Goal: Task Accomplishment & Management: Manage account settings

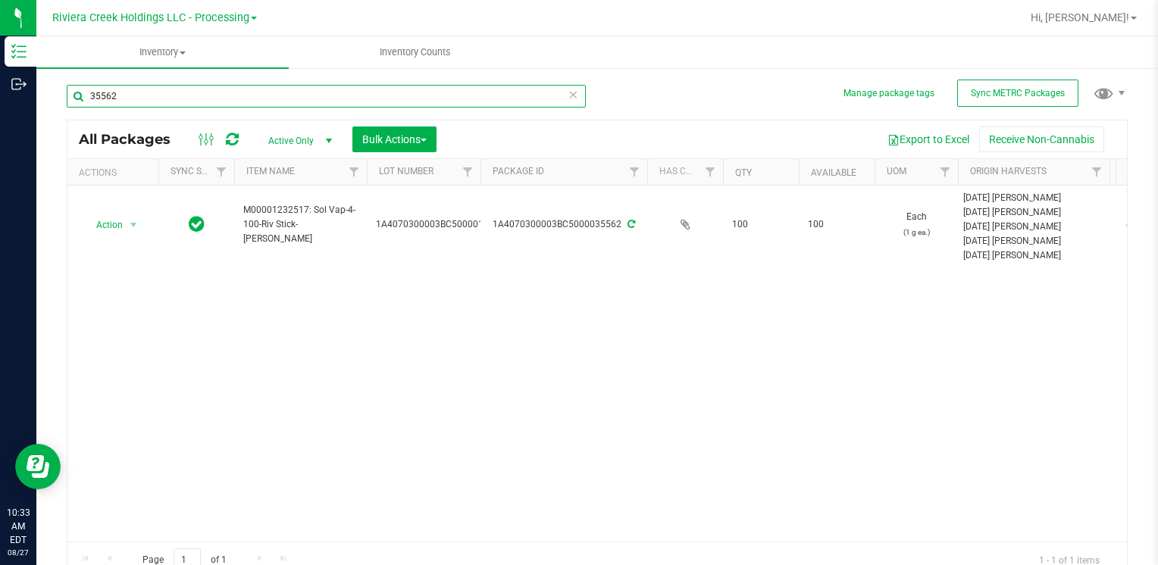
click at [202, 96] on input "35562" at bounding box center [326, 96] width 519 height 23
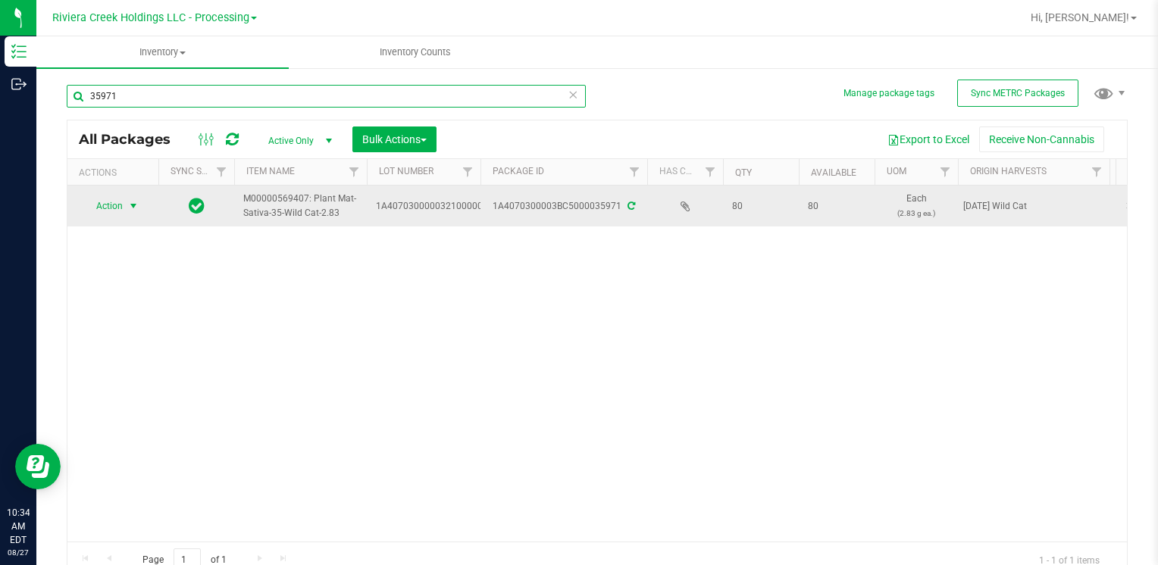
type input "35971"
click at [138, 204] on span "select" at bounding box center [133, 206] width 12 height 12
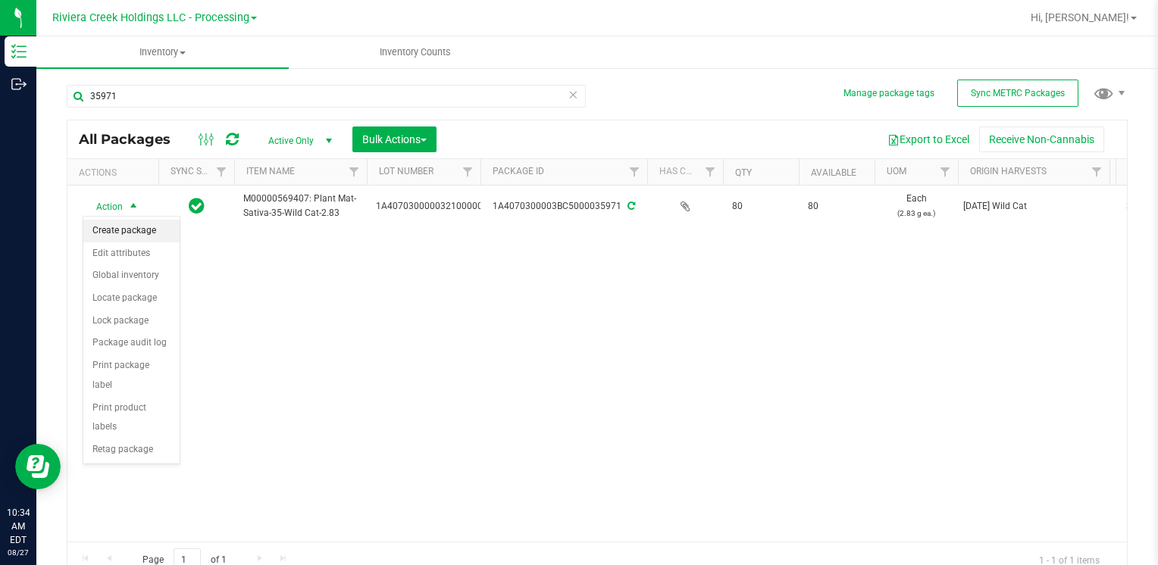
click at [146, 231] on li "Create package" at bounding box center [131, 231] width 96 height 23
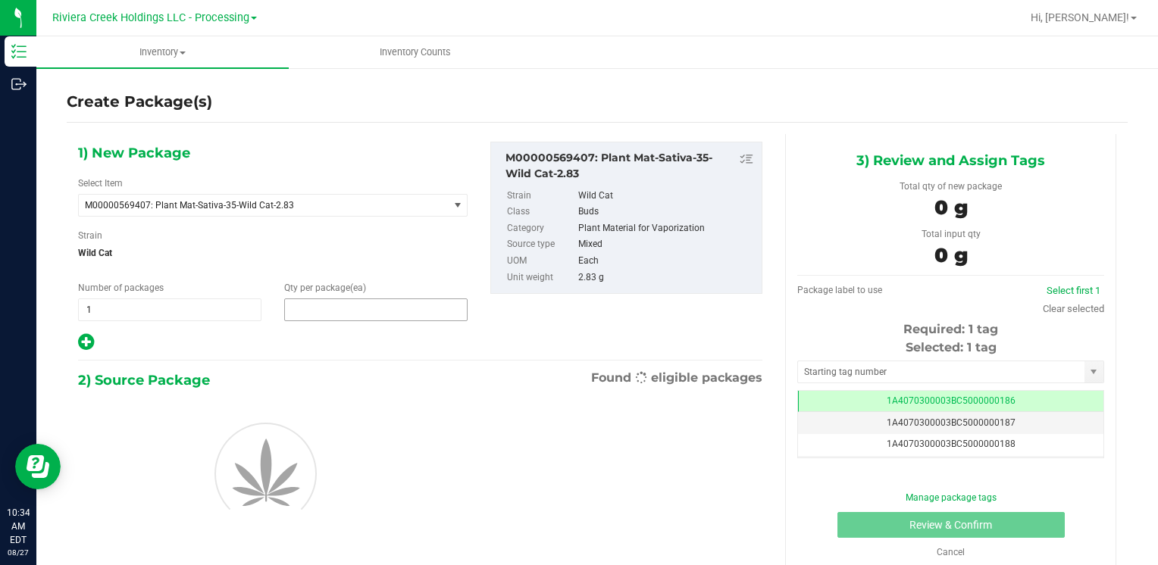
click at [399, 304] on span at bounding box center [375, 310] width 183 height 23
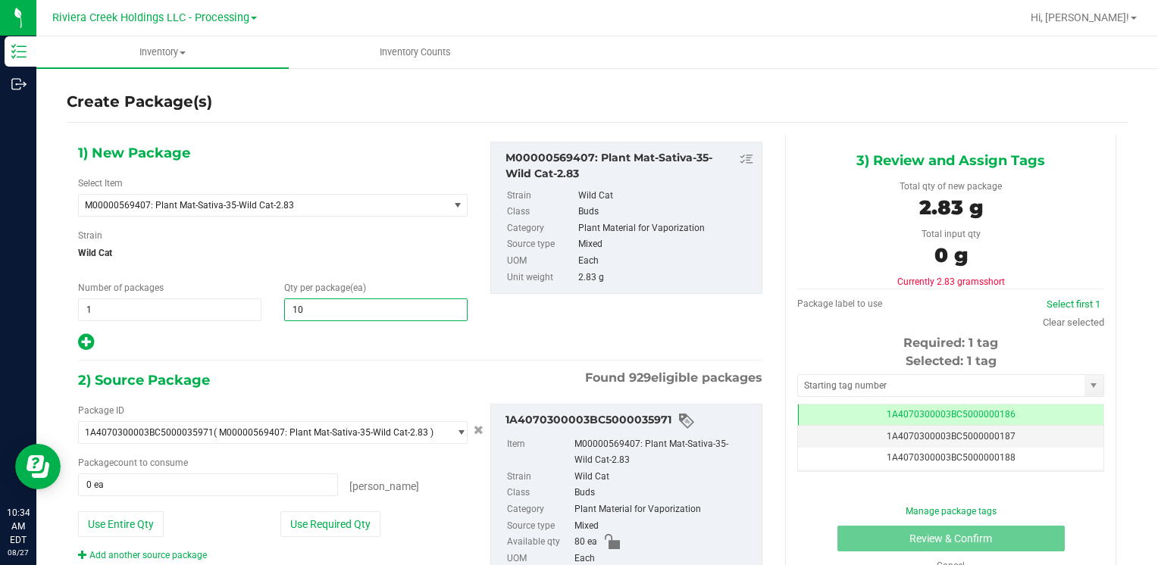
type input "100"
click at [112, 515] on button "Use Entire Qty" at bounding box center [121, 525] width 86 height 26
type input "80 ea"
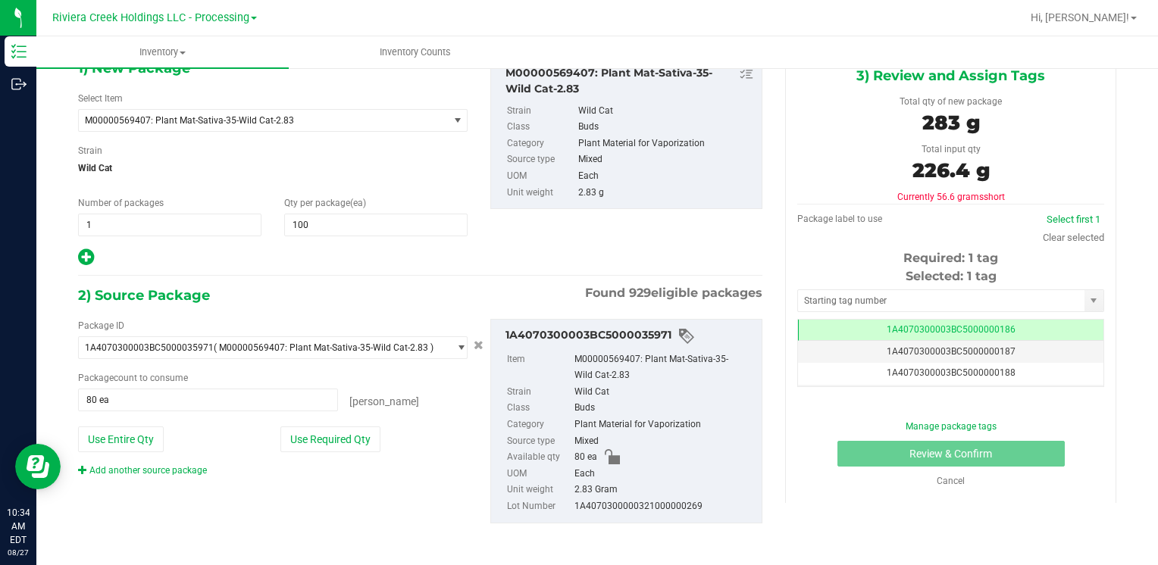
click at [158, 465] on link "Add another source package" at bounding box center [142, 470] width 129 height 11
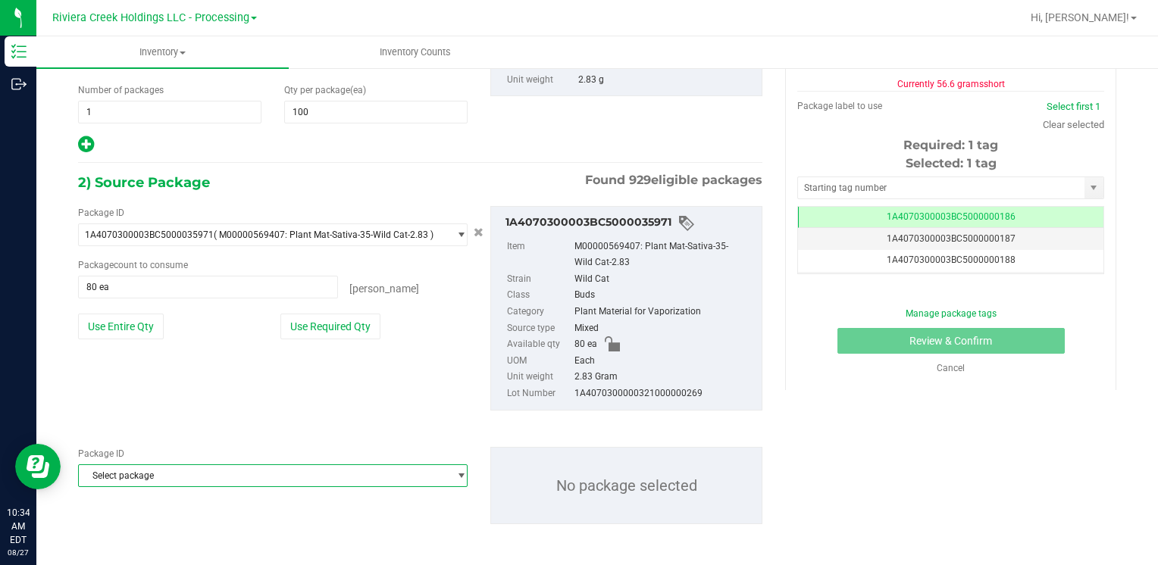
click at [186, 477] on span "Select package" at bounding box center [263, 475] width 369 height 21
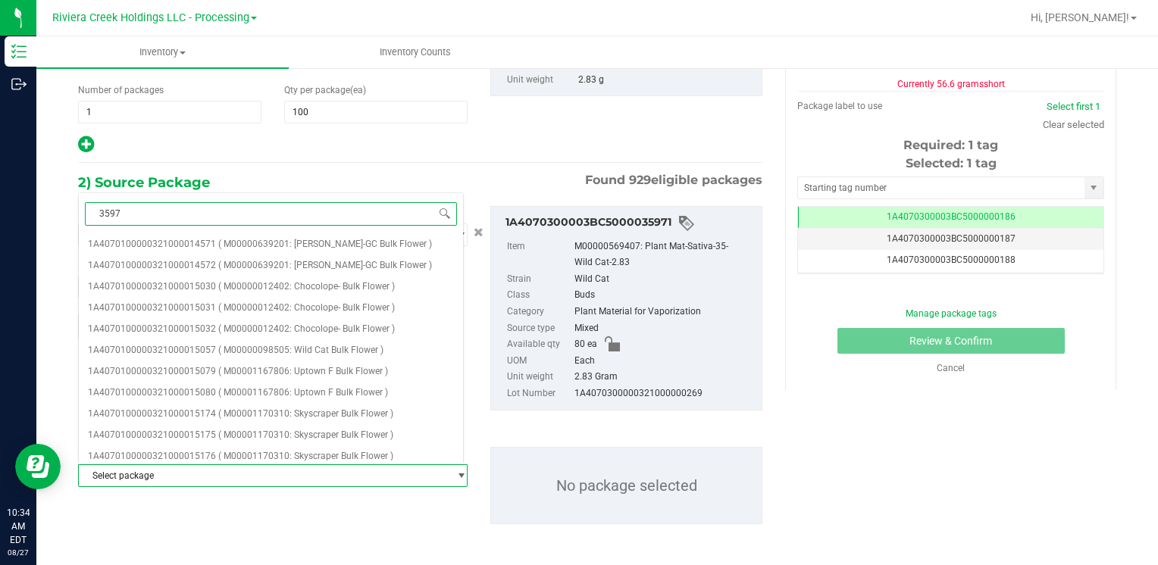
type input "35977"
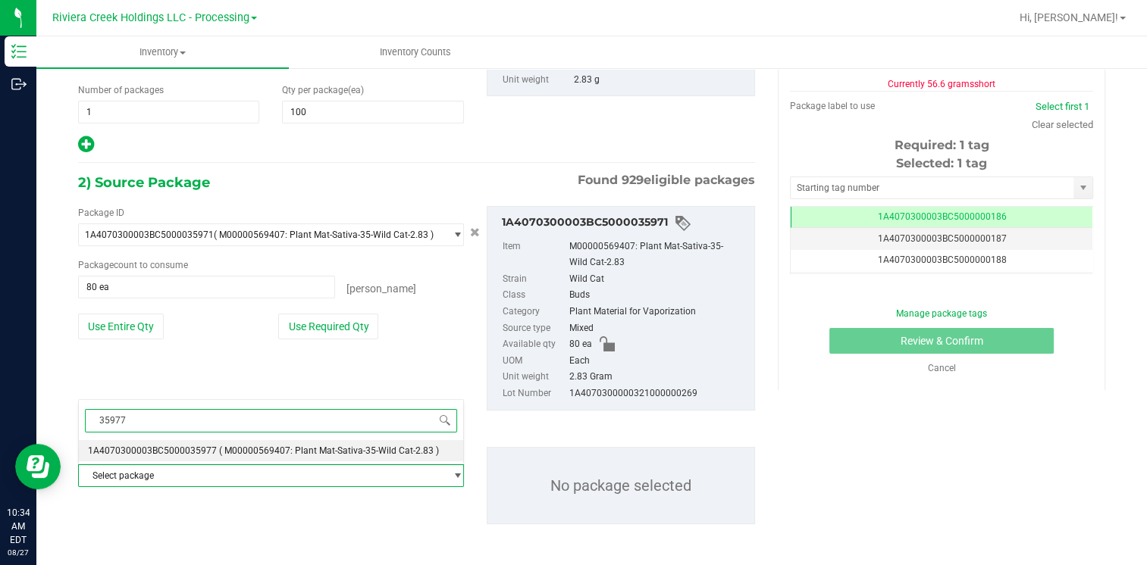
click at [221, 441] on li "1A4070300003BC5000035977 ( M00000569407: Plant Mat-Sativa-35-Wild Cat-2.83 )" at bounding box center [271, 450] width 384 height 21
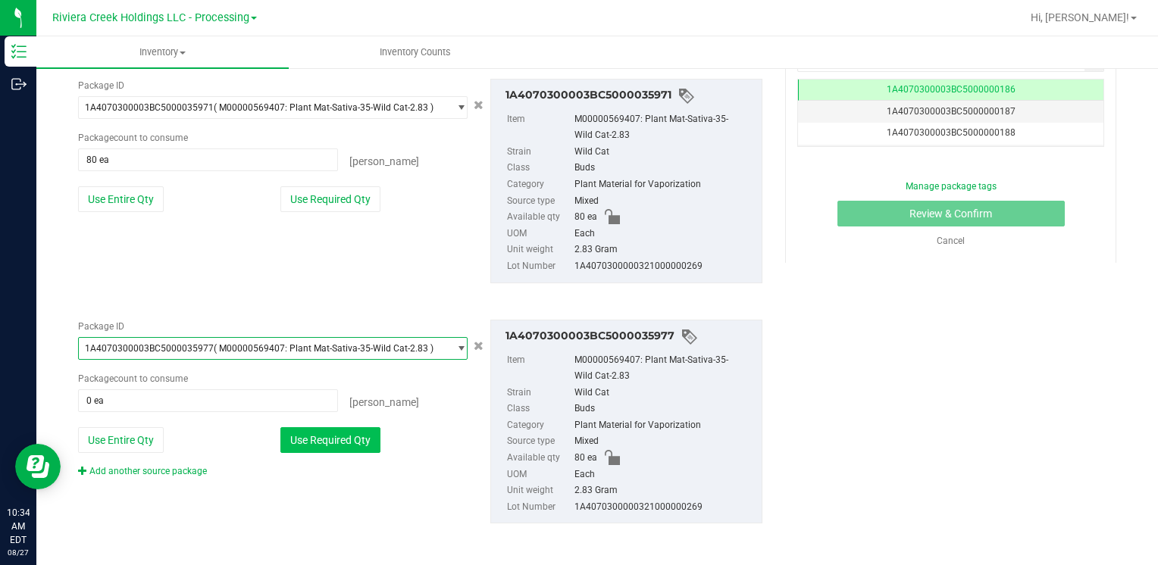
click at [323, 435] on button "Use Required Qty" at bounding box center [330, 440] width 100 height 26
type input "20 ea"
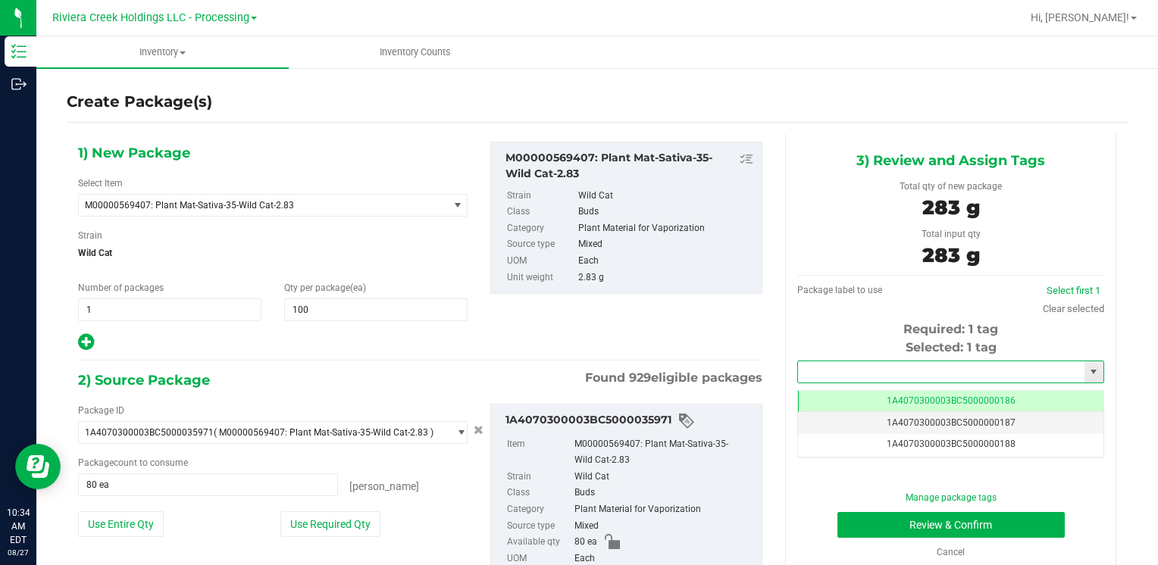
click at [845, 371] on input "text" at bounding box center [941, 372] width 286 height 21
click at [844, 388] on li "1A4070300003BC5000036561" at bounding box center [942, 398] width 302 height 23
type input "1A4070300003BC5000036561"
click at [846, 528] on button "Review & Confirm" at bounding box center [951, 525] width 227 height 26
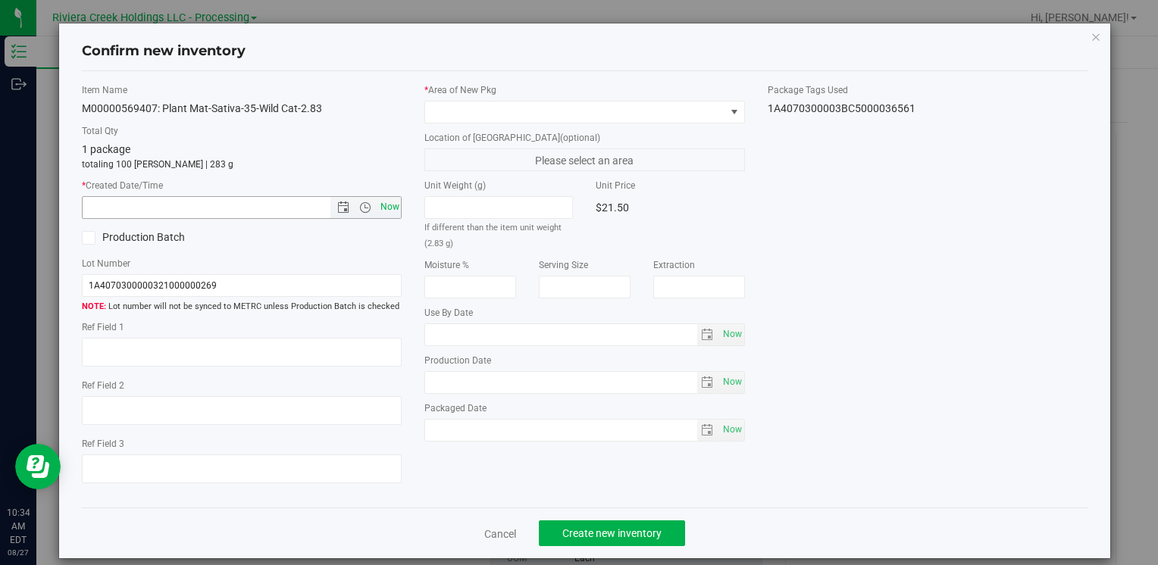
click at [392, 207] on span "Now" at bounding box center [390, 207] width 26 height 22
type input "[DATE] 10:34 AM"
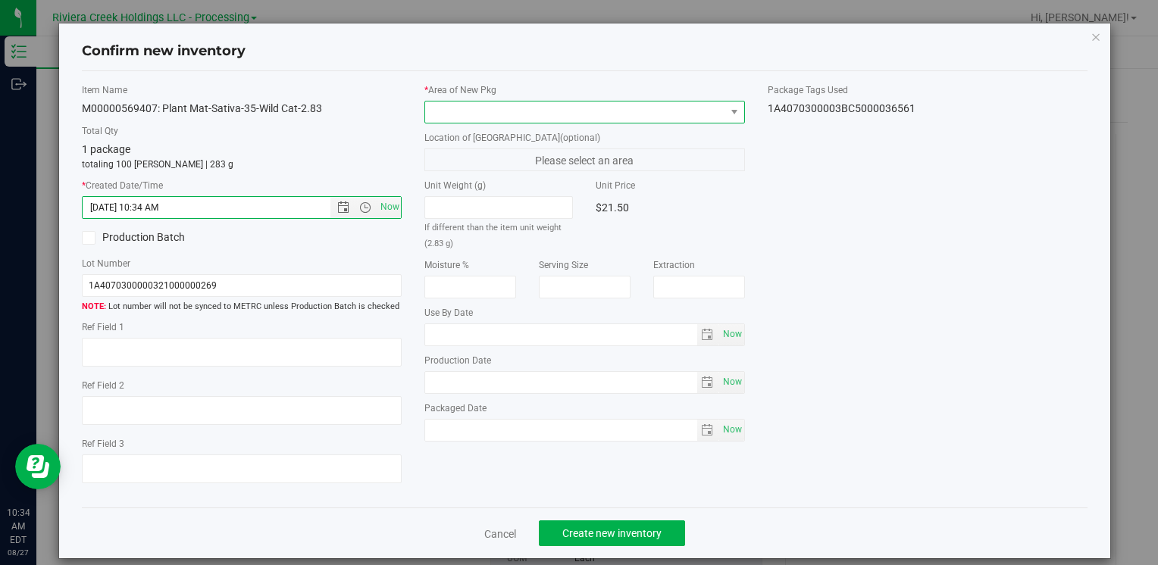
click at [485, 102] on span at bounding box center [574, 112] width 299 height 21
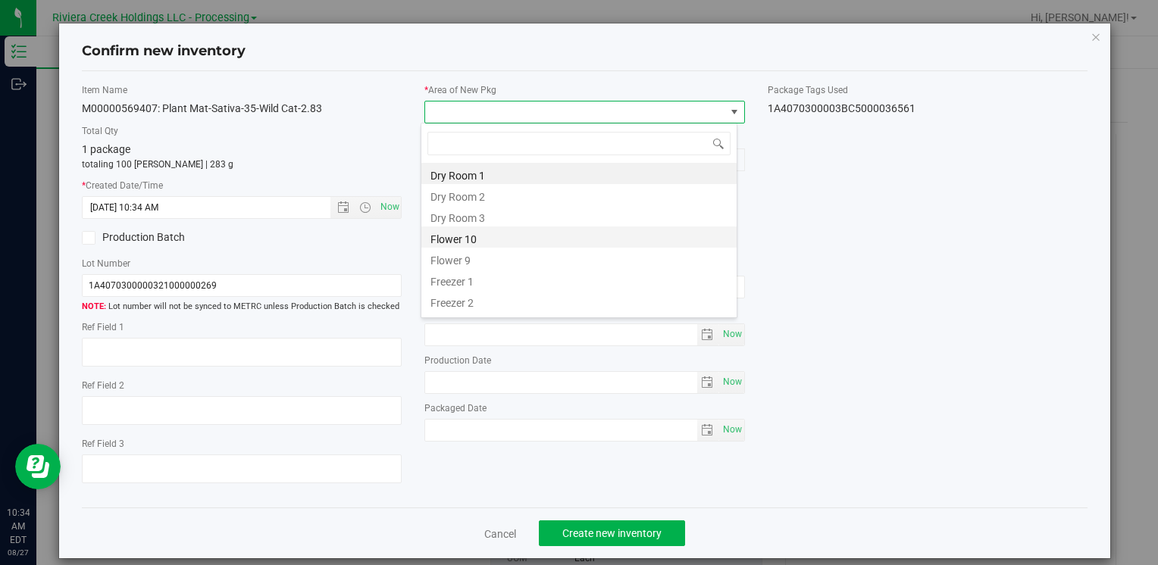
click at [506, 241] on li "Flower 10" at bounding box center [578, 237] width 315 height 21
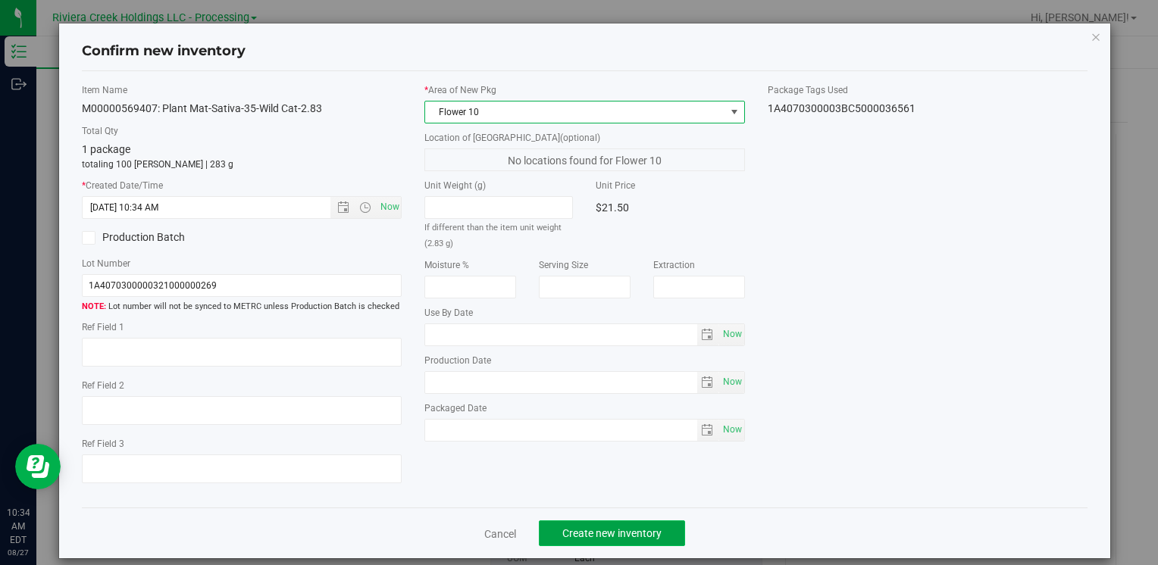
click at [600, 528] on span "Create new inventory" at bounding box center [611, 534] width 99 height 12
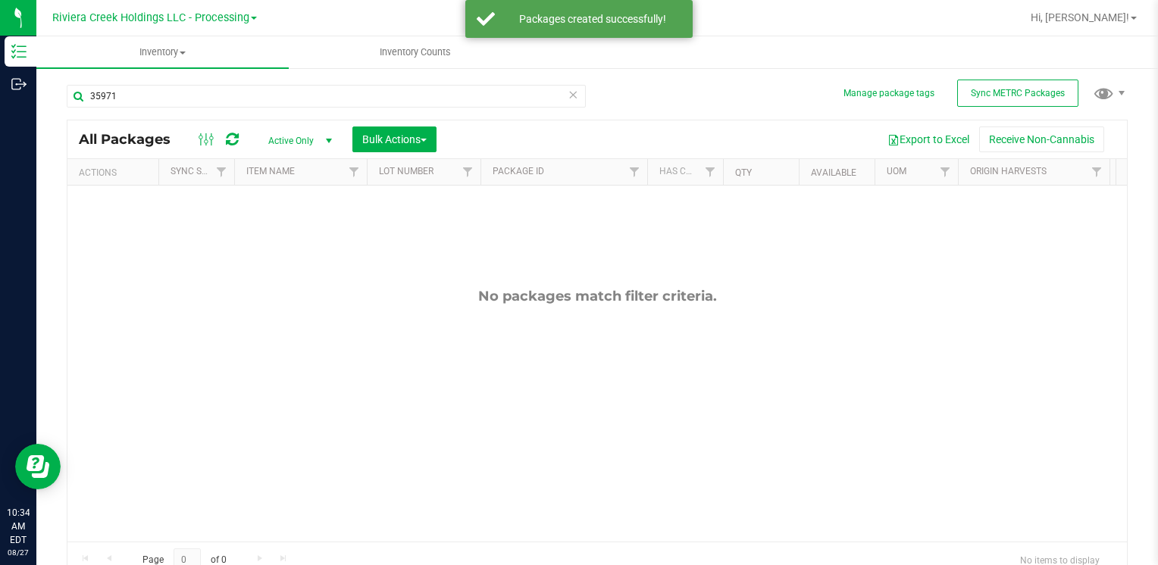
click at [159, 114] on div "35971" at bounding box center [326, 102] width 519 height 35
click at [157, 105] on input "35971" at bounding box center [326, 96] width 519 height 23
click at [156, 105] on input "35971" at bounding box center [326, 96] width 519 height 23
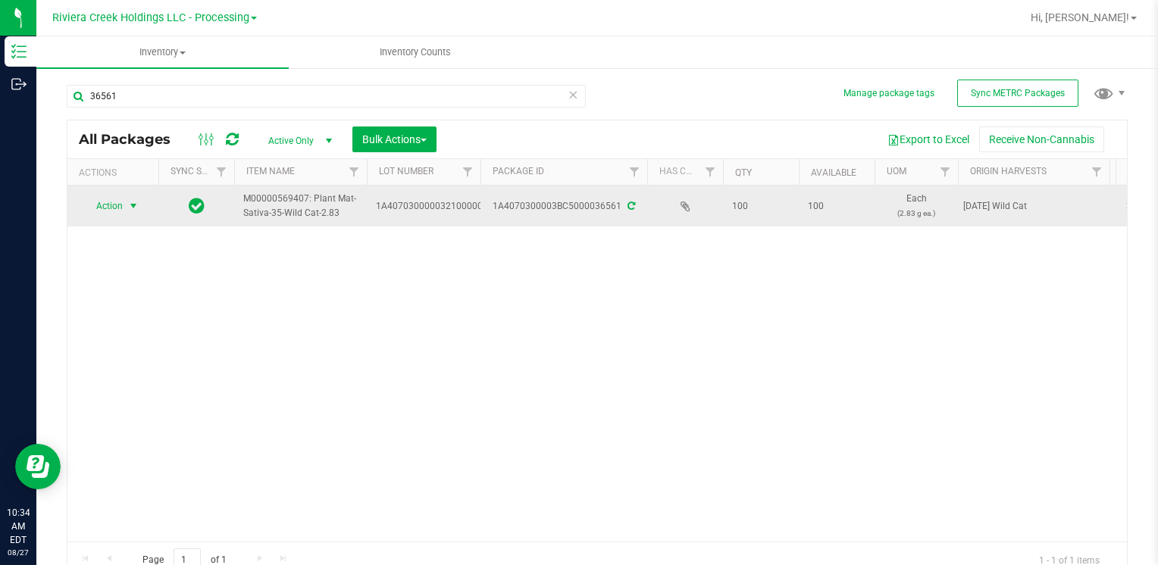
click at [109, 204] on span "Action" at bounding box center [103, 206] width 41 height 21
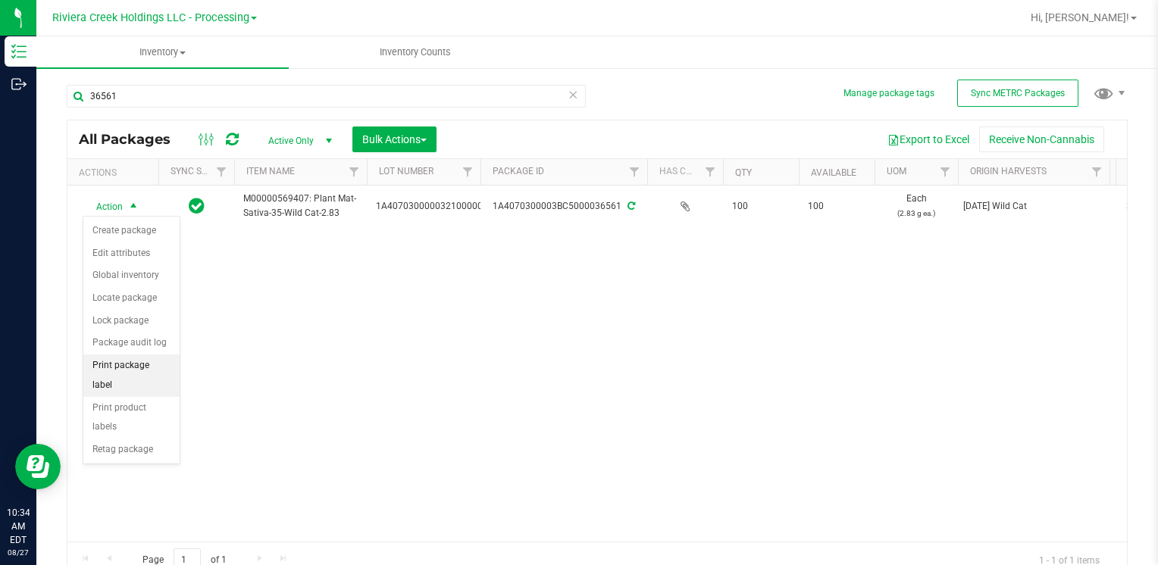
click at [154, 355] on li "Print package label" at bounding box center [131, 376] width 96 height 42
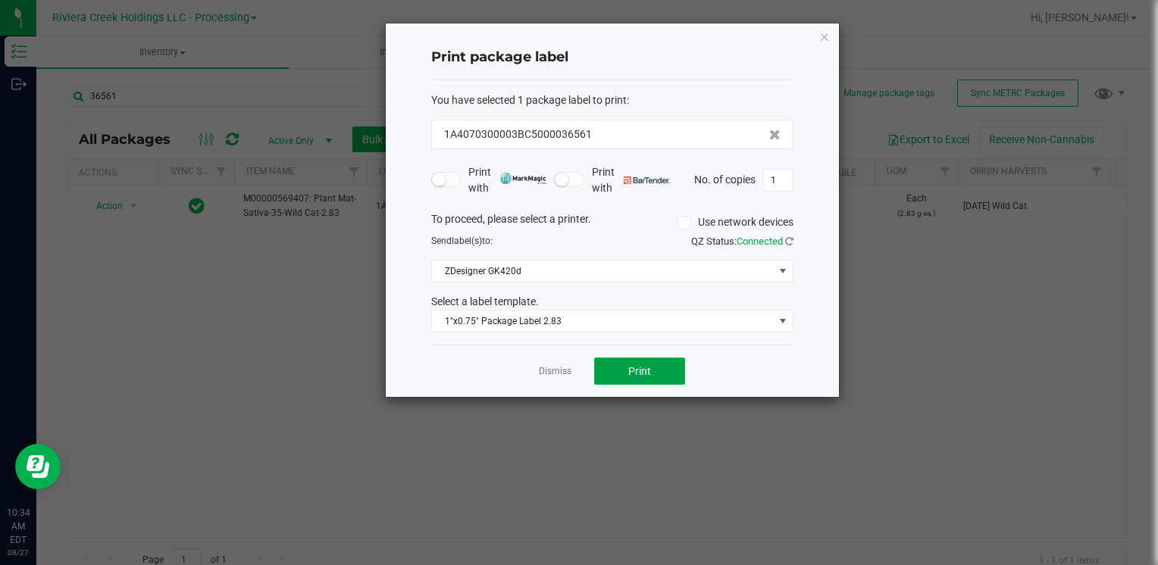
click at [629, 369] on span "Print" at bounding box center [639, 371] width 23 height 12
drag, startPoint x: 822, startPoint y: 42, endPoint x: 827, endPoint y: 32, distance: 11.9
click at [825, 37] on icon "button" at bounding box center [824, 36] width 11 height 18
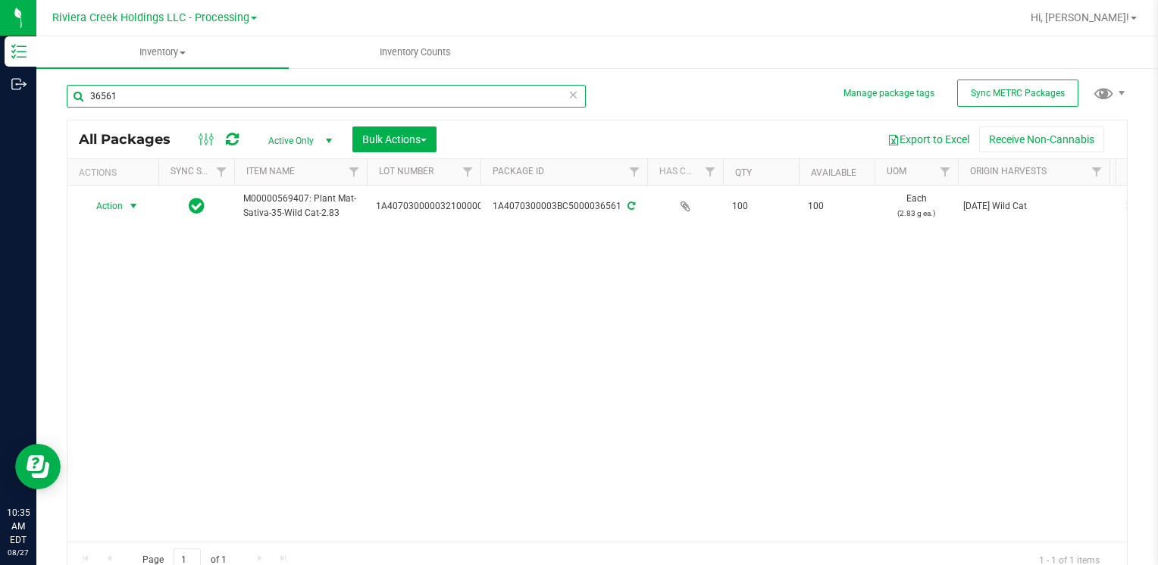
click at [121, 102] on input "36561" at bounding box center [326, 96] width 519 height 23
click at [208, 95] on input "36561" at bounding box center [326, 96] width 519 height 23
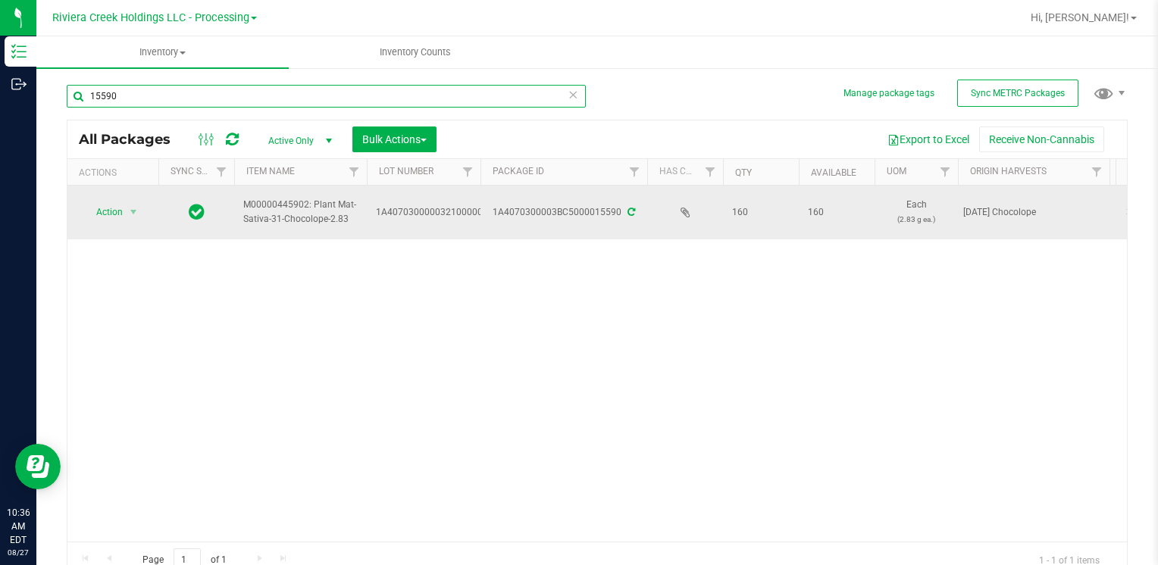
type input "15590"
click at [129, 221] on span "select" at bounding box center [133, 212] width 19 height 21
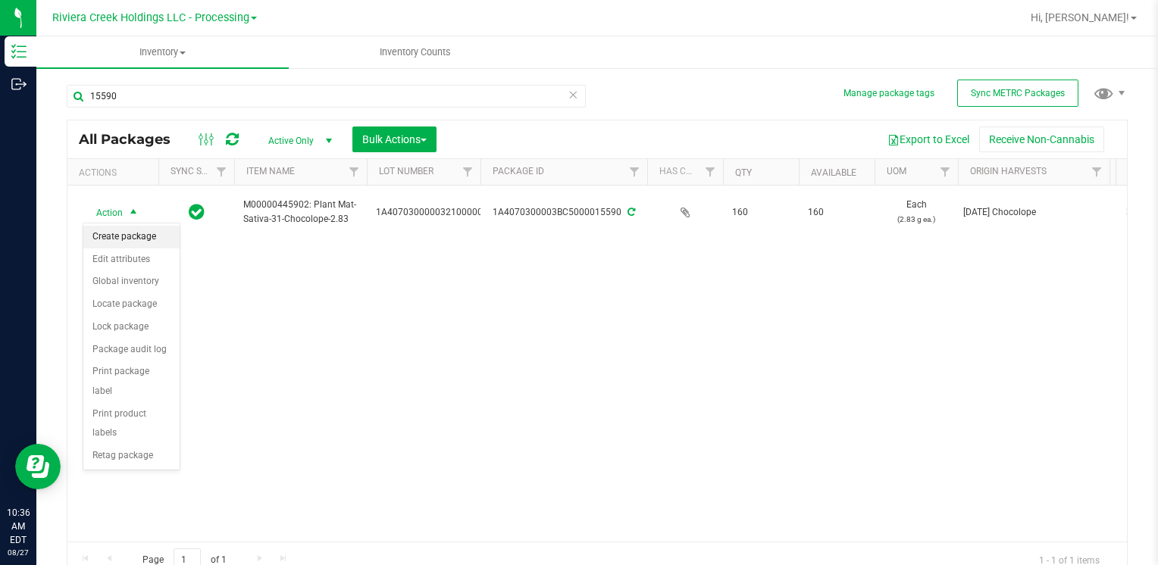
click at [136, 239] on li "Create package" at bounding box center [131, 237] width 96 height 23
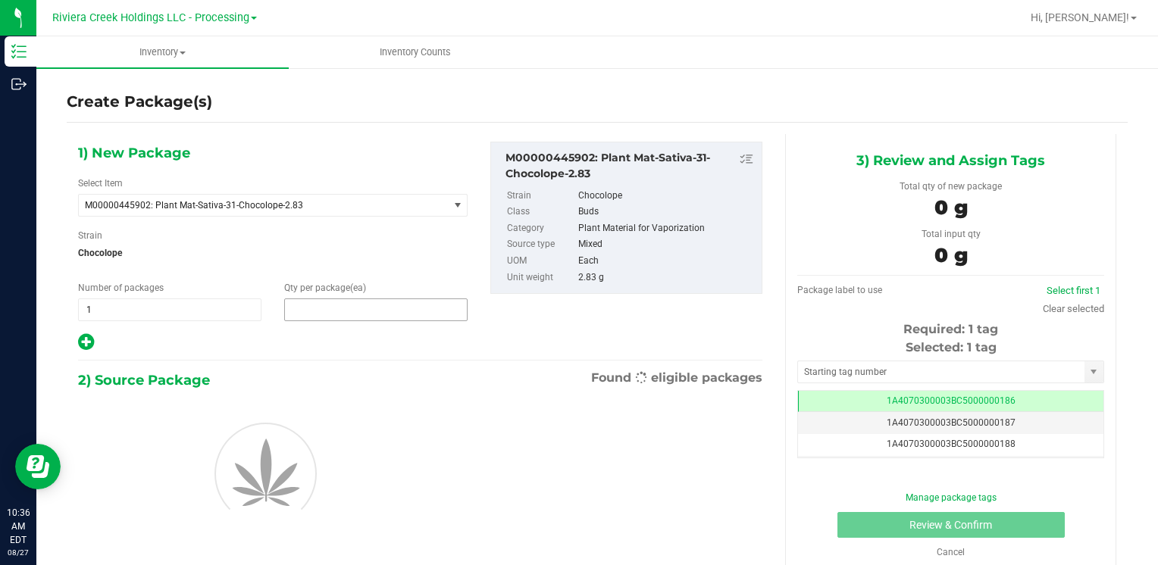
click at [335, 313] on span at bounding box center [375, 310] width 183 height 23
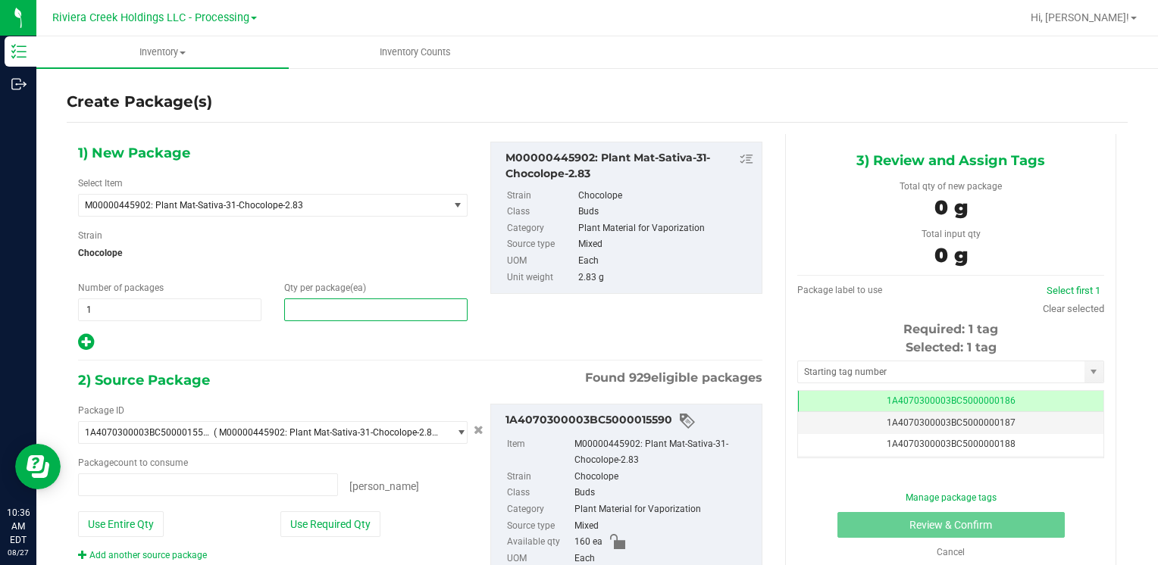
type input "0 ea"
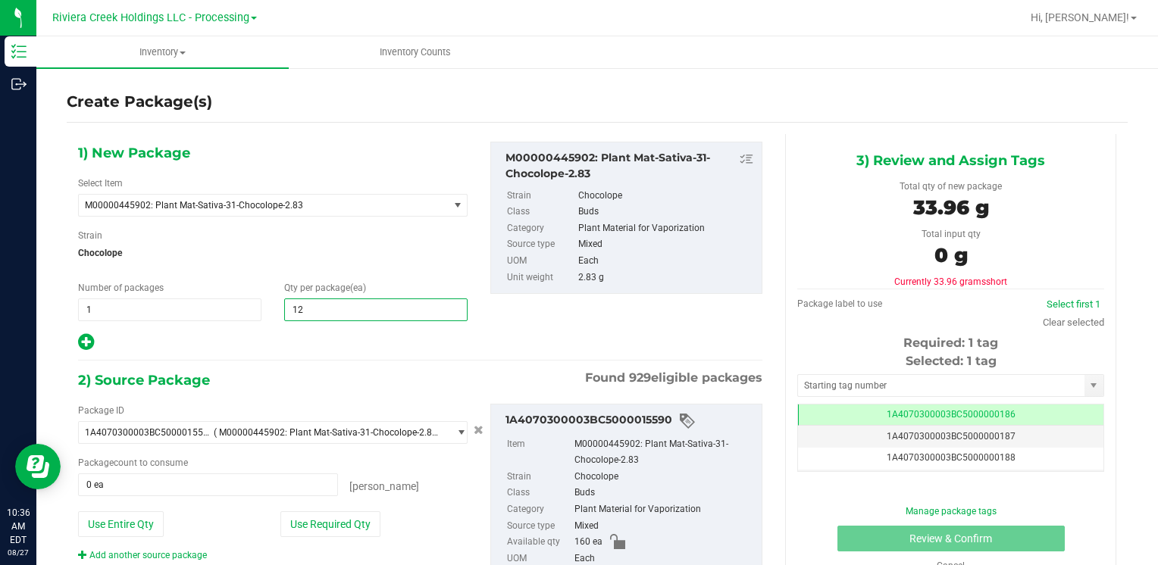
type input "120"
click at [305, 522] on button "Use Required Qty" at bounding box center [330, 525] width 100 height 26
type input "120 ea"
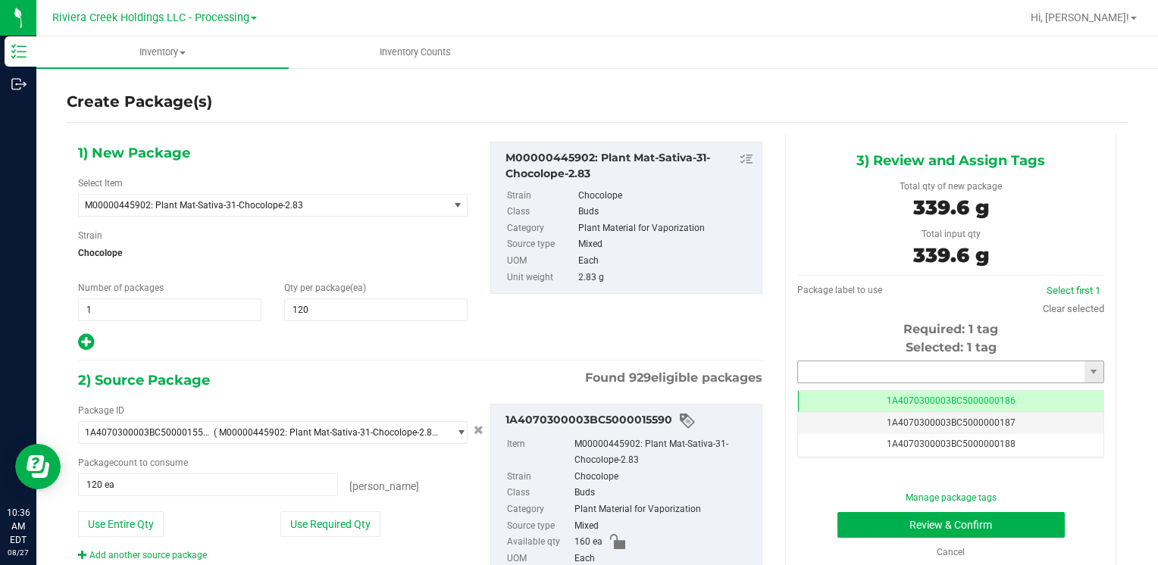
click at [882, 376] on input "text" at bounding box center [941, 372] width 286 height 21
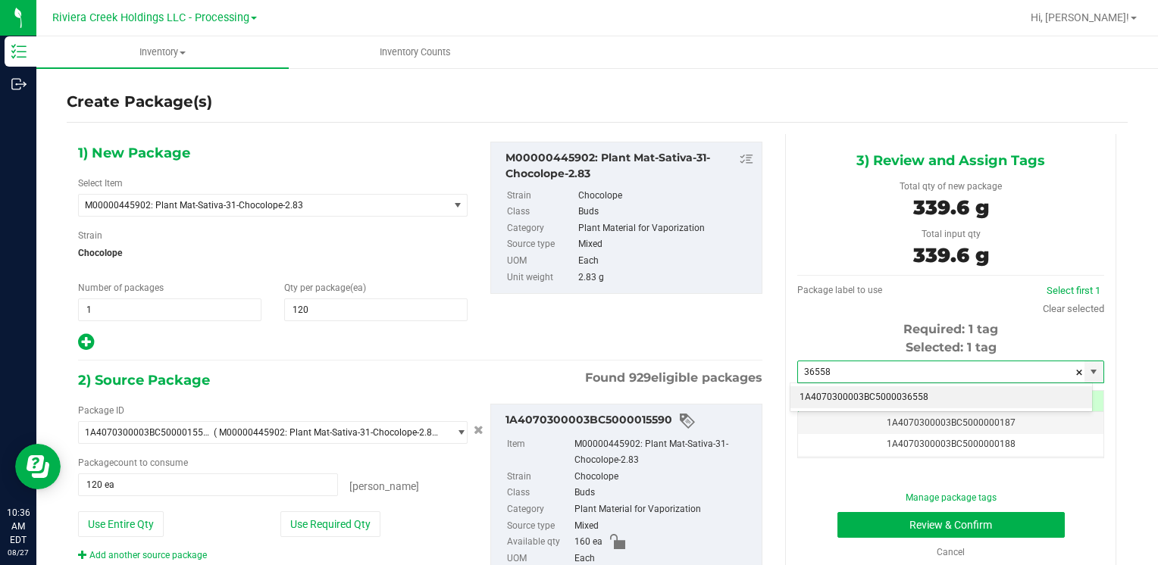
click at [853, 388] on li "1A4070300003BC5000036558" at bounding box center [942, 398] width 302 height 23
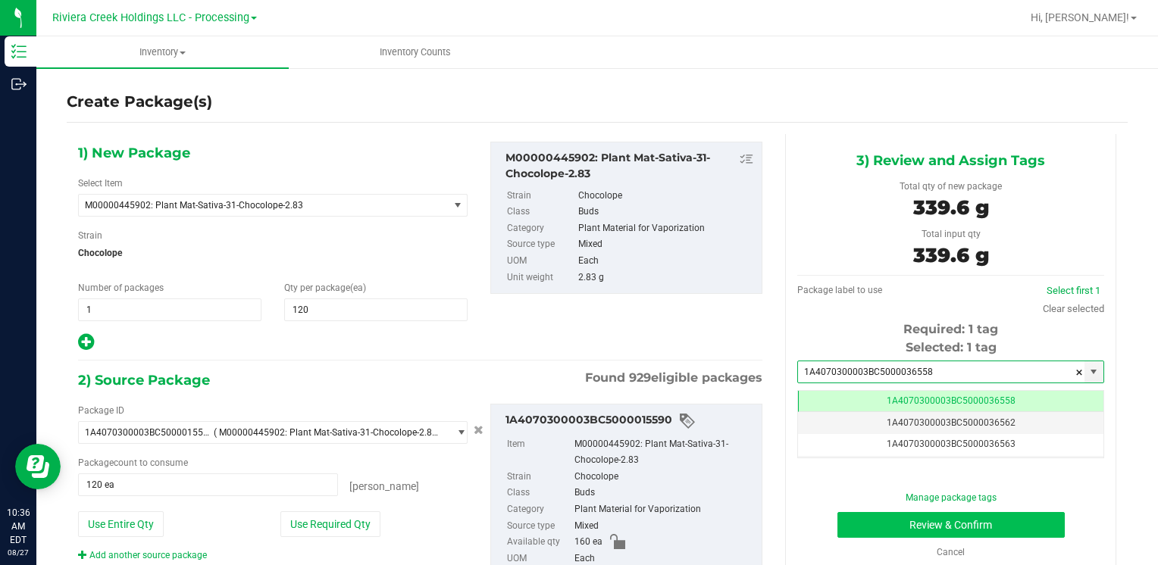
type input "1A4070300003BC5000036558"
click at [856, 520] on button "Review & Confirm" at bounding box center [951, 525] width 227 height 26
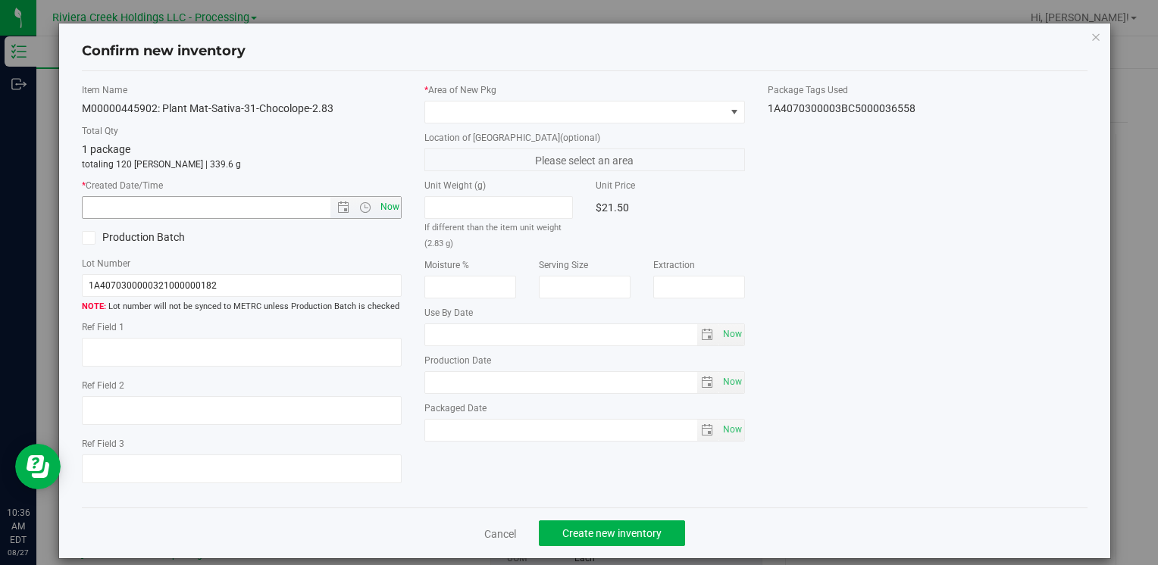
click at [396, 211] on span "Now" at bounding box center [390, 207] width 26 height 22
type input "[DATE] 10:36 AM"
drag, startPoint x: 443, startPoint y: 111, endPoint x: 452, endPoint y: 118, distance: 11.4
click at [446, 112] on span at bounding box center [574, 112] width 299 height 21
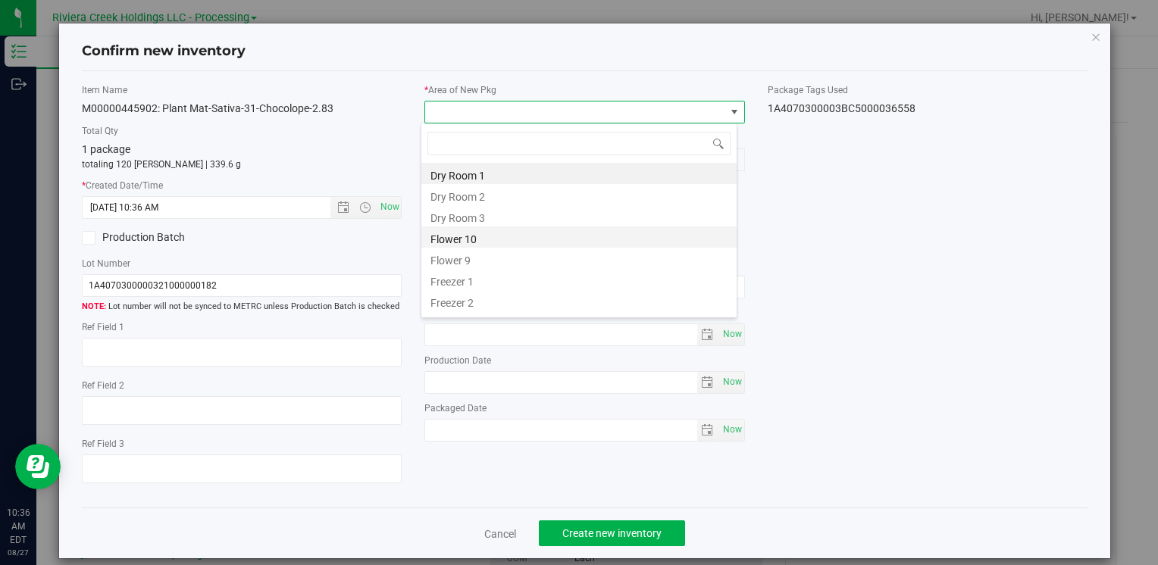
click at [497, 240] on li "Flower 10" at bounding box center [578, 237] width 315 height 21
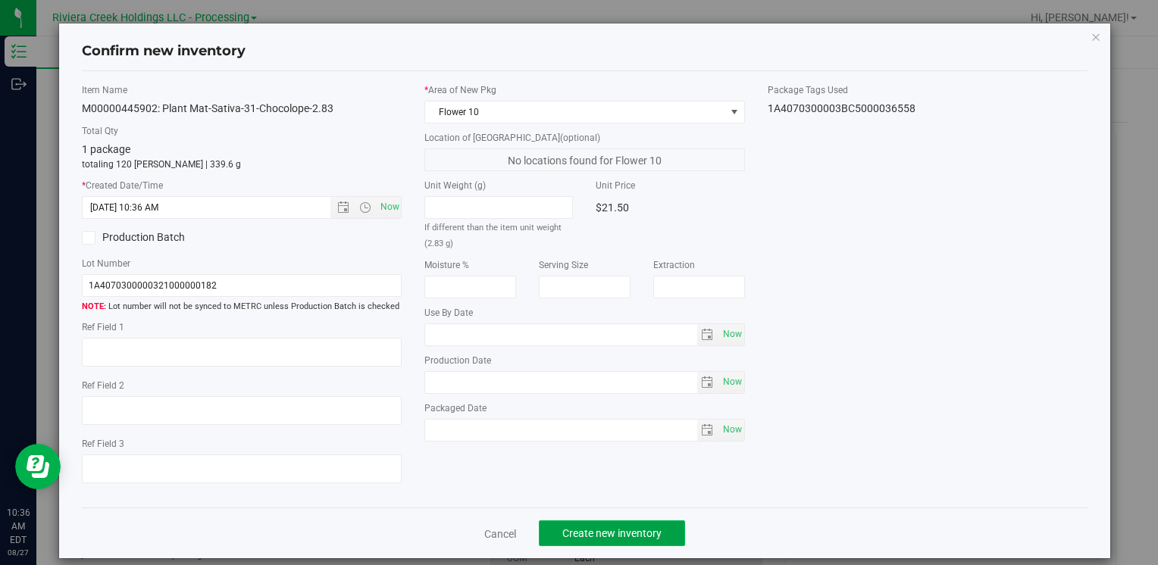
click at [610, 531] on span "Create new inventory" at bounding box center [611, 534] width 99 height 12
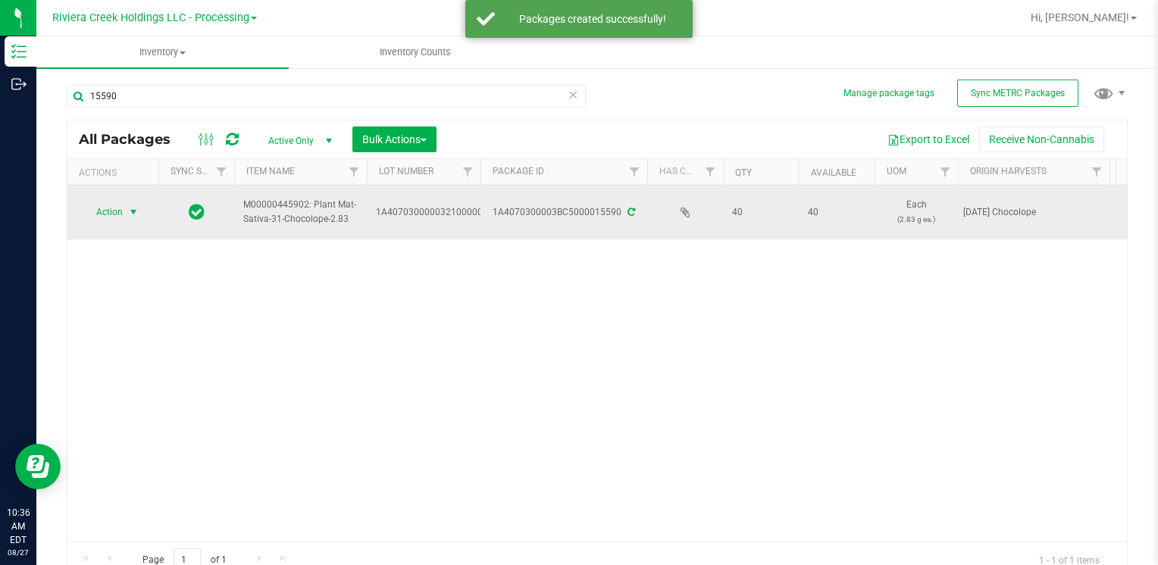
drag, startPoint x: 116, startPoint y: 214, endPoint x: 205, endPoint y: 340, distance: 154.4
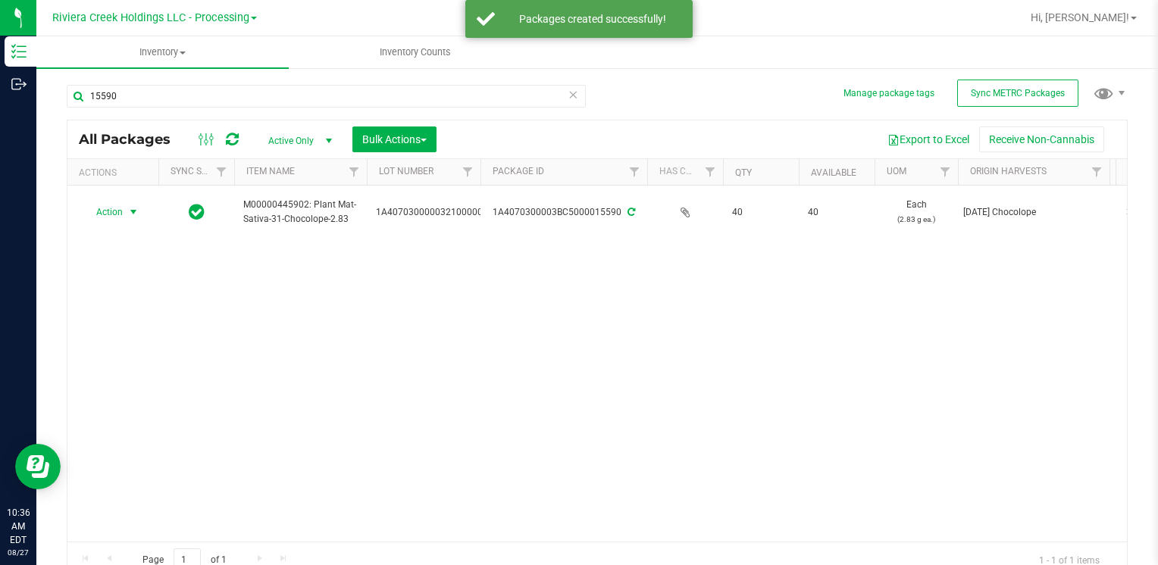
click at [117, 214] on span "Action" at bounding box center [103, 212] width 41 height 21
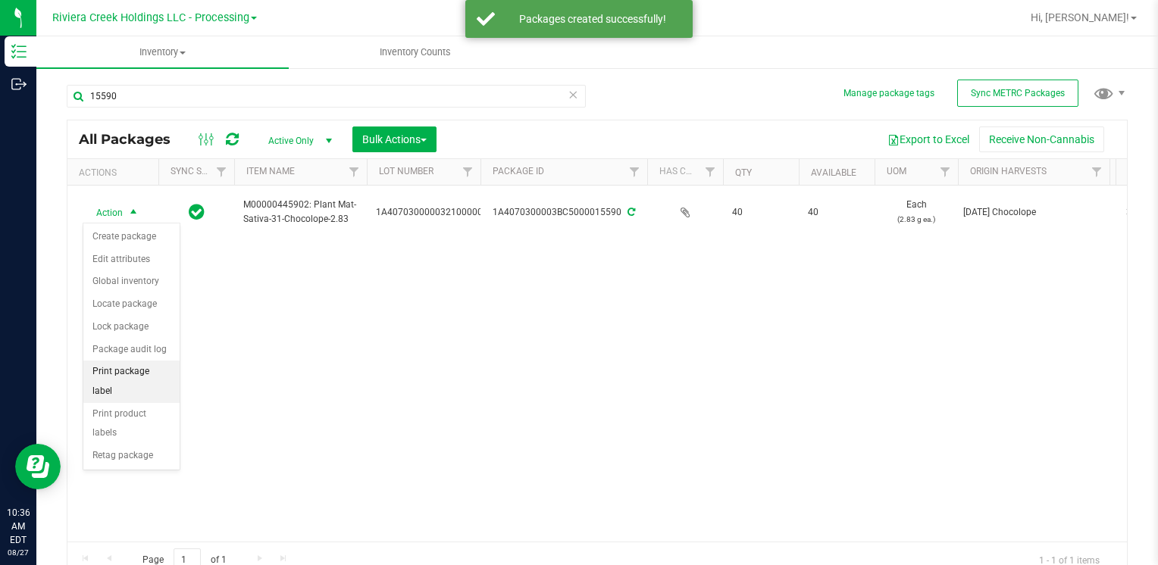
click at [157, 369] on li "Print package label" at bounding box center [131, 382] width 96 height 42
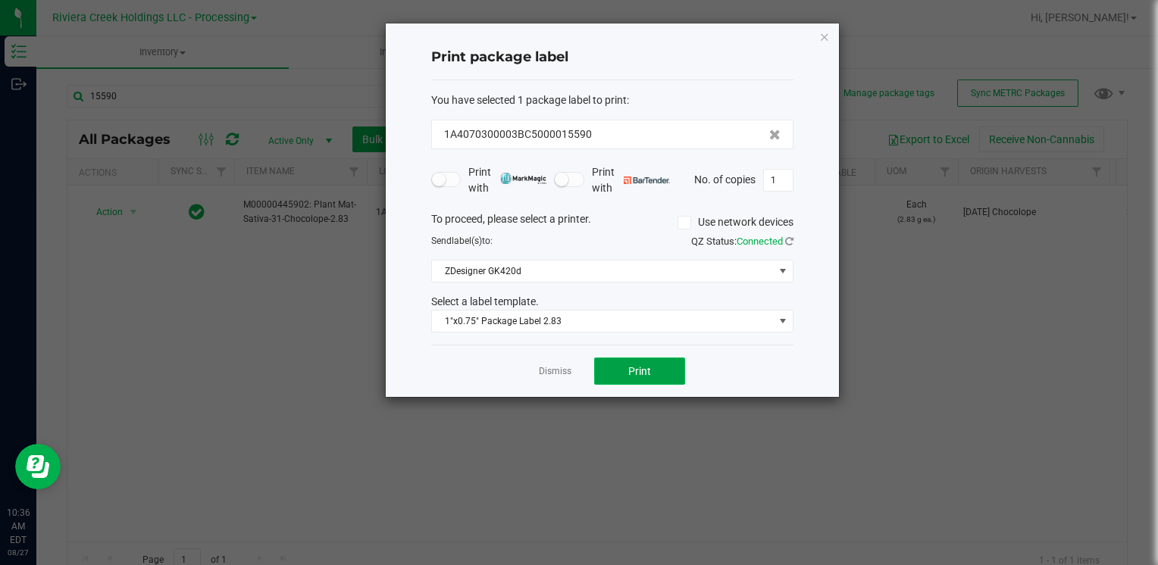
click at [640, 371] on span "Print" at bounding box center [639, 371] width 23 height 12
click at [822, 27] on icon "button" at bounding box center [824, 36] width 11 height 18
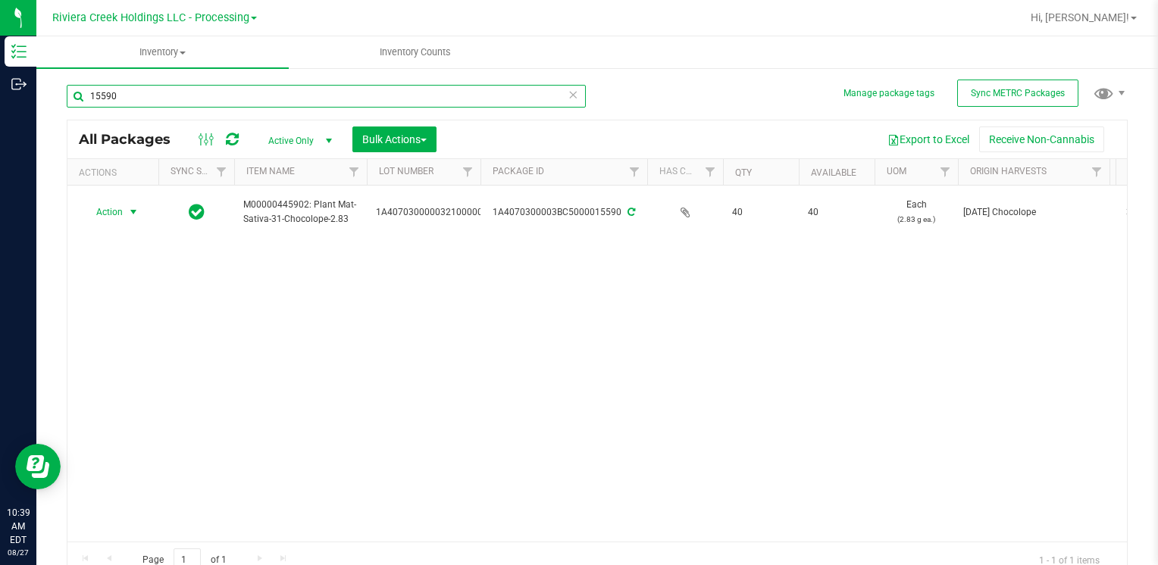
click at [158, 105] on input "15590" at bounding box center [326, 96] width 519 height 23
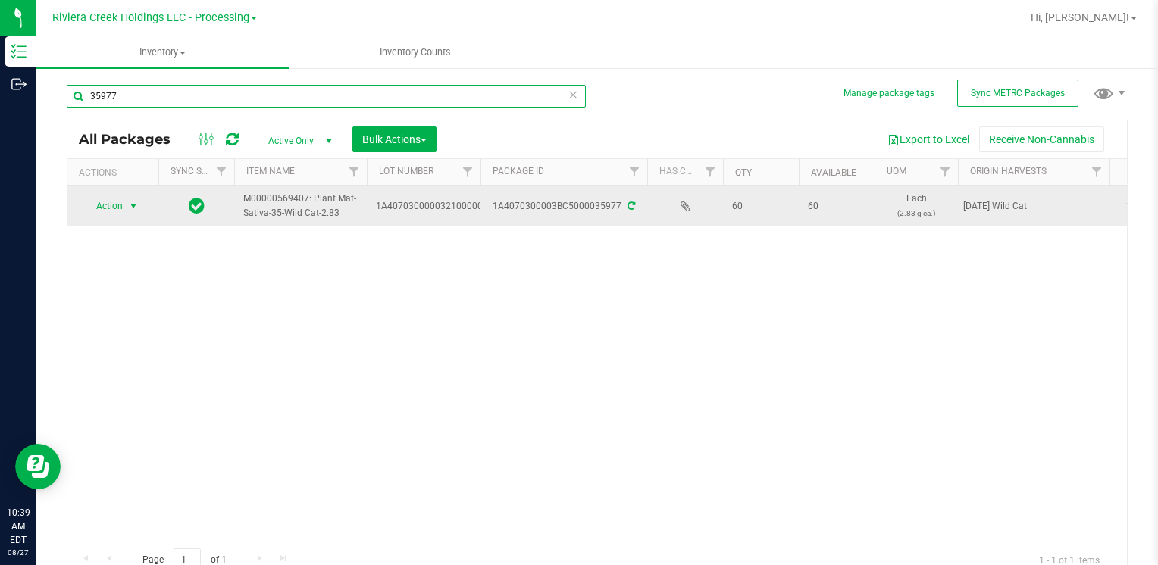
type input "35977"
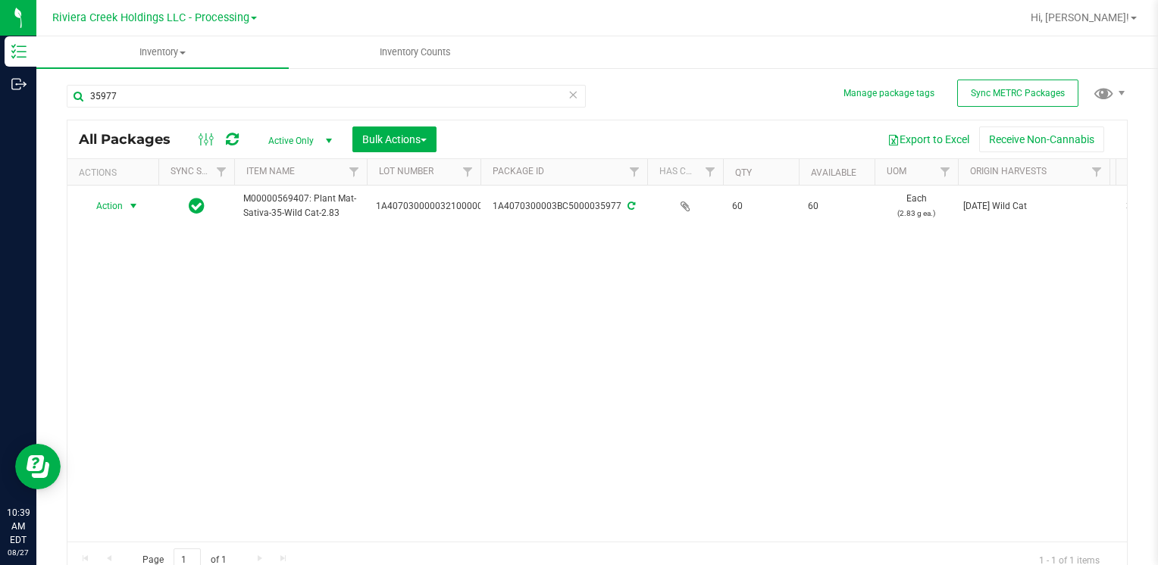
drag, startPoint x: 122, startPoint y: 206, endPoint x: 116, endPoint y: 300, distance: 94.2
click at [116, 210] on span "Action" at bounding box center [103, 206] width 41 height 21
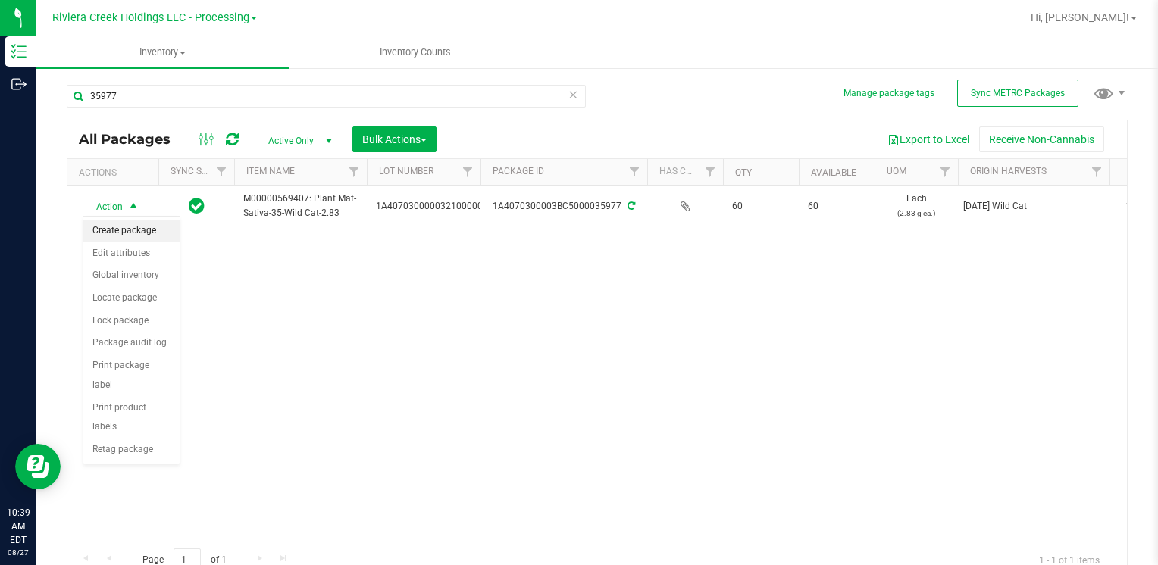
click at [137, 227] on li "Create package" at bounding box center [131, 231] width 96 height 23
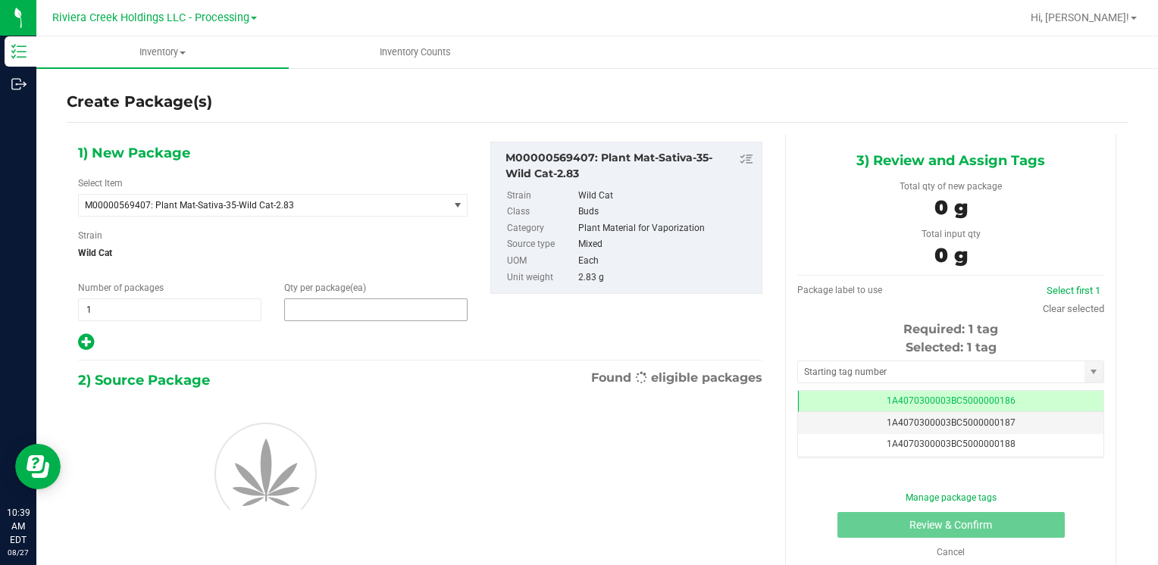
click at [340, 306] on span at bounding box center [375, 310] width 183 height 23
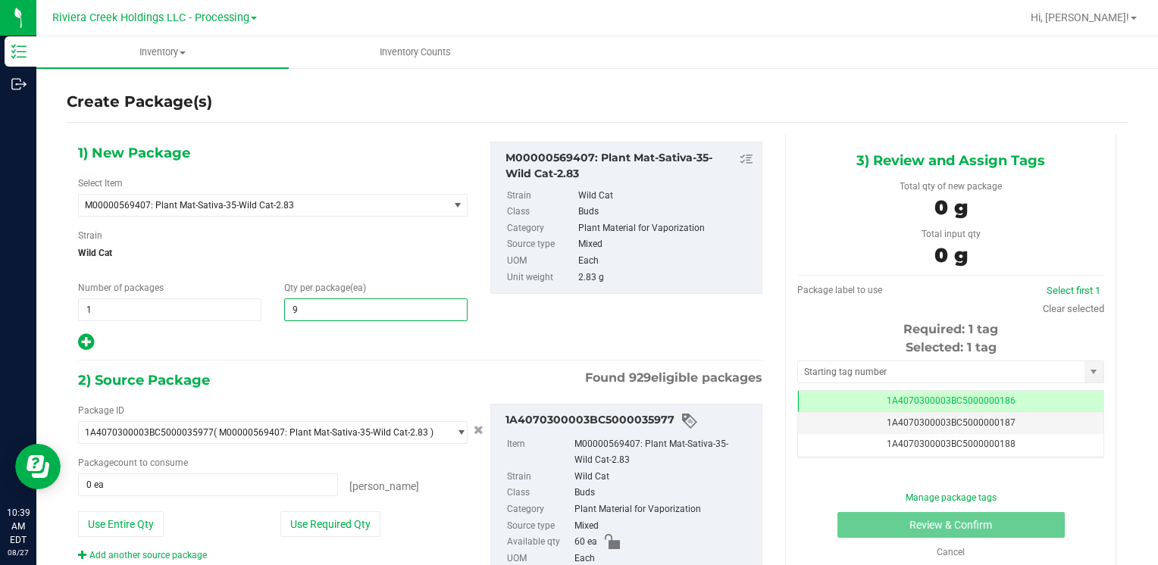
type input "90"
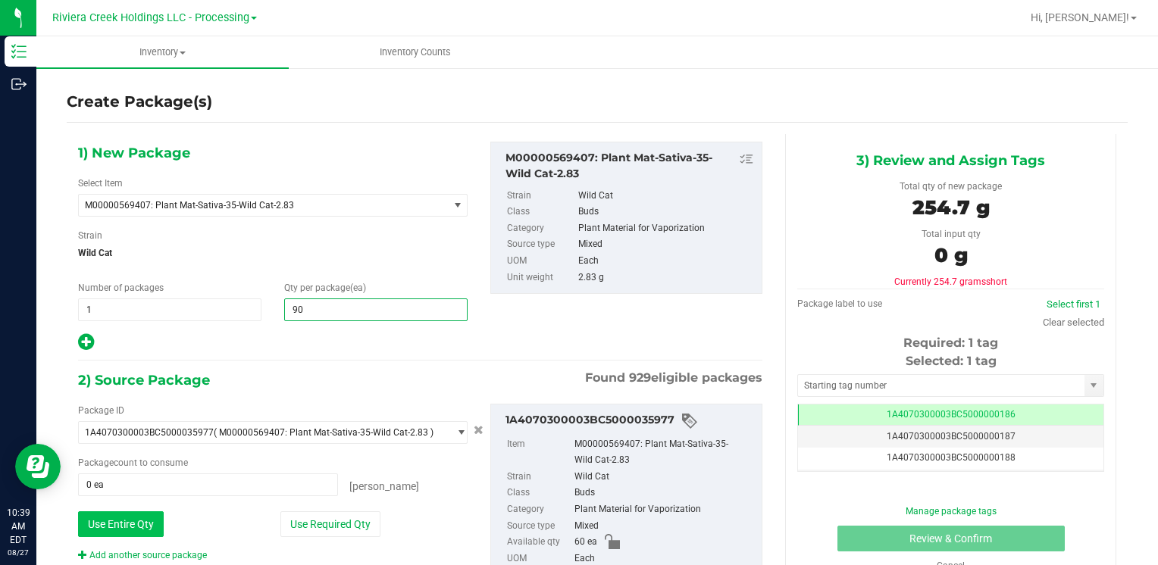
type input "90"
click at [108, 516] on button "Use Entire Qty" at bounding box center [121, 525] width 86 height 26
type input "60 ea"
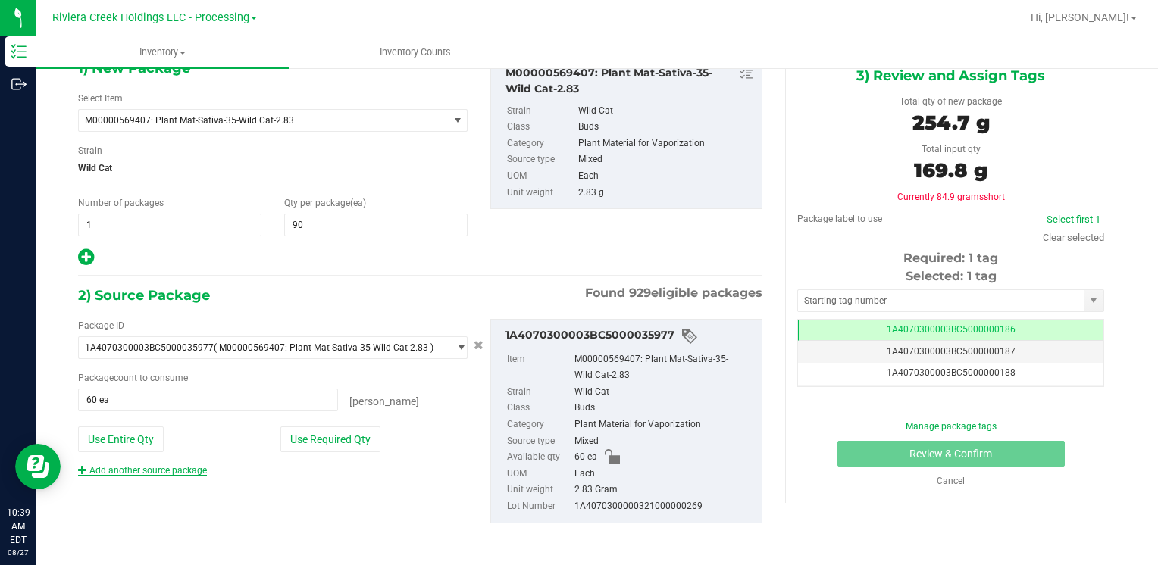
click at [167, 471] on link "Add another source package" at bounding box center [142, 470] width 129 height 11
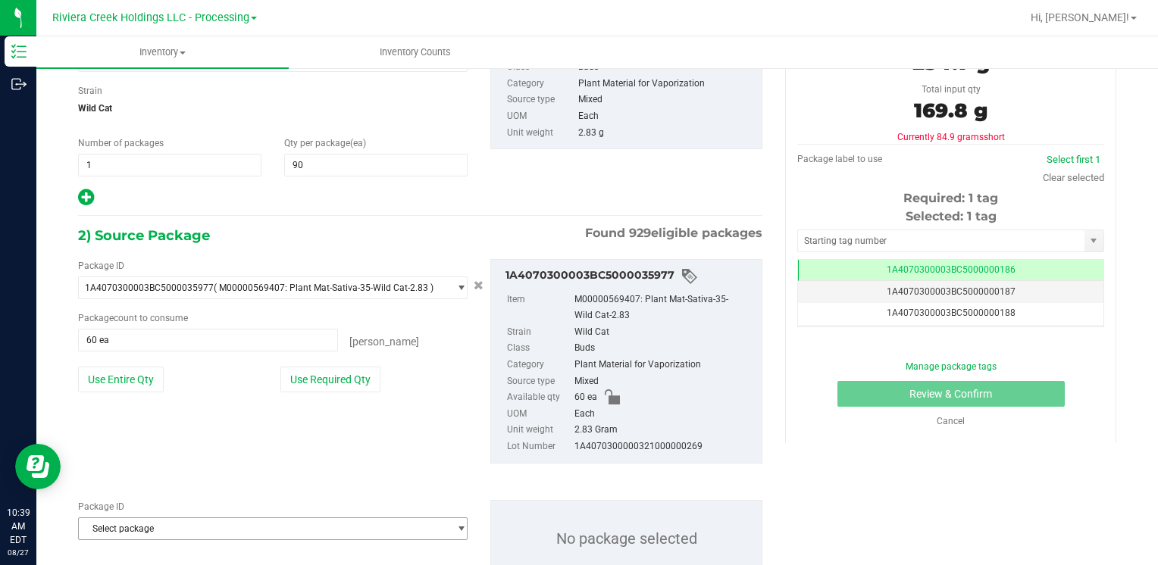
scroll to position [198, 0]
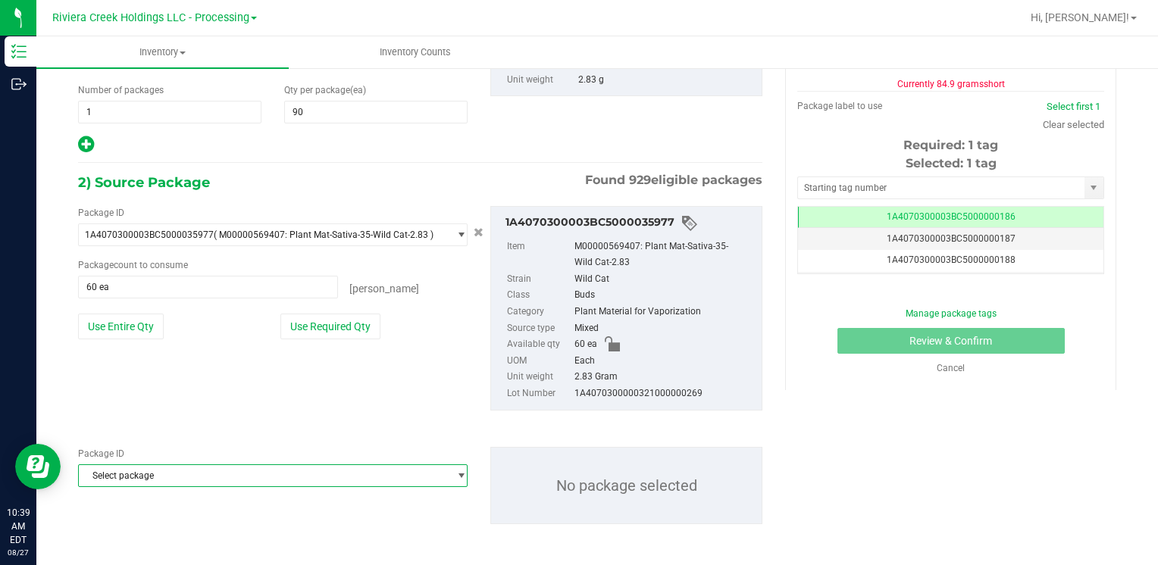
click at [167, 472] on span "Select package" at bounding box center [263, 475] width 369 height 21
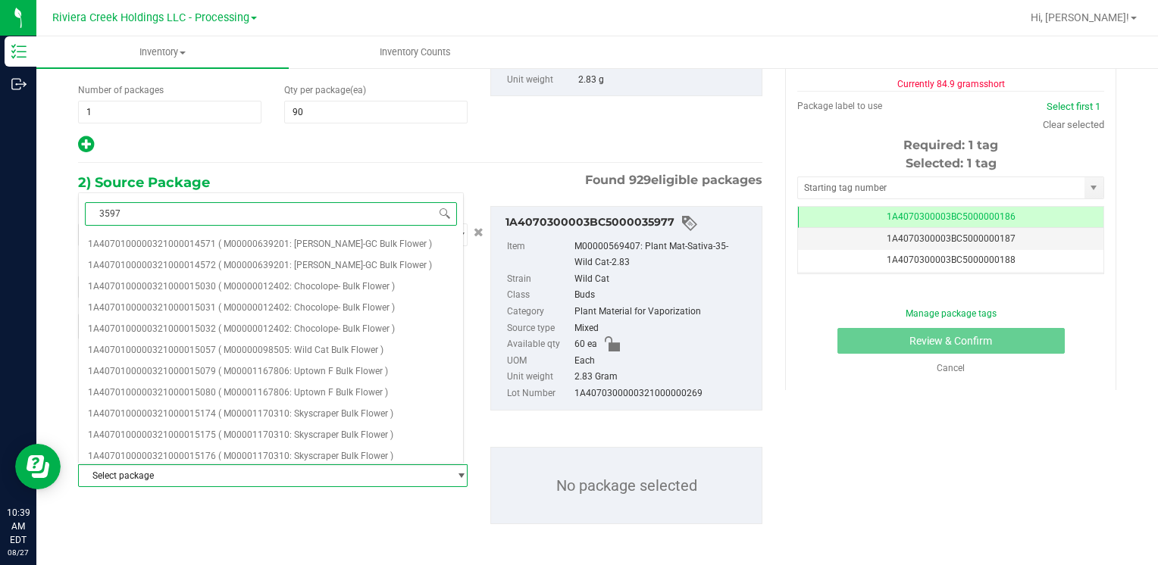
type input "35974"
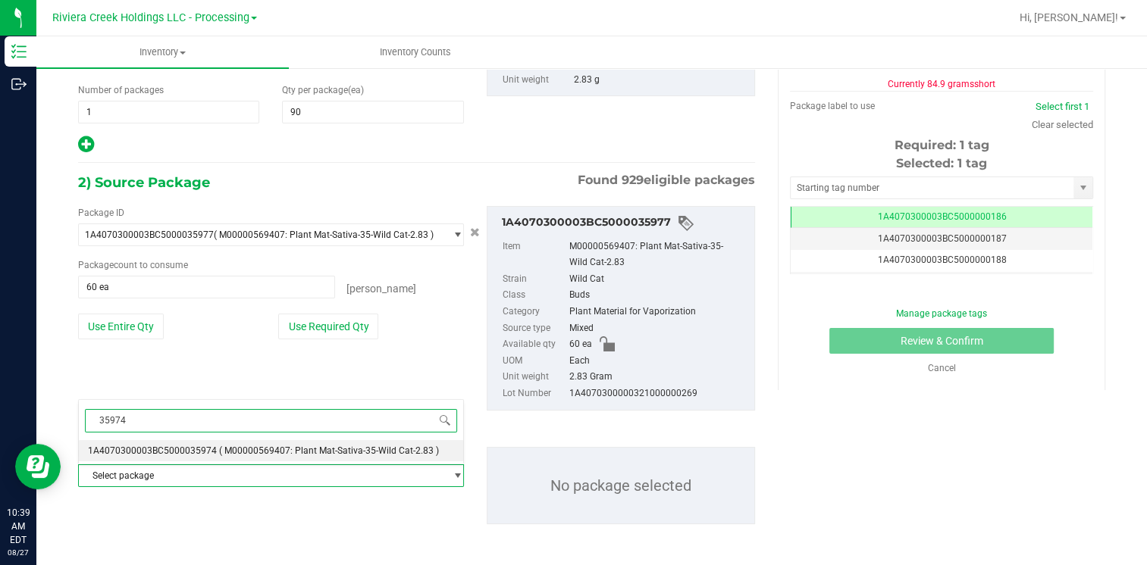
click at [200, 437] on span "35974" at bounding box center [271, 421] width 384 height 36
click at [195, 450] on span "1A4070300003BC5000035974" at bounding box center [152, 451] width 129 height 11
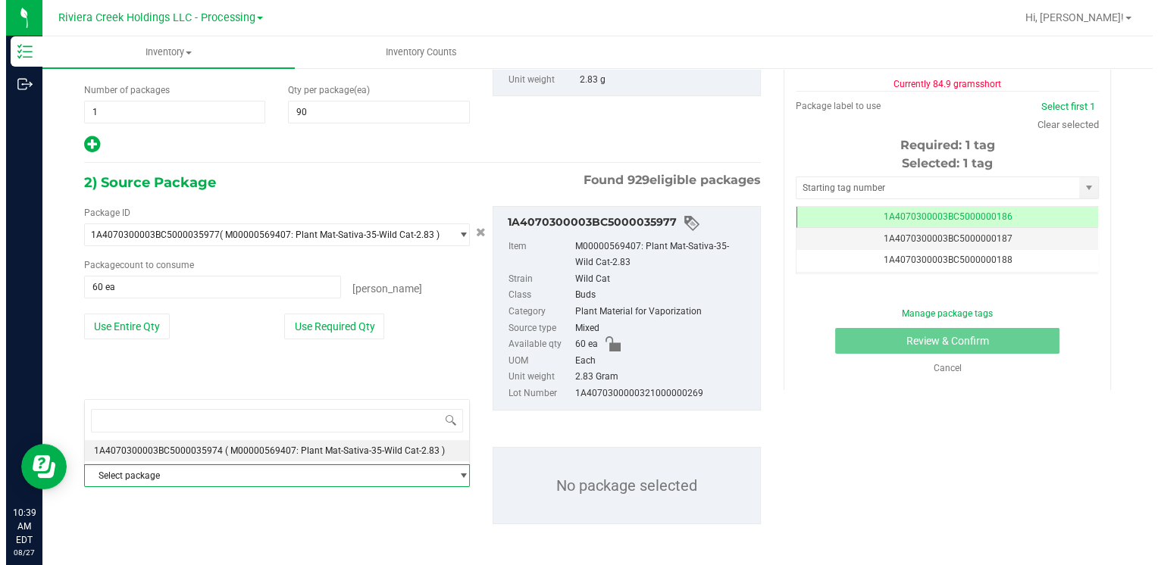
scroll to position [15662, 0]
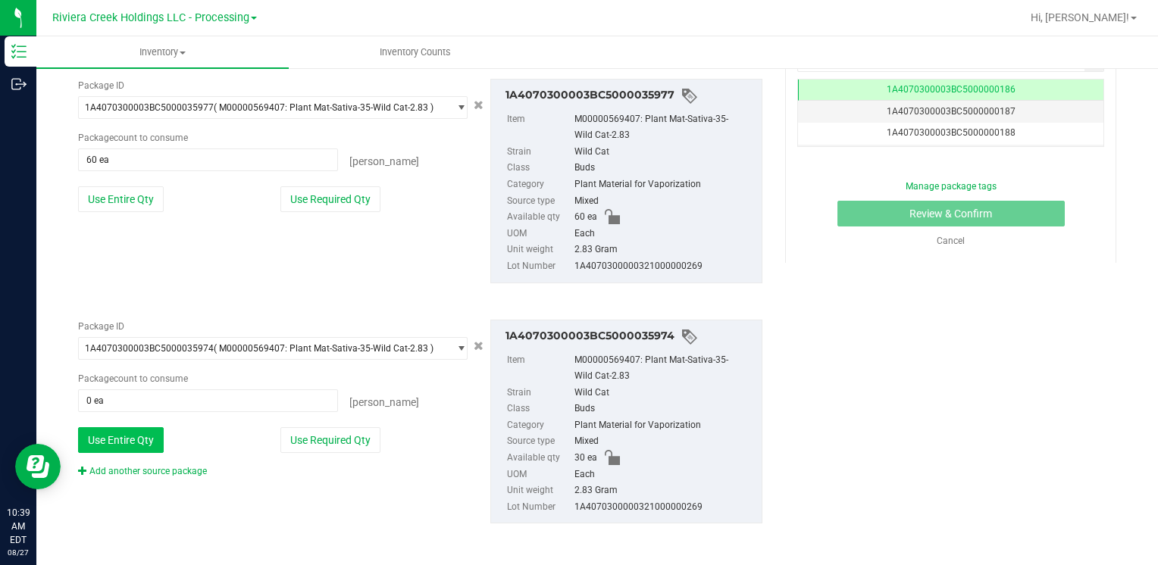
click at [130, 432] on button "Use Entire Qty" at bounding box center [121, 440] width 86 height 26
type input "30 ea"
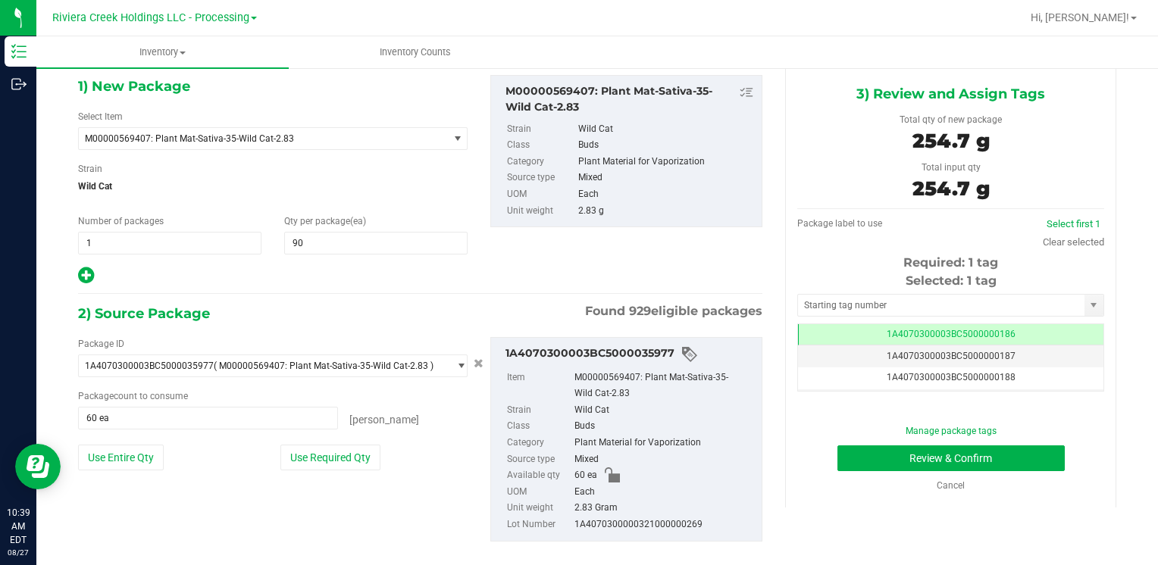
scroll to position [0, 0]
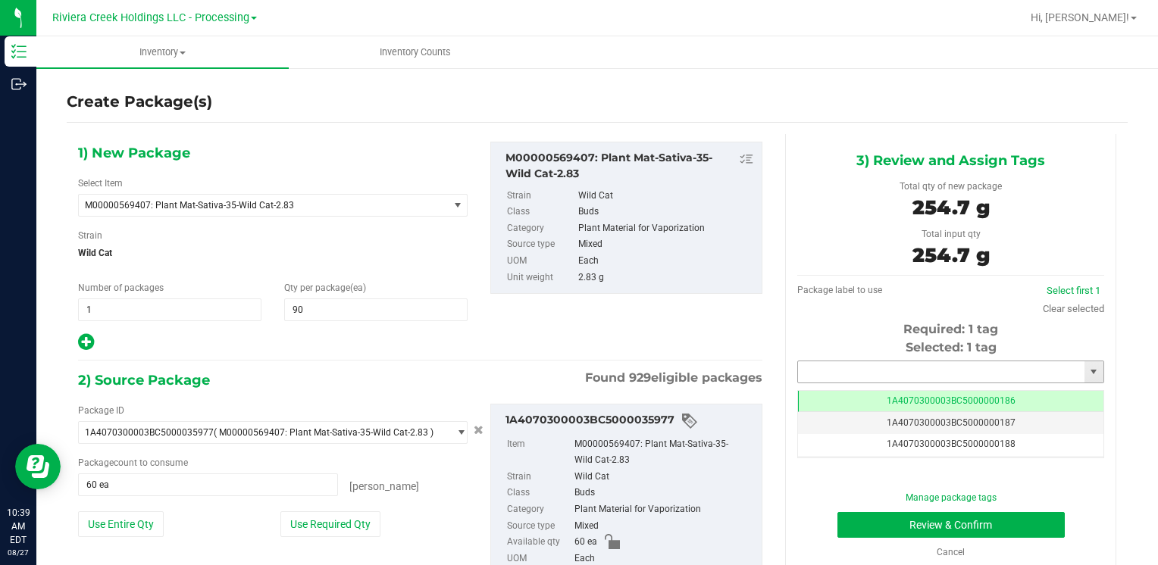
click at [831, 369] on input "text" at bounding box center [941, 372] width 286 height 21
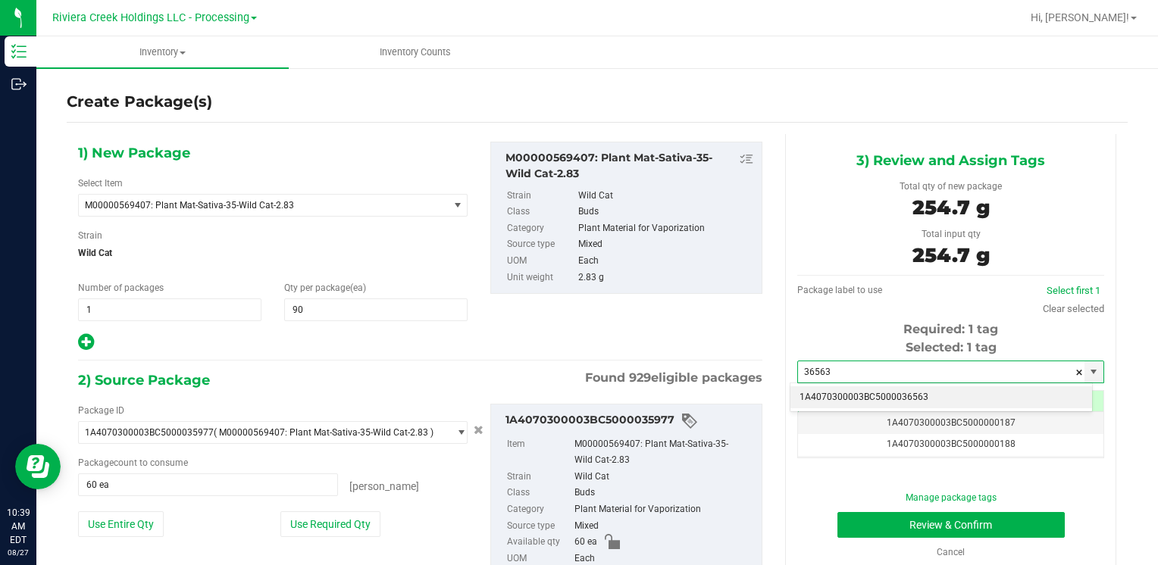
click at [825, 390] on li "1A4070300003BC5000036563" at bounding box center [942, 398] width 302 height 23
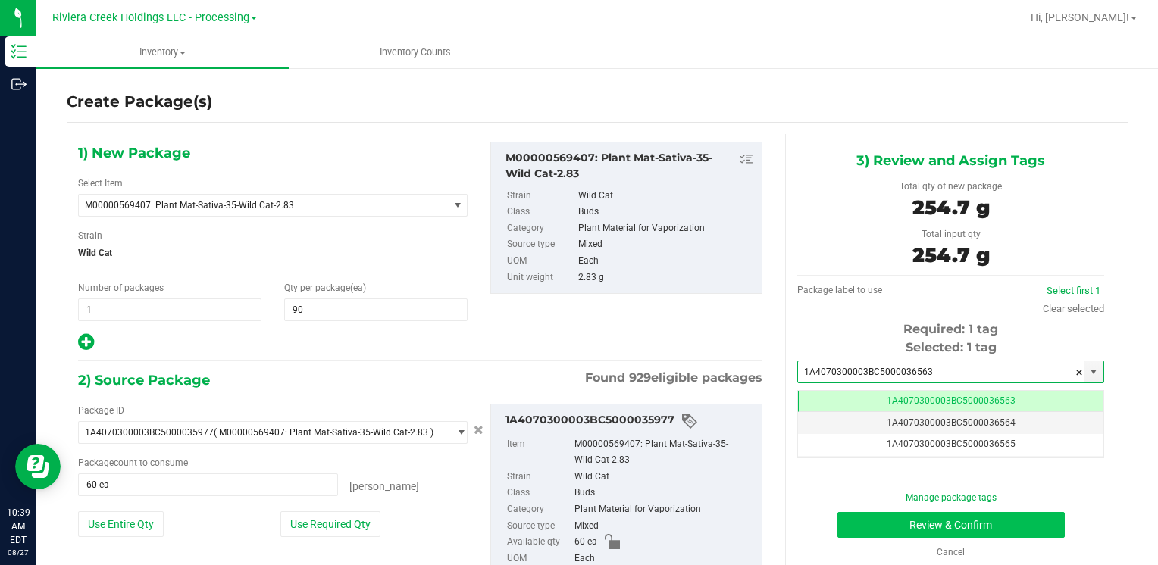
type input "1A4070300003BC5000036563"
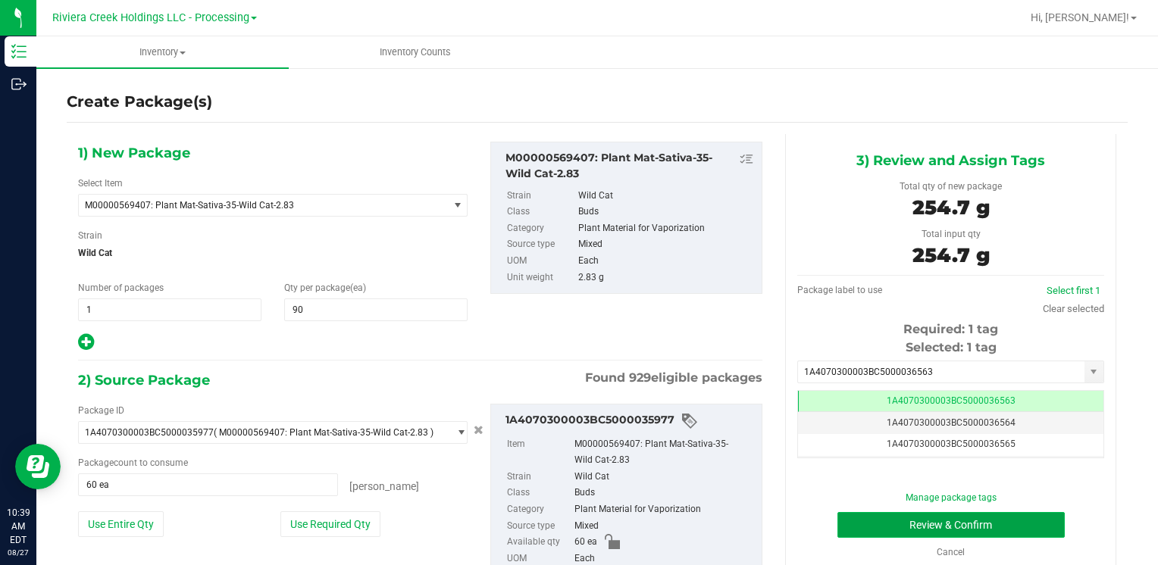
click at [846, 526] on button "Review & Confirm" at bounding box center [951, 525] width 227 height 26
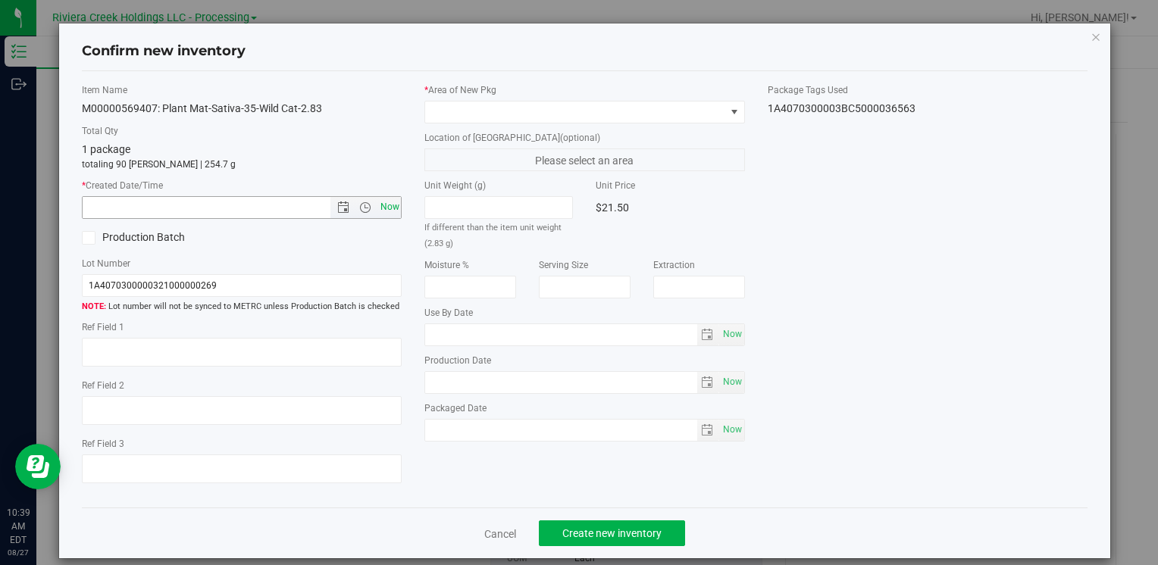
click at [380, 209] on span "Now" at bounding box center [390, 207] width 26 height 22
type input "[DATE] 10:39 AM"
click at [494, 111] on span at bounding box center [574, 112] width 299 height 21
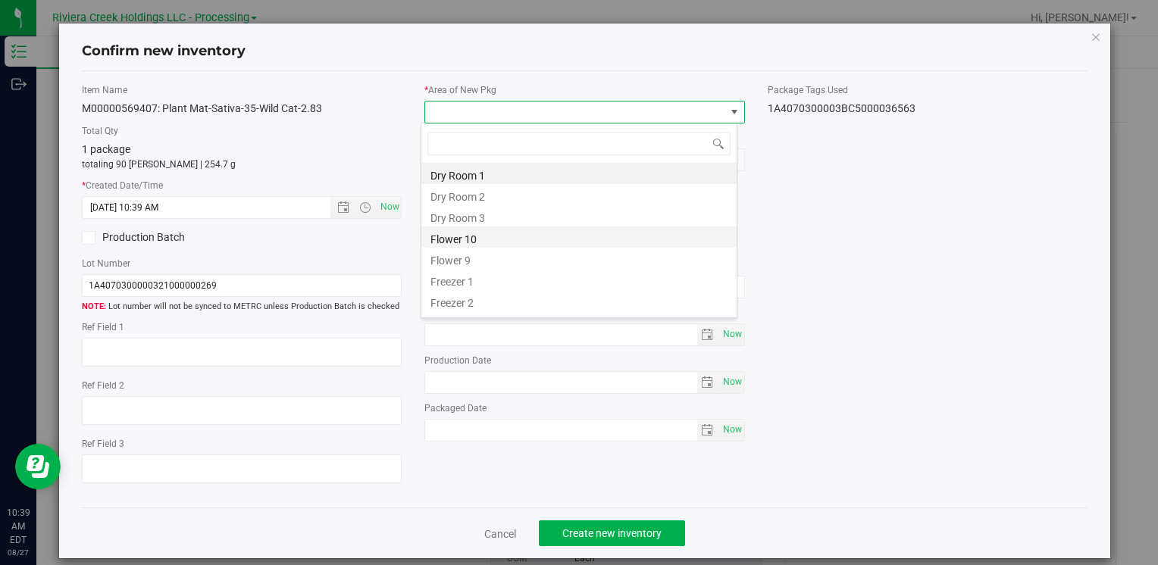
click at [510, 240] on li "Flower 10" at bounding box center [578, 237] width 315 height 21
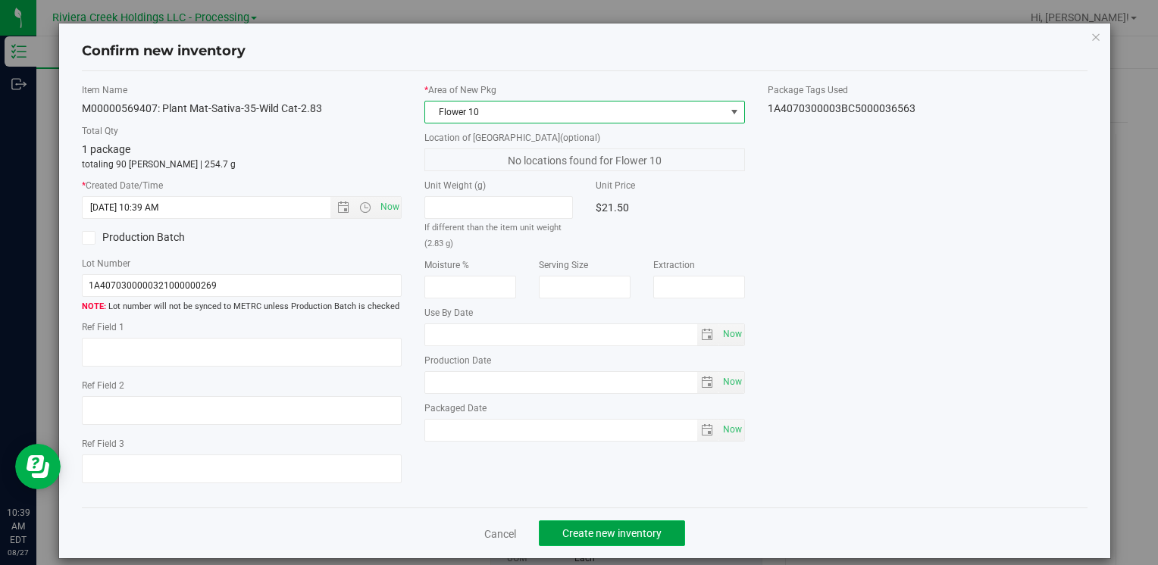
click at [587, 528] on span "Create new inventory" at bounding box center [611, 534] width 99 height 12
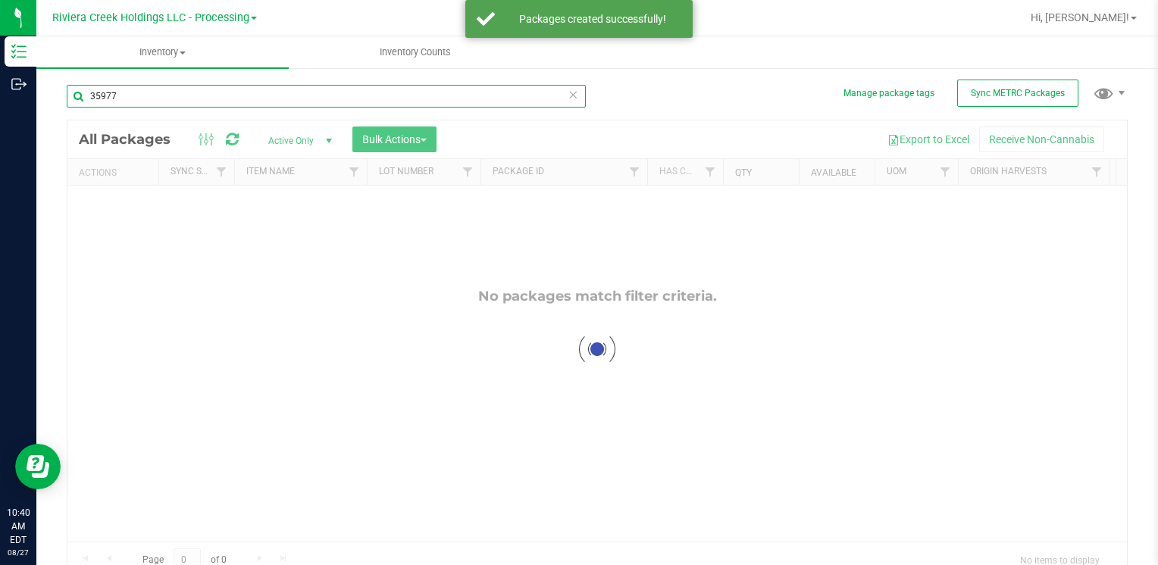
click at [126, 95] on input "35977" at bounding box center [326, 96] width 519 height 23
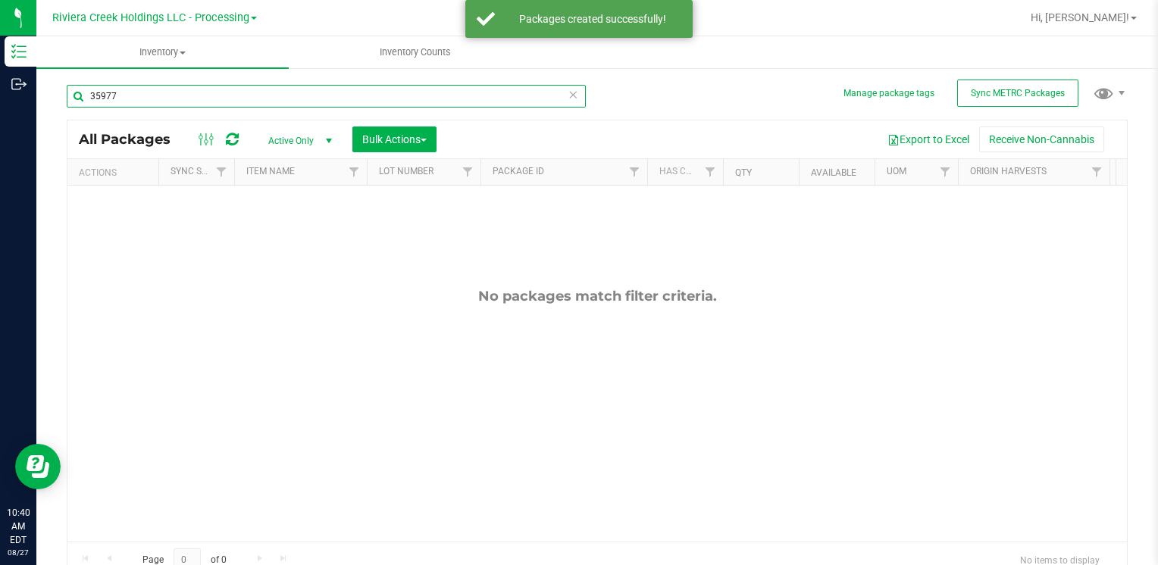
click at [126, 95] on input "35977" at bounding box center [326, 96] width 519 height 23
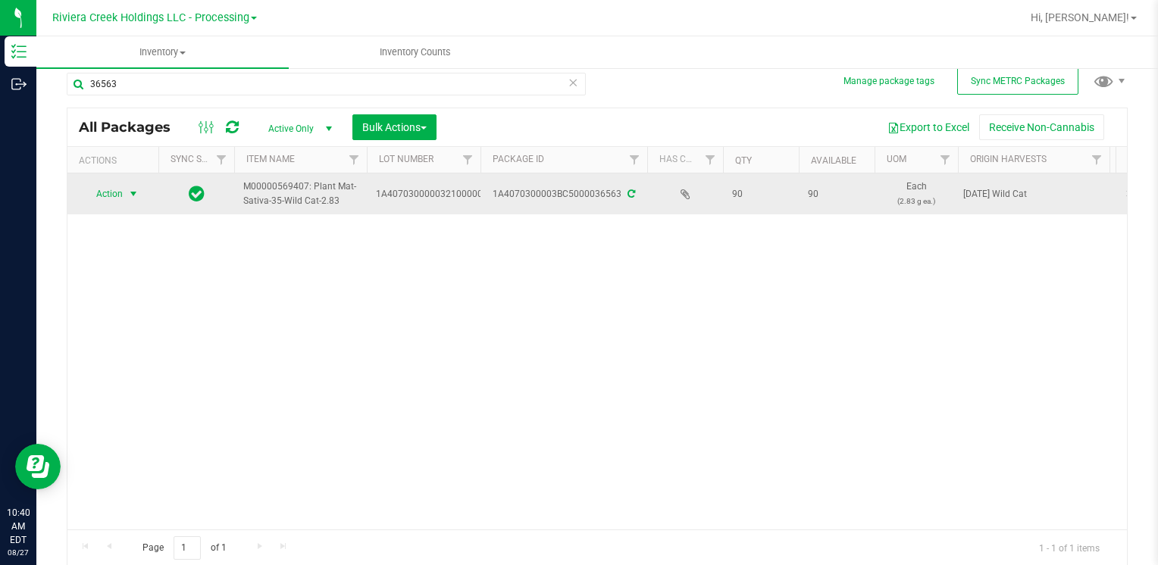
click at [121, 190] on span "Action" at bounding box center [103, 193] width 41 height 21
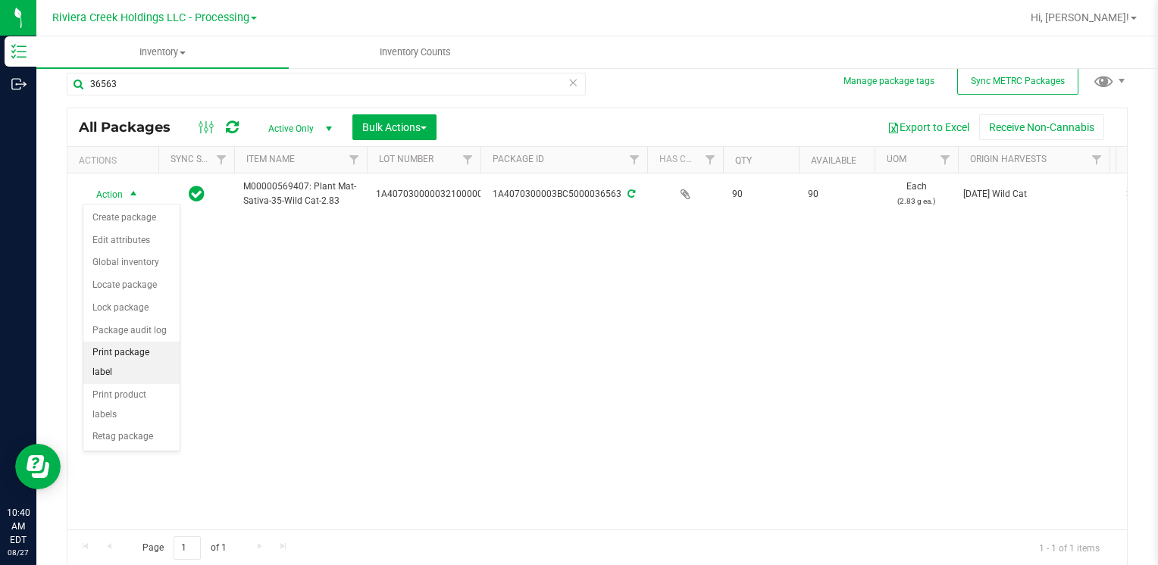
click at [133, 345] on li "Print package label" at bounding box center [131, 363] width 96 height 42
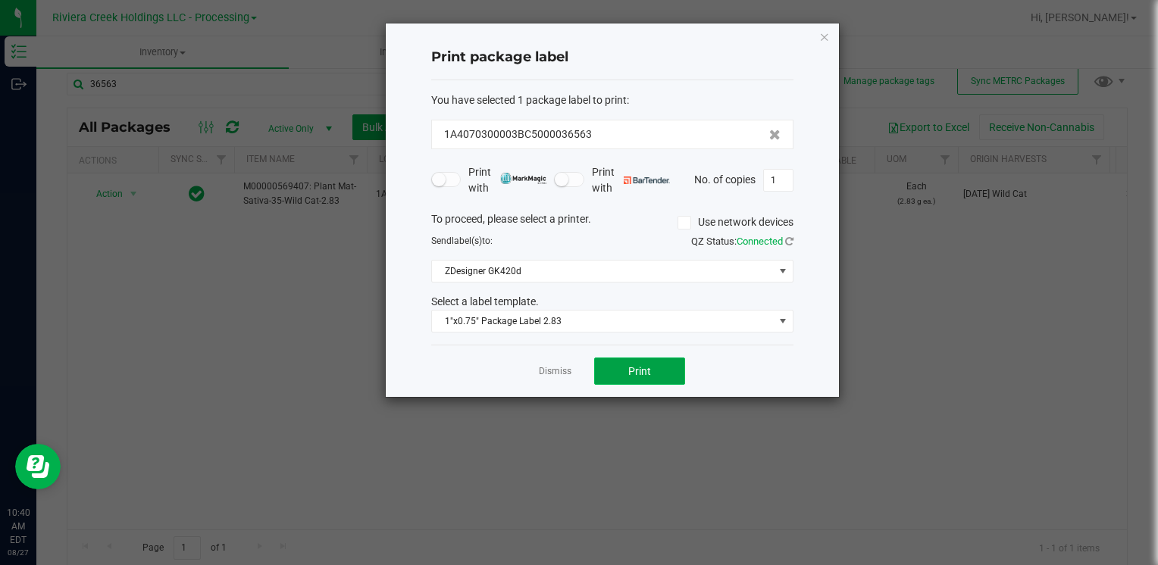
click at [640, 365] on span "Print" at bounding box center [639, 371] width 23 height 12
click at [826, 30] on icon "button" at bounding box center [824, 36] width 11 height 18
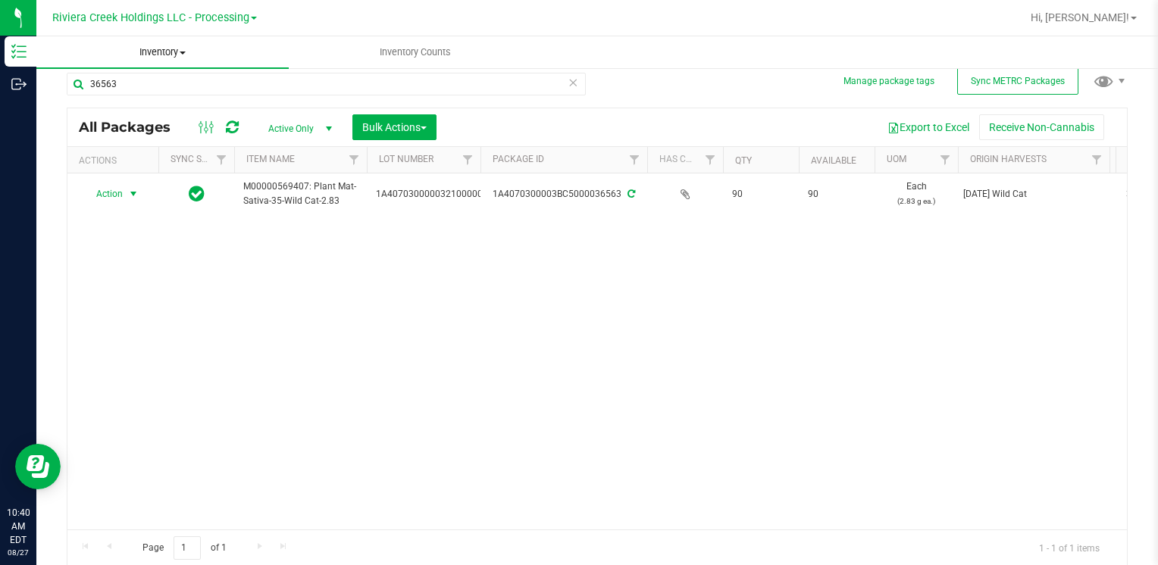
click at [211, 59] on span "Inventory" at bounding box center [162, 52] width 252 height 14
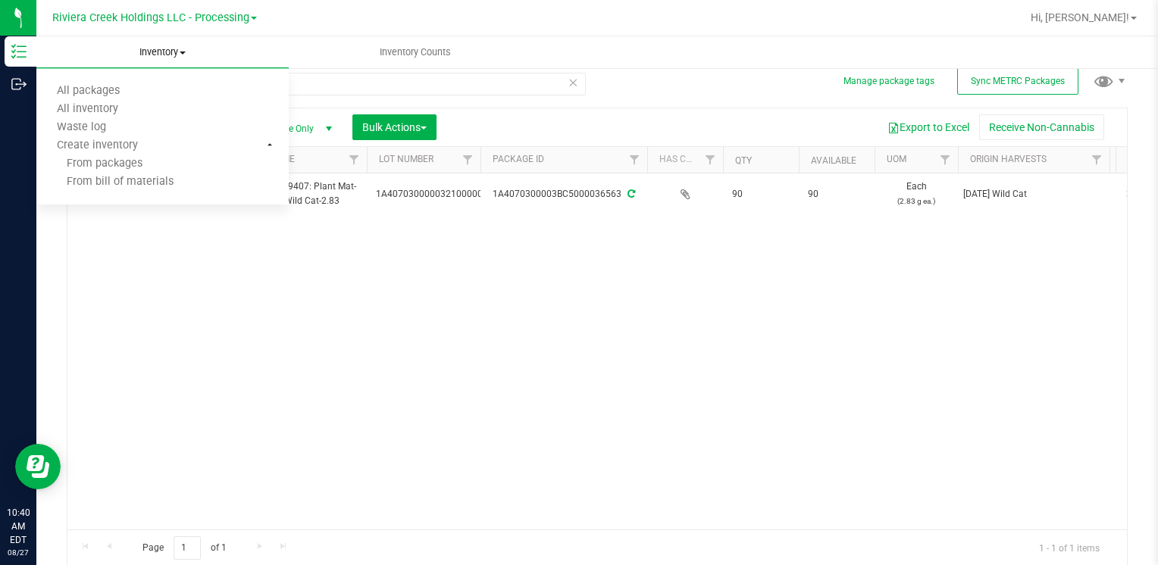
click at [204, 80] on ul "All packages All inventory Waste log Create inventory From packages From bill o…" at bounding box center [162, 137] width 252 height 136
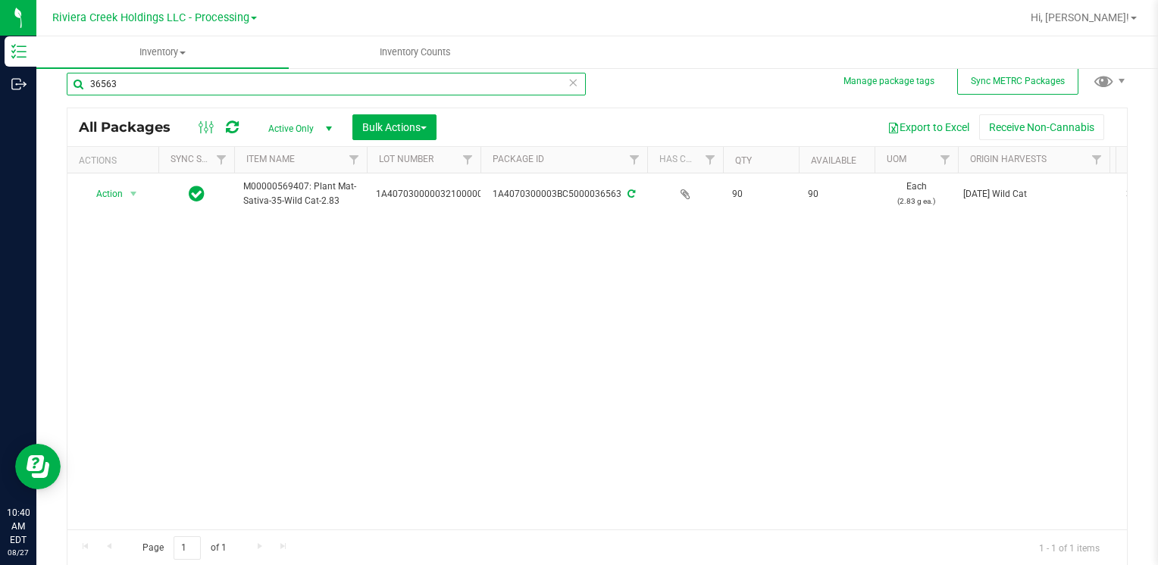
click at [165, 79] on input "36563" at bounding box center [326, 84] width 519 height 23
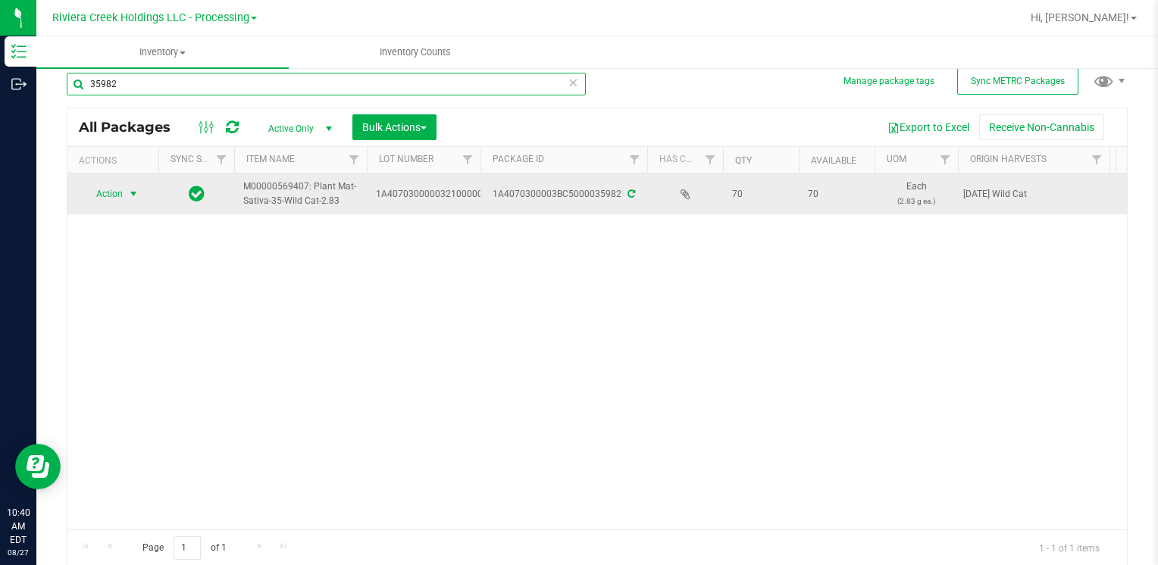
type input "35982"
click at [105, 199] on span "Action" at bounding box center [103, 193] width 41 height 21
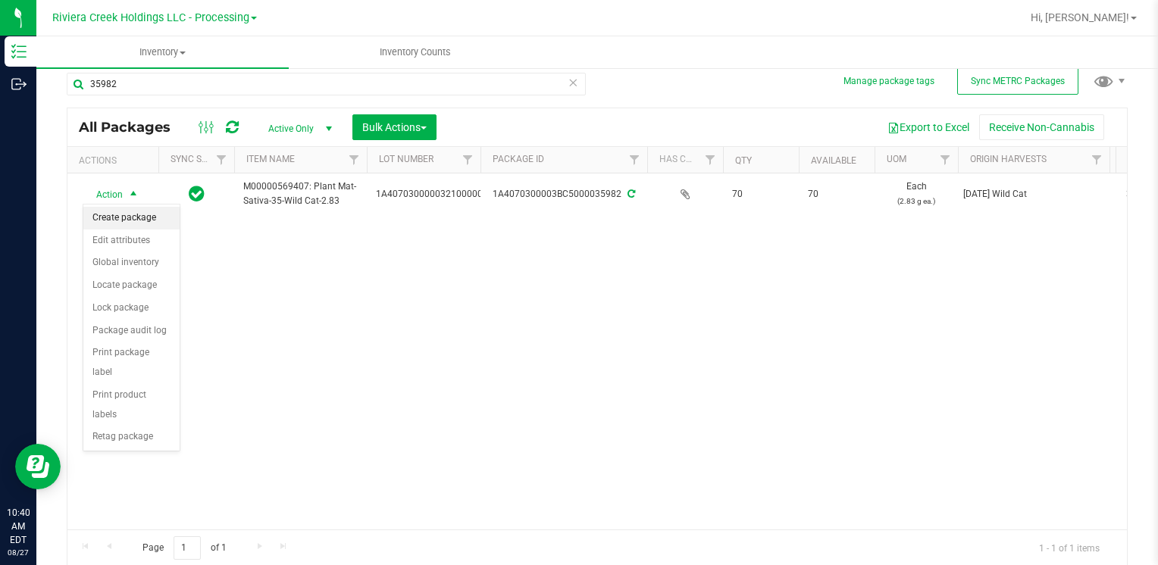
click at [139, 228] on li "Create package" at bounding box center [131, 218] width 96 height 23
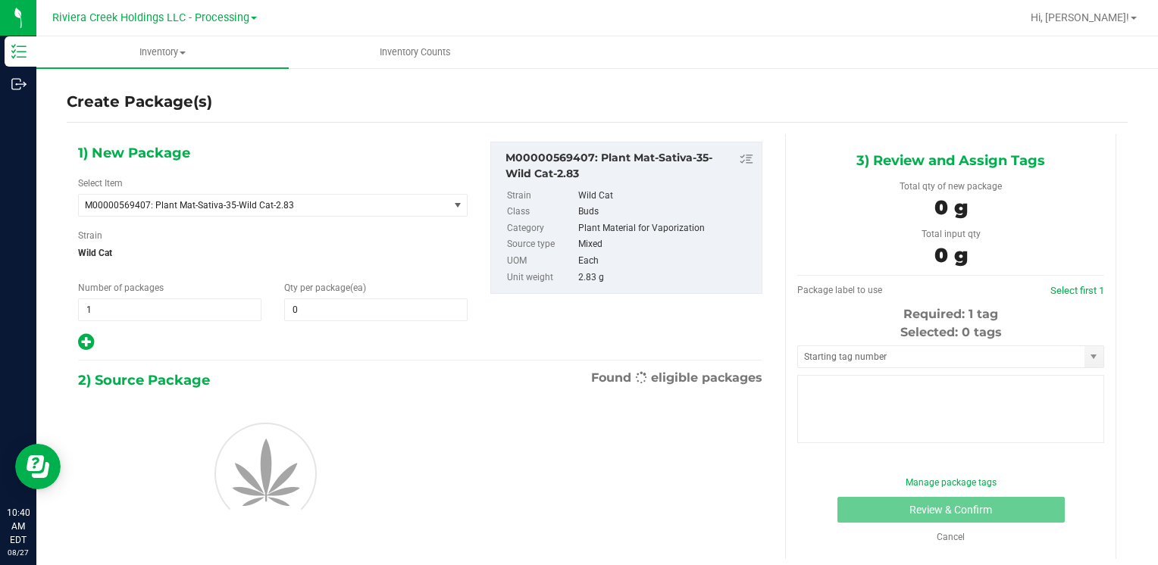
type input "0"
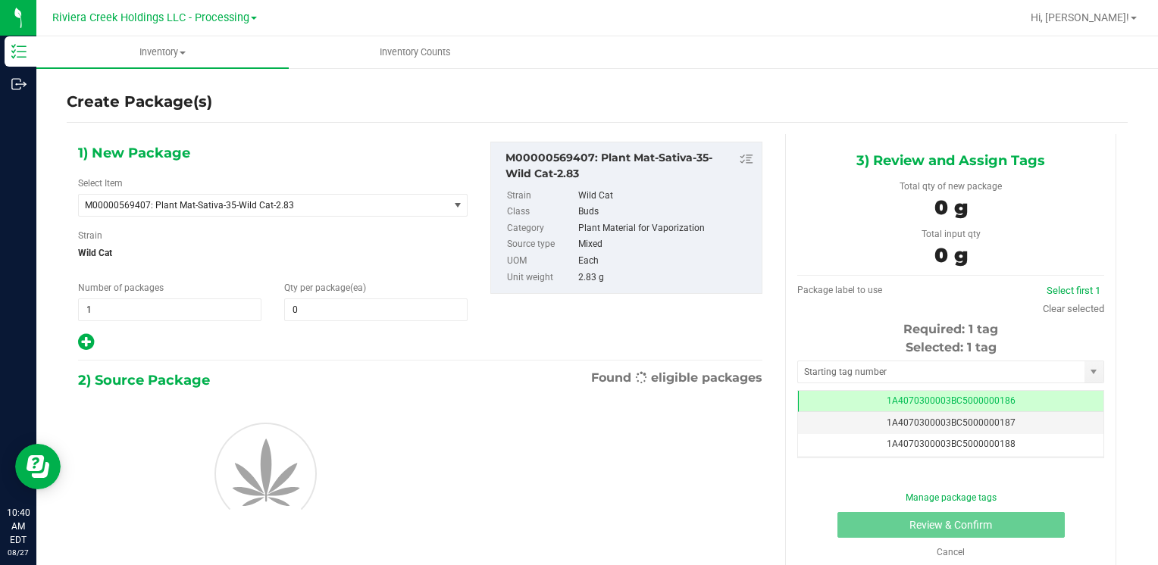
click at [305, 293] on div "Qty per package (ea) 0 0" at bounding box center [376, 301] width 206 height 40
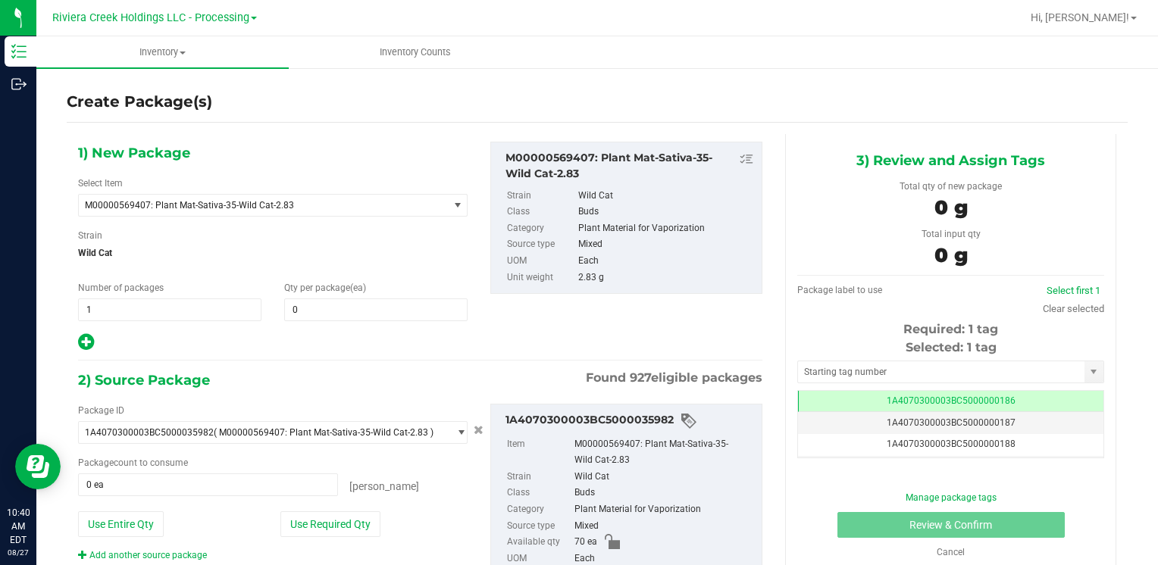
click at [315, 326] on div "1) New Package Select Item M00000569407: Plant Mat-Sativa-35-Wild Cat-2.83 M000…" at bounding box center [273, 247] width 412 height 211
click at [327, 313] on span at bounding box center [375, 310] width 183 height 23
type input "10"
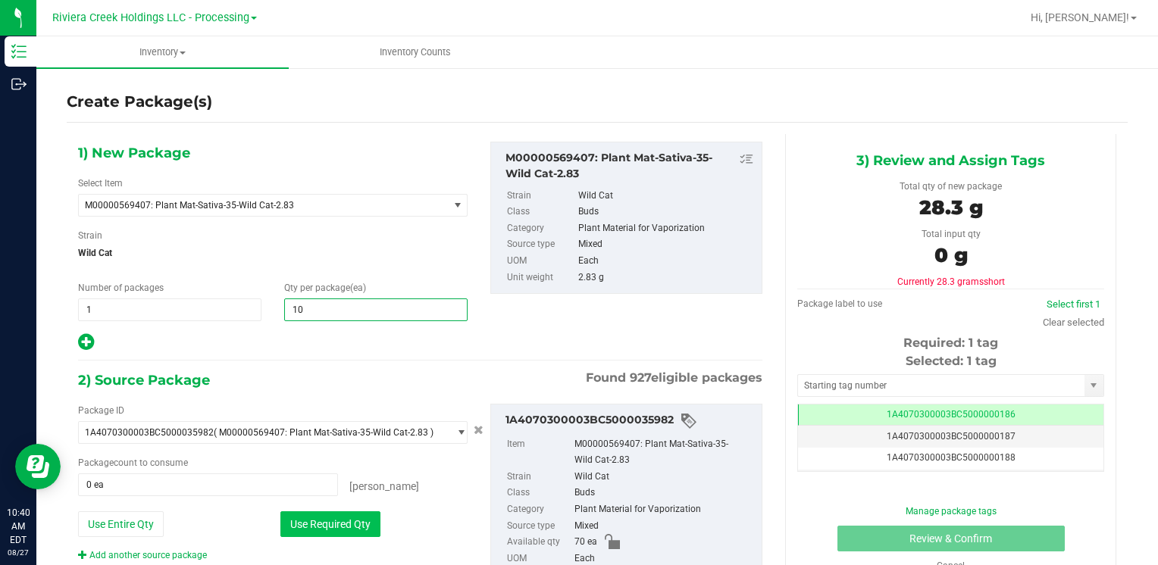
type input "10"
click at [299, 528] on button "Use Required Qty" at bounding box center [330, 525] width 100 height 26
type input "10 ea"
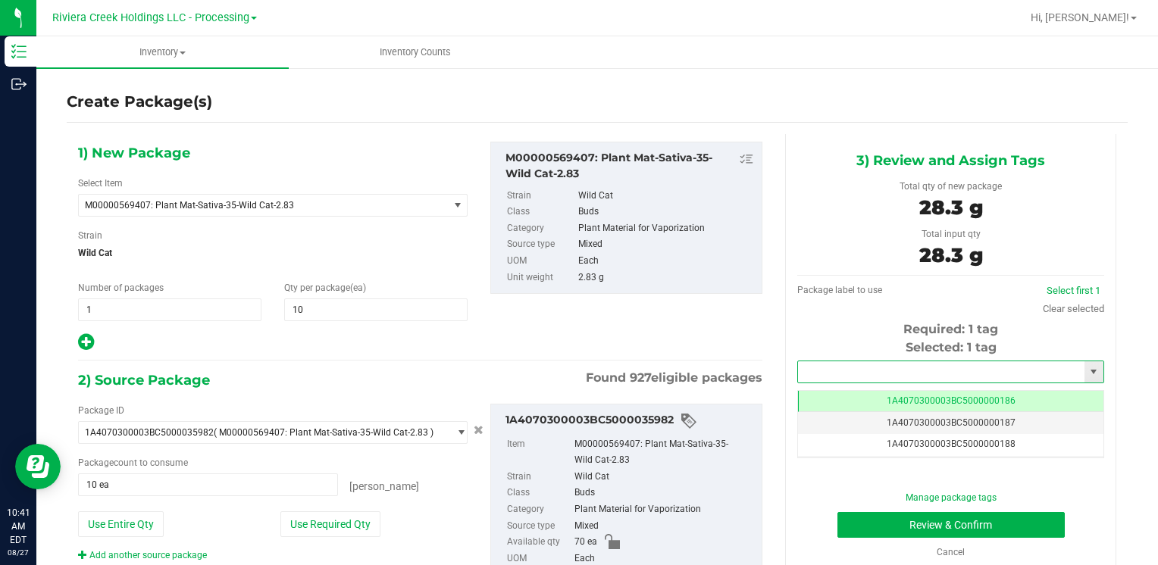
click at [850, 374] on input "text" at bounding box center [941, 372] width 286 height 21
click at [853, 399] on li "1A4070300003BC5000036562" at bounding box center [942, 398] width 302 height 23
type input "1A4070300003BC5000036562"
click at [843, 519] on button "Review & Confirm" at bounding box center [951, 525] width 227 height 26
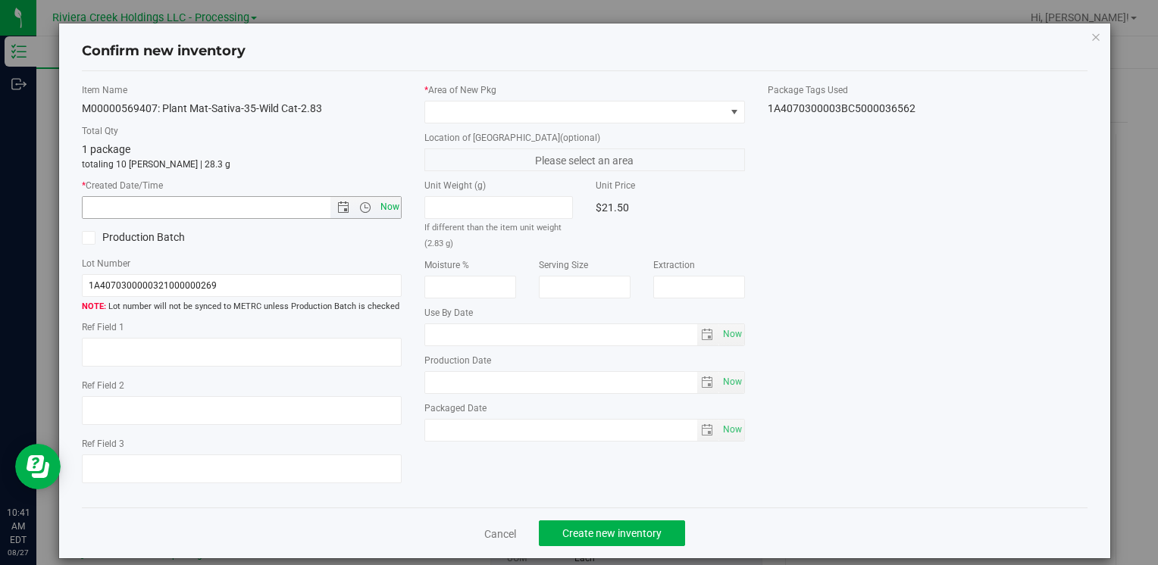
click at [390, 200] on span "Now" at bounding box center [390, 207] width 26 height 22
type input "[DATE] 10:41 AM"
click at [437, 117] on span at bounding box center [574, 112] width 299 height 21
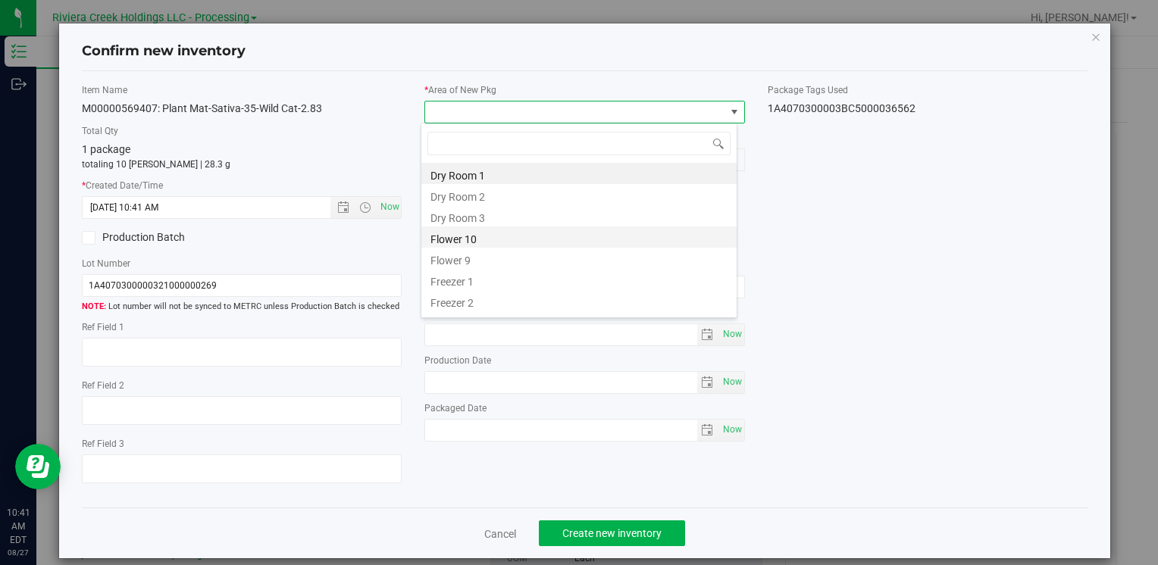
click at [492, 238] on li "Flower 10" at bounding box center [578, 237] width 315 height 21
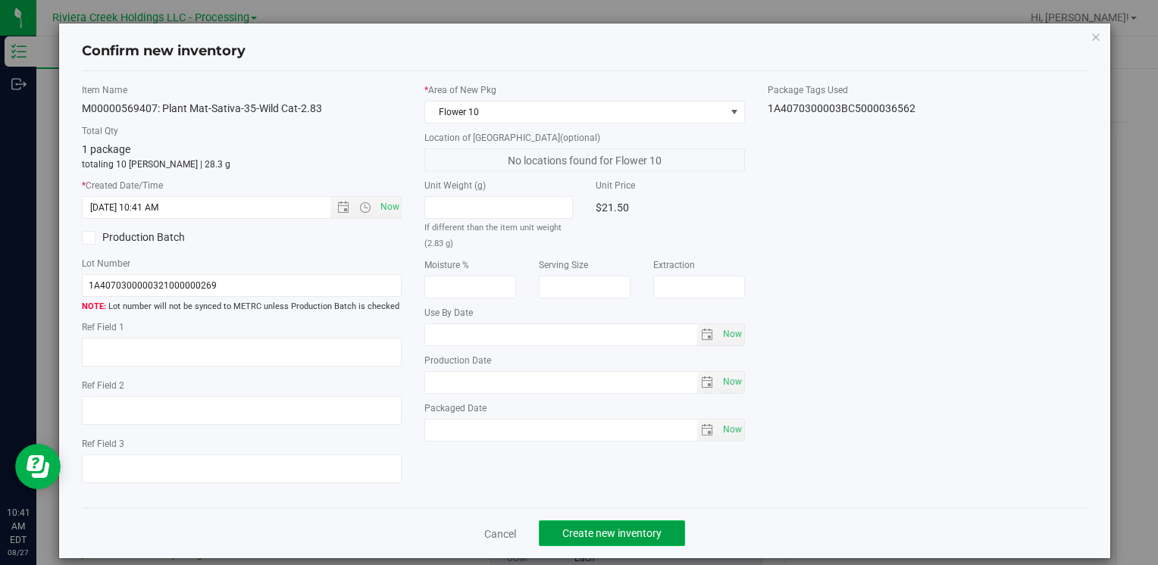
click at [593, 521] on button "Create new inventory" at bounding box center [612, 534] width 146 height 26
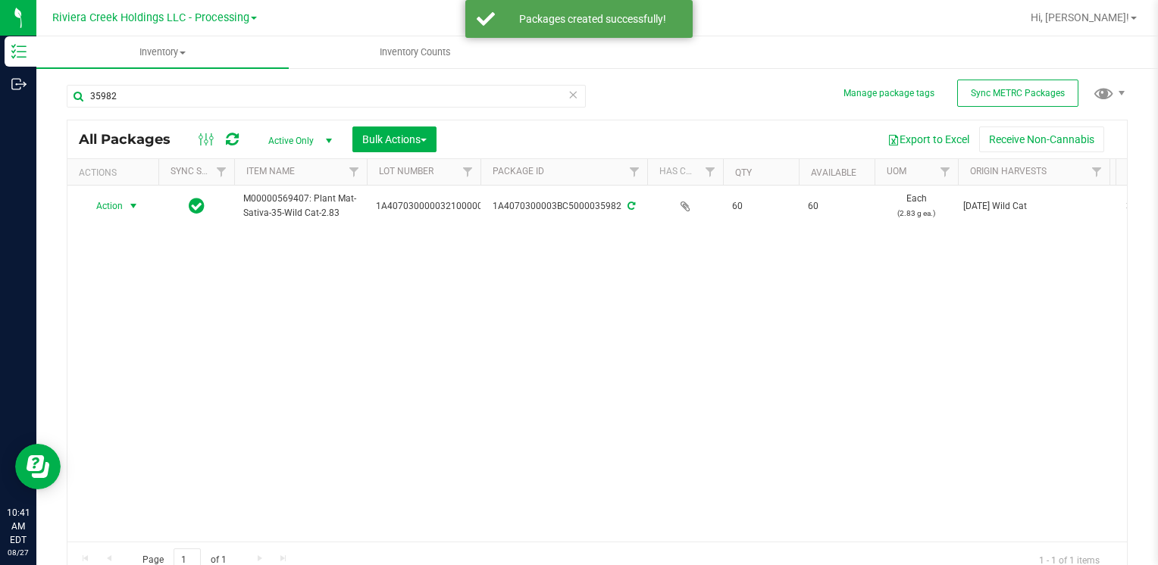
drag, startPoint x: 121, startPoint y: 207, endPoint x: 146, endPoint y: 238, distance: 39.4
click at [122, 208] on span "Action" at bounding box center [103, 206] width 41 height 21
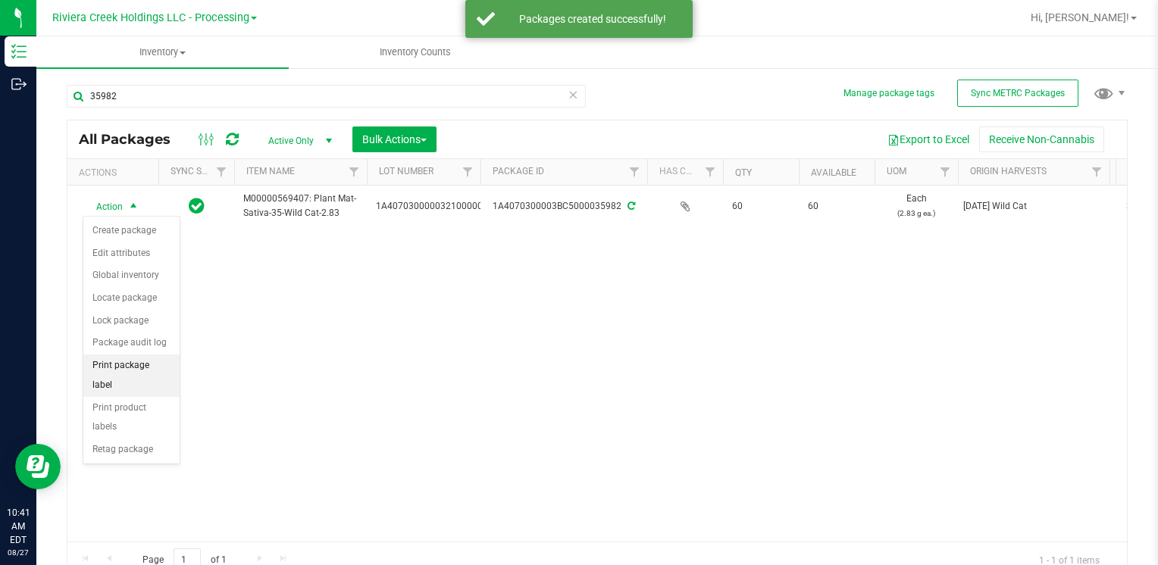
click at [156, 368] on li "Print package label" at bounding box center [131, 376] width 96 height 42
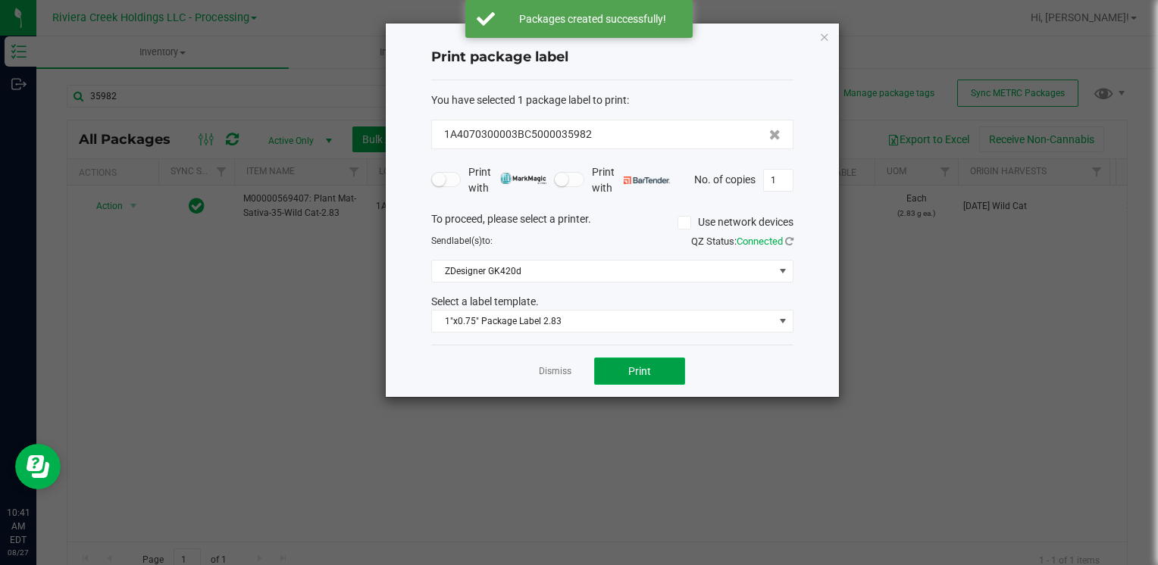
click at [647, 375] on span "Print" at bounding box center [639, 371] width 23 height 12
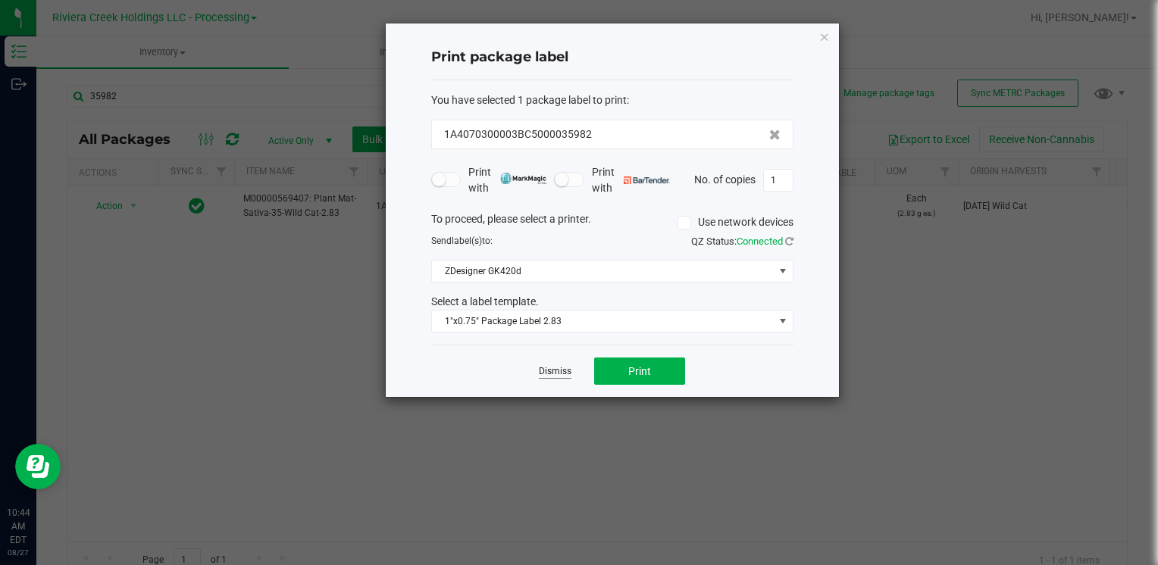
click at [567, 369] on link "Dismiss" at bounding box center [555, 371] width 33 height 13
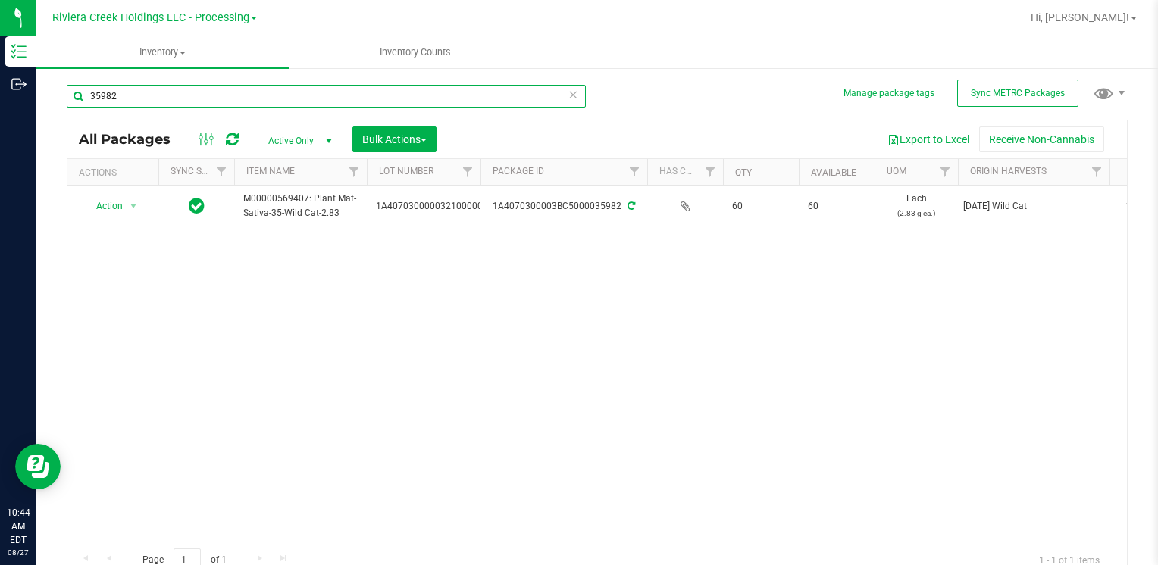
drag, startPoint x: 183, startPoint y: 92, endPoint x: -3, endPoint y: 114, distance: 187.1
click at [0, 114] on html "Inventory Outbound 10:44 AM EDT [DATE] 08/27 Riviera Creek Holdings LLC - Proce…" at bounding box center [579, 282] width 1158 height 565
type input "35809"
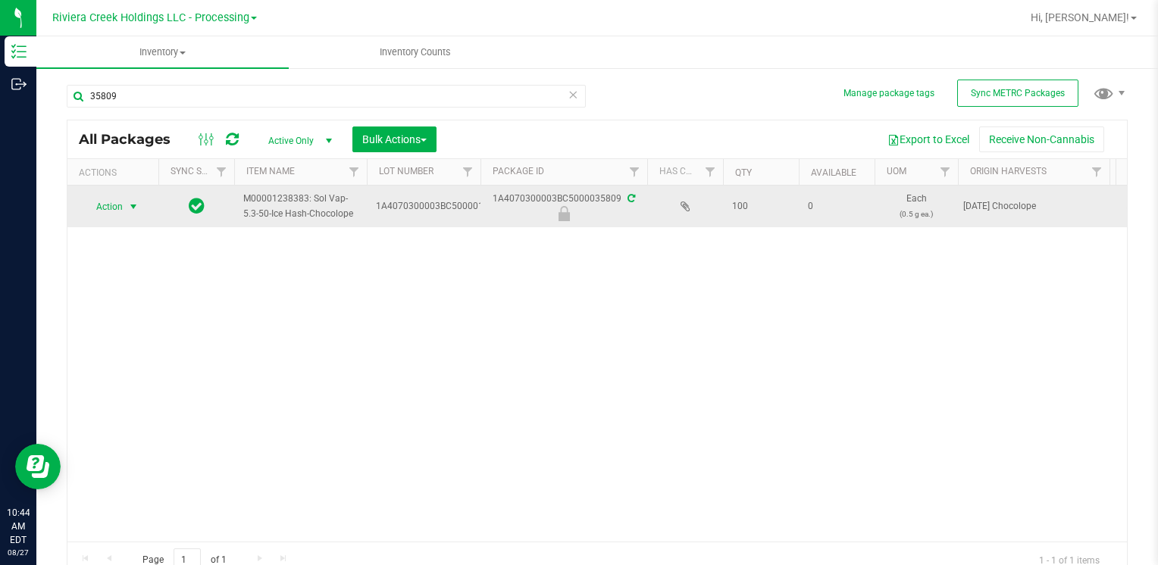
click at [116, 209] on span "Action" at bounding box center [103, 206] width 41 height 21
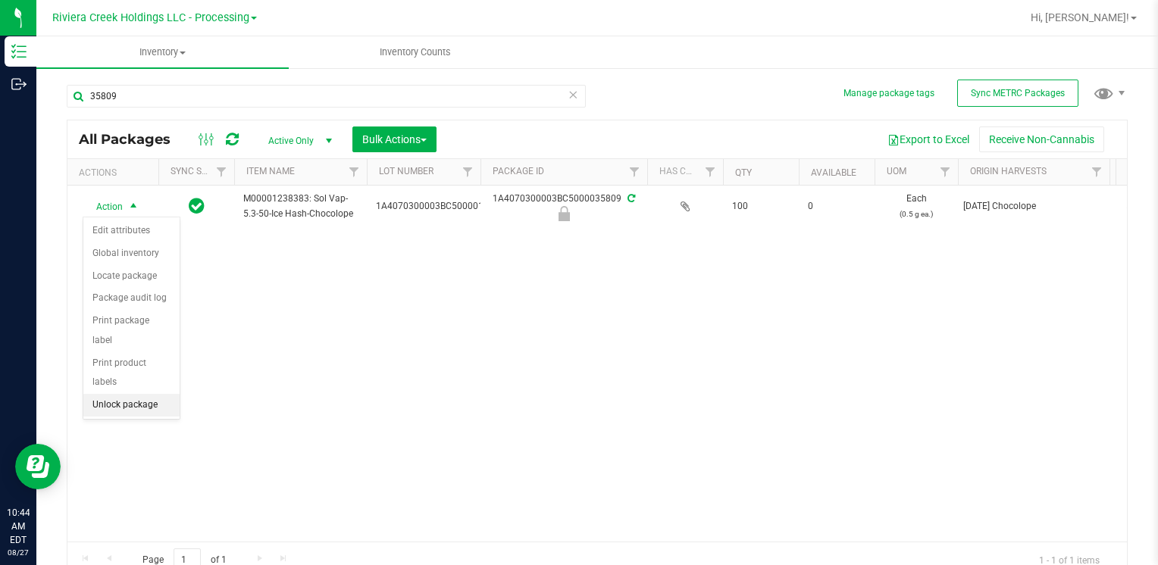
click at [165, 394] on li "Unlock package" at bounding box center [131, 405] width 96 height 23
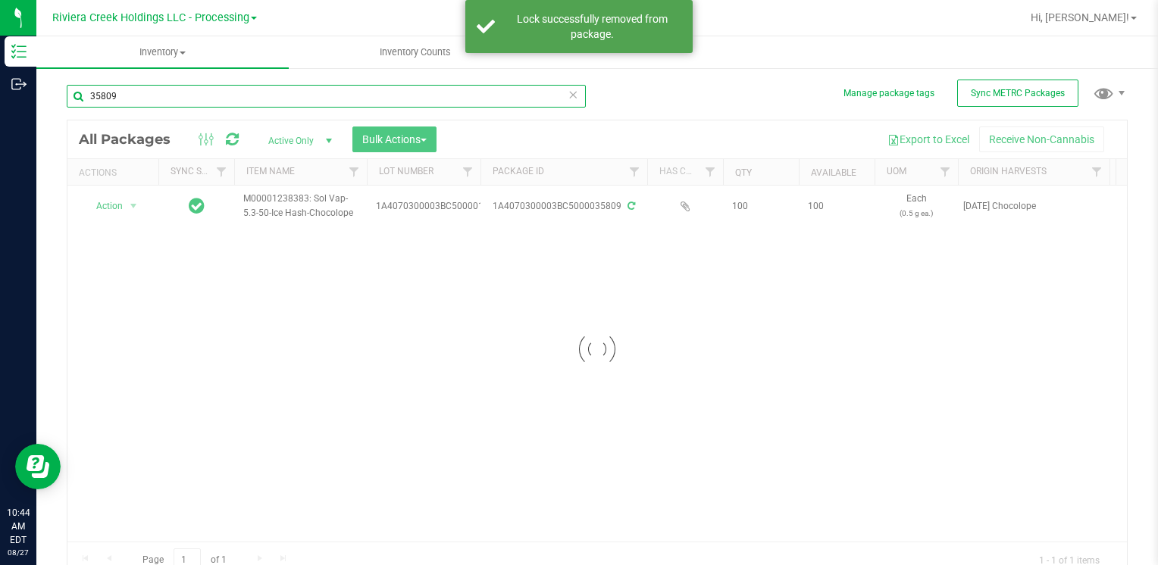
drag, startPoint x: 155, startPoint y: 95, endPoint x: -3, endPoint y: 86, distance: 158.0
click at [0, 86] on html "Inventory Outbound 10:44 AM EDT [DATE] 08/27 Riviera Creek Holdings LLC - Proce…" at bounding box center [579, 282] width 1158 height 565
type input "35813"
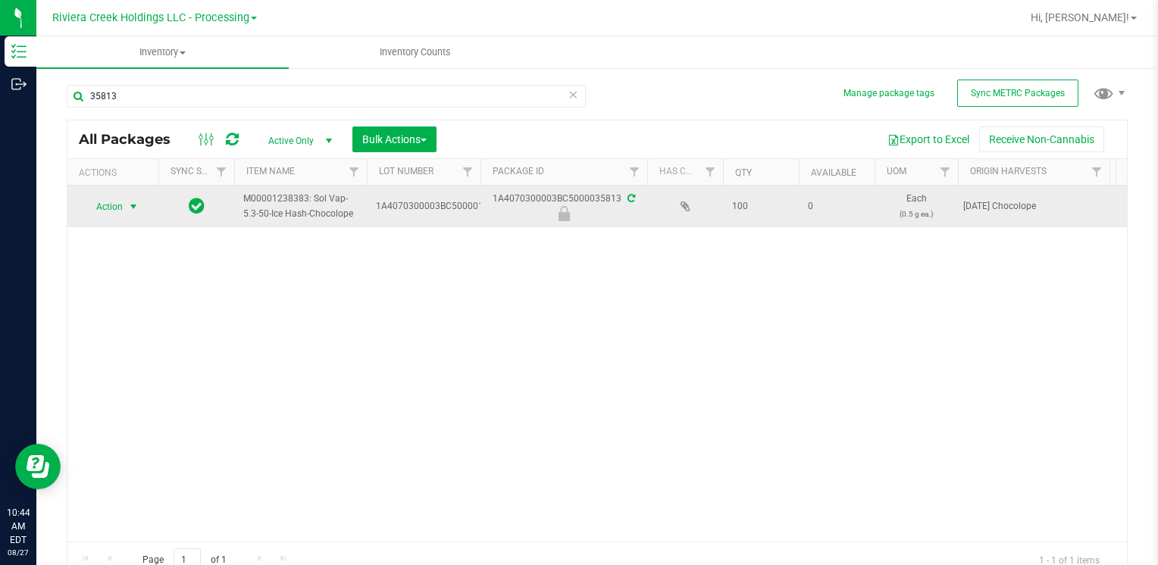
click at [128, 209] on span "select" at bounding box center [133, 207] width 12 height 12
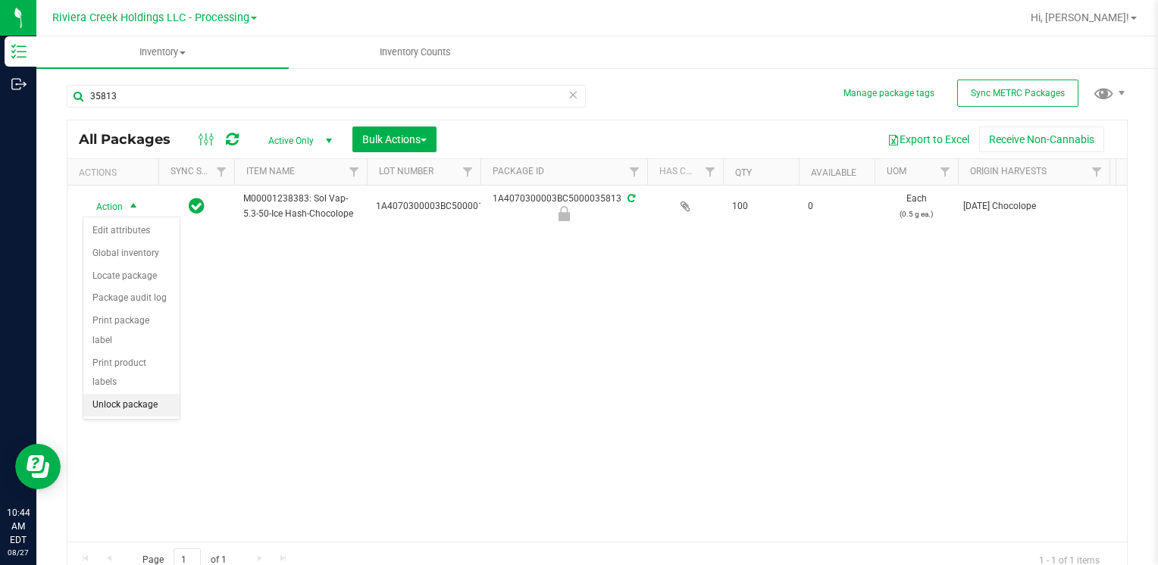
click at [155, 394] on li "Unlock package" at bounding box center [131, 405] width 96 height 23
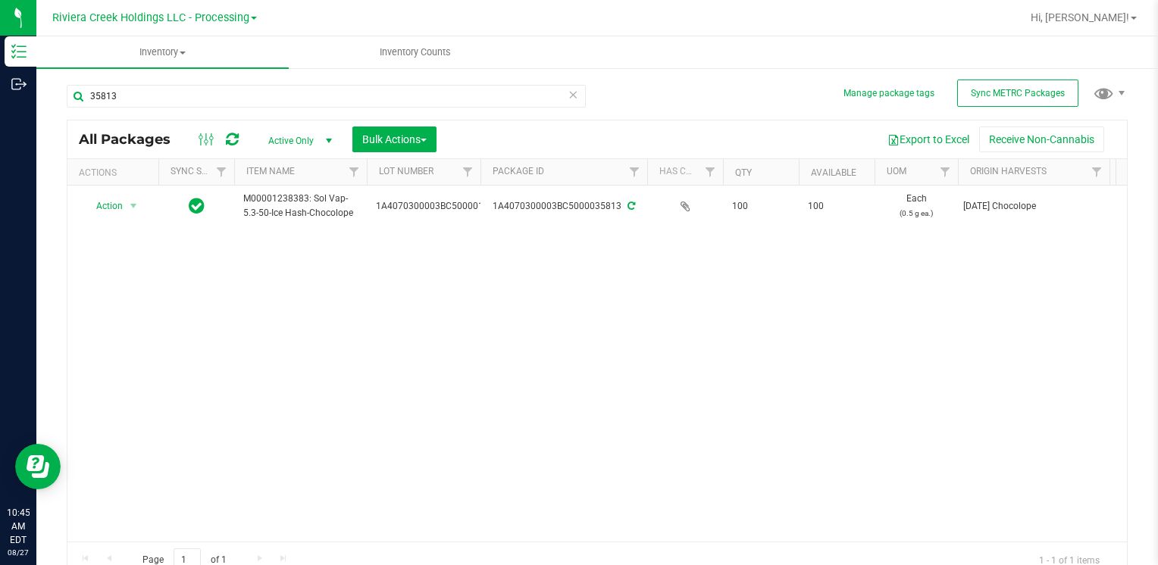
click at [229, 80] on div "35813" at bounding box center [332, 95] width 531 height 49
click at [221, 89] on input "35813" at bounding box center [326, 96] width 519 height 23
type input "35811"
click at [114, 211] on div at bounding box center [113, 206] width 73 height 14
click at [114, 211] on span "Action" at bounding box center [103, 206] width 41 height 21
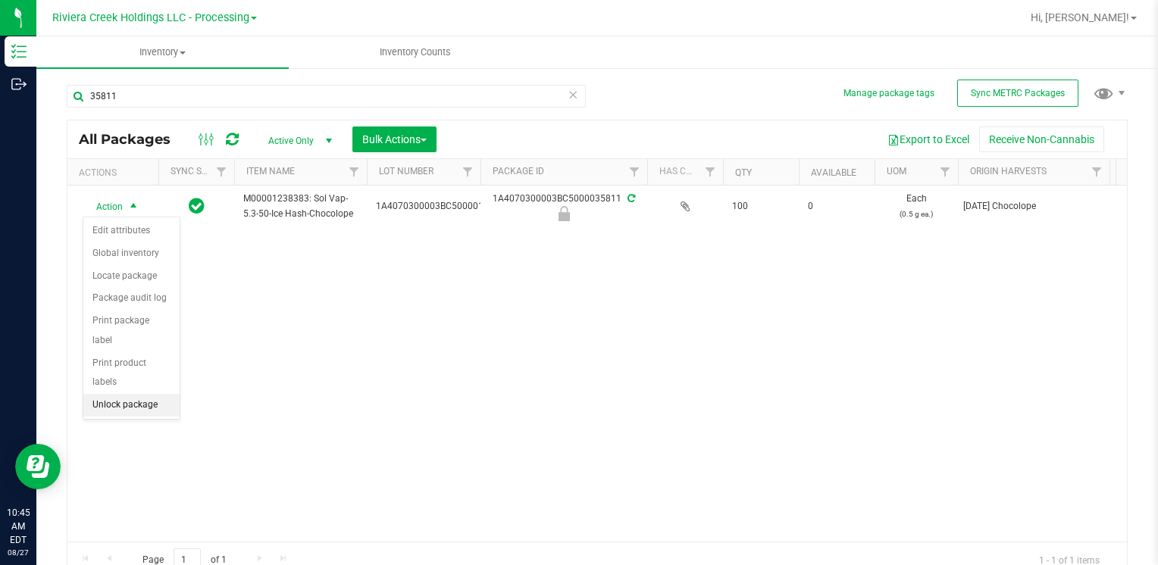
click at [117, 394] on li "Unlock package" at bounding box center [131, 405] width 96 height 23
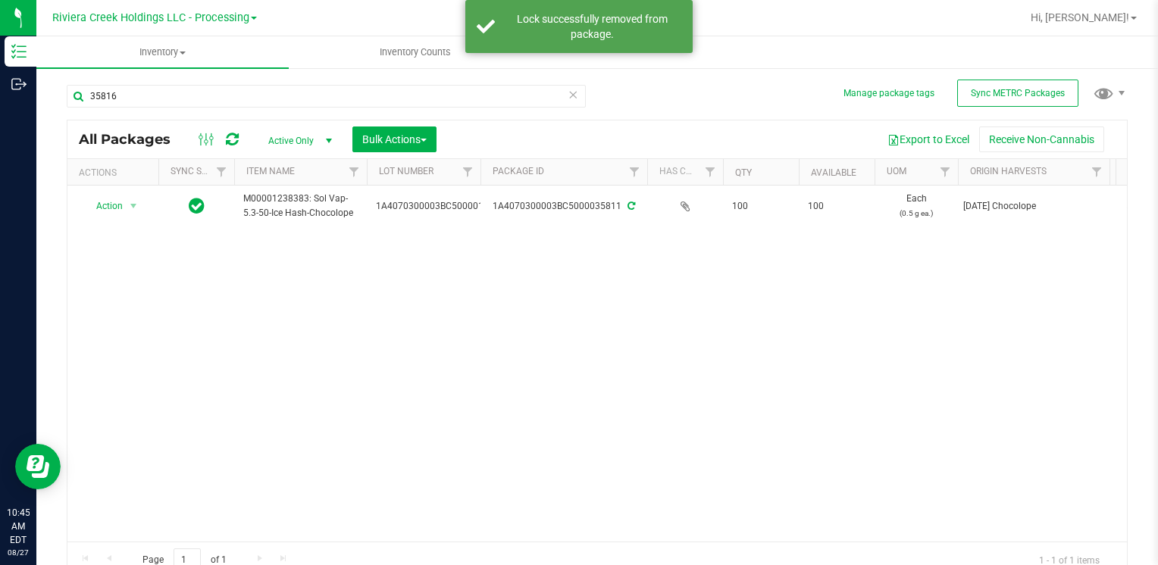
type input "35816"
click at [125, 206] on div at bounding box center [113, 206] width 73 height 14
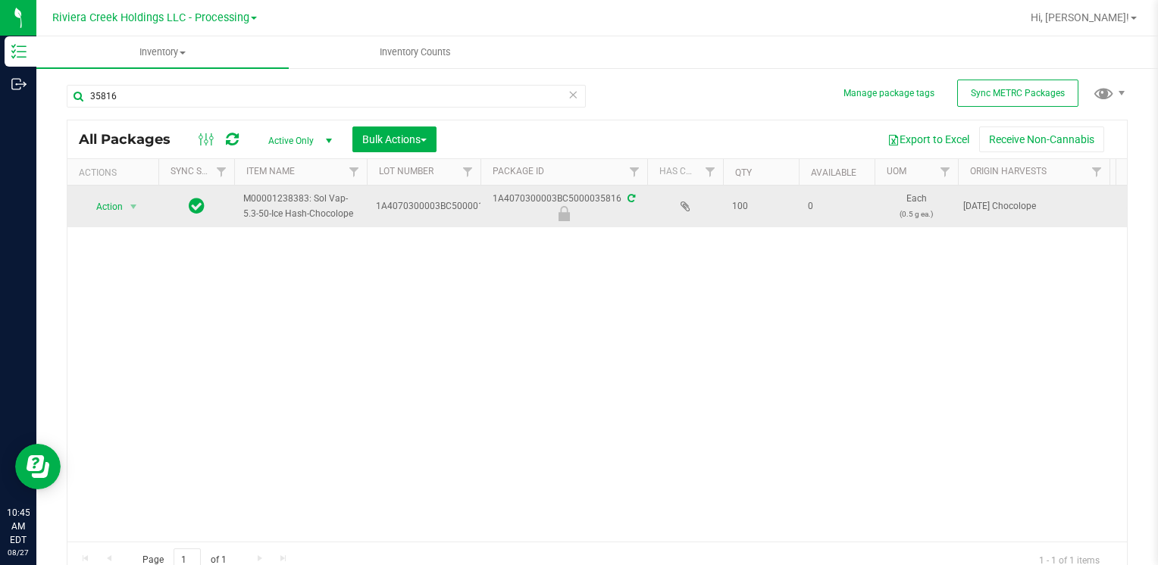
click at [133, 216] on span "select" at bounding box center [133, 206] width 19 height 21
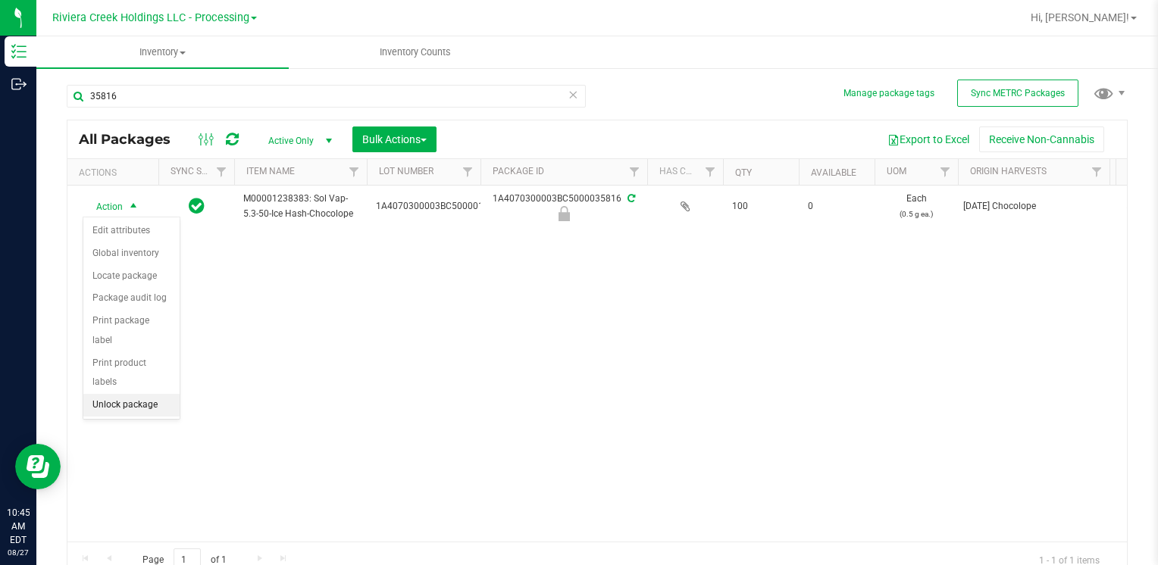
click at [130, 394] on li "Unlock package" at bounding box center [131, 405] width 96 height 23
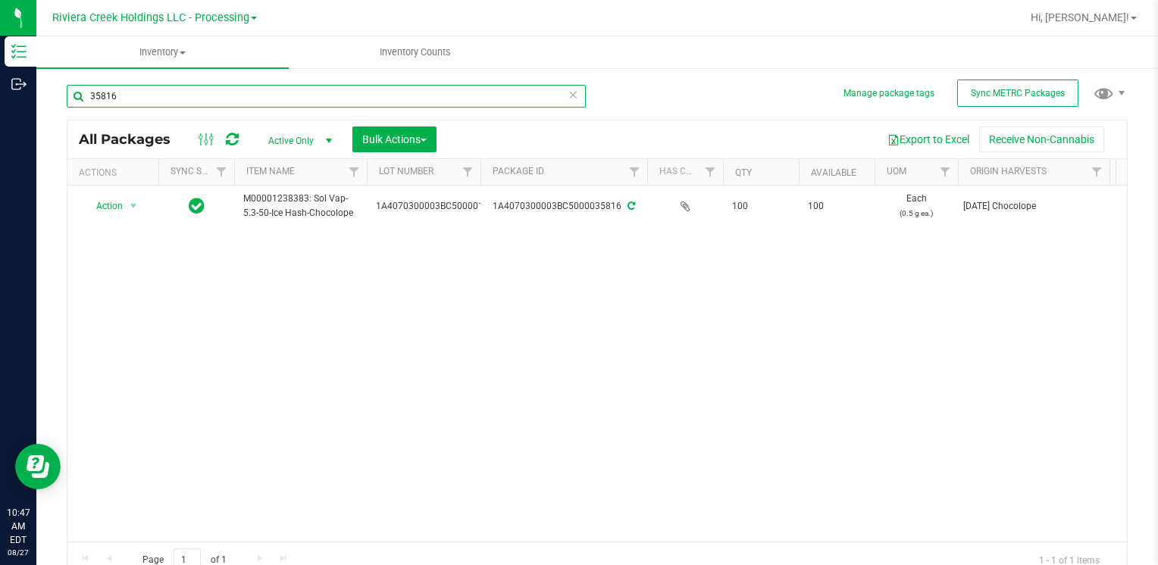
click at [124, 86] on input "35816" at bounding box center [326, 96] width 519 height 23
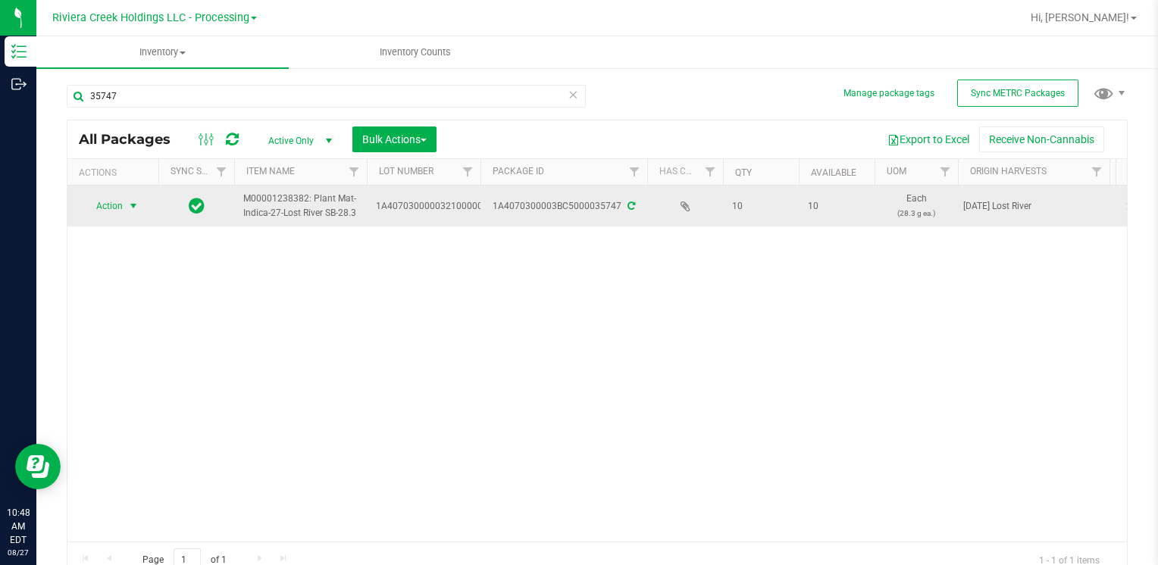
click at [131, 203] on span "select" at bounding box center [133, 206] width 12 height 12
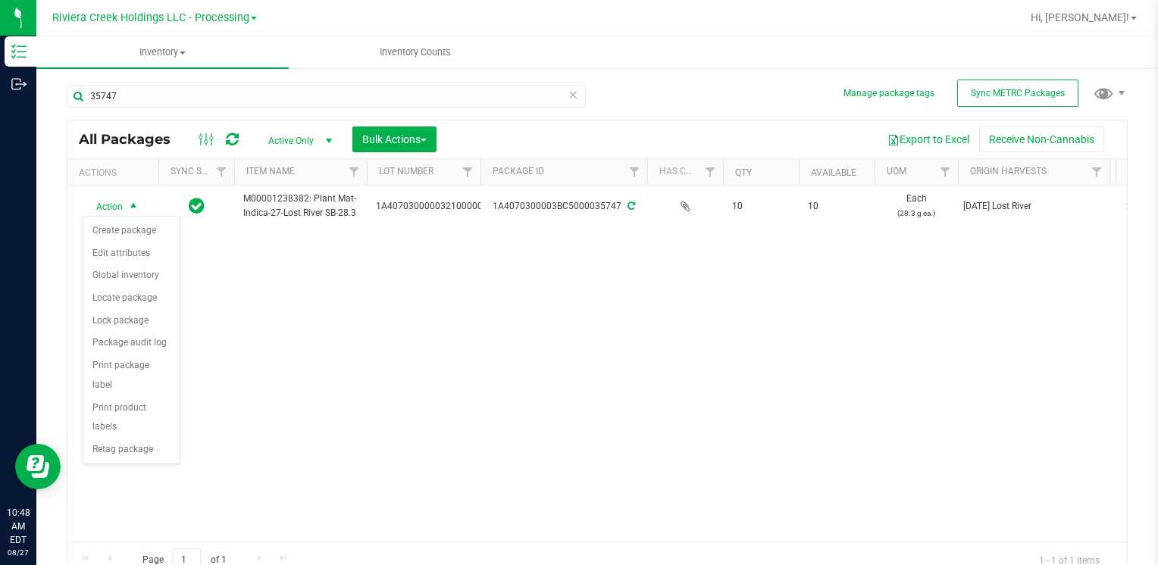
click at [388, 379] on div "Action Action Create package Edit attributes Global inventory Locate package Lo…" at bounding box center [597, 364] width 1060 height 356
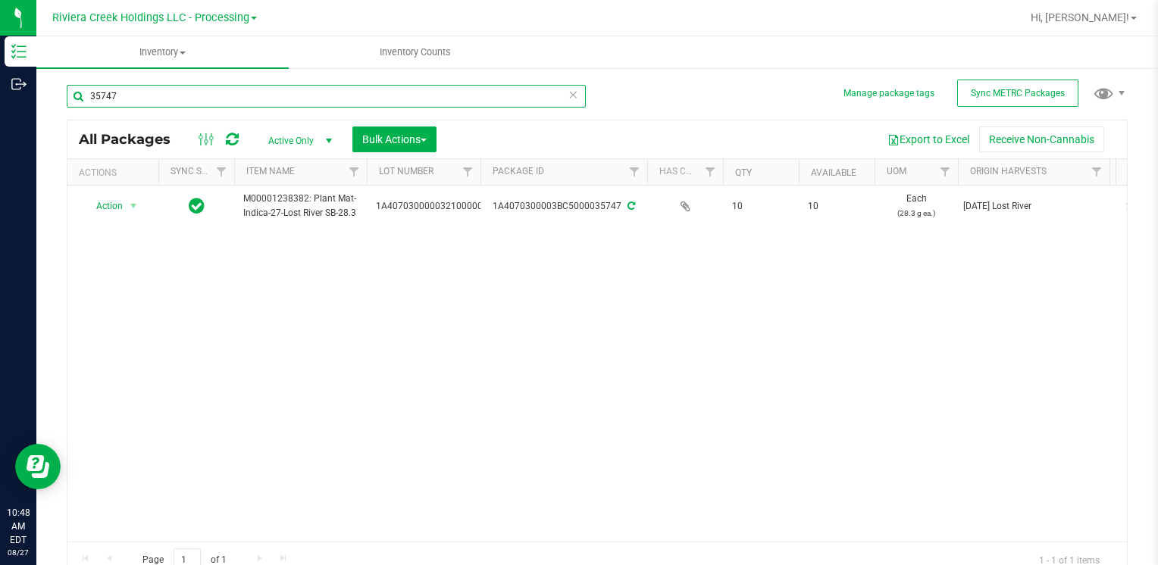
click at [161, 99] on input "35747" at bounding box center [326, 96] width 519 height 23
type input "35847"
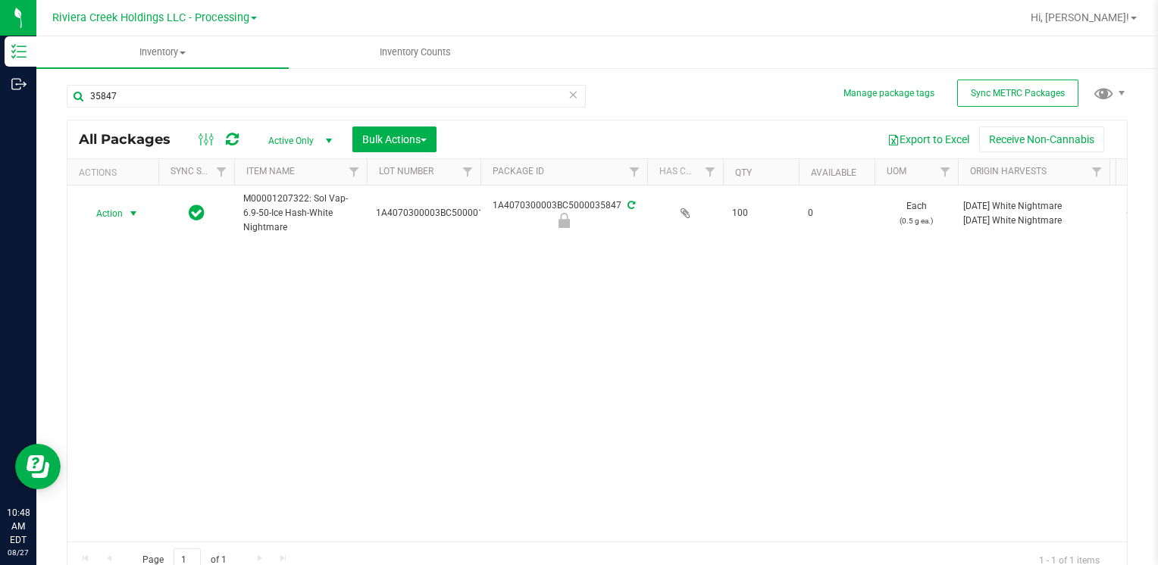
click at [115, 211] on span "Action" at bounding box center [103, 213] width 41 height 21
click at [156, 401] on li "Unlock package" at bounding box center [131, 412] width 96 height 23
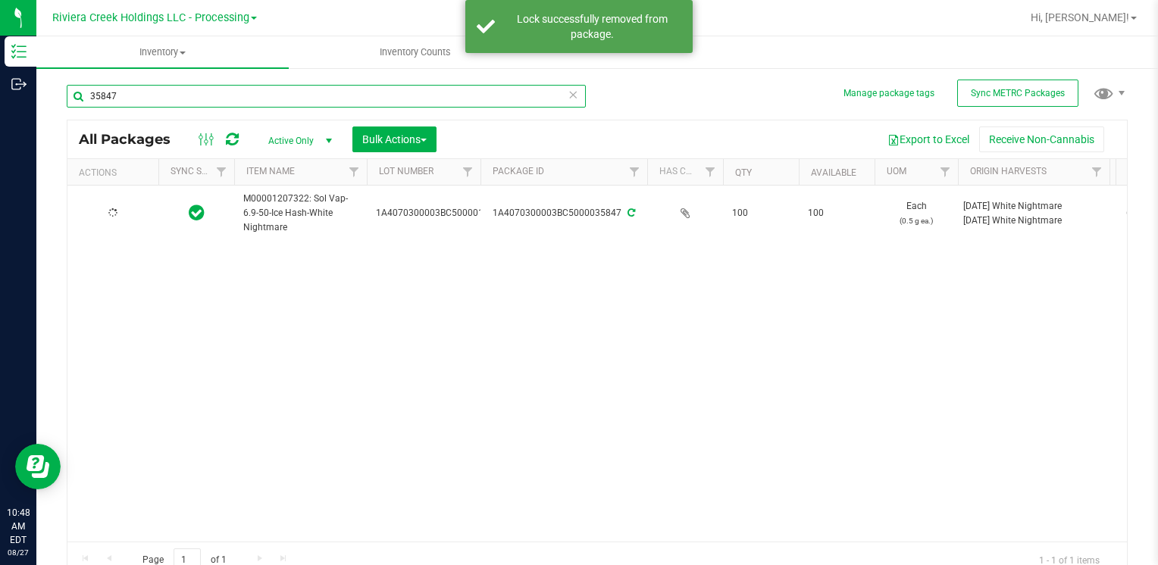
click at [140, 99] on input "35847" at bounding box center [326, 96] width 519 height 23
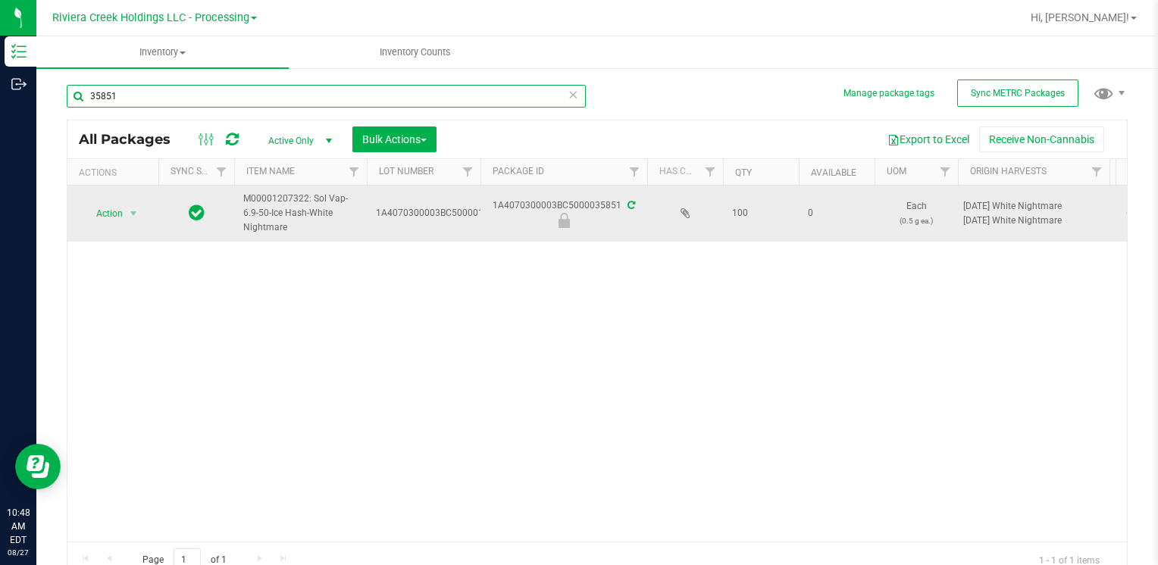
type input "35851"
click at [127, 214] on span "select" at bounding box center [133, 213] width 19 height 21
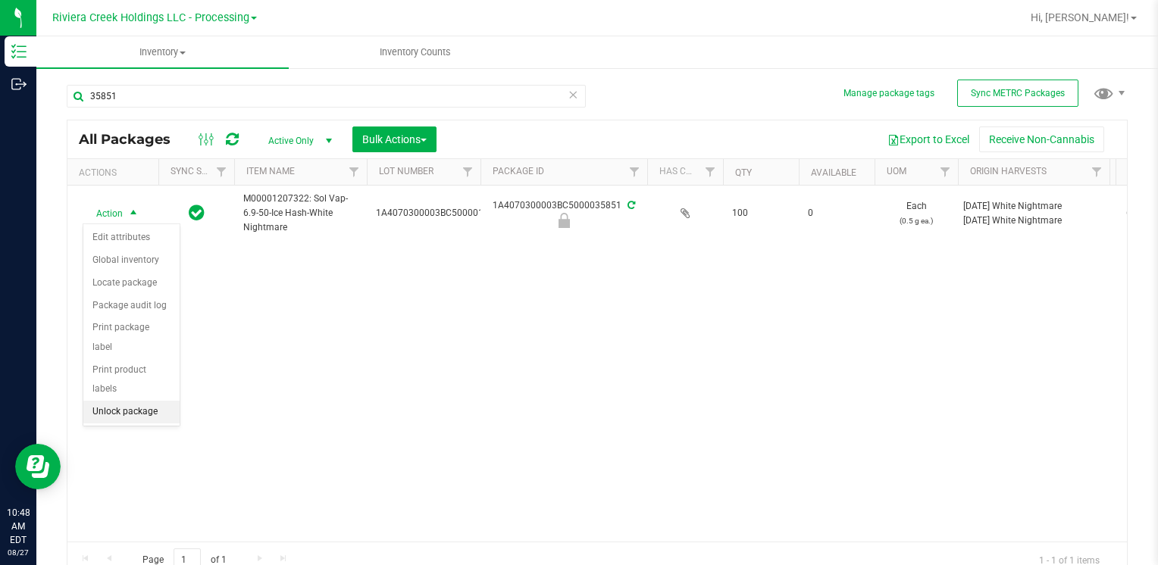
click at [170, 401] on li "Unlock package" at bounding box center [131, 412] width 96 height 23
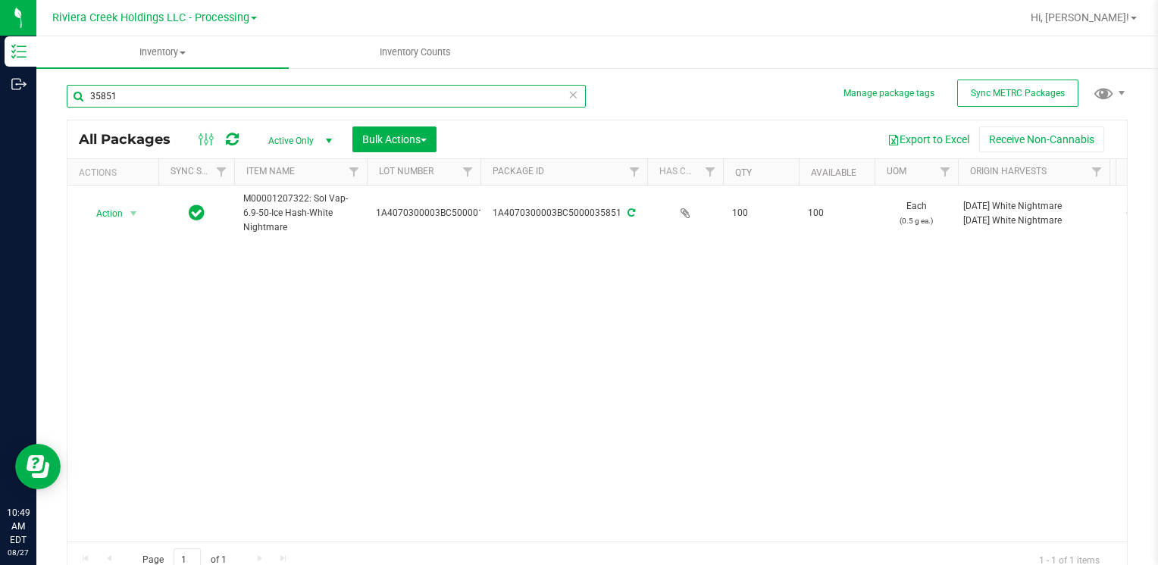
drag, startPoint x: 163, startPoint y: 102, endPoint x: -3, endPoint y: 135, distance: 169.3
click at [0, 135] on html "Inventory Outbound 10:49 AM EDT [DATE] 08/27 Riviera Creek Holdings LLC - Proce…" at bounding box center [579, 282] width 1158 height 565
type input "35774"
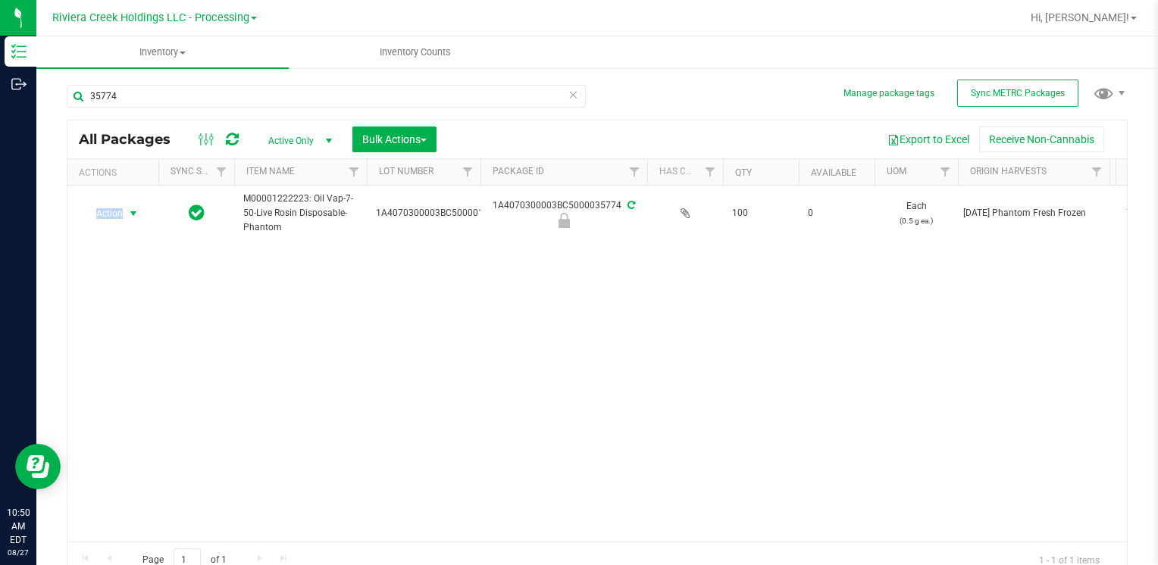
click at [115, 212] on span "Action" at bounding box center [103, 213] width 41 height 21
click at [159, 401] on li "Unlock package" at bounding box center [131, 412] width 96 height 23
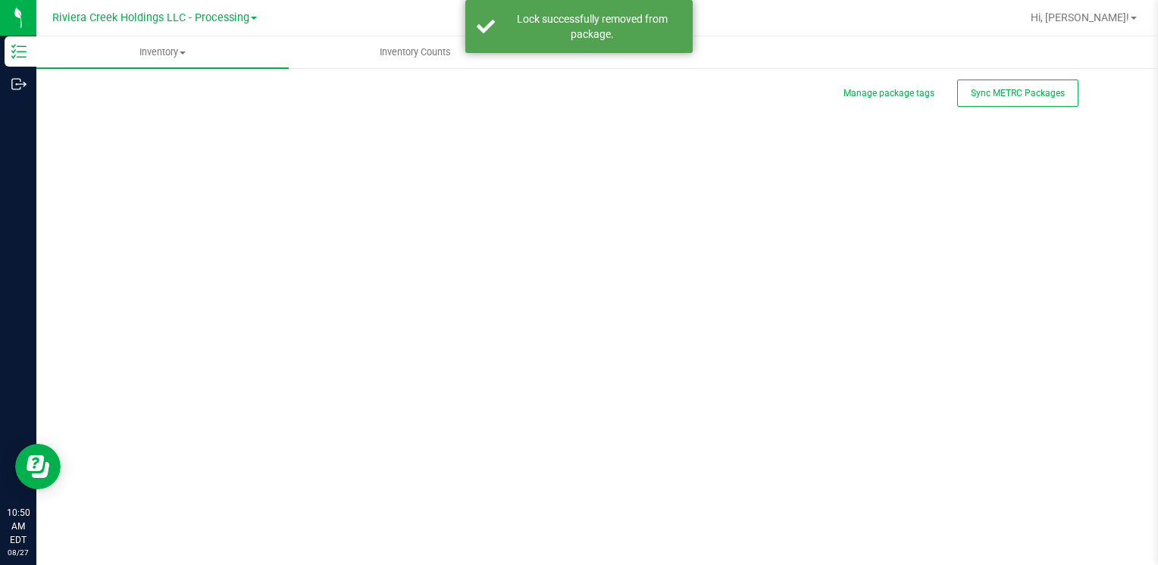
click at [169, 92] on div "Manage package tags Sync METRC Packages Scan Packages 0" at bounding box center [597, 303] width 1061 height 443
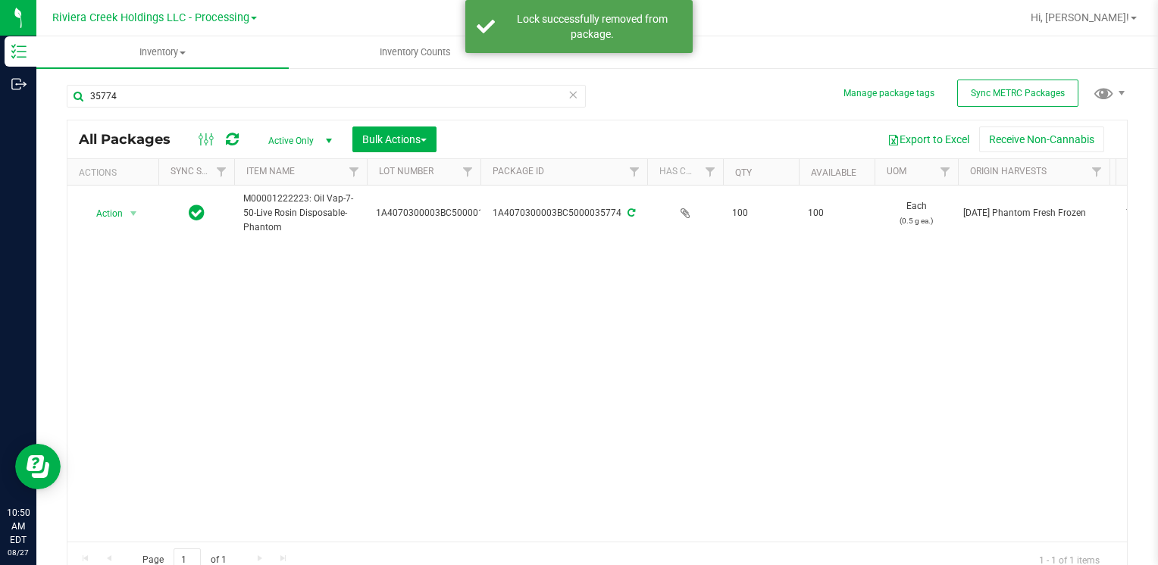
click at [155, 83] on div "35774" at bounding box center [332, 95] width 531 height 49
click at [170, 95] on input "35774" at bounding box center [326, 96] width 519 height 23
type input "35775"
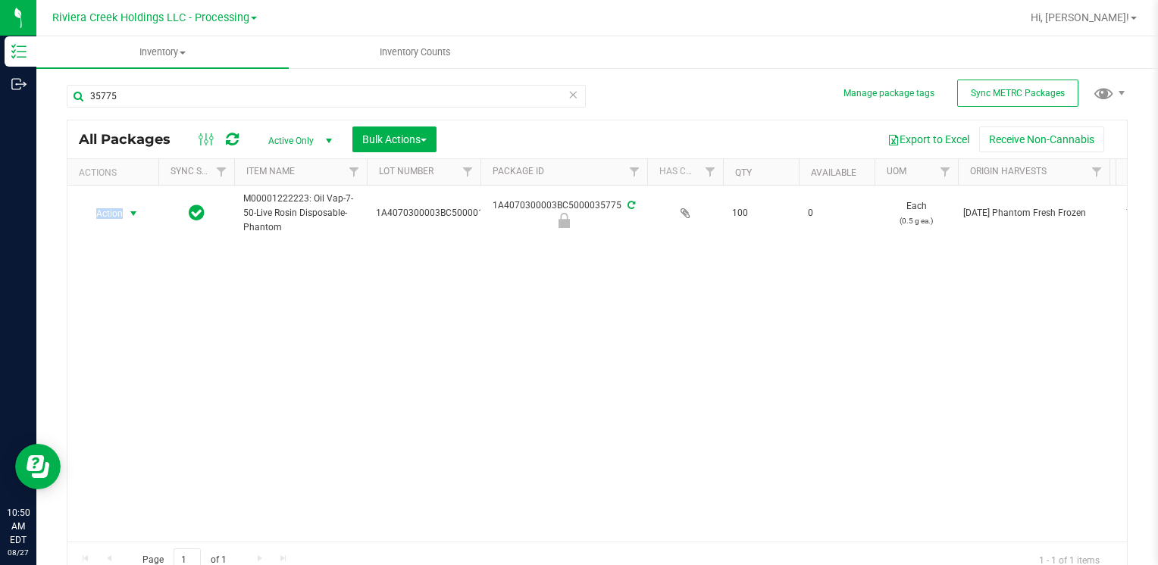
click at [117, 214] on span "Action" at bounding box center [103, 213] width 41 height 21
click at [136, 401] on li "Unlock package" at bounding box center [131, 412] width 96 height 23
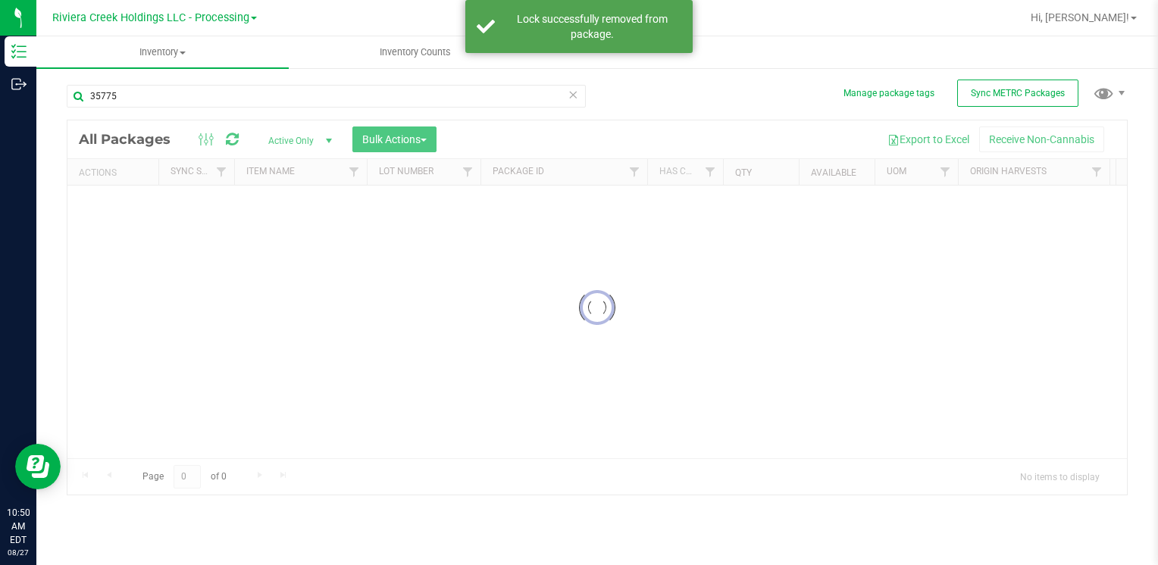
click at [203, 100] on input "35775" at bounding box center [326, 96] width 519 height 23
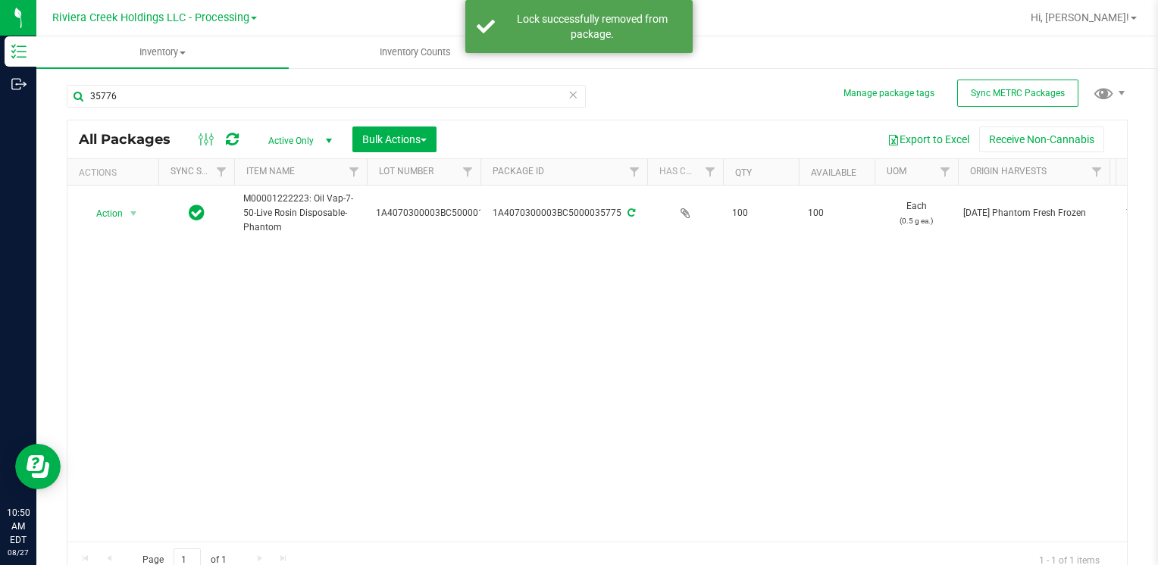
type input "35776"
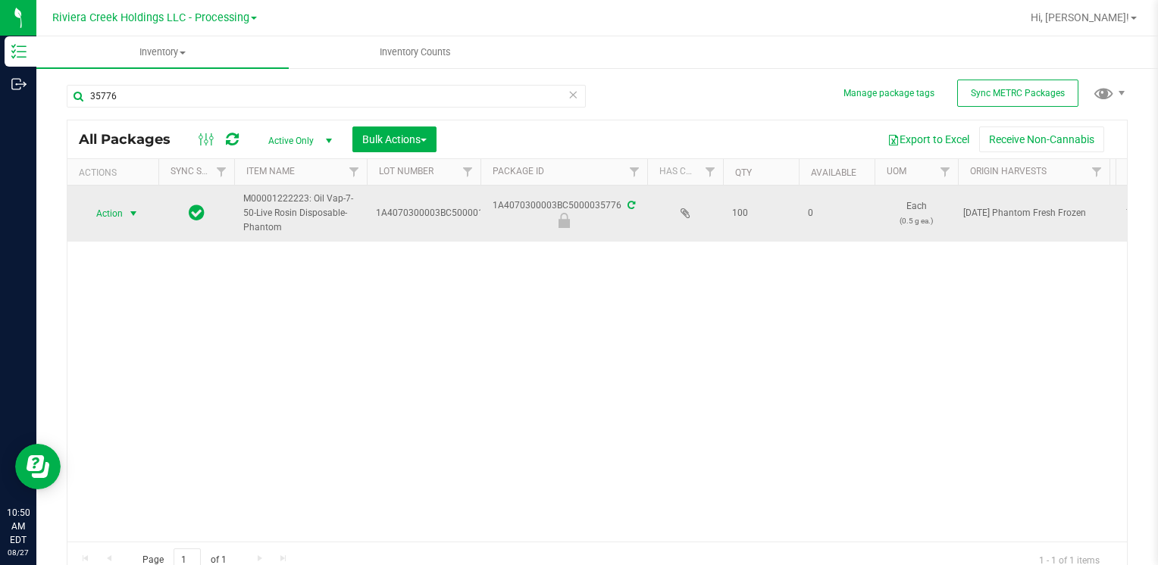
click at [110, 214] on span "Action" at bounding box center [103, 213] width 41 height 21
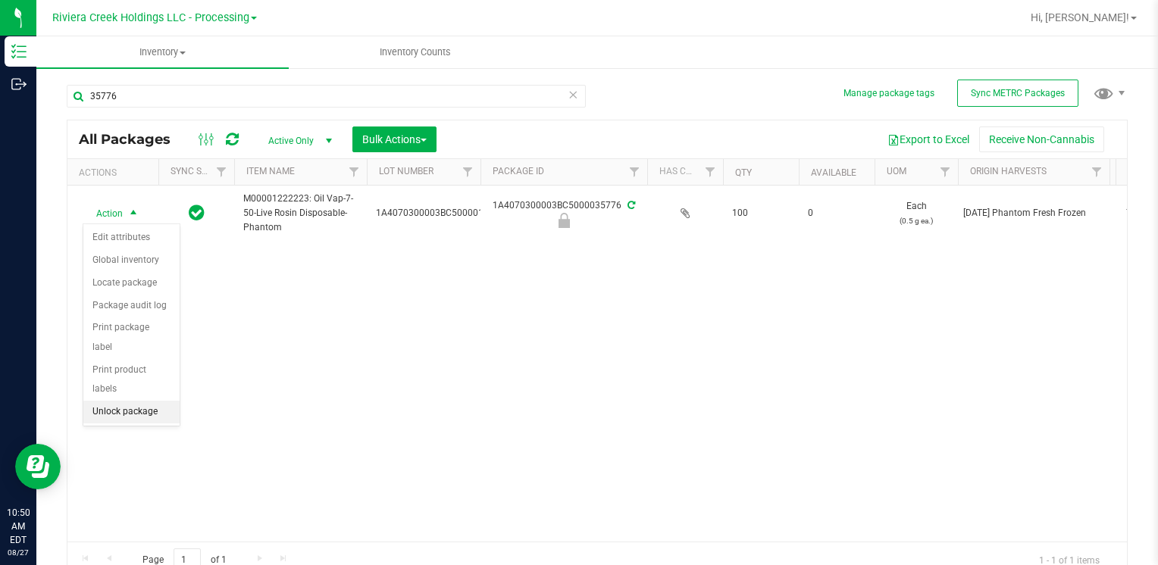
click at [120, 401] on li "Unlock package" at bounding box center [131, 412] width 96 height 23
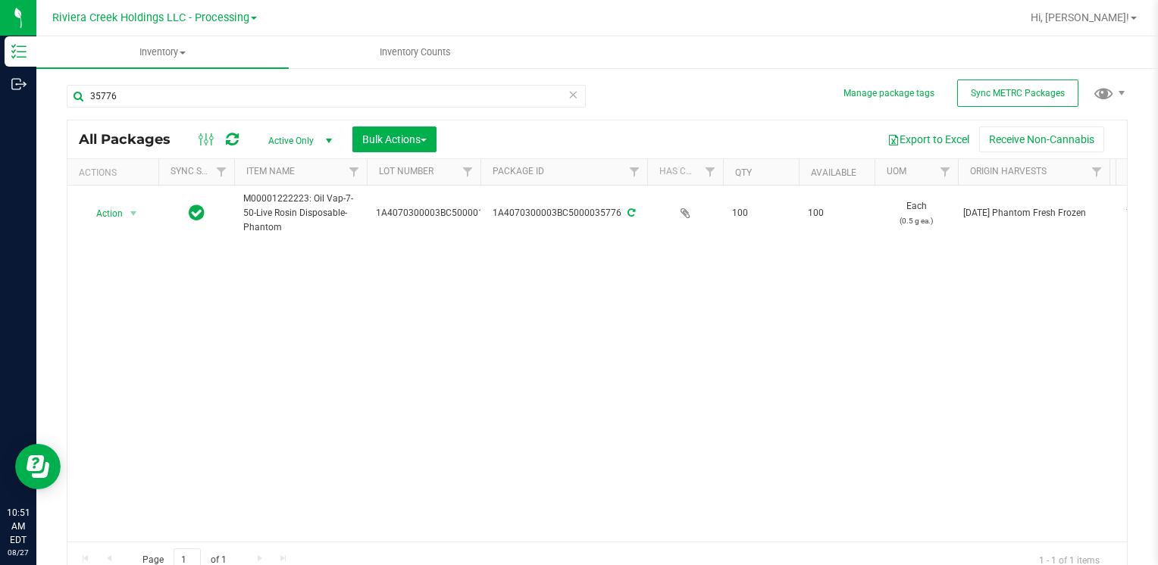
click at [265, 341] on div "Action Action Create package Edit attributes Global inventory Locate package Lo…" at bounding box center [597, 364] width 1060 height 356
drag, startPoint x: 164, startPoint y: 104, endPoint x: 515, endPoint y: 395, distance: 455.9
click at [19, 147] on div "Inventory Outbound 10:53 AM EDT [DATE] 08/27 Riviera Creek Holdings LLC - Proce…" at bounding box center [579, 282] width 1158 height 565
type input "35472"
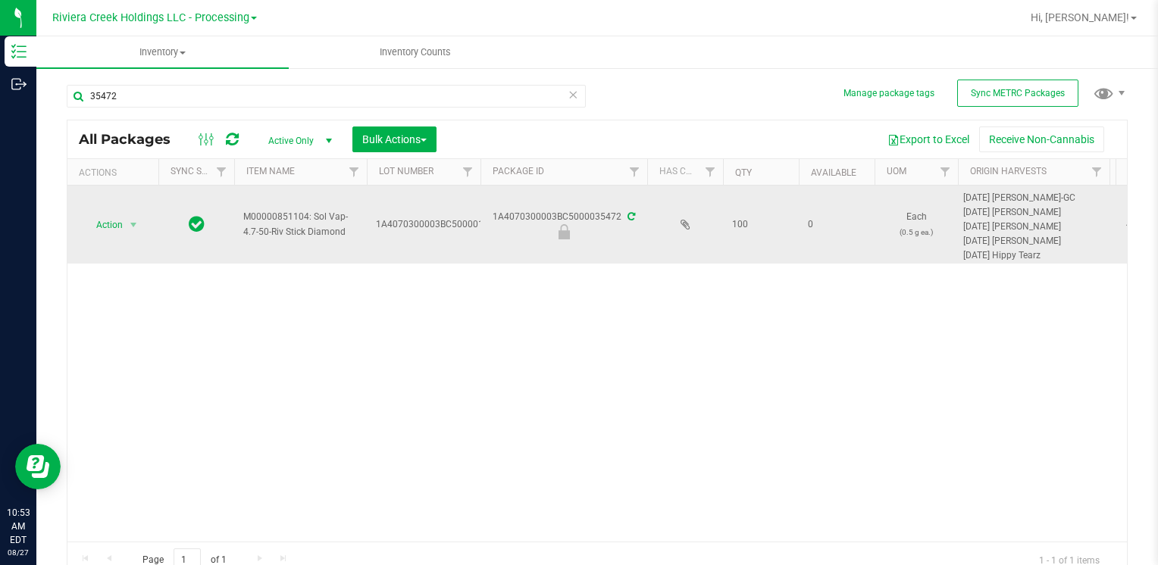
click at [126, 233] on span "select" at bounding box center [133, 224] width 19 height 21
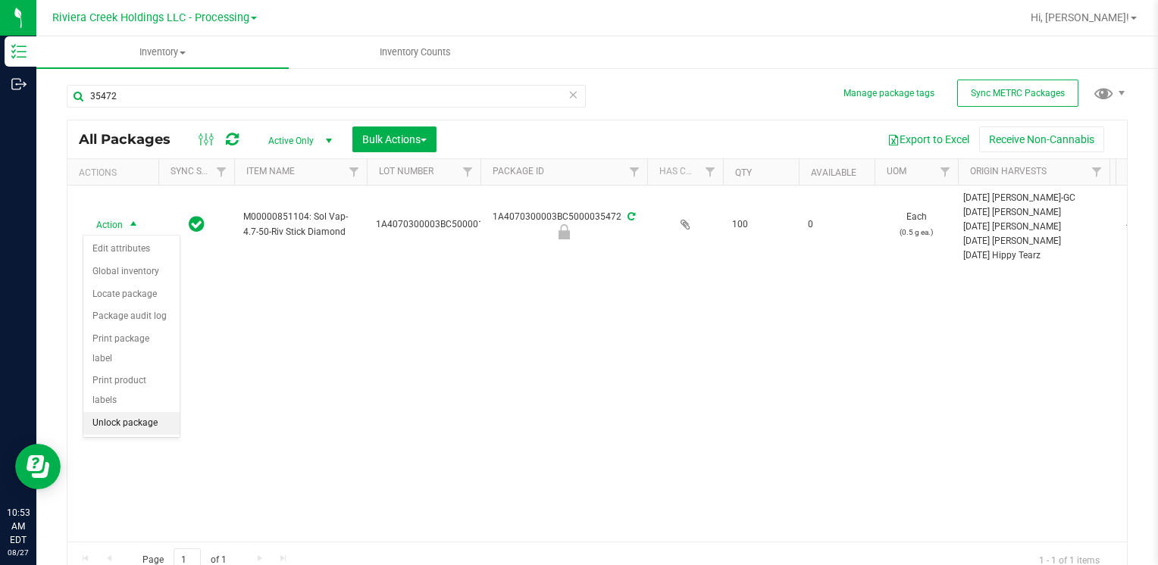
click at [133, 412] on li "Unlock package" at bounding box center [131, 423] width 96 height 23
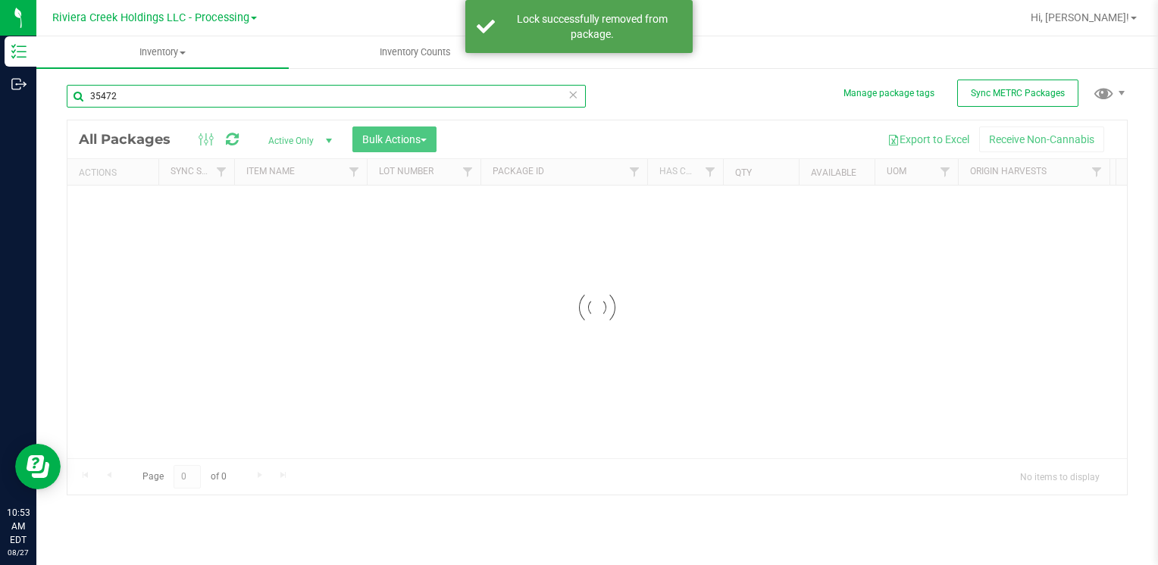
click at [149, 97] on div "Inventory All packages All inventory Waste log Create inventory Inventory Count…" at bounding box center [597, 300] width 1122 height 529
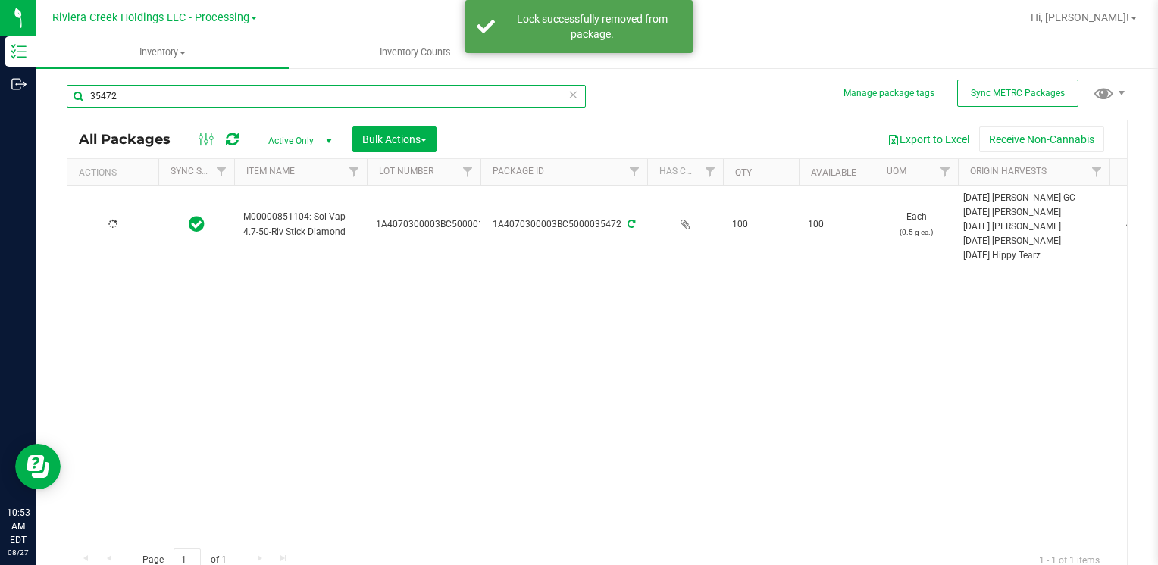
type input "[DATE]"
type input "35471"
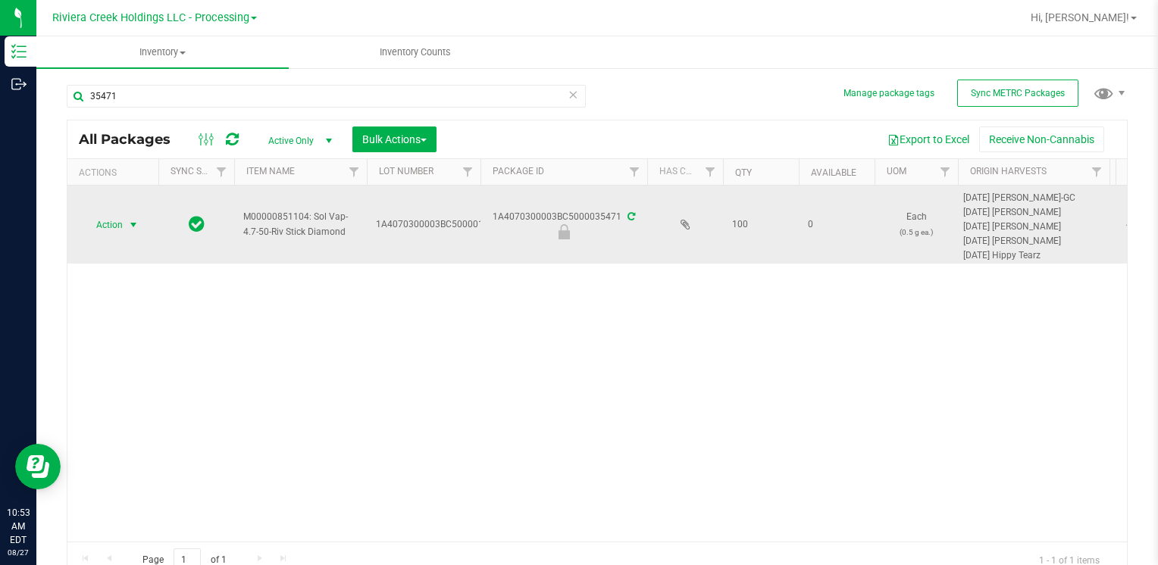
click at [122, 220] on span "Action" at bounding box center [103, 224] width 41 height 21
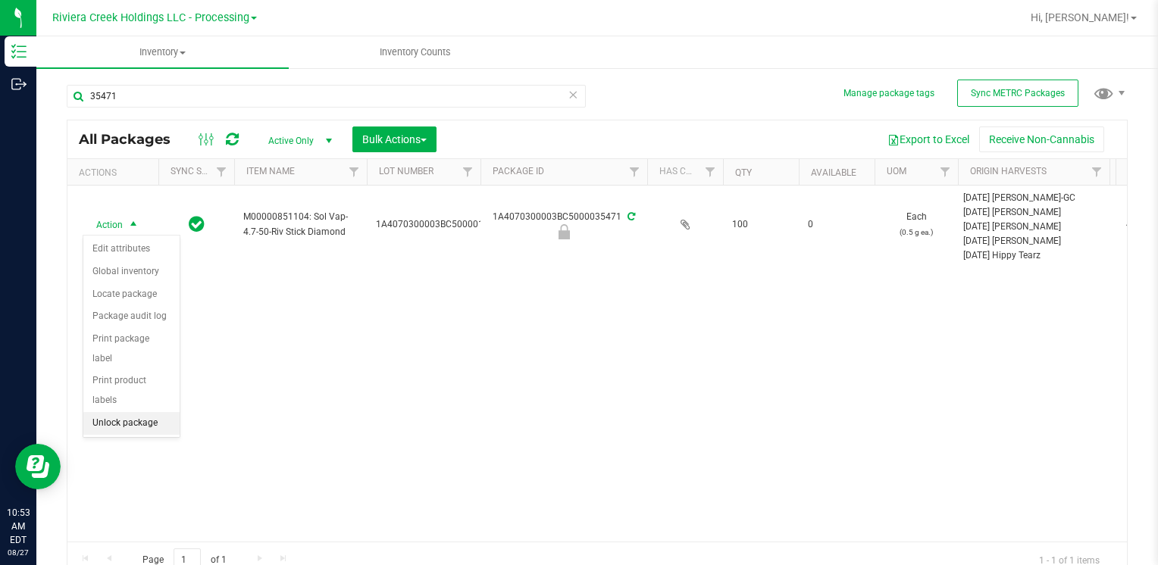
click at [149, 412] on li "Unlock package" at bounding box center [131, 423] width 96 height 23
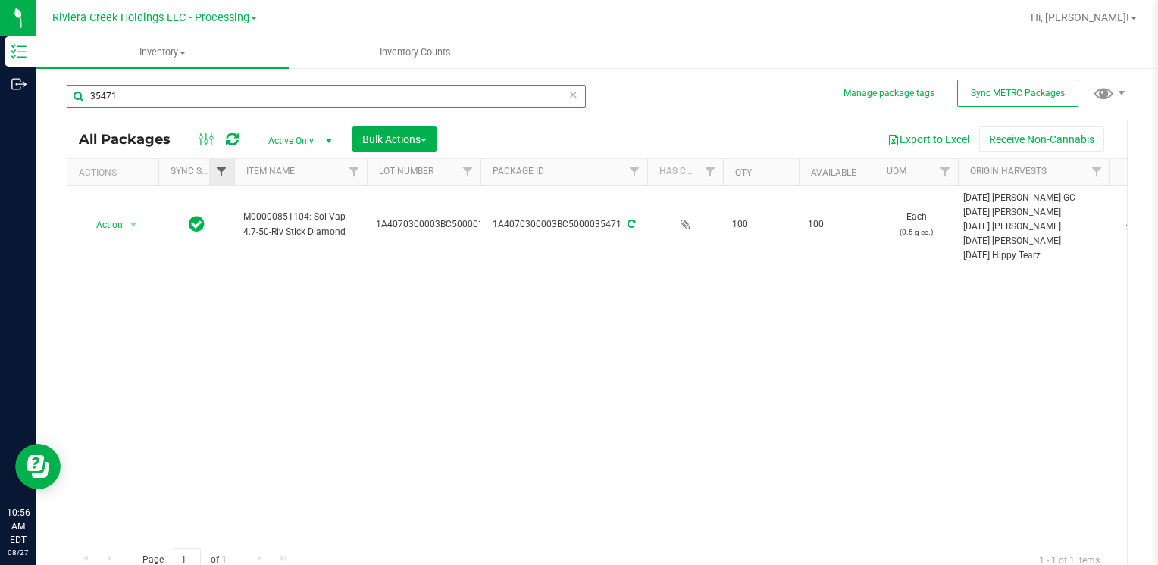
drag, startPoint x: 182, startPoint y: 99, endPoint x: 218, endPoint y: 165, distance: 75.3
click at [0, 130] on html "Inventory Outbound 10:56 AM EDT [DATE] 08/27 Riviera Creek Holdings LLC - Proce…" at bounding box center [579, 282] width 1158 height 565
type input "35922"
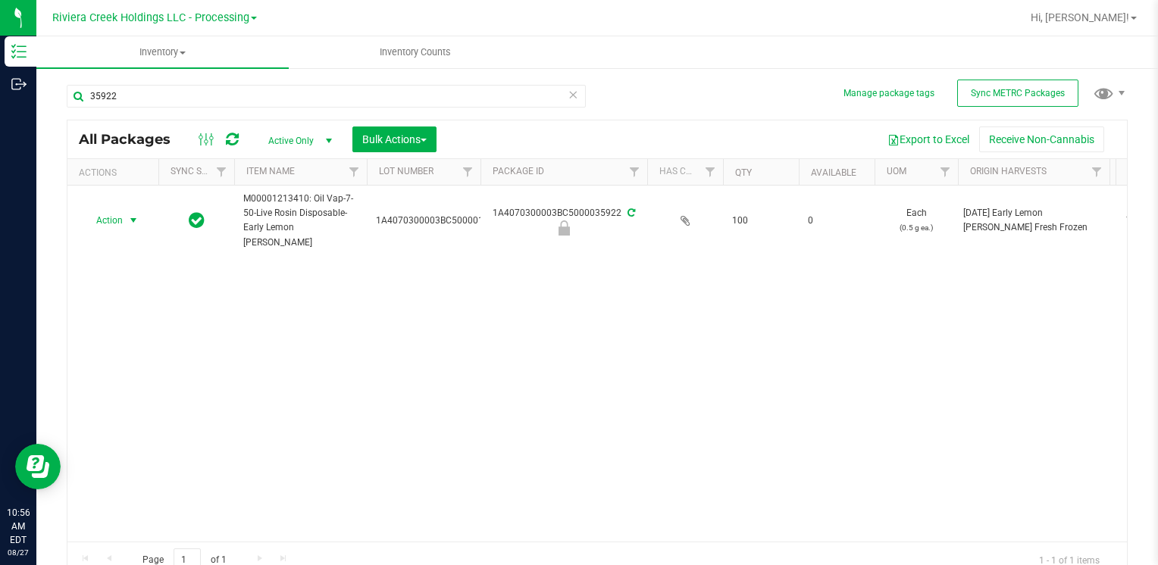
click at [117, 218] on span "Action" at bounding box center [103, 220] width 41 height 21
click at [142, 401] on li "Unlock package" at bounding box center [131, 412] width 96 height 23
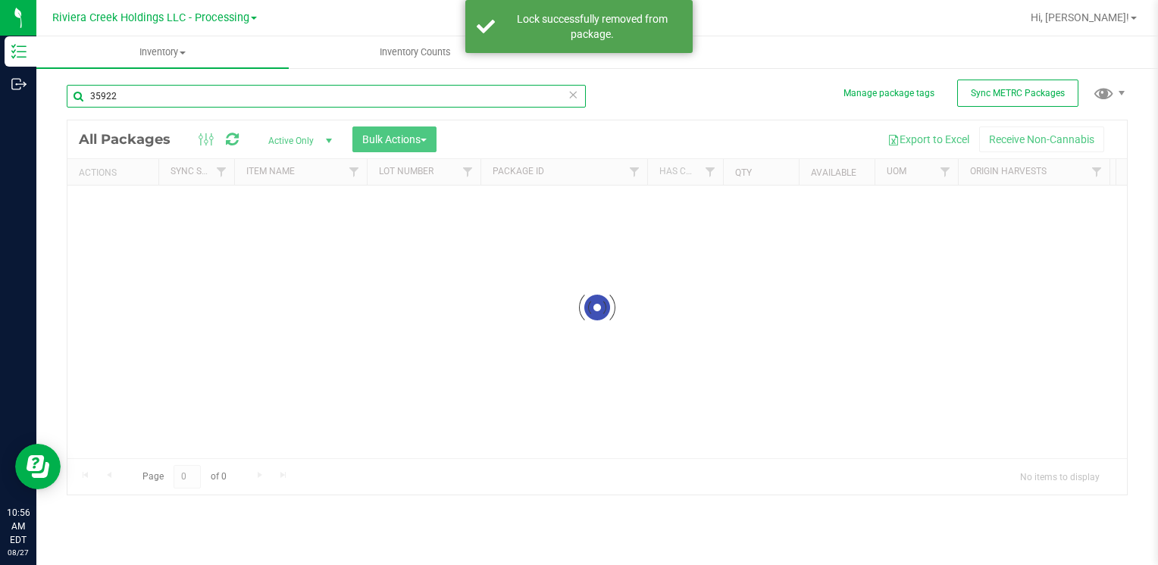
click at [151, 92] on input "35922" at bounding box center [326, 96] width 519 height 23
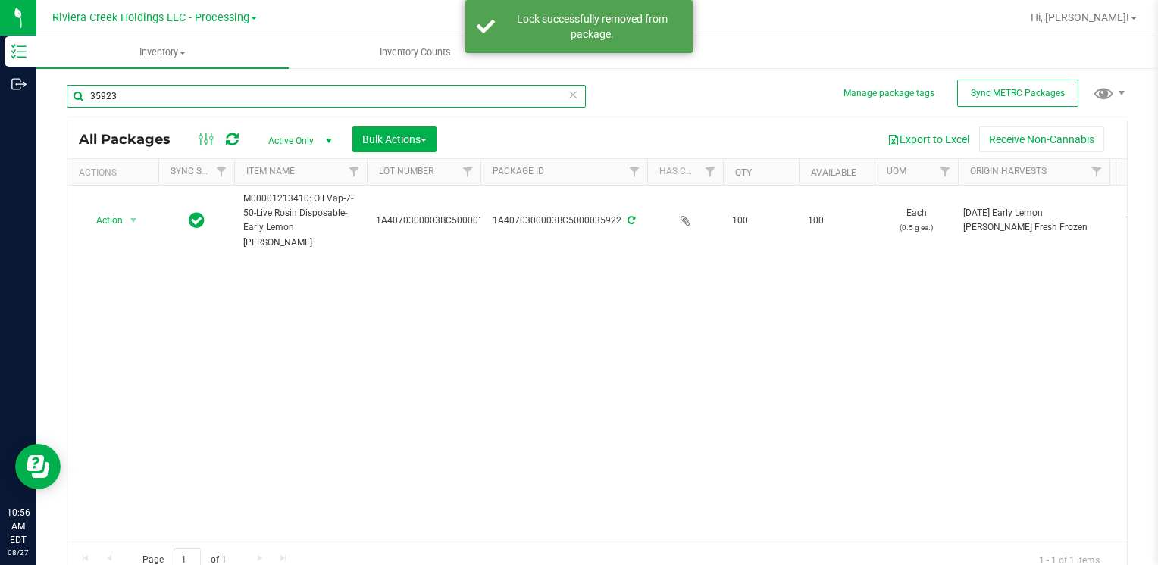
type input "35923"
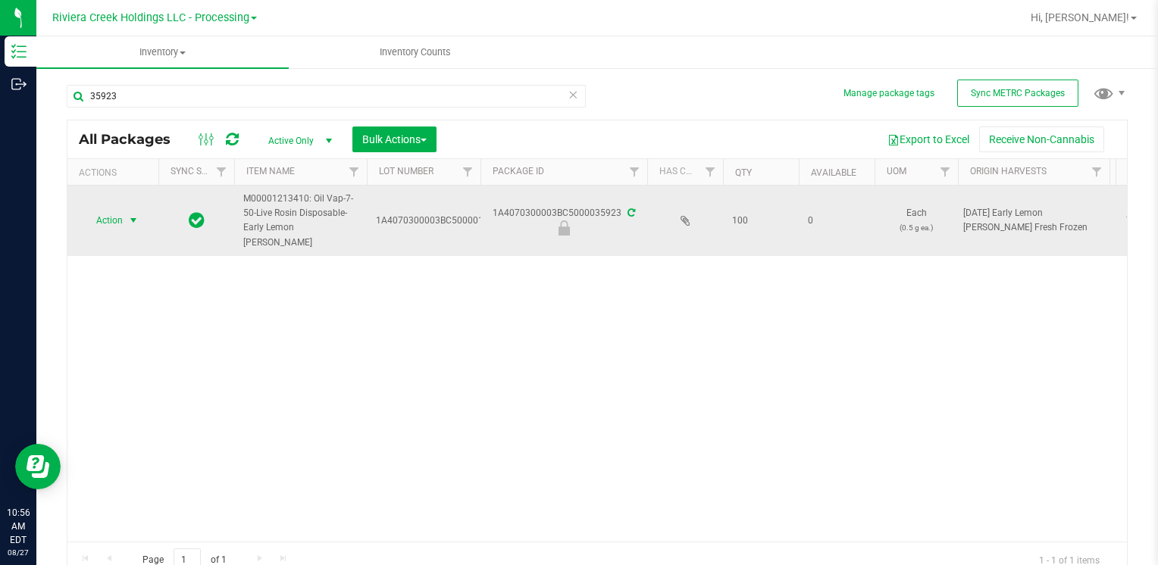
click at [127, 220] on span "select" at bounding box center [133, 220] width 19 height 21
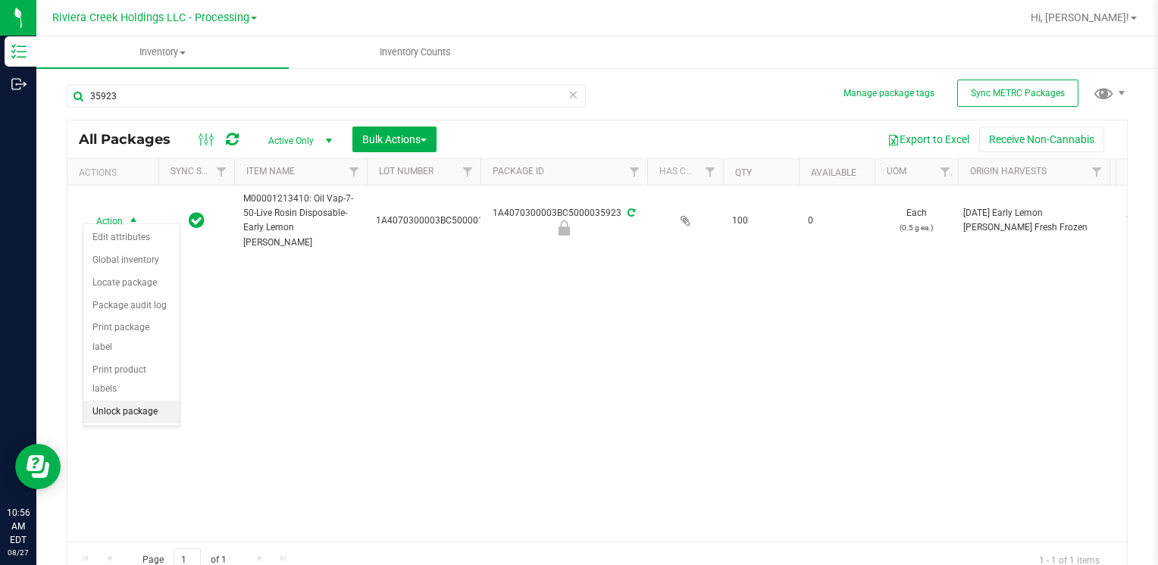
click at [173, 401] on li "Unlock package" at bounding box center [131, 412] width 96 height 23
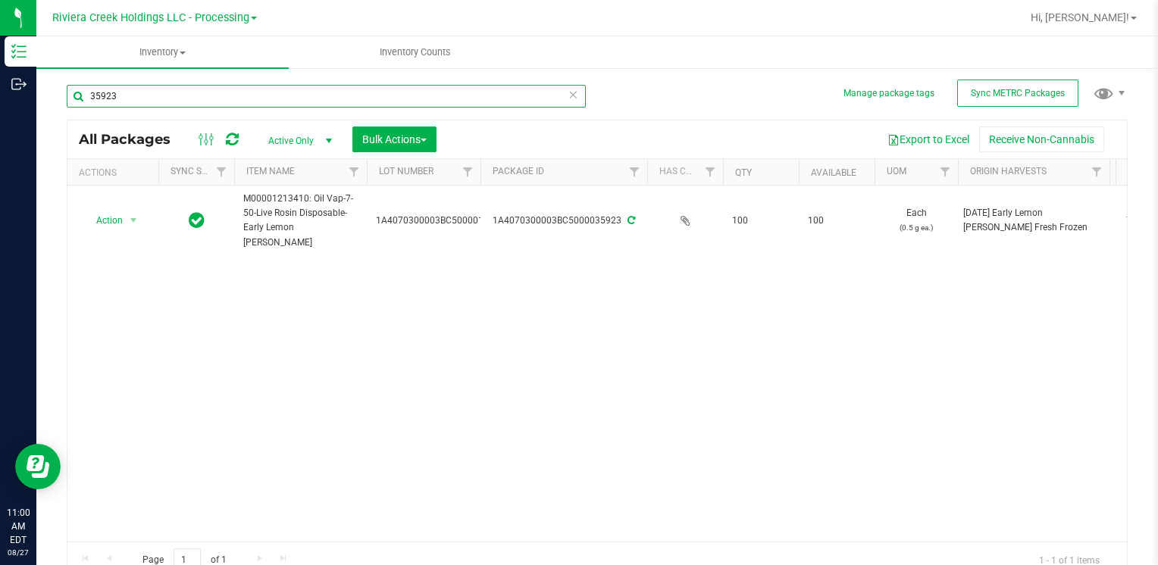
click at [168, 101] on input "35923" at bounding box center [326, 96] width 519 height 23
click at [167, 101] on input "35923" at bounding box center [326, 96] width 519 height 23
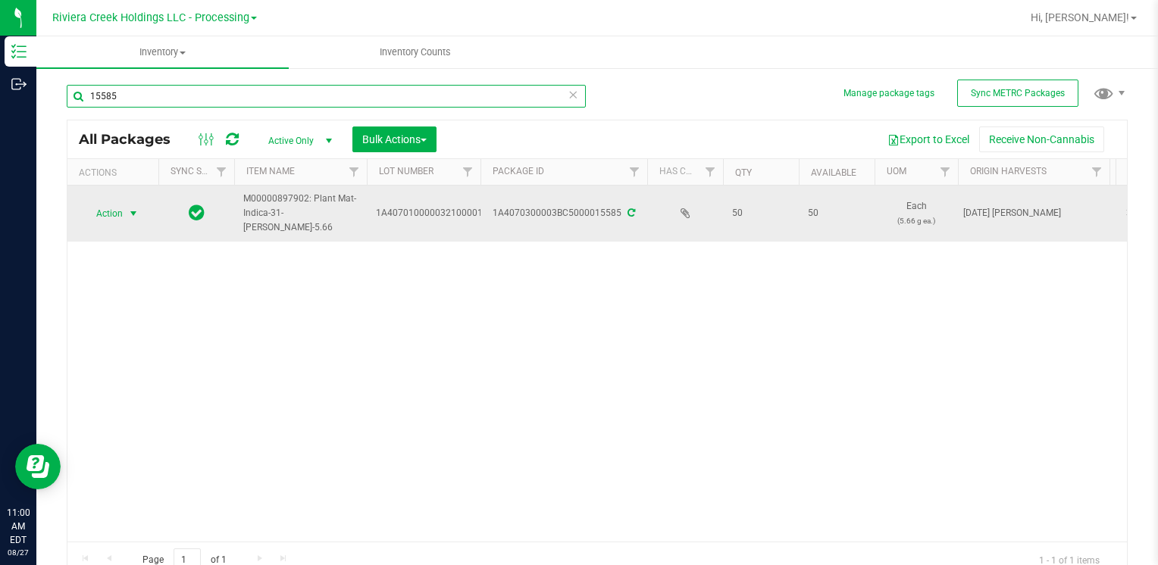
type input "15585"
drag, startPoint x: 124, startPoint y: 211, endPoint x: 123, endPoint y: 247, distance: 36.4
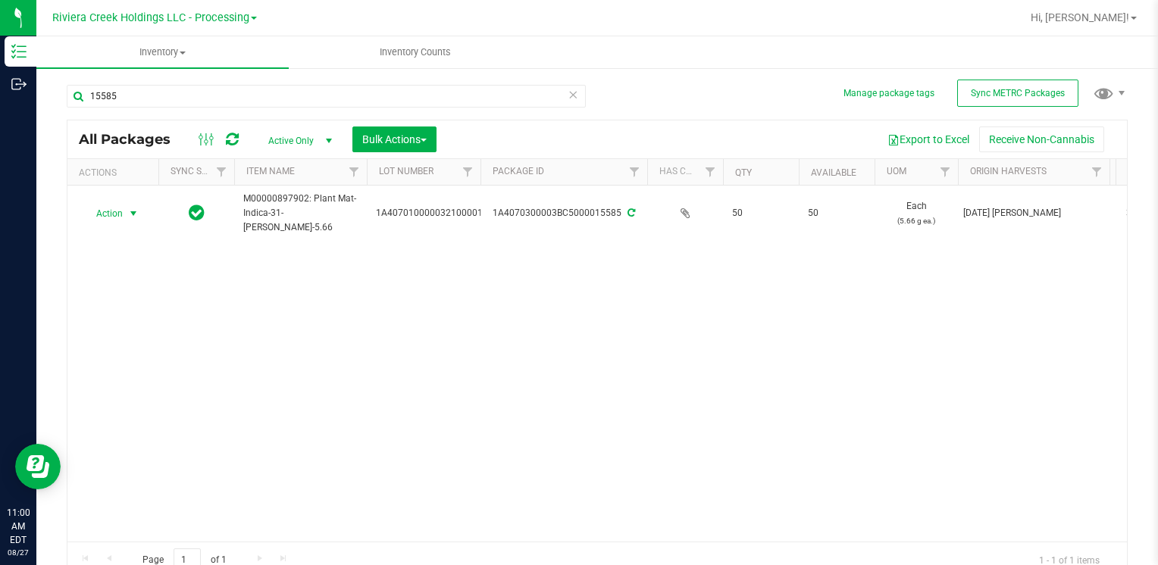
click at [124, 211] on span "select" at bounding box center [133, 213] width 19 height 21
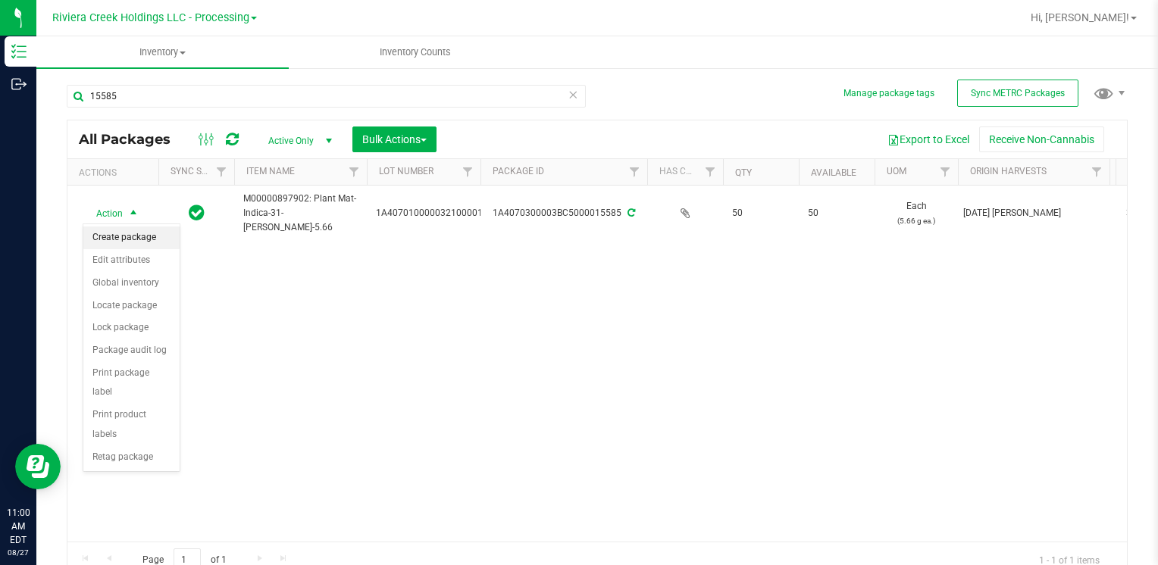
click at [129, 235] on li "Create package" at bounding box center [131, 238] width 96 height 23
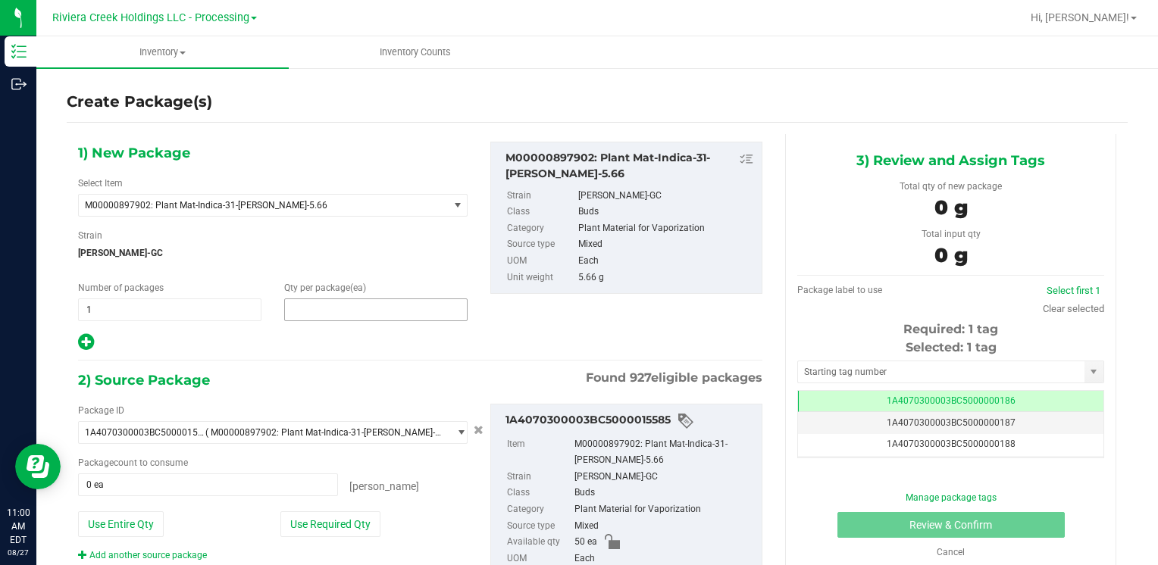
click at [351, 315] on span at bounding box center [375, 310] width 183 height 23
type input "40"
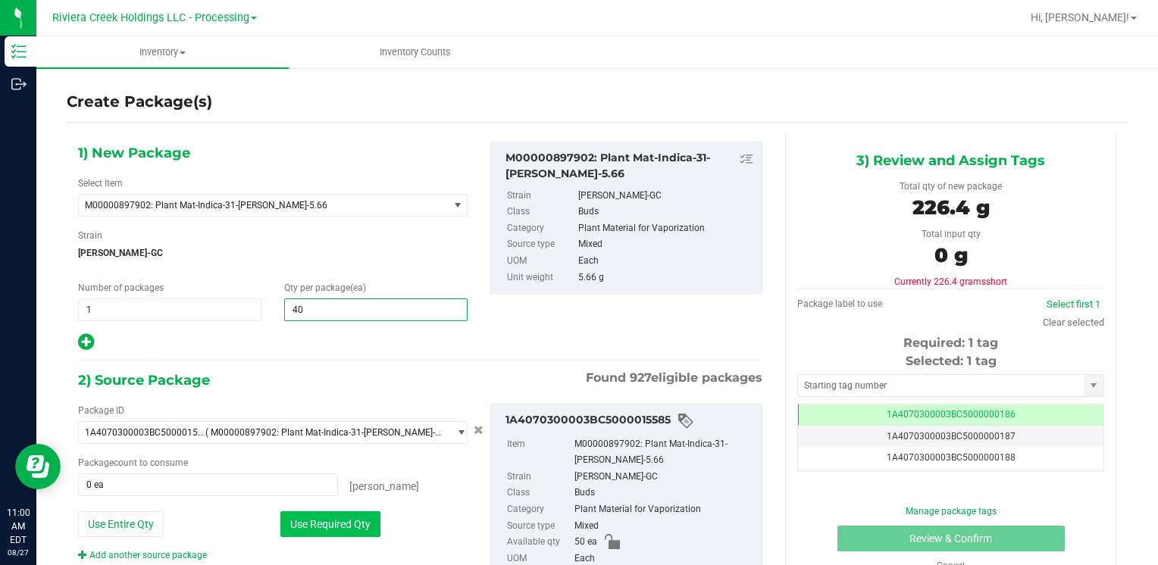
type input "40"
click at [346, 530] on button "Use Required Qty" at bounding box center [330, 525] width 100 height 26
type input "40 ea"
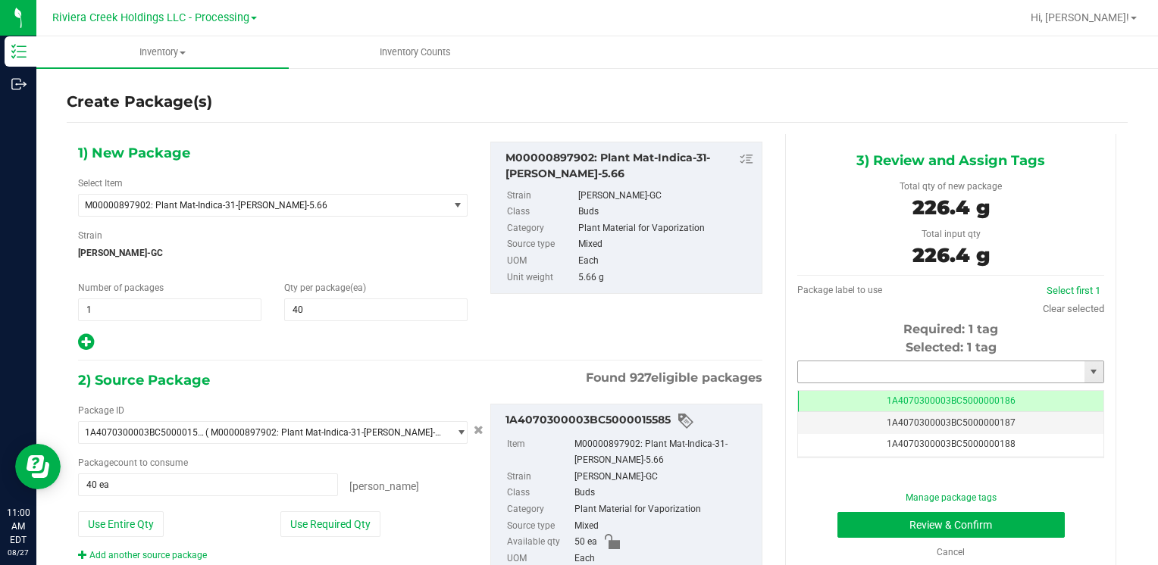
click at [813, 368] on input "text" at bounding box center [941, 372] width 286 height 21
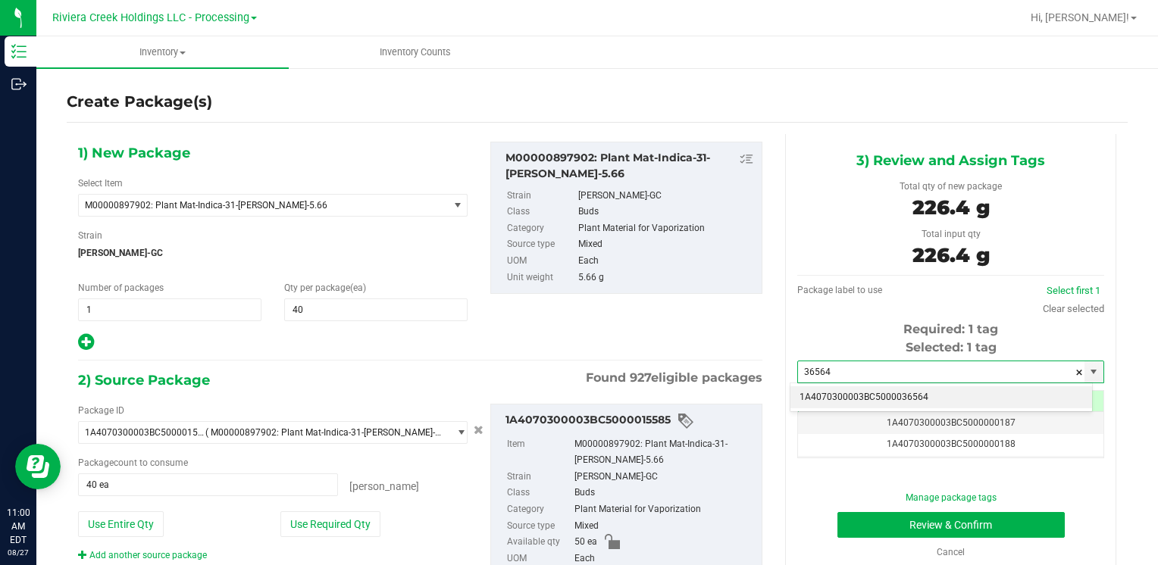
click at [809, 390] on li "1A4070300003BC5000036564" at bounding box center [942, 398] width 302 height 23
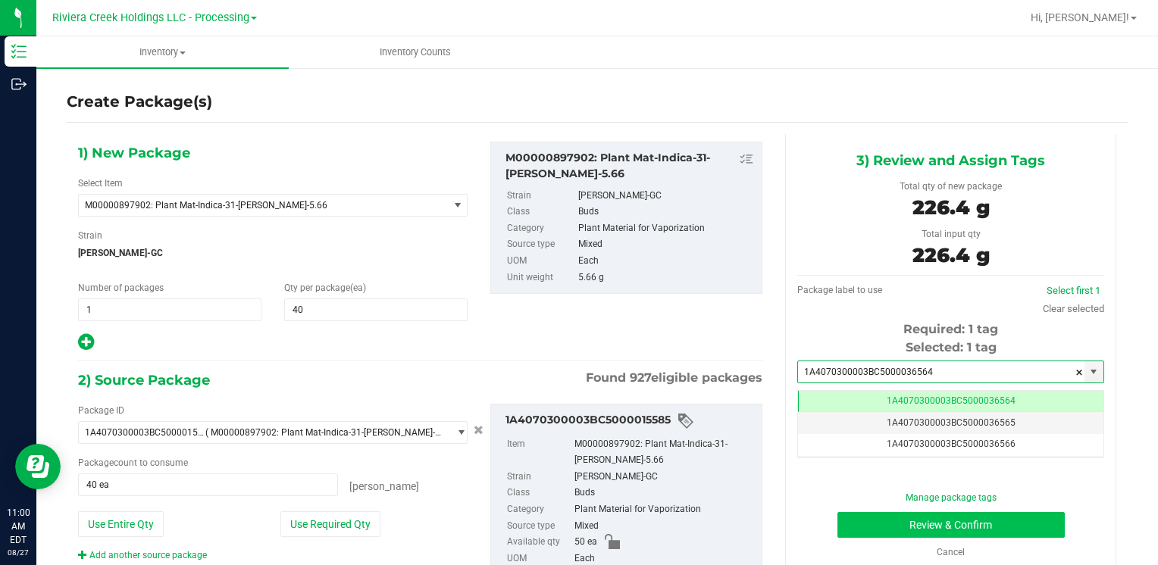
type input "1A4070300003BC5000036564"
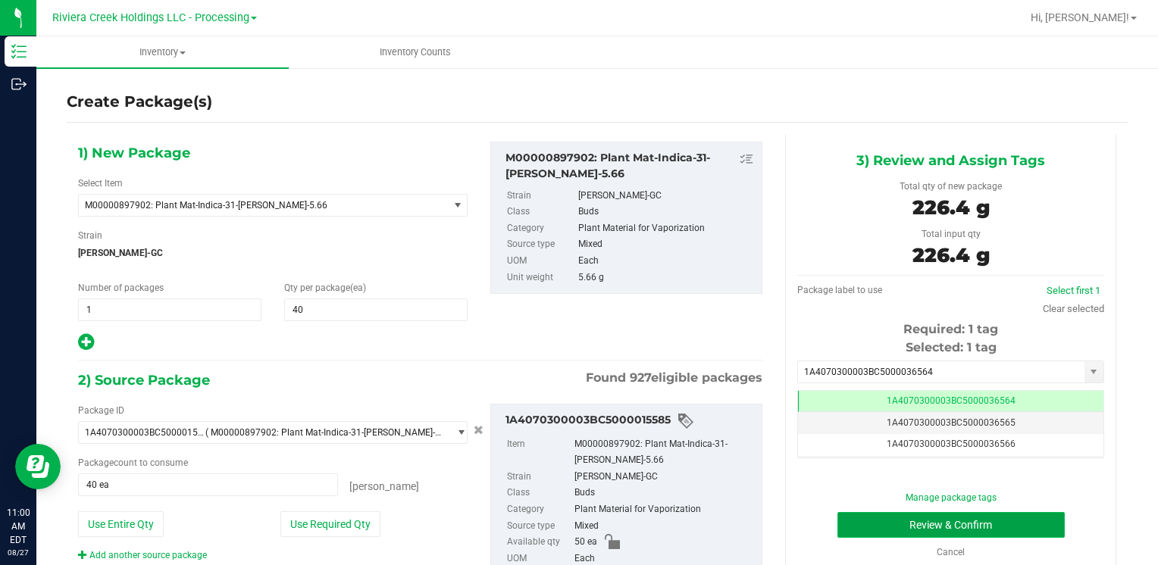
click at [860, 521] on button "Review & Confirm" at bounding box center [951, 525] width 227 height 26
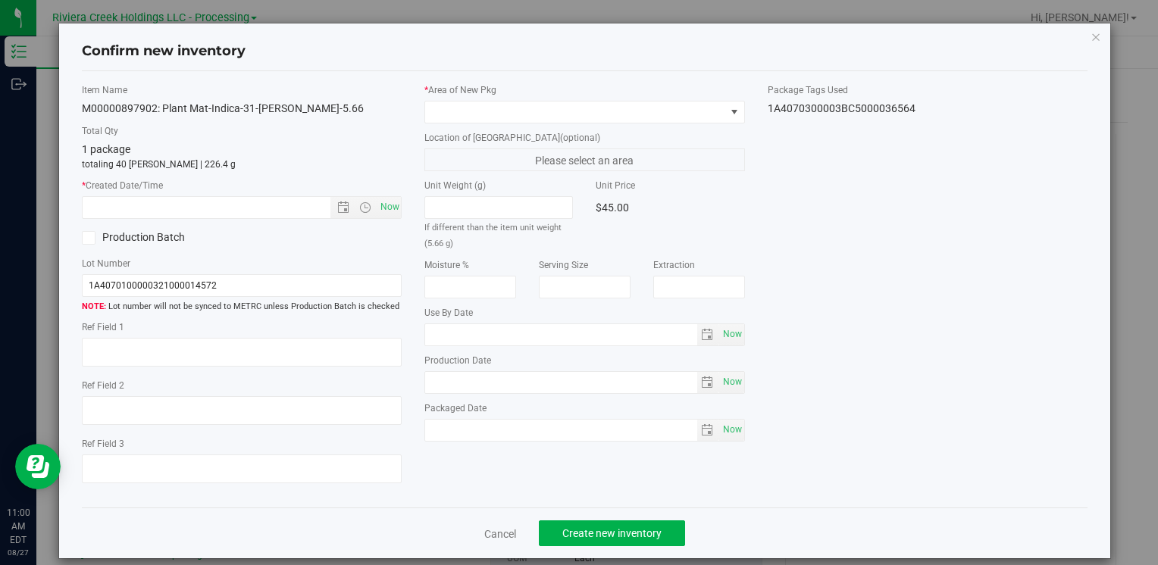
click at [400, 205] on div "Item Name M00000897902: Plant Mat-Indica-31-[PERSON_NAME]-5.66 Total Qty 1 pack…" at bounding box center [241, 289] width 343 height 413
click at [386, 208] on span "Now" at bounding box center [390, 207] width 26 height 22
type input "[DATE] 11:00 AM"
click at [467, 105] on span at bounding box center [574, 112] width 299 height 21
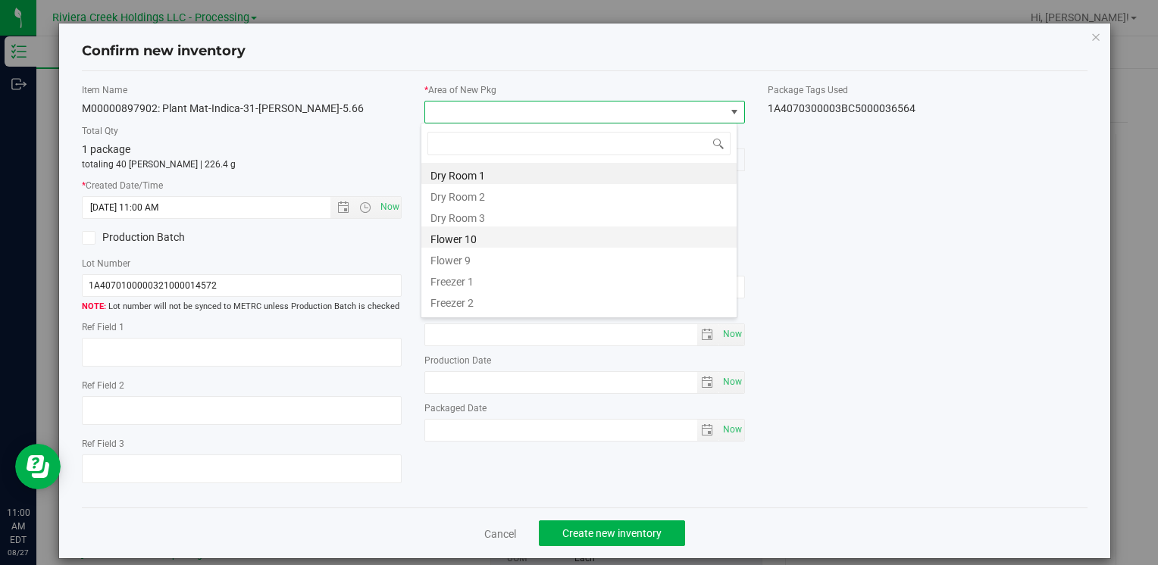
click at [495, 238] on li "Flower 10" at bounding box center [578, 237] width 315 height 21
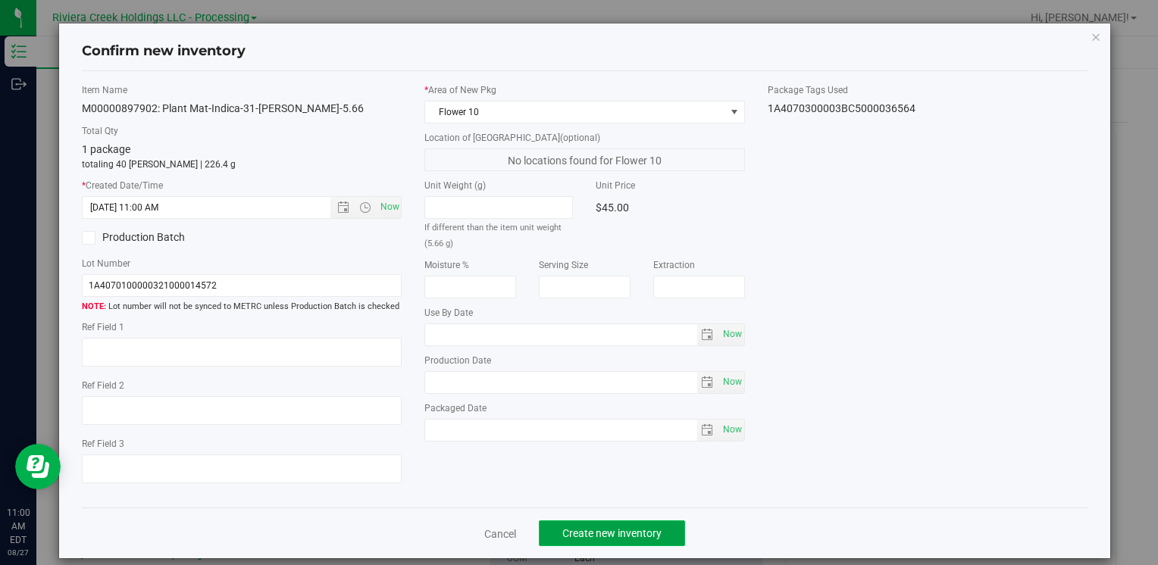
click at [580, 532] on span "Create new inventory" at bounding box center [611, 534] width 99 height 12
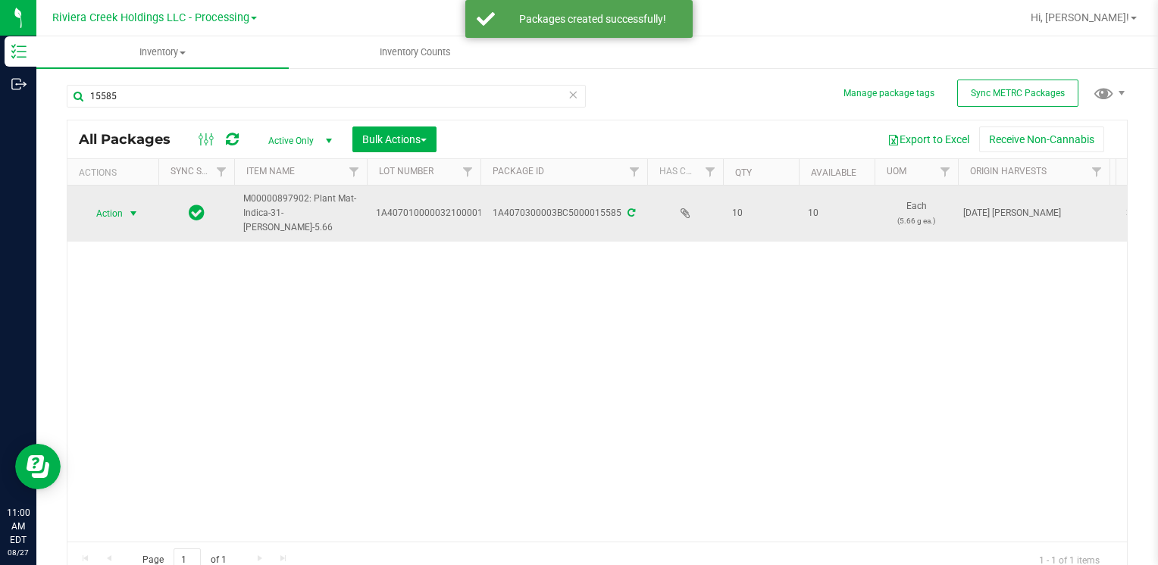
click at [119, 213] on span "Action" at bounding box center [103, 213] width 41 height 21
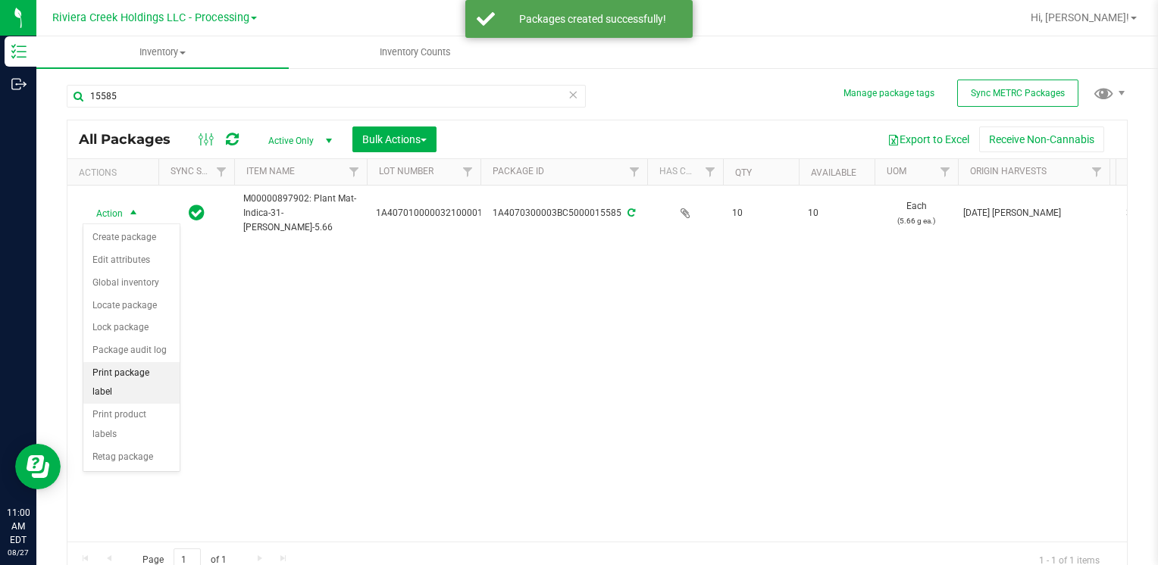
click at [156, 372] on li "Print package label" at bounding box center [131, 383] width 96 height 42
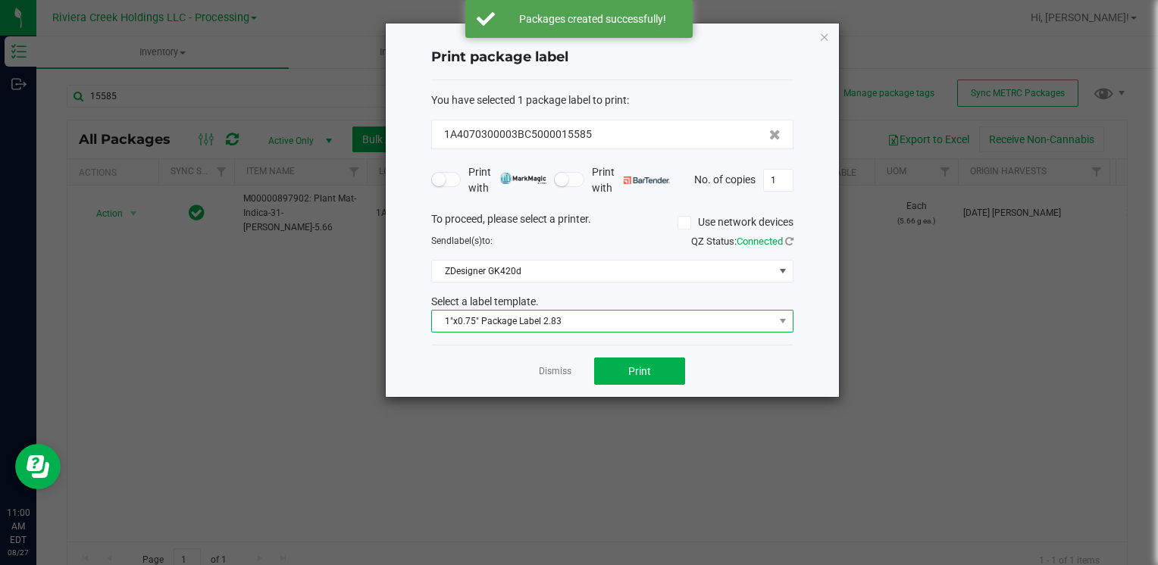
click at [515, 323] on span "1"x0.75" Package Label 2.83" at bounding box center [603, 321] width 342 height 21
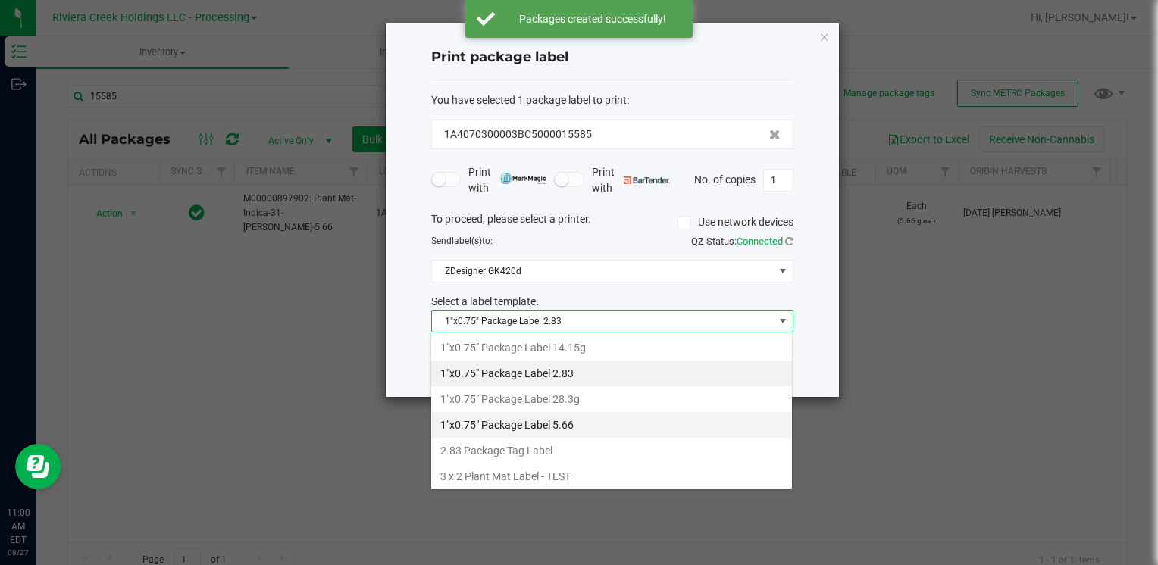
click at [591, 423] on li "1"x0.75" Package Label 5.66" at bounding box center [611, 425] width 361 height 26
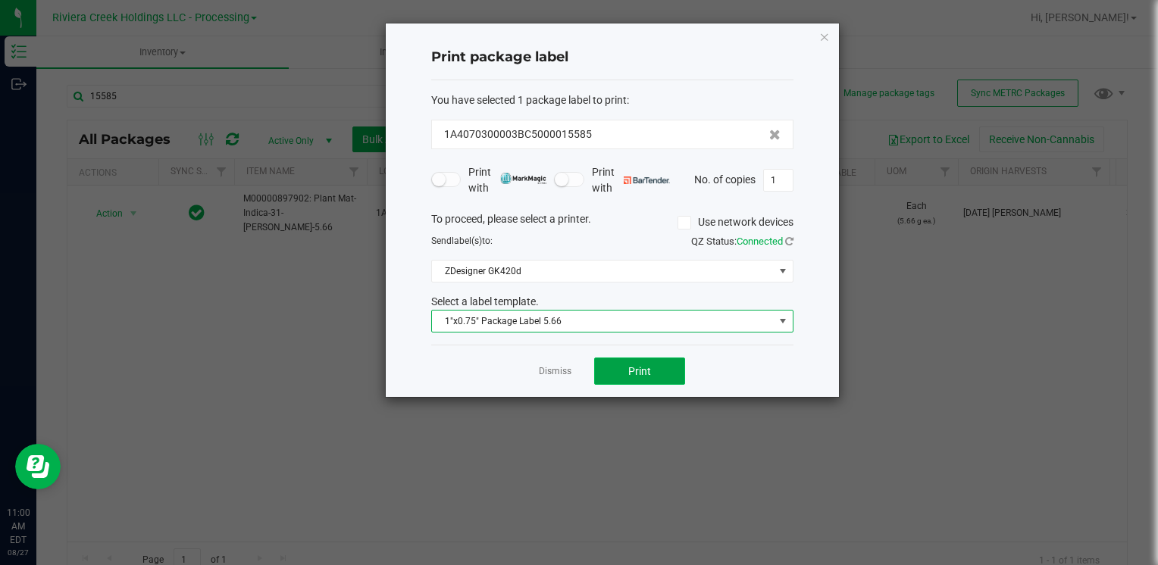
click at [649, 366] on span "Print" at bounding box center [639, 371] width 23 height 12
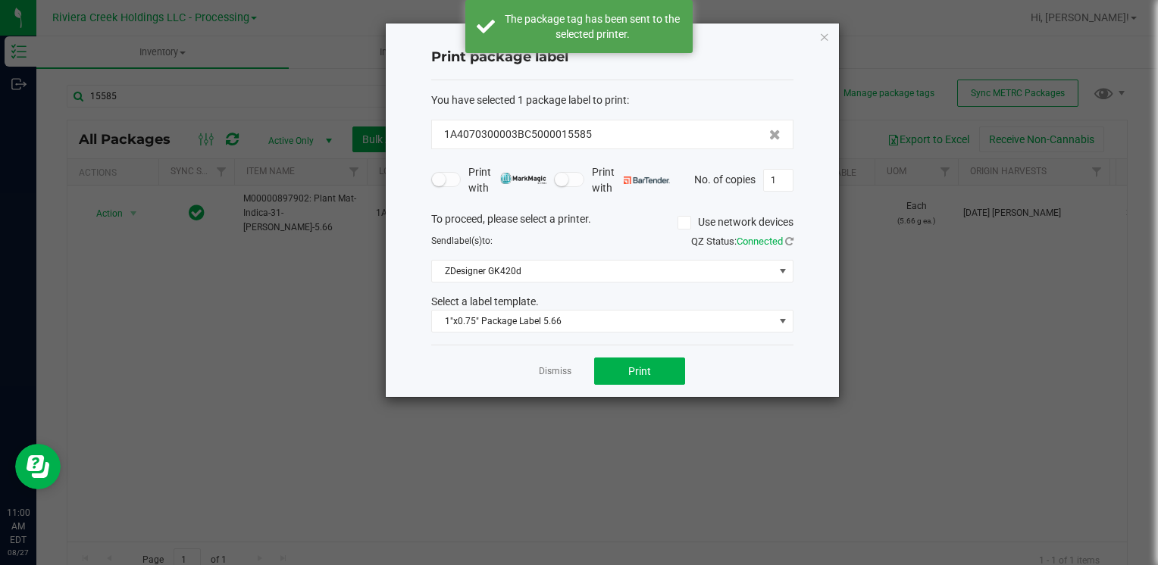
click at [827, 39] on icon "button" at bounding box center [824, 36] width 11 height 18
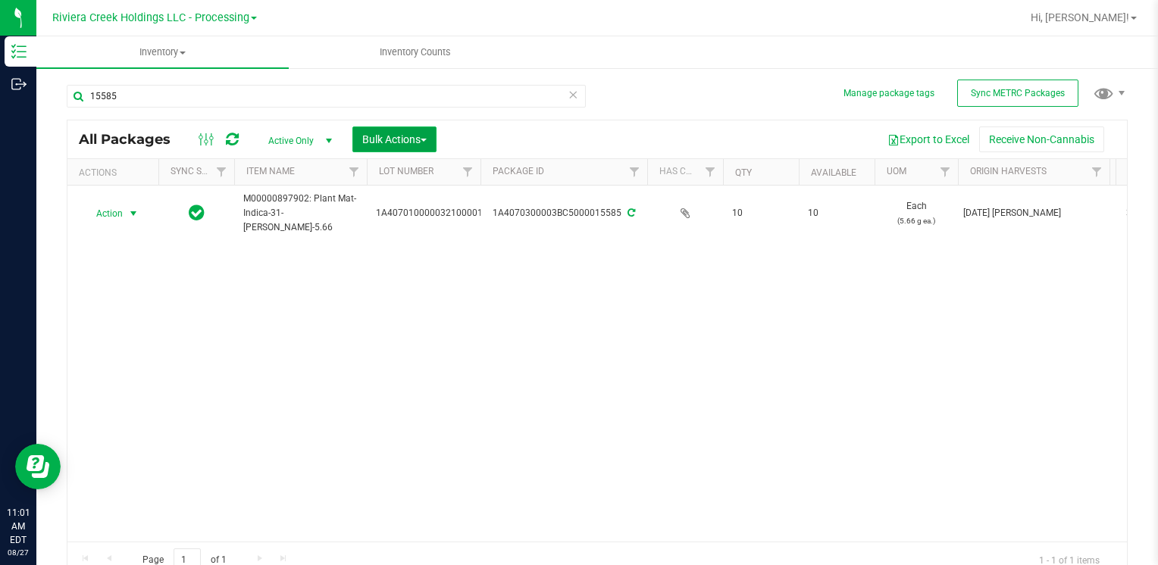
click at [424, 151] on button "Bulk Actions" at bounding box center [394, 140] width 84 height 26
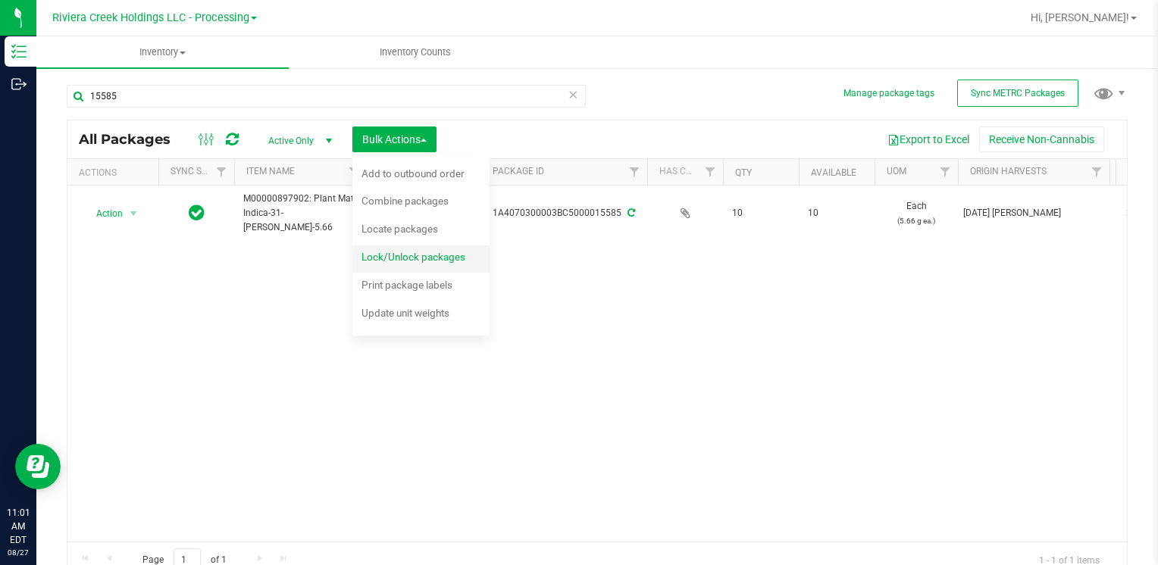
click at [477, 257] on div "Lock/Unlock packages" at bounding box center [424, 259] width 124 height 24
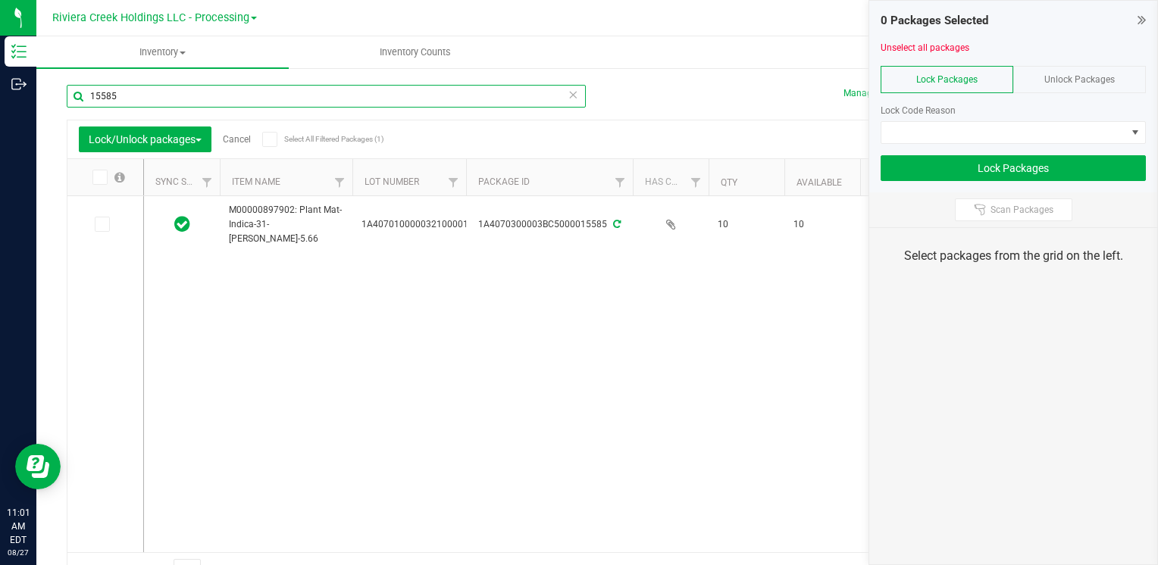
click at [206, 105] on input "15585" at bounding box center [326, 96] width 519 height 23
type input "3"
click at [1073, 79] on span "Unlock Packages" at bounding box center [1079, 79] width 70 height 11
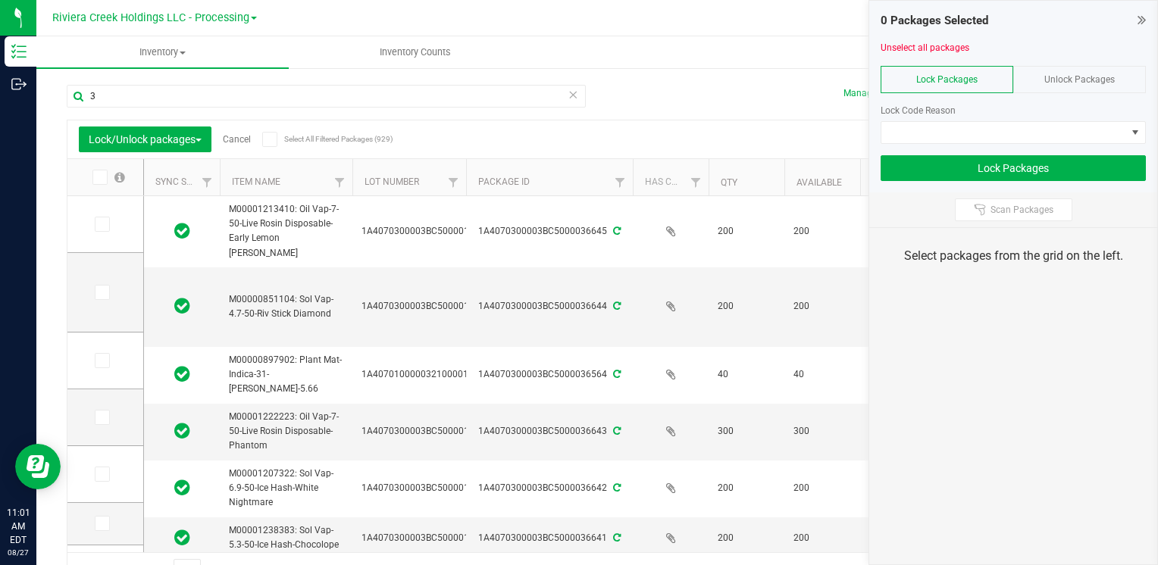
click at [1082, 75] on span "Unlock Packages" at bounding box center [1079, 79] width 70 height 11
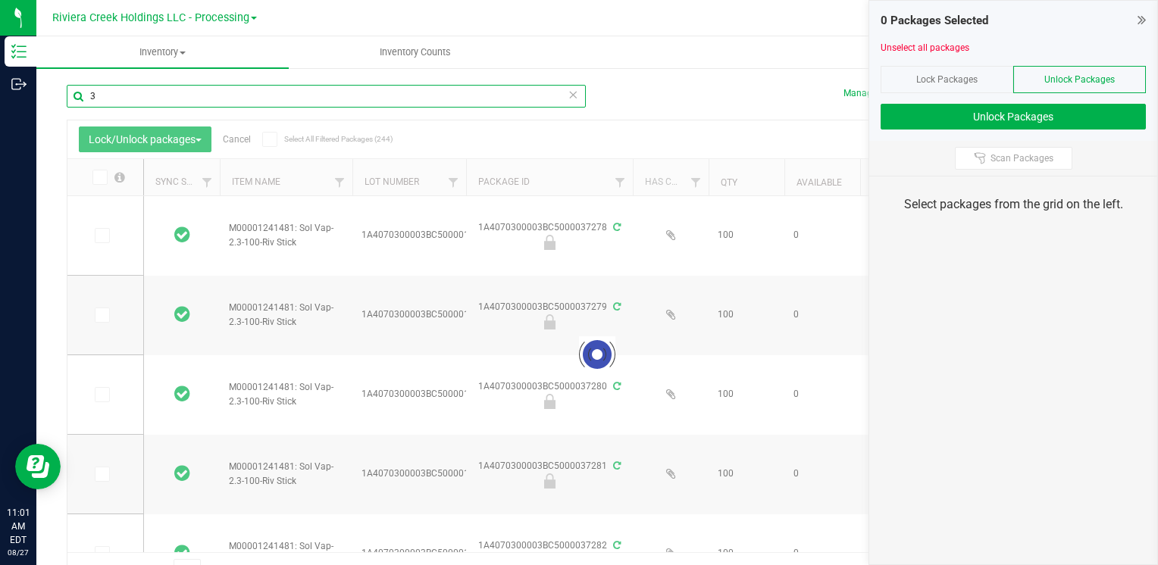
click at [190, 102] on input "3" at bounding box center [326, 96] width 519 height 23
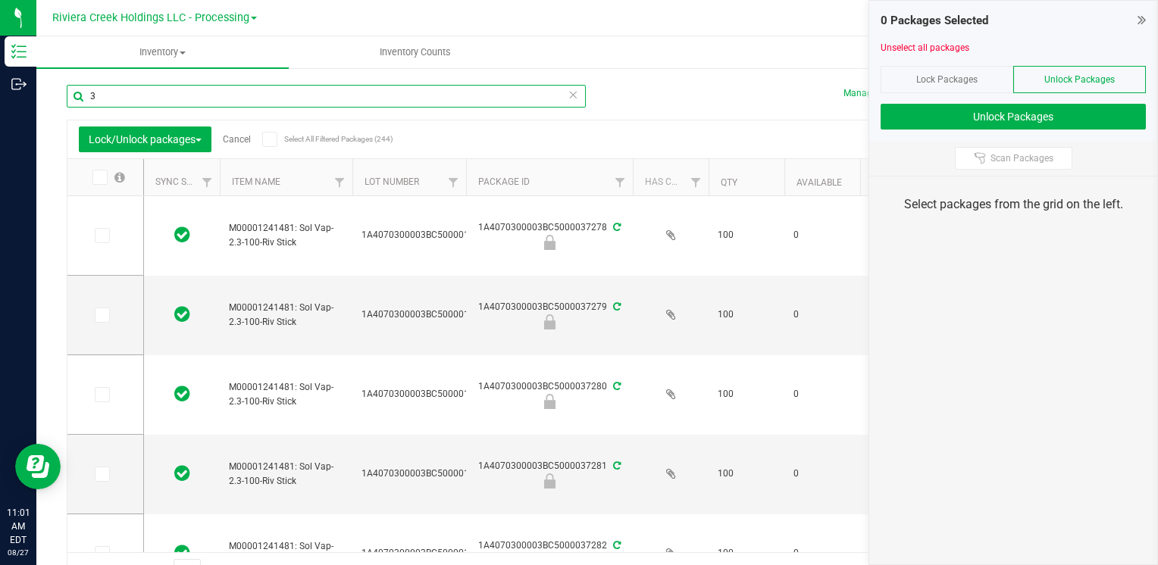
type input "[DATE]"
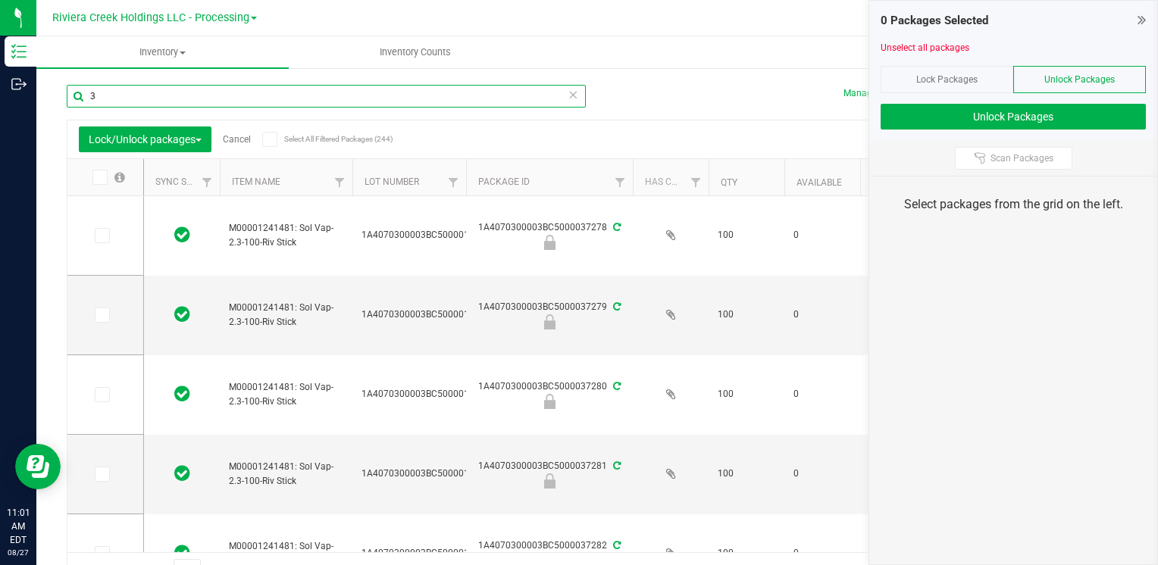
type input "[DATE]"
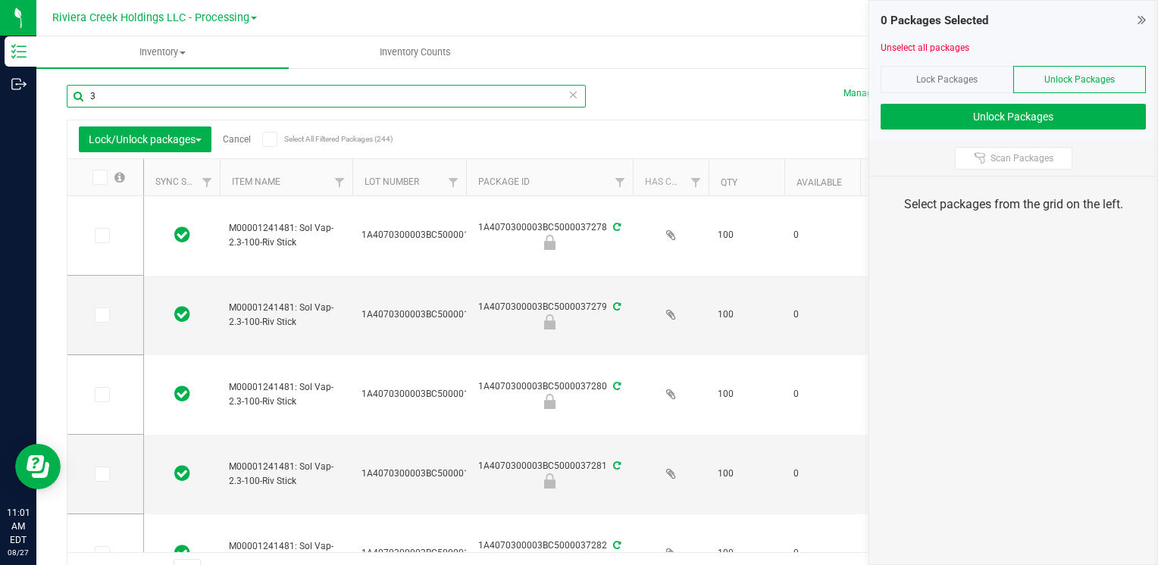
type input "[DATE]"
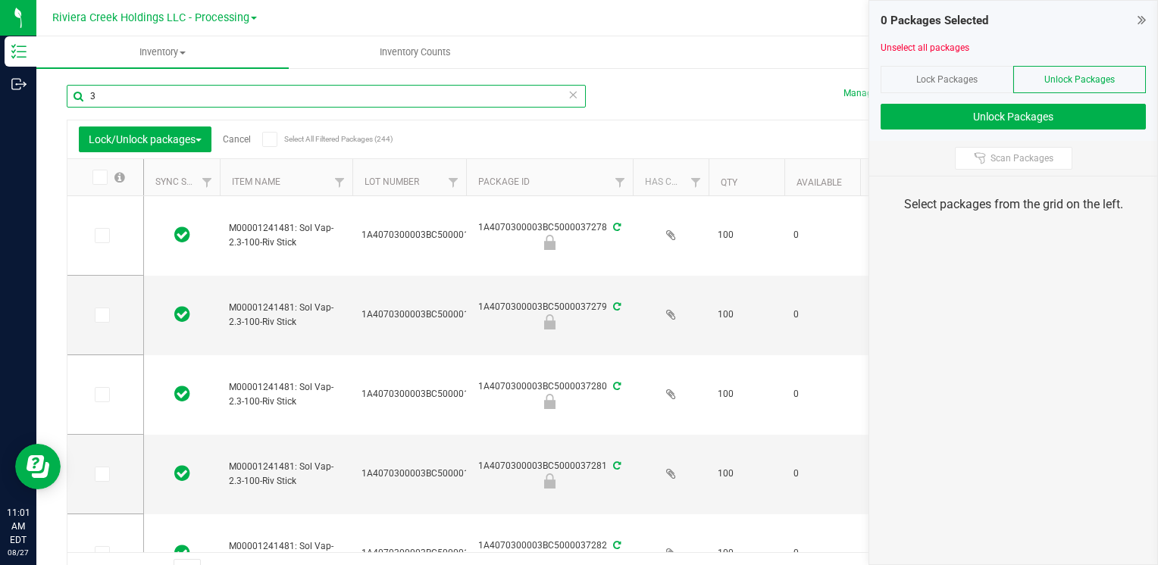
type input "[DATE]"
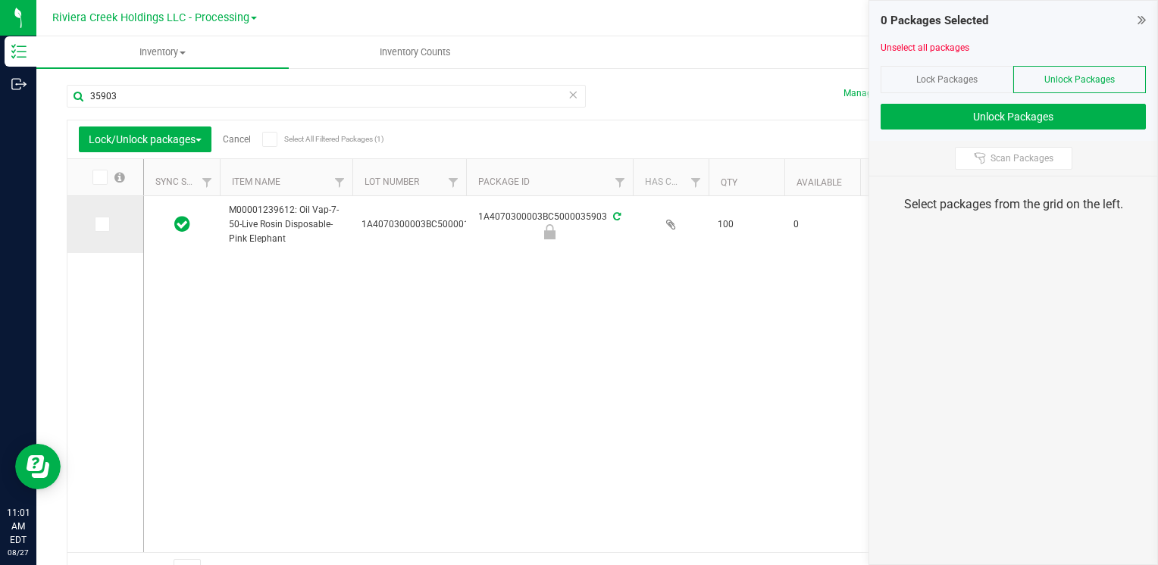
click at [105, 224] on icon at bounding box center [101, 224] width 10 height 0
click at [0, 0] on input "checkbox" at bounding box center [0, 0] width 0 height 0
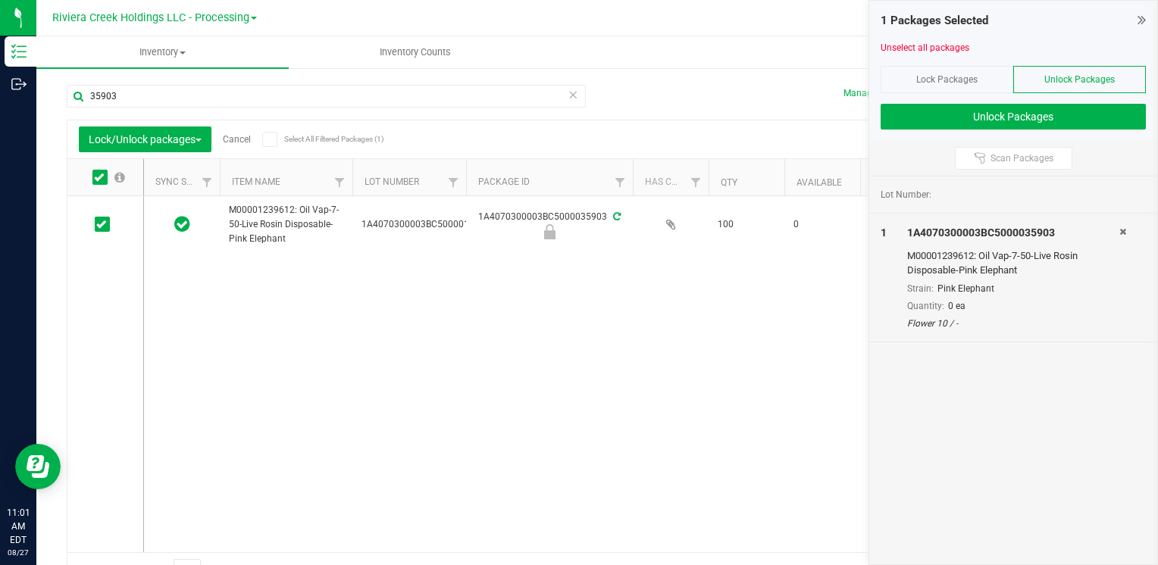
click at [211, 83] on div "35903" at bounding box center [332, 95] width 531 height 49
click at [205, 95] on input "35903" at bounding box center [326, 96] width 519 height 23
type input "35904"
type input "[DATE]"
click at [92, 226] on td at bounding box center [105, 224] width 76 height 57
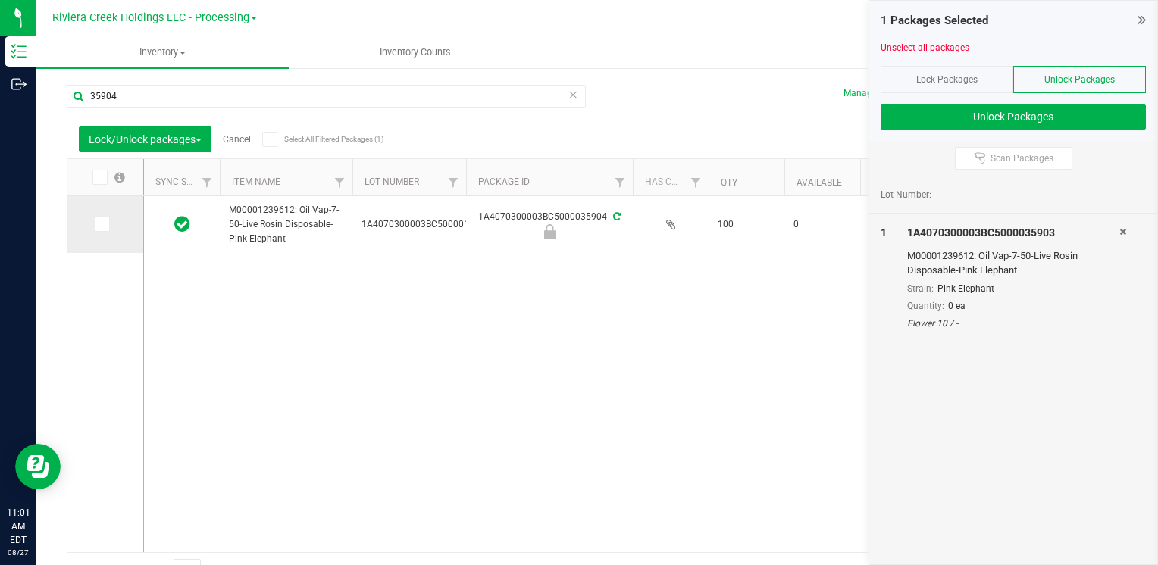
click at [102, 224] on icon at bounding box center [101, 224] width 10 height 0
click at [0, 0] on input "checkbox" at bounding box center [0, 0] width 0 height 0
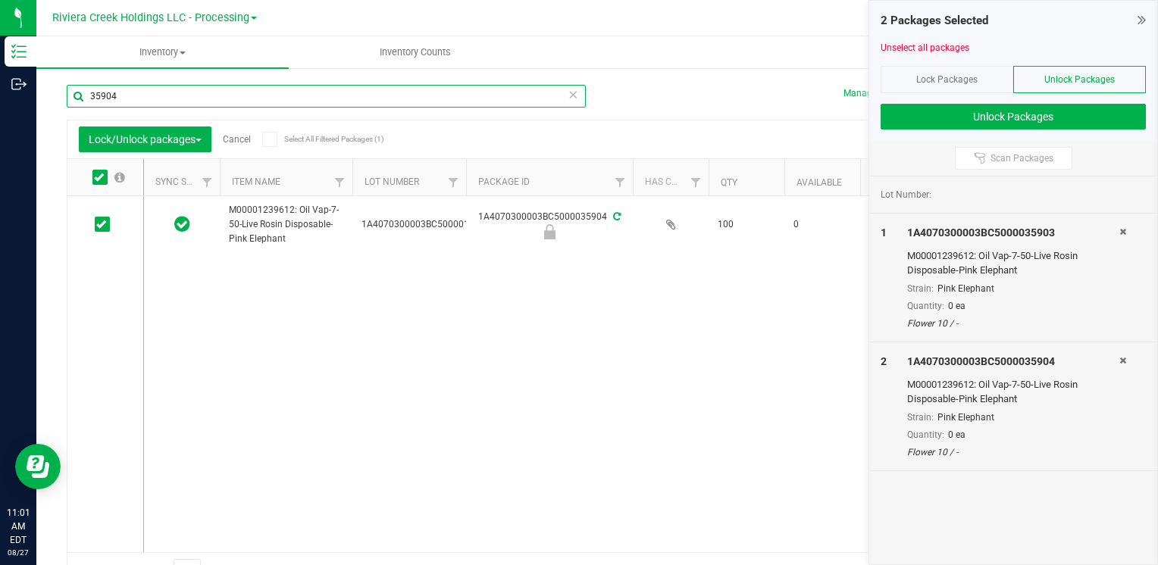
click at [157, 97] on input "35904" at bounding box center [326, 96] width 519 height 23
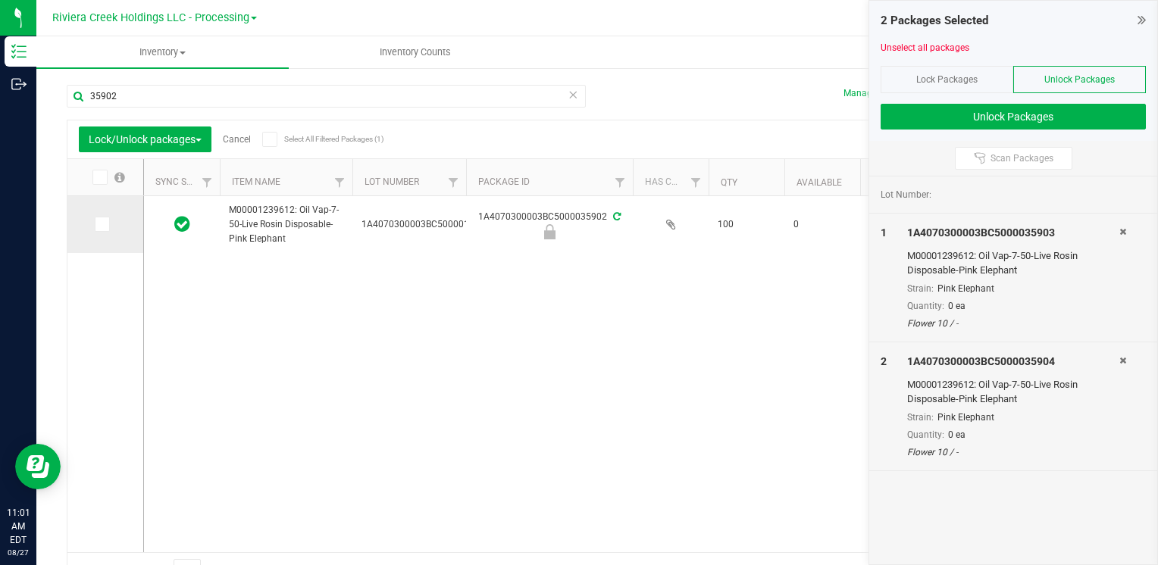
click at [102, 224] on icon at bounding box center [101, 224] width 10 height 0
click at [0, 0] on input "checkbox" at bounding box center [0, 0] width 0 height 0
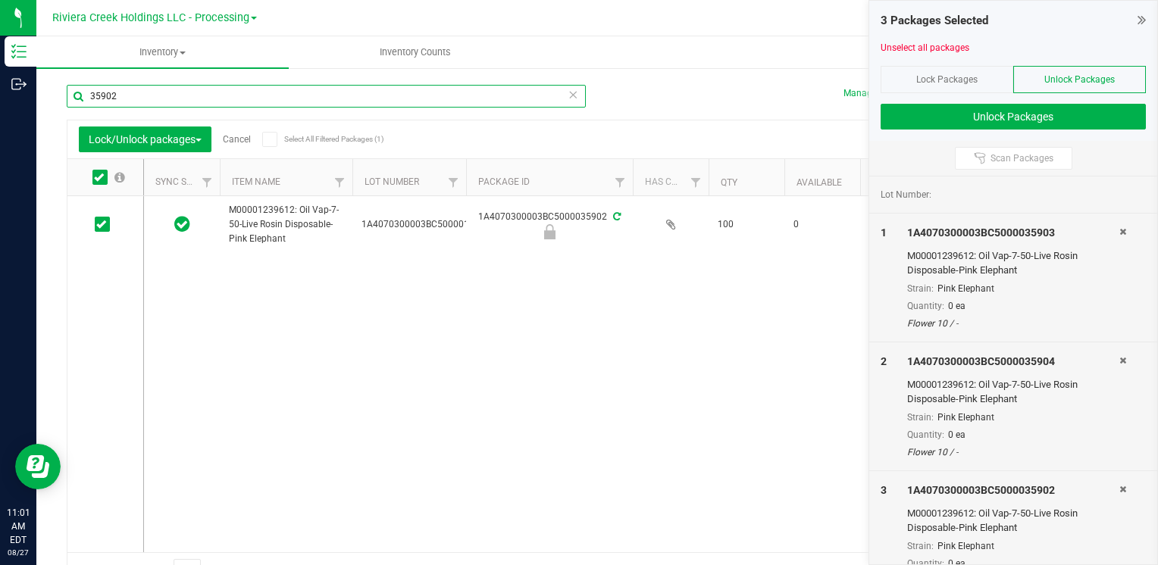
click at [162, 99] on input "35902" at bounding box center [326, 96] width 519 height 23
type input "35907"
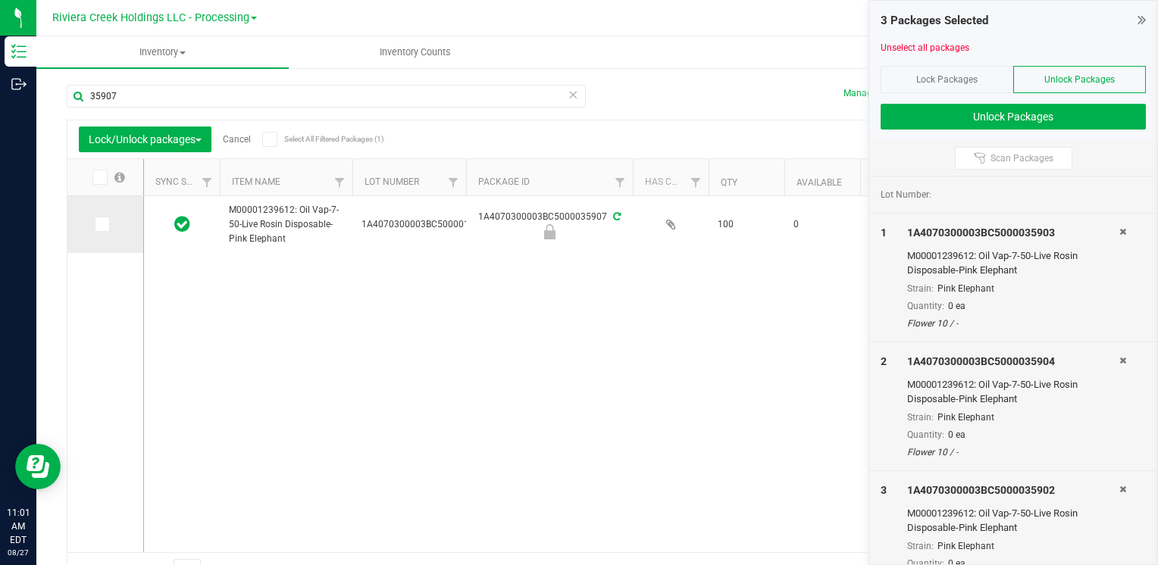
click at [103, 224] on icon at bounding box center [101, 224] width 10 height 0
click at [0, 0] on input "checkbox" at bounding box center [0, 0] width 0 height 0
click at [922, 131] on div "4 Packages Selected Unselect all packages Lock Packages Unlock Packages Unlock …" at bounding box center [1013, 71] width 288 height 140
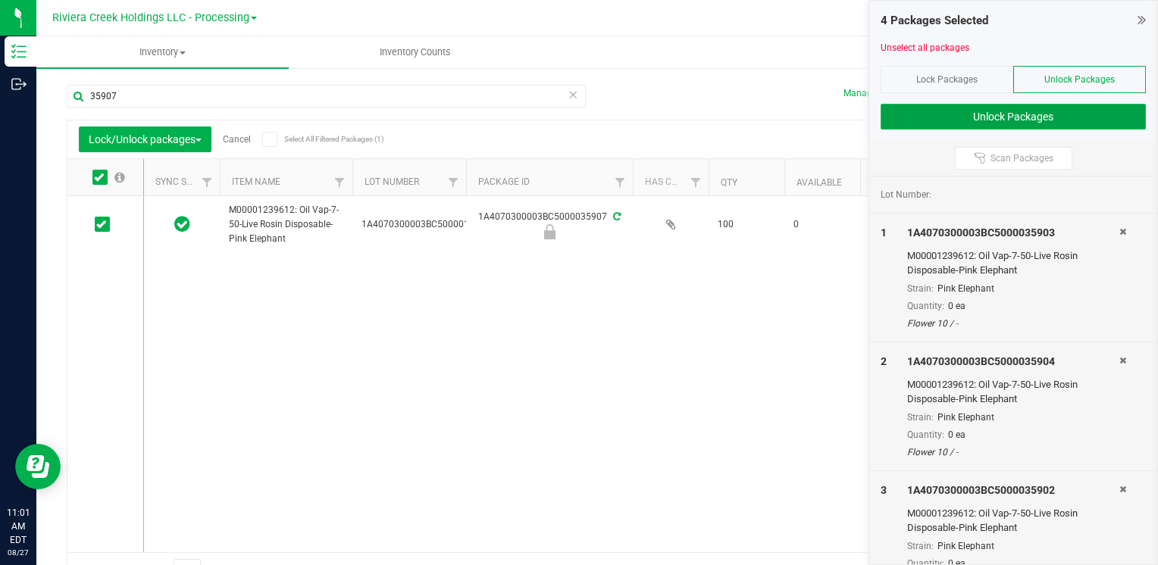
click at [922, 128] on button "Unlock Packages" at bounding box center [1013, 117] width 265 height 26
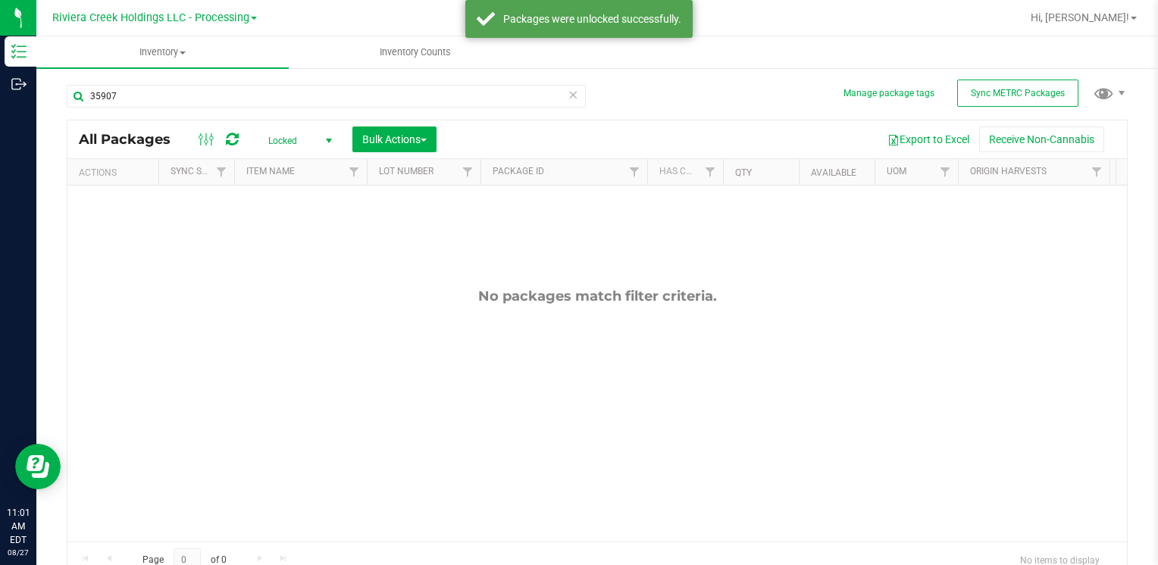
click at [291, 143] on span "Locked" at bounding box center [296, 140] width 83 height 21
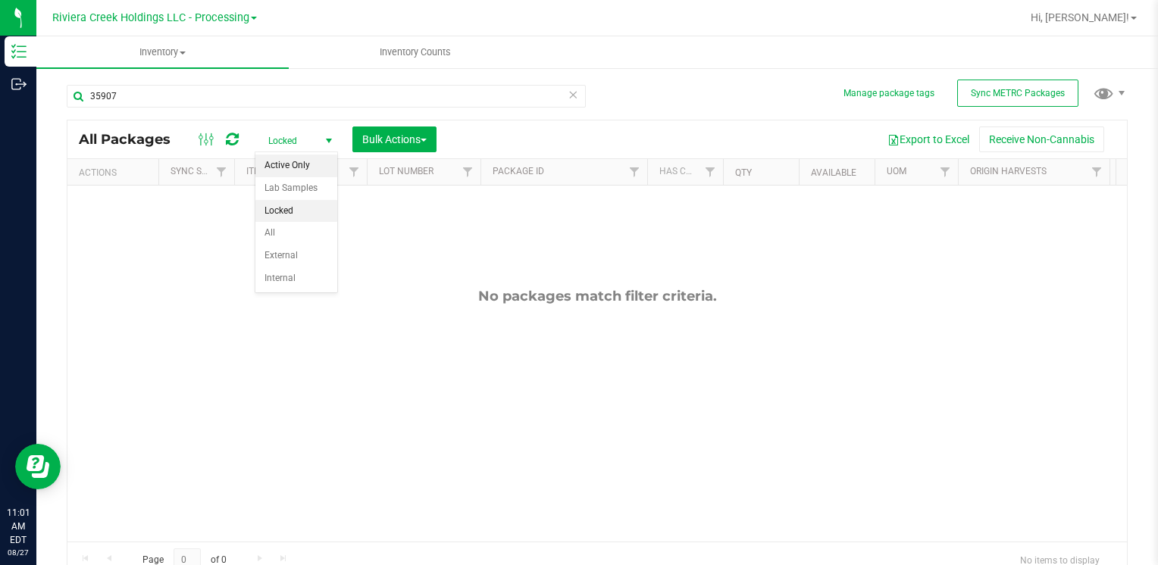
click at [308, 169] on li "Active Only" at bounding box center [296, 166] width 82 height 23
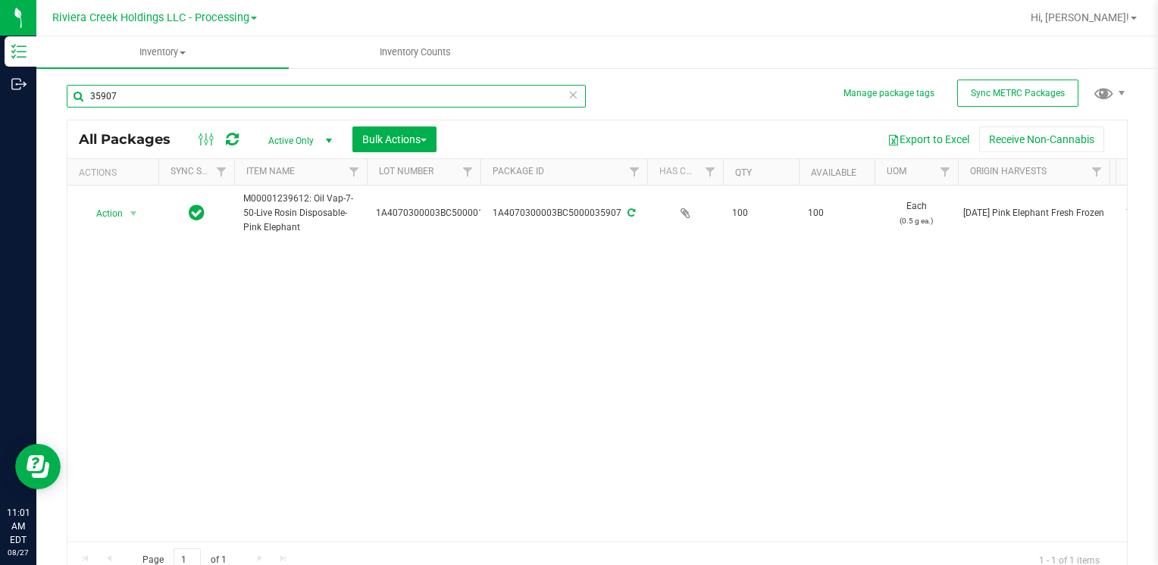
click at [208, 95] on input "35907" at bounding box center [326, 96] width 519 height 23
click at [176, 93] on input "15585" at bounding box center [326, 96] width 519 height 23
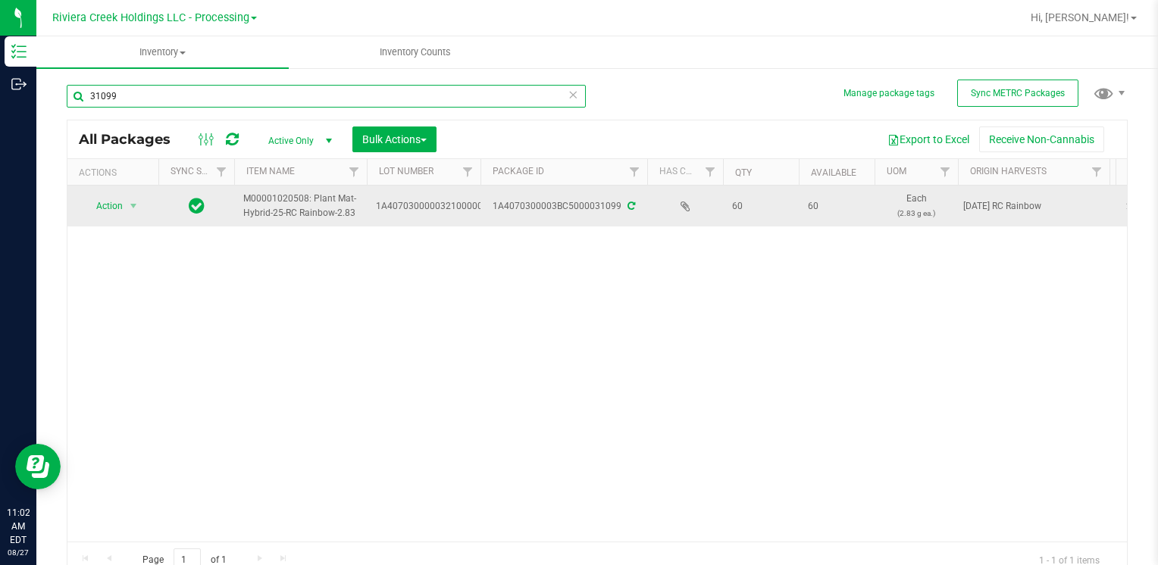
type input "31099"
click at [121, 204] on span "Action" at bounding box center [103, 206] width 41 height 21
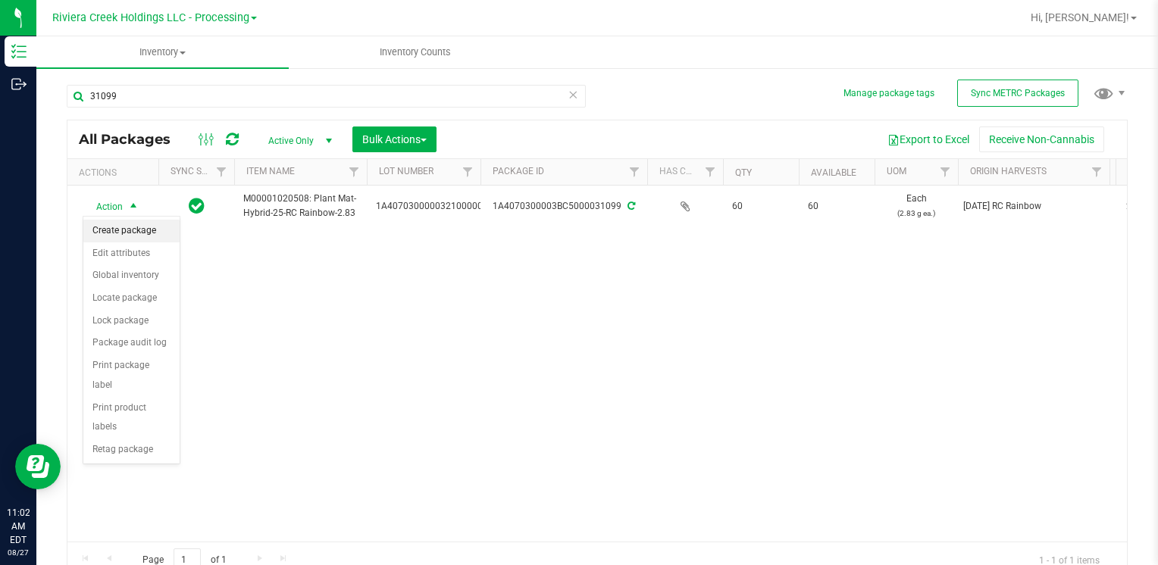
click at [136, 224] on li "Create package" at bounding box center [131, 231] width 96 height 23
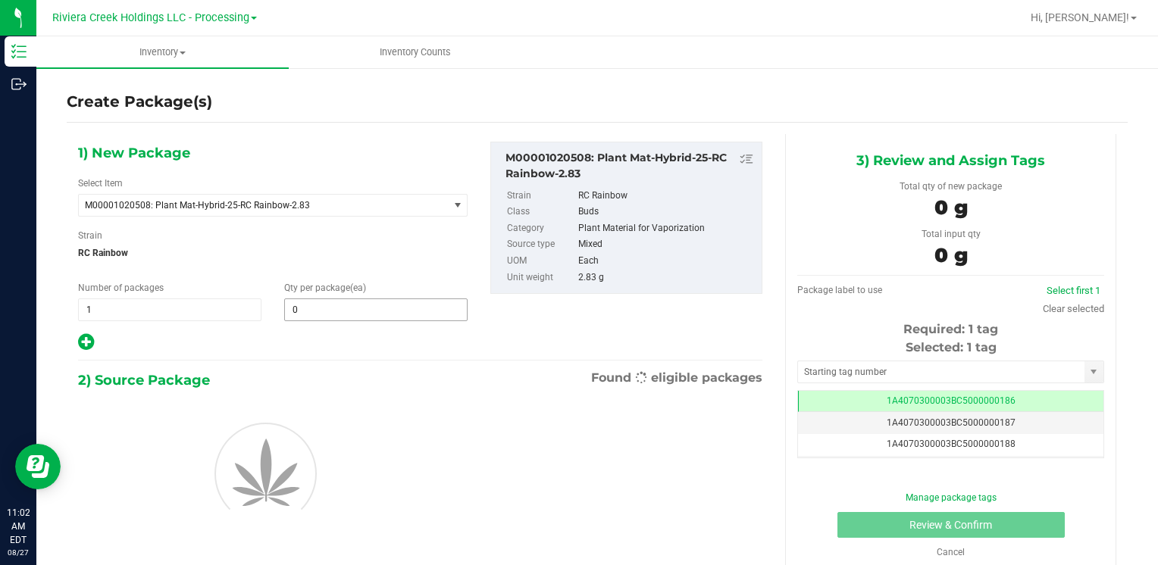
click at [321, 306] on input "0" at bounding box center [376, 309] width 182 height 21
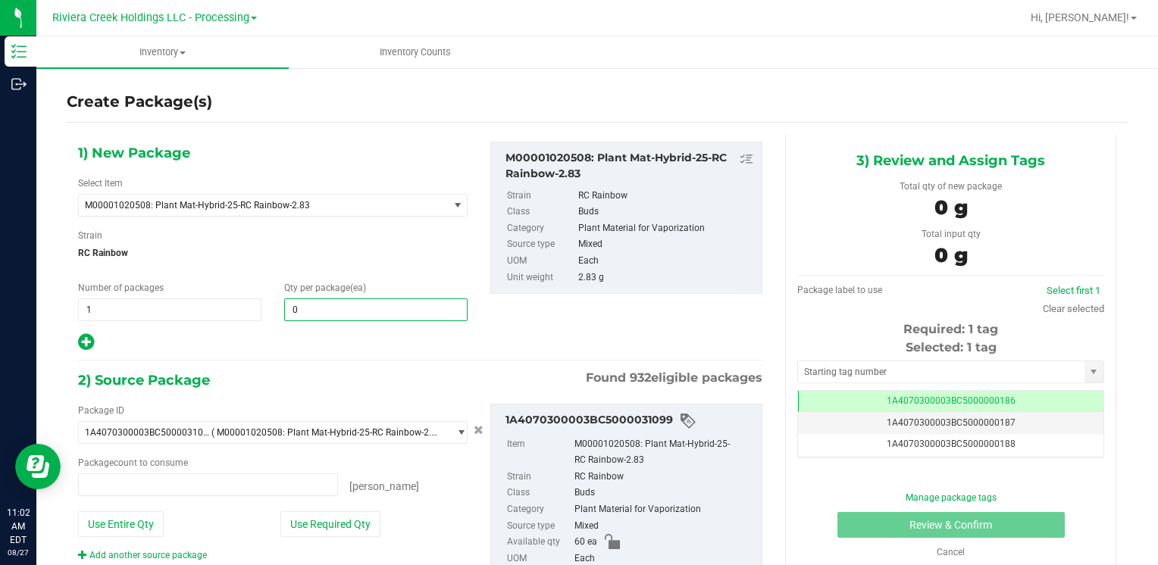
type input "0 ea"
type input "20"
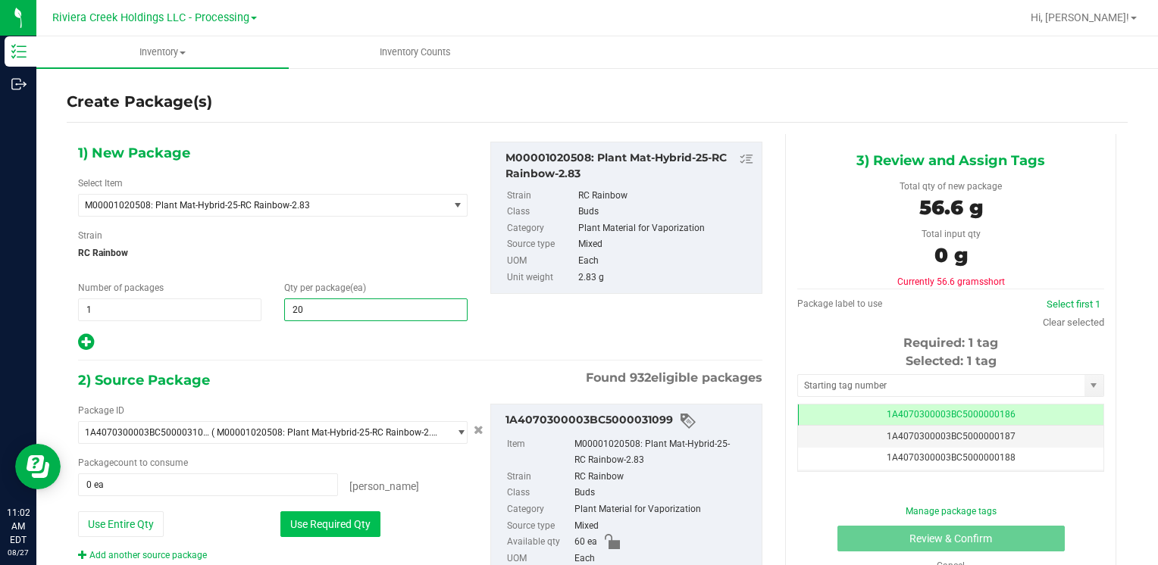
type input "20"
click at [305, 518] on button "Use Required Qty" at bounding box center [330, 525] width 100 height 26
type input "20 ea"
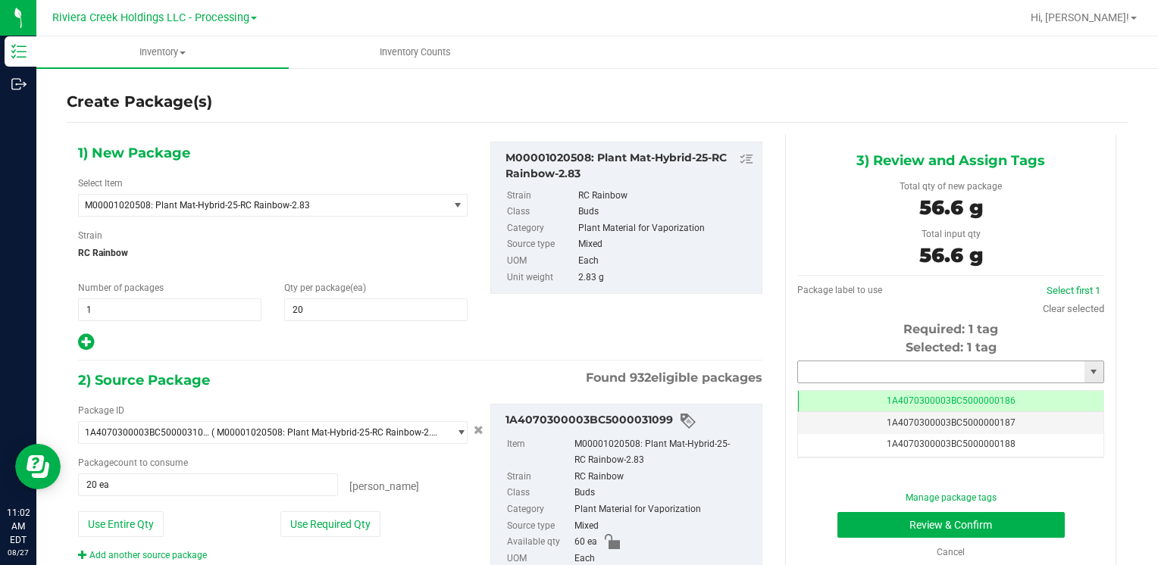
click at [872, 372] on input "text" at bounding box center [941, 372] width 286 height 21
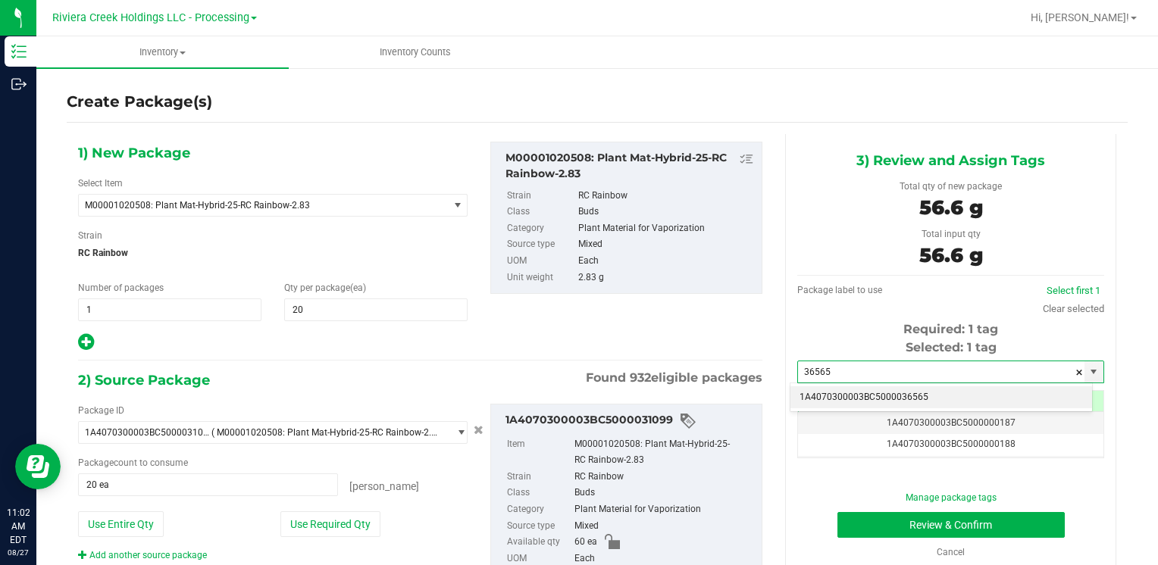
click at [849, 391] on li "1A4070300003BC5000036565" at bounding box center [942, 398] width 302 height 23
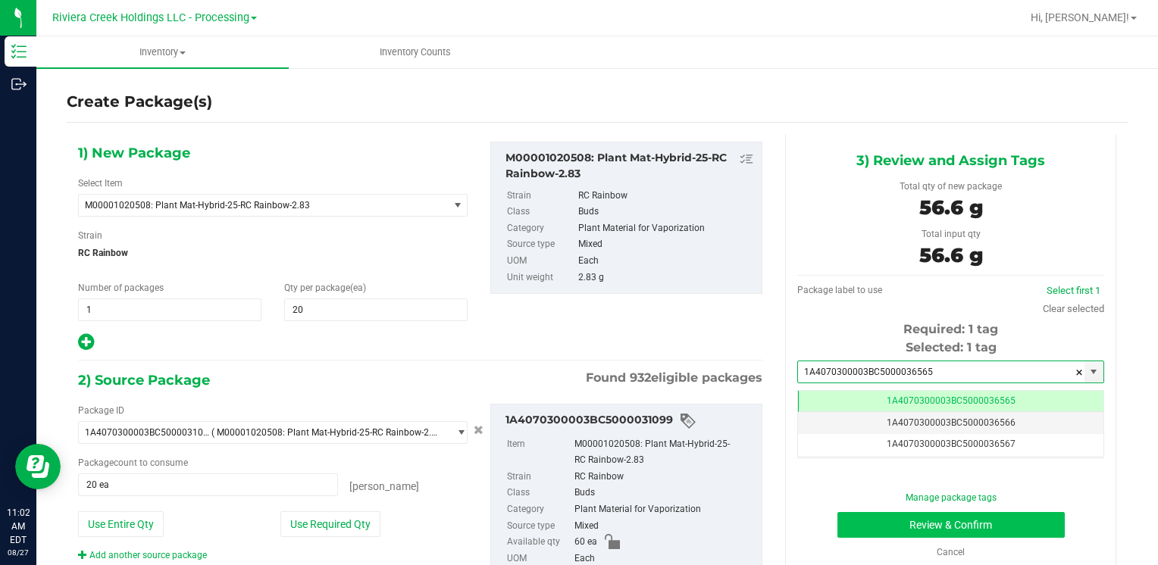
type input "1A4070300003BC5000036565"
click at [871, 522] on button "Review & Confirm" at bounding box center [951, 525] width 227 height 26
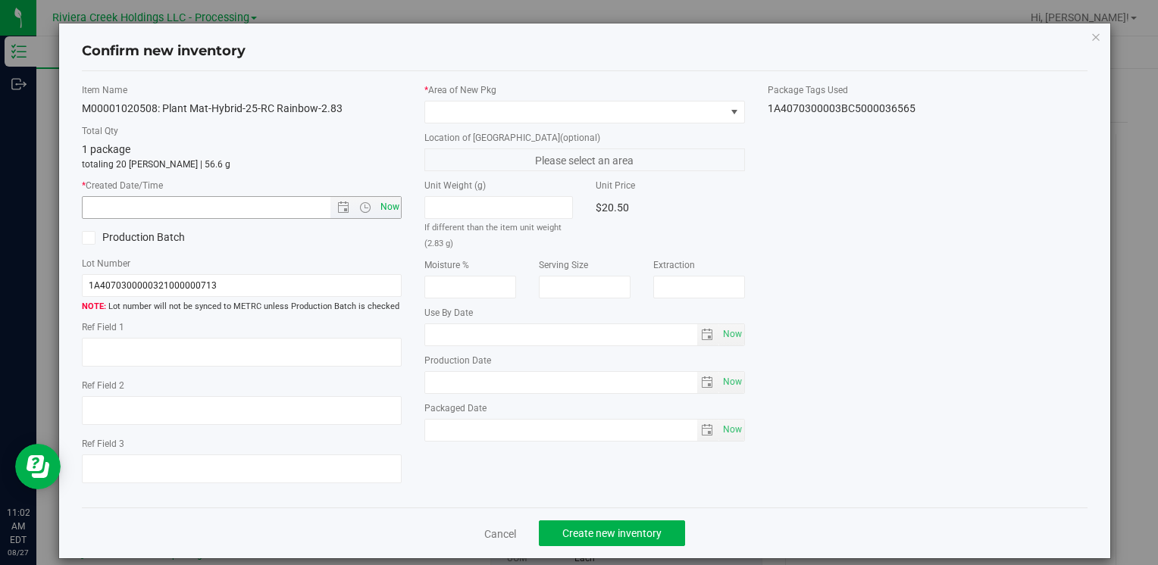
click at [393, 208] on span "Now" at bounding box center [390, 207] width 26 height 22
type input "[DATE] 11:02 AM"
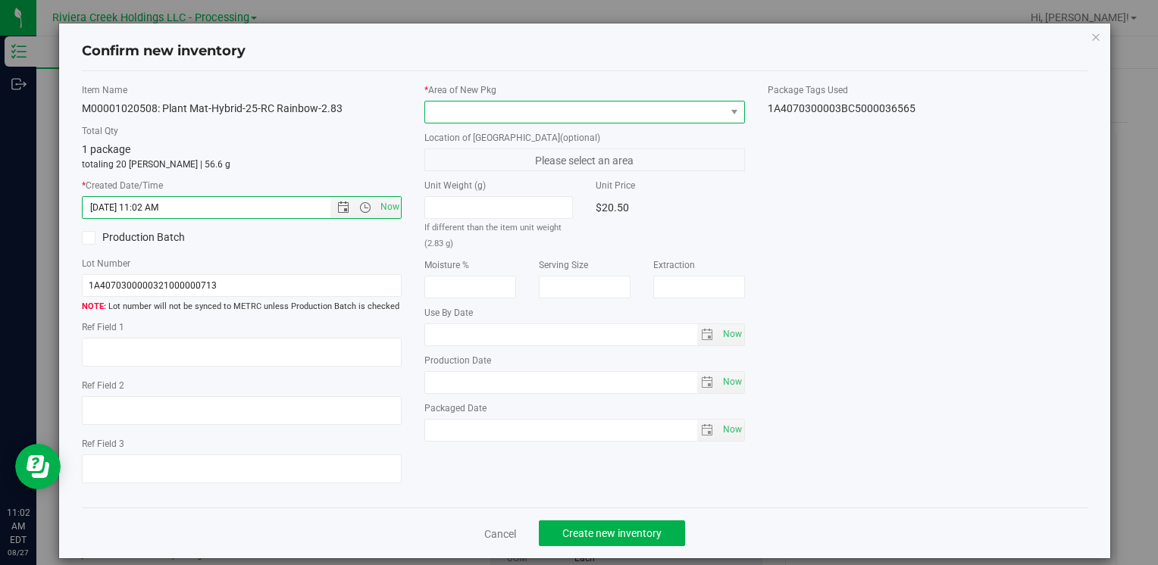
click at [460, 102] on span at bounding box center [574, 112] width 299 height 21
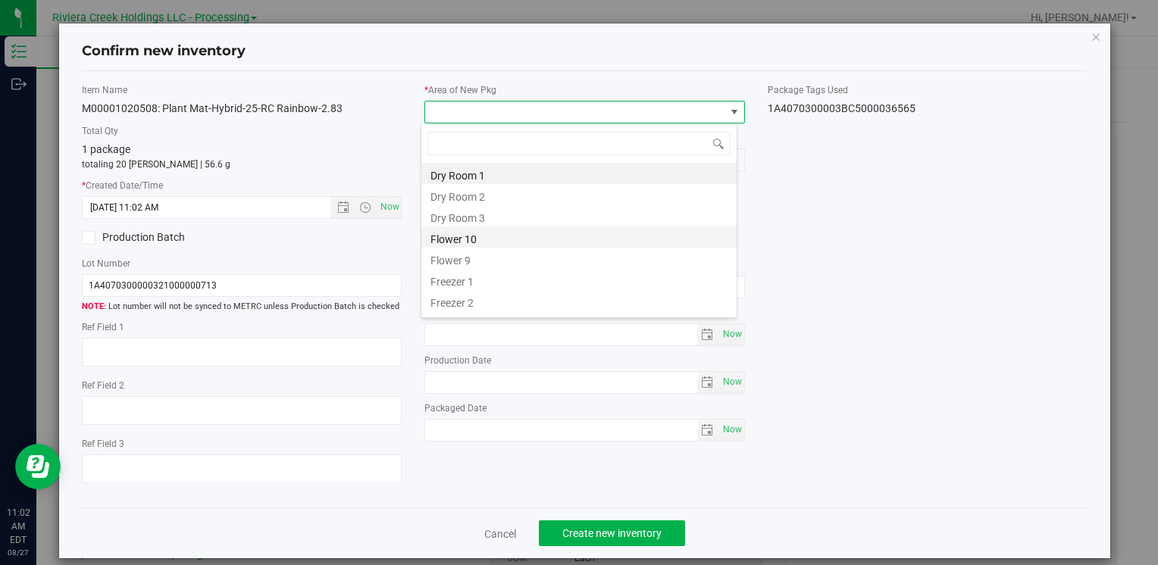
click at [490, 236] on li "Flower 10" at bounding box center [578, 237] width 315 height 21
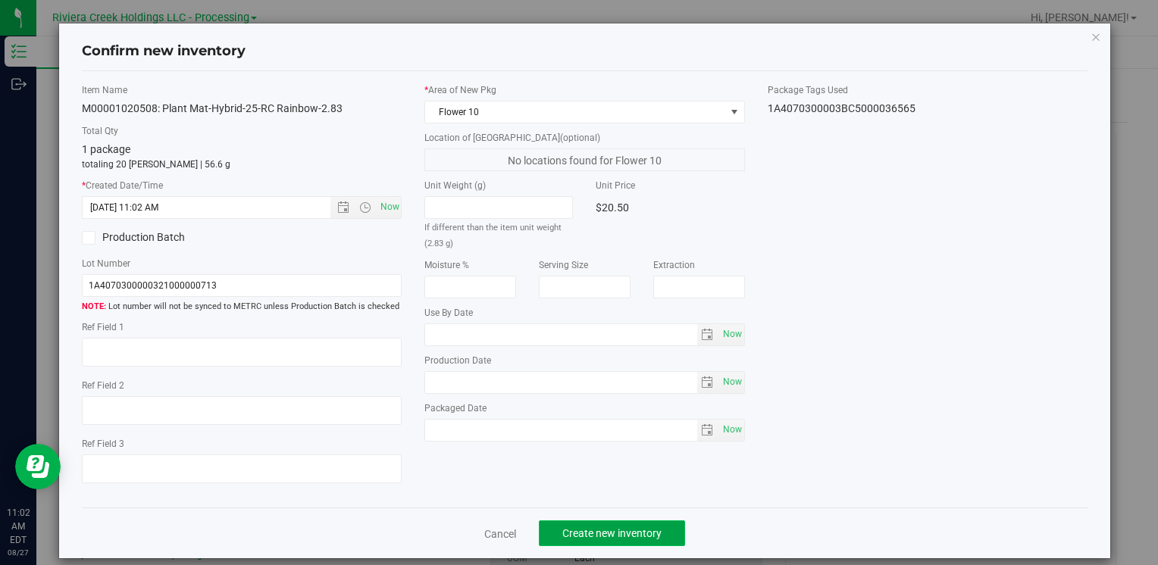
click at [571, 528] on span "Create new inventory" at bounding box center [611, 534] width 99 height 12
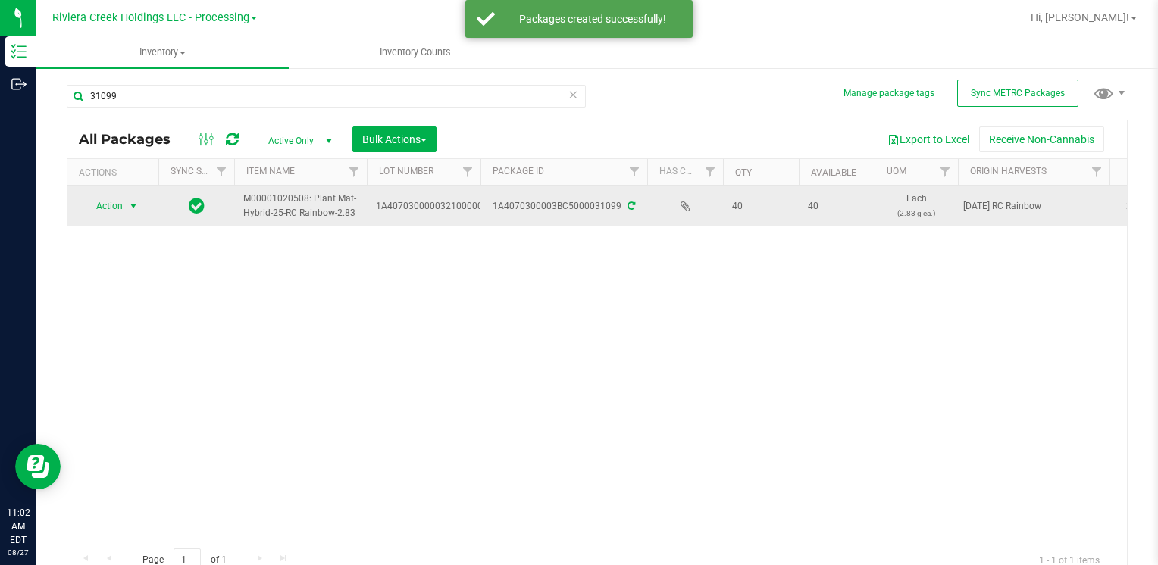
click at [130, 202] on span "select" at bounding box center [133, 206] width 12 height 12
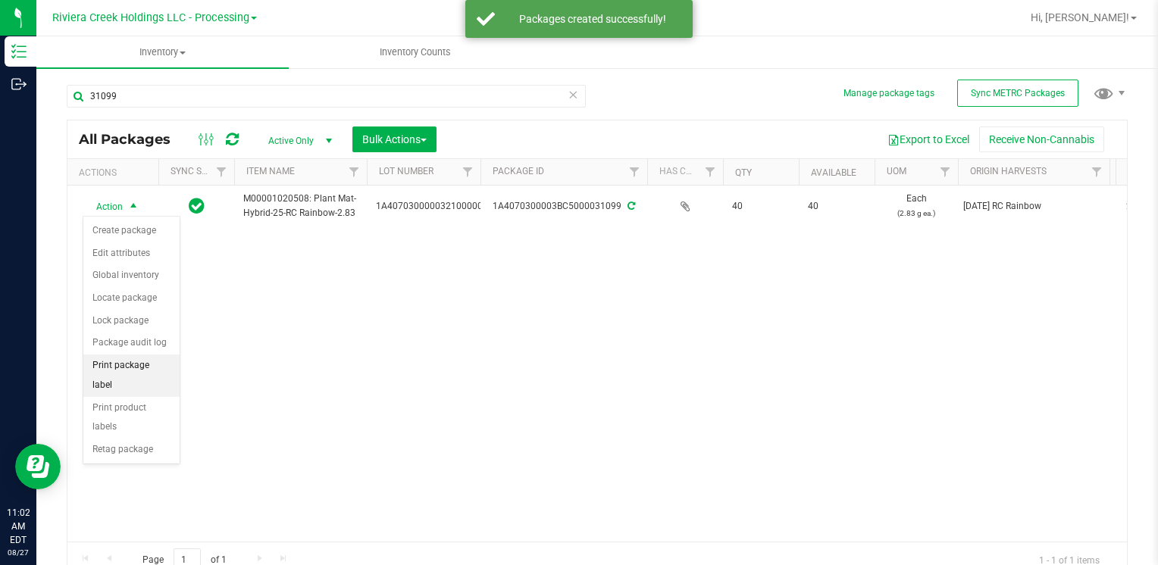
click at [155, 365] on li "Print package label" at bounding box center [131, 376] width 96 height 42
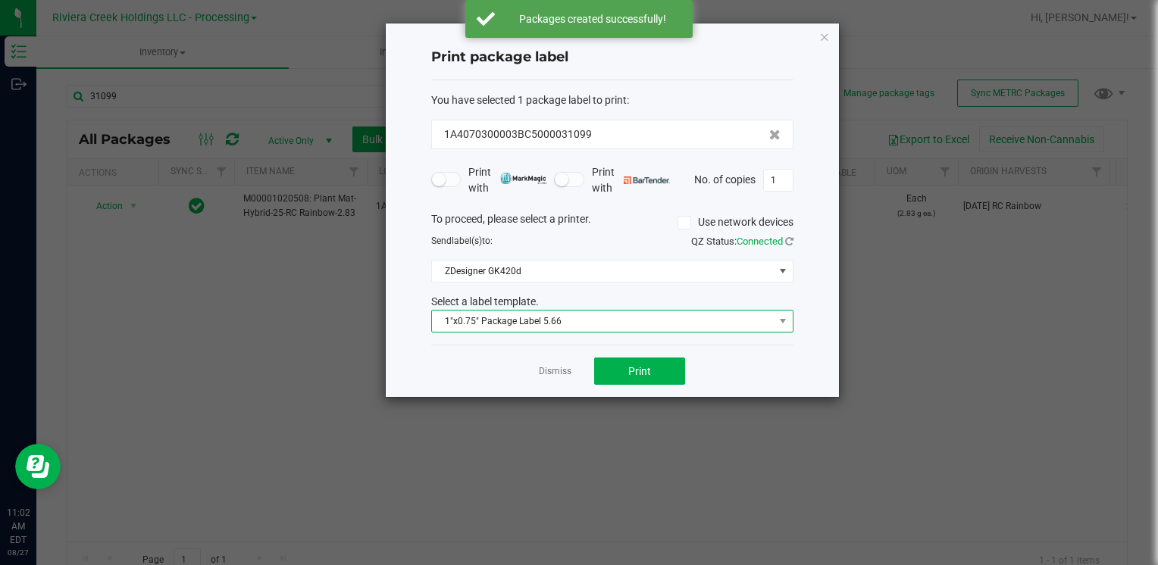
click at [621, 324] on span "1"x0.75" Package Label 5.66" at bounding box center [603, 321] width 342 height 21
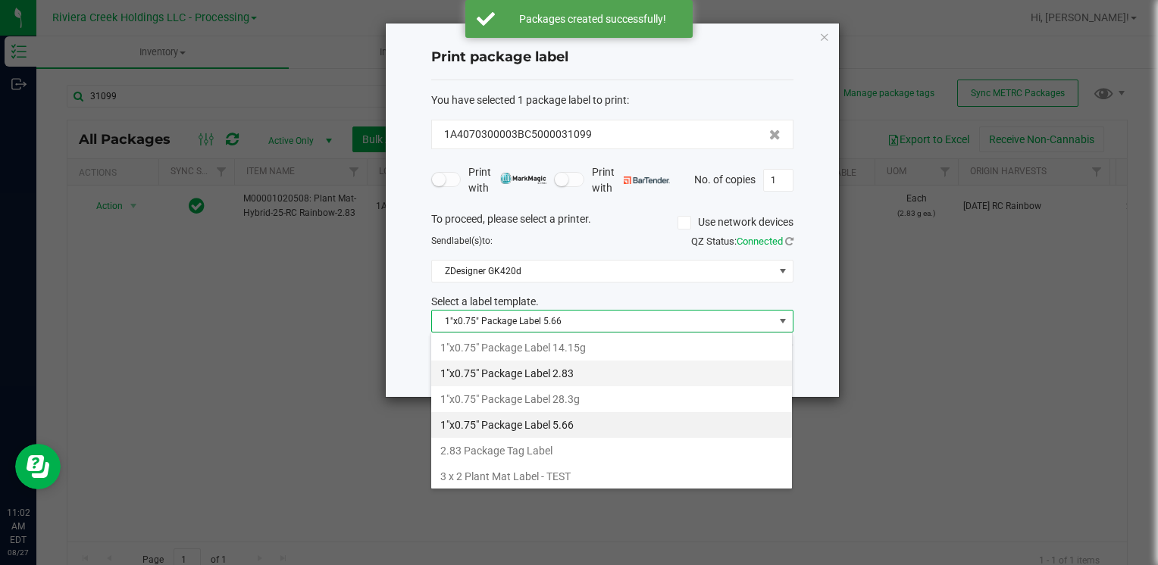
click at [588, 375] on li "1"x0.75" Package Label 2.83" at bounding box center [611, 374] width 361 height 26
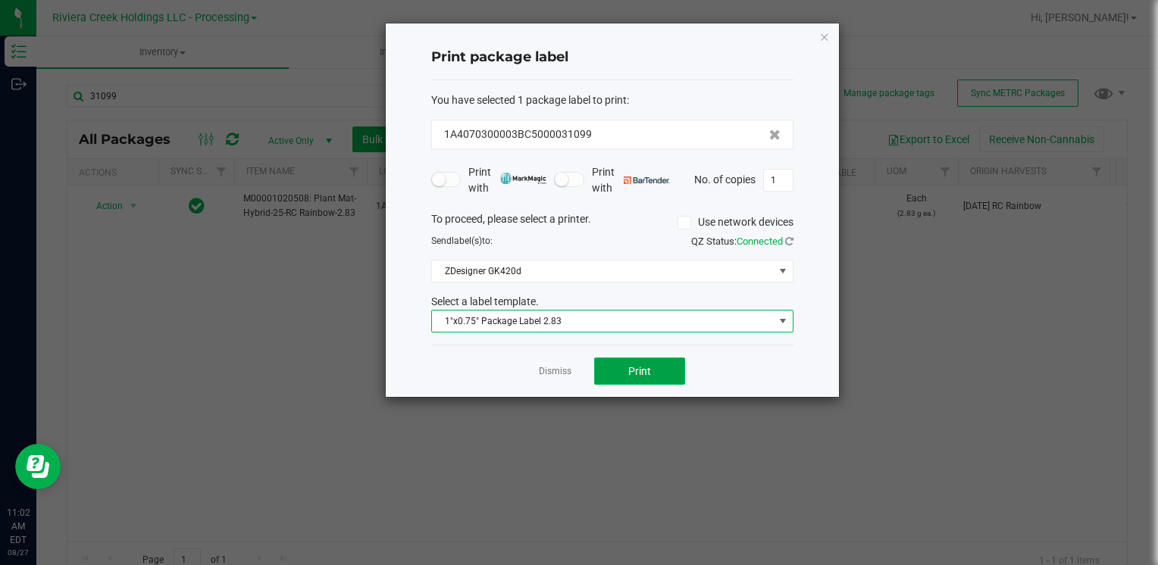
click at [626, 373] on button "Print" at bounding box center [639, 371] width 91 height 27
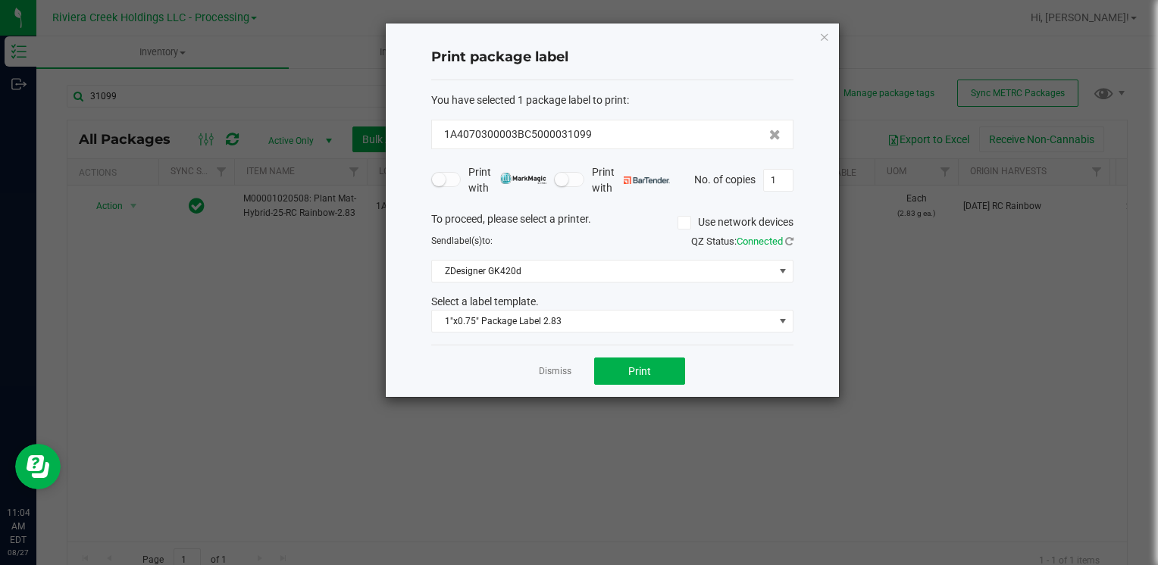
click at [831, 29] on div "Print package label You have selected 1 package label to print : 1A4070300003BC…" at bounding box center [612, 210] width 453 height 374
click at [826, 41] on icon "button" at bounding box center [824, 36] width 11 height 18
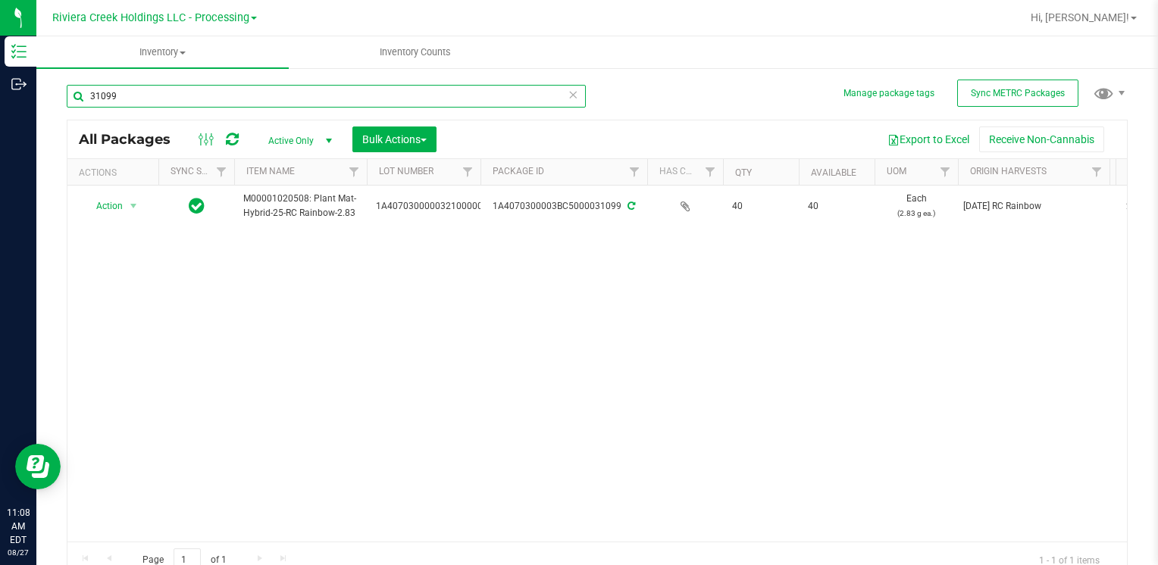
click at [151, 102] on input "31099" at bounding box center [326, 96] width 519 height 23
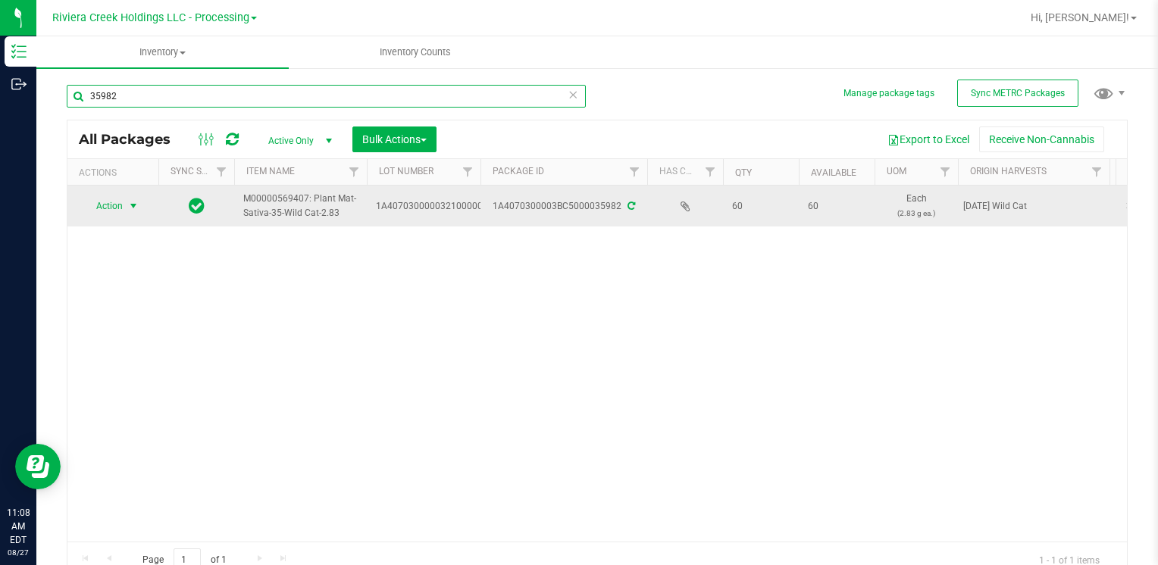
type input "35982"
click at [113, 206] on span "Action" at bounding box center [103, 206] width 41 height 21
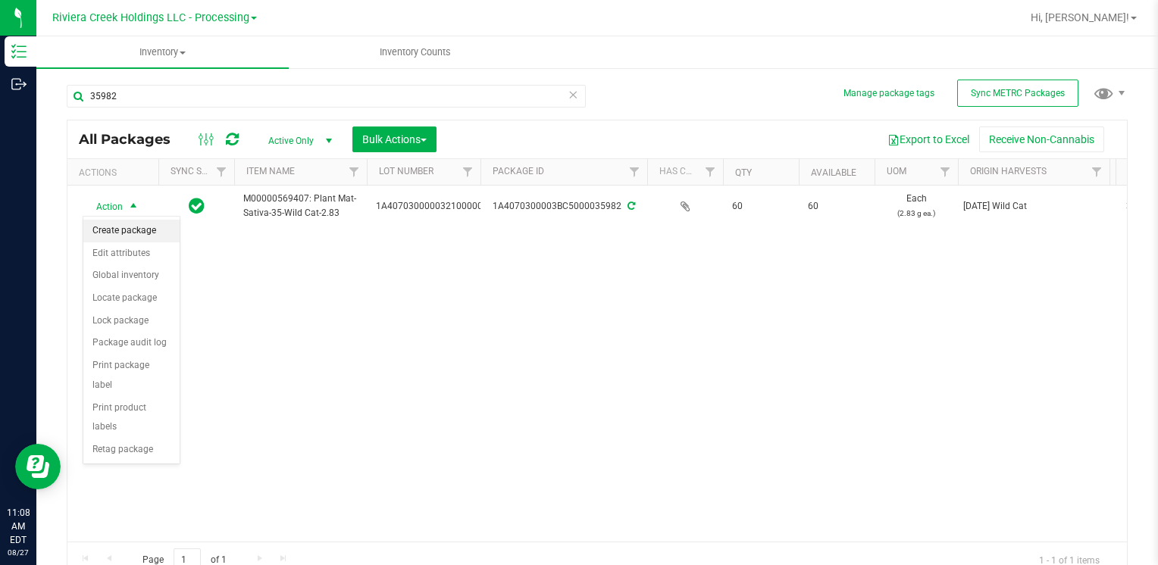
click at [130, 232] on li "Create package" at bounding box center [131, 231] width 96 height 23
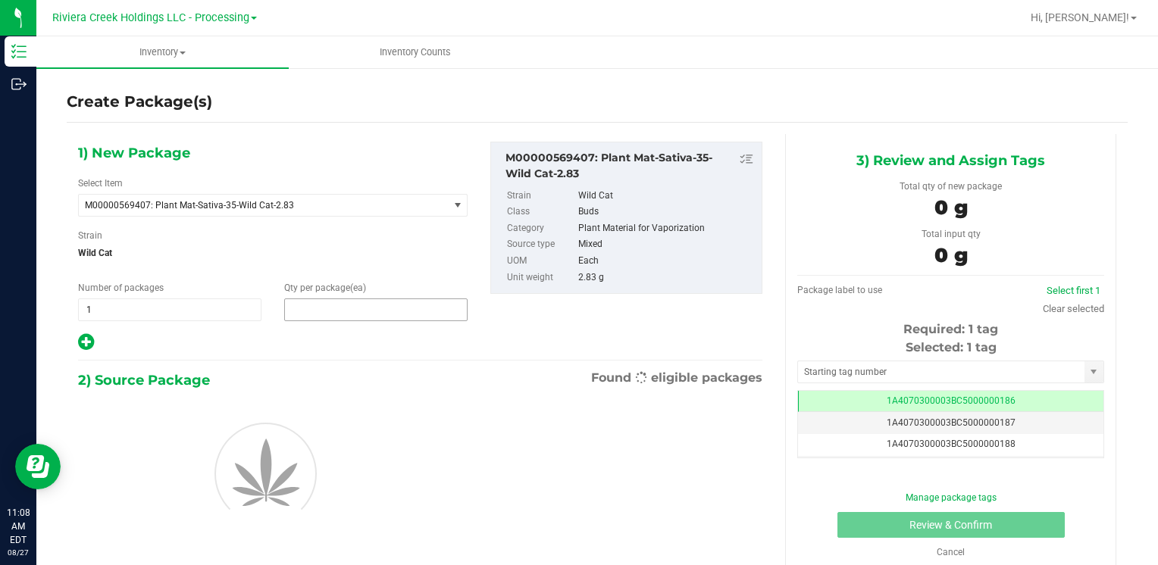
click at [333, 311] on span at bounding box center [375, 310] width 183 height 23
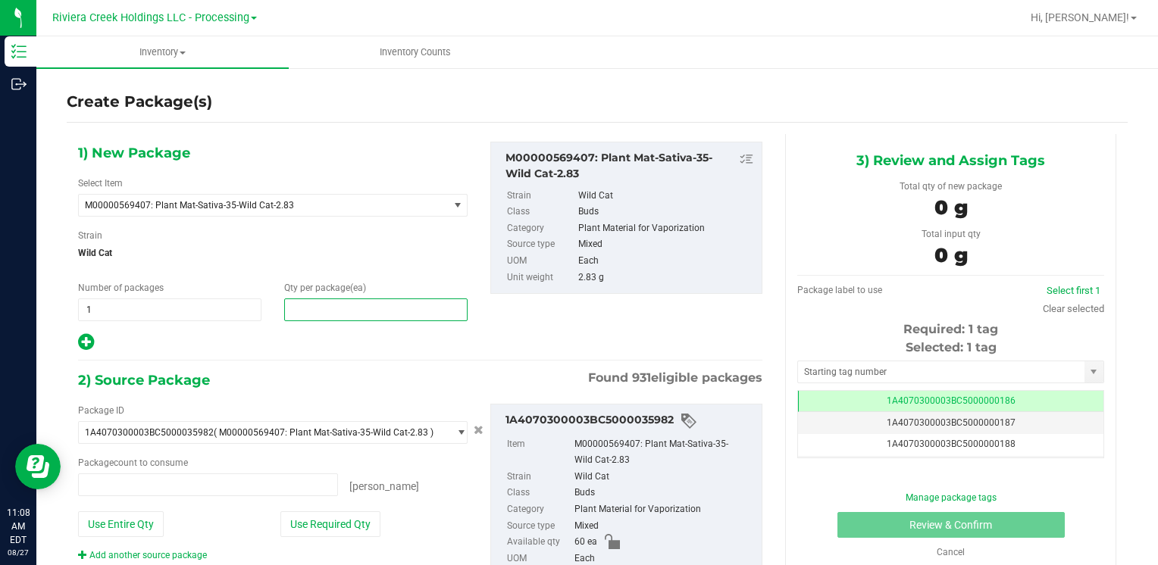
type input "0 ea"
type input "40"
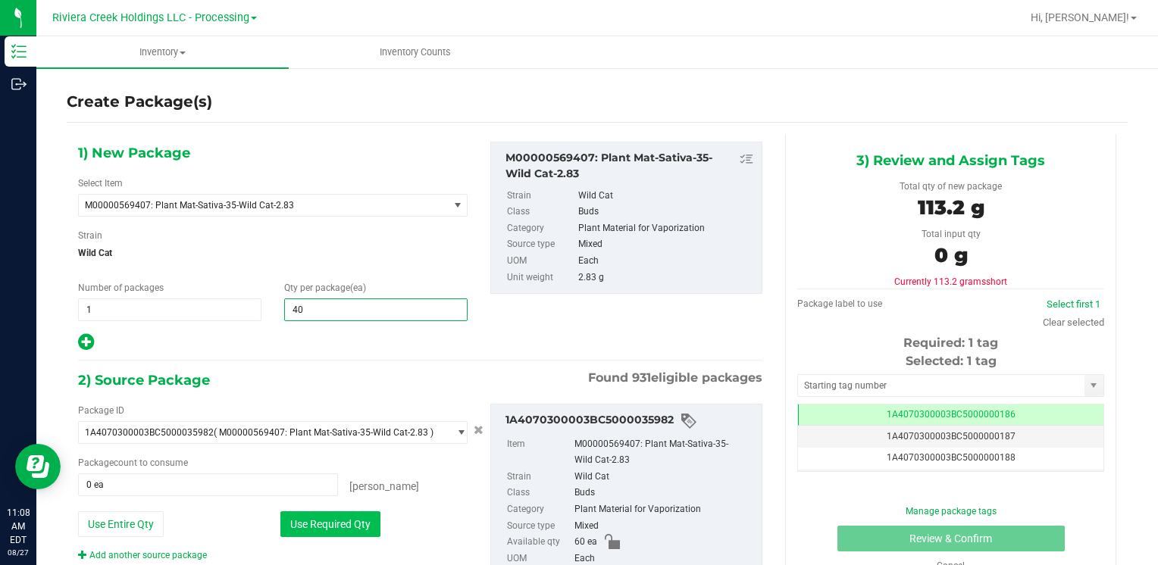
type input "40"
click at [330, 524] on button "Use Required Qty" at bounding box center [330, 525] width 100 height 26
type input "40 ea"
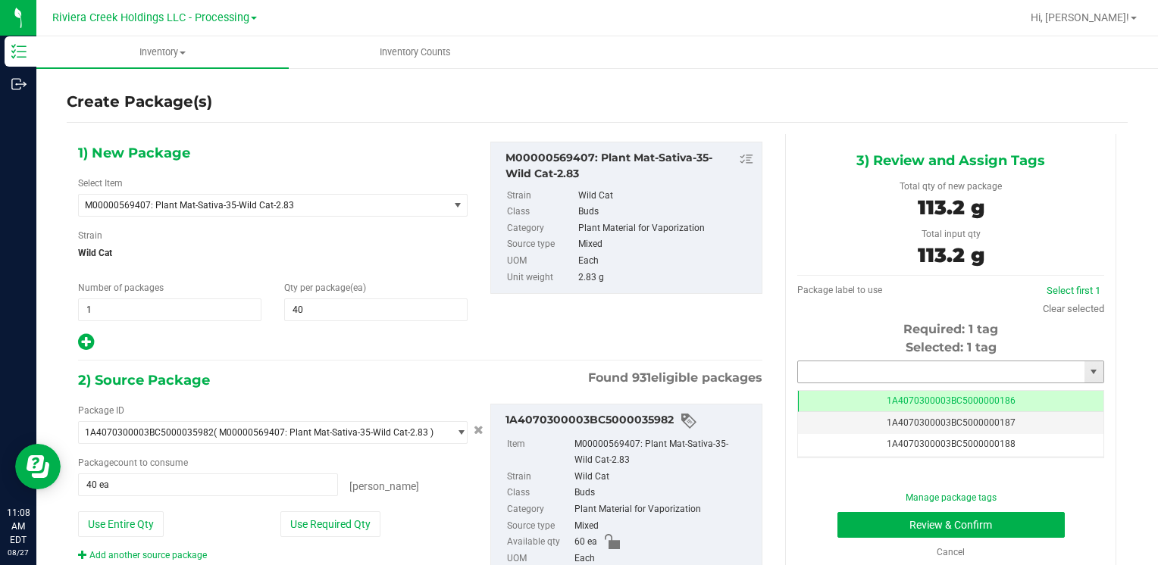
click at [849, 375] on input "text" at bounding box center [941, 372] width 286 height 21
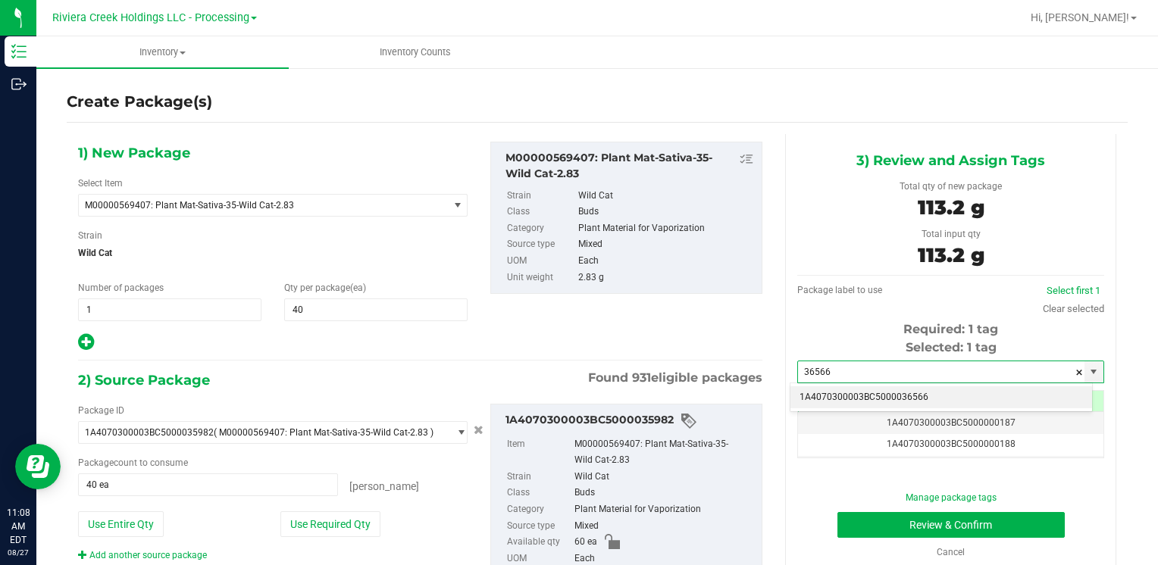
click at [837, 389] on li "1A4070300003BC5000036566" at bounding box center [942, 398] width 302 height 23
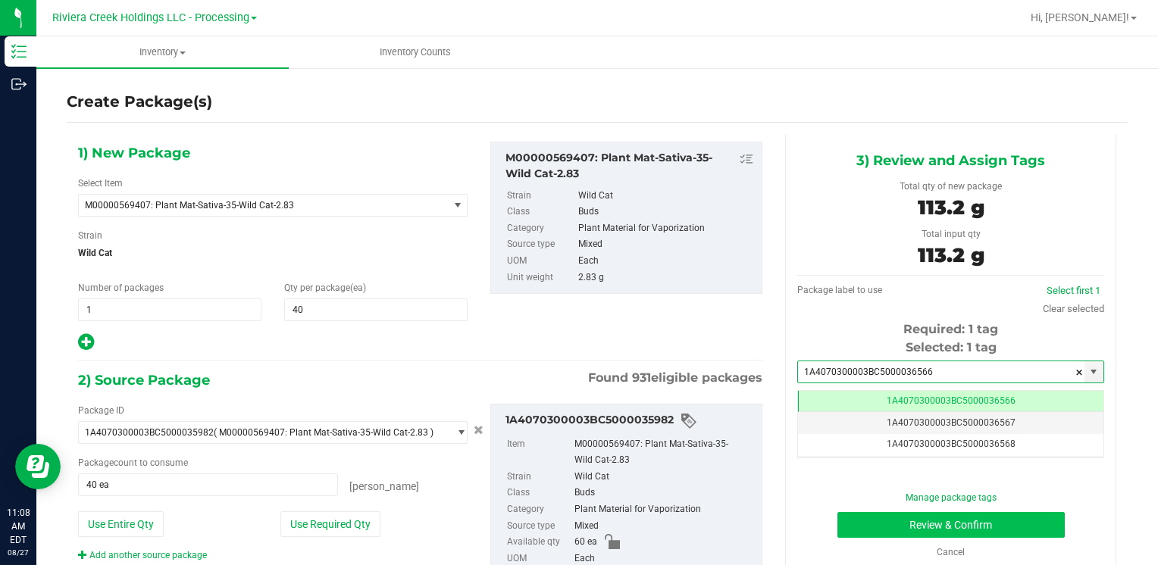
type input "1A4070300003BC5000036566"
click at [868, 520] on button "Review & Confirm" at bounding box center [951, 525] width 227 height 26
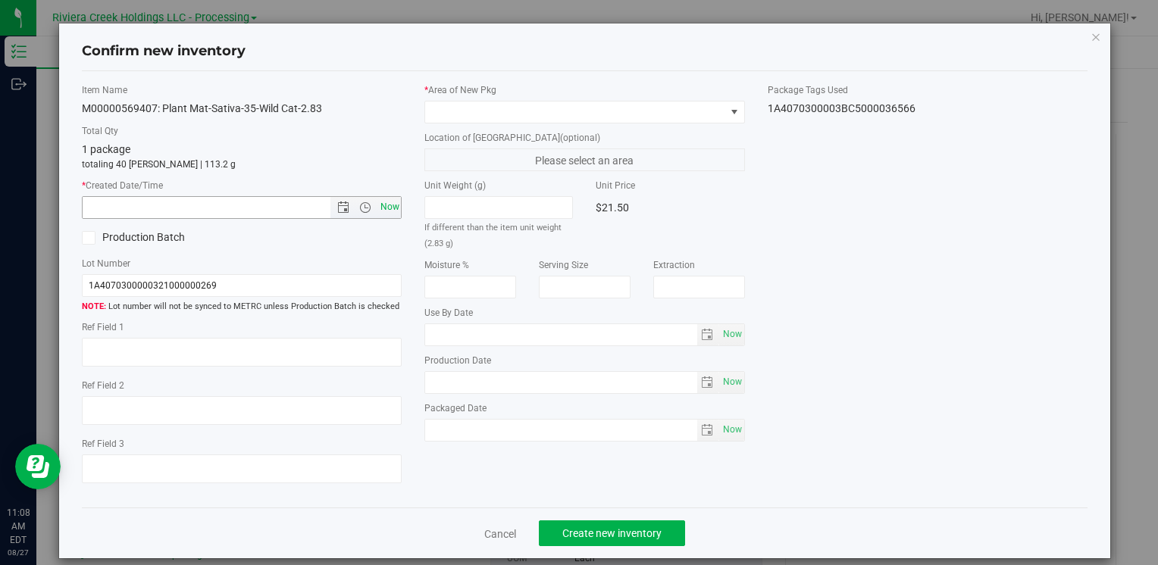
click at [384, 200] on span "Now" at bounding box center [390, 207] width 26 height 22
type input "[DATE] 11:08 AM"
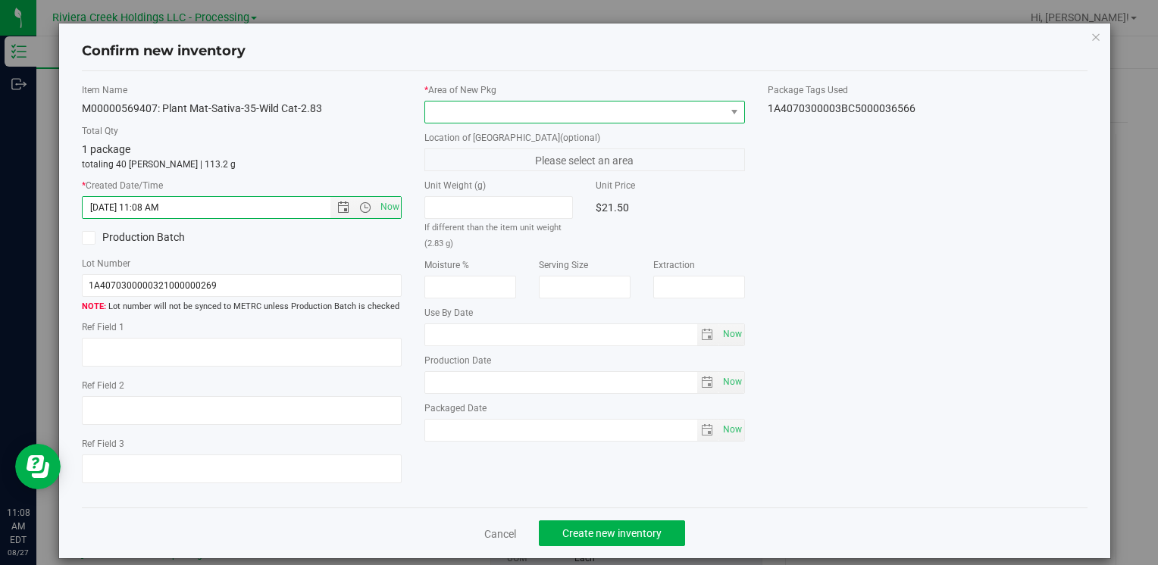
click at [474, 102] on span at bounding box center [574, 112] width 299 height 21
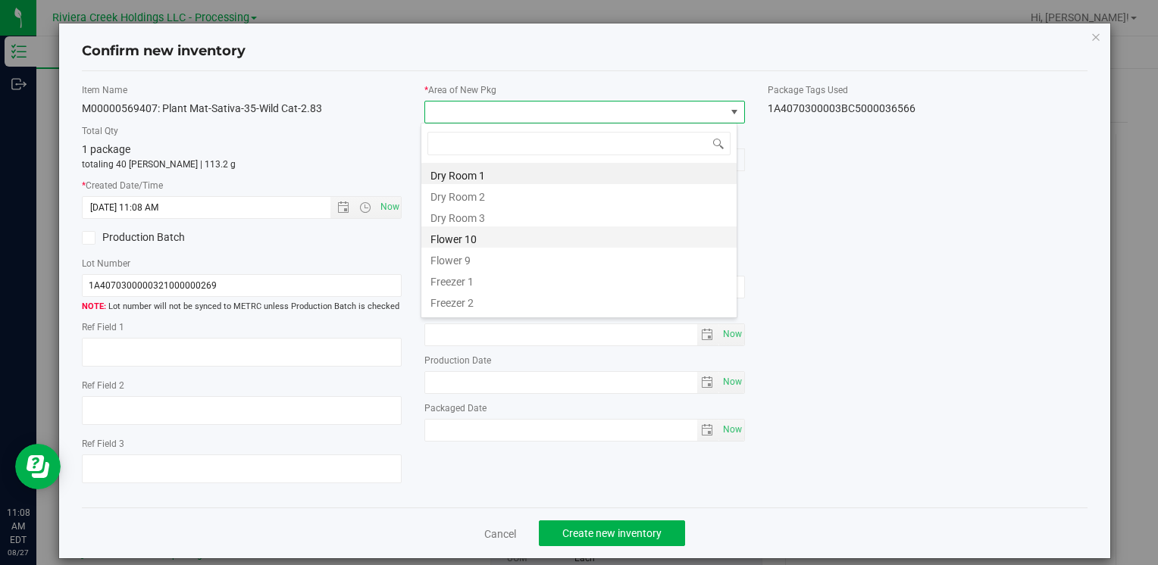
click at [470, 229] on li "Flower 10" at bounding box center [578, 237] width 315 height 21
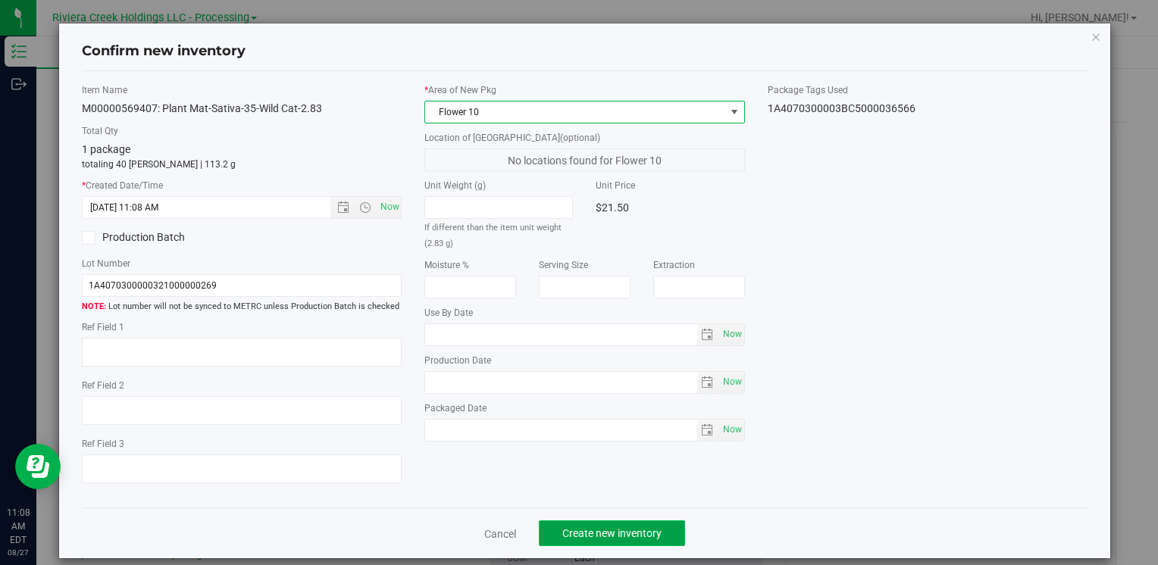
click at [596, 531] on span "Create new inventory" at bounding box center [611, 534] width 99 height 12
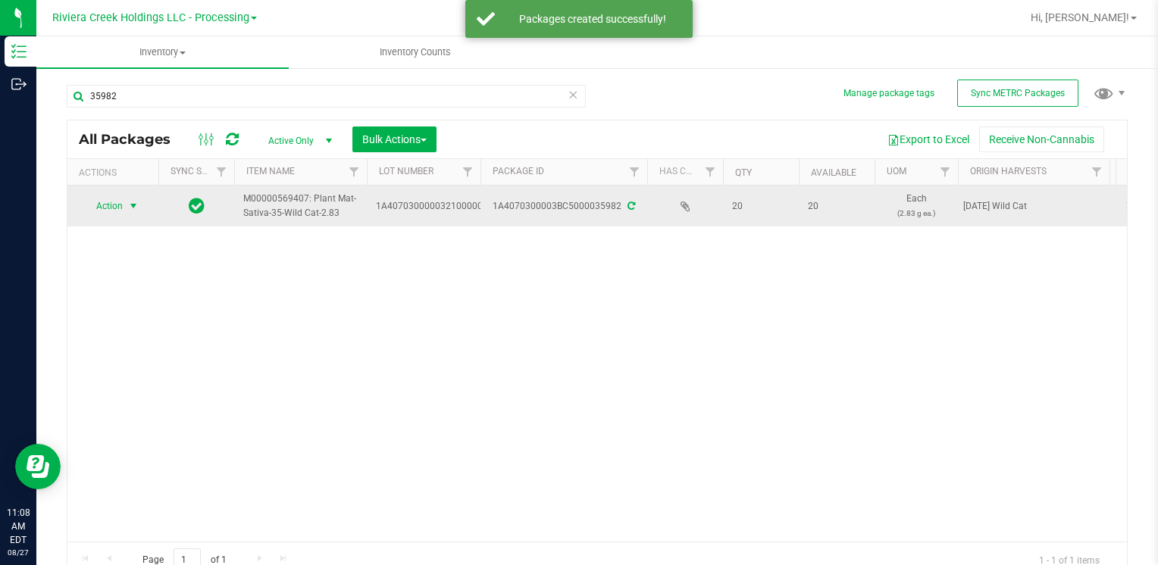
click at [114, 205] on span "Action" at bounding box center [103, 206] width 41 height 21
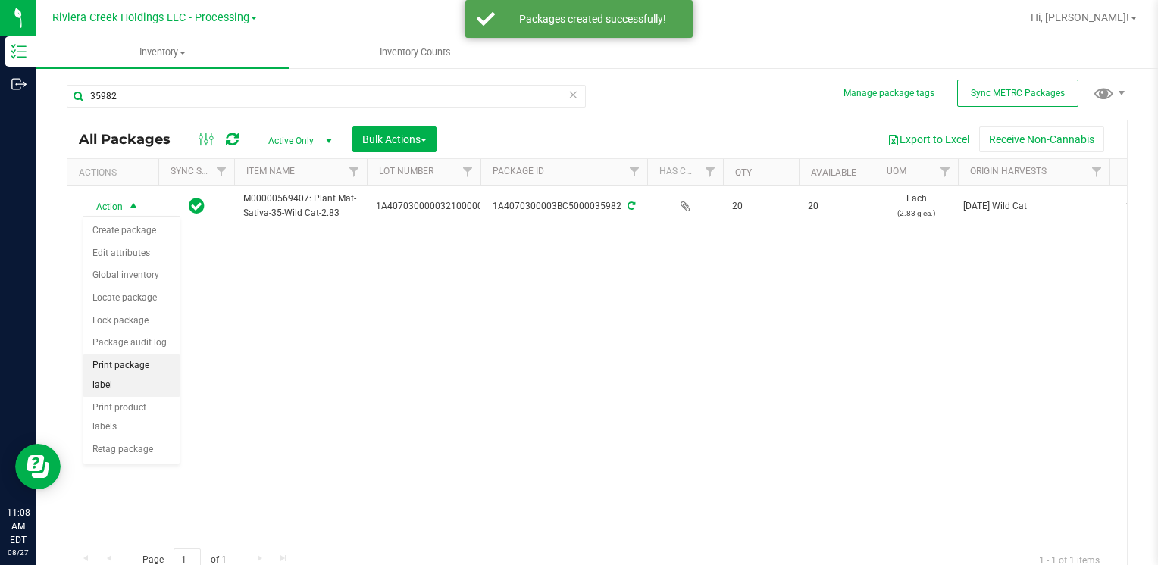
click at [163, 362] on li "Print package label" at bounding box center [131, 376] width 96 height 42
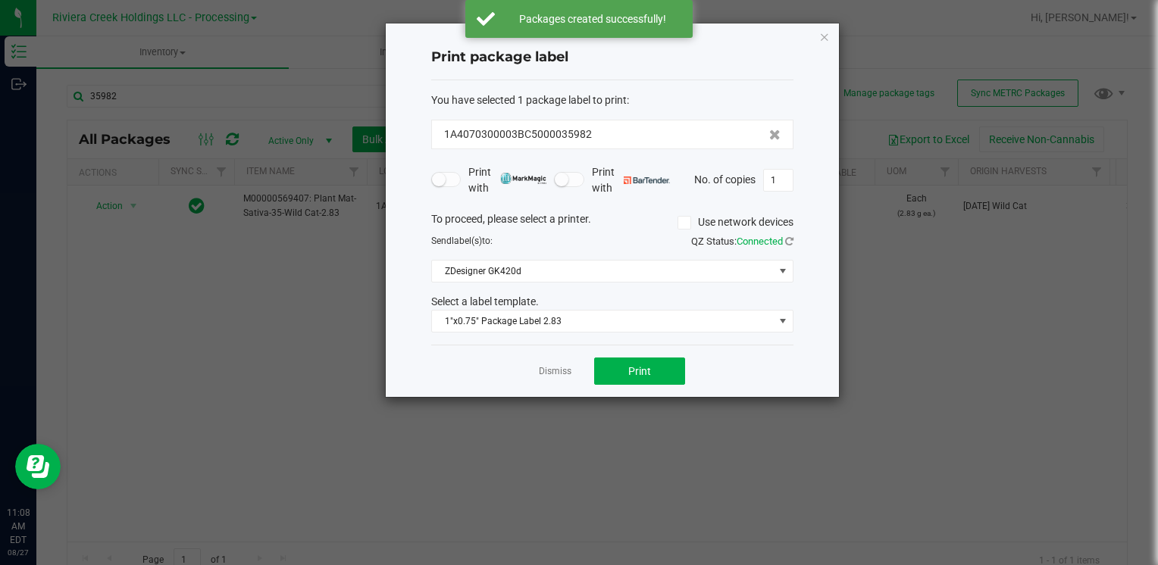
click at [593, 376] on div "Dismiss Print" at bounding box center [612, 371] width 362 height 52
click at [605, 373] on button "Print" at bounding box center [639, 371] width 91 height 27
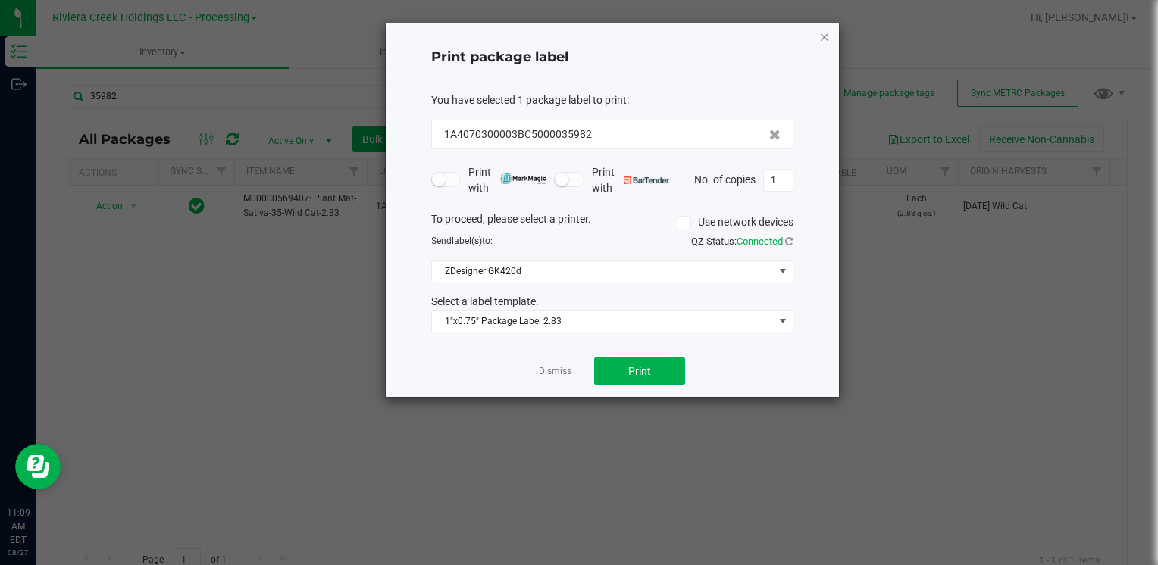
click at [827, 41] on icon "button" at bounding box center [824, 36] width 11 height 18
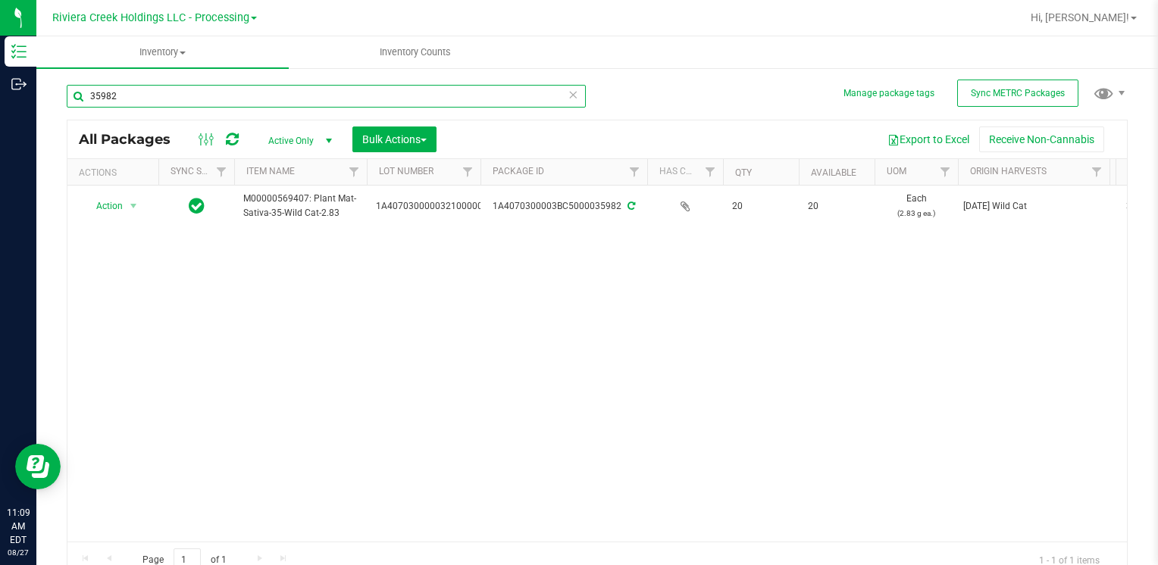
click at [182, 92] on input "35982" at bounding box center [326, 96] width 519 height 23
drag, startPoint x: 182, startPoint y: 92, endPoint x: 185, endPoint y: 108, distance: 15.5
click at [185, 108] on div "35982" at bounding box center [326, 102] width 519 height 35
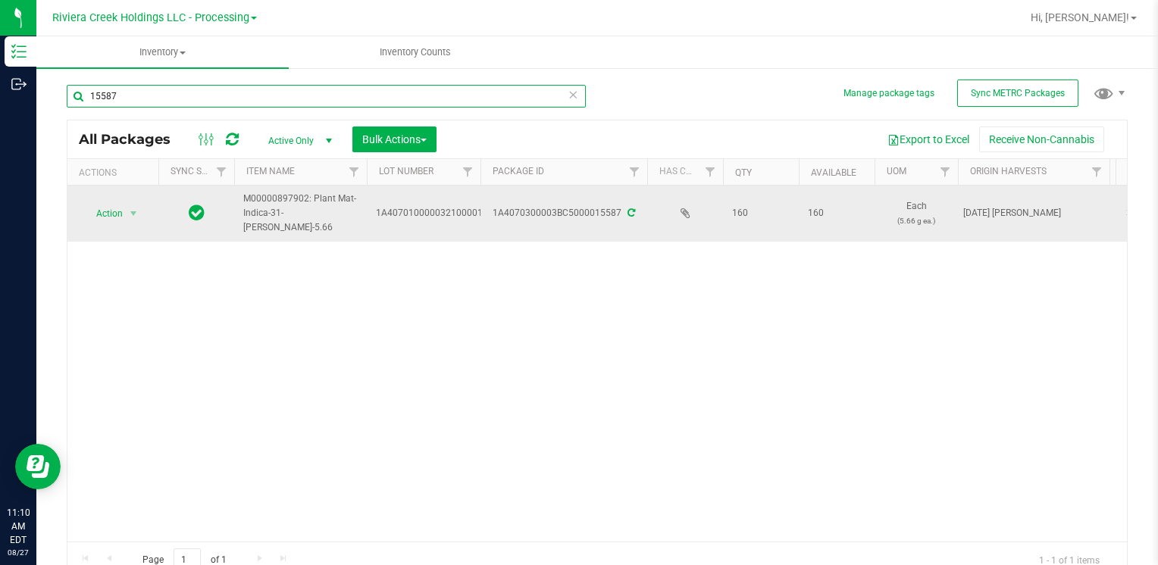
type input "15587"
click at [119, 211] on span "Action" at bounding box center [103, 213] width 41 height 21
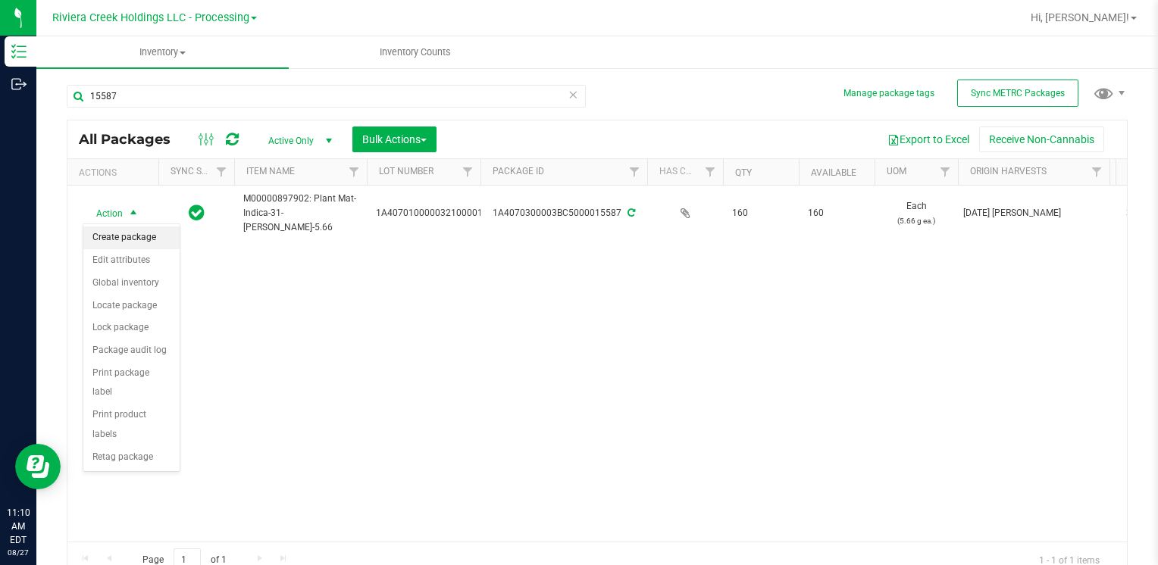
click at [161, 230] on li "Create package" at bounding box center [131, 238] width 96 height 23
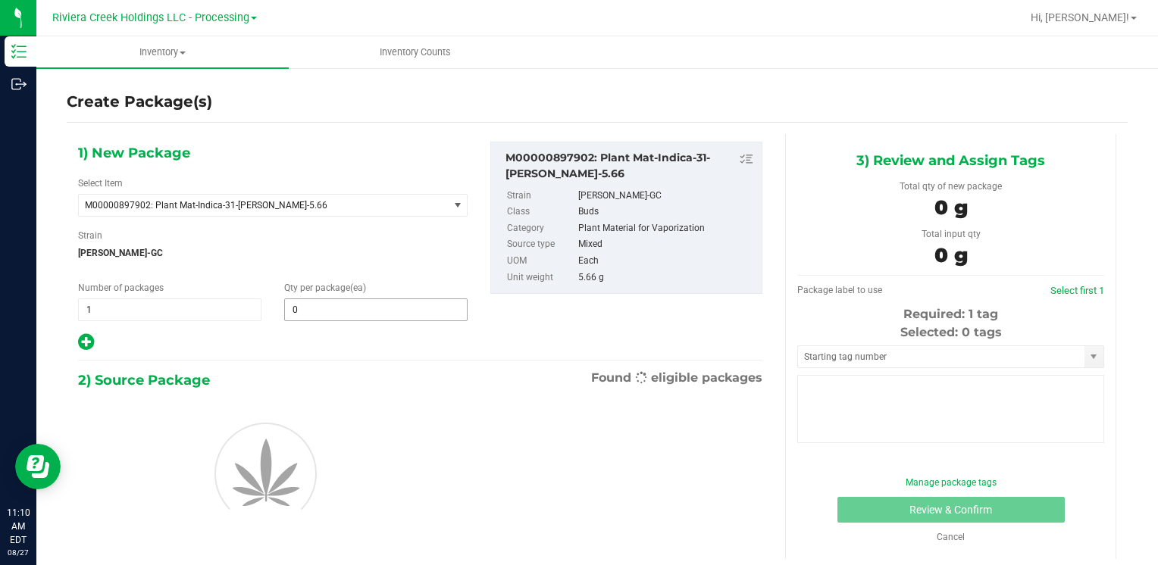
type input "0"
click at [324, 302] on span at bounding box center [375, 310] width 183 height 23
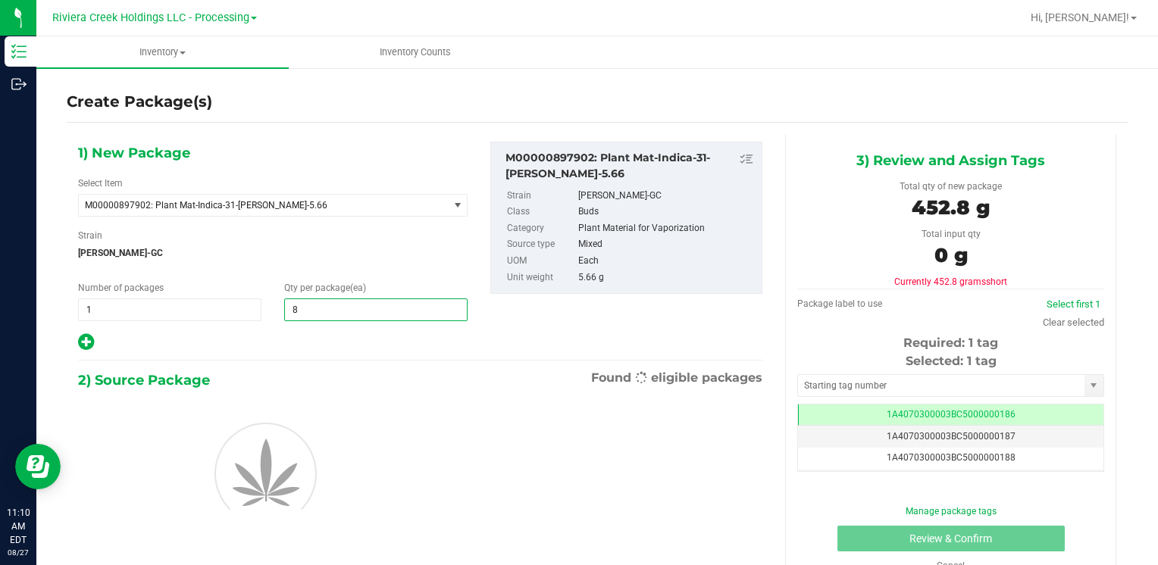
type input "80"
click at [329, 538] on div at bounding box center [273, 472] width 412 height 136
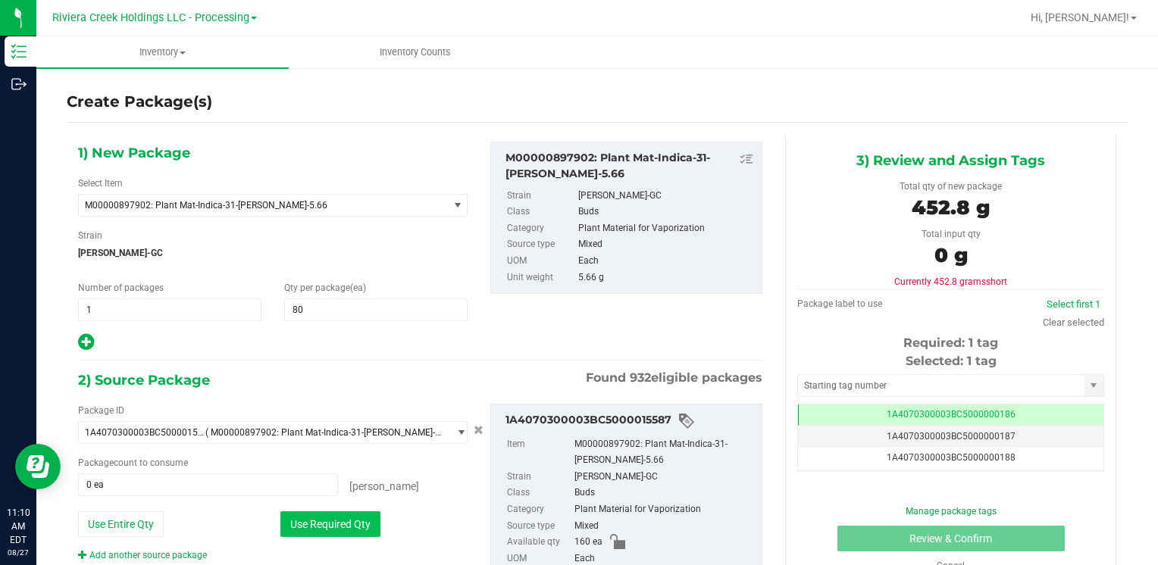
click at [332, 524] on button "Use Required Qty" at bounding box center [330, 525] width 100 height 26
type input "80 ea"
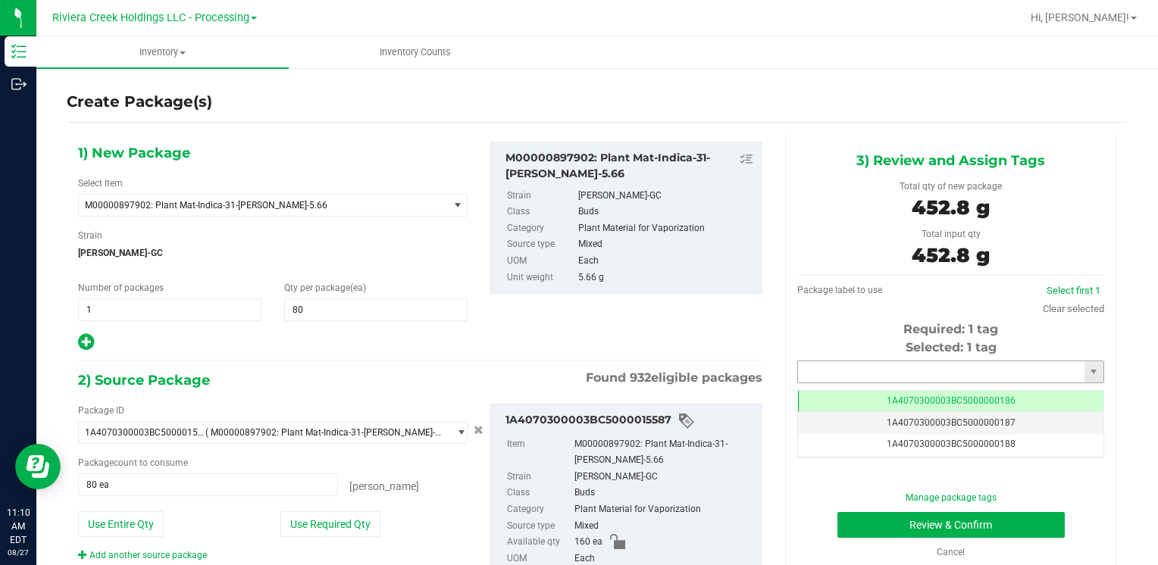
click at [840, 376] on input "text" at bounding box center [941, 372] width 286 height 21
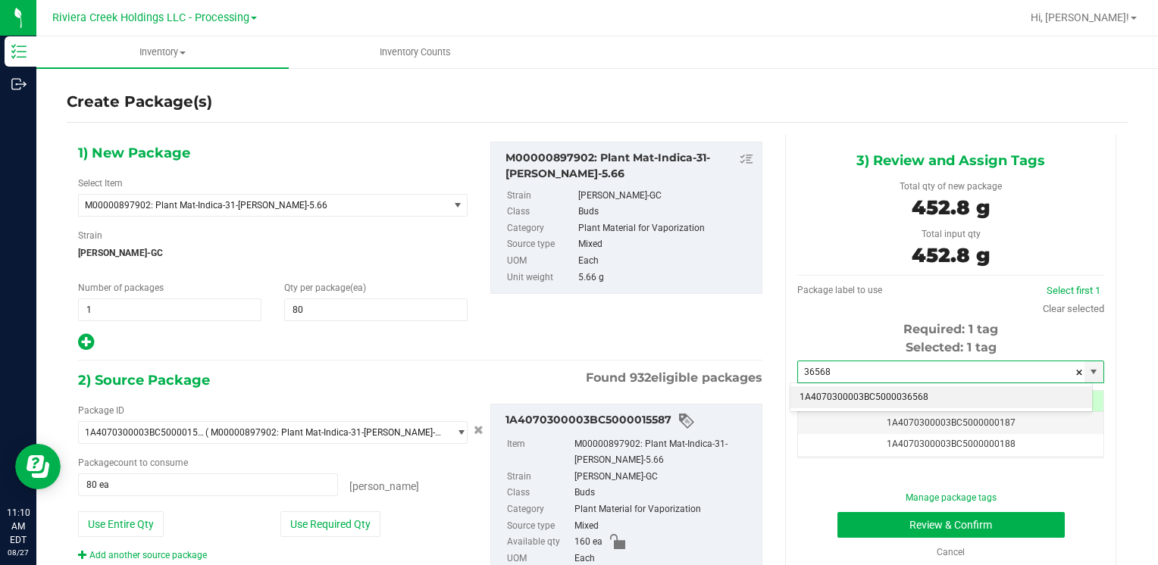
click at [840, 390] on li "1A4070300003BC5000036568" at bounding box center [942, 398] width 302 height 23
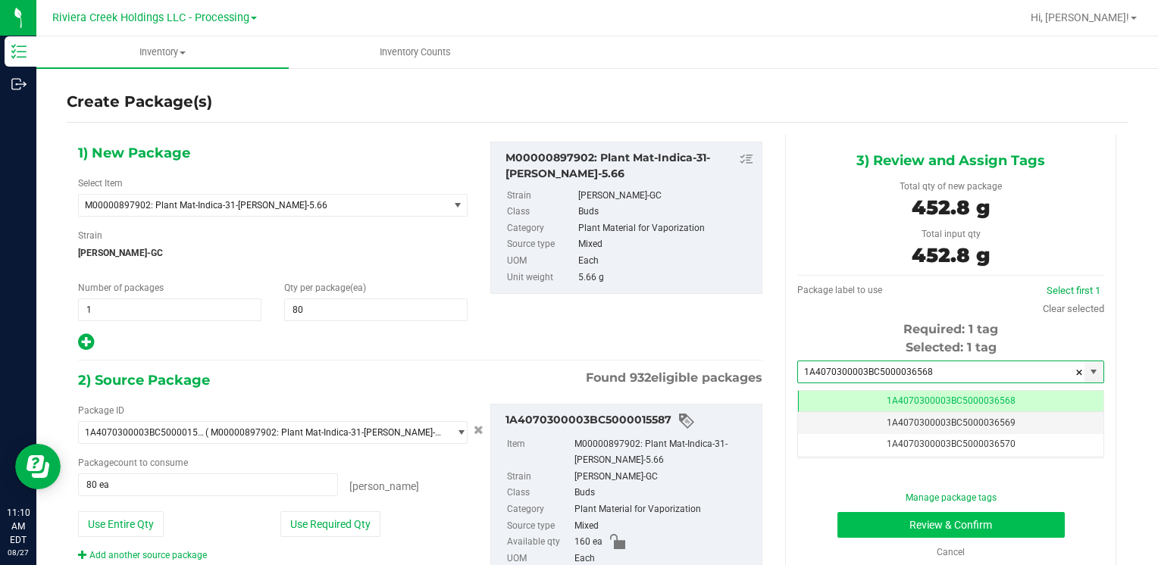
type input "1A4070300003BC5000036568"
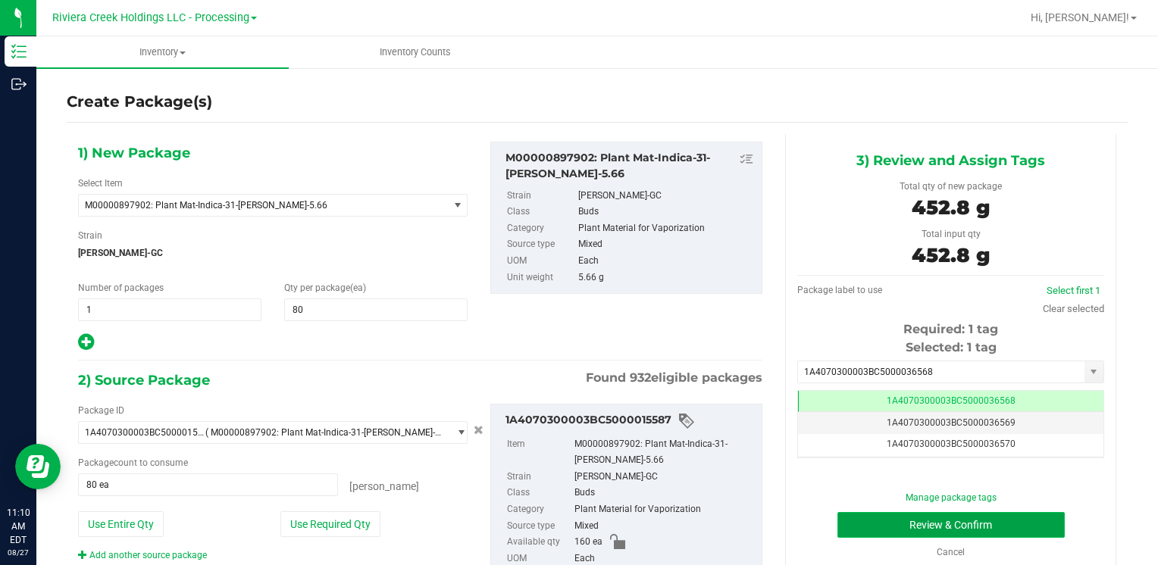
click at [859, 522] on button "Review & Confirm" at bounding box center [951, 525] width 227 height 26
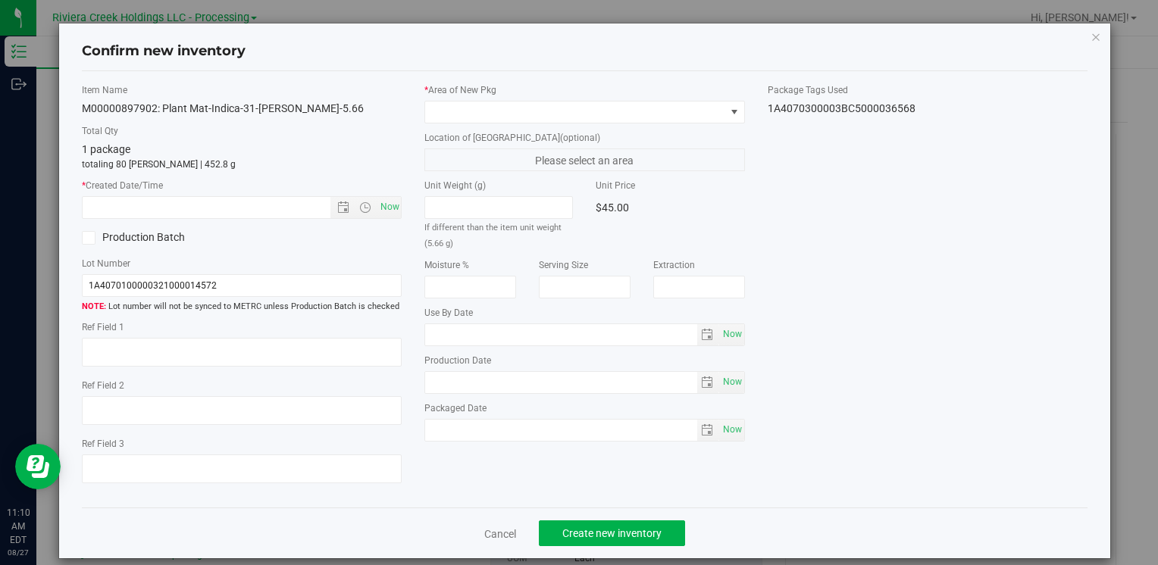
click at [399, 210] on div "Item Name M00000897902: Plant Mat-Indica-31-[PERSON_NAME]-5.66 Total Qty 1 pack…" at bounding box center [241, 289] width 343 height 413
drag, startPoint x: 397, startPoint y: 211, endPoint x: 389, endPoint y: 209, distance: 8.5
click at [392, 210] on div "Item Name M00000897902: Plant Mat-Indica-31-[PERSON_NAME]-5.66 Total Qty 1 pack…" at bounding box center [241, 289] width 343 height 413
click at [389, 209] on span "Now" at bounding box center [390, 207] width 26 height 22
type input "[DATE] 11:10 AM"
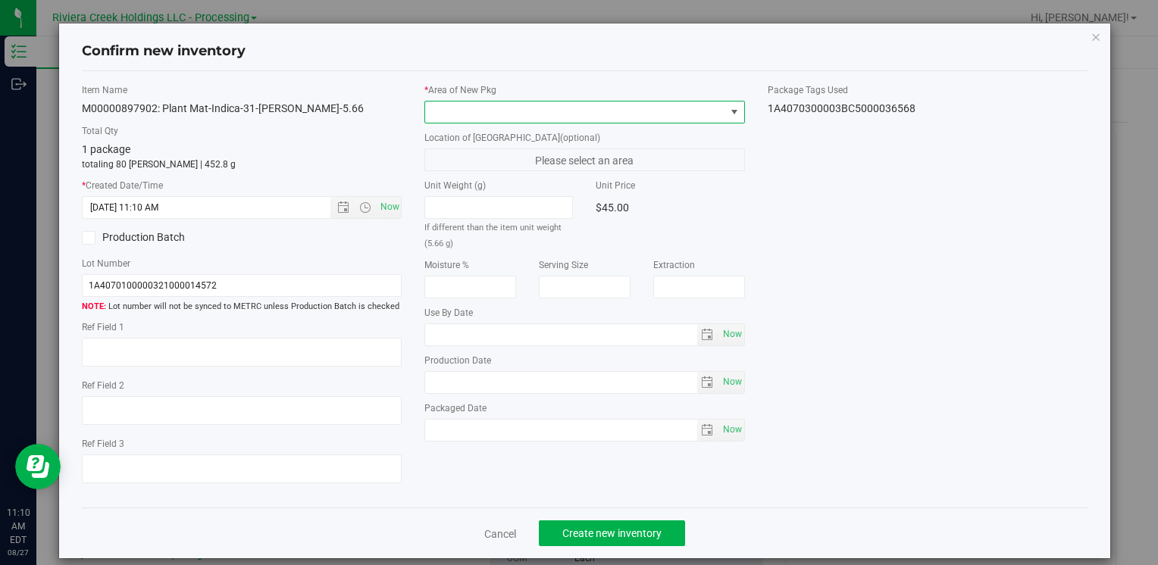
click at [458, 111] on span at bounding box center [574, 112] width 299 height 21
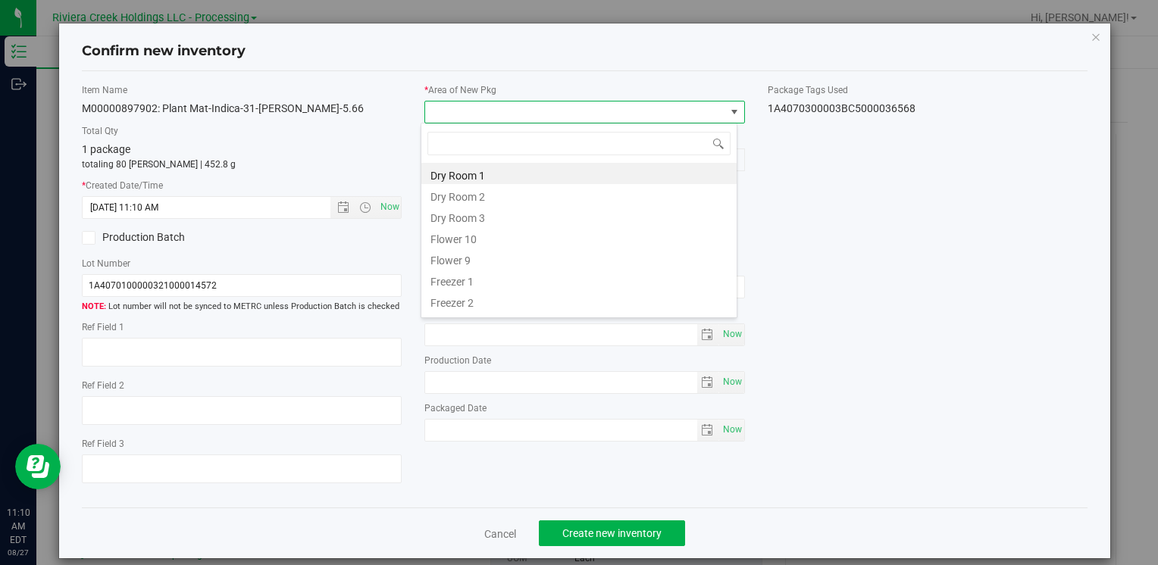
click at [495, 237] on li "Flower 10" at bounding box center [578, 237] width 315 height 21
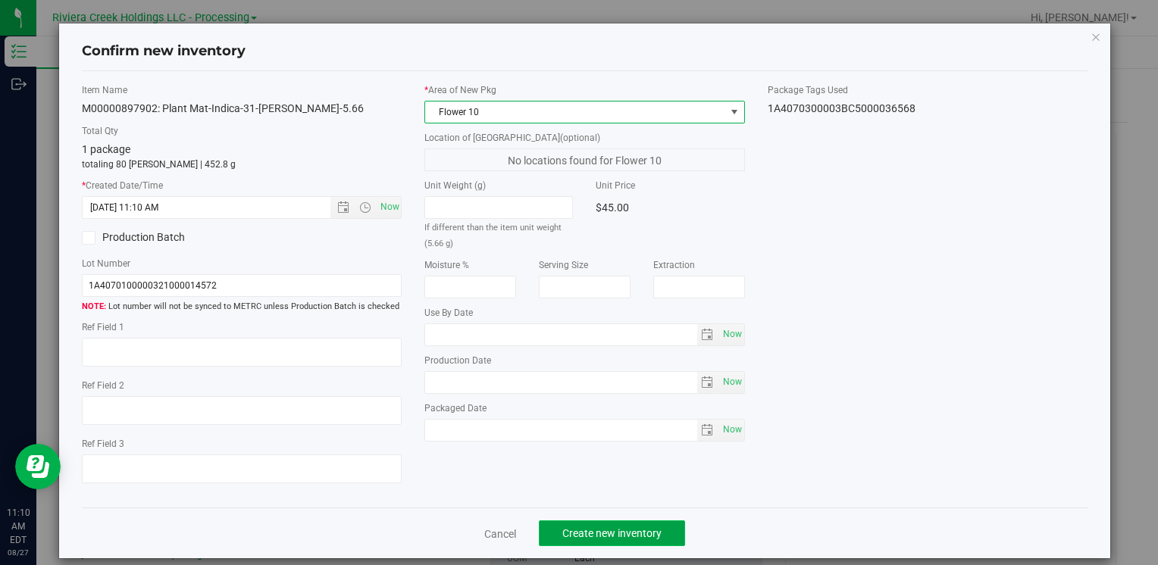
click at [612, 532] on span "Create new inventory" at bounding box center [611, 534] width 99 height 12
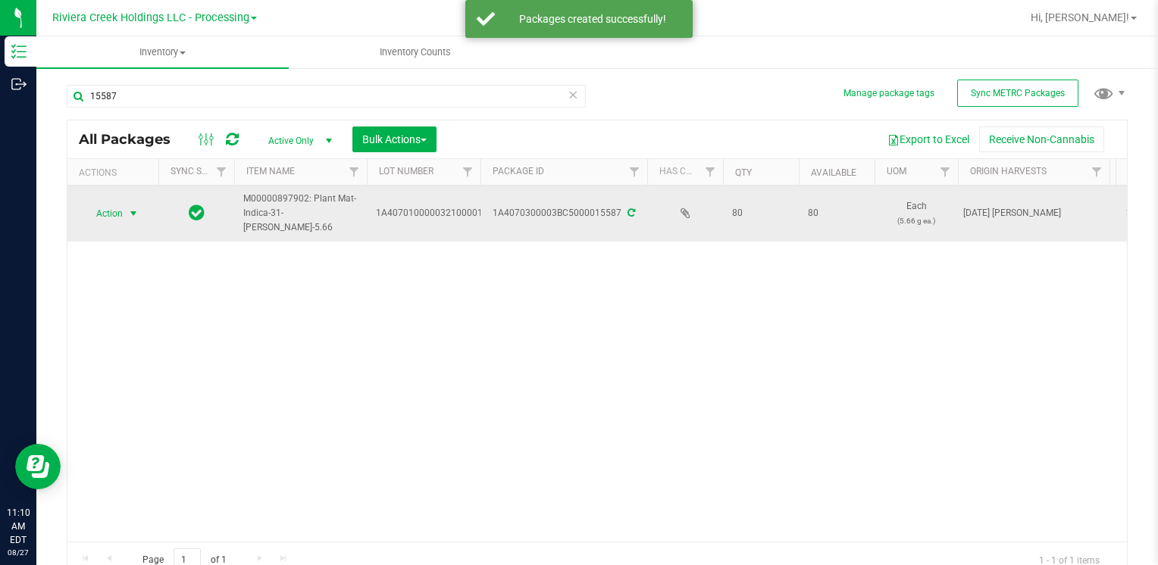
click at [121, 214] on span "Action" at bounding box center [103, 213] width 41 height 21
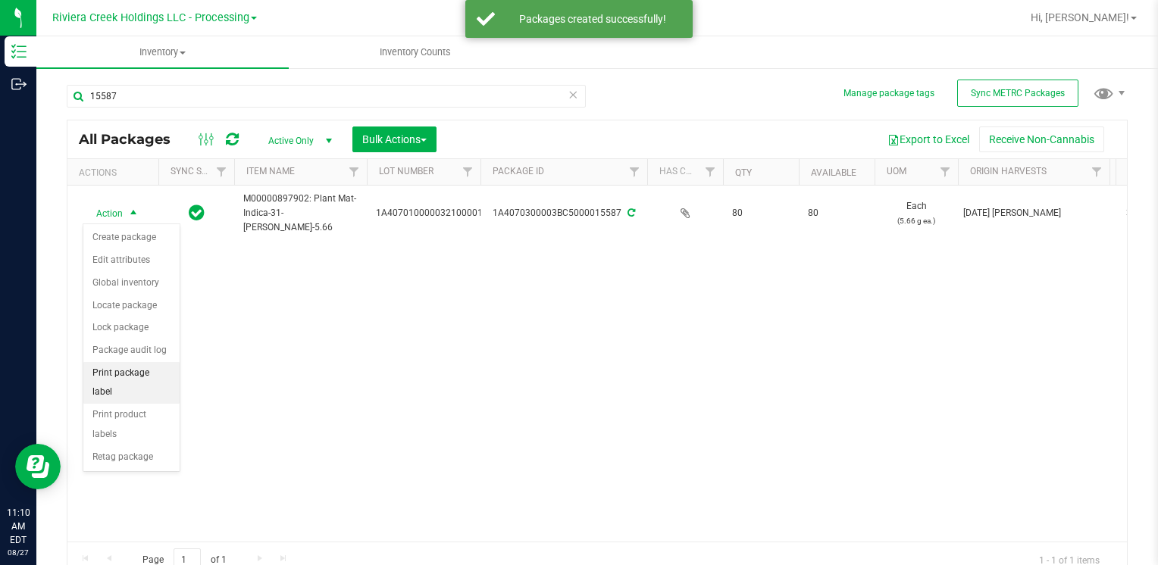
click at [159, 374] on li "Print package label" at bounding box center [131, 383] width 96 height 42
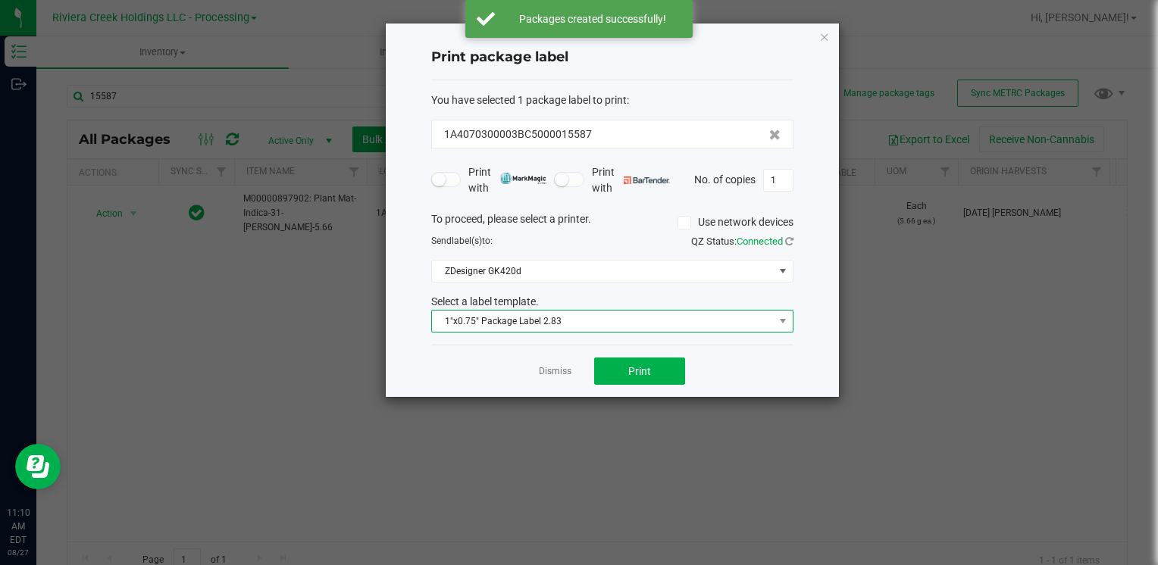
click at [581, 320] on span "1"x0.75" Package Label 2.83" at bounding box center [603, 321] width 342 height 21
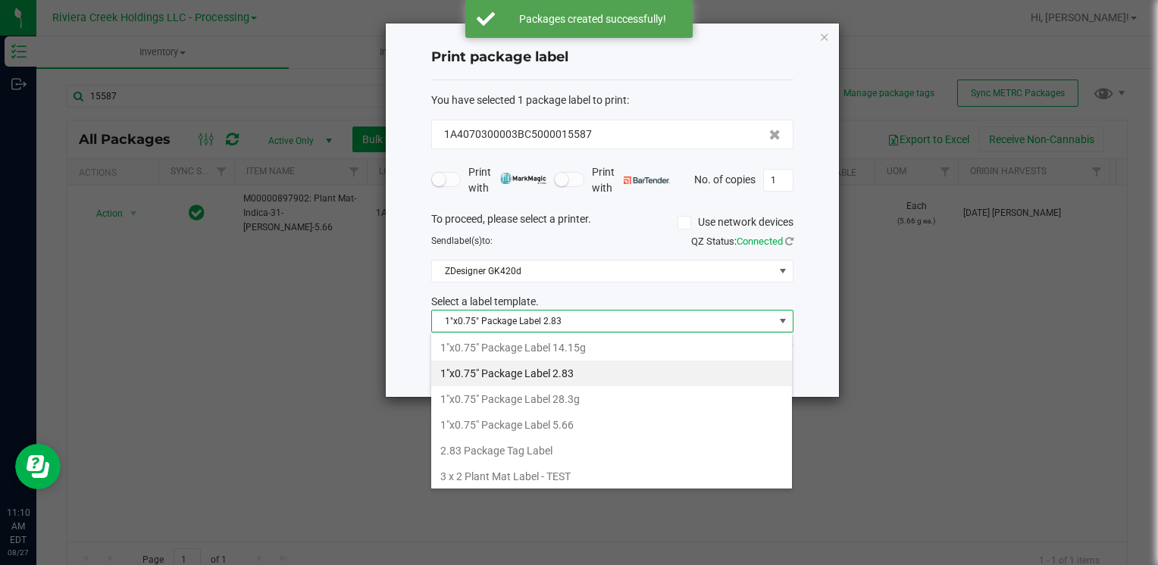
click at [569, 424] on li "1"x0.75" Package Label 5.66" at bounding box center [611, 425] width 361 height 26
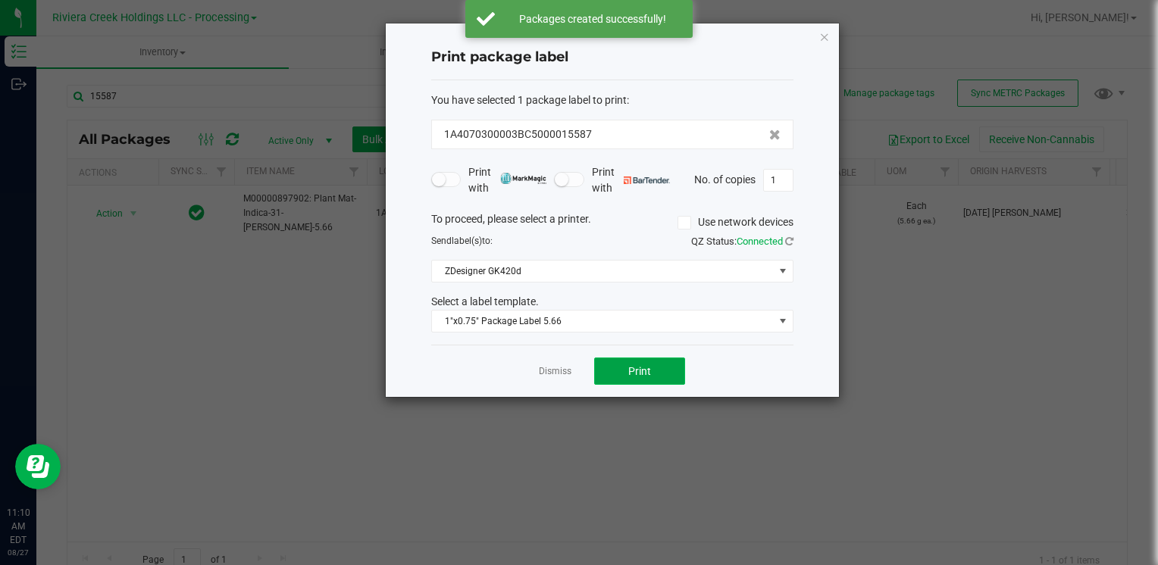
click at [646, 374] on span "Print" at bounding box center [639, 371] width 23 height 12
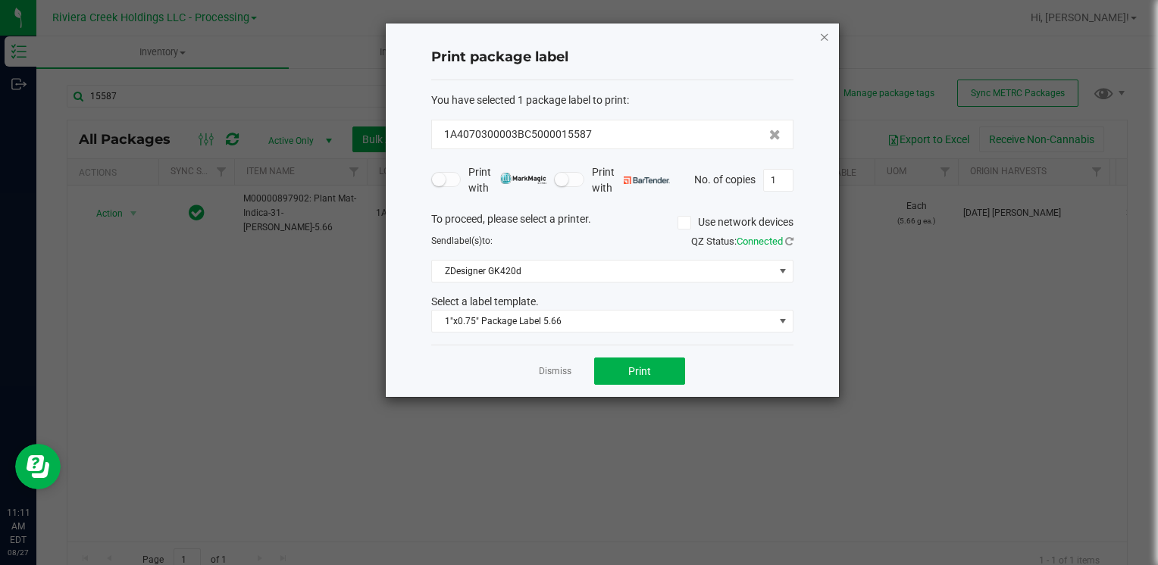
click at [828, 39] on icon "button" at bounding box center [824, 36] width 11 height 18
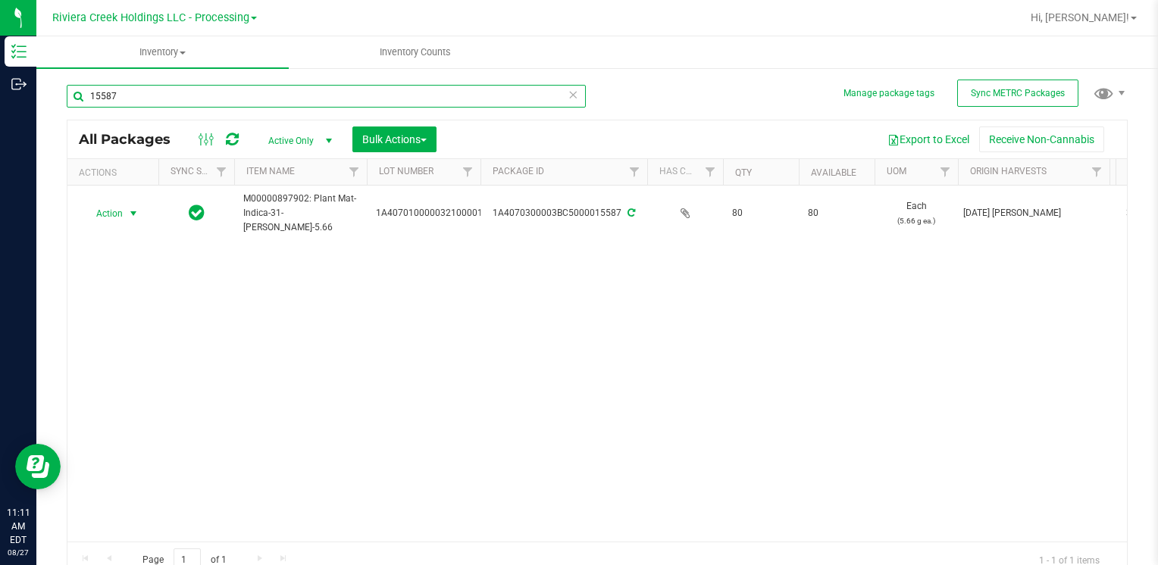
click at [200, 106] on input "15587" at bounding box center [326, 96] width 519 height 23
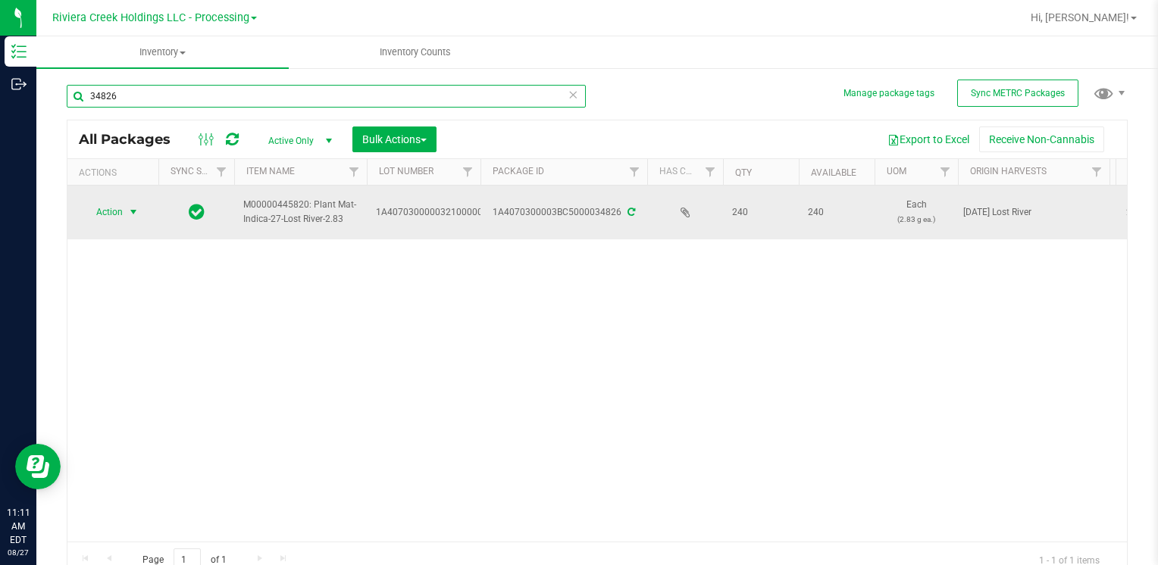
type input "34826"
click at [124, 214] on span "Action" at bounding box center [113, 212] width 61 height 21
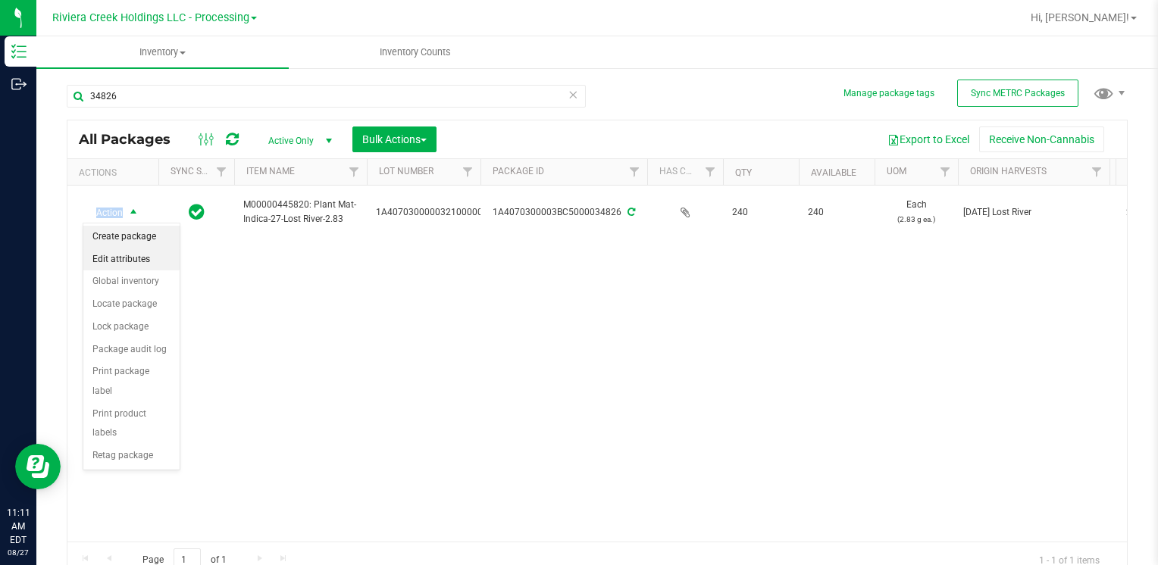
click at [136, 236] on li "Create package" at bounding box center [131, 237] width 96 height 23
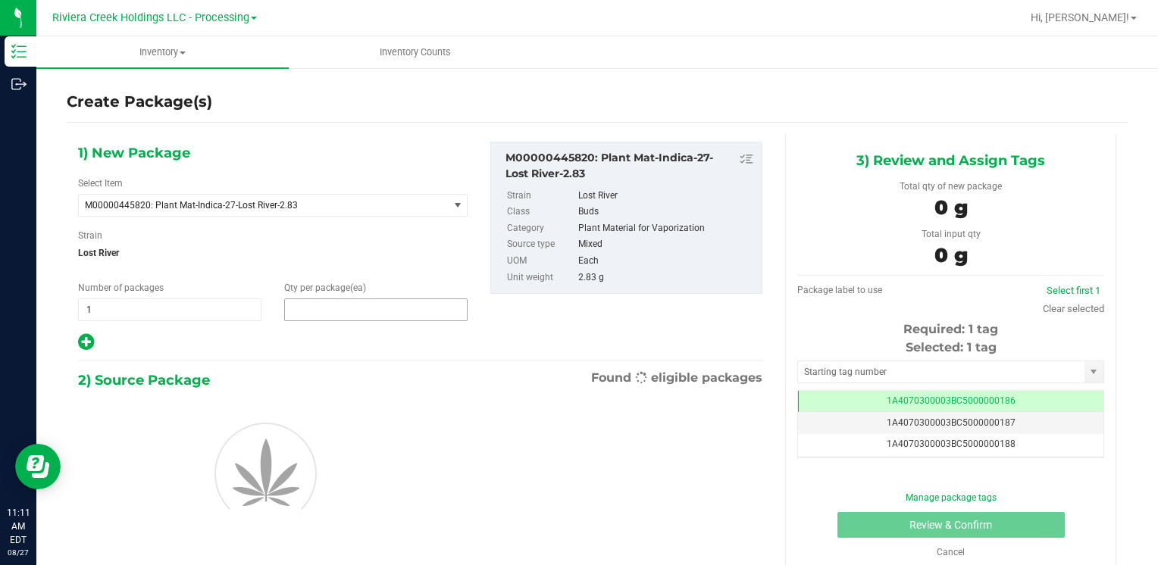
click at [327, 303] on span at bounding box center [375, 310] width 183 height 23
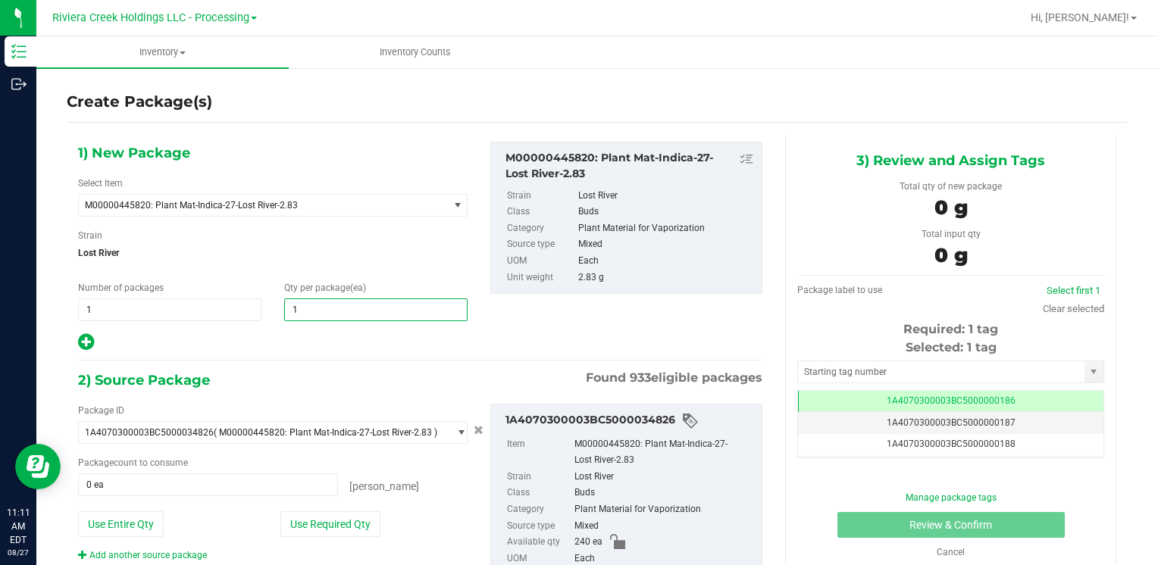
type input "10"
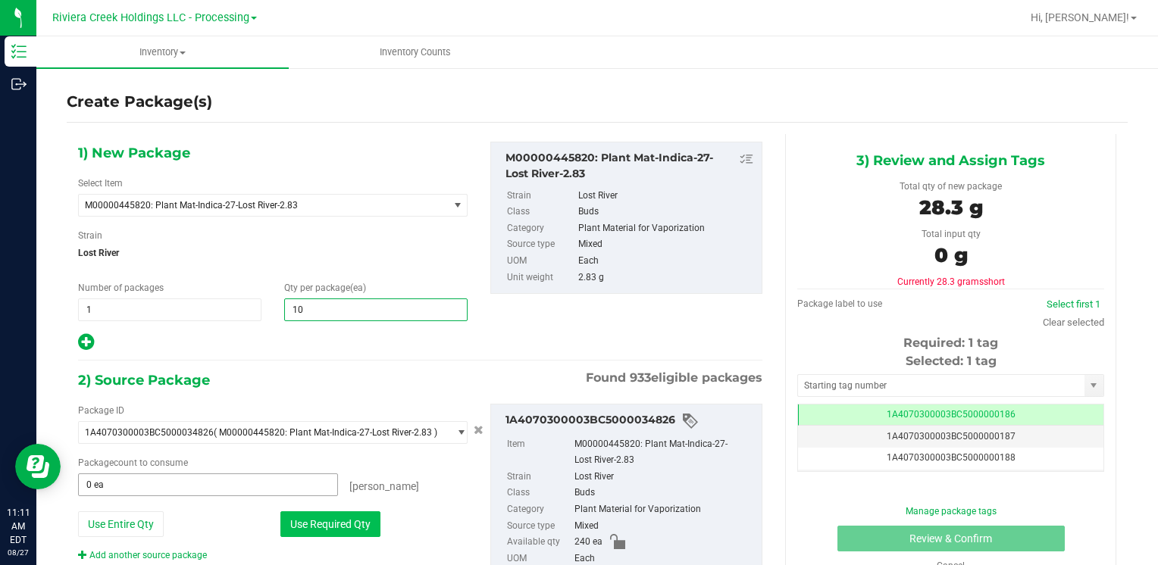
type input "10"
click at [298, 520] on button "Use Required Qty" at bounding box center [330, 525] width 100 height 26
type input "10 ea"
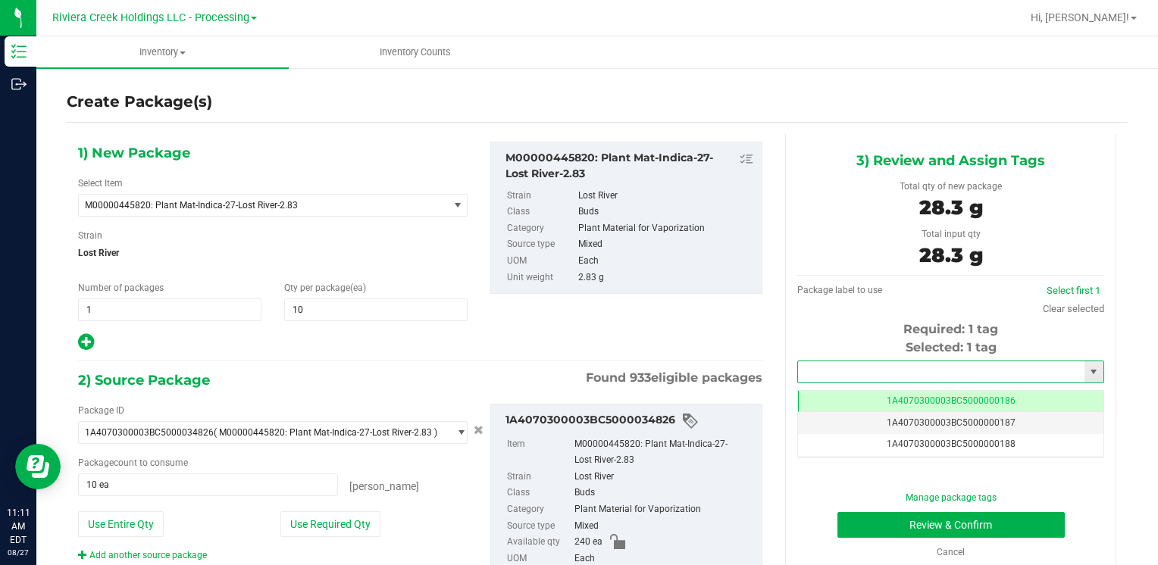
click at [818, 362] on input "text" at bounding box center [941, 372] width 286 height 21
click at [835, 393] on li "1A4070300003BC5000036567" at bounding box center [942, 398] width 302 height 23
type input "1A4070300003BC5000036567"
click at [863, 517] on button "Review & Confirm" at bounding box center [951, 525] width 227 height 26
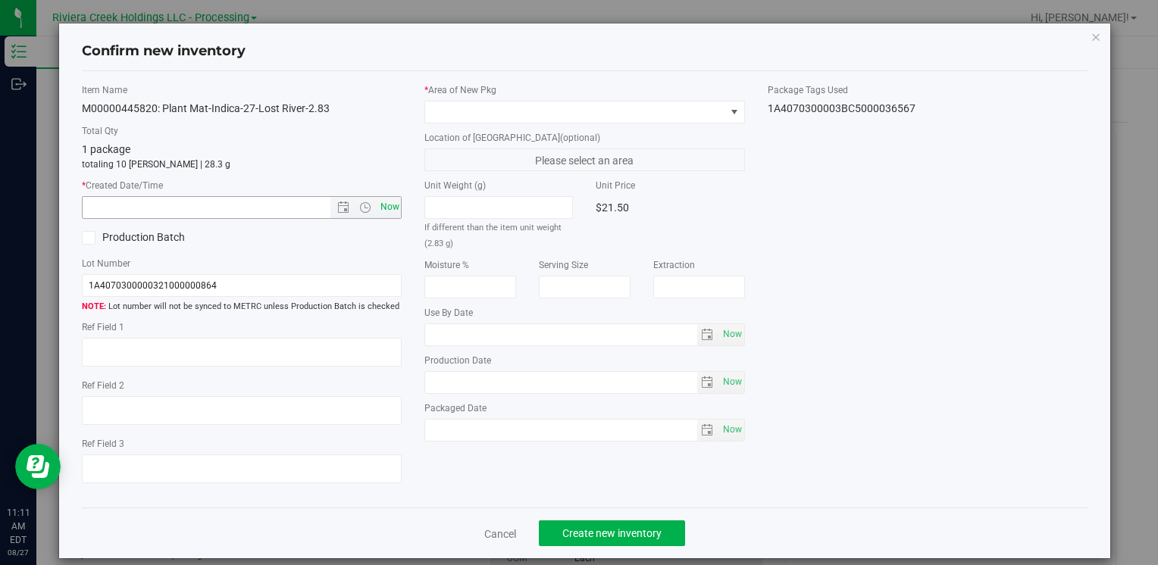
click at [382, 211] on span "Now" at bounding box center [390, 207] width 26 height 22
type input "[DATE] 11:11 AM"
drag, startPoint x: 443, startPoint y: 108, endPoint x: 451, endPoint y: 121, distance: 14.9
click at [445, 107] on span at bounding box center [574, 112] width 299 height 21
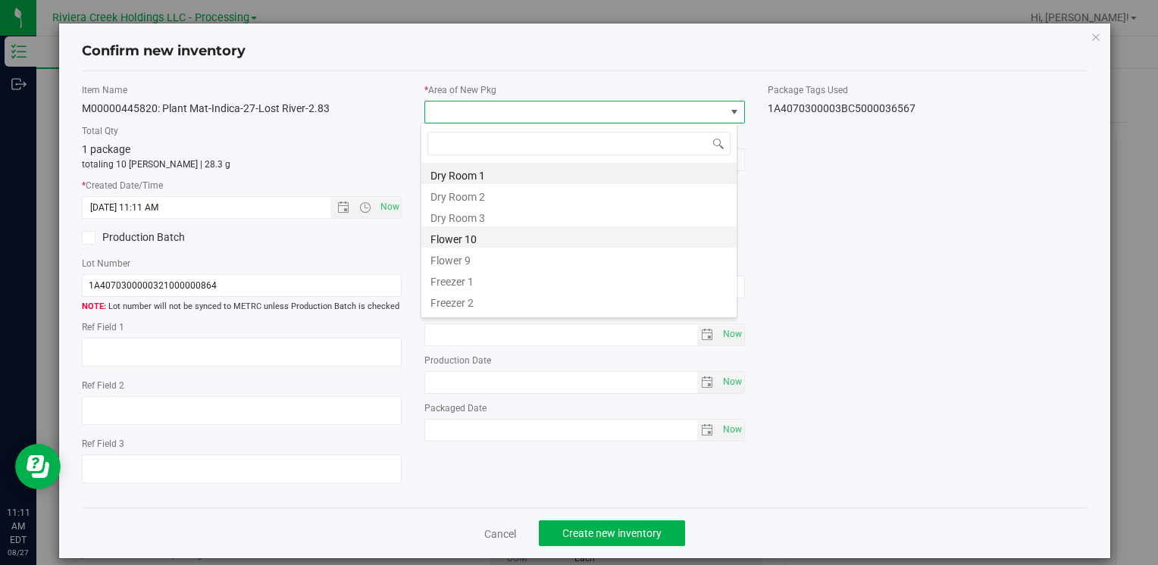
click at [485, 235] on li "Flower 10" at bounding box center [578, 237] width 315 height 21
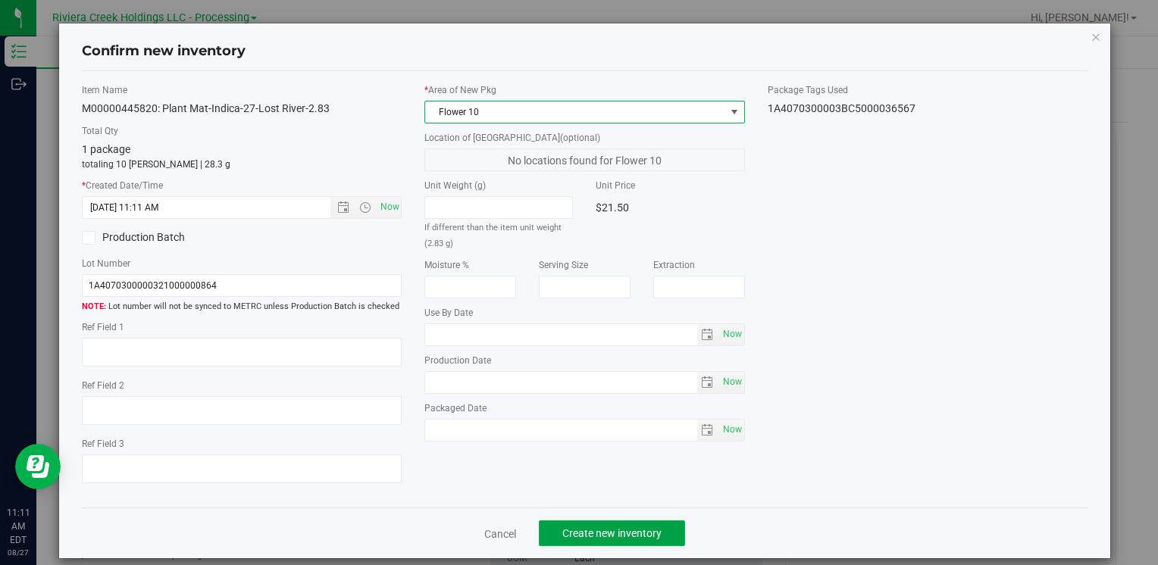
click at [582, 540] on button "Create new inventory" at bounding box center [612, 534] width 146 height 26
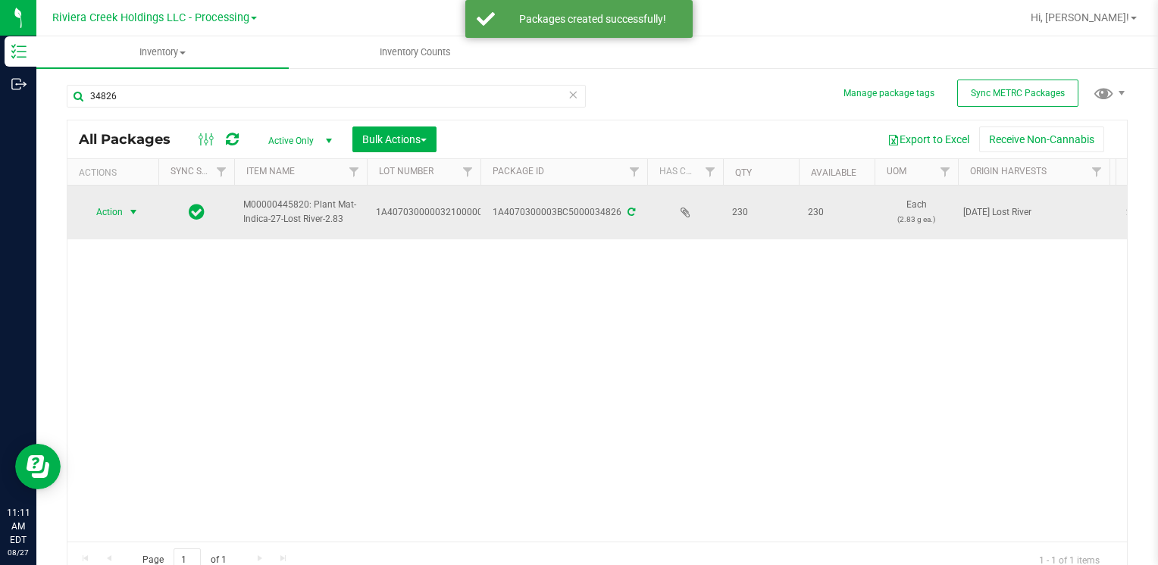
click at [111, 211] on span "Action" at bounding box center [103, 212] width 41 height 21
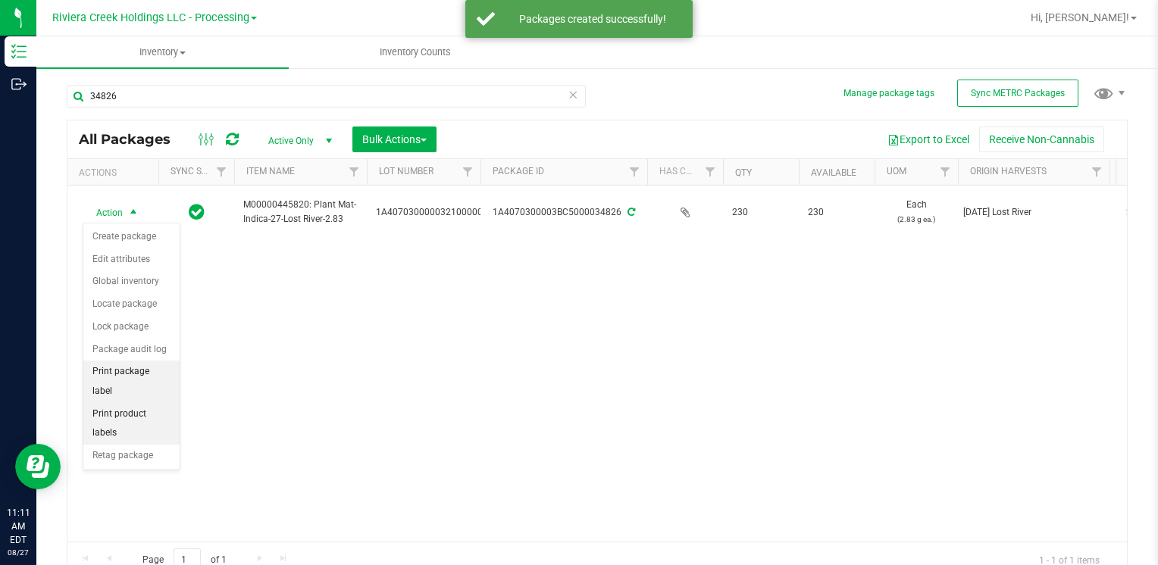
click at [150, 371] on li "Print package label" at bounding box center [131, 382] width 96 height 42
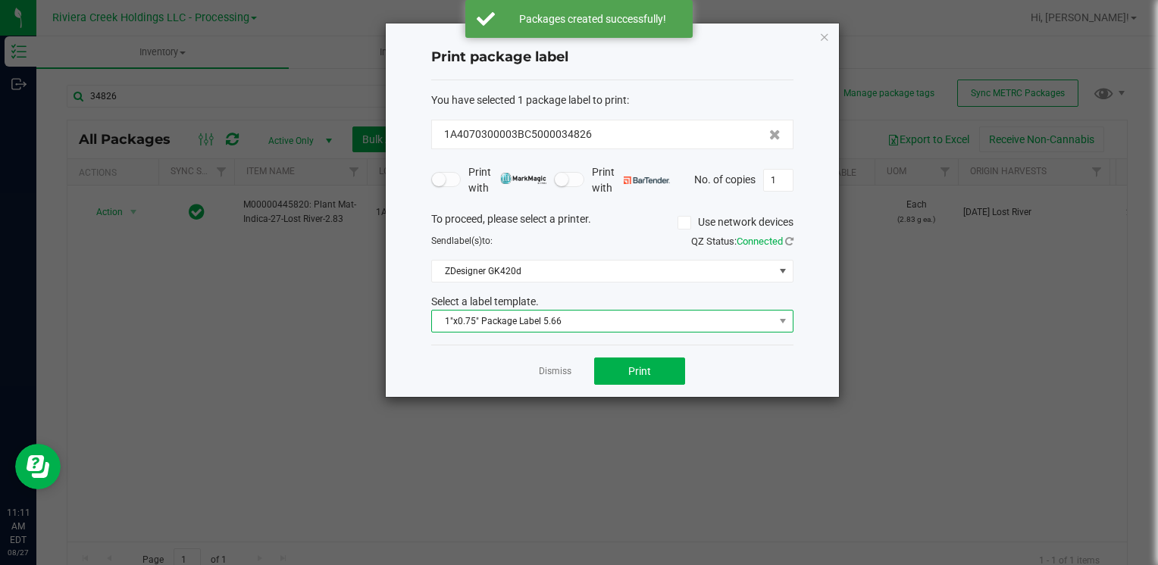
click at [625, 325] on span "1"x0.75" Package Label 5.66" at bounding box center [603, 321] width 342 height 21
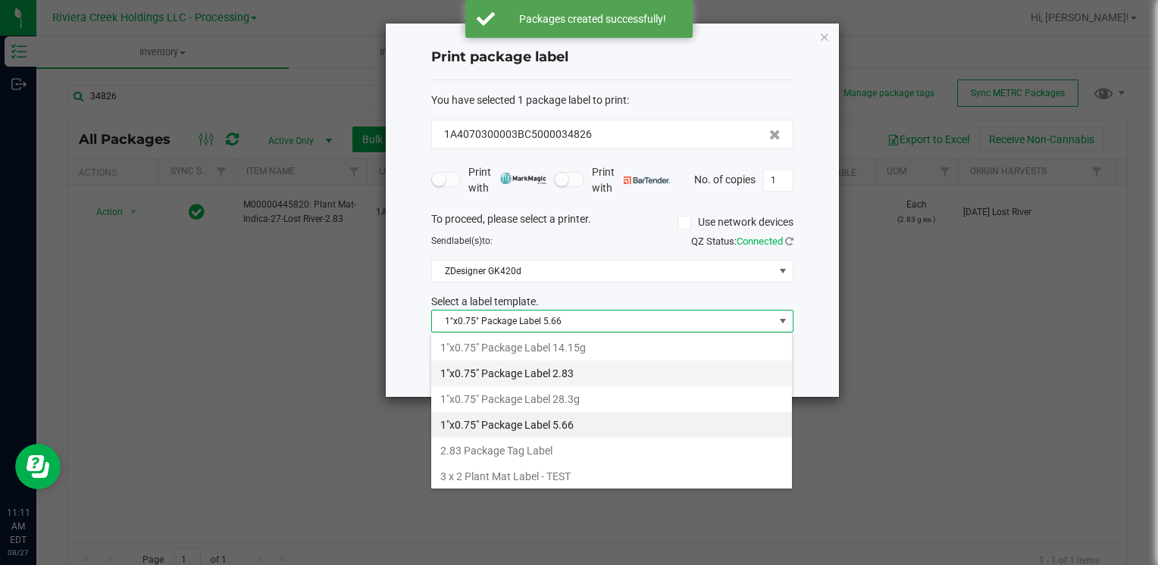
click at [604, 380] on li "1"x0.75" Package Label 2.83" at bounding box center [611, 374] width 361 height 26
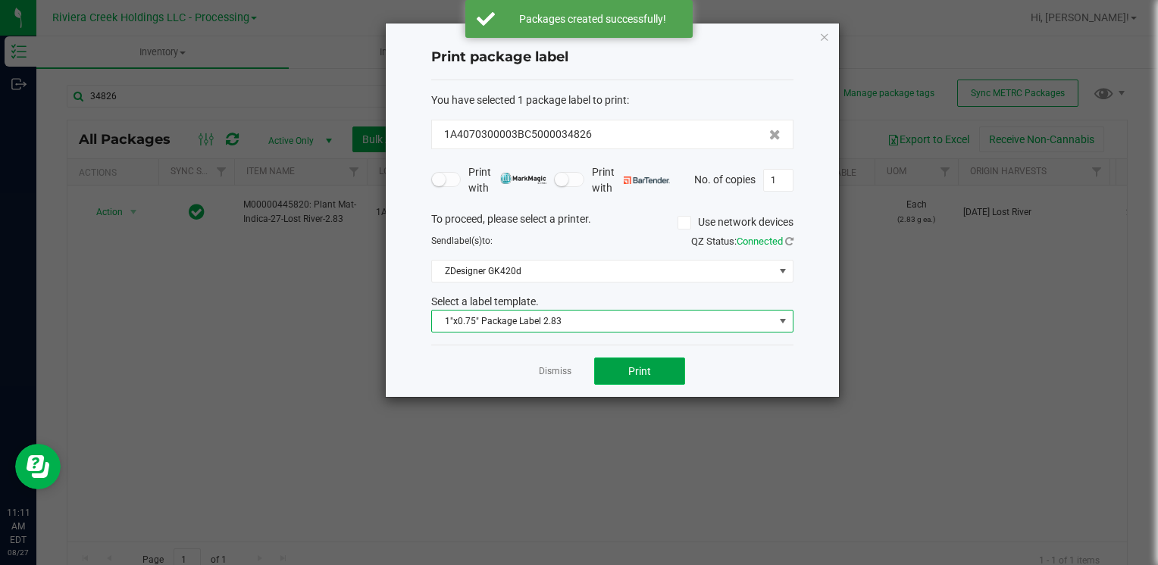
click at [625, 378] on button "Print" at bounding box center [639, 371] width 91 height 27
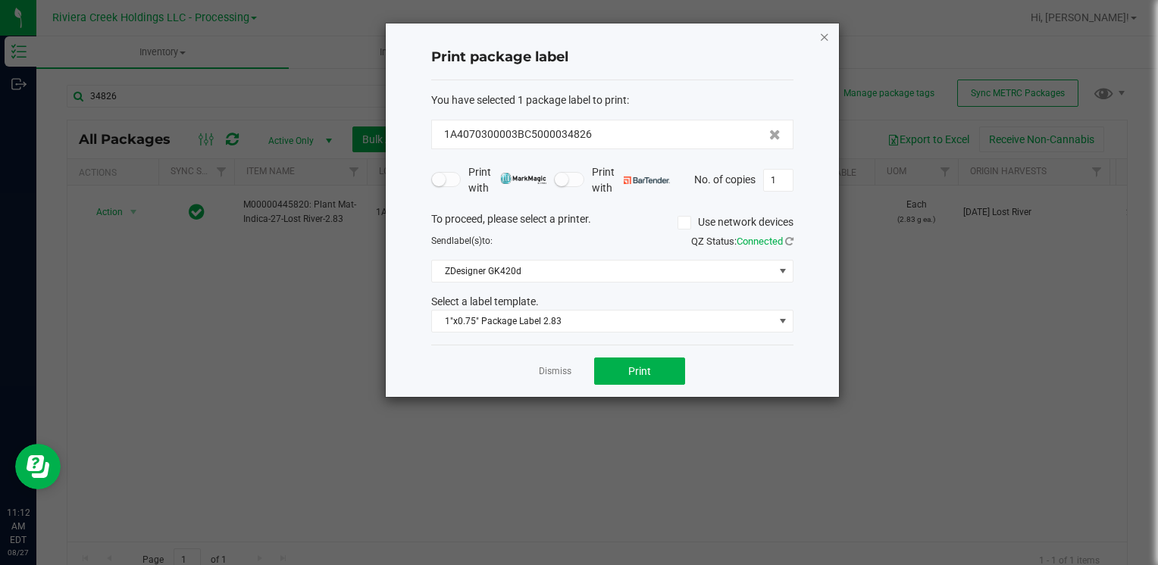
click at [819, 40] on icon "button" at bounding box center [824, 36] width 11 height 18
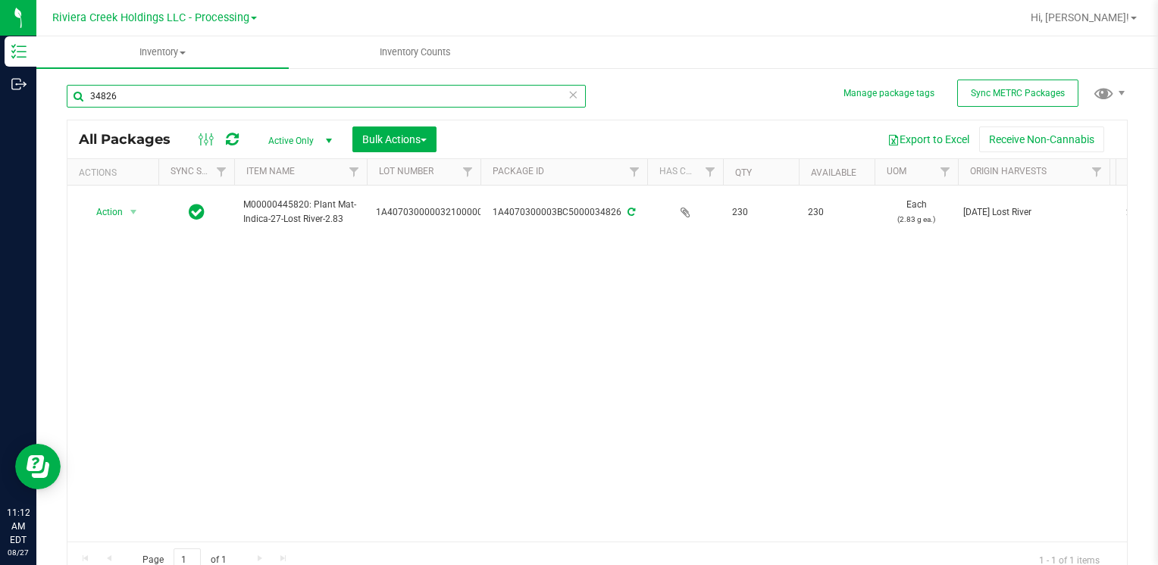
click at [142, 100] on input "34826" at bounding box center [326, 96] width 519 height 23
click at [158, 94] on input "34827" at bounding box center [326, 96] width 519 height 23
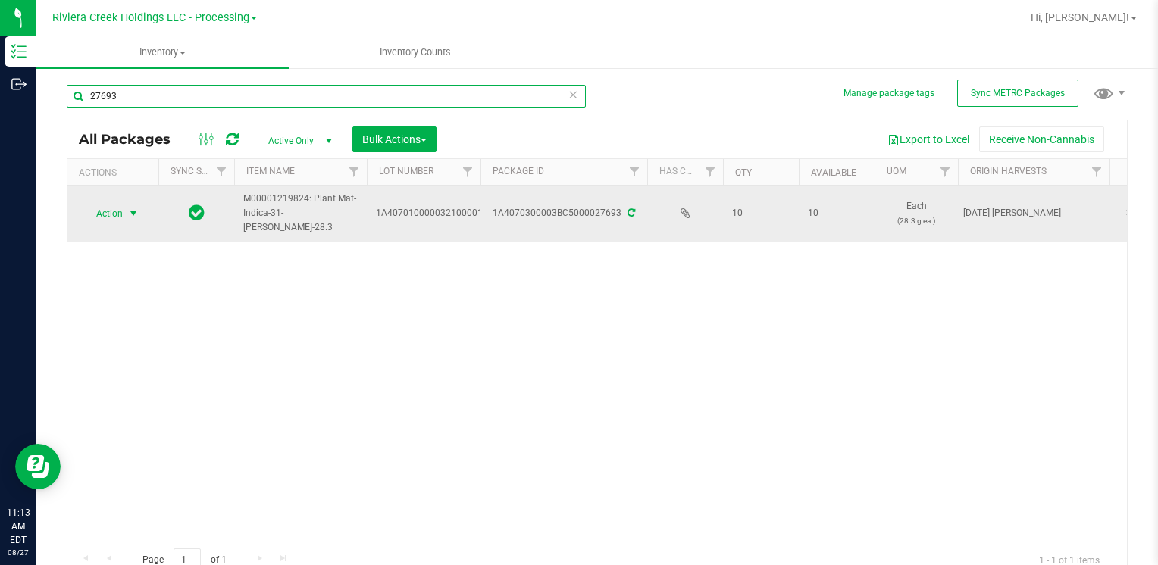
type input "27693"
click at [101, 211] on span "Action" at bounding box center [103, 213] width 41 height 21
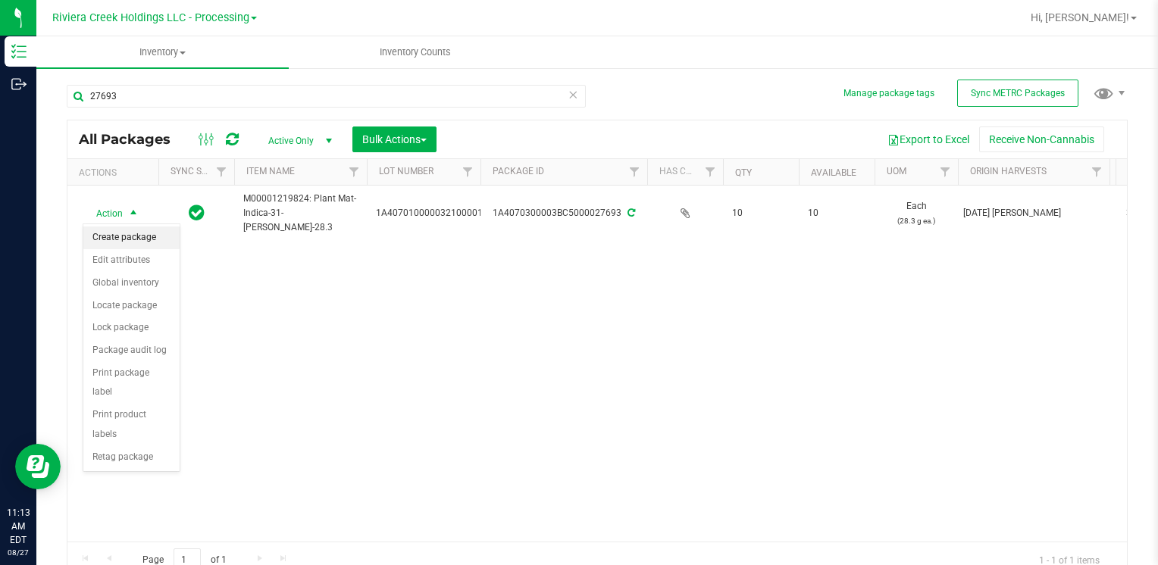
click at [121, 241] on li "Create package" at bounding box center [131, 238] width 96 height 23
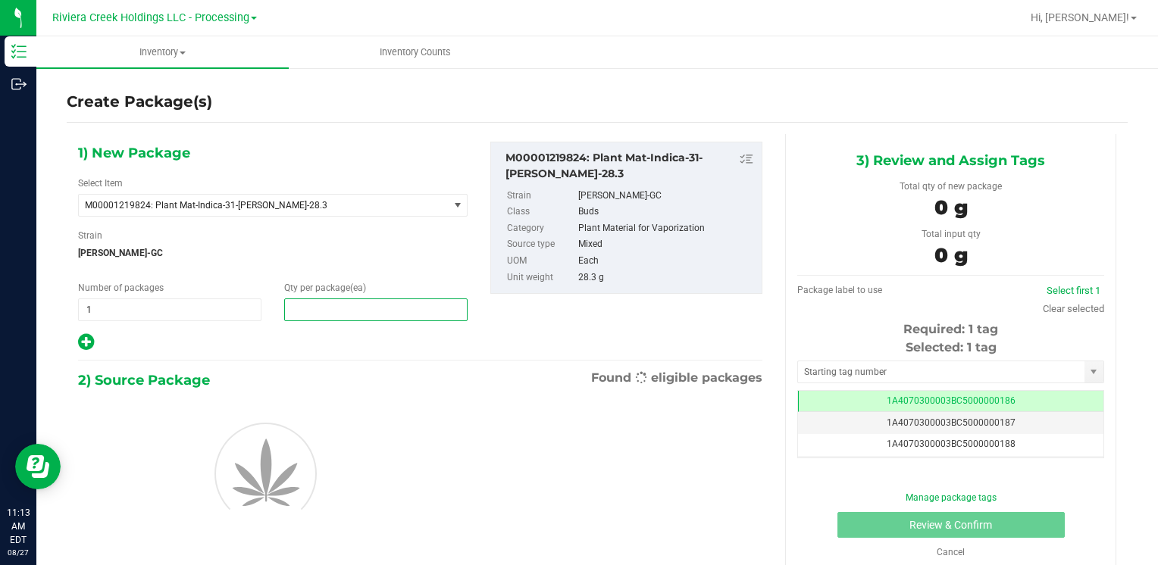
click at [343, 317] on span at bounding box center [375, 310] width 183 height 23
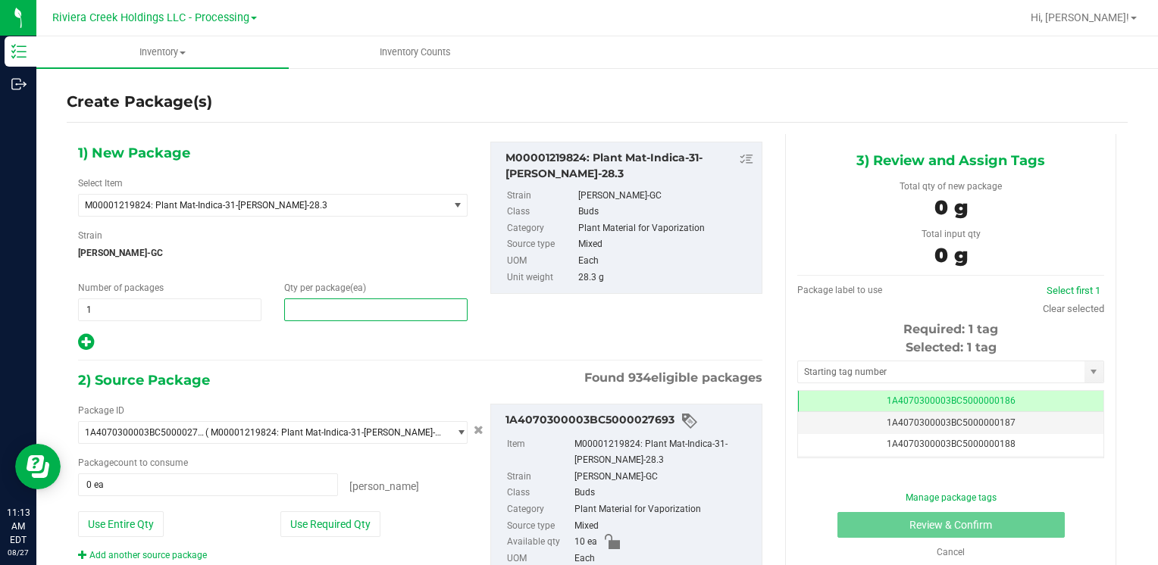
type input "5"
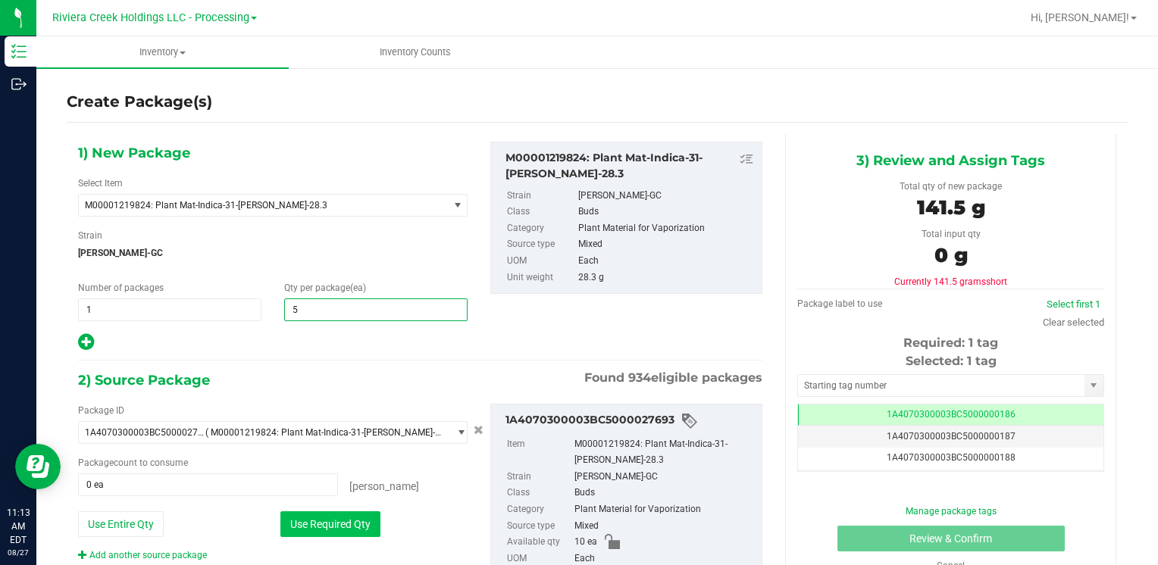
type input "5"
click at [294, 524] on button "Use Required Qty" at bounding box center [330, 525] width 100 height 26
type input "5 ea"
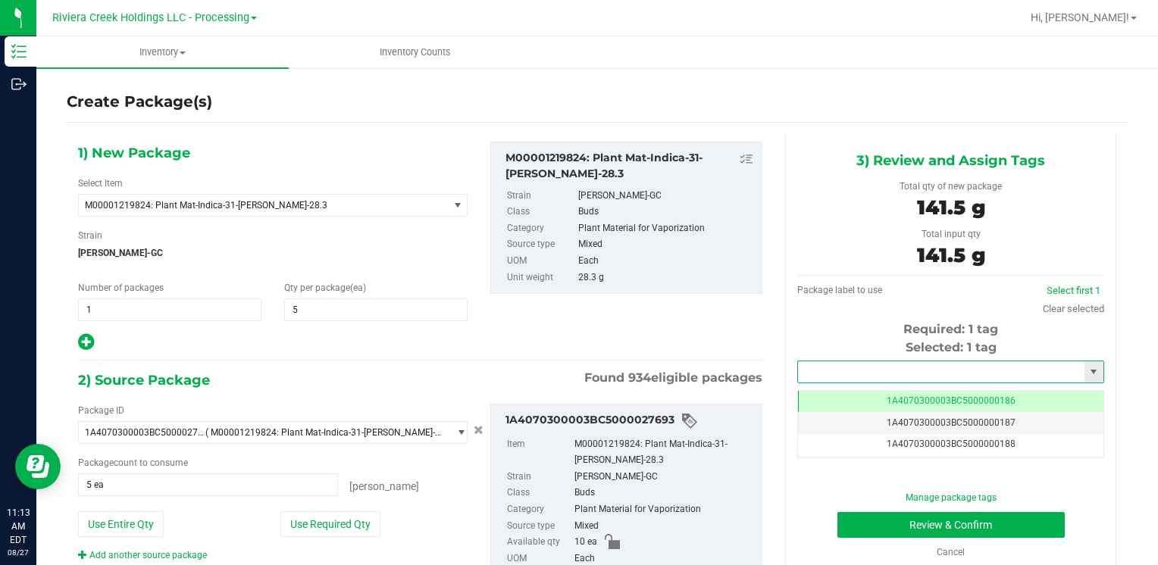
click at [819, 373] on input "text" at bounding box center [941, 372] width 286 height 21
click at [829, 396] on li "1A4070300003BC5000036569" at bounding box center [942, 398] width 302 height 23
type input "1A4070300003BC5000036569"
click at [847, 524] on button "Review & Confirm" at bounding box center [951, 525] width 227 height 26
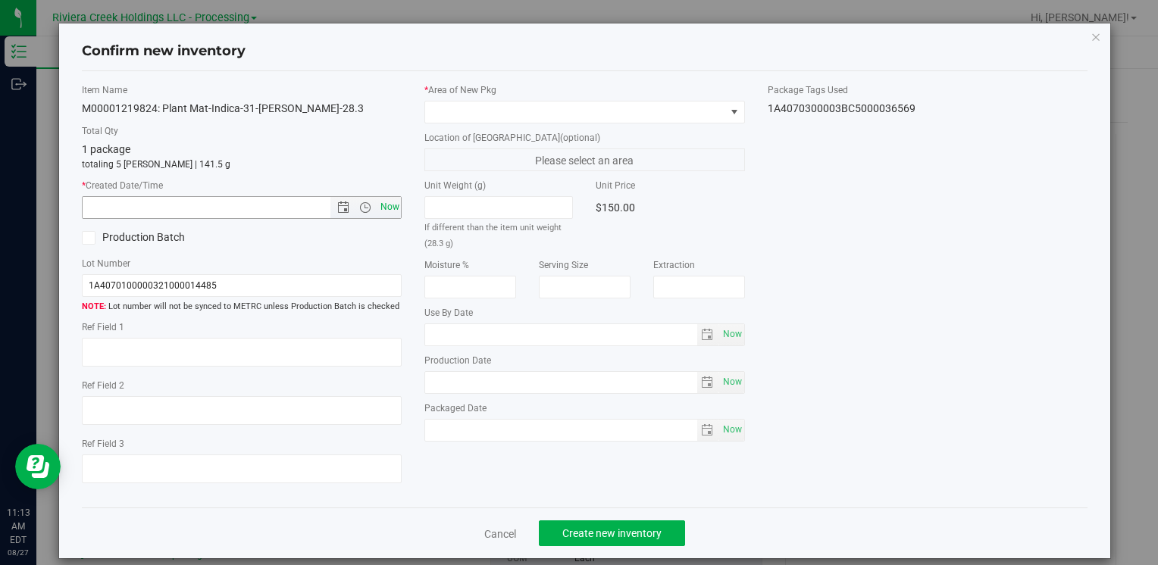
click at [389, 206] on span "Now" at bounding box center [390, 207] width 26 height 22
type input "[DATE] 11:13 AM"
click at [434, 99] on div "* Area of [GEOGRAPHIC_DATA]" at bounding box center [584, 103] width 320 height 40
click at [437, 102] on span at bounding box center [574, 112] width 299 height 21
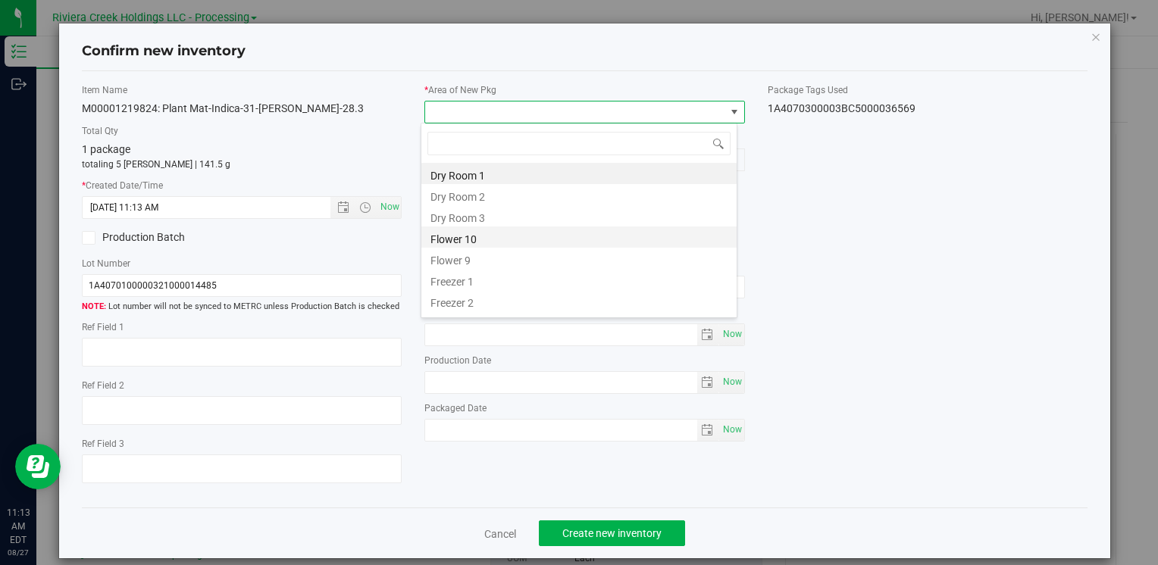
click at [500, 232] on li "Flower 10" at bounding box center [578, 237] width 315 height 21
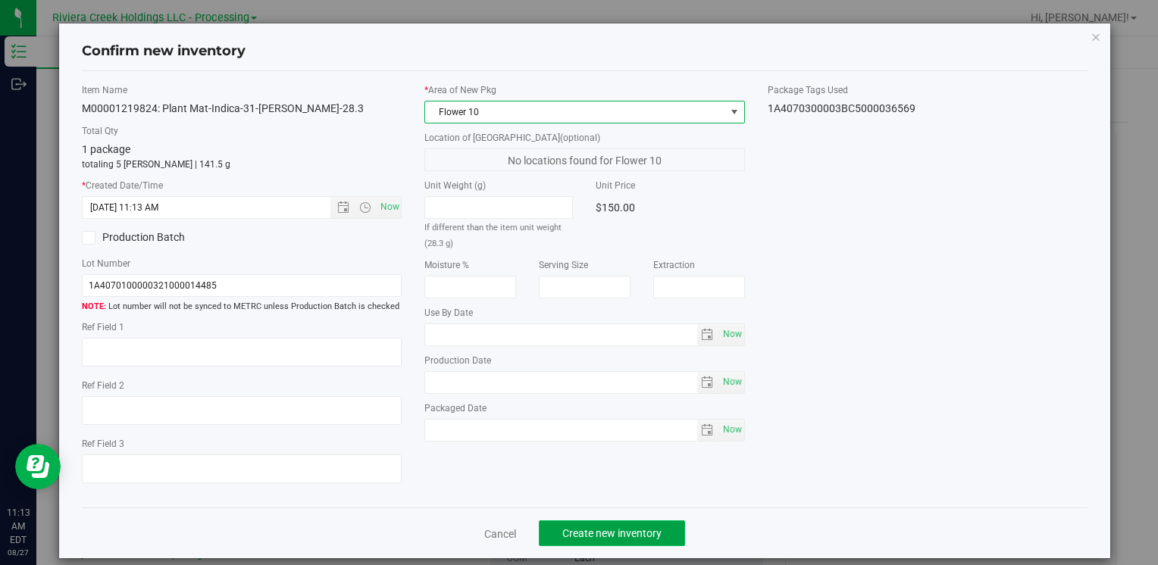
click at [584, 528] on span "Create new inventory" at bounding box center [611, 534] width 99 height 12
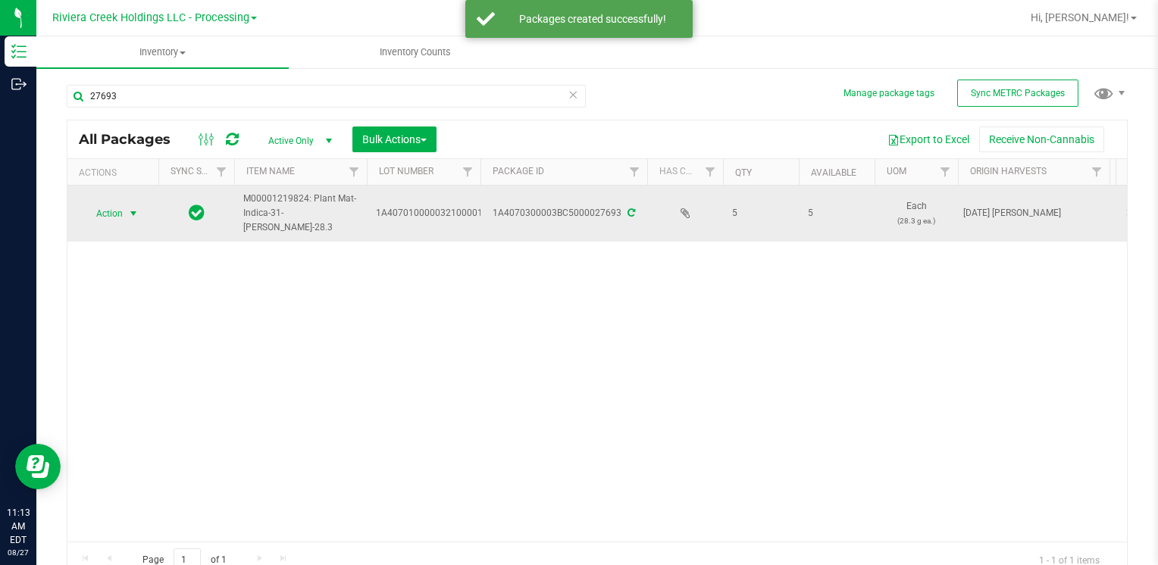
click at [130, 211] on span "select" at bounding box center [133, 214] width 12 height 12
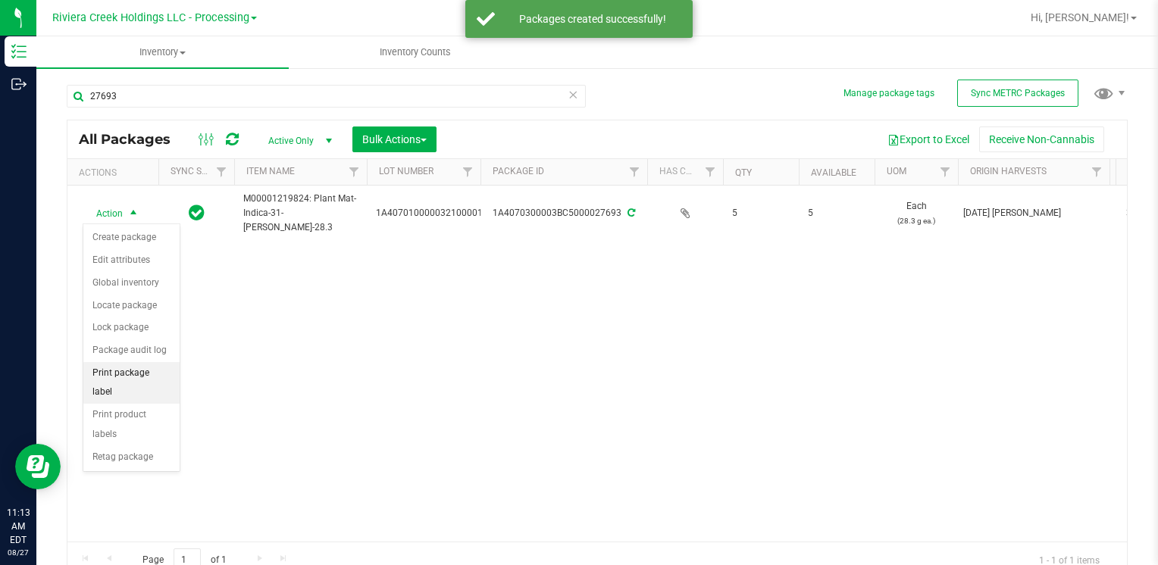
click at [161, 368] on li "Print package label" at bounding box center [131, 383] width 96 height 42
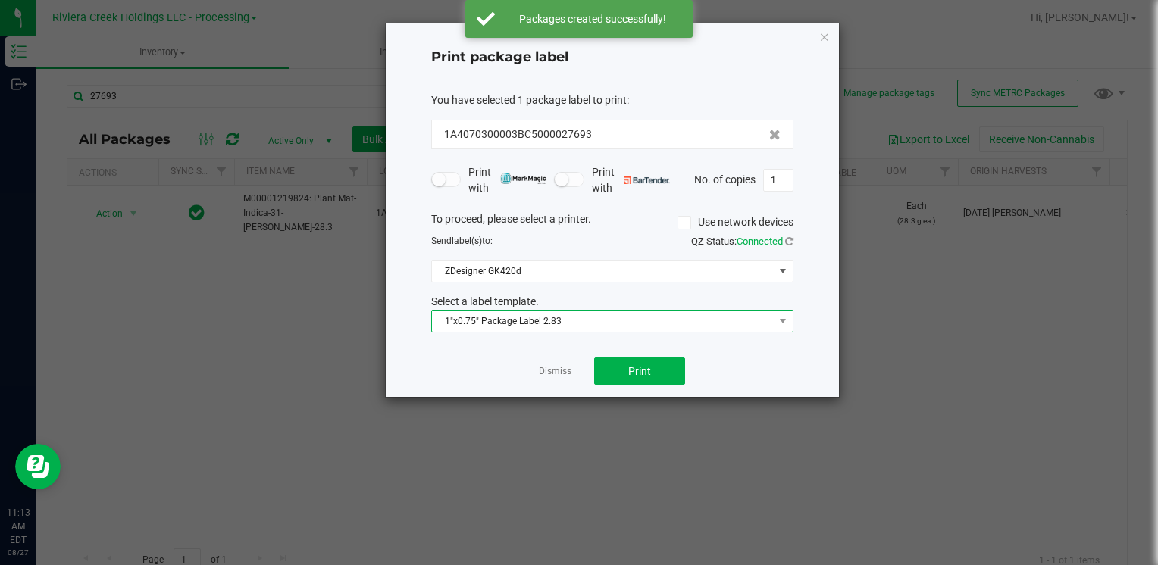
drag, startPoint x: 544, startPoint y: 317, endPoint x: 552, endPoint y: 327, distance: 13.0
click at [546, 317] on span "1"x0.75" Package Label 2.83" at bounding box center [603, 321] width 342 height 21
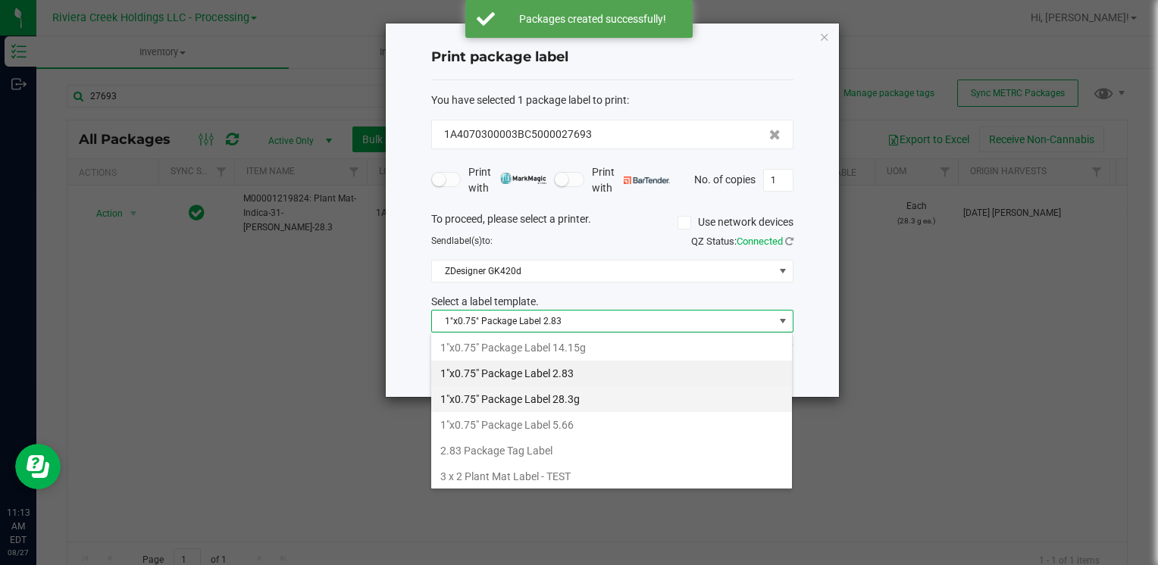
click at [597, 399] on li "1"x0.75" Package Label 28.3g" at bounding box center [611, 400] width 361 height 26
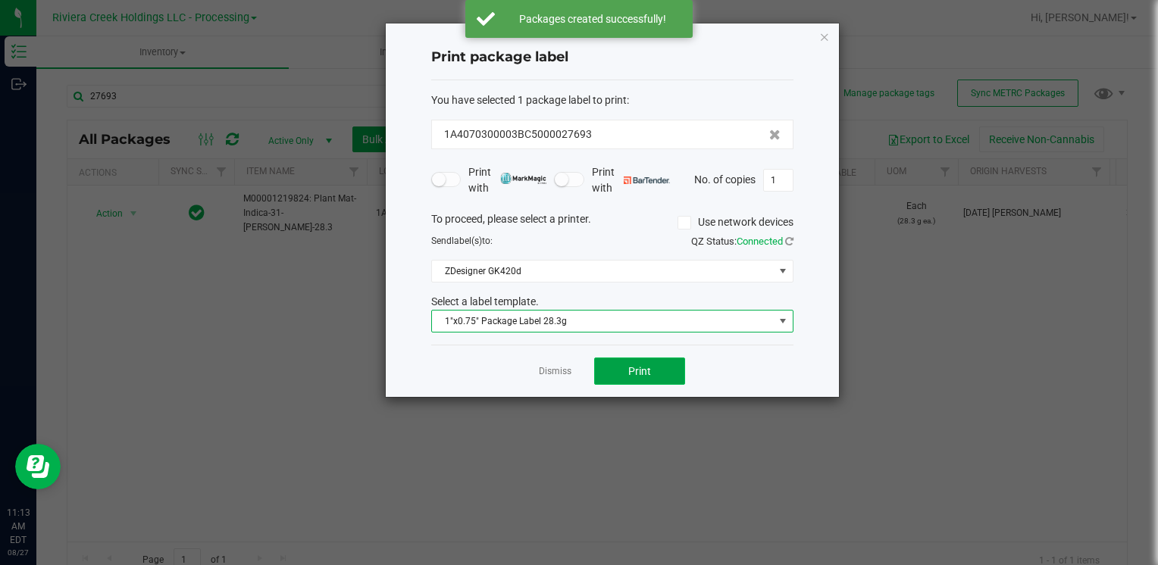
click at [647, 370] on span "Print" at bounding box center [639, 371] width 23 height 12
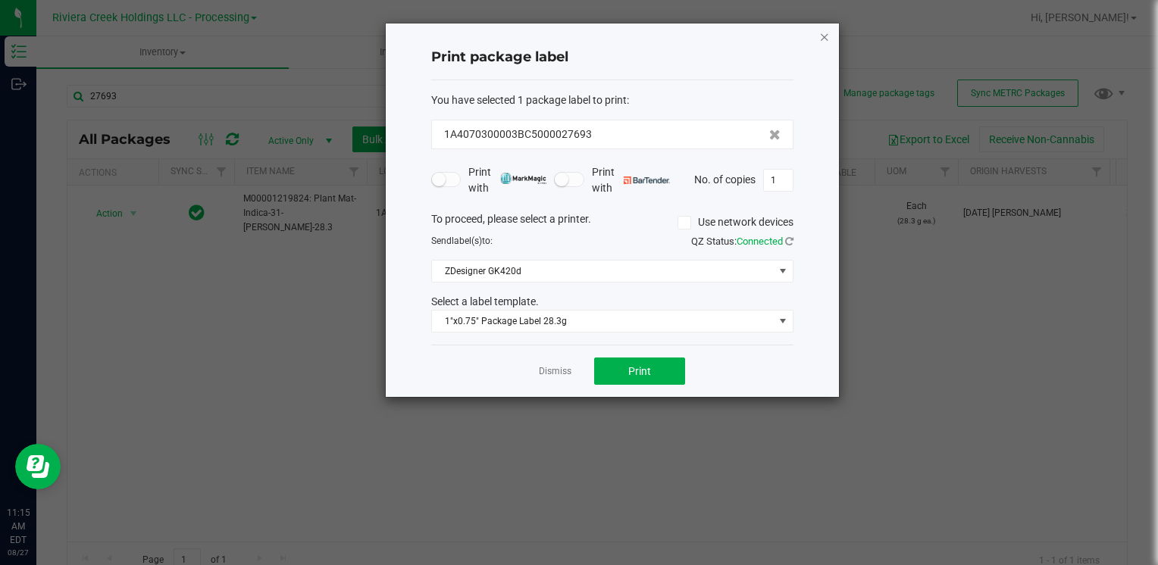
click at [826, 33] on icon "button" at bounding box center [824, 36] width 11 height 18
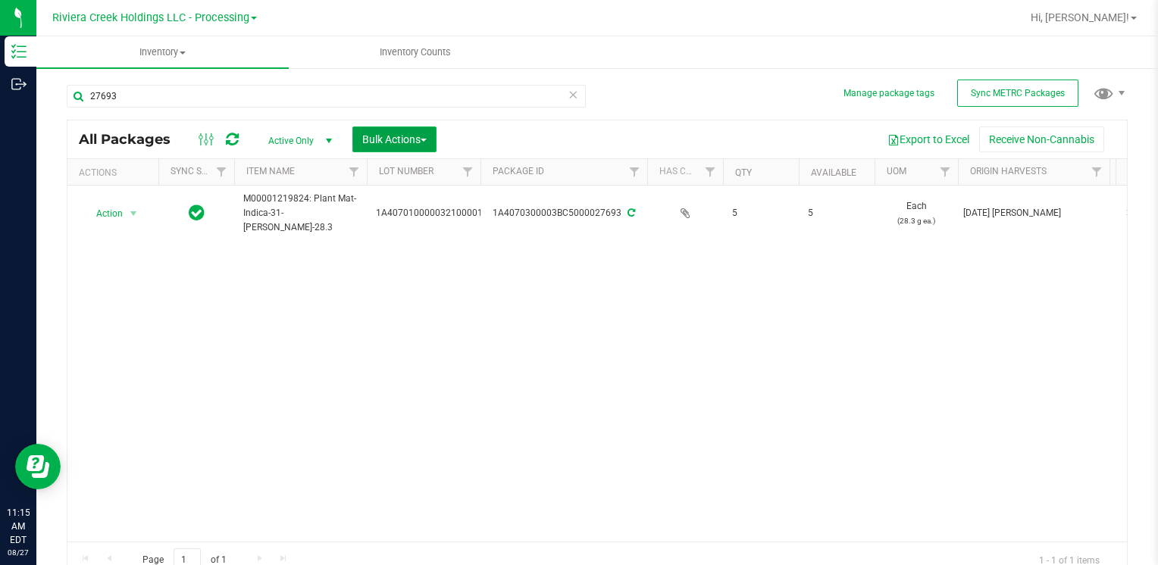
click at [421, 141] on span "Bulk Actions" at bounding box center [394, 139] width 64 height 12
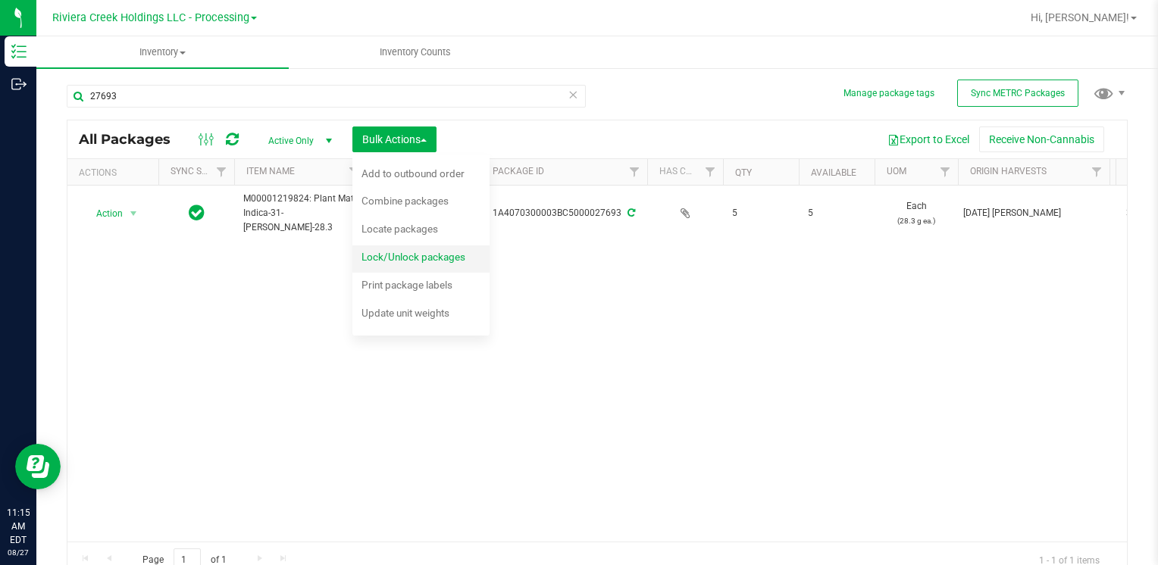
click at [443, 254] on span "Lock/Unlock packages" at bounding box center [414, 257] width 104 height 12
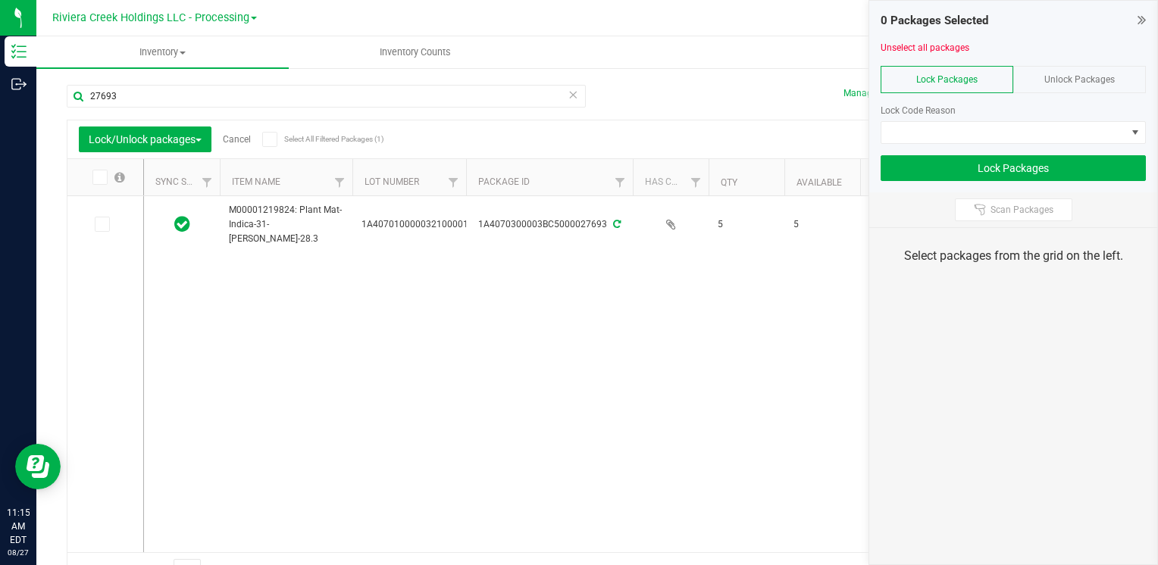
click at [1063, 81] on span "Unlock Packages" at bounding box center [1079, 79] width 70 height 11
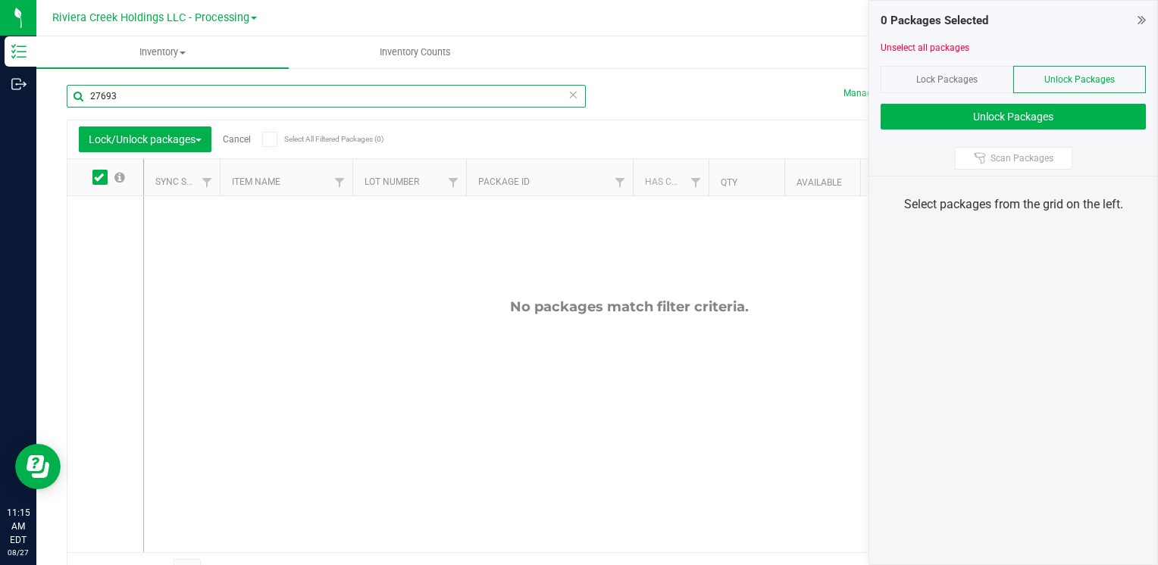
click at [258, 101] on input "27693" at bounding box center [326, 96] width 519 height 23
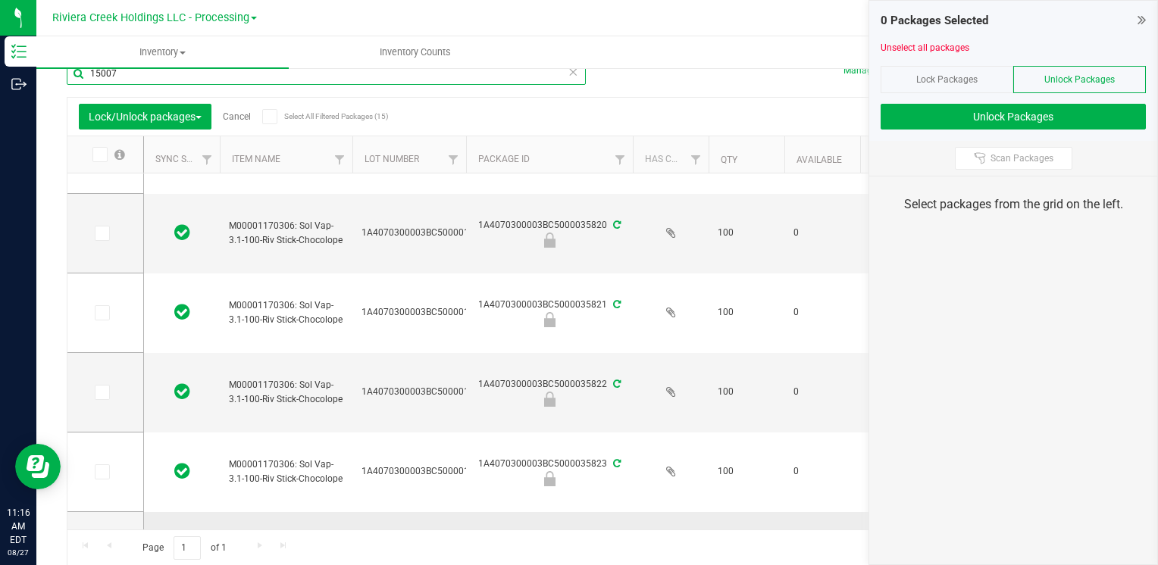
scroll to position [481, 0]
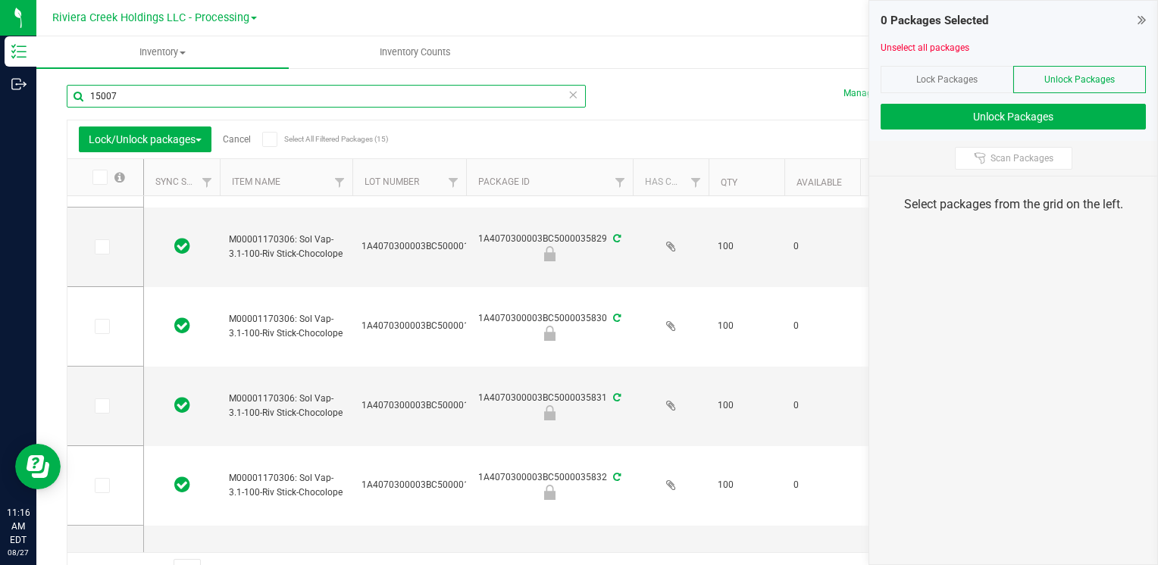
click at [213, 95] on input "15007" at bounding box center [326, 96] width 519 height 23
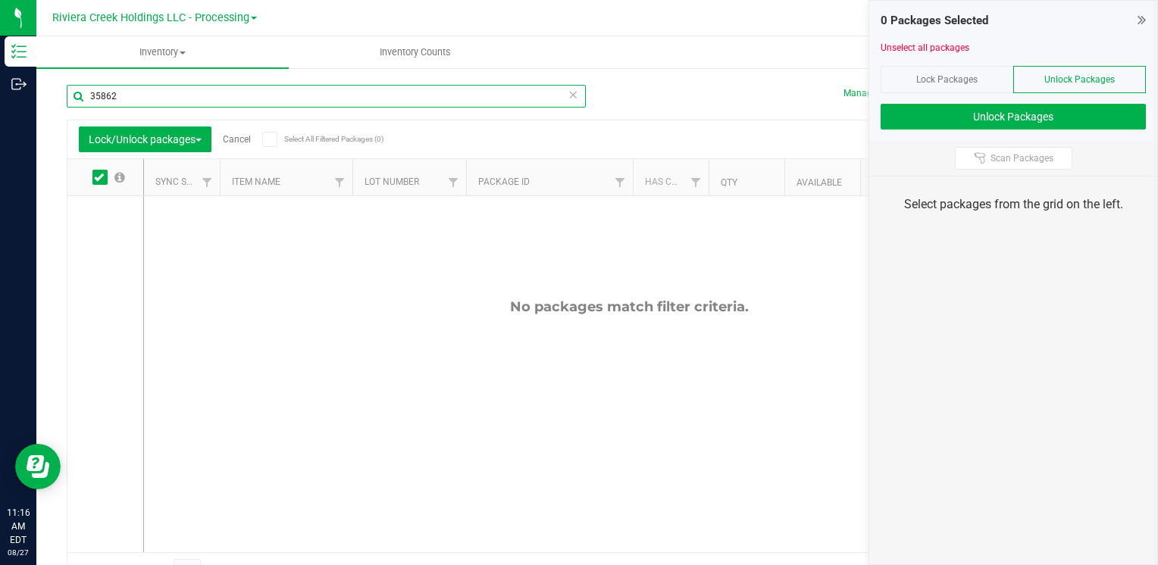
click at [141, 92] on input "35862" at bounding box center [326, 96] width 519 height 23
click at [141, 92] on input "35858" at bounding box center [326, 96] width 519 height 23
type input "2"
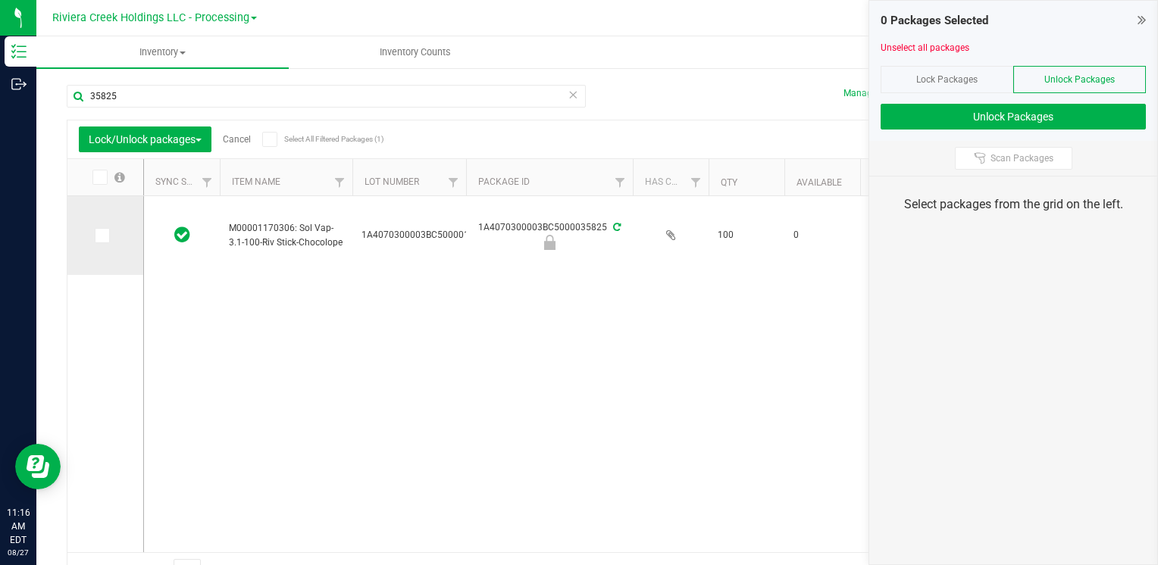
click at [100, 236] on icon at bounding box center [101, 236] width 10 height 0
click at [0, 0] on input "checkbox" at bounding box center [0, 0] width 0 height 0
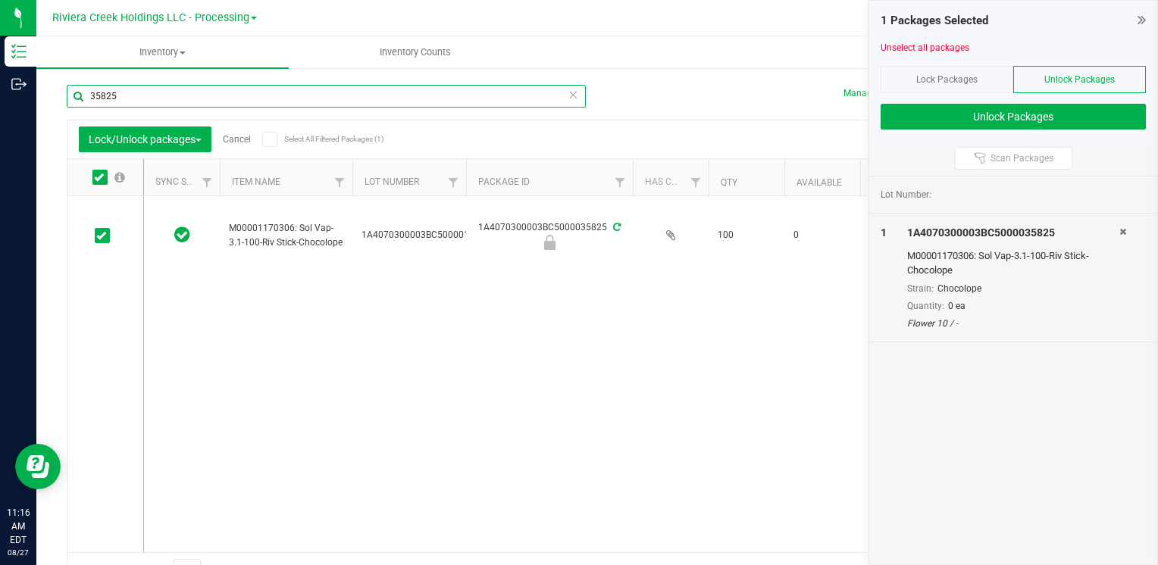
click at [170, 98] on input "35825" at bounding box center [326, 96] width 519 height 23
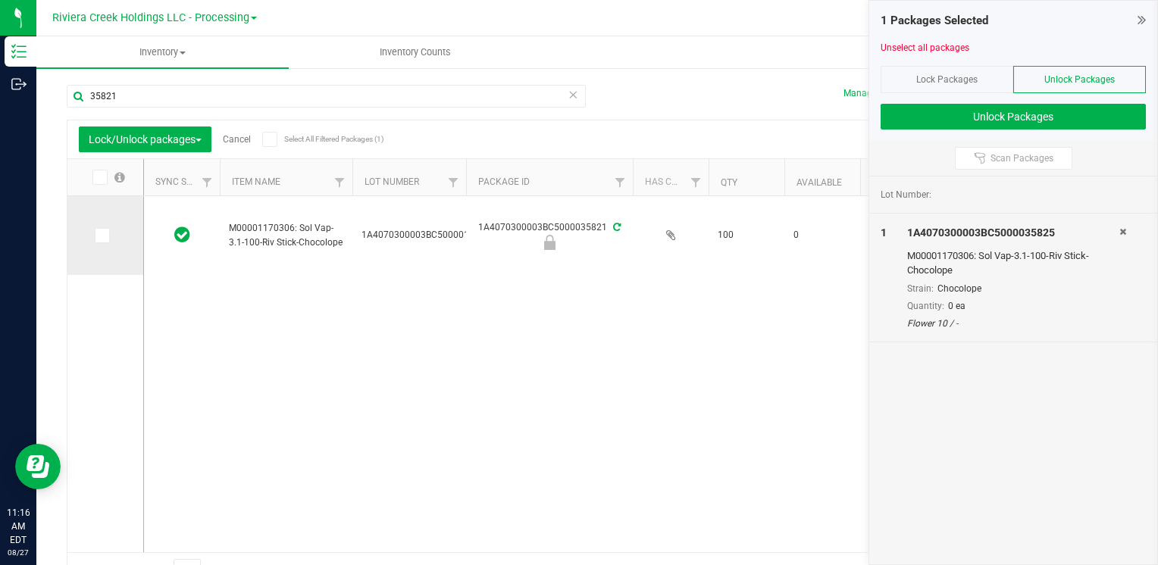
click at [106, 240] on span at bounding box center [102, 235] width 15 height 15
click at [0, 0] on input "checkbox" at bounding box center [0, 0] width 0 height 0
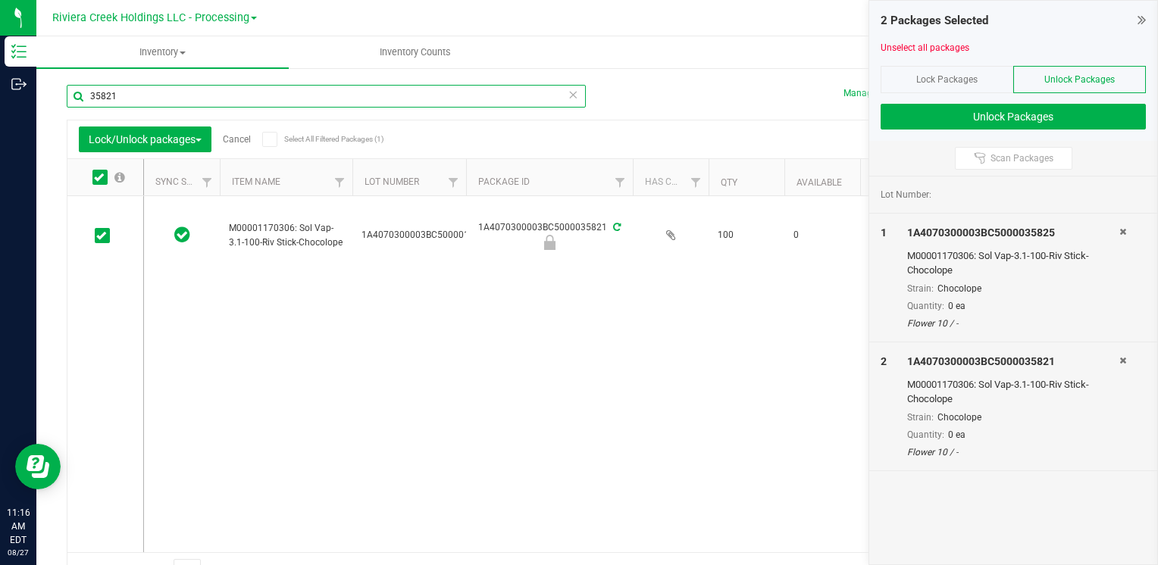
click at [167, 96] on input "35821" at bounding box center [326, 96] width 519 height 23
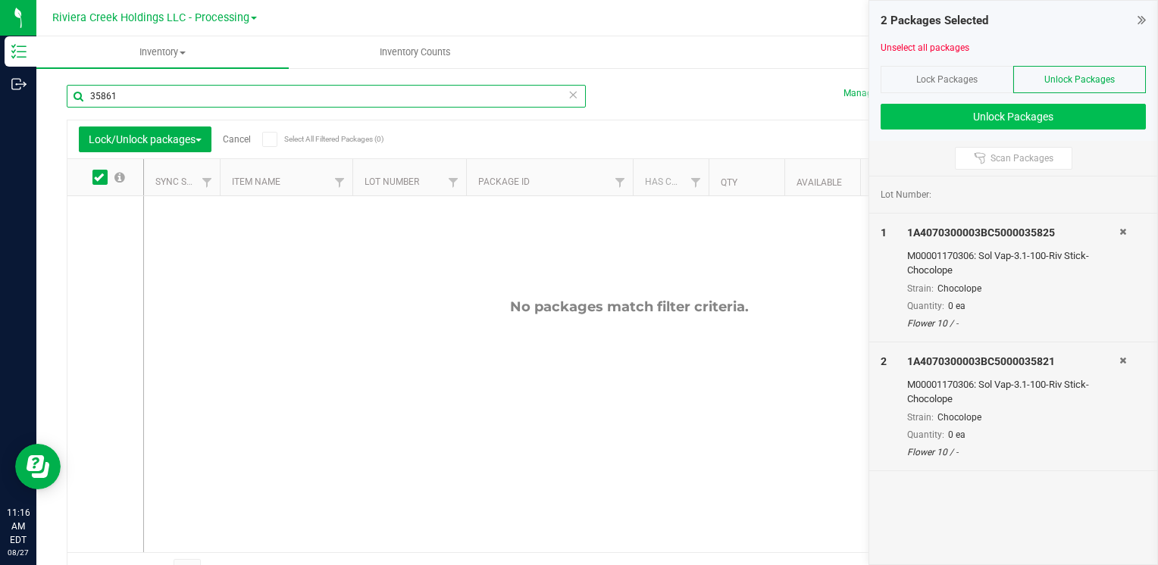
type input "35861"
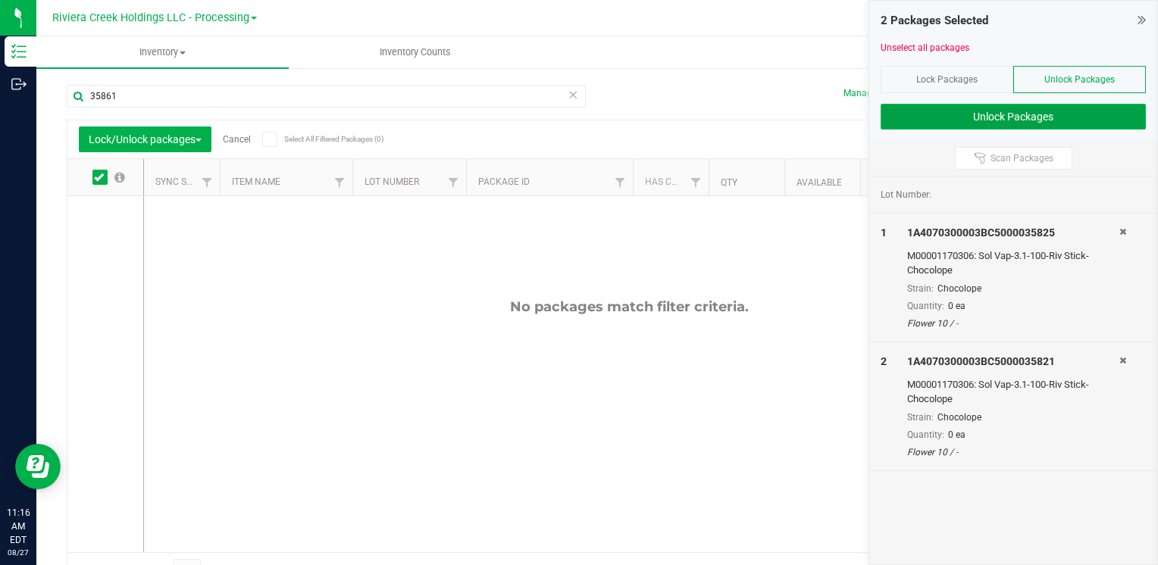
click at [937, 123] on button "Unlock Packages" at bounding box center [1013, 117] width 265 height 26
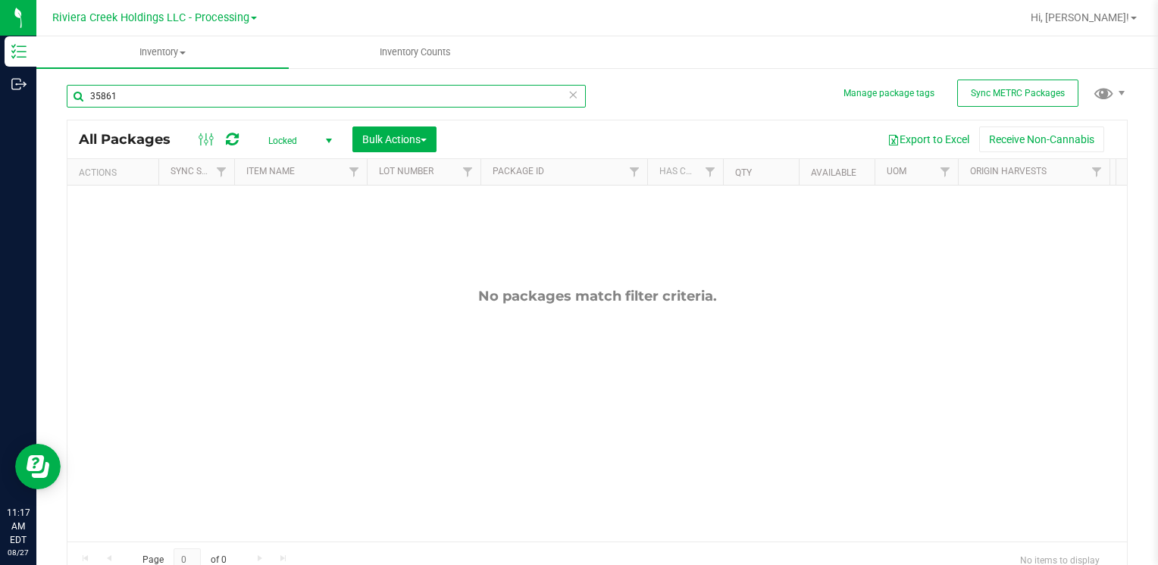
click at [187, 98] on input "35861" at bounding box center [326, 96] width 519 height 23
click at [170, 89] on input "35857" at bounding box center [326, 96] width 519 height 23
type input "35857"
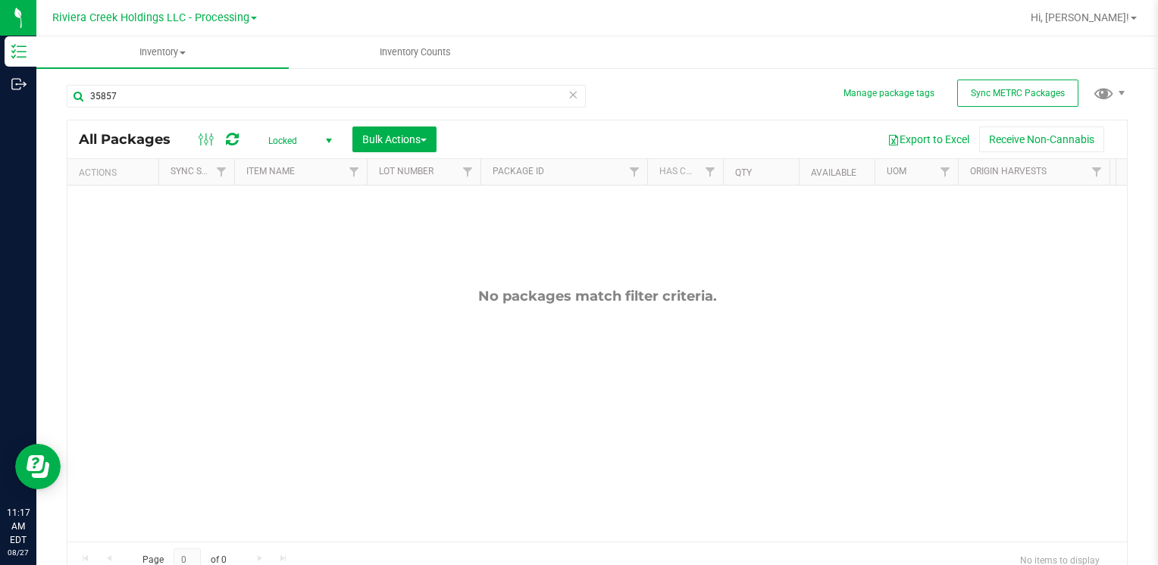
click at [289, 137] on span "Locked" at bounding box center [296, 140] width 83 height 21
click at [276, 165] on li "Active Only" at bounding box center [296, 166] width 82 height 23
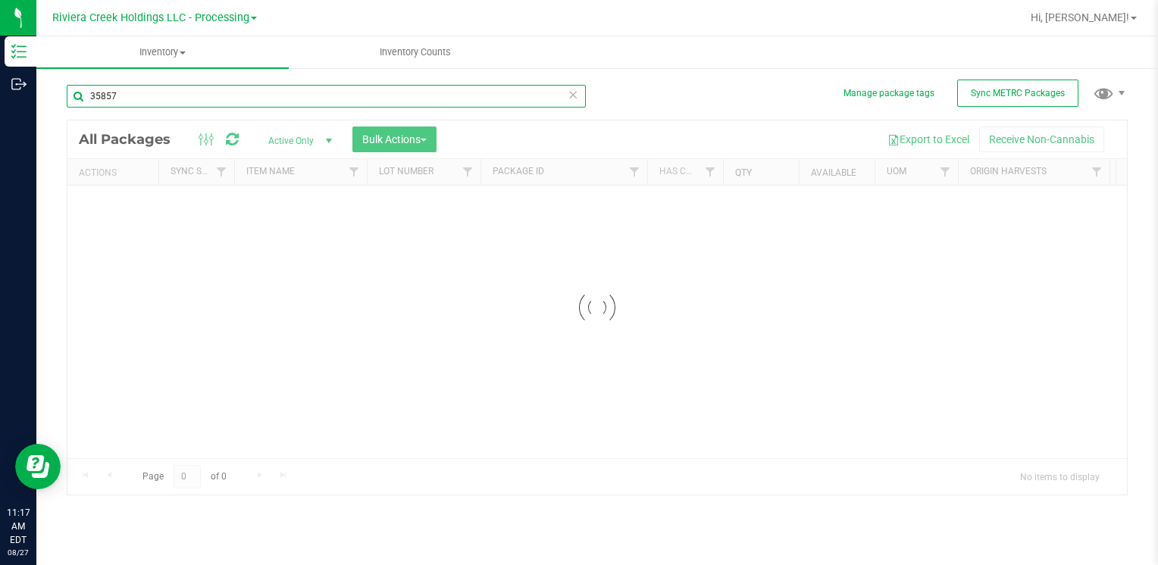
click at [138, 95] on input "35857" at bounding box center [326, 96] width 519 height 23
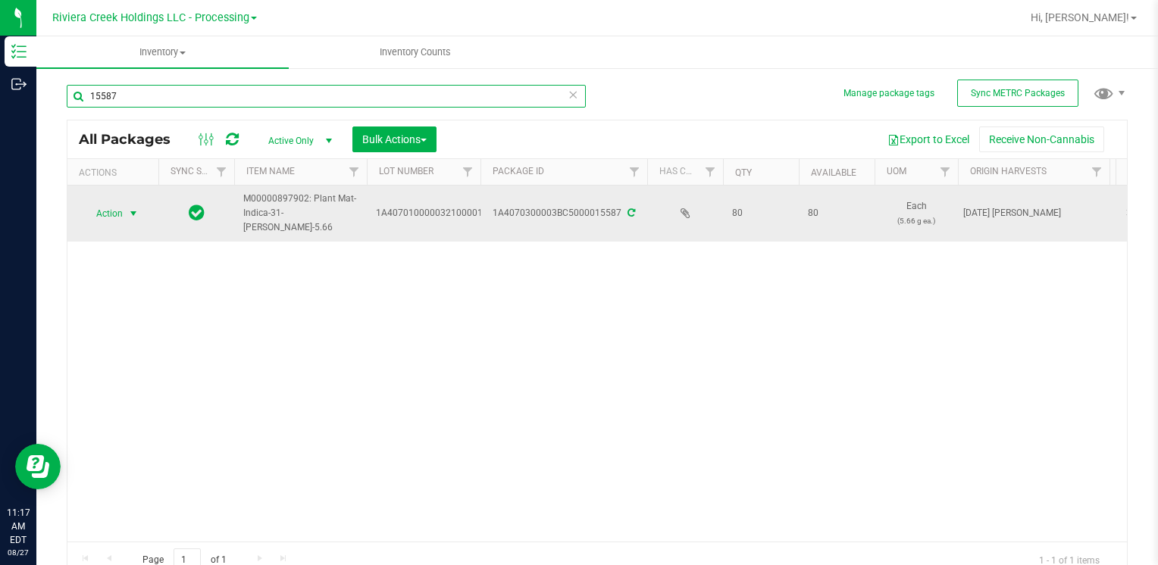
type input "15587"
click at [124, 221] on span "select" at bounding box center [133, 213] width 19 height 21
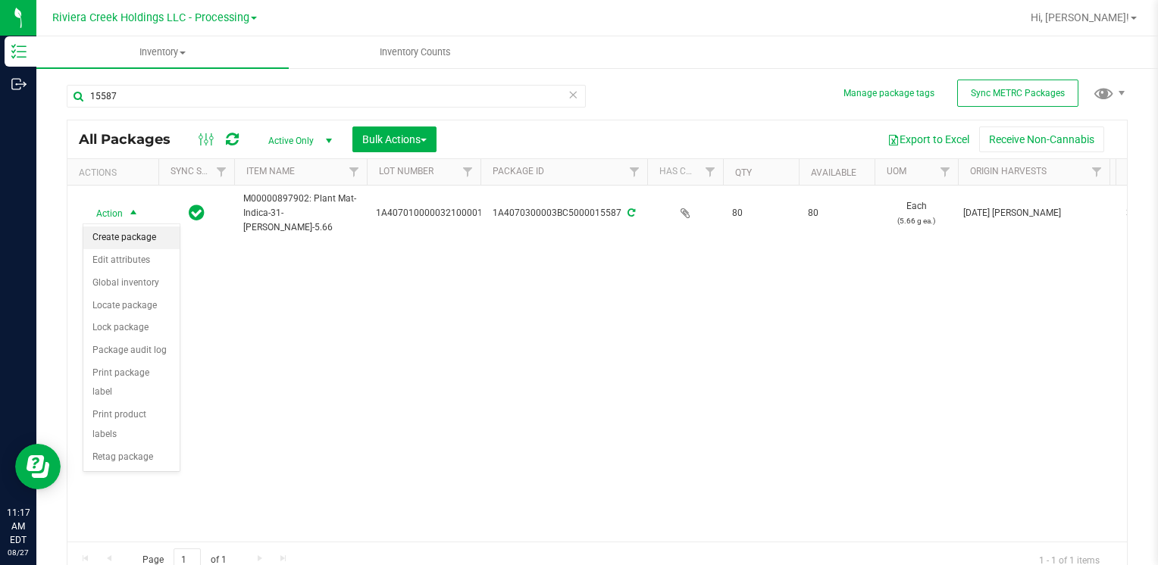
click at [148, 237] on li "Create package" at bounding box center [131, 238] width 96 height 23
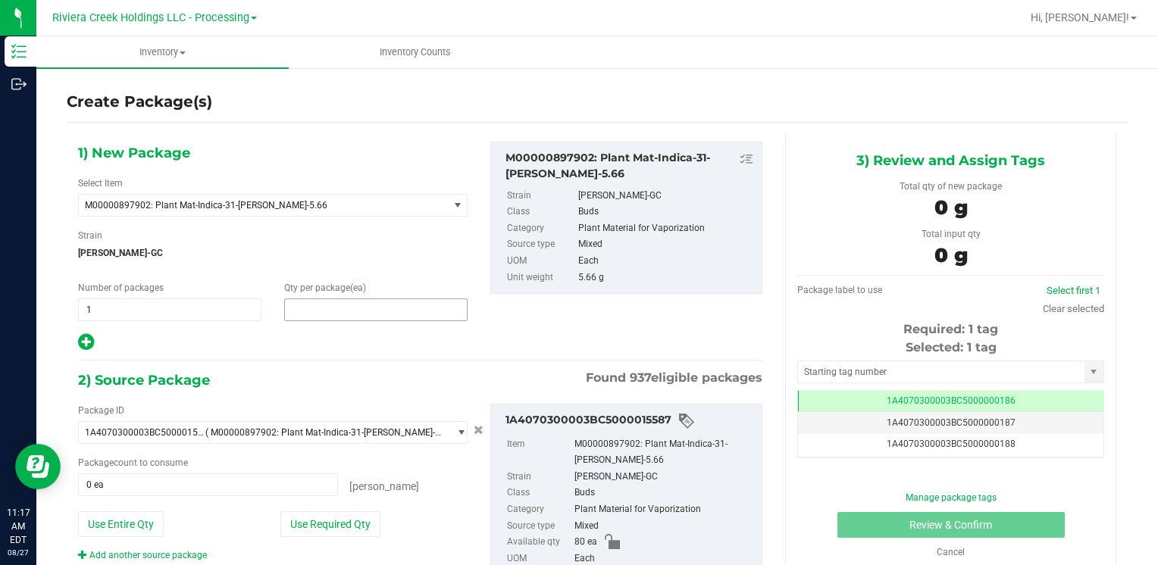
click at [303, 305] on span at bounding box center [375, 310] width 183 height 23
type input "40"
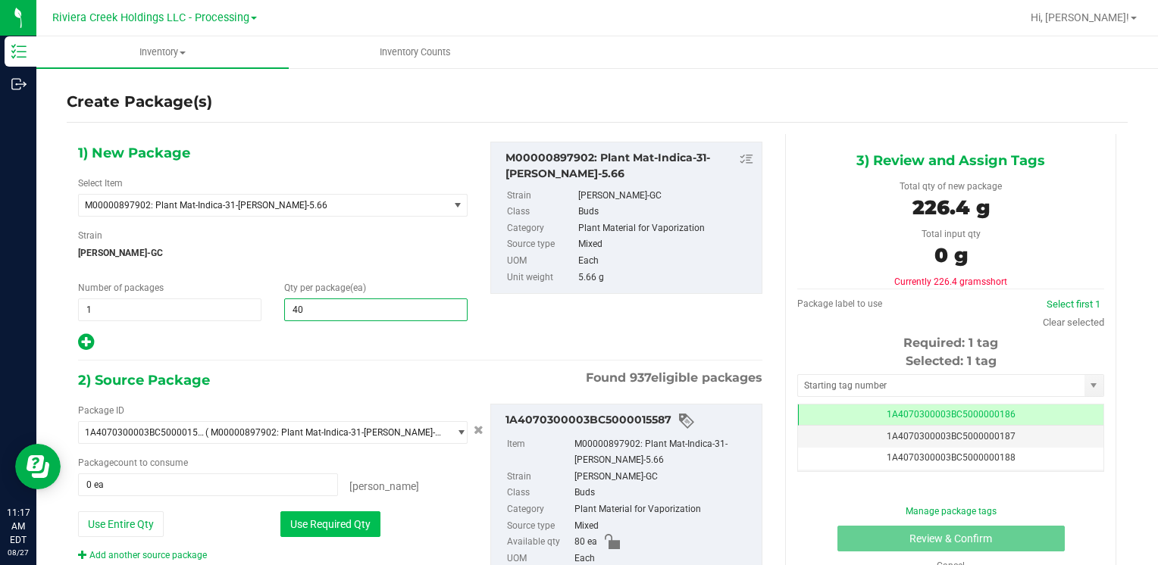
type input "40"
click at [341, 518] on button "Use Required Qty" at bounding box center [330, 525] width 100 height 26
type input "40 ea"
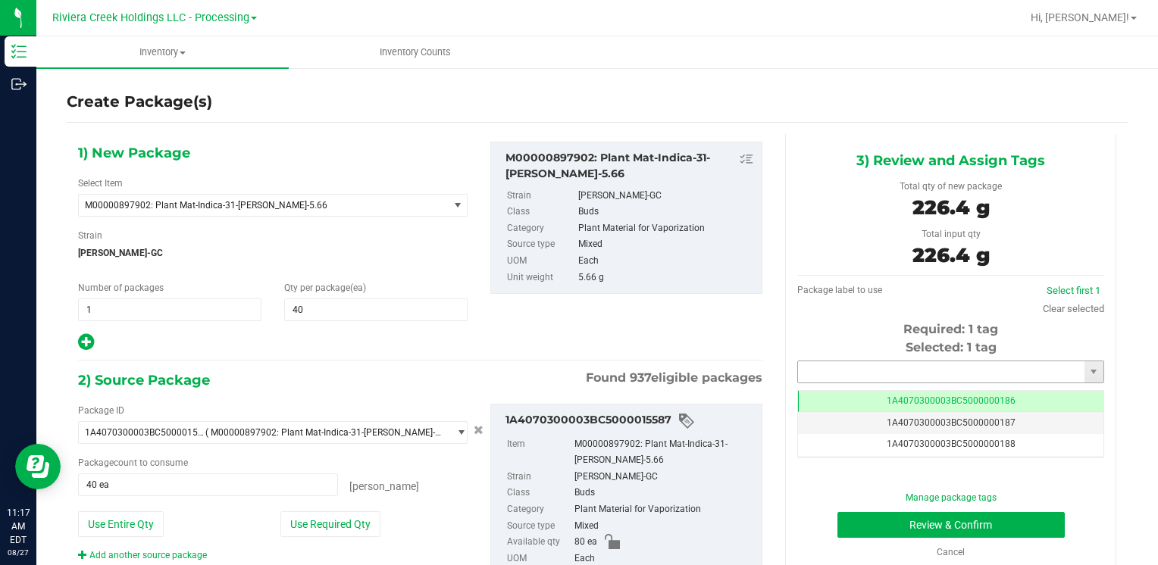
click at [832, 377] on input "text" at bounding box center [941, 372] width 286 height 21
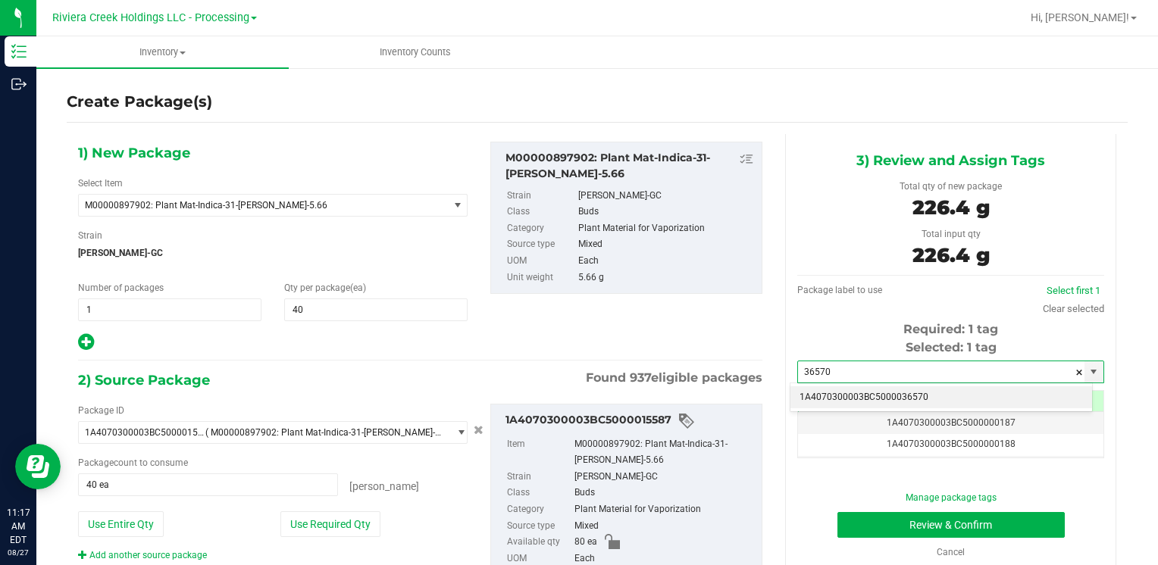
click at [833, 390] on li "1A4070300003BC5000036570" at bounding box center [942, 398] width 302 height 23
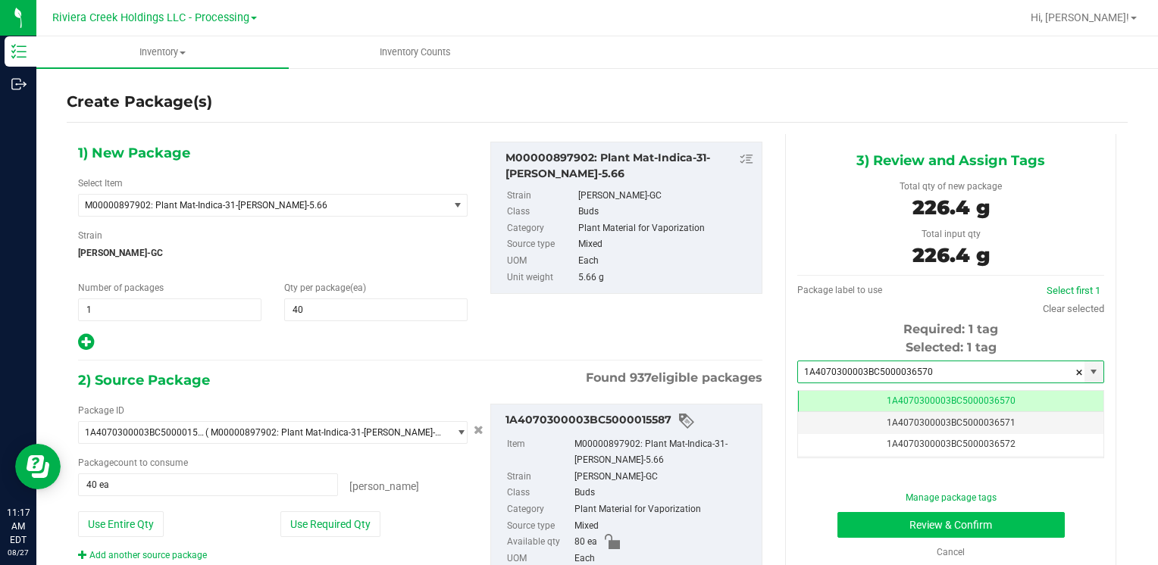
type input "1A4070300003BC5000036570"
click at [861, 514] on button "Review & Confirm" at bounding box center [951, 525] width 227 height 26
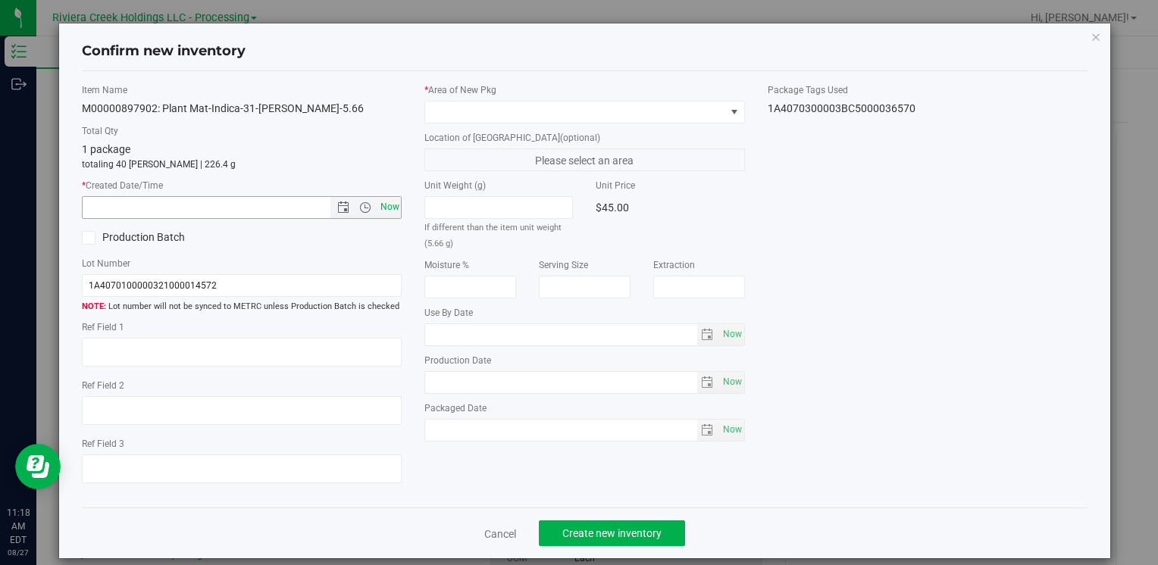
click at [388, 205] on span "Now" at bounding box center [390, 207] width 26 height 22
type input "[DATE] 11:18 AM"
click at [450, 108] on span at bounding box center [574, 112] width 299 height 21
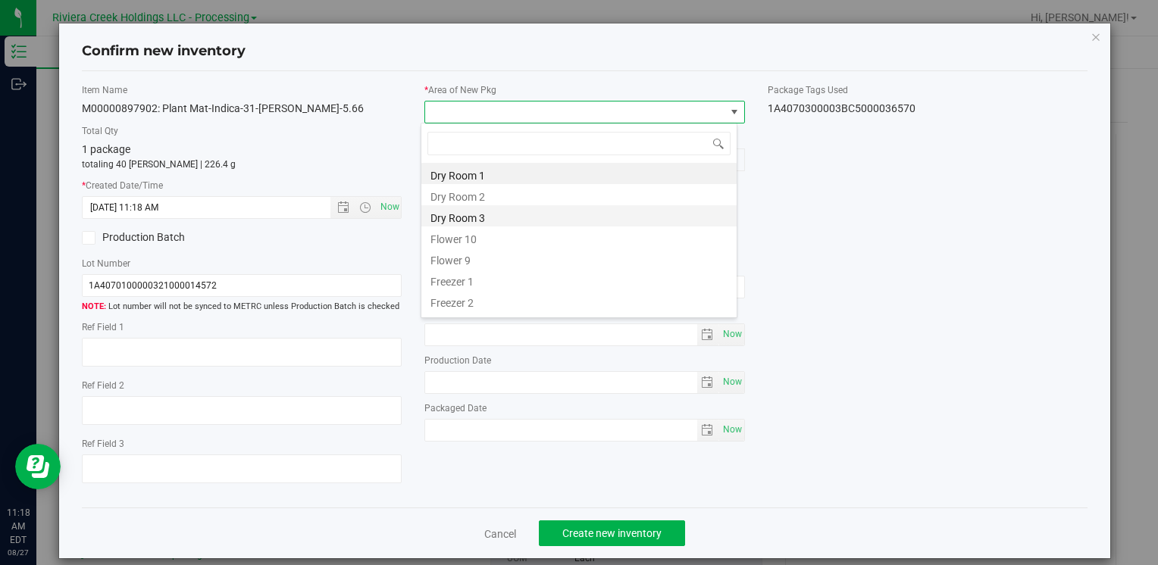
click at [479, 223] on li "Dry Room 3" at bounding box center [578, 215] width 315 height 21
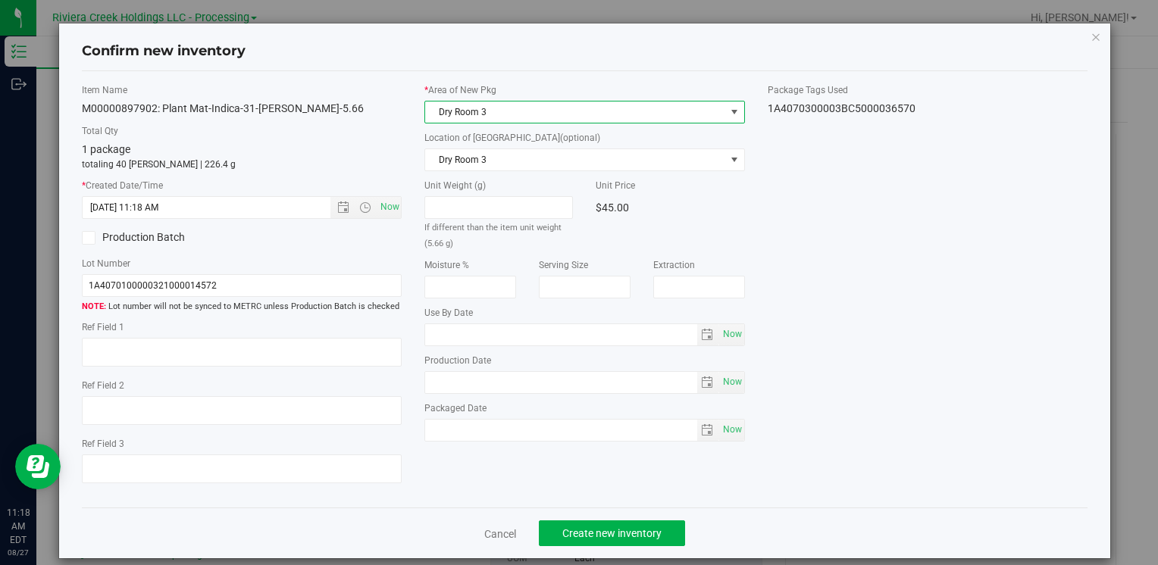
click at [482, 114] on span "Dry Room 3" at bounding box center [574, 112] width 299 height 21
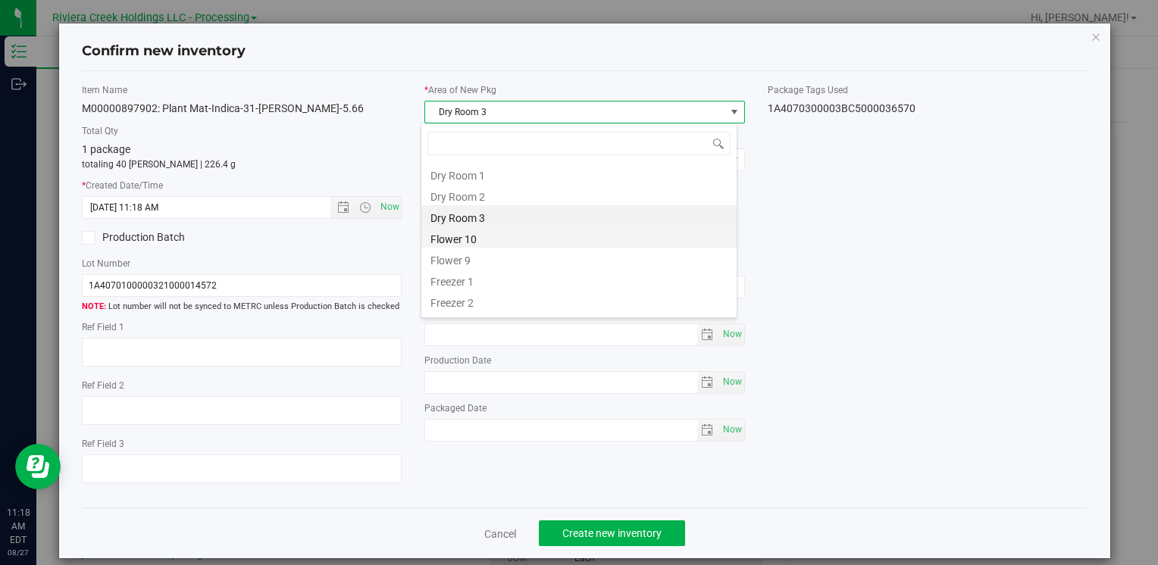
click at [493, 236] on li "Flower 10" at bounding box center [578, 237] width 315 height 21
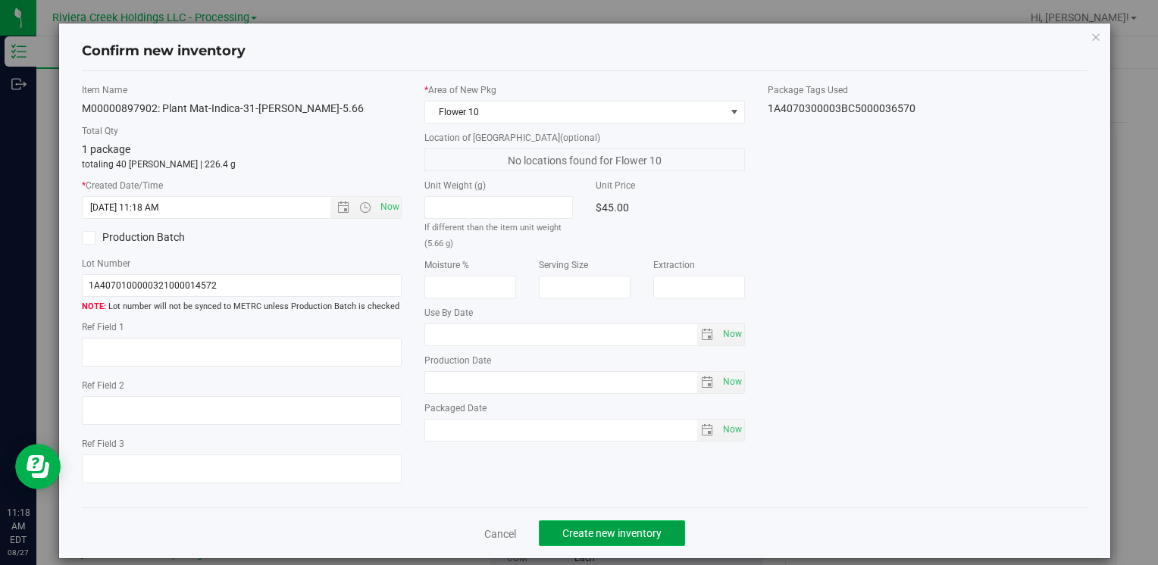
click at [587, 535] on span "Create new inventory" at bounding box center [611, 534] width 99 height 12
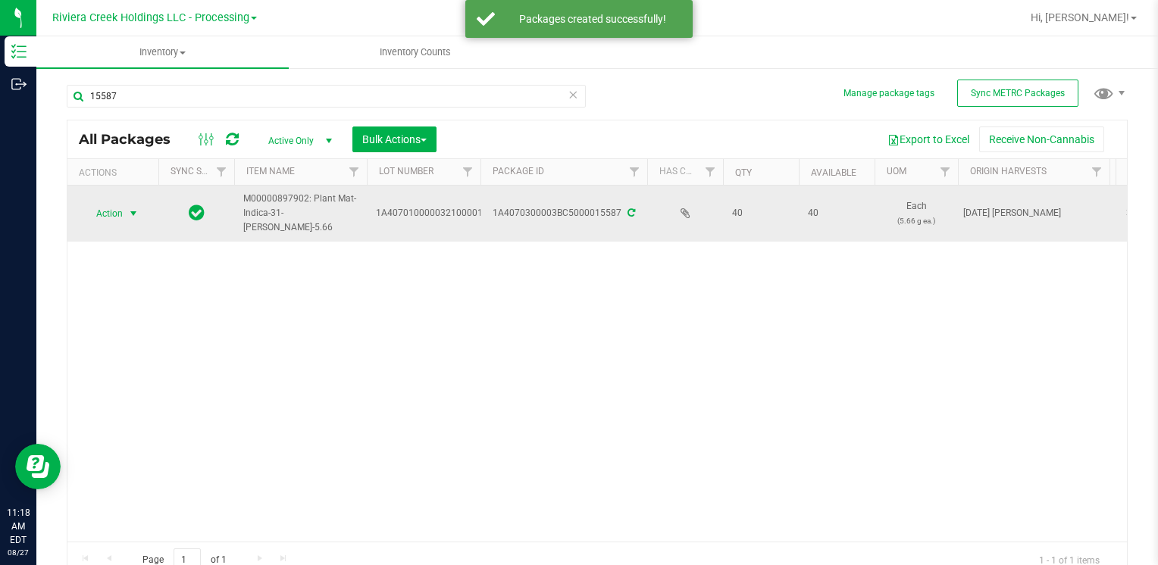
click at [110, 210] on span "Action" at bounding box center [103, 213] width 41 height 21
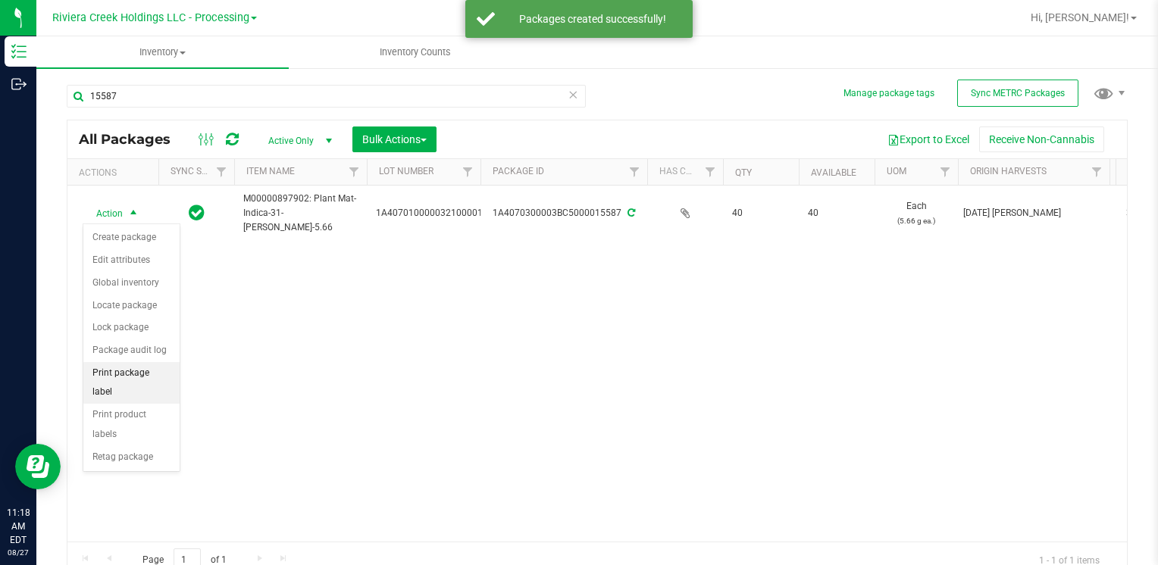
click at [149, 369] on li "Print package label" at bounding box center [131, 383] width 96 height 42
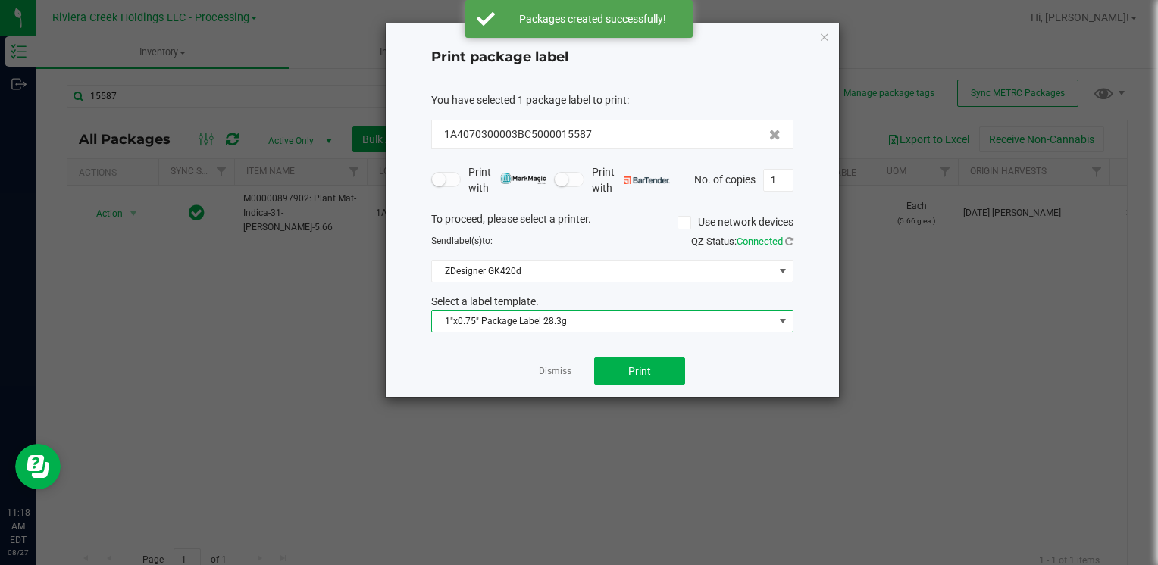
click at [524, 317] on span "1"x0.75" Package Label 28.3g" at bounding box center [603, 321] width 342 height 21
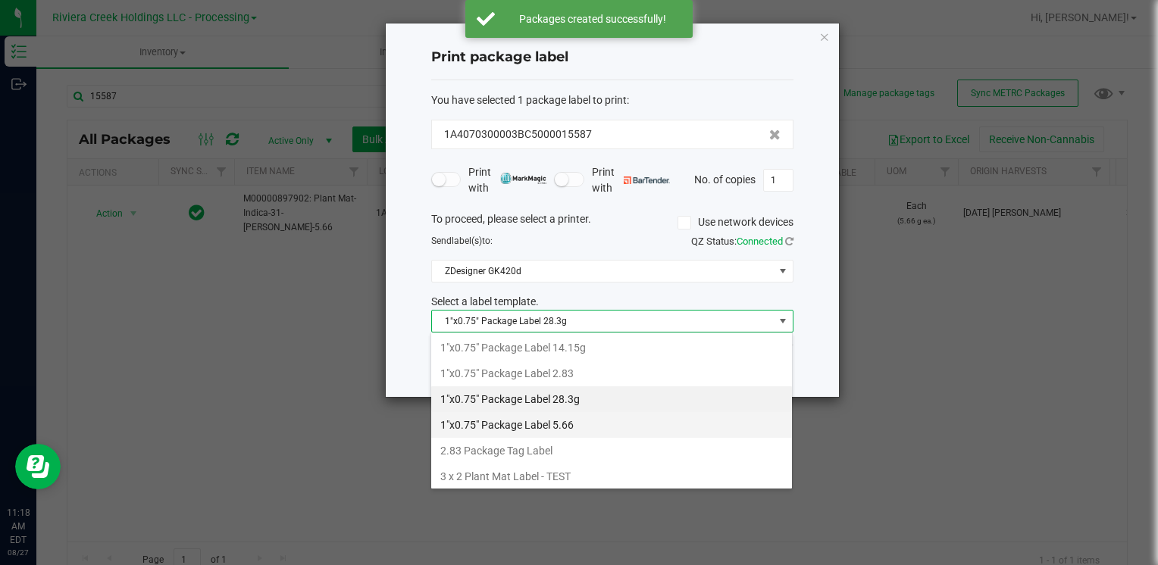
click at [591, 424] on li "1"x0.75" Package Label 5.66" at bounding box center [611, 425] width 361 height 26
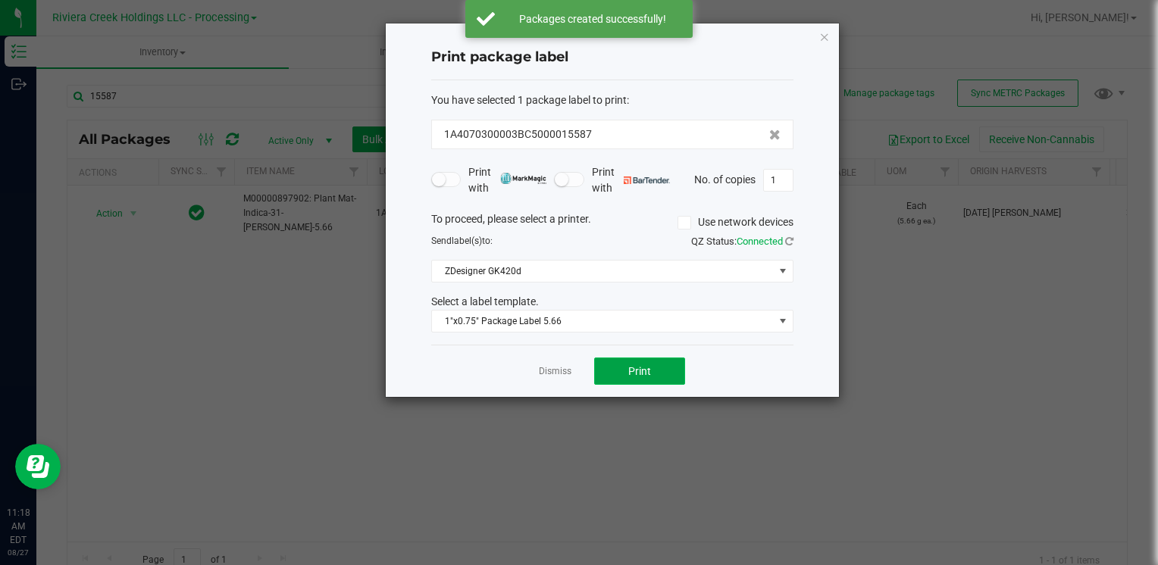
click at [640, 358] on button "Print" at bounding box center [639, 371] width 91 height 27
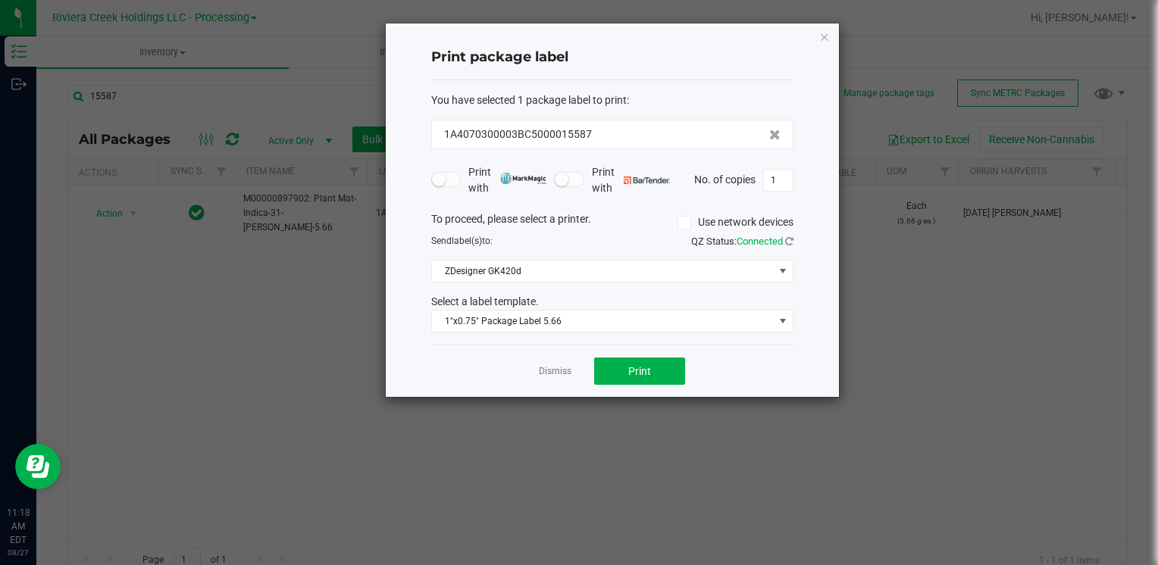
click at [825, 34] on icon "button" at bounding box center [824, 36] width 11 height 18
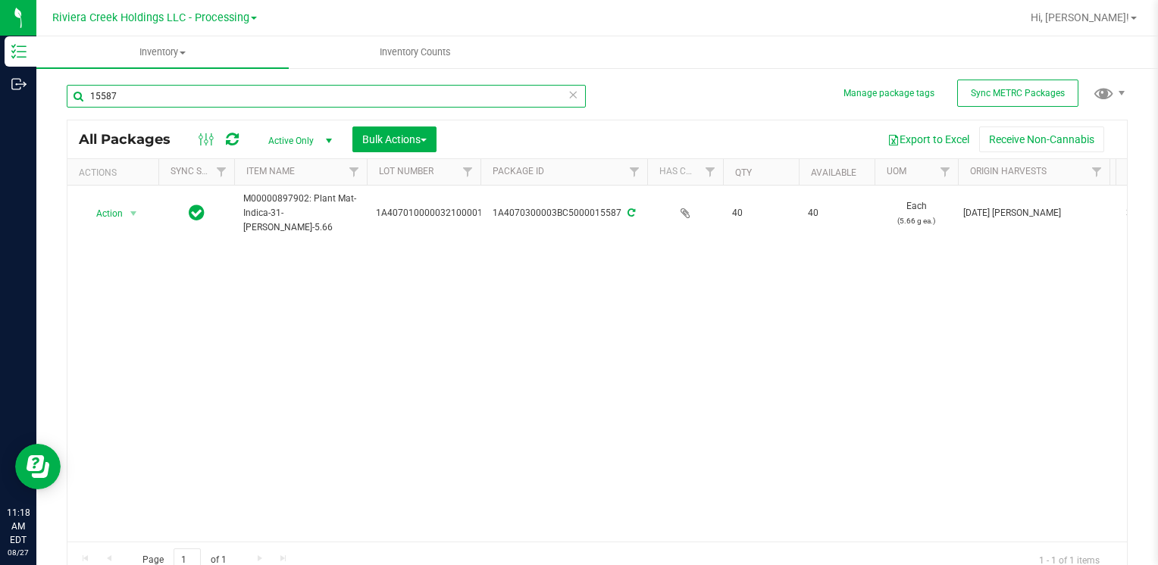
click at [218, 100] on input "15587" at bounding box center [326, 96] width 519 height 23
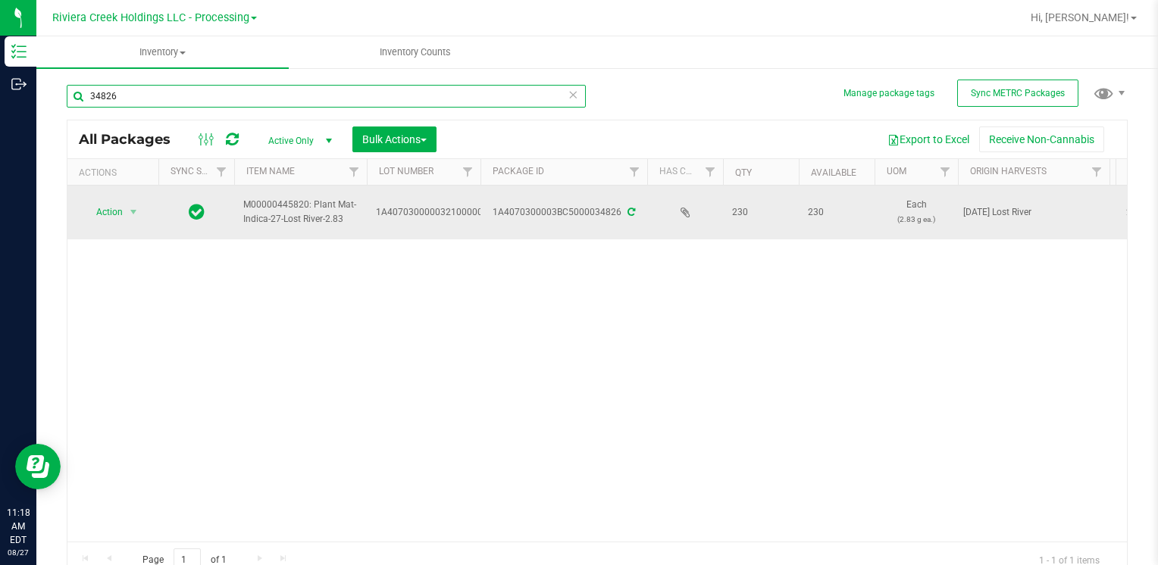
type input "34826"
click at [111, 209] on span "Action" at bounding box center [103, 212] width 41 height 21
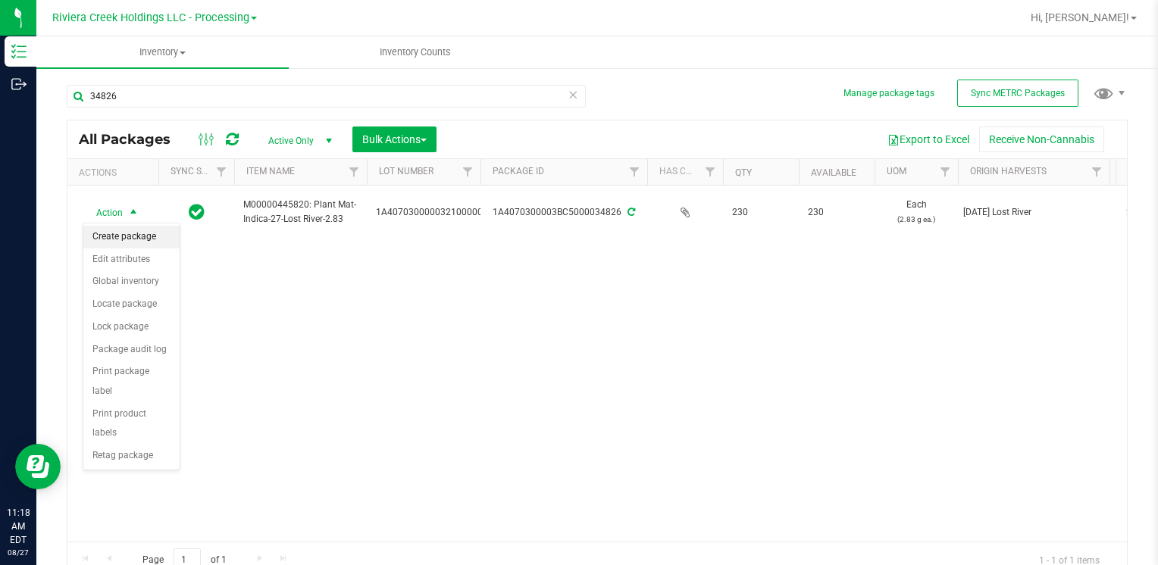
click at [111, 240] on li "Create package" at bounding box center [131, 237] width 96 height 23
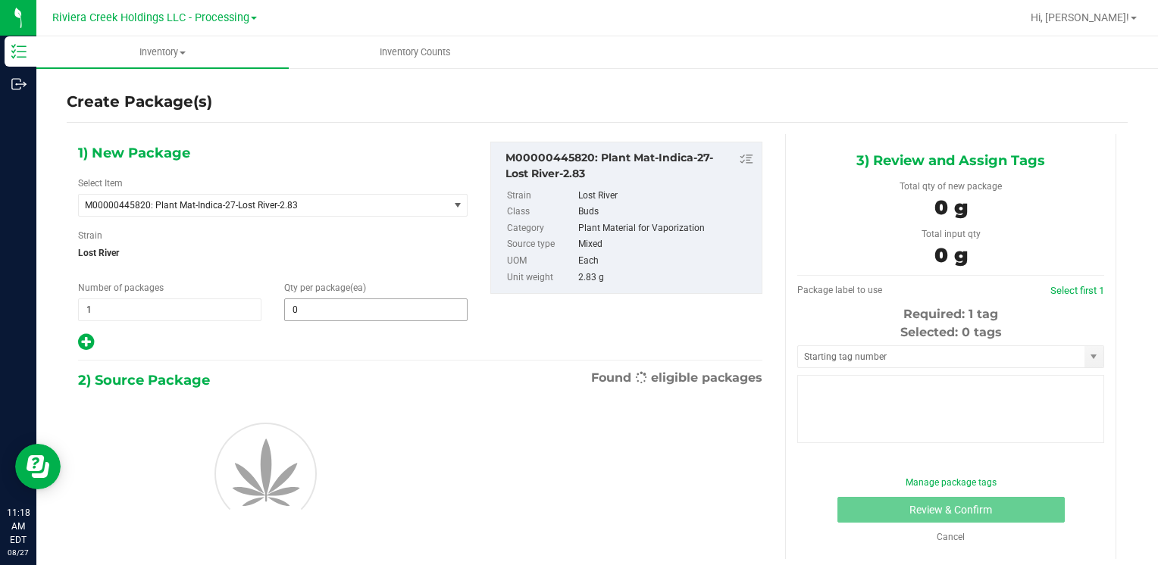
type input "0"
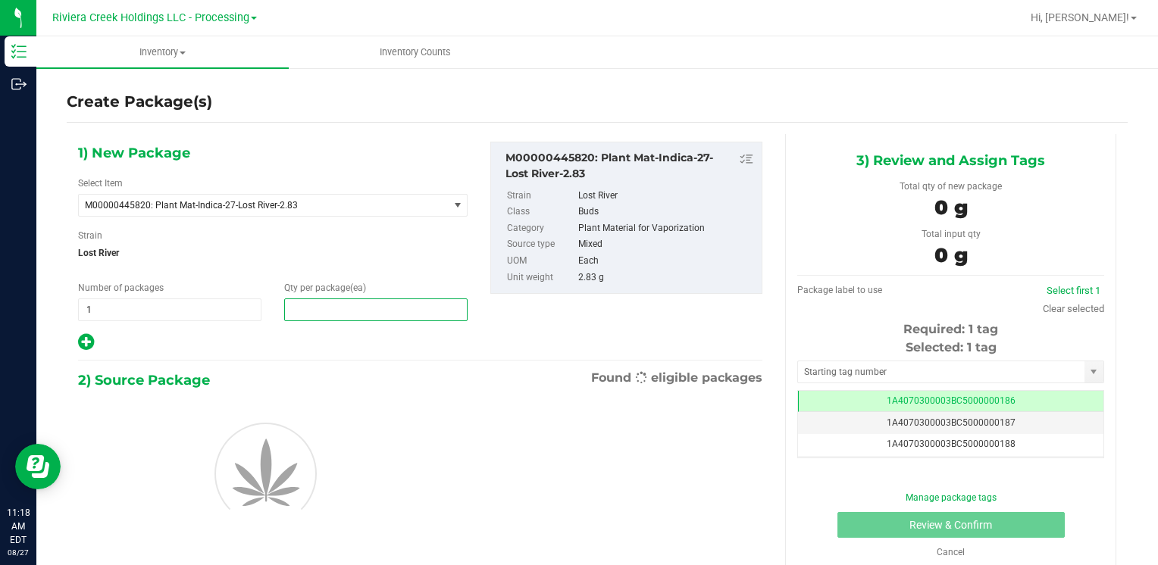
click at [344, 308] on span at bounding box center [375, 310] width 183 height 23
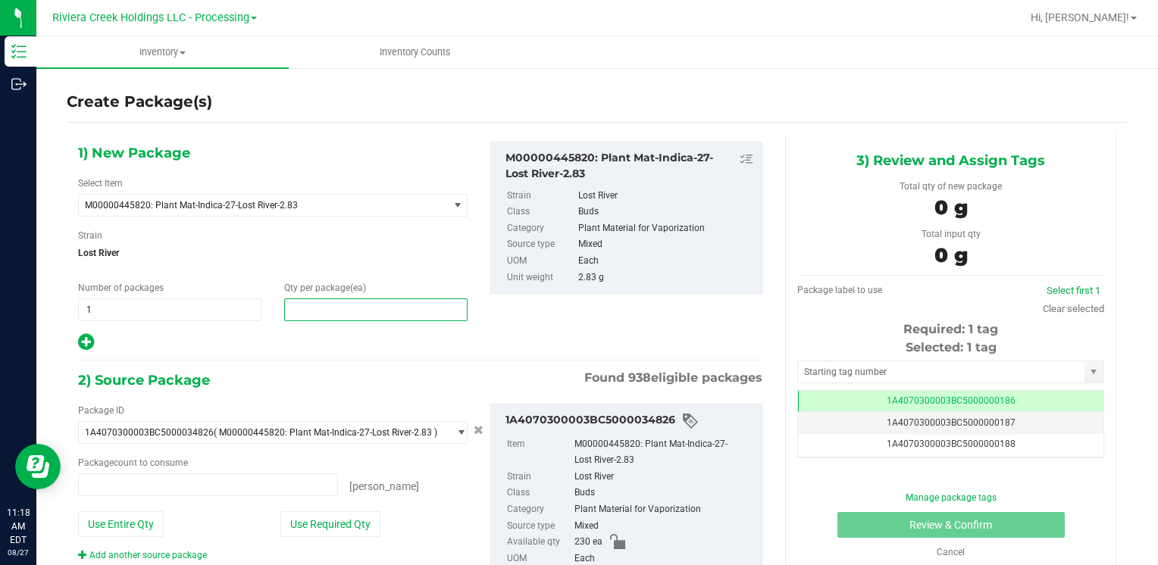
type input "0 ea"
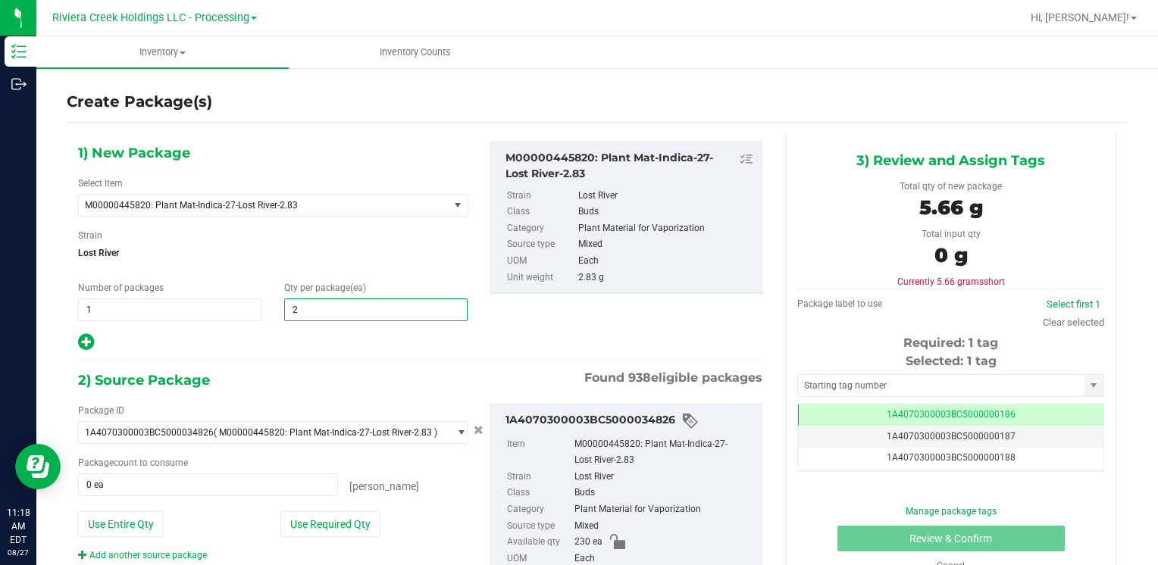
type input "20"
click at [290, 528] on button "Use Required Qty" at bounding box center [330, 525] width 100 height 26
type input "20 ea"
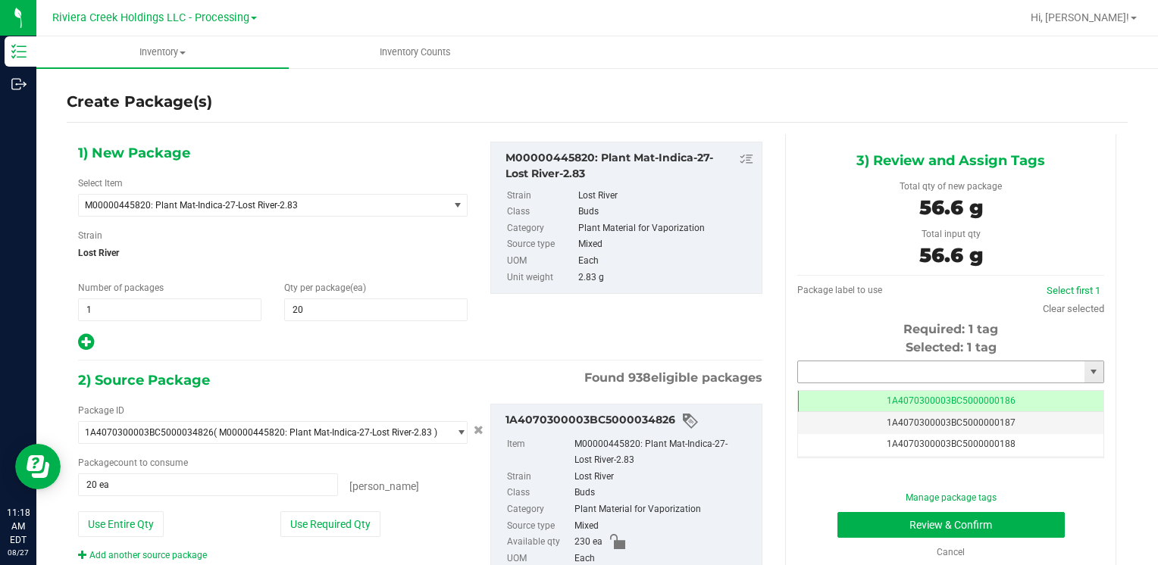
click at [849, 380] on input "text" at bounding box center [941, 372] width 286 height 21
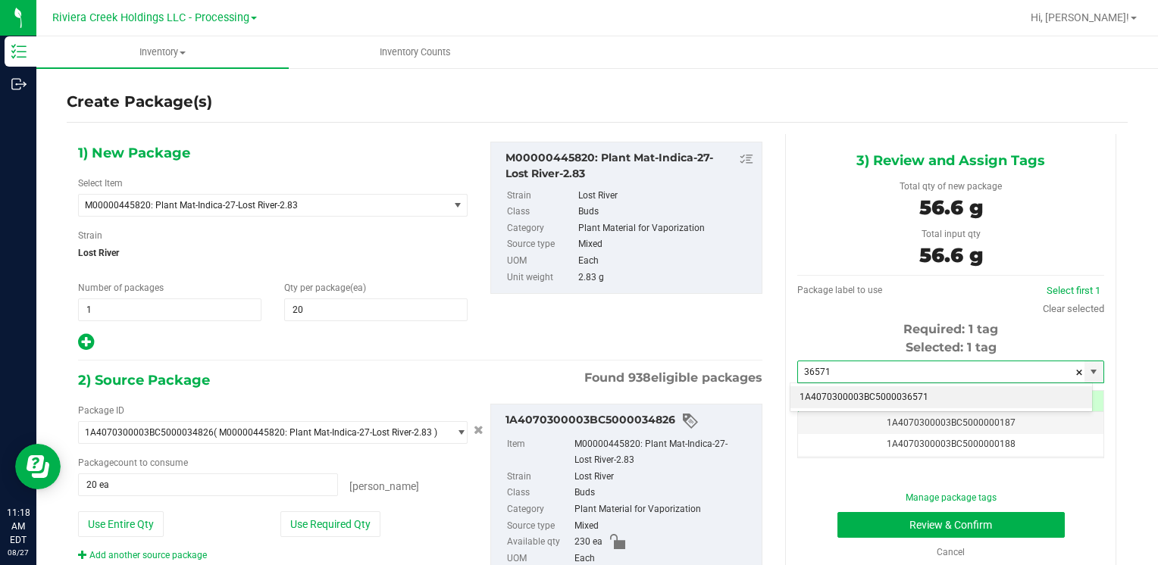
click at [872, 387] on li "1A4070300003BC5000036571" at bounding box center [942, 398] width 302 height 23
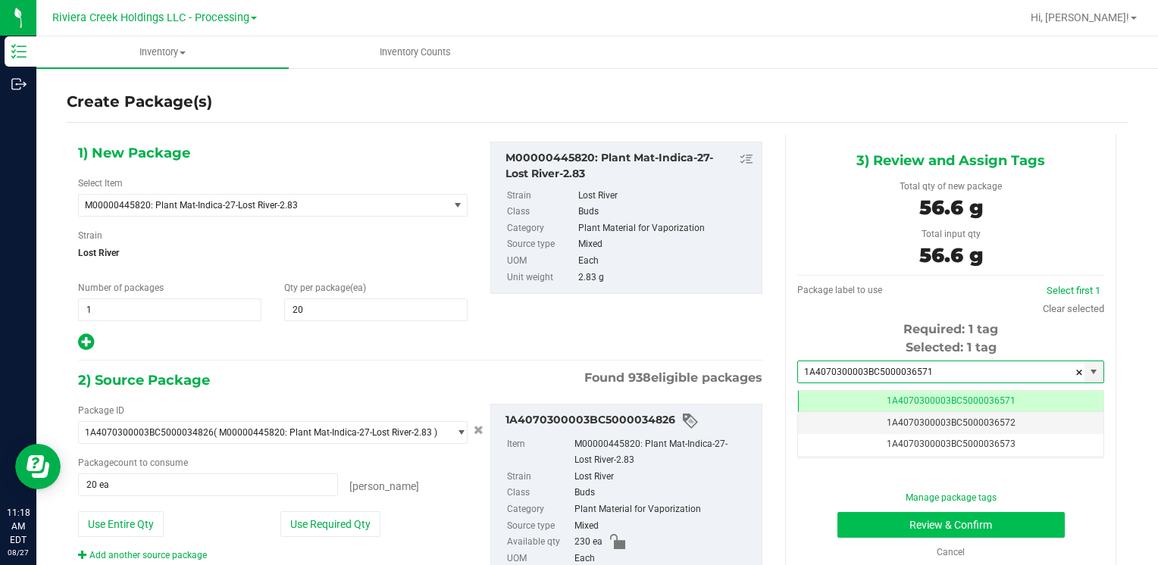
type input "1A4070300003BC5000036571"
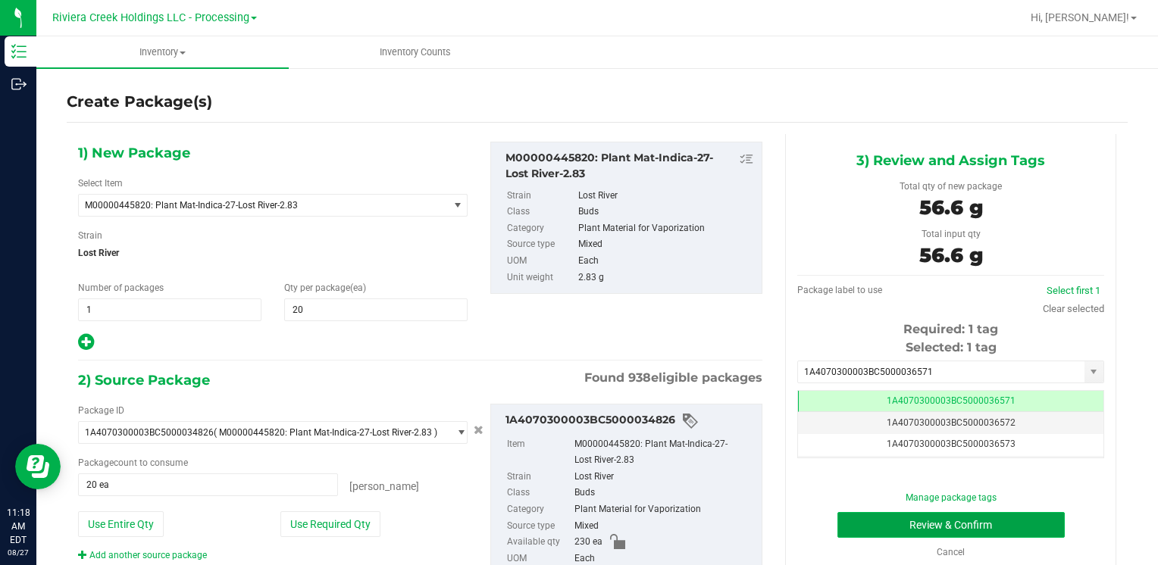
click at [861, 515] on button "Review & Confirm" at bounding box center [951, 525] width 227 height 26
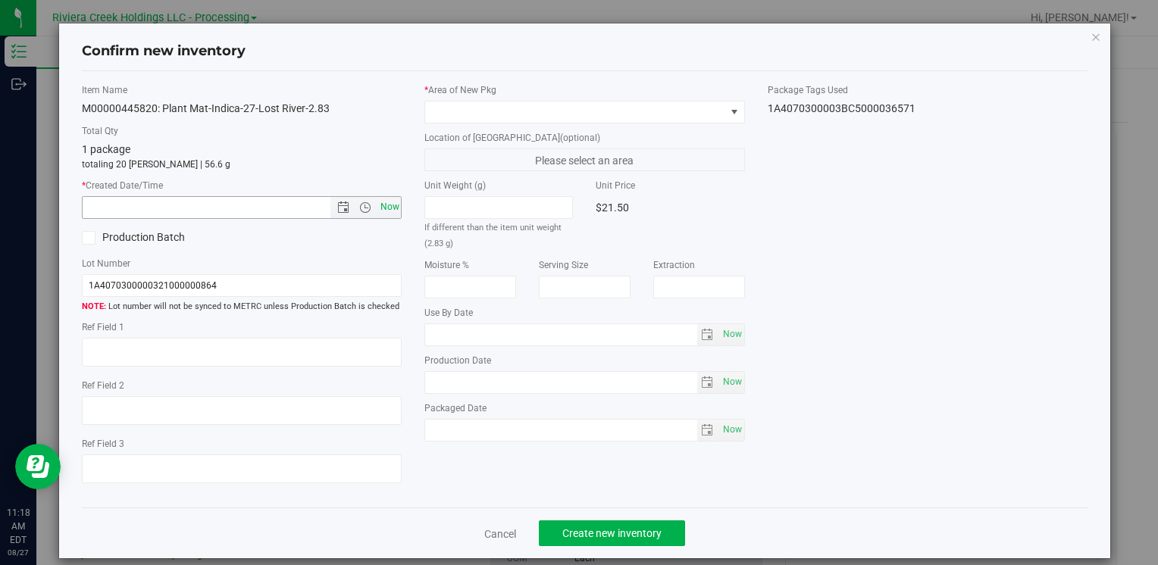
click at [377, 211] on span "Now" at bounding box center [390, 207] width 26 height 22
type input "[DATE] 11:18 AM"
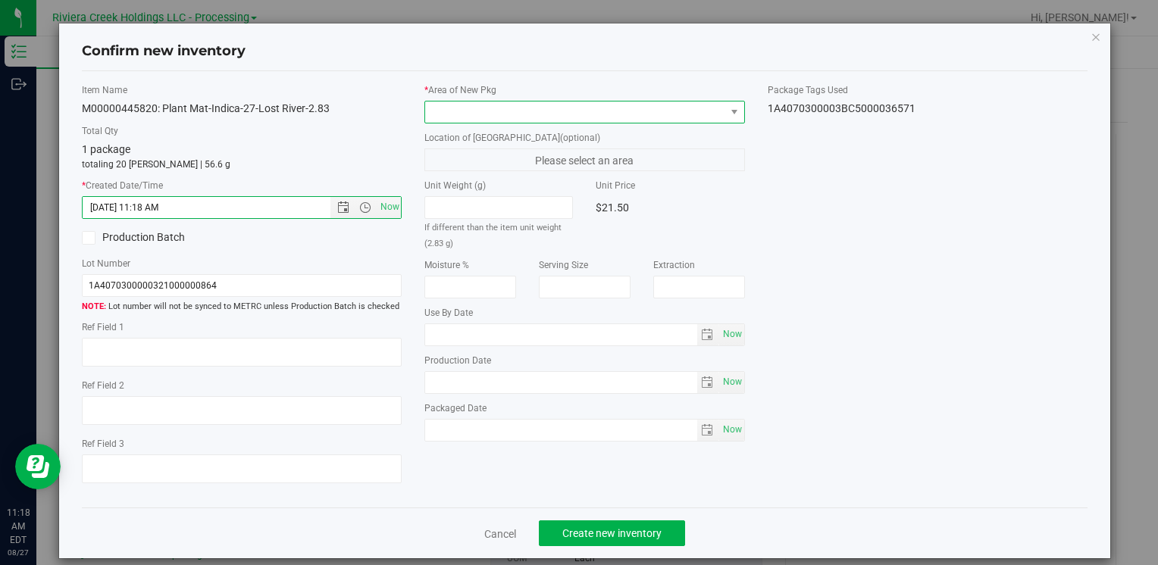
click at [446, 108] on span at bounding box center [574, 112] width 299 height 21
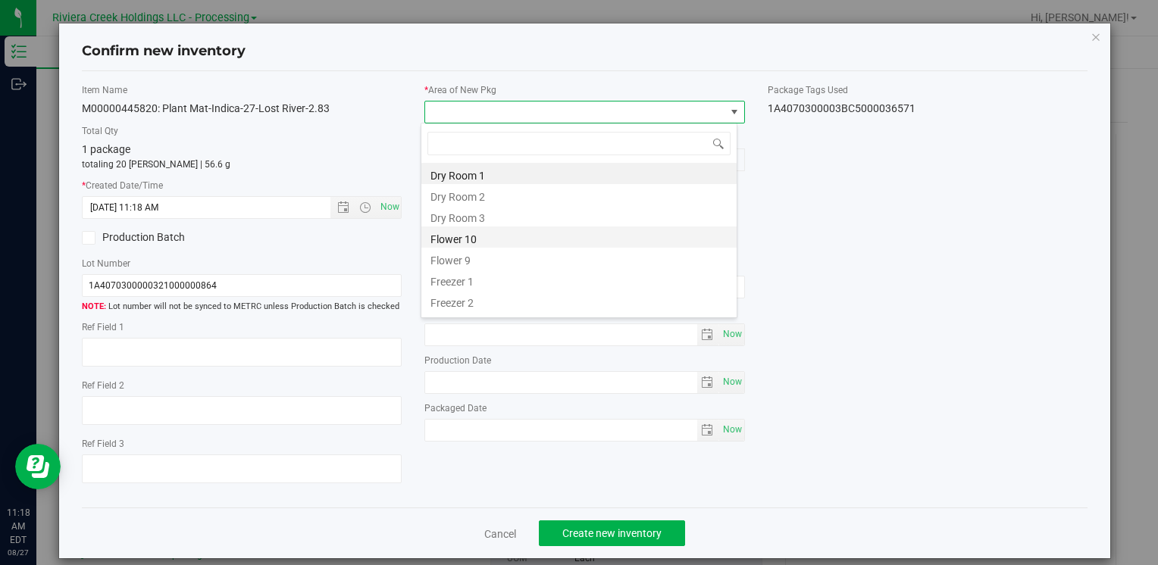
click at [486, 234] on li "Flower 10" at bounding box center [578, 237] width 315 height 21
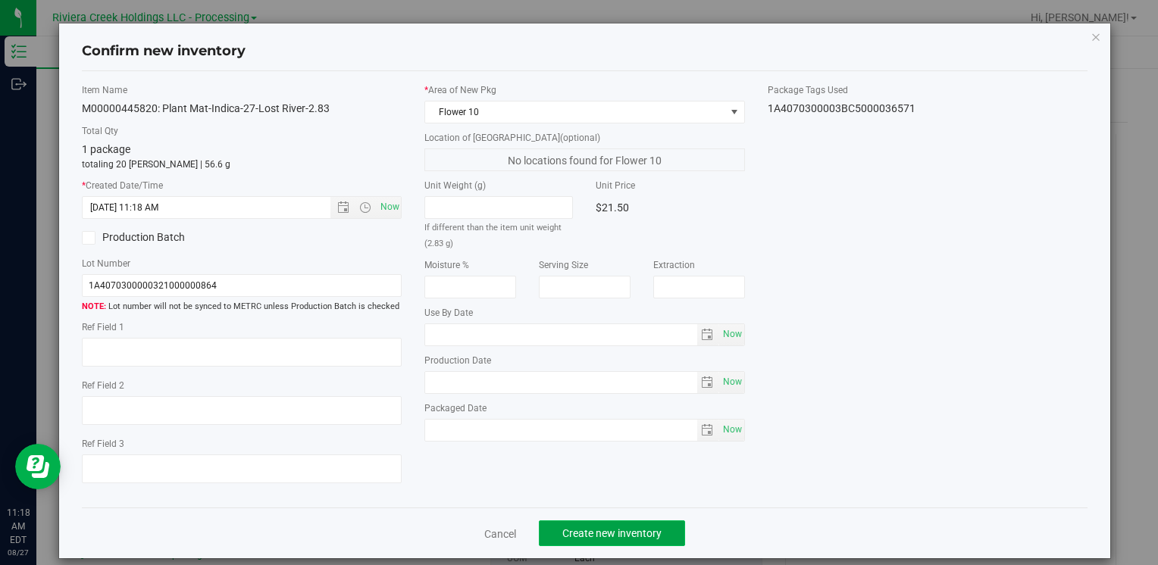
click at [591, 542] on button "Create new inventory" at bounding box center [612, 534] width 146 height 26
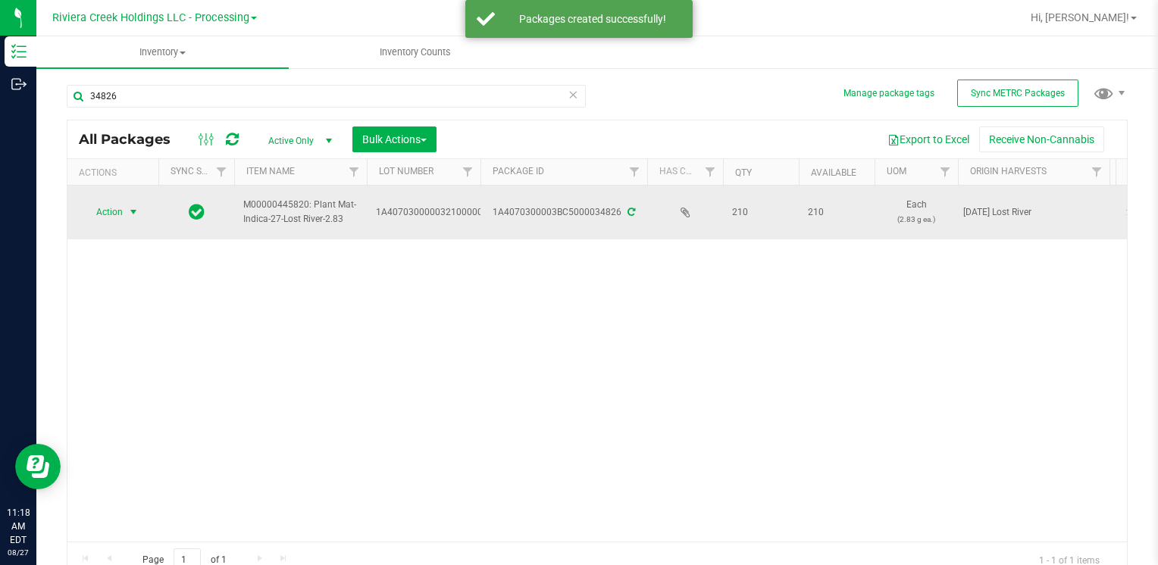
click at [124, 208] on span "select" at bounding box center [133, 212] width 19 height 21
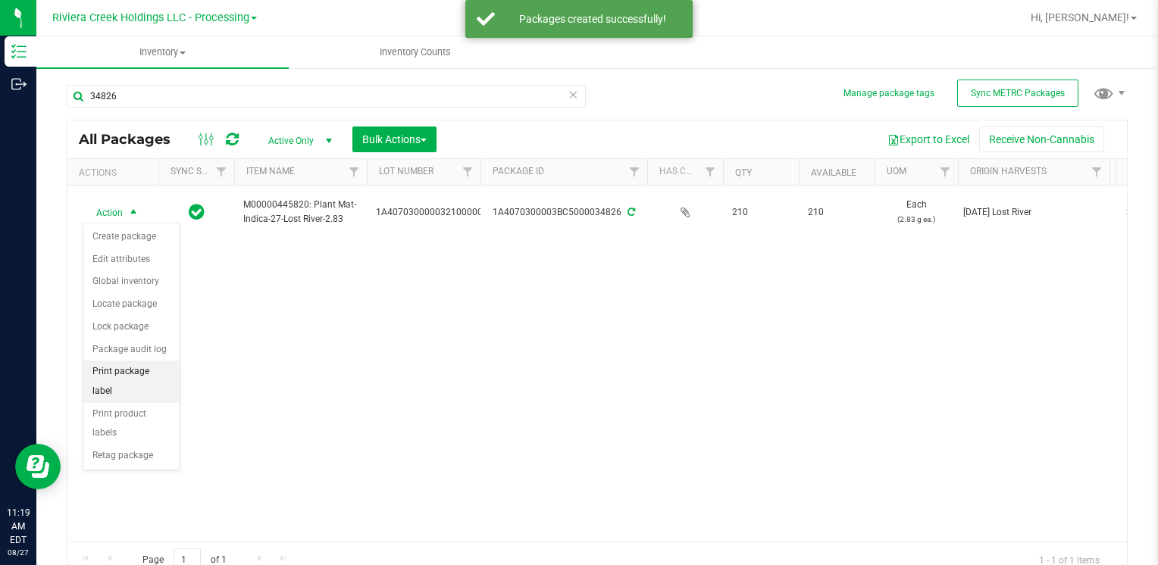
click at [159, 365] on li "Print package label" at bounding box center [131, 382] width 96 height 42
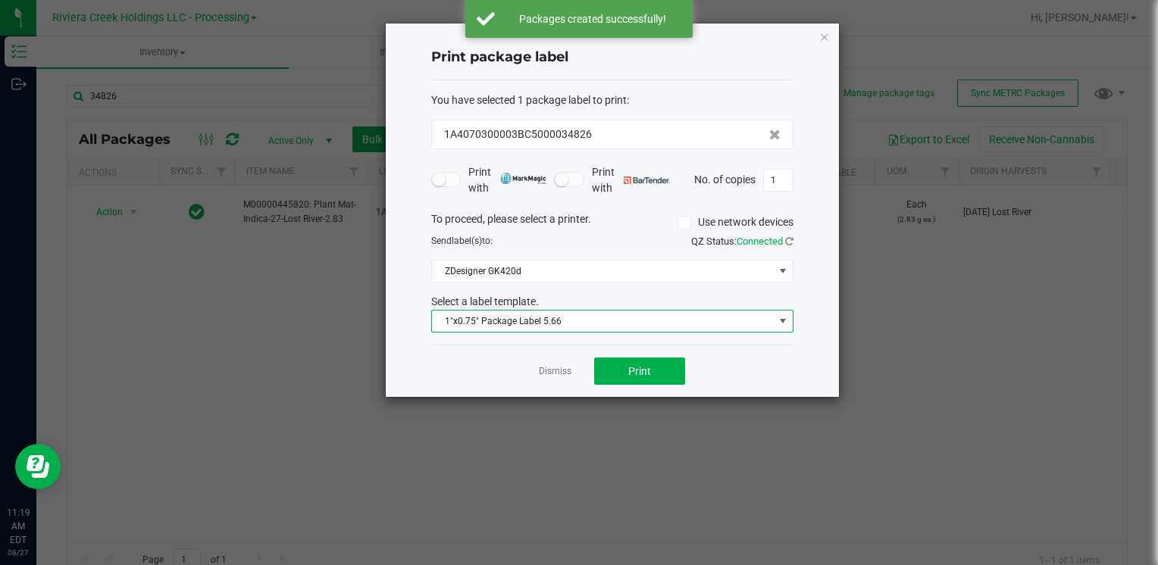
drag, startPoint x: 564, startPoint y: 318, endPoint x: 564, endPoint y: 326, distance: 8.3
click at [564, 326] on span "1"x0.75" Package Label 5.66" at bounding box center [603, 321] width 342 height 21
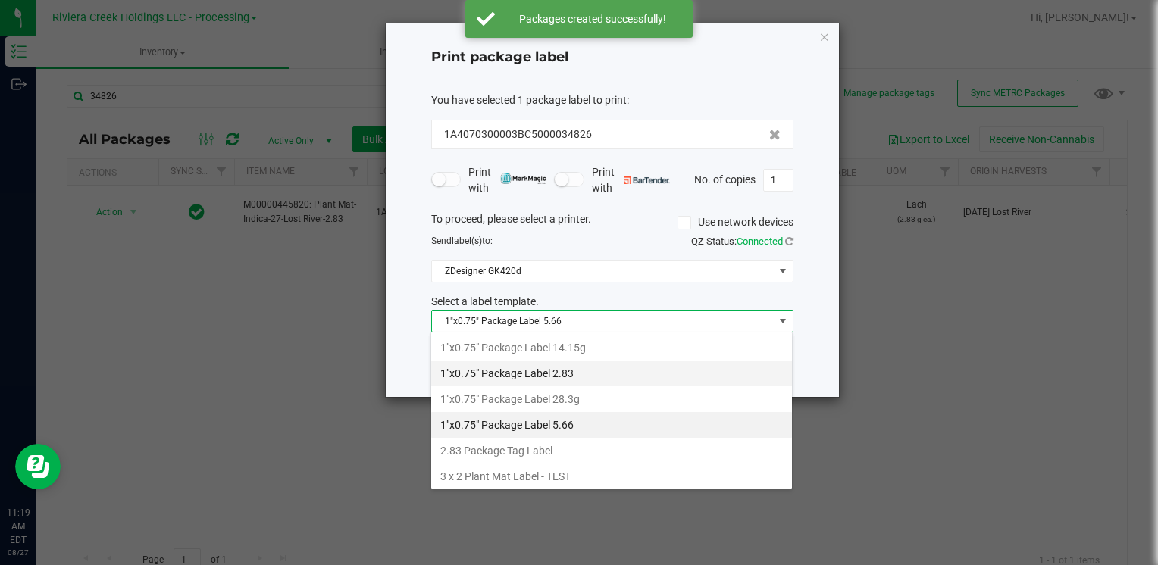
click at [576, 369] on li "1"x0.75" Package Label 2.83" at bounding box center [611, 374] width 361 height 26
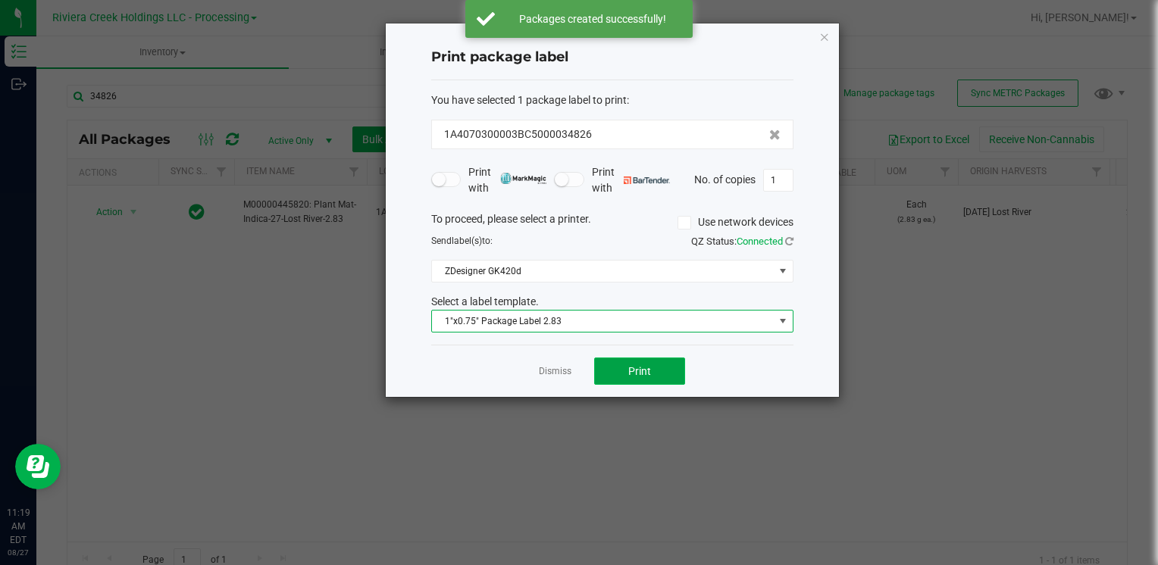
click at [643, 362] on button "Print" at bounding box center [639, 371] width 91 height 27
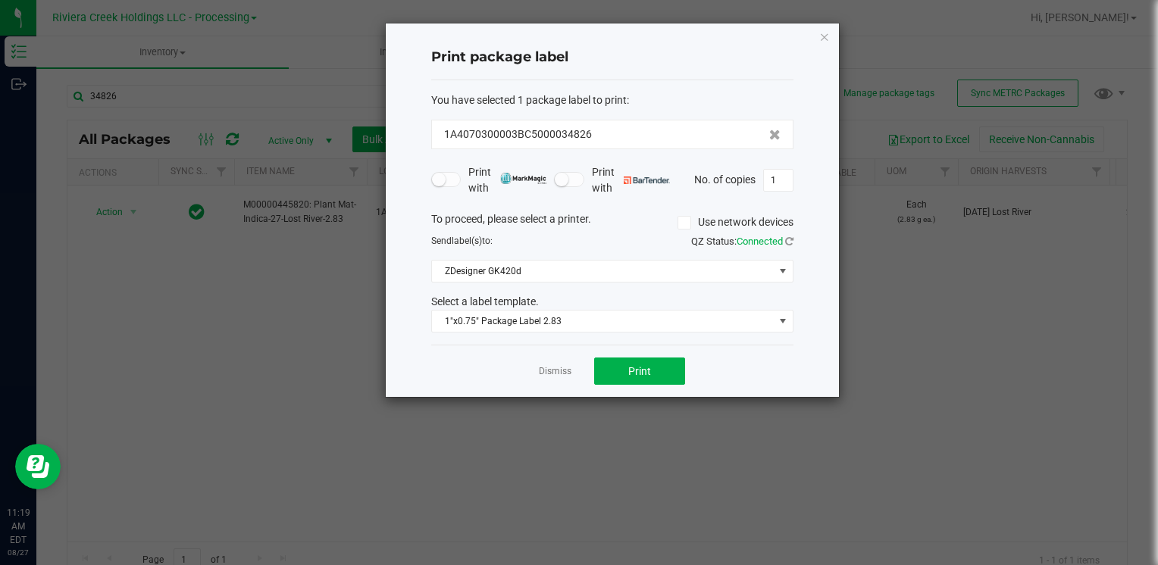
click at [822, 32] on icon "button" at bounding box center [824, 36] width 11 height 18
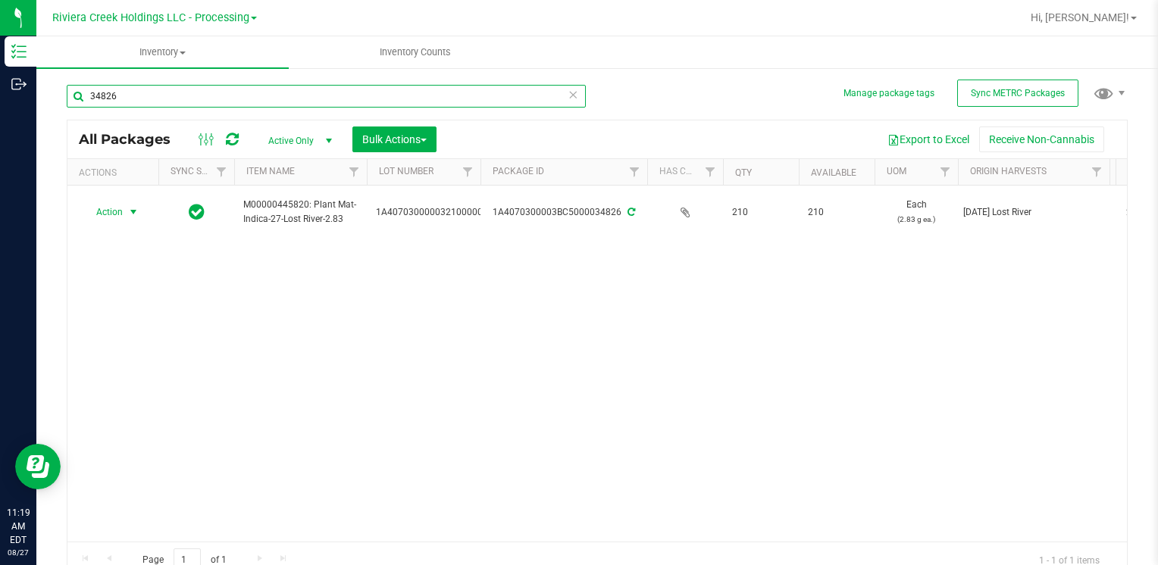
click at [152, 96] on input "34826" at bounding box center [326, 96] width 519 height 23
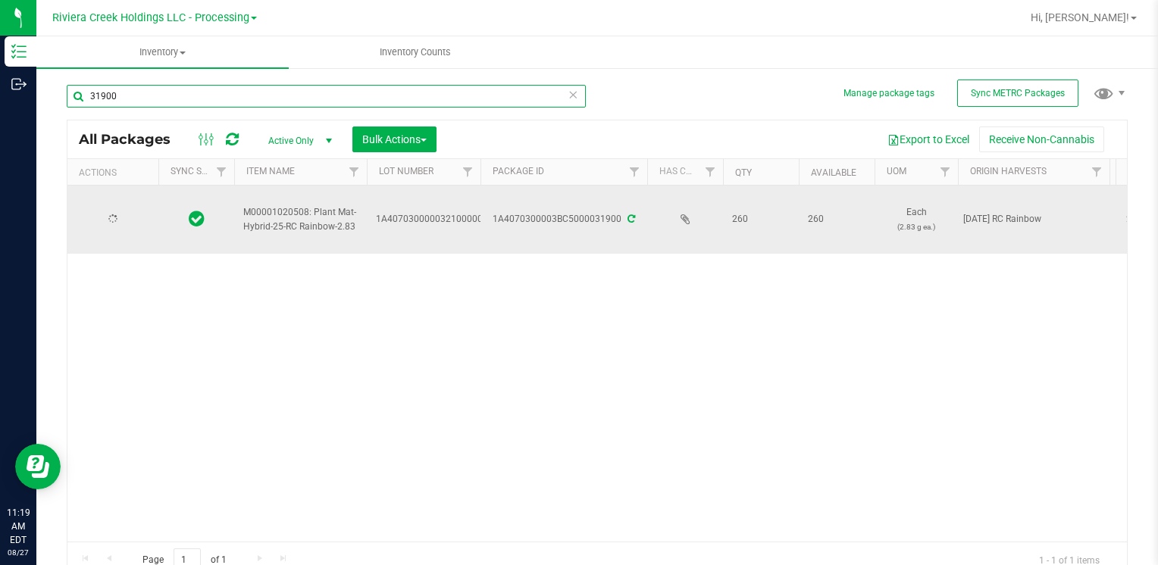
type input "31900"
click at [121, 214] on span "Action" at bounding box center [103, 219] width 41 height 21
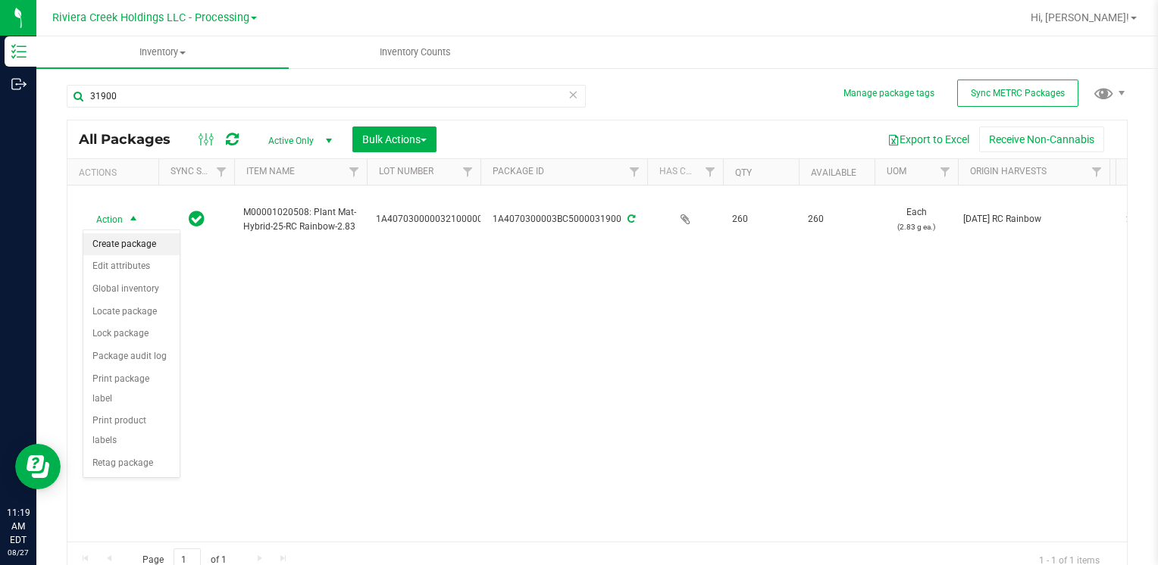
click at [133, 243] on li "Create package" at bounding box center [131, 244] width 96 height 23
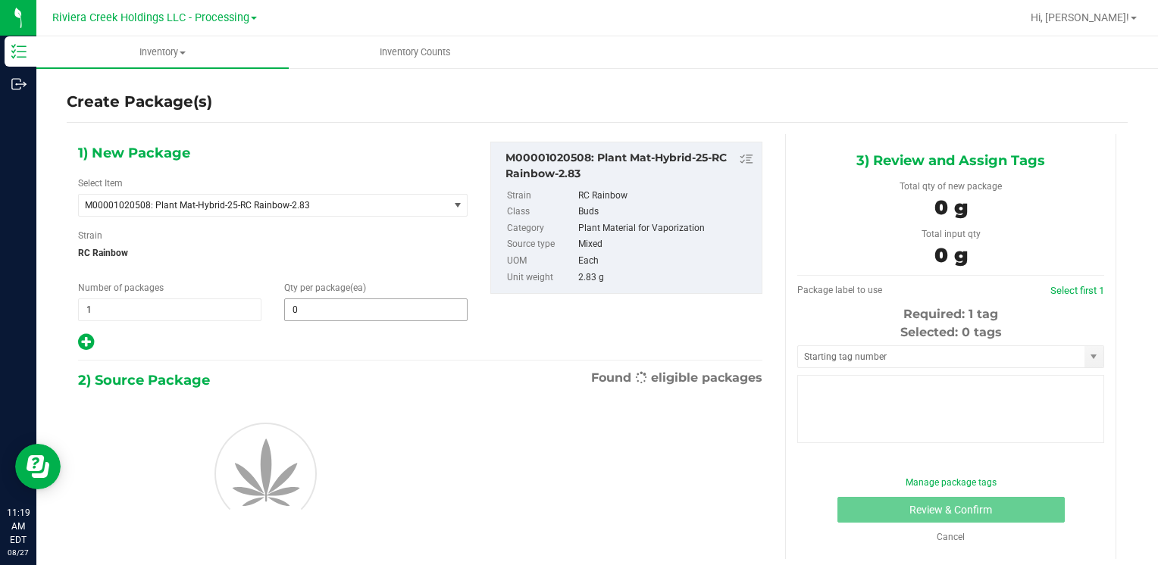
type input "0"
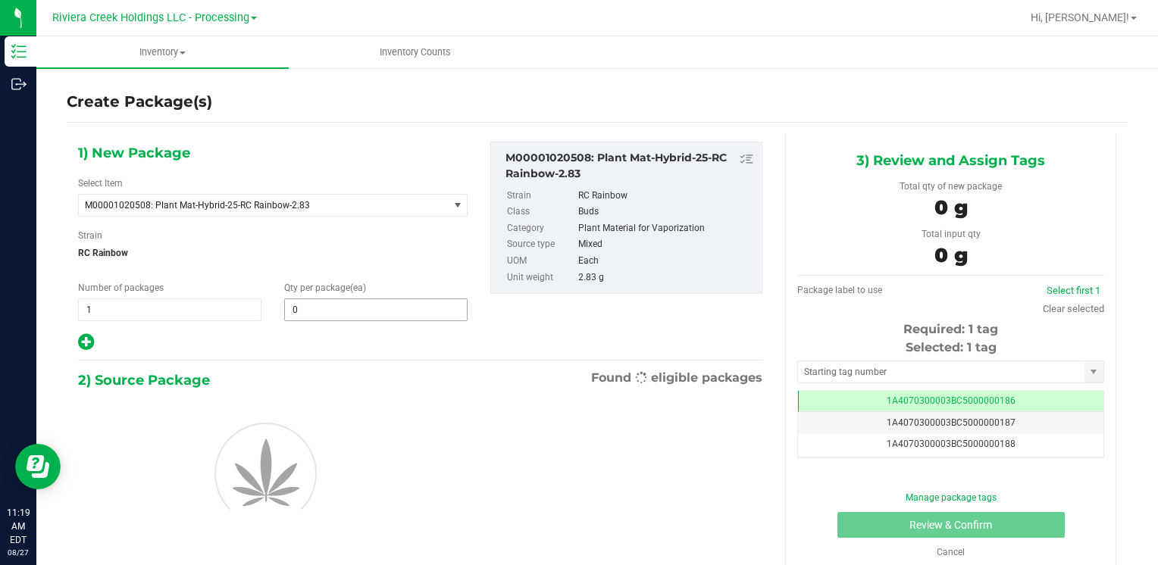
click at [340, 318] on span "0 0" at bounding box center [375, 310] width 183 height 23
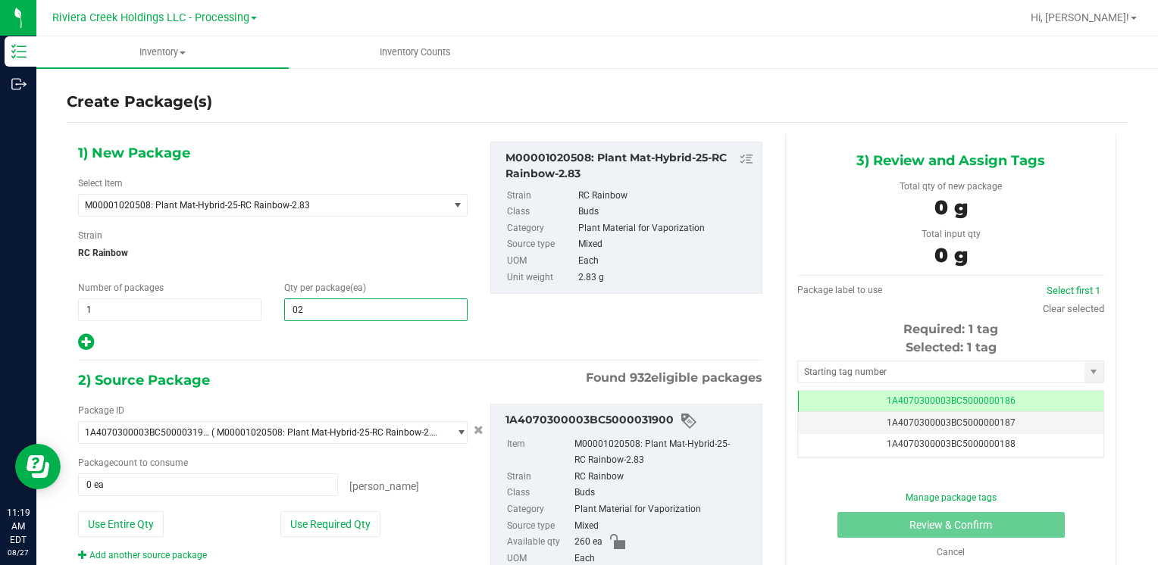
type input "0"
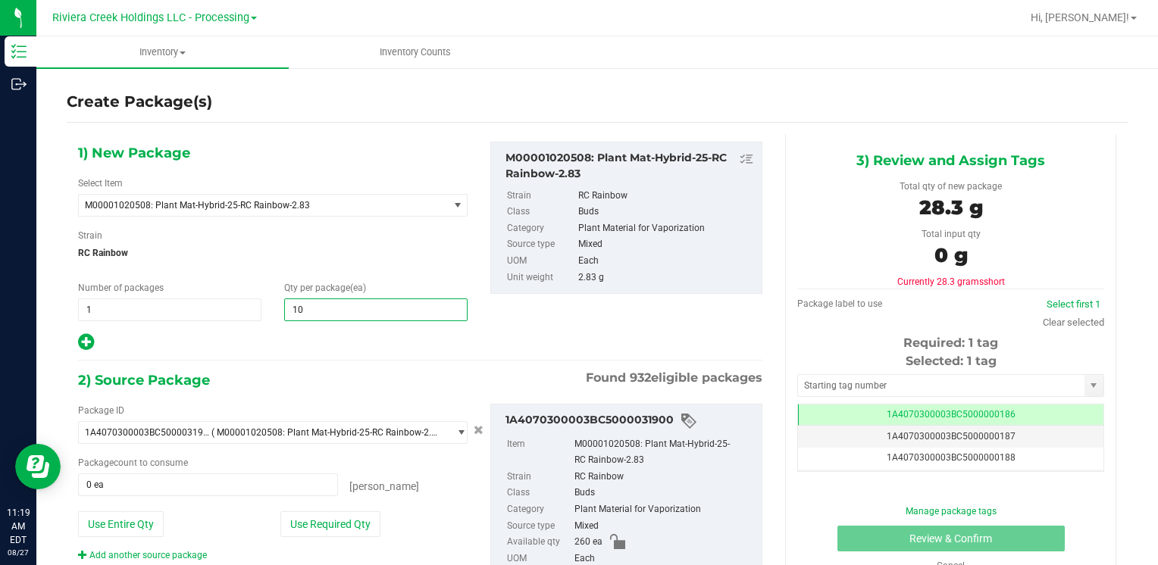
type input "1"
type input "20"
click at [296, 526] on button "Use Required Qty" at bounding box center [330, 525] width 100 height 26
type input "20 ea"
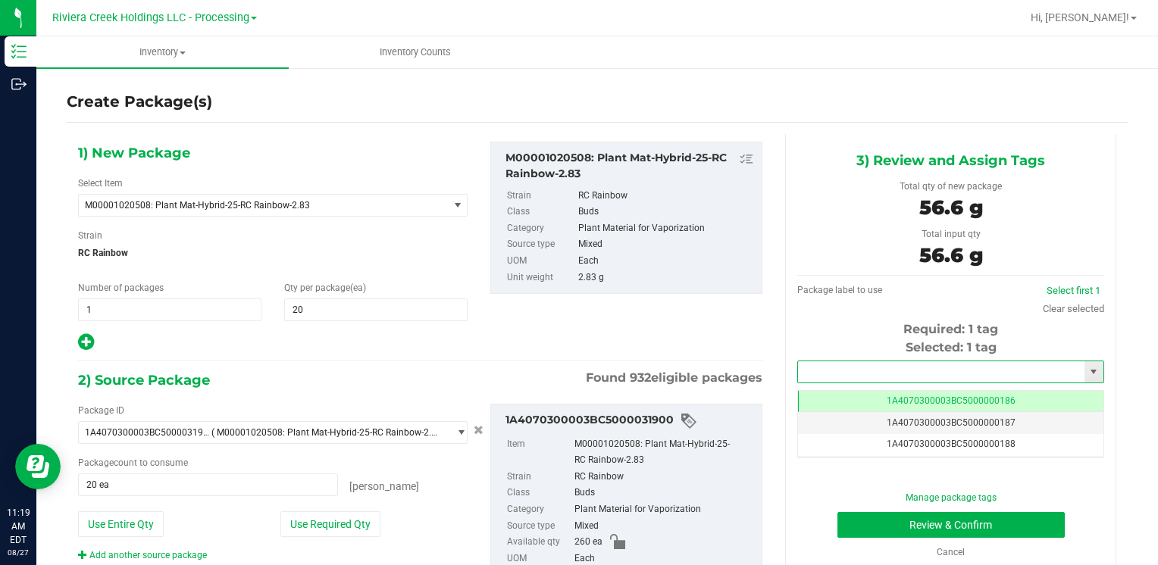
click at [861, 369] on input "text" at bounding box center [941, 372] width 286 height 21
click at [858, 392] on li "1A4070300003BC5000036572" at bounding box center [942, 398] width 302 height 23
type input "1A4070300003BC5000036572"
click at [887, 521] on button "Review & Confirm" at bounding box center [951, 525] width 227 height 26
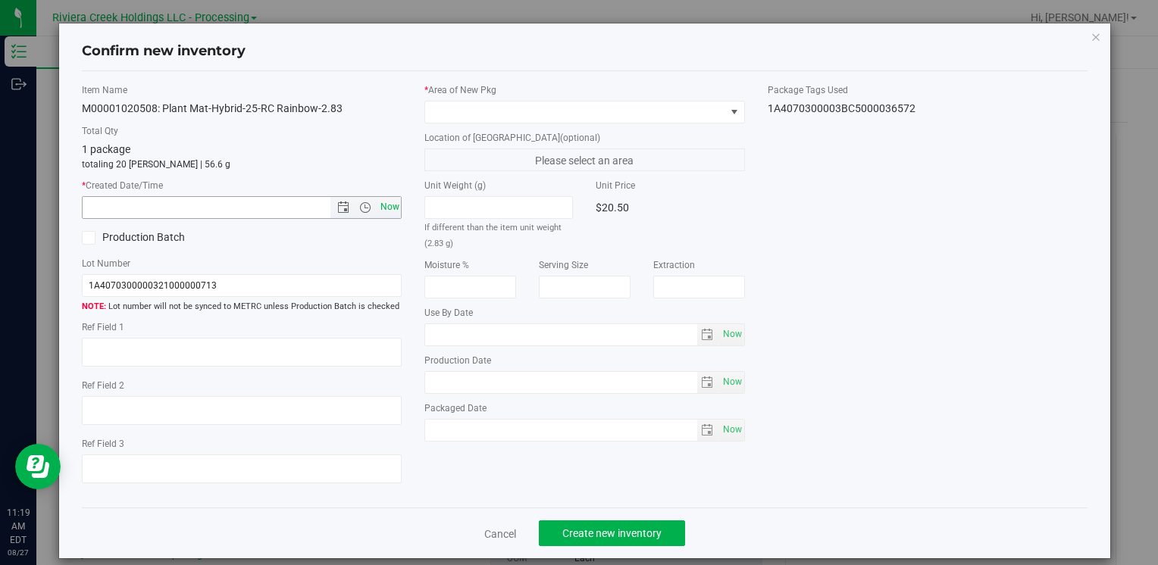
click at [387, 214] on span "Now" at bounding box center [390, 207] width 26 height 22
type input "[DATE] 11:19 AM"
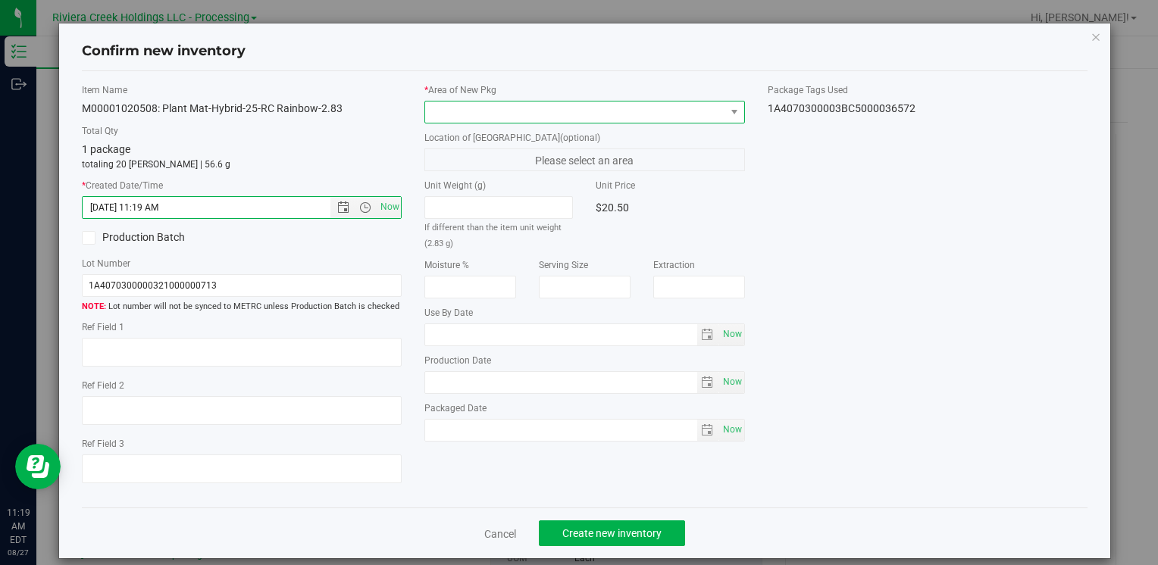
click at [440, 107] on span at bounding box center [574, 112] width 299 height 21
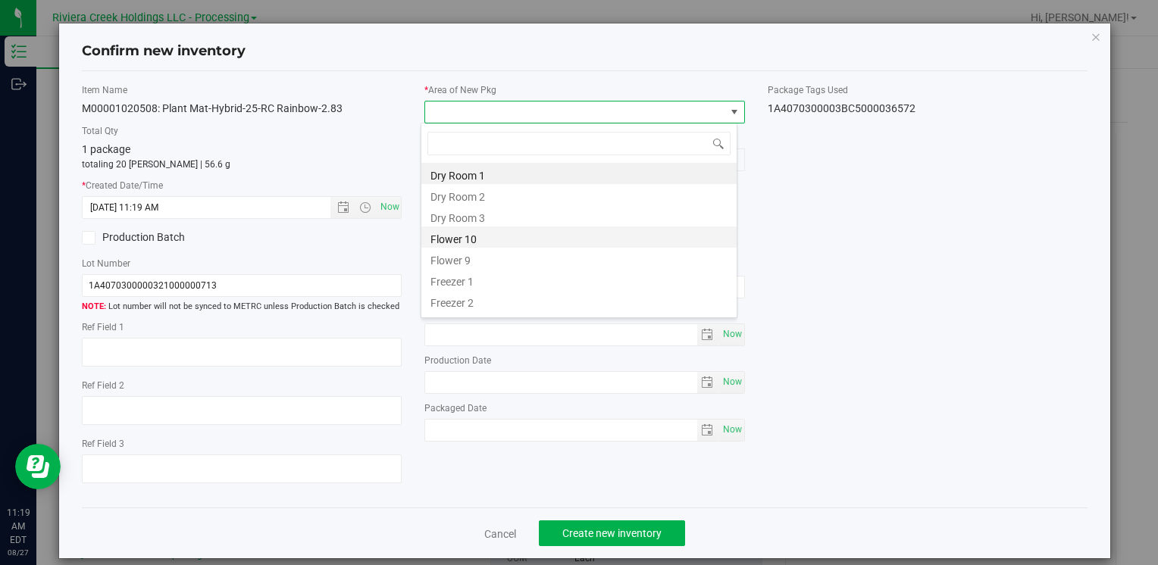
click at [497, 236] on li "Flower 10" at bounding box center [578, 237] width 315 height 21
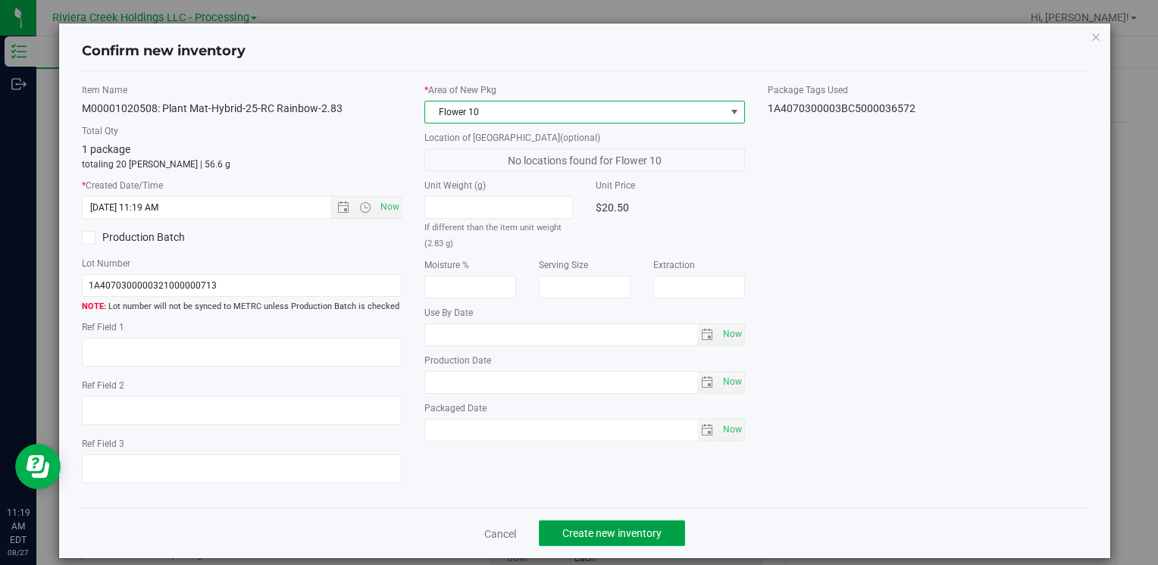
click at [615, 534] on span "Create new inventory" at bounding box center [611, 534] width 99 height 12
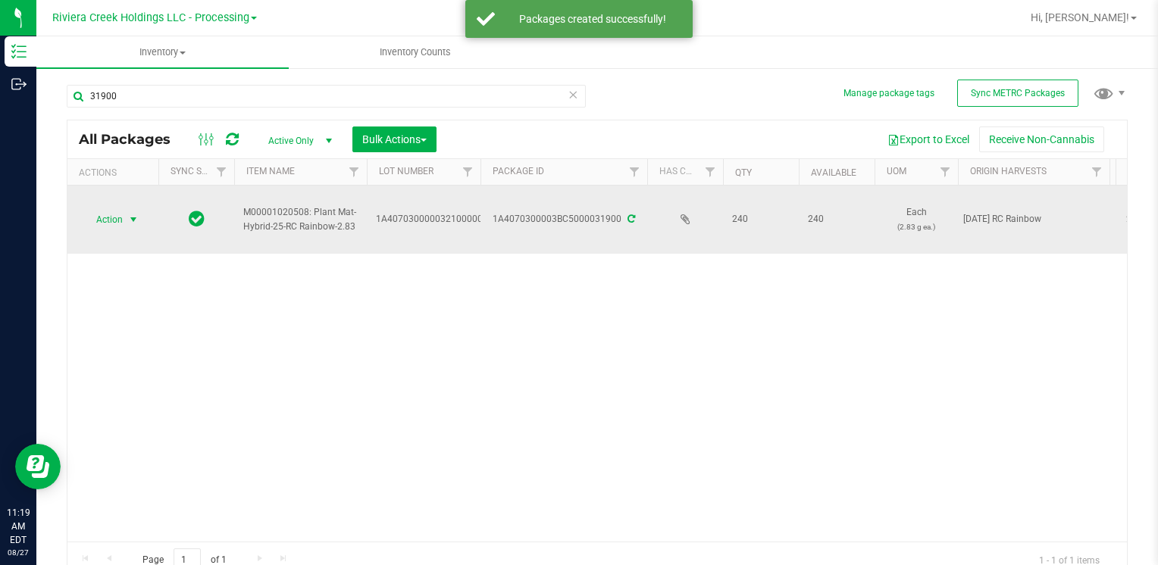
click at [118, 218] on span "Action" at bounding box center [103, 219] width 41 height 21
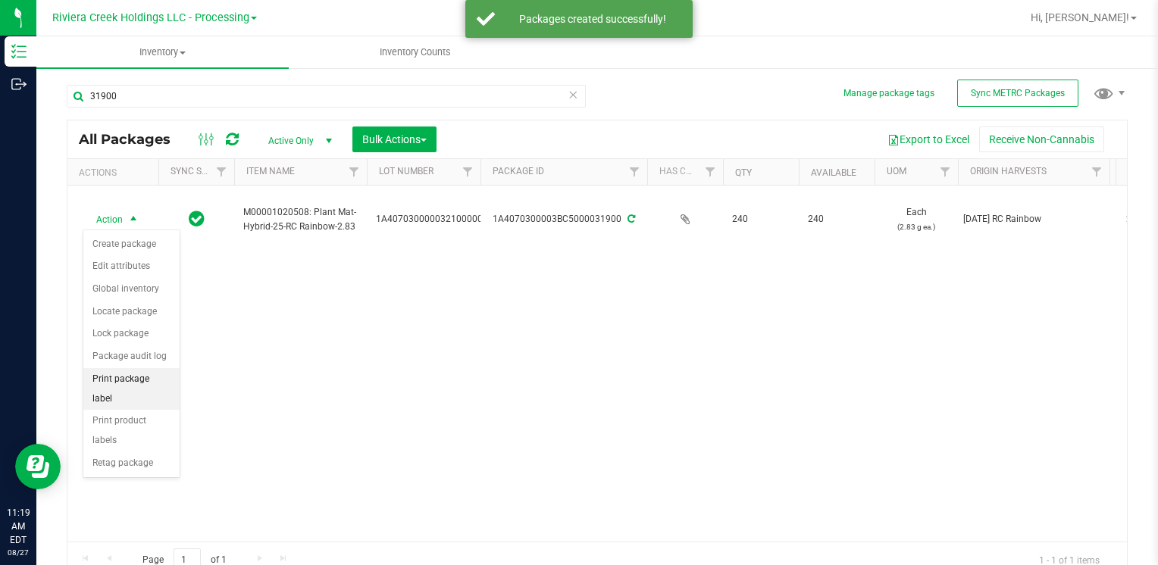
click at [158, 373] on li "Print package label" at bounding box center [131, 389] width 96 height 42
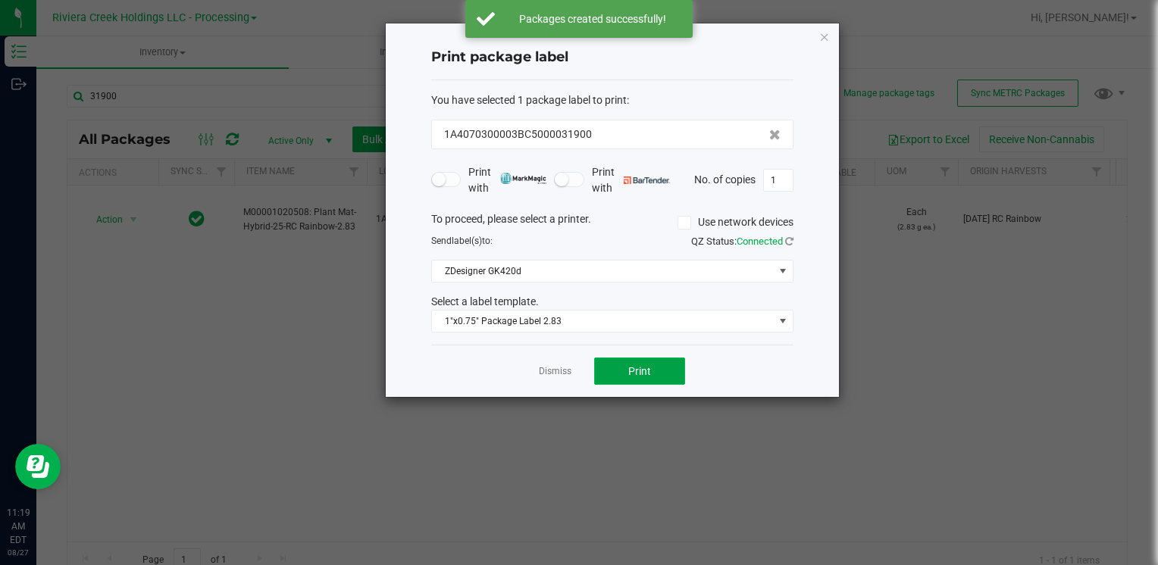
click at [625, 371] on button "Print" at bounding box center [639, 371] width 91 height 27
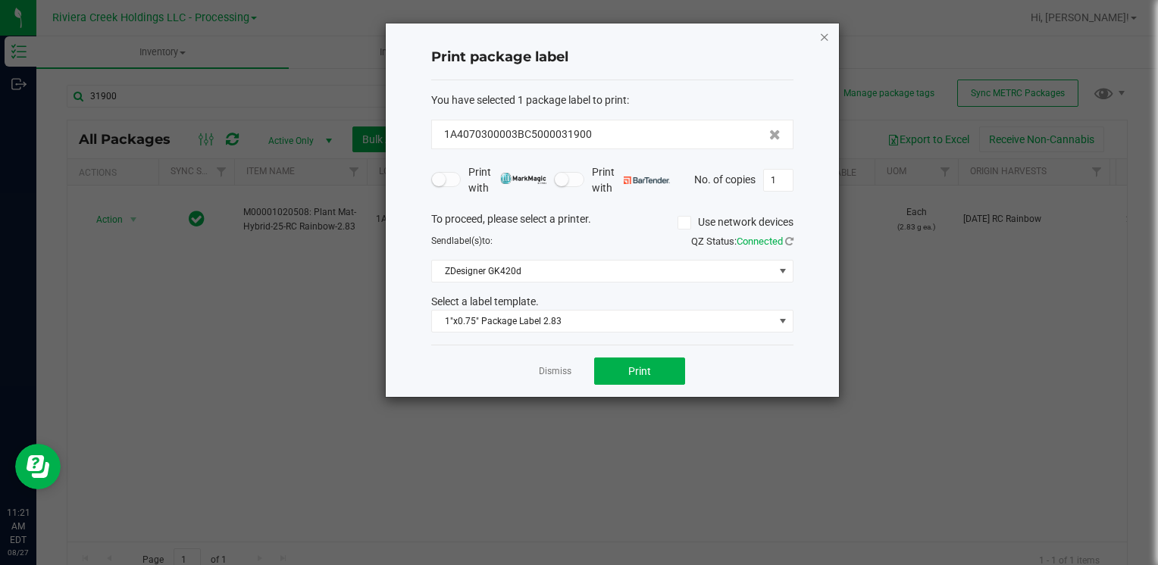
click at [826, 37] on icon "button" at bounding box center [824, 36] width 11 height 18
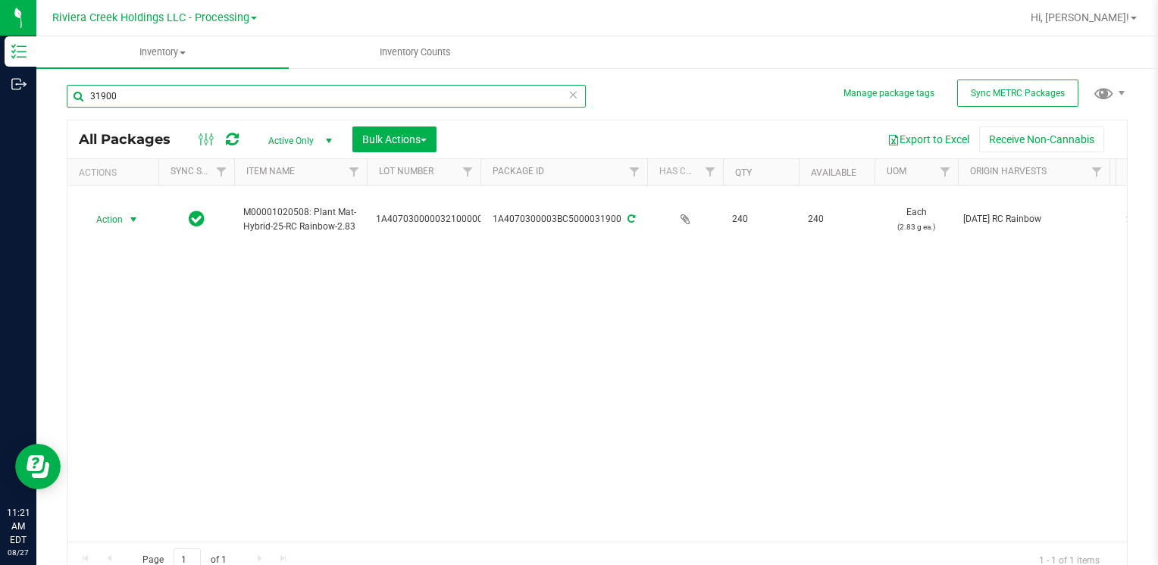
click at [171, 93] on input "31900" at bounding box center [326, 96] width 519 height 23
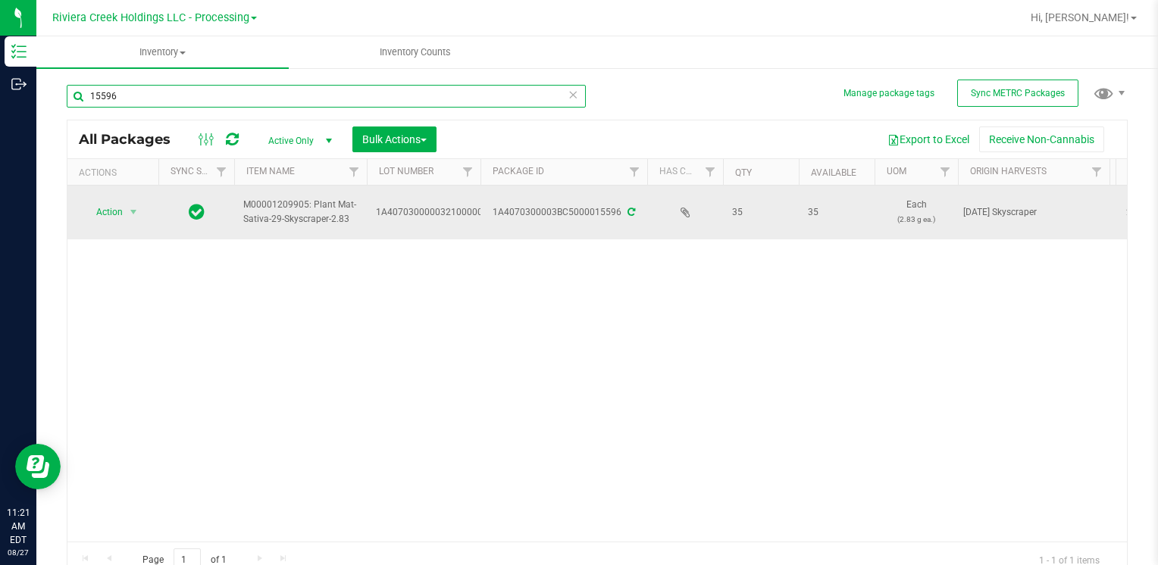
type input "15596"
click at [117, 202] on span "Action" at bounding box center [103, 212] width 41 height 21
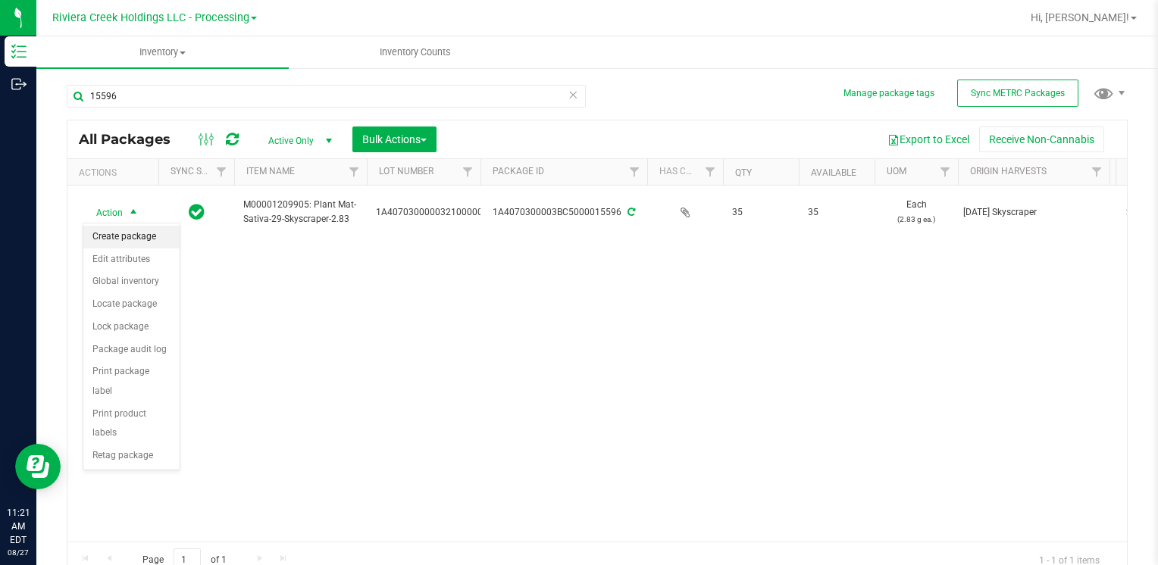
click at [116, 239] on li "Create package" at bounding box center [131, 237] width 96 height 23
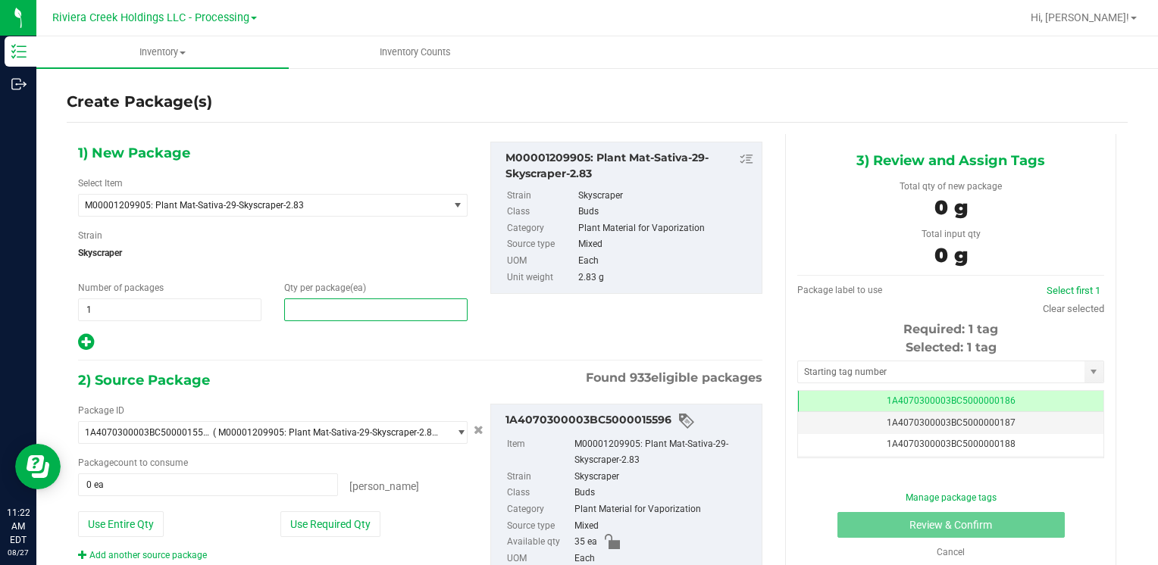
click at [294, 311] on span at bounding box center [375, 310] width 183 height 23
type input "30"
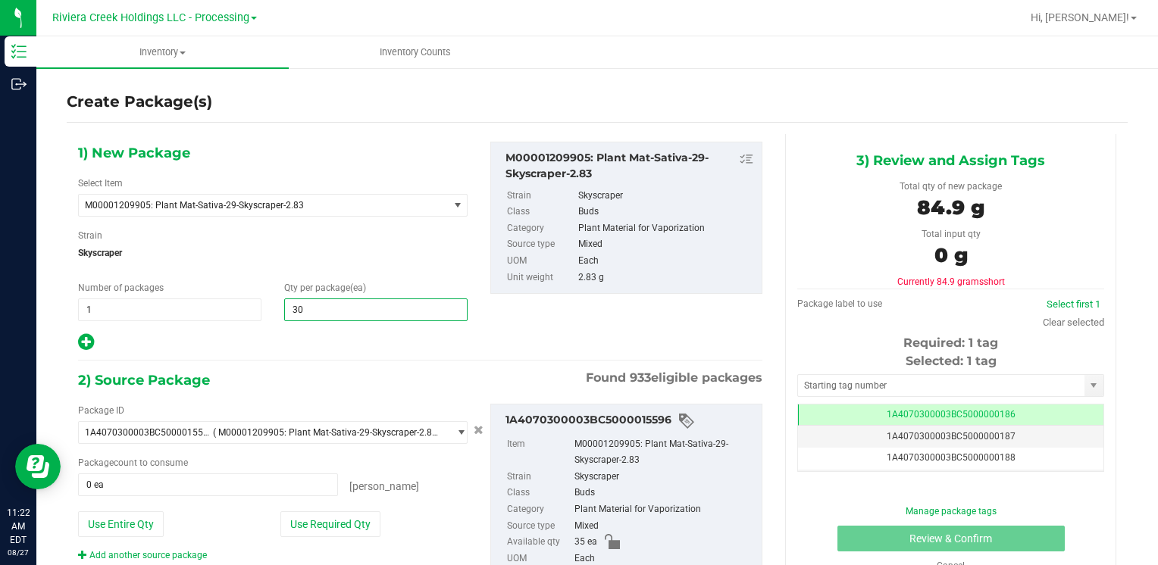
type input "30"
click at [292, 545] on div "Package ID 1A4070300003BC5000015596 ( M00001209905: Plant Mat-Sativa-29-Skyscra…" at bounding box center [273, 483] width 412 height 158
click at [302, 524] on button "Use Required Qty" at bounding box center [330, 525] width 100 height 26
type input "30 ea"
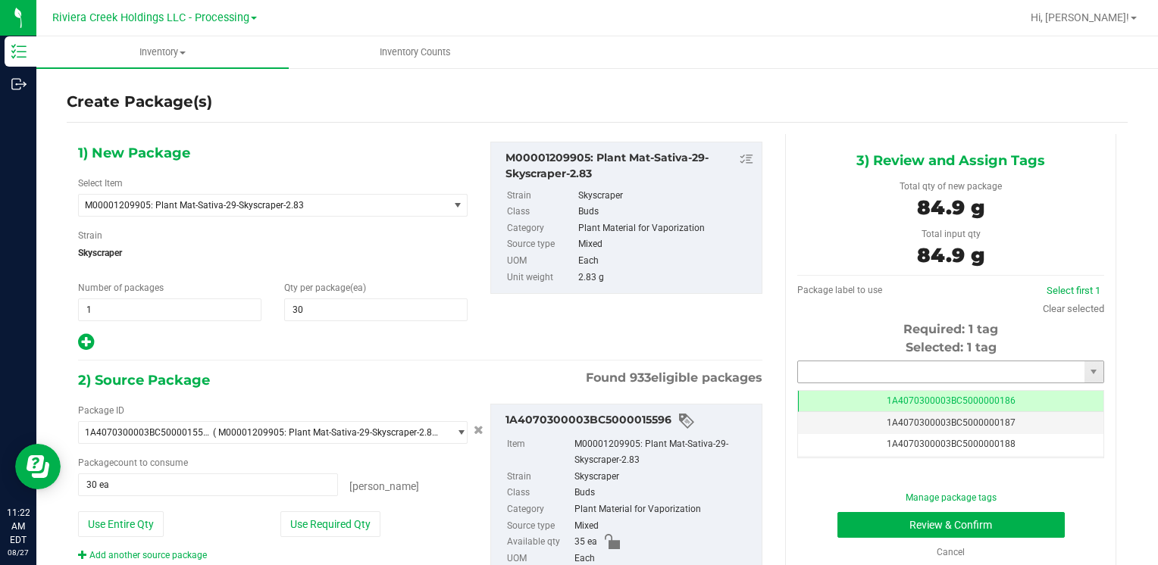
click at [825, 372] on input "text" at bounding box center [941, 372] width 286 height 21
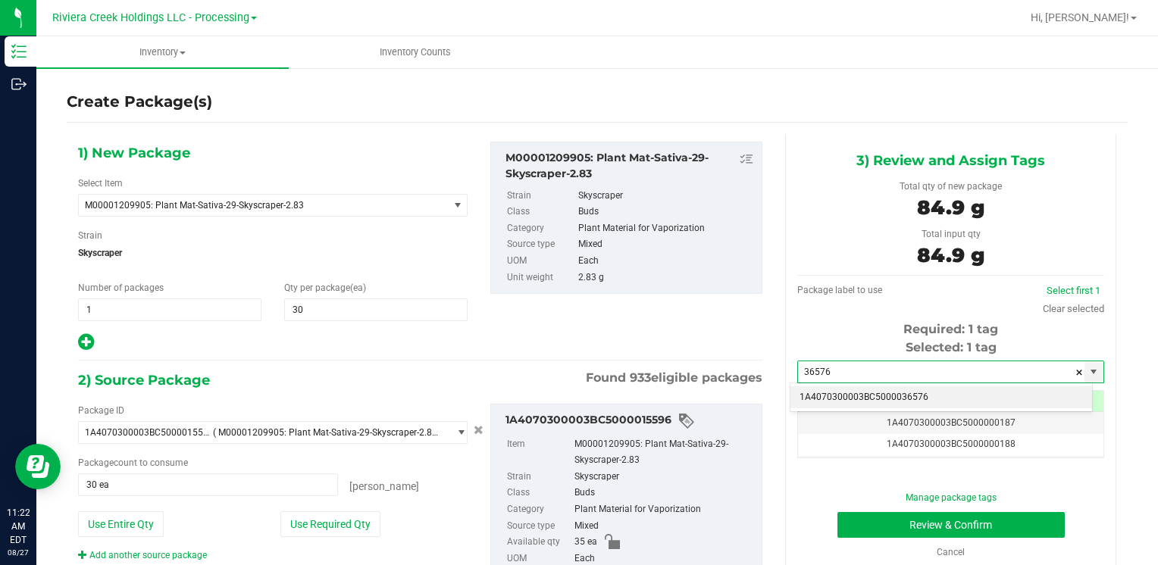
click at [825, 390] on li "1A4070300003BC5000036576" at bounding box center [942, 398] width 302 height 23
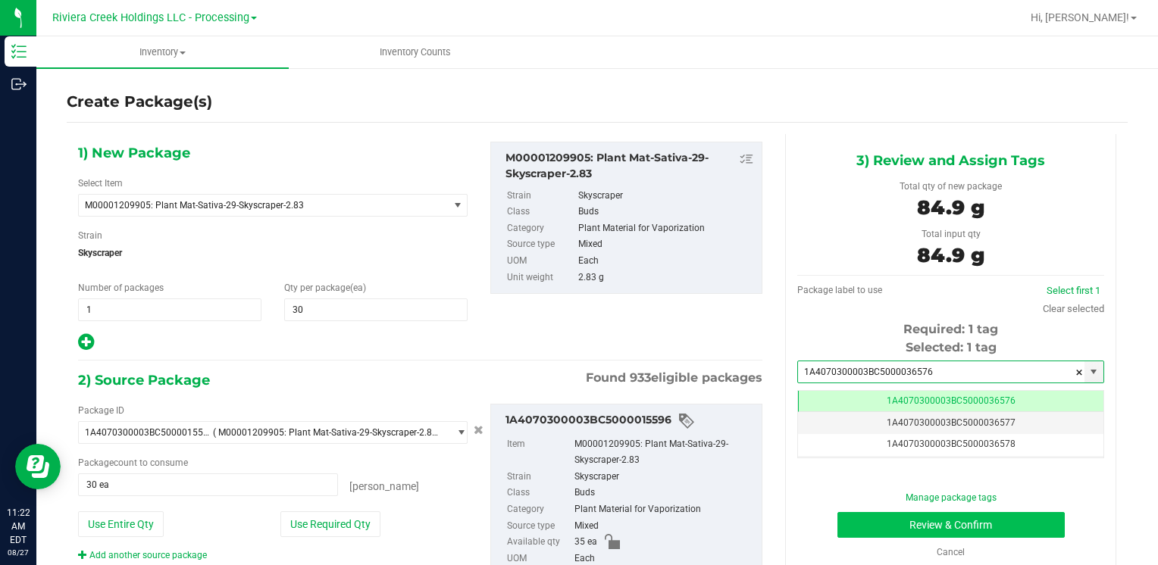
type input "1A4070300003BC5000036576"
click at [865, 525] on button "Review & Confirm" at bounding box center [951, 525] width 227 height 26
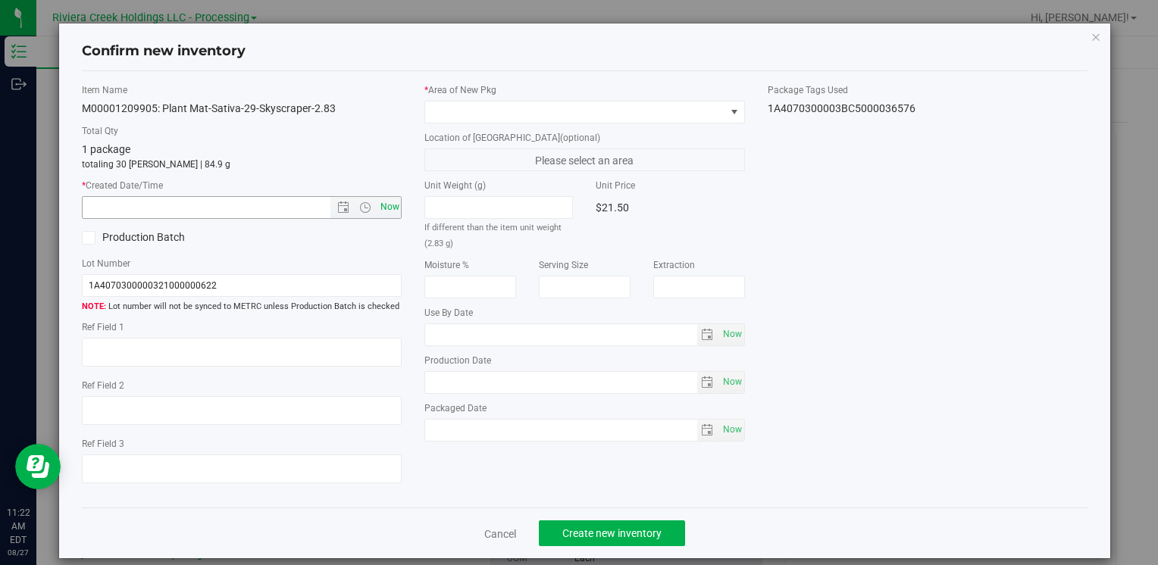
click at [380, 214] on span "Now" at bounding box center [390, 207] width 26 height 22
type input "[DATE] 11:22 AM"
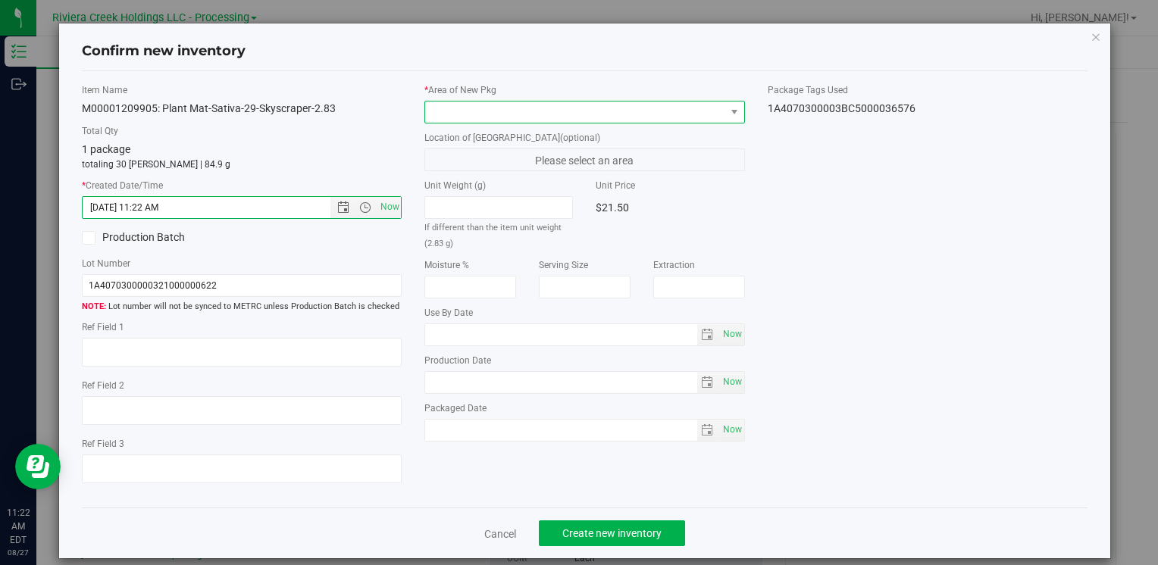
click at [470, 117] on span at bounding box center [574, 112] width 299 height 21
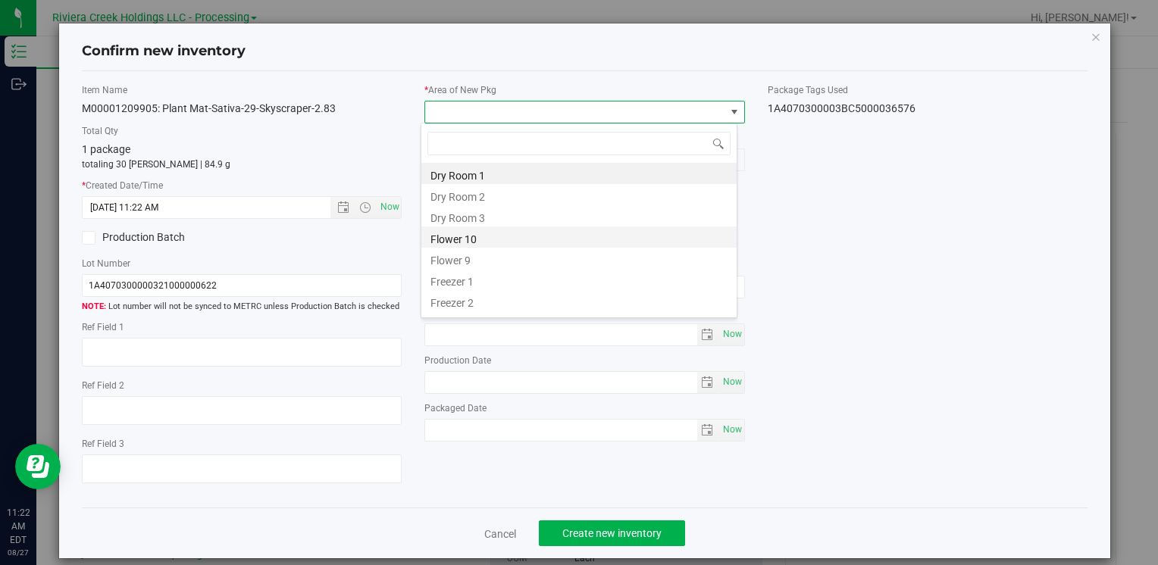
click at [497, 238] on li "Flower 10" at bounding box center [578, 237] width 315 height 21
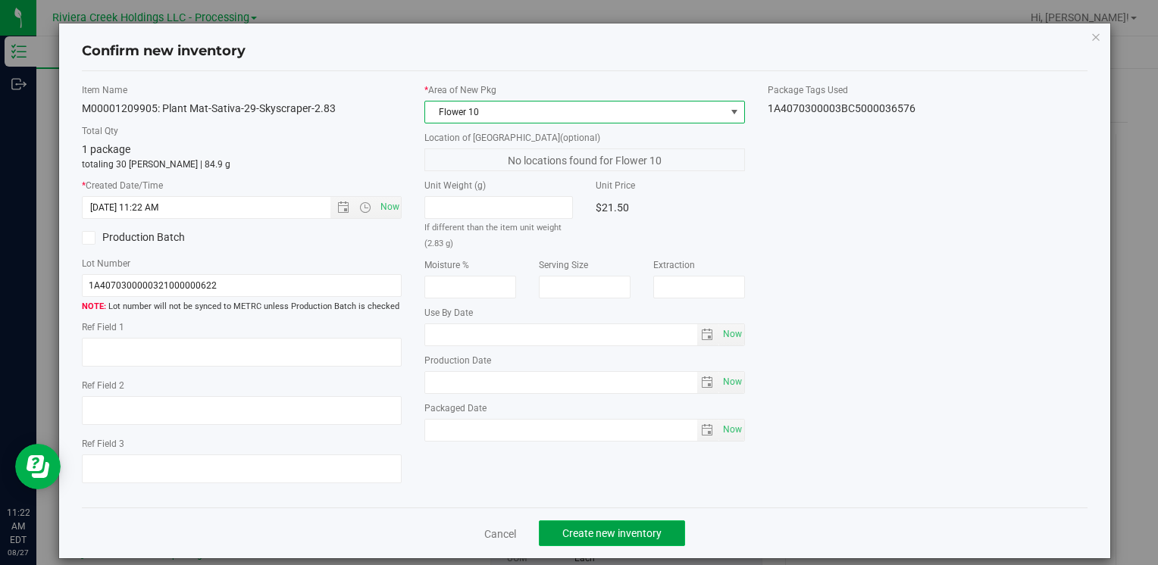
click at [596, 521] on button "Create new inventory" at bounding box center [612, 534] width 146 height 26
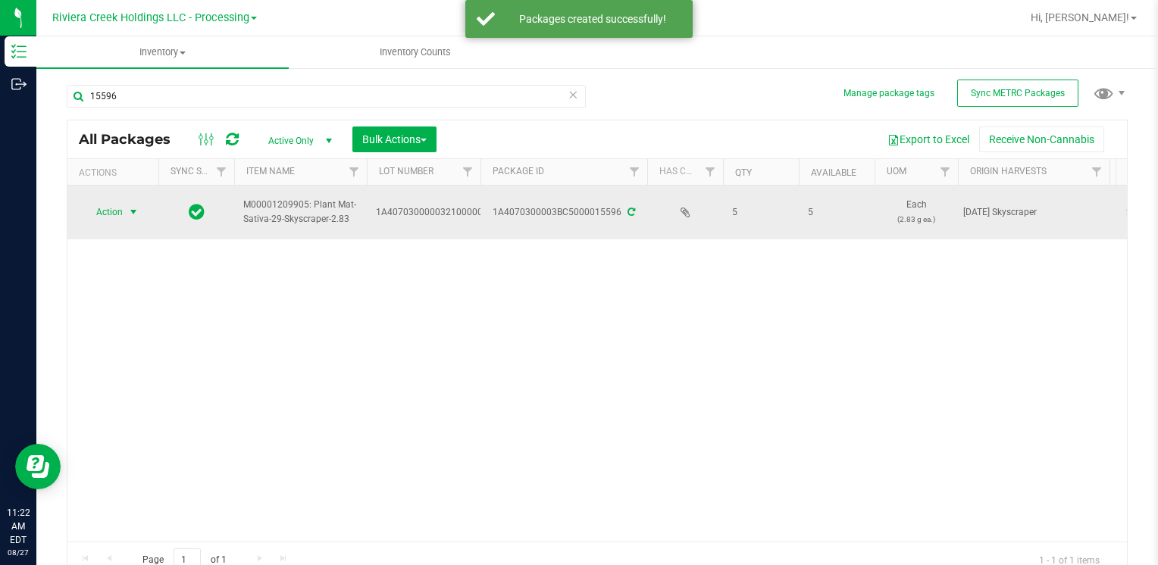
click at [105, 213] on span "Action" at bounding box center [103, 212] width 41 height 21
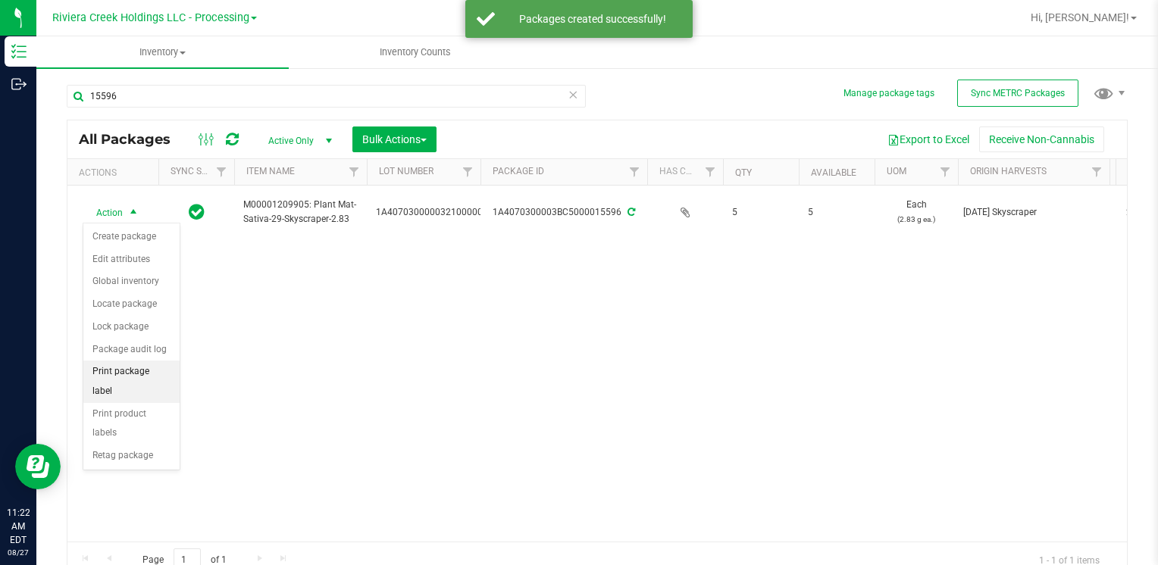
click at [161, 371] on li "Print package label" at bounding box center [131, 382] width 96 height 42
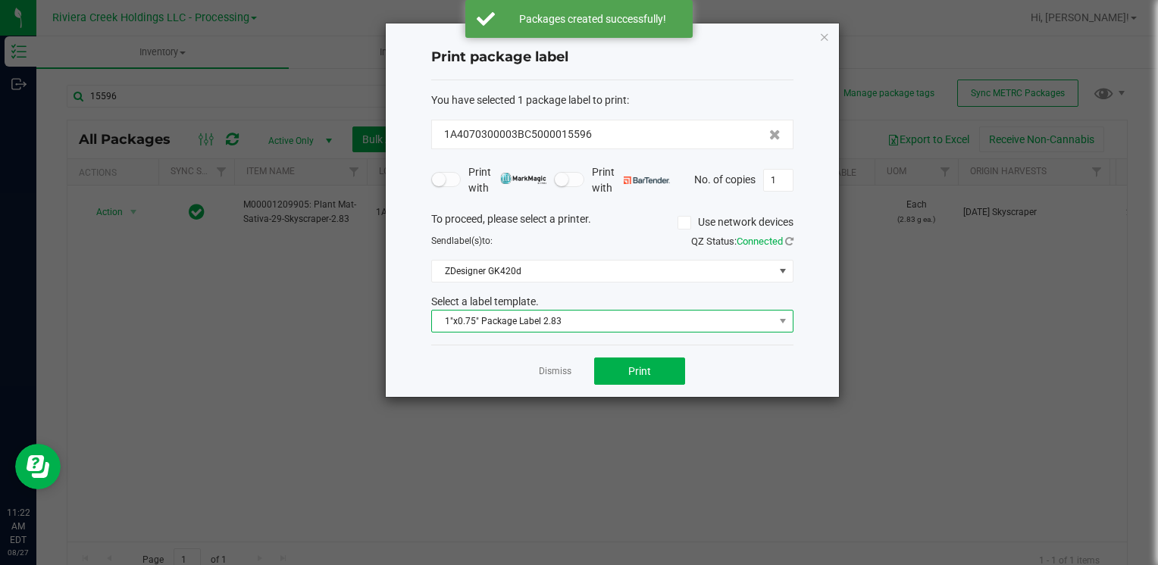
click at [515, 330] on span "1"x0.75" Package Label 2.83" at bounding box center [603, 321] width 342 height 21
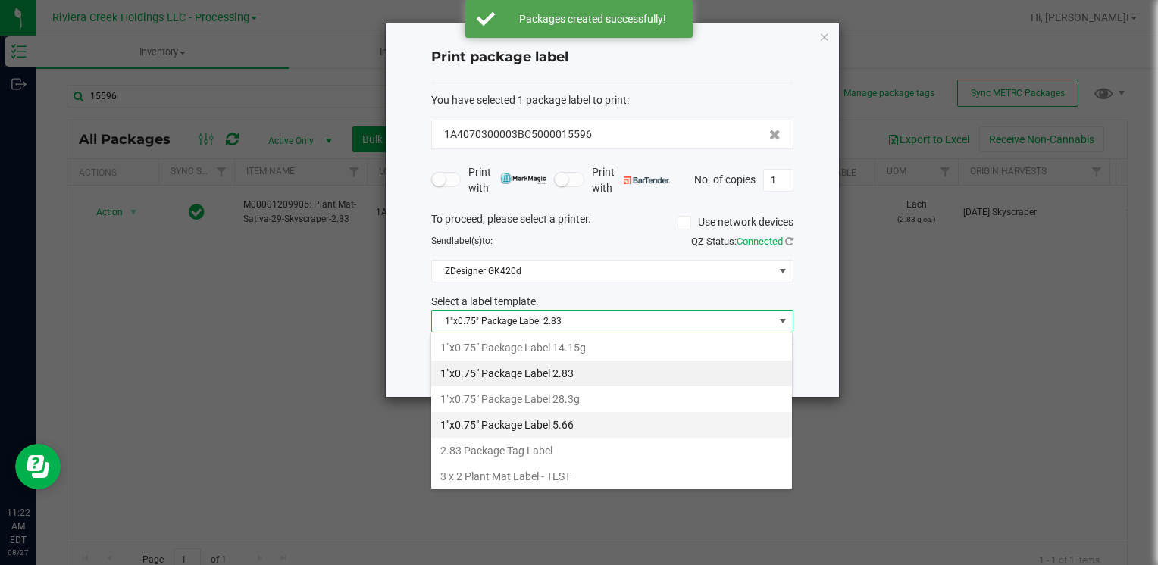
click at [582, 423] on li "1"x0.75" Package Label 5.66" at bounding box center [611, 425] width 361 height 26
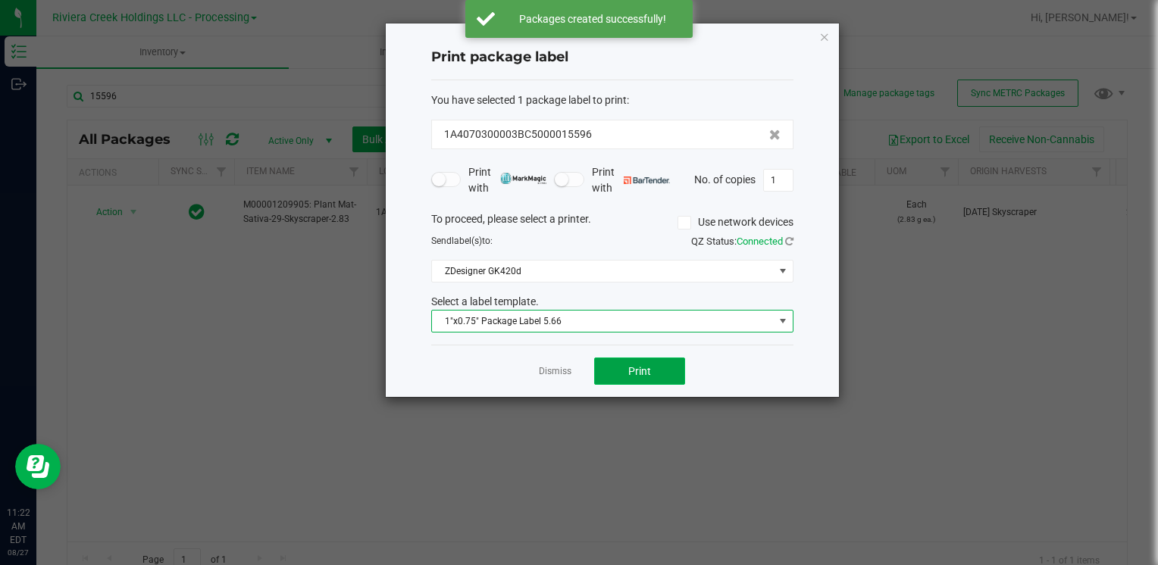
click at [660, 376] on button "Print" at bounding box center [639, 371] width 91 height 27
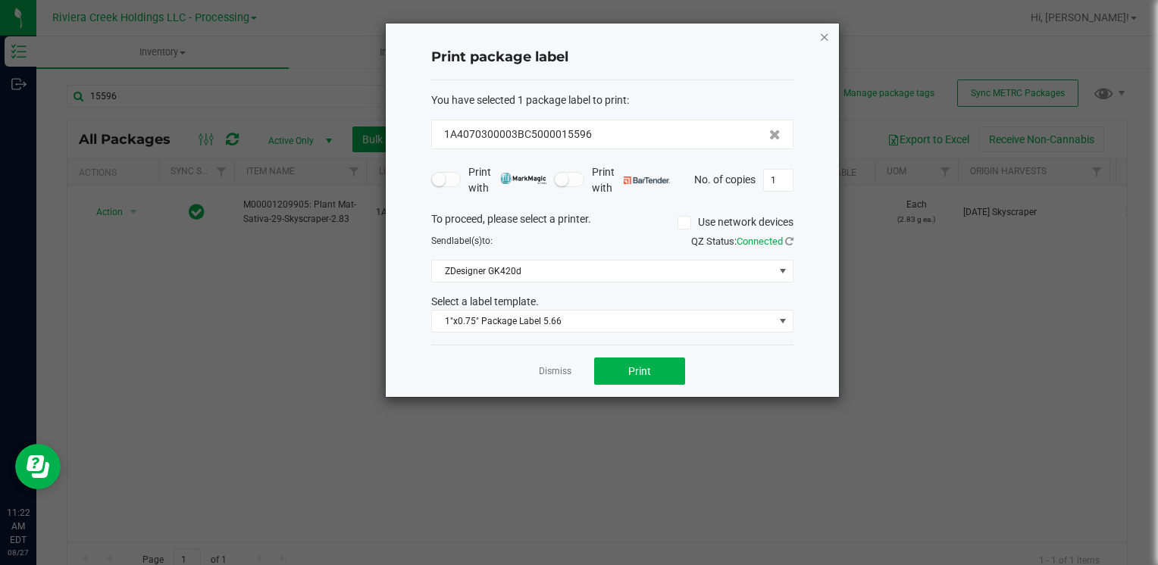
click at [825, 32] on icon "button" at bounding box center [824, 36] width 11 height 18
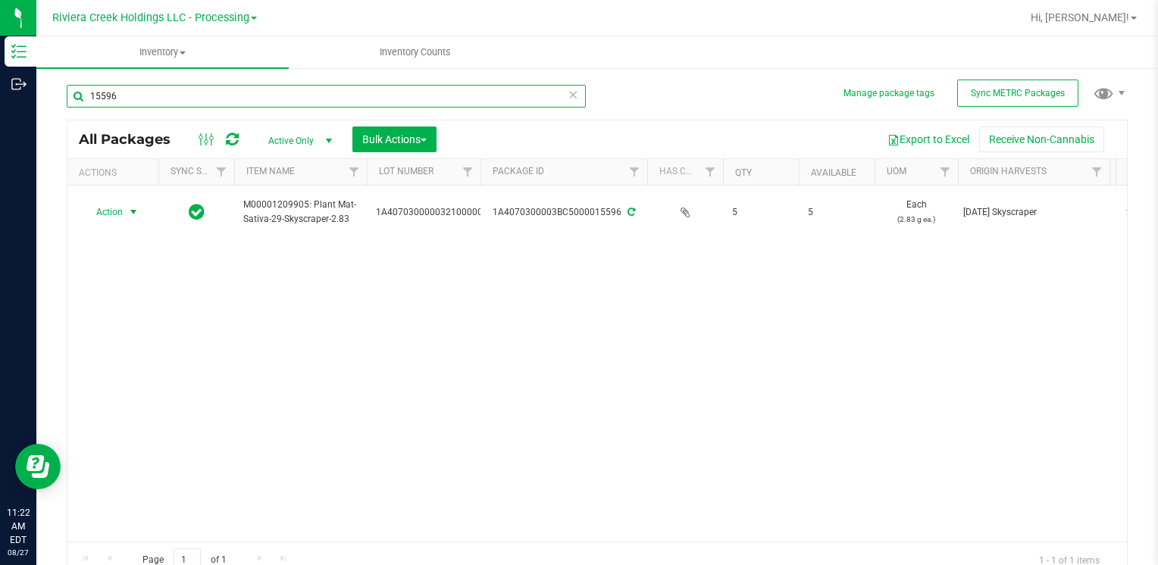
click at [222, 101] on input "15596" at bounding box center [326, 96] width 519 height 23
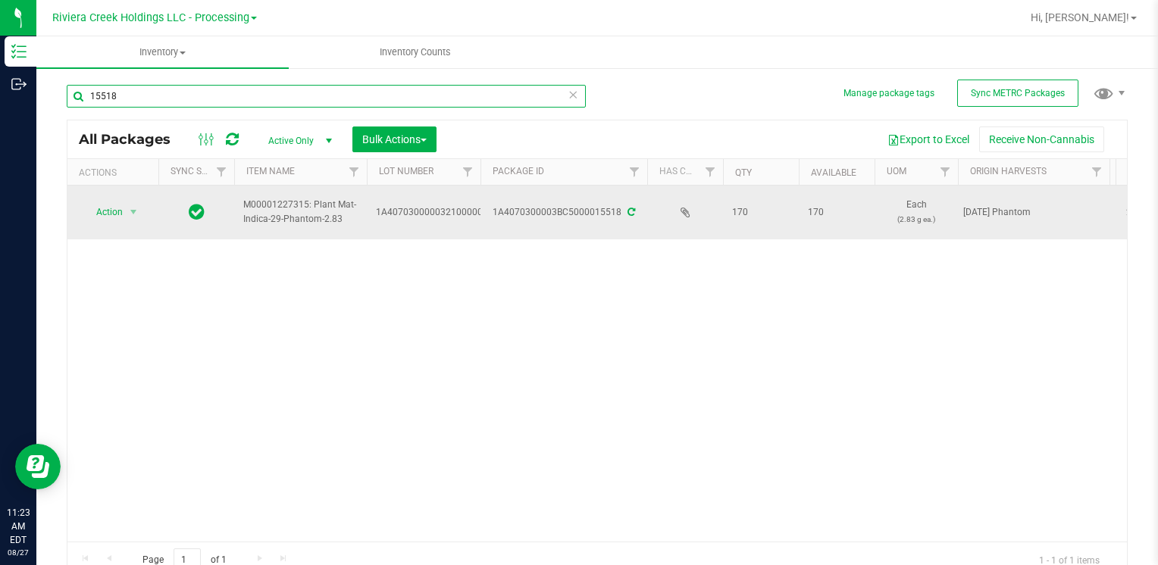
type input "15518"
click at [133, 223] on td "Action Action Create package Edit attributes Global inventory Locate package Lo…" at bounding box center [112, 213] width 91 height 54
click at [128, 214] on span "select" at bounding box center [133, 212] width 12 height 12
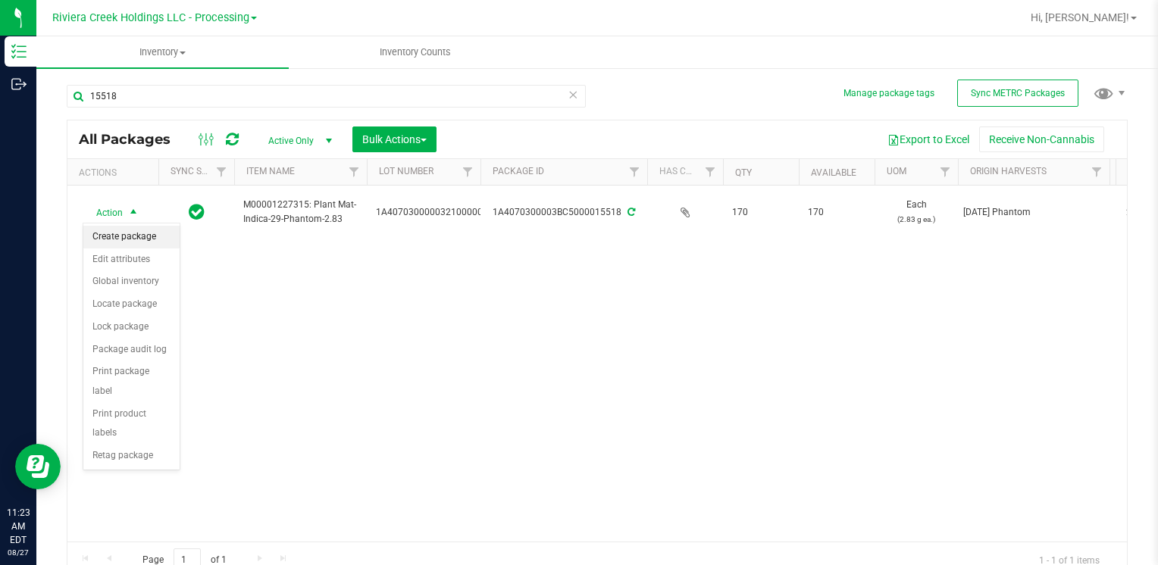
click at [143, 241] on li "Create package" at bounding box center [131, 237] width 96 height 23
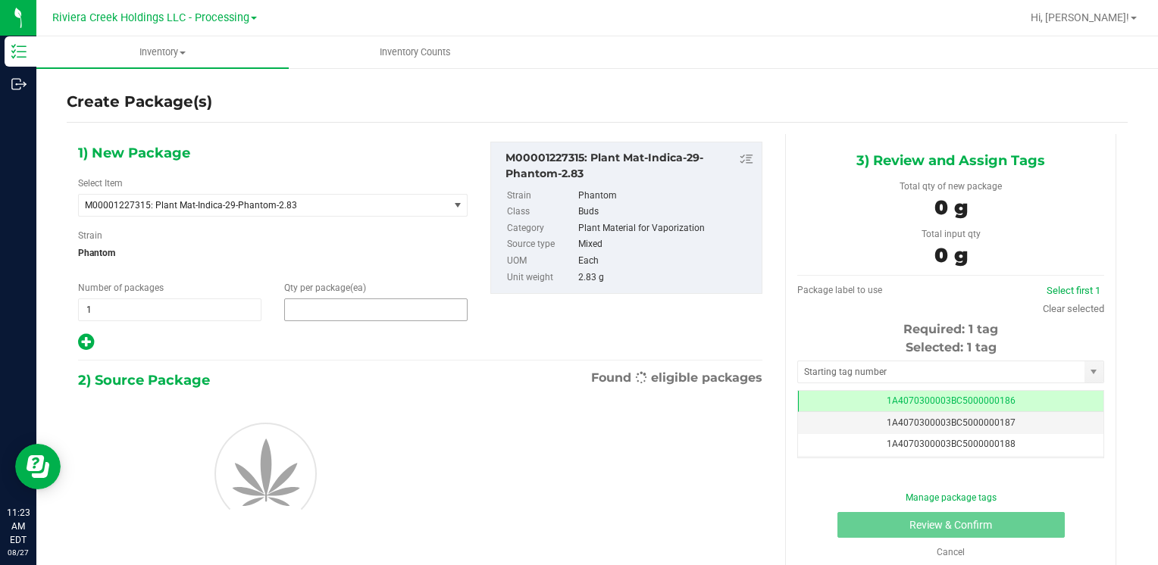
click at [345, 308] on span at bounding box center [375, 310] width 183 height 23
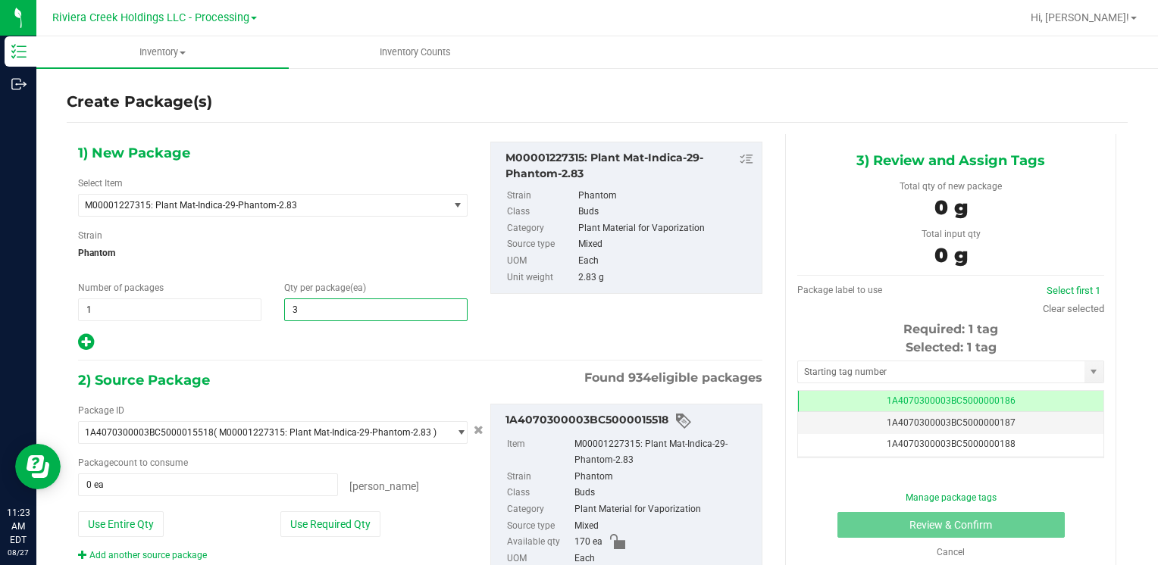
type input "30"
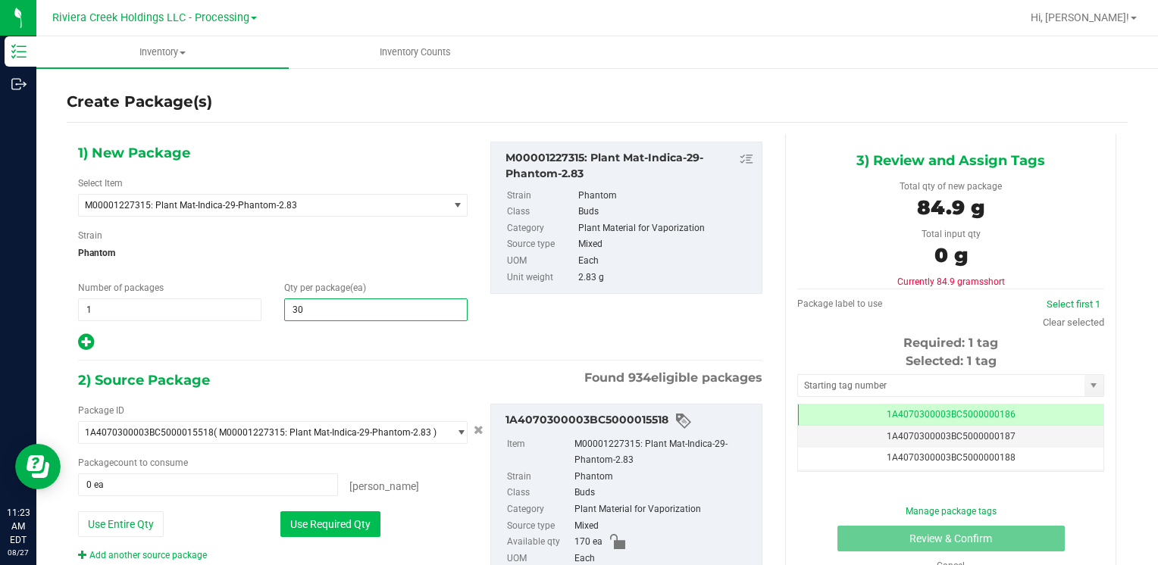
type input "30"
click at [304, 524] on button "Use Required Qty" at bounding box center [330, 525] width 100 height 26
type input "30 ea"
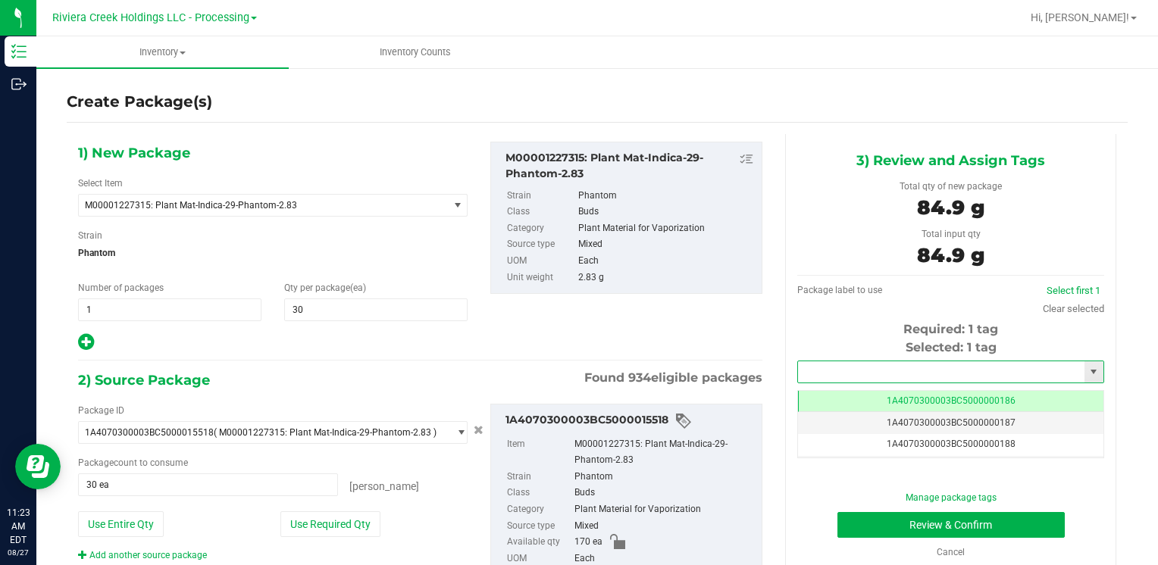
click at [859, 372] on input "text" at bounding box center [941, 372] width 286 height 21
click at [831, 396] on li "1A4070300003BC5000036574" at bounding box center [942, 398] width 302 height 23
type input "1A4070300003BC5000036574"
click at [875, 526] on button "Review & Confirm" at bounding box center [951, 525] width 227 height 26
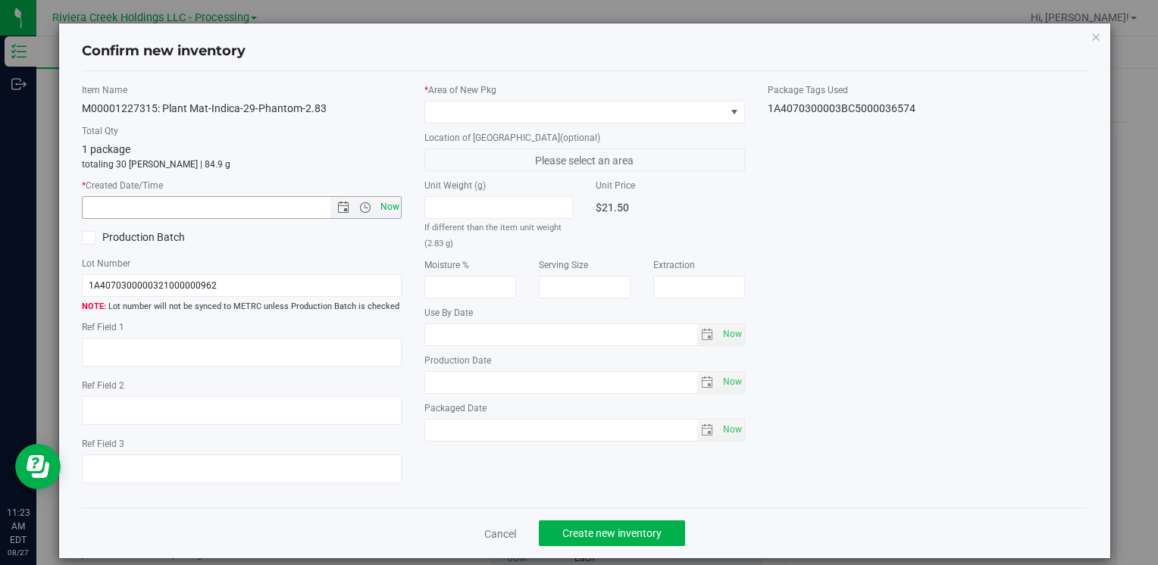
click at [381, 213] on span "Now" at bounding box center [390, 207] width 26 height 22
type input "[DATE] 11:23 AM"
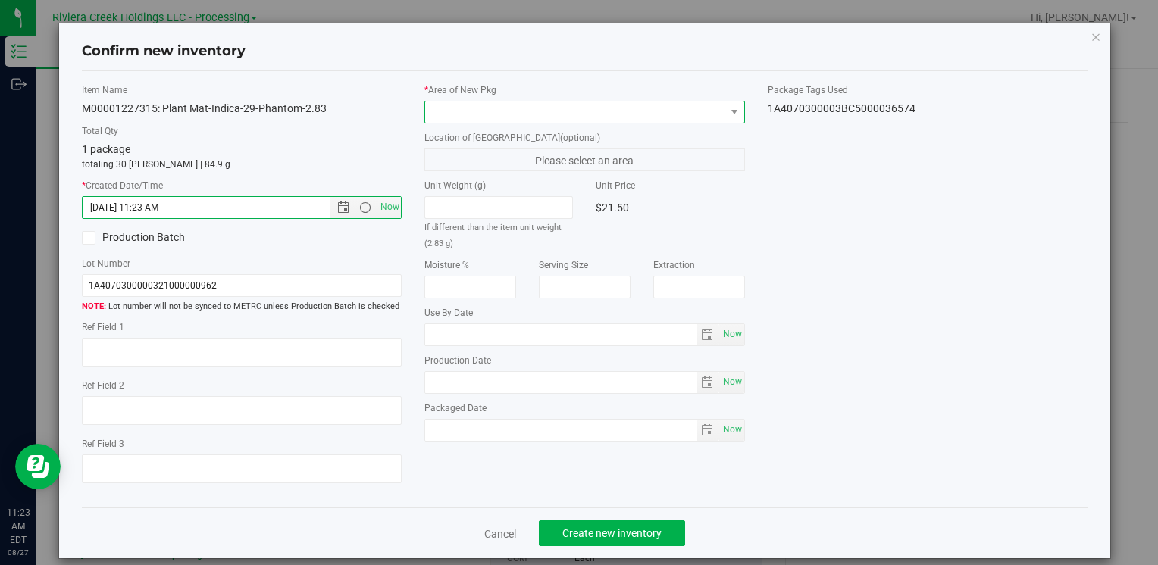
click at [456, 108] on span at bounding box center [574, 112] width 299 height 21
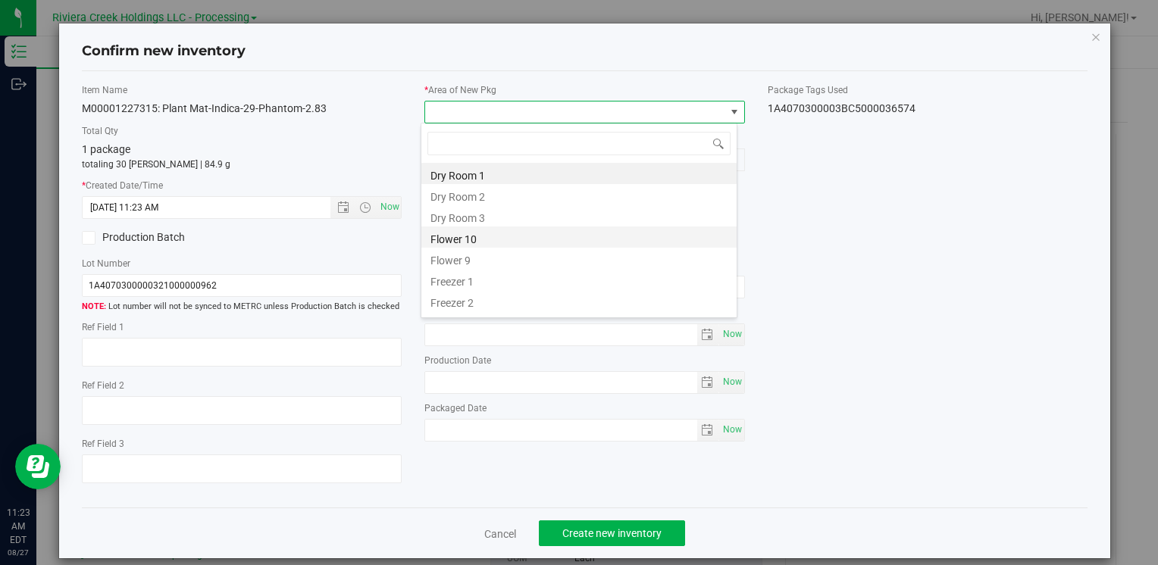
click at [509, 241] on li "Flower 10" at bounding box center [578, 237] width 315 height 21
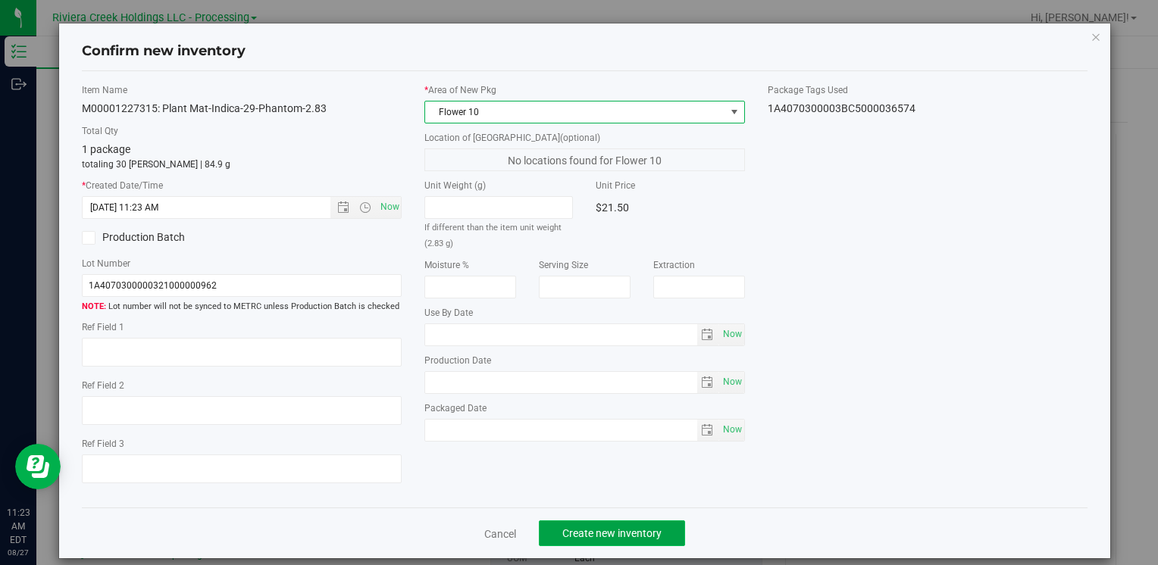
click at [586, 537] on span "Create new inventory" at bounding box center [611, 534] width 99 height 12
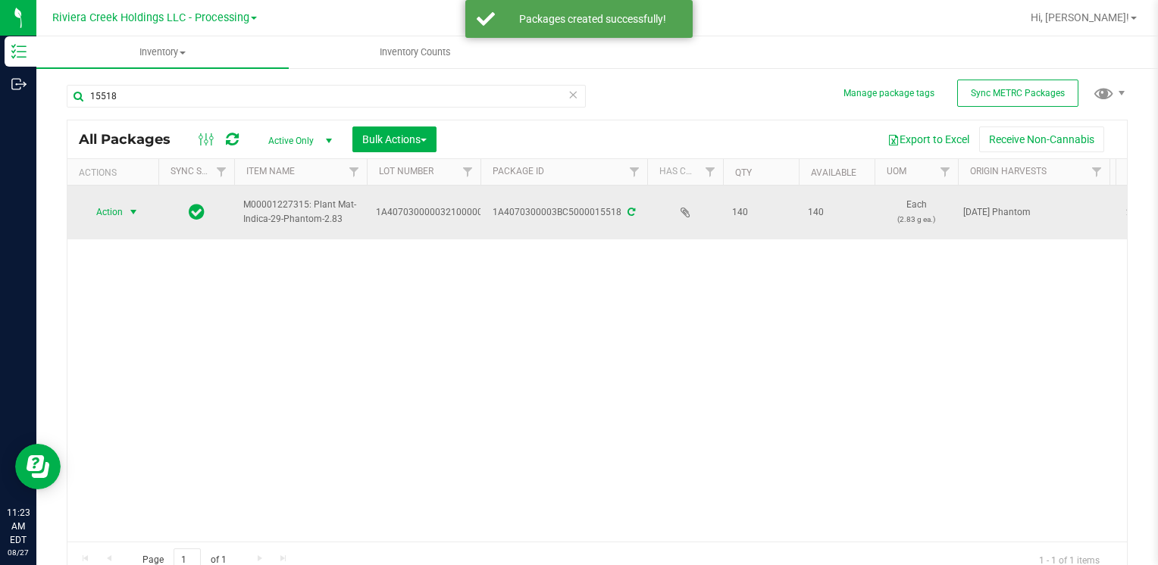
click at [127, 211] on span "select" at bounding box center [133, 212] width 19 height 21
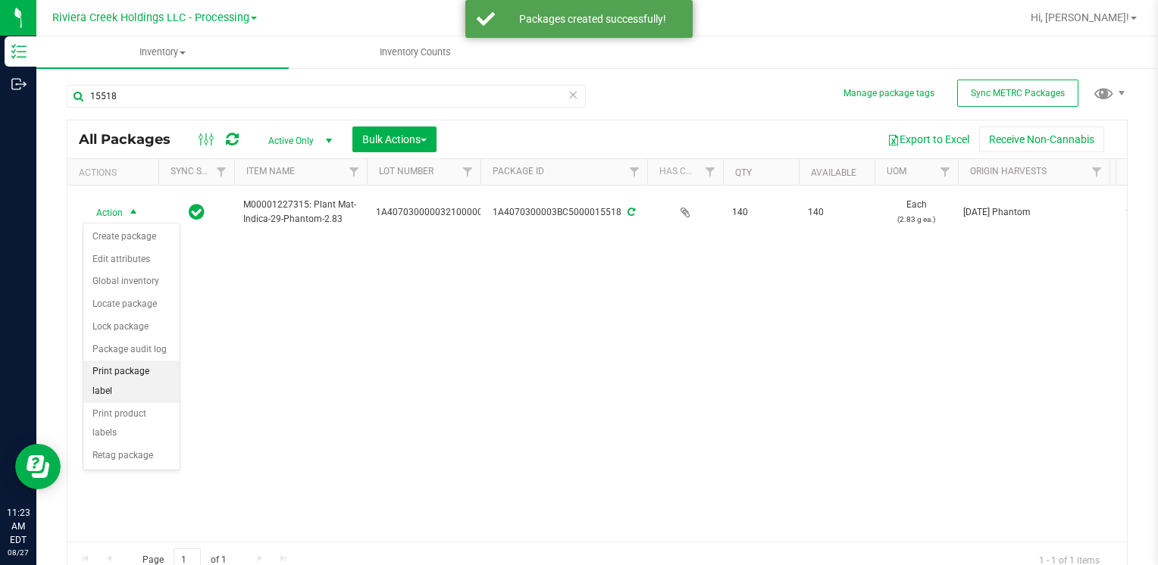
click at [149, 374] on li "Print package label" at bounding box center [131, 382] width 96 height 42
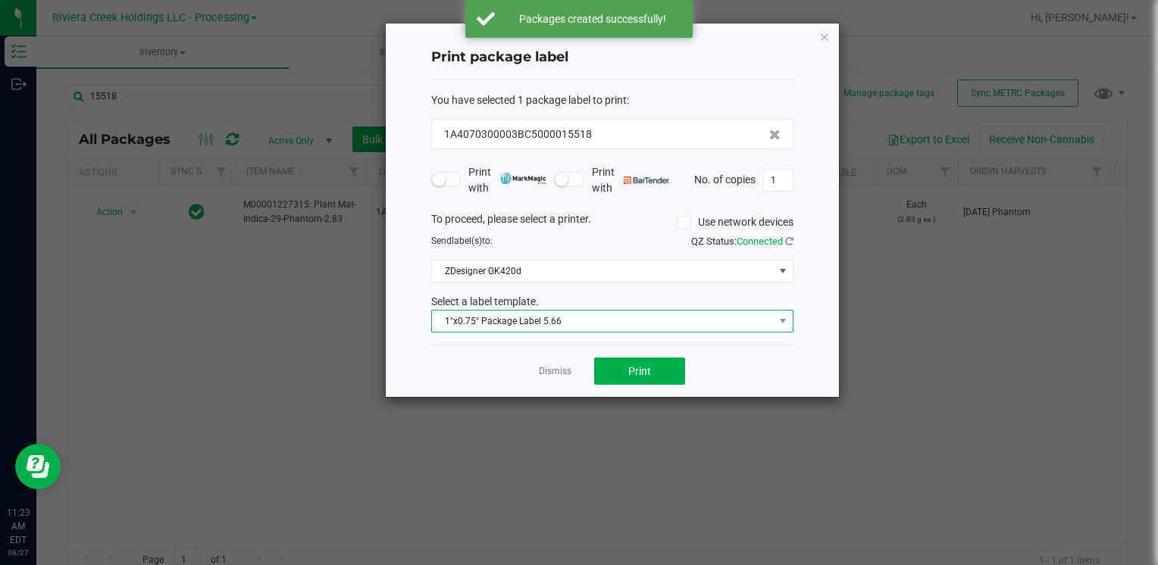
click at [559, 310] on span "1"x0.75" Package Label 5.66" at bounding box center [612, 321] width 362 height 23
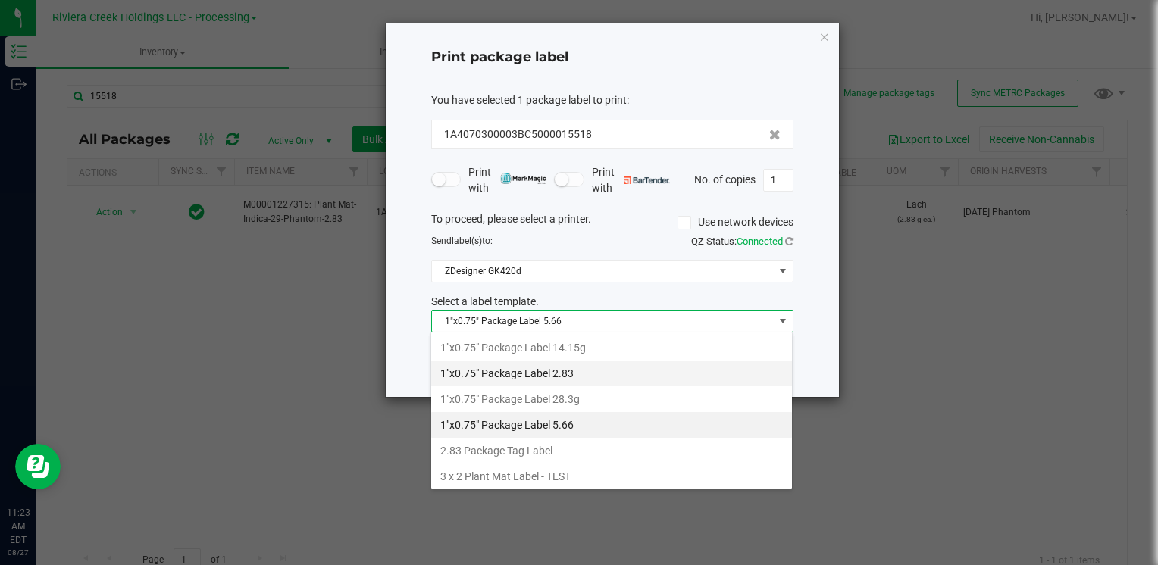
click at [580, 371] on li "1"x0.75" Package Label 2.83" at bounding box center [611, 374] width 361 height 26
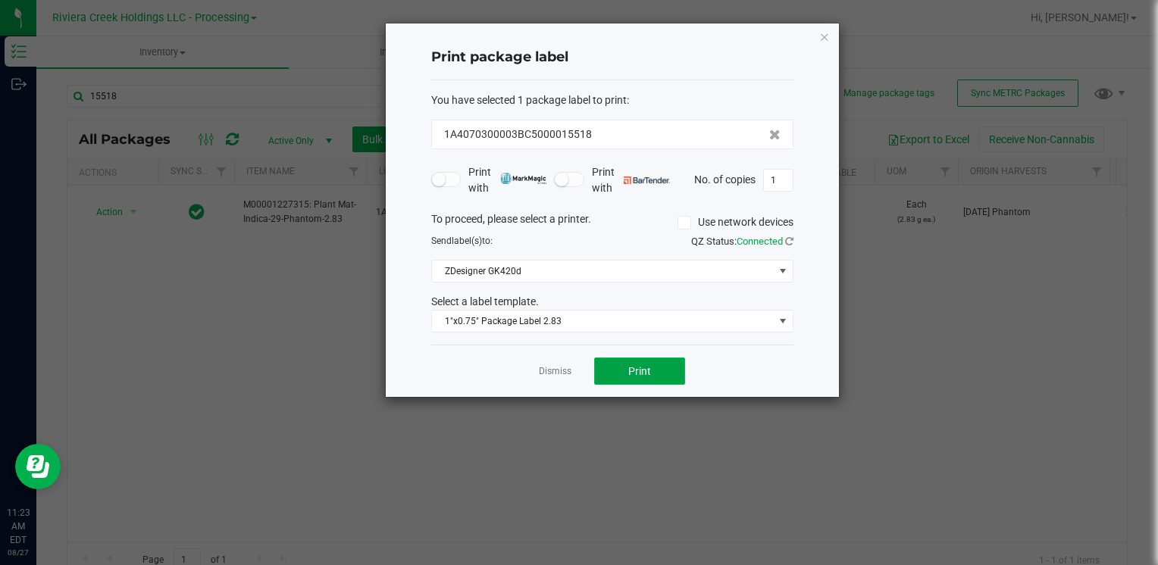
click at [613, 368] on button "Print" at bounding box center [639, 371] width 91 height 27
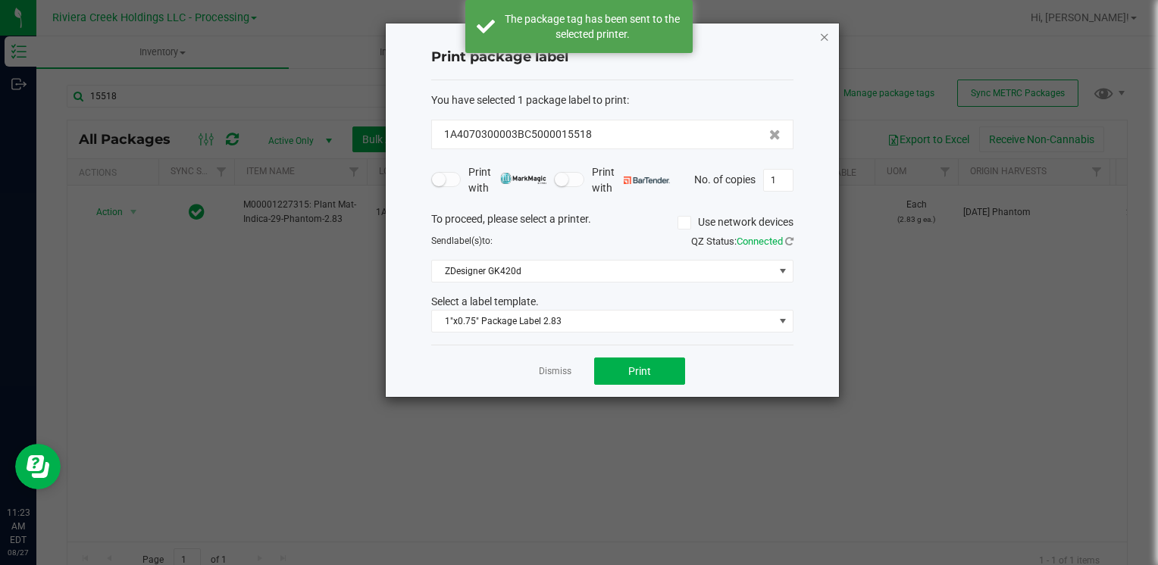
click at [823, 38] on icon "button" at bounding box center [824, 36] width 11 height 18
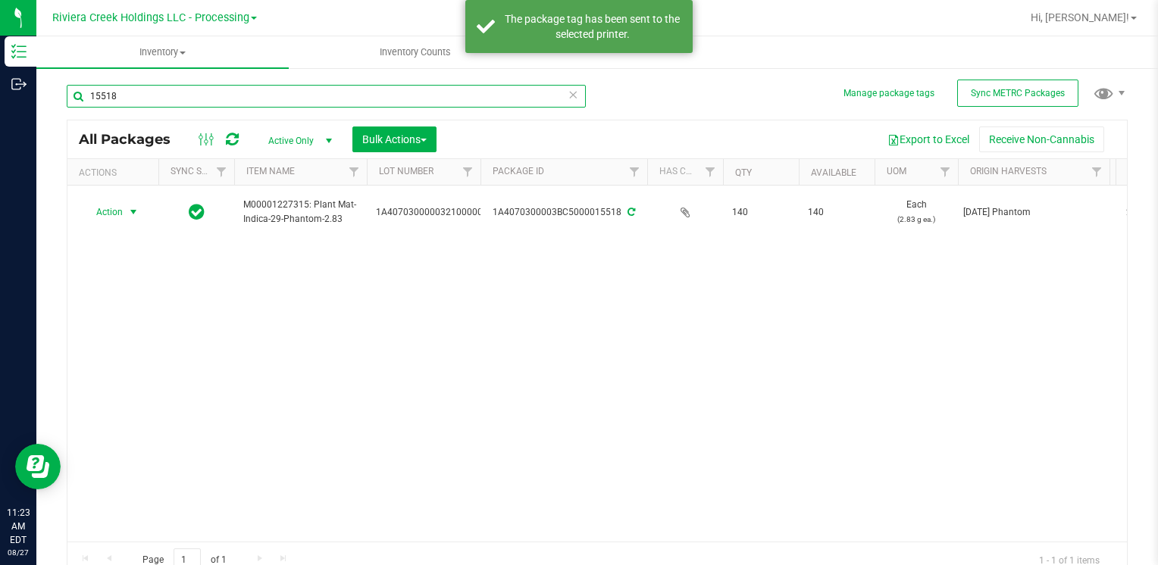
click at [271, 100] on input "15518" at bounding box center [326, 96] width 519 height 23
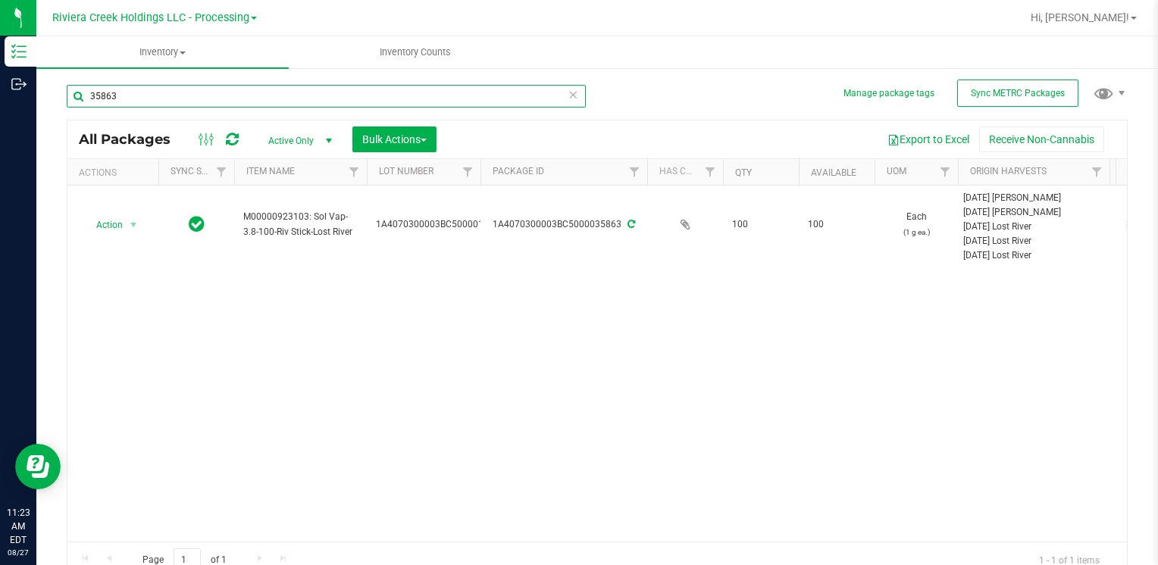
click at [143, 89] on input "35863" at bounding box center [326, 96] width 519 height 23
click at [131, 92] on input "35769" at bounding box center [326, 96] width 519 height 23
click at [131, 96] on input "35767" at bounding box center [326, 96] width 519 height 23
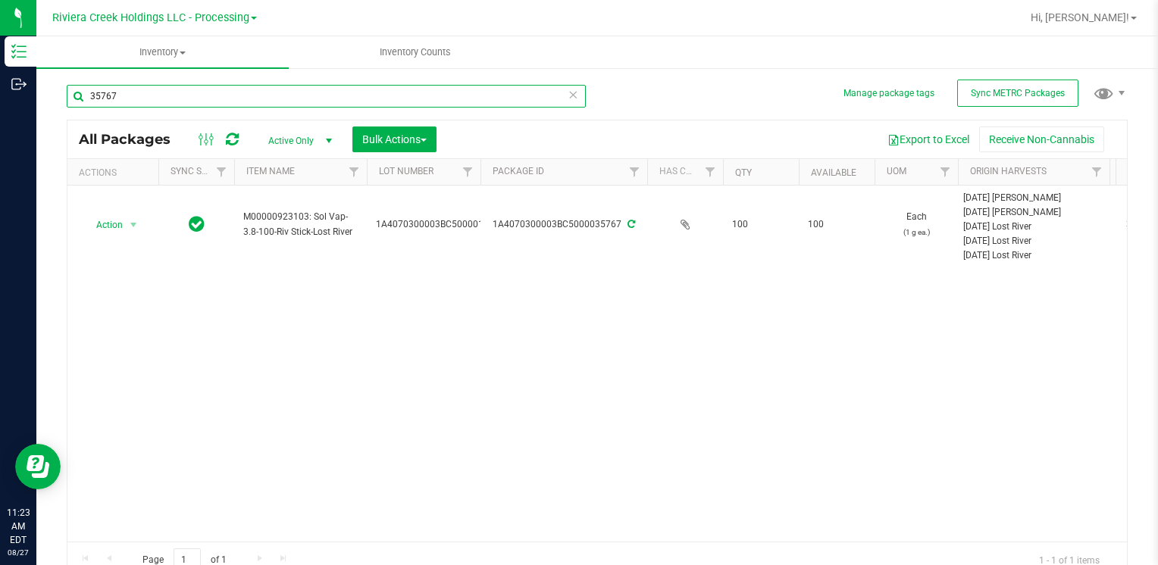
click at [131, 96] on input "35767" at bounding box center [326, 96] width 519 height 23
click at [127, 98] on input "35766" at bounding box center [326, 96] width 519 height 23
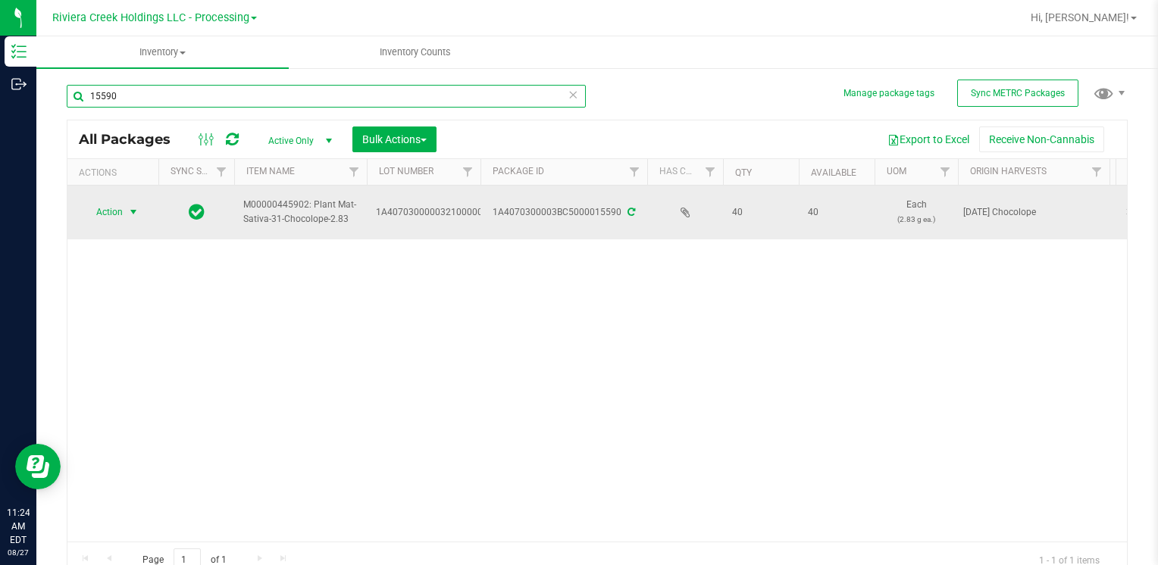
type input "15590"
click at [130, 206] on span "select" at bounding box center [133, 212] width 12 height 12
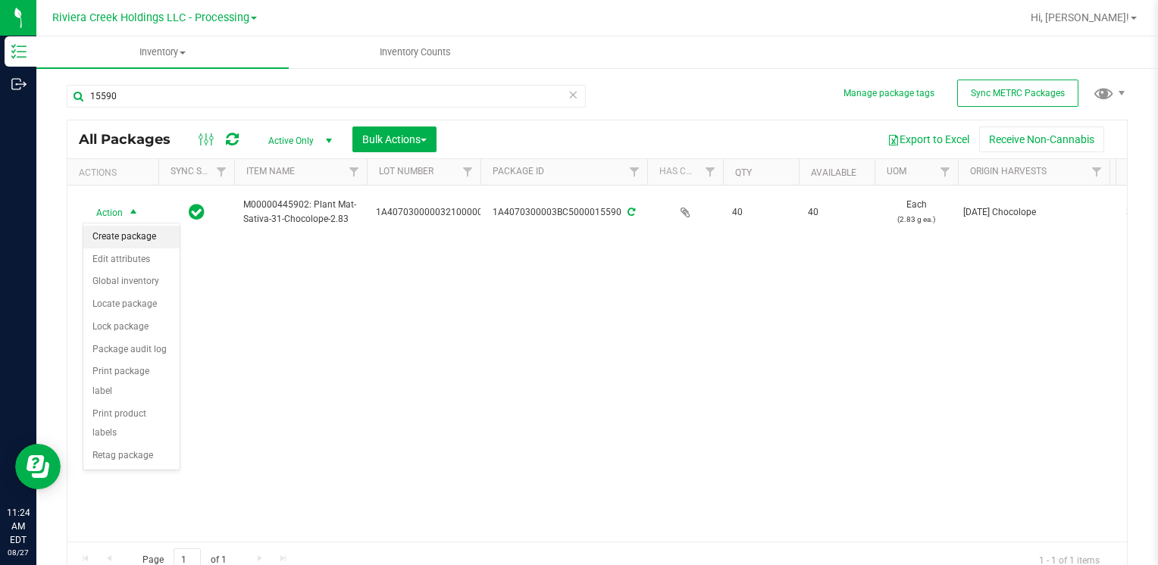
click at [130, 240] on li "Create package" at bounding box center [131, 237] width 96 height 23
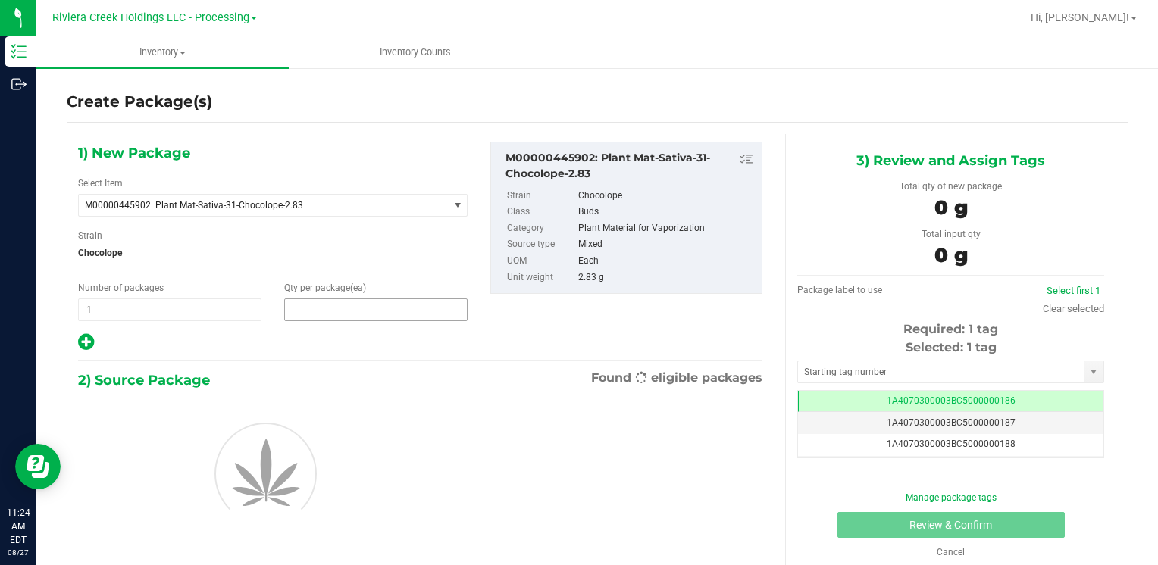
click at [364, 304] on span at bounding box center [375, 310] width 183 height 23
type input "30"
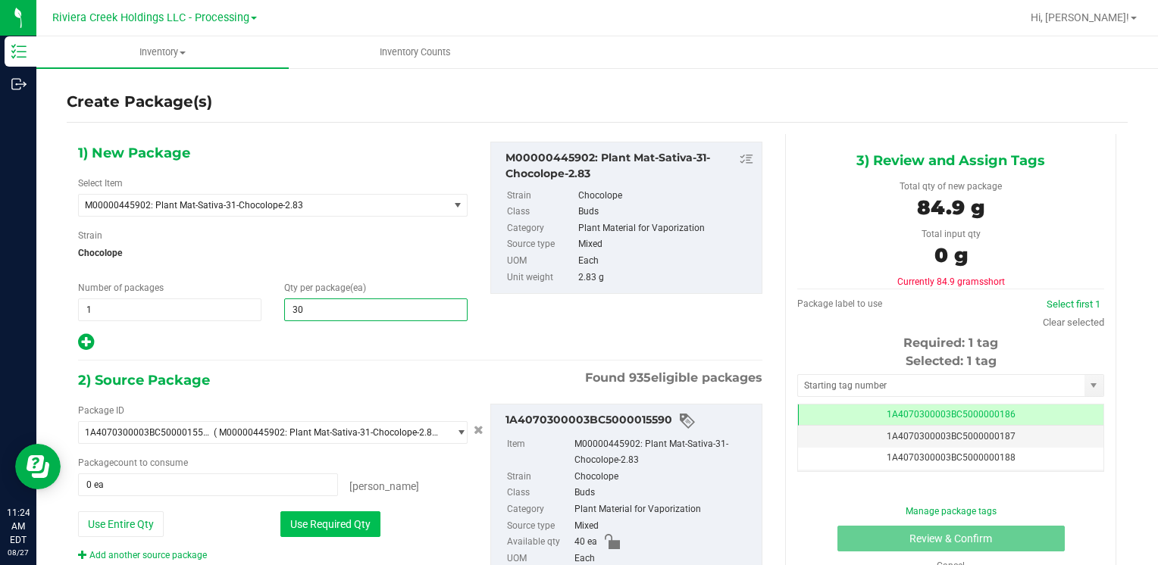
type input "30"
click at [280, 527] on button "Use Required Qty" at bounding box center [330, 525] width 100 height 26
type input "30 ea"
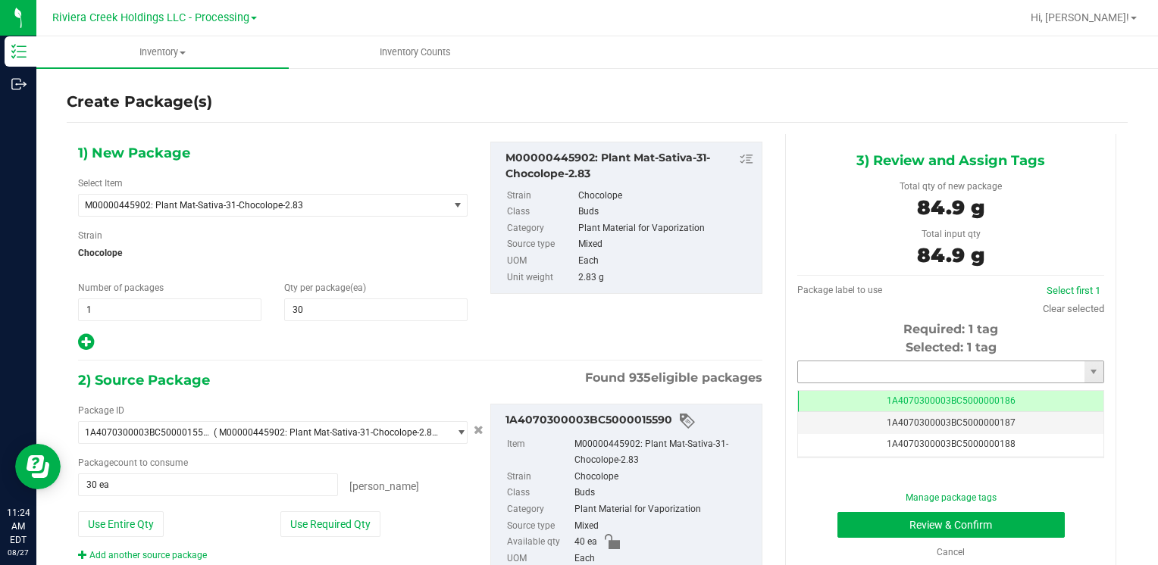
click at [837, 370] on input "text" at bounding box center [941, 372] width 286 height 21
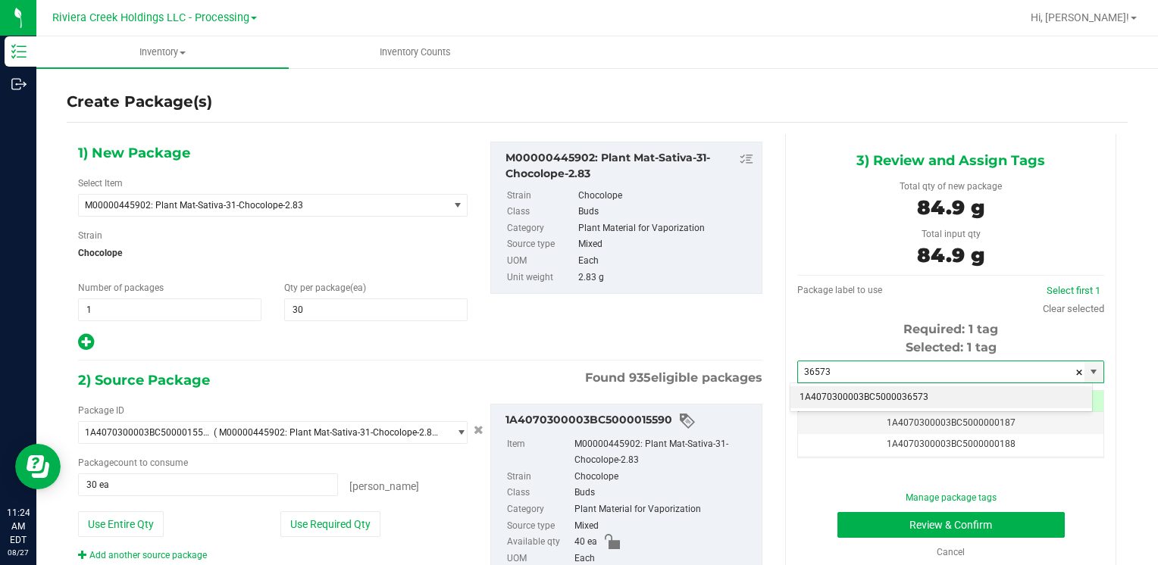
click at [831, 388] on li "1A4070300003BC5000036573" at bounding box center [942, 398] width 302 height 23
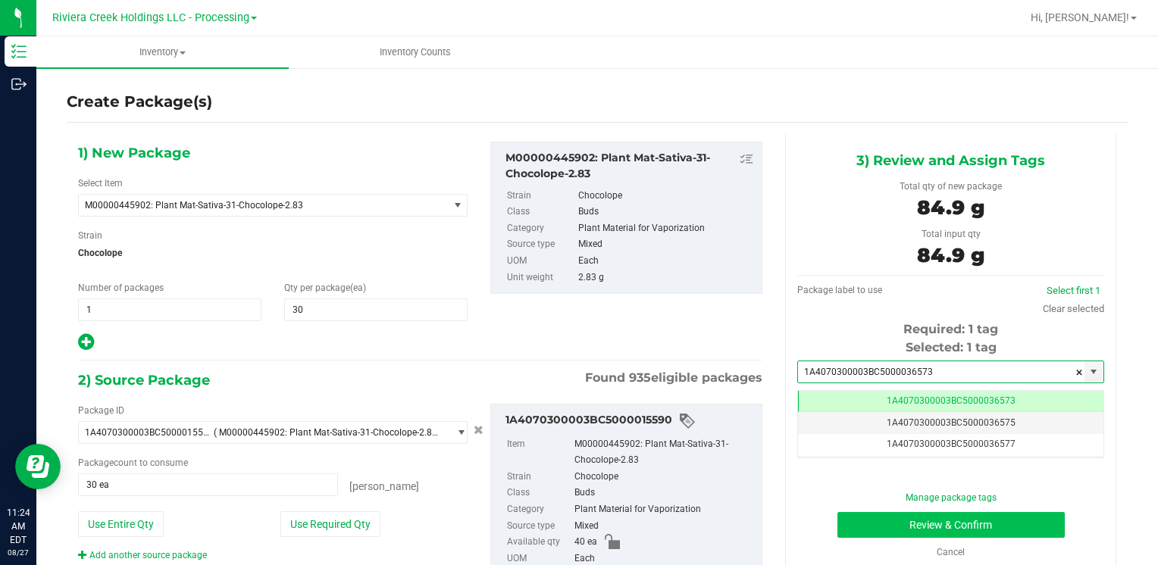
type input "1A4070300003BC5000036573"
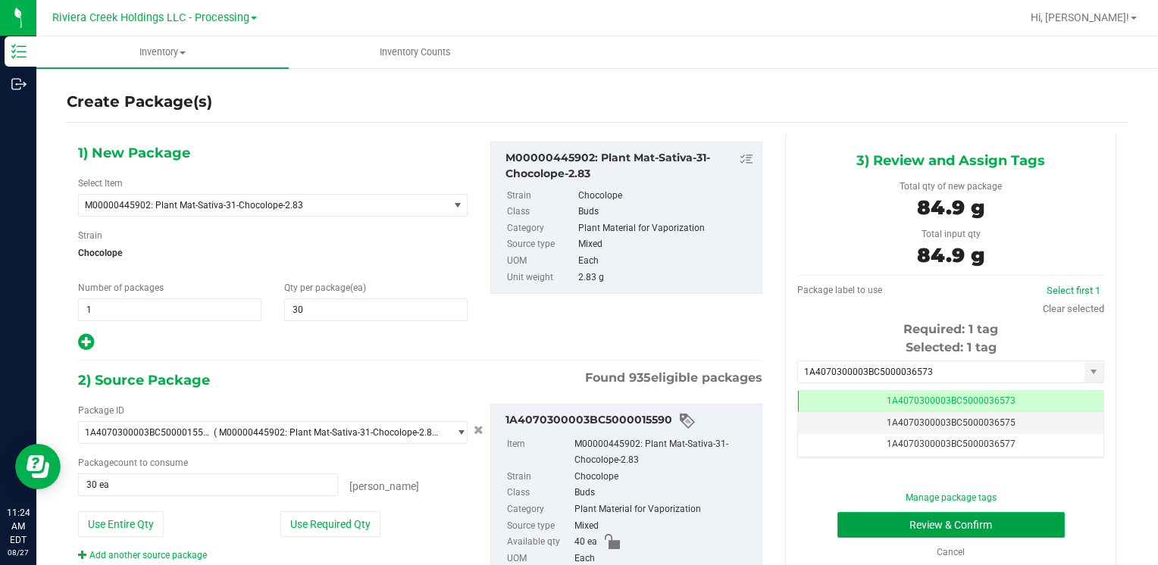
click at [864, 522] on button "Review & Confirm" at bounding box center [951, 525] width 227 height 26
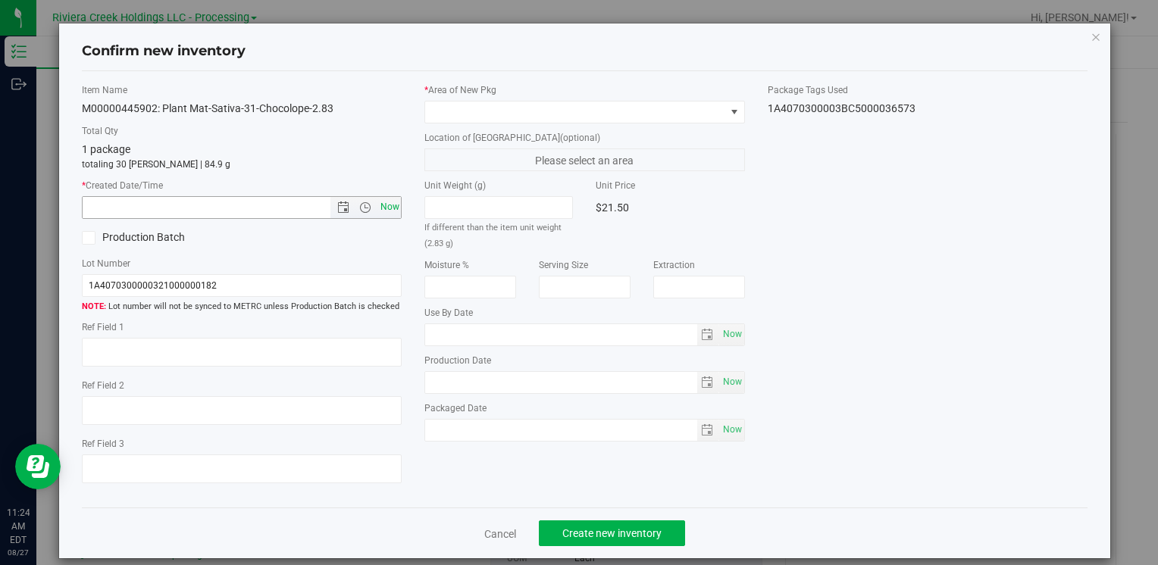
click at [387, 208] on span "Now" at bounding box center [390, 207] width 26 height 22
type input "[DATE] 11:24 AM"
click at [449, 108] on span at bounding box center [574, 112] width 299 height 21
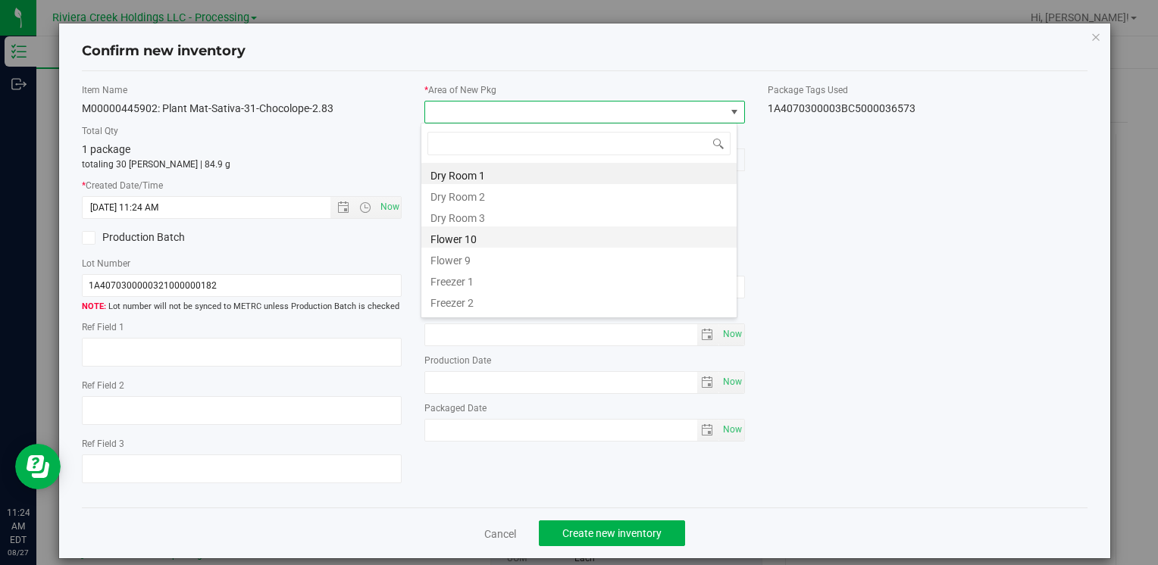
click at [520, 235] on li "Flower 10" at bounding box center [578, 237] width 315 height 21
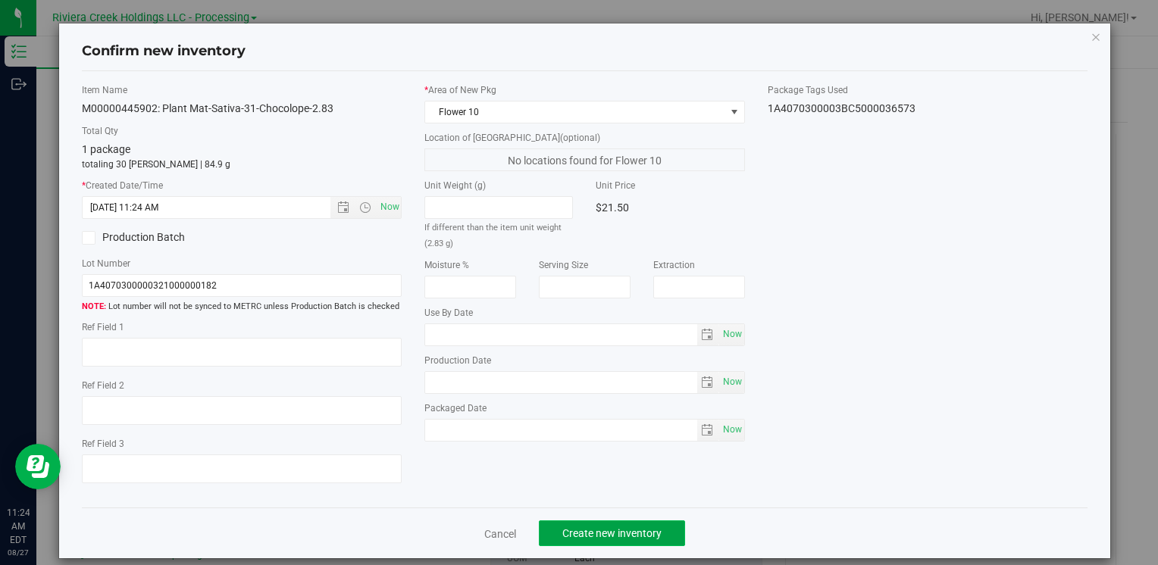
click at [588, 530] on span "Create new inventory" at bounding box center [611, 534] width 99 height 12
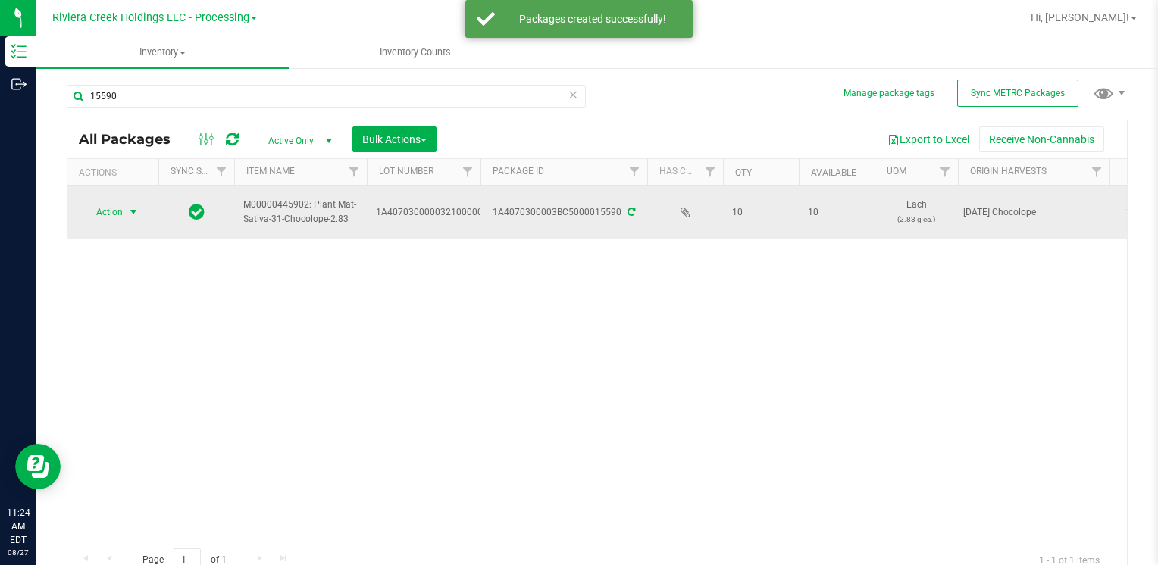
click at [105, 209] on span "Action" at bounding box center [103, 212] width 41 height 21
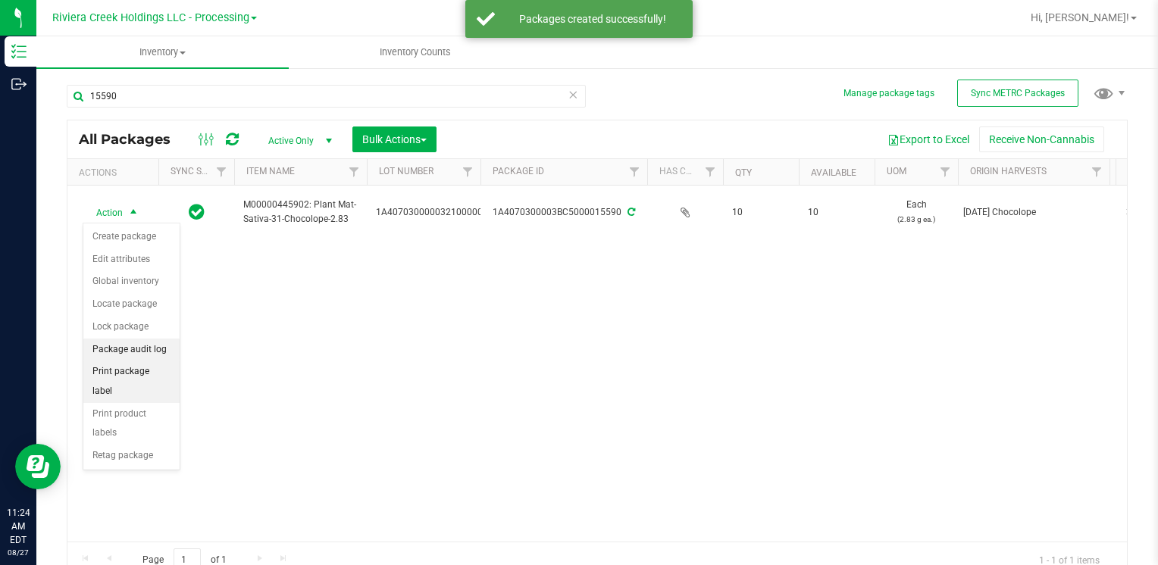
click at [168, 365] on li "Print package label" at bounding box center [131, 382] width 96 height 42
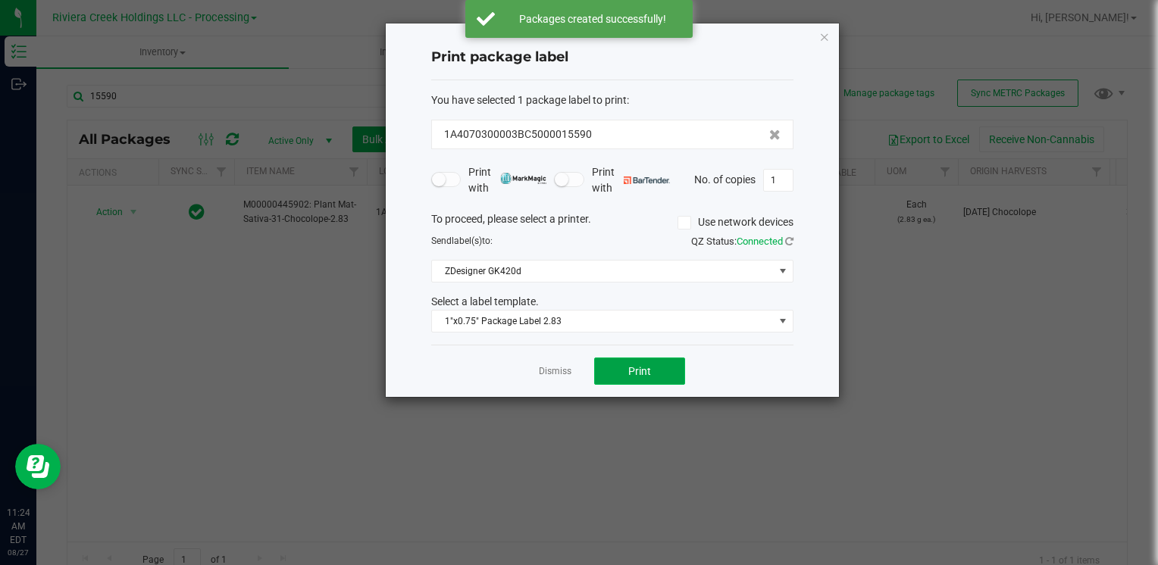
click at [631, 370] on span "Print" at bounding box center [639, 371] width 23 height 12
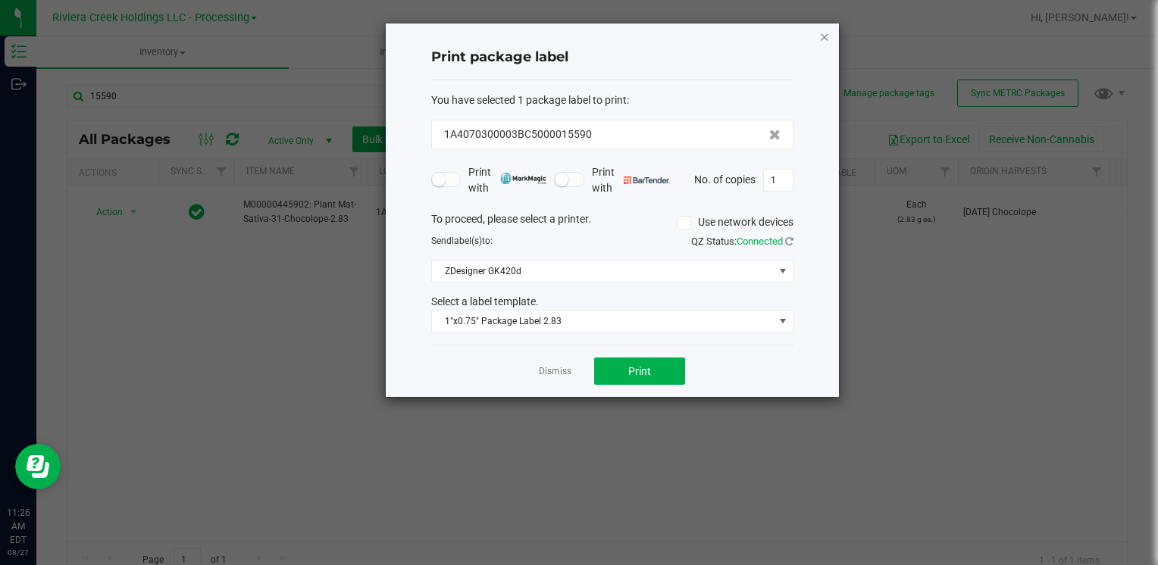
click at [828, 36] on icon "button" at bounding box center [824, 36] width 11 height 18
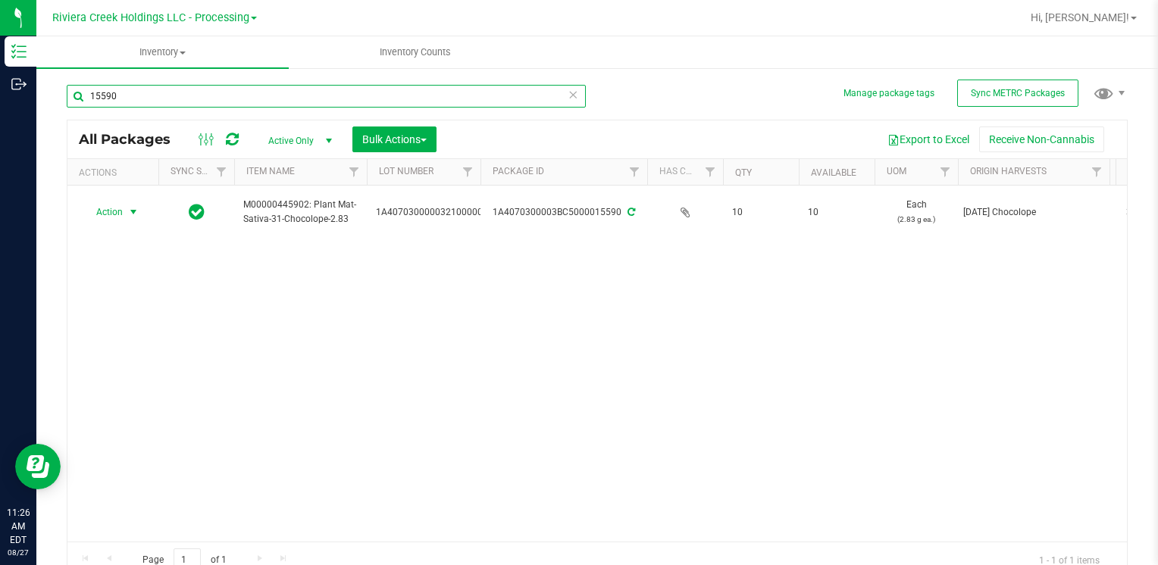
click at [242, 85] on input "15590" at bounding box center [326, 96] width 519 height 23
click at [230, 97] on input "15590" at bounding box center [326, 96] width 519 height 23
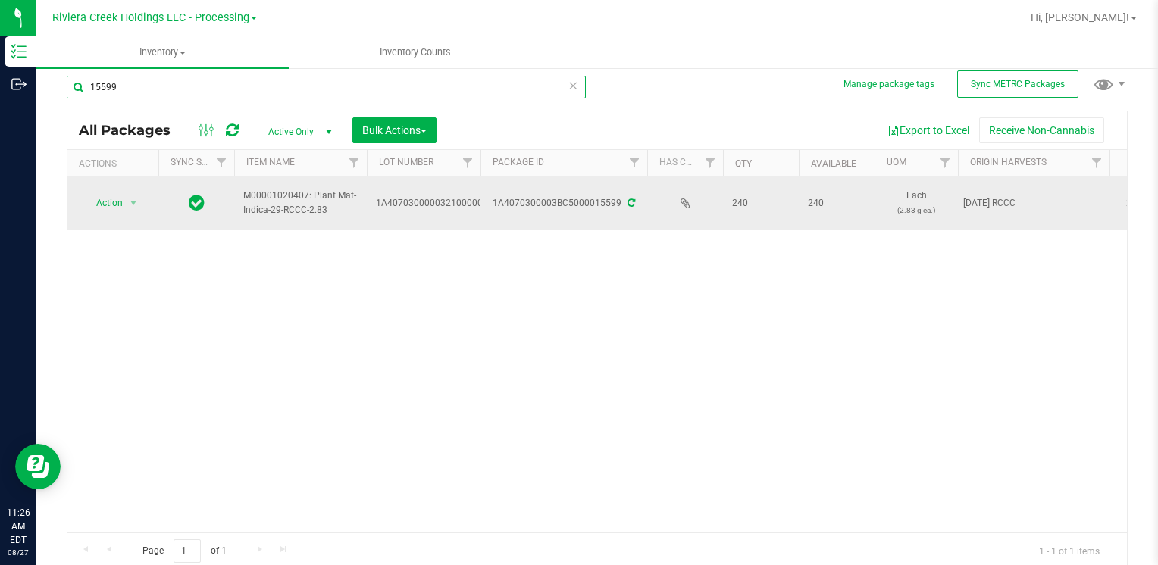
scroll to position [12, 0]
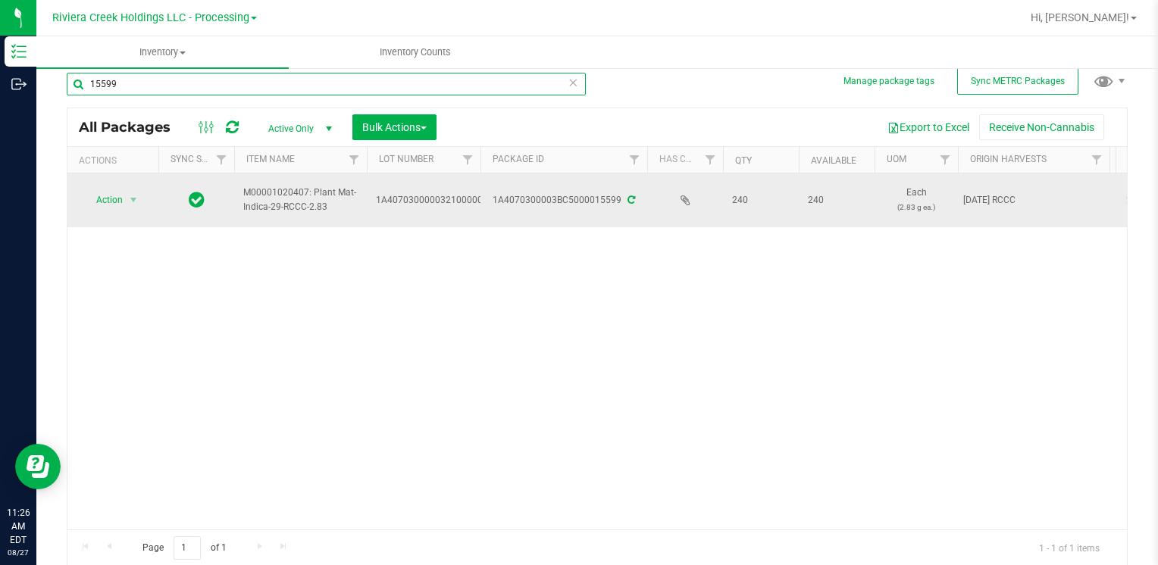
type input "15599"
click at [96, 197] on span "Action" at bounding box center [103, 199] width 41 height 21
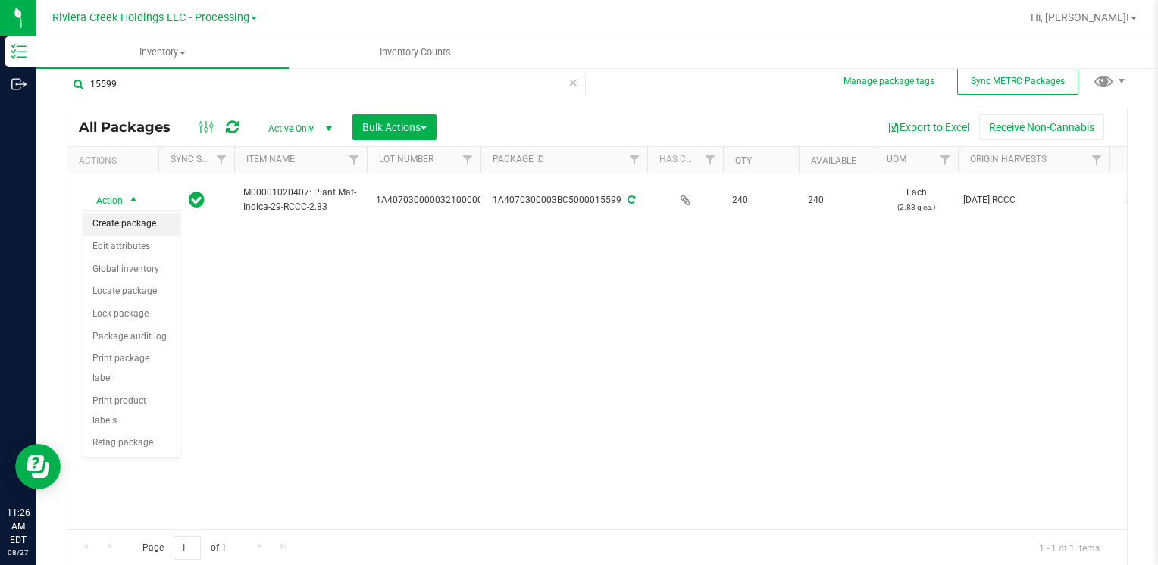
click at [128, 227] on li "Create package" at bounding box center [131, 224] width 96 height 23
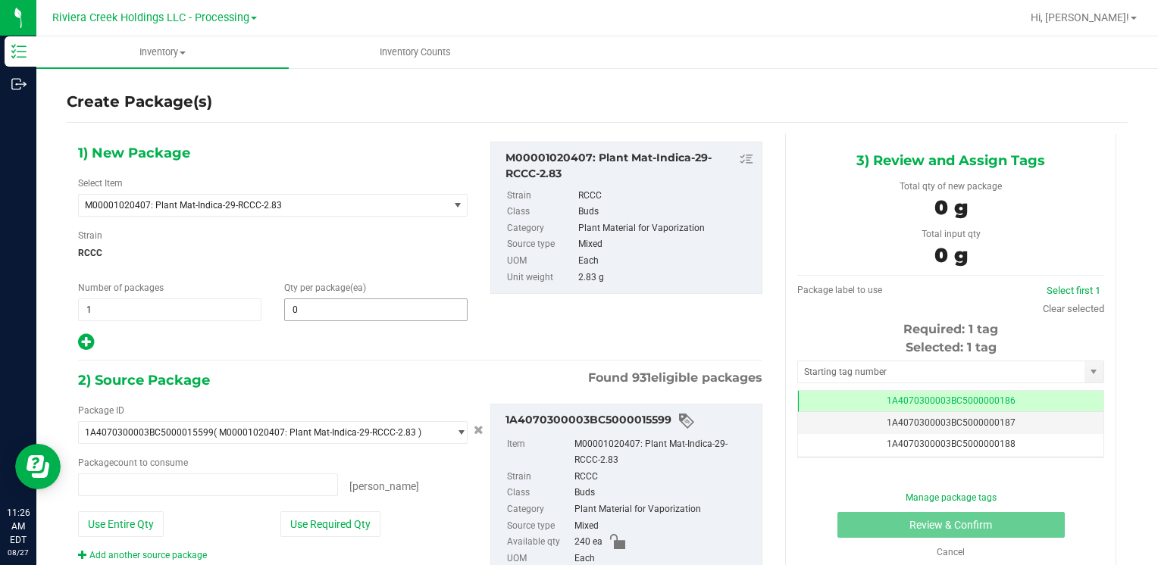
type input "0 ea"
click at [322, 308] on span at bounding box center [375, 310] width 183 height 23
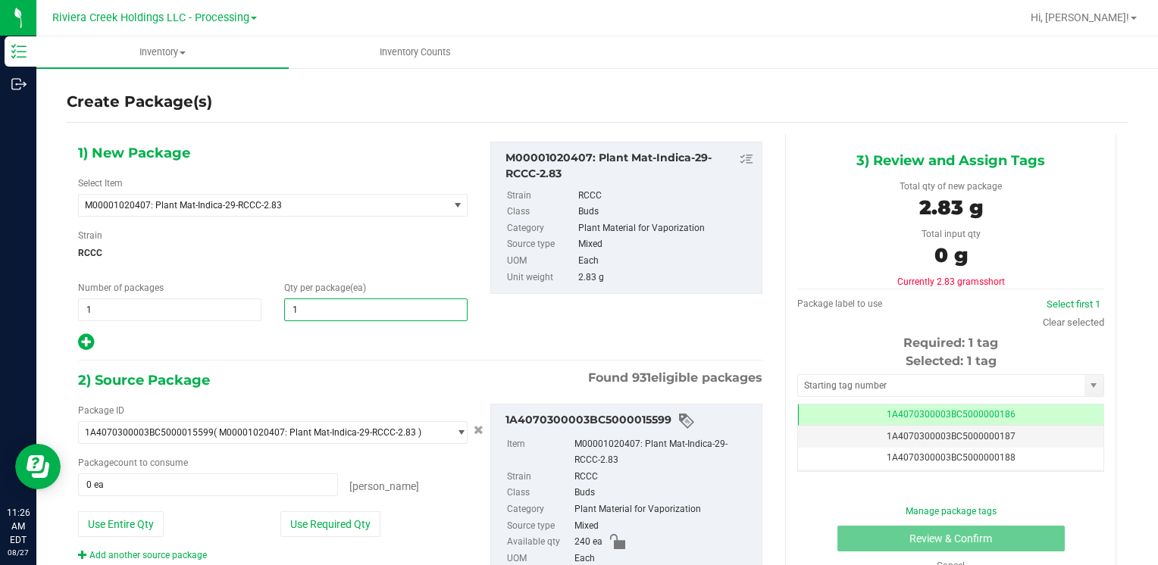
type input "10"
click at [296, 529] on button "Use Required Qty" at bounding box center [330, 525] width 100 height 26
type input "10 ea"
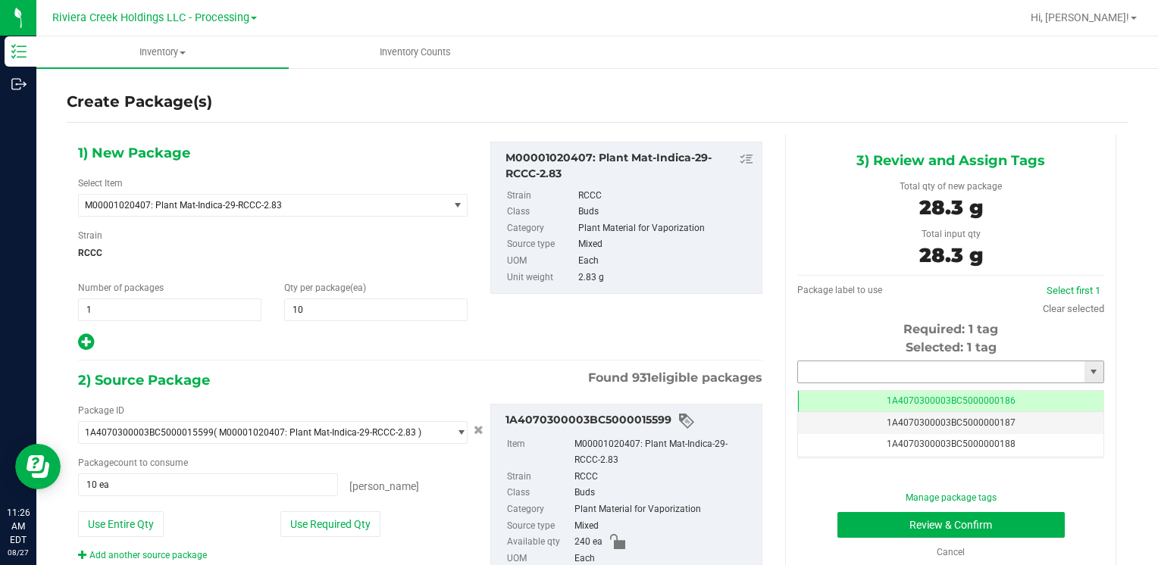
click at [850, 369] on input "text" at bounding box center [941, 372] width 286 height 21
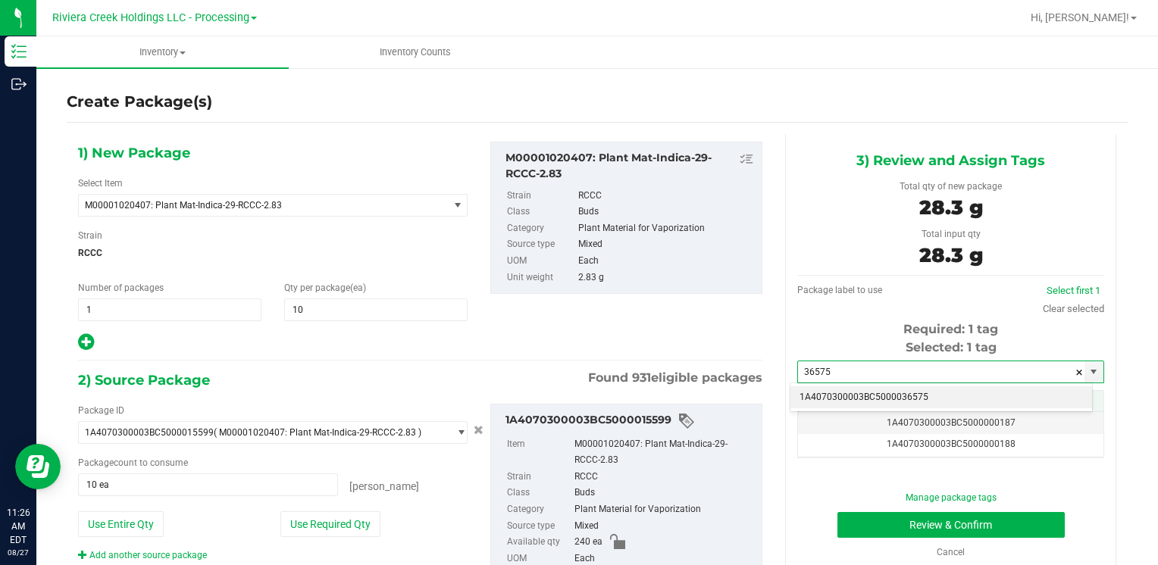
click at [841, 392] on li "1A4070300003BC5000036575" at bounding box center [942, 398] width 302 height 23
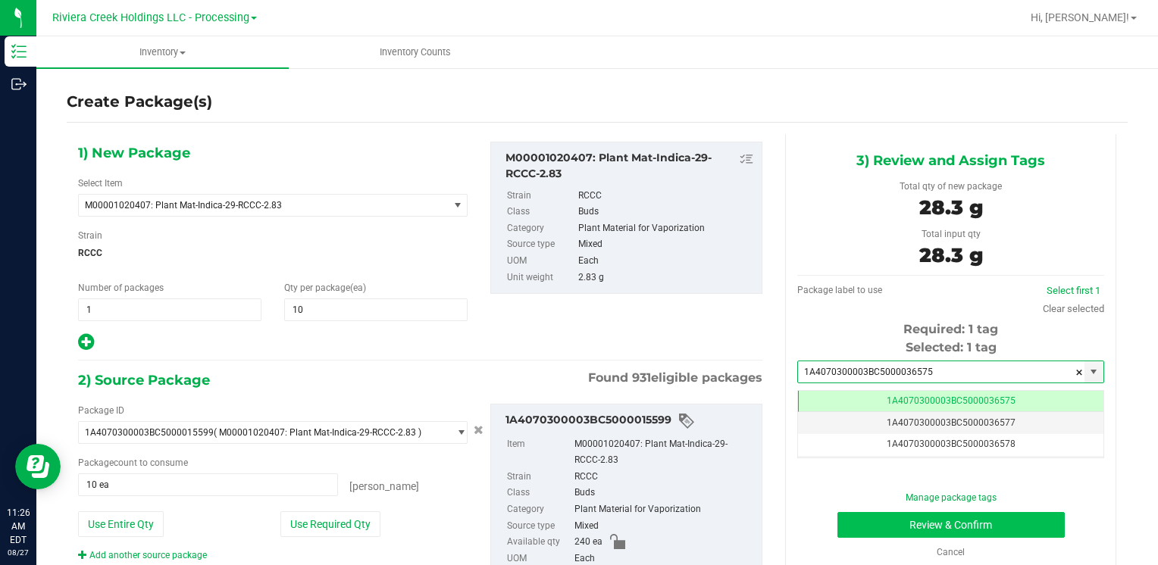
type input "1A4070300003BC5000036575"
click at [849, 520] on button "Review & Confirm" at bounding box center [951, 525] width 227 height 26
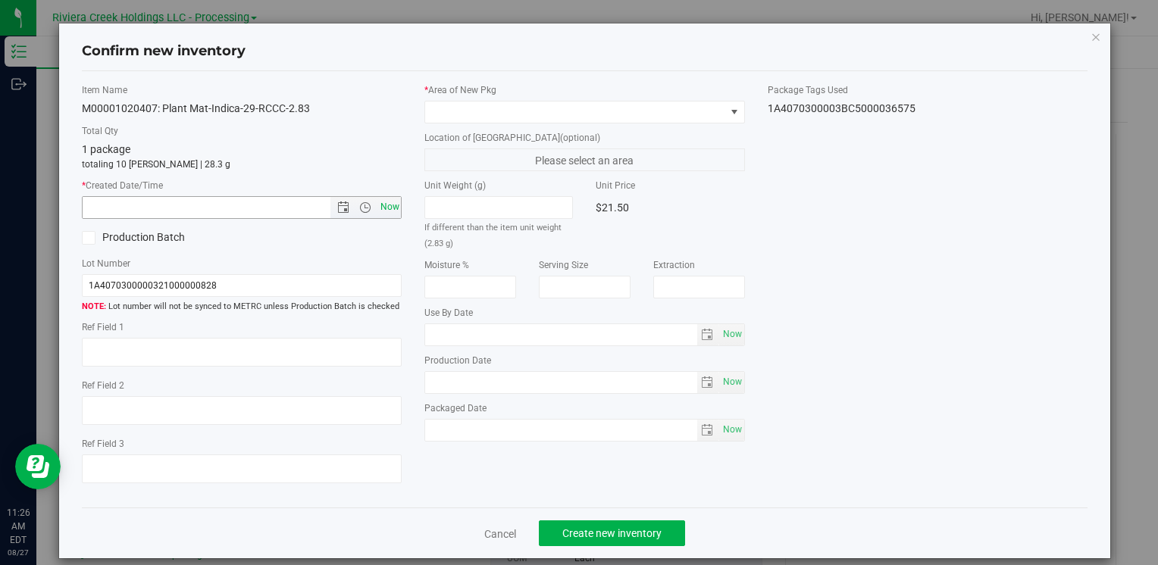
click at [391, 210] on span "Now" at bounding box center [390, 207] width 26 height 22
type input "[DATE] 11:26 AM"
click at [437, 102] on span at bounding box center [574, 112] width 299 height 21
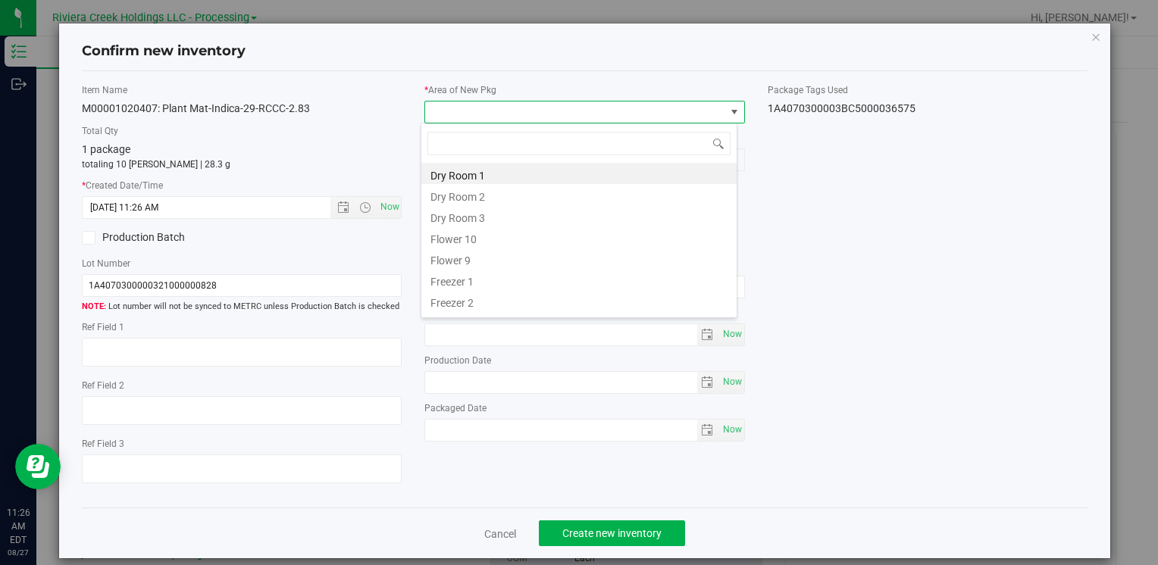
click at [473, 238] on li "Flower 10" at bounding box center [578, 237] width 315 height 21
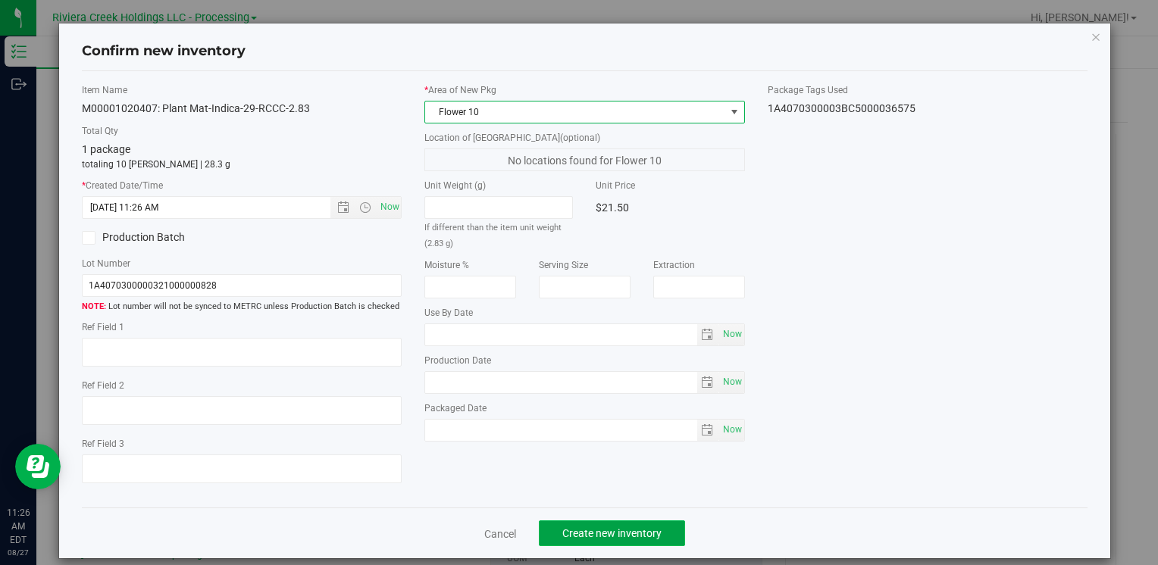
click at [571, 538] on span "Create new inventory" at bounding box center [611, 534] width 99 height 12
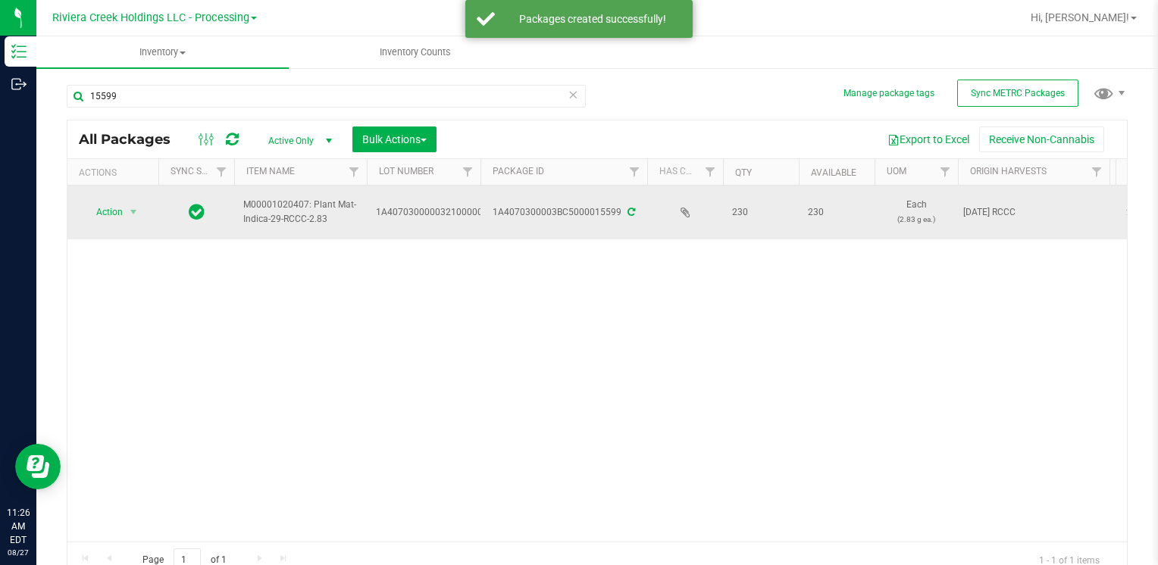
click at [95, 212] on span "Action" at bounding box center [103, 212] width 41 height 21
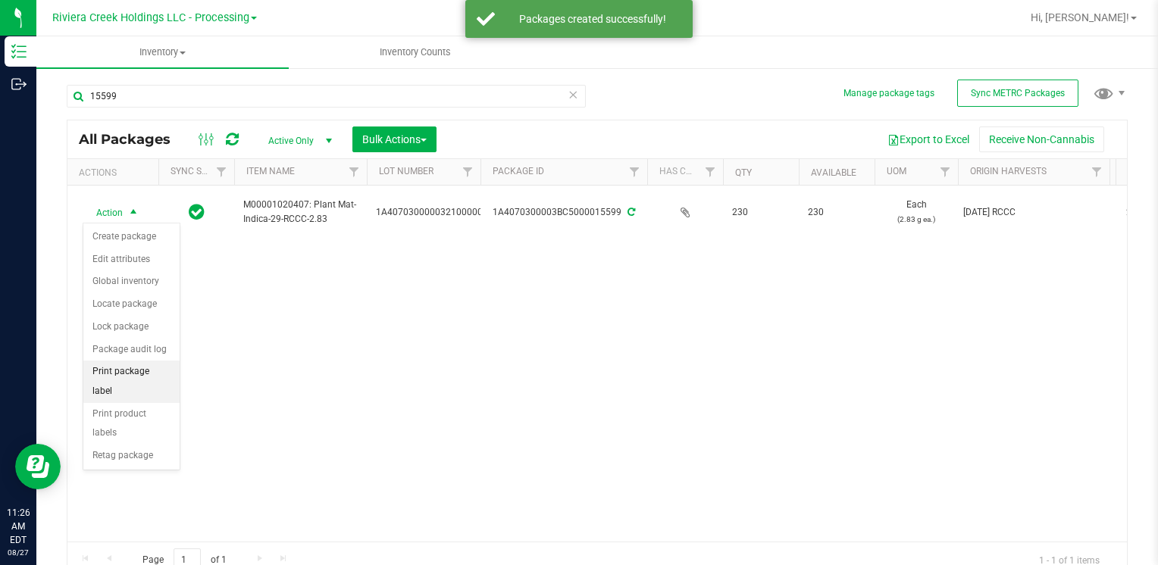
click at [155, 371] on li "Print package label" at bounding box center [131, 382] width 96 height 42
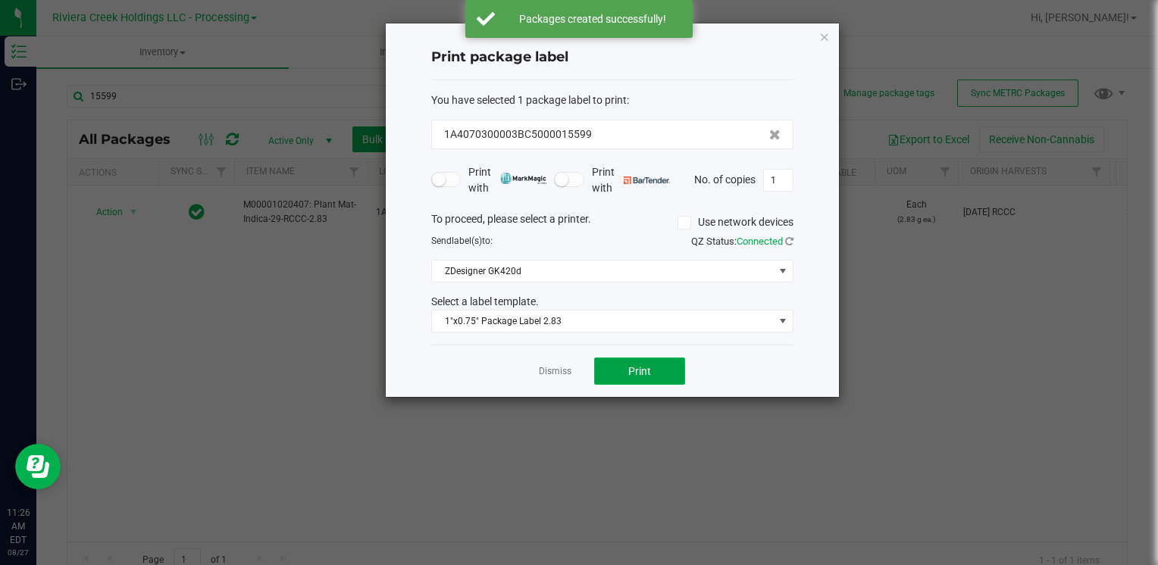
click at [614, 372] on button "Print" at bounding box center [639, 371] width 91 height 27
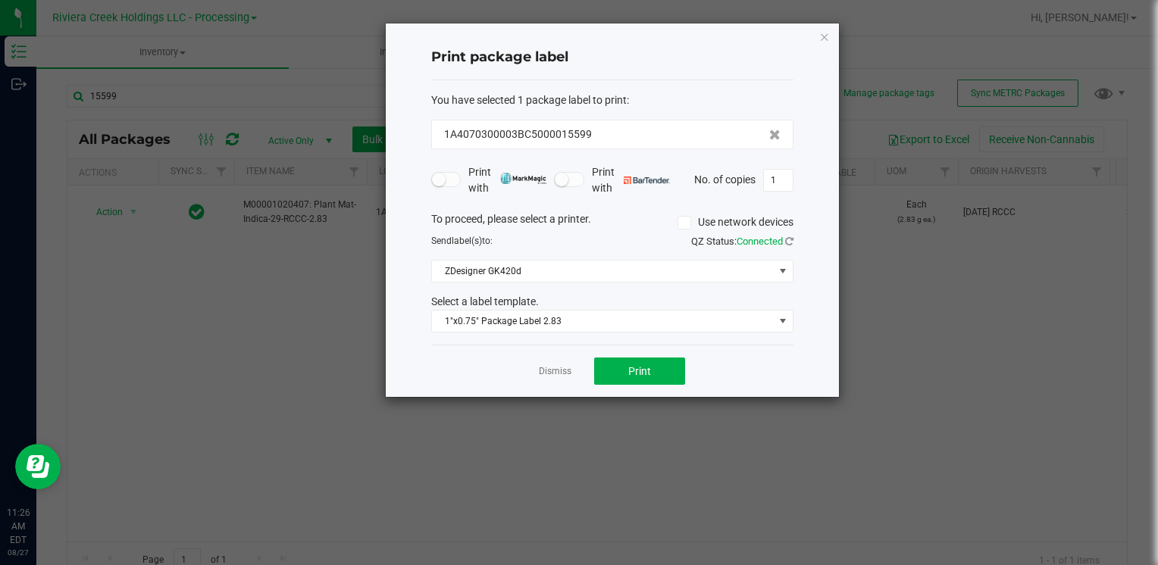
click at [822, 35] on icon "button" at bounding box center [824, 36] width 11 height 18
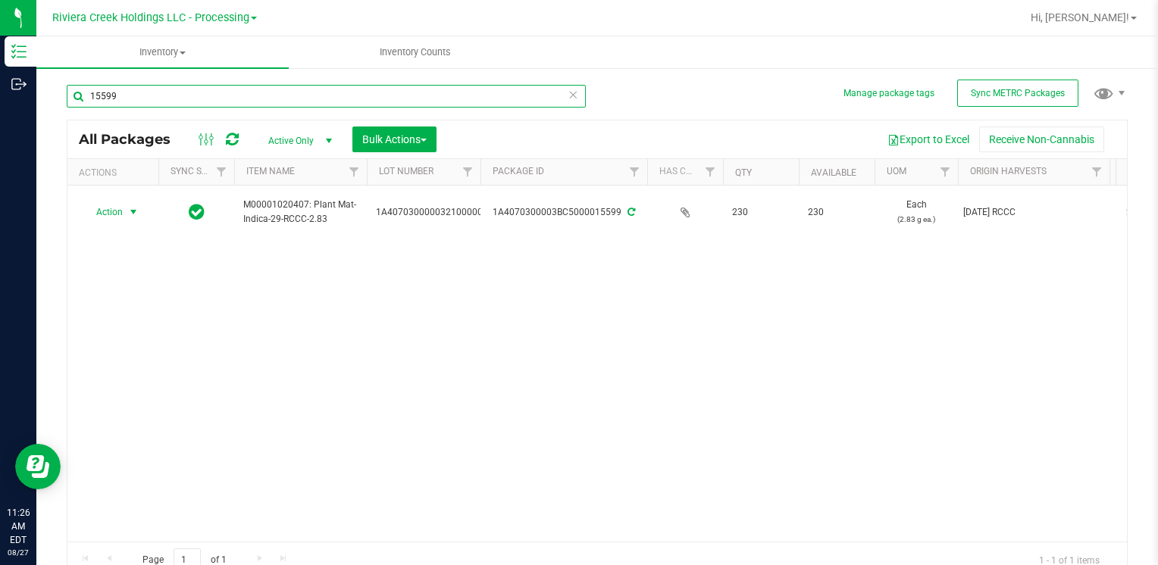
click at [149, 105] on input "15599" at bounding box center [326, 96] width 519 height 23
click at [149, 104] on input "15599" at bounding box center [326, 96] width 519 height 23
type input "35096"
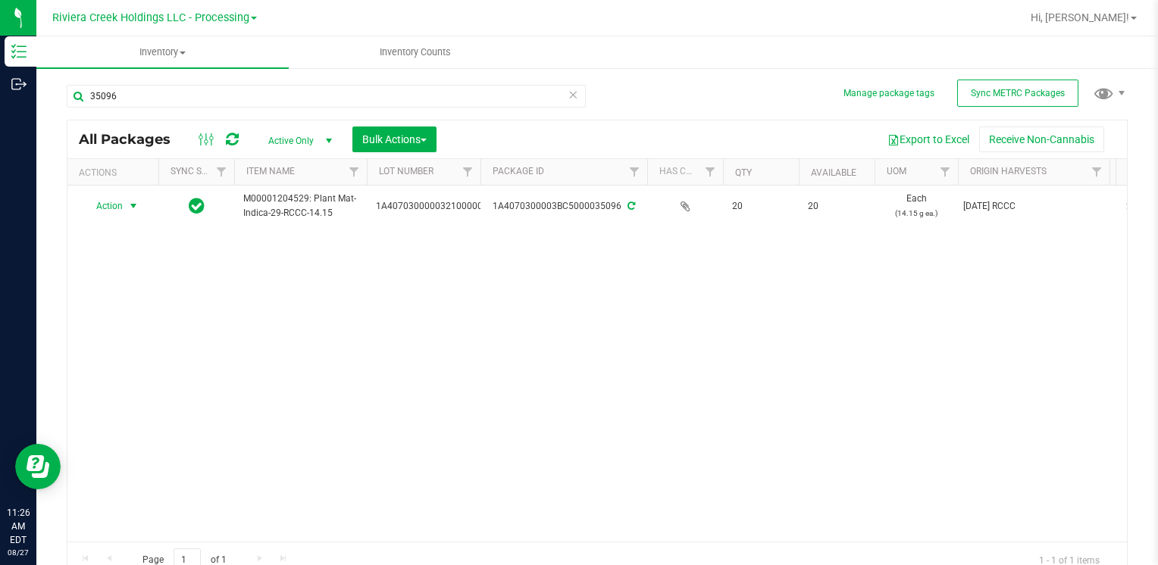
click at [130, 202] on span "select" at bounding box center [133, 206] width 12 height 12
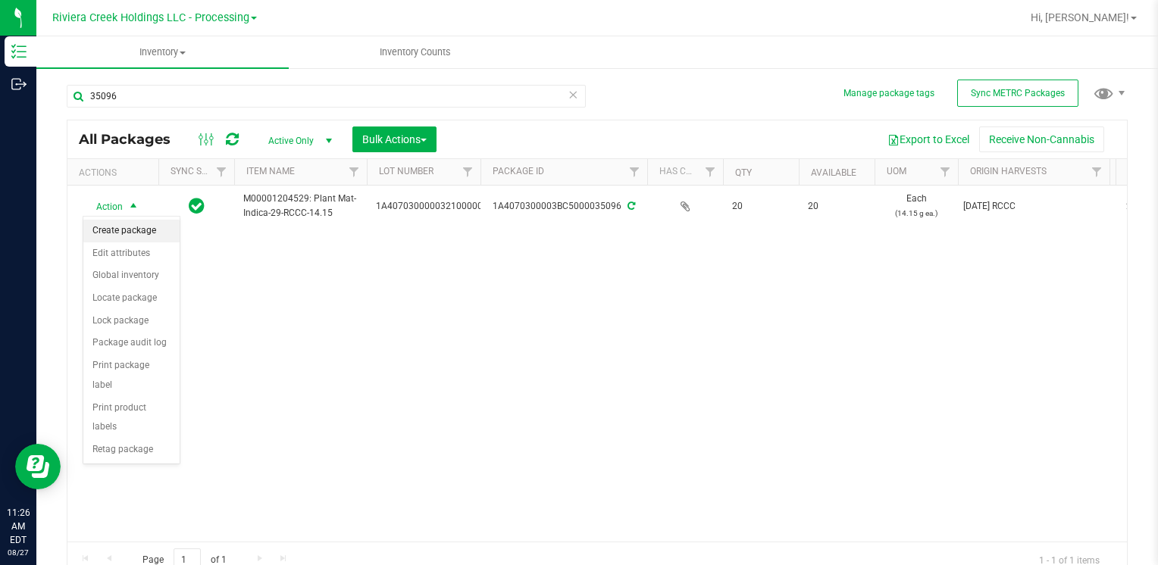
click at [130, 225] on li "Create package" at bounding box center [131, 231] width 96 height 23
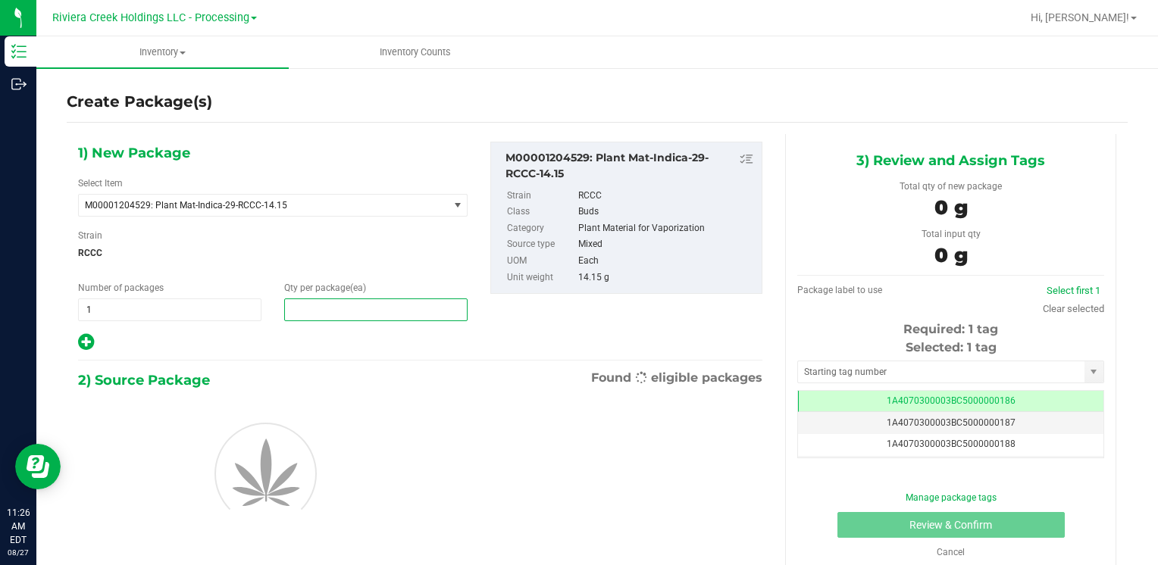
click at [340, 302] on span at bounding box center [375, 310] width 183 height 23
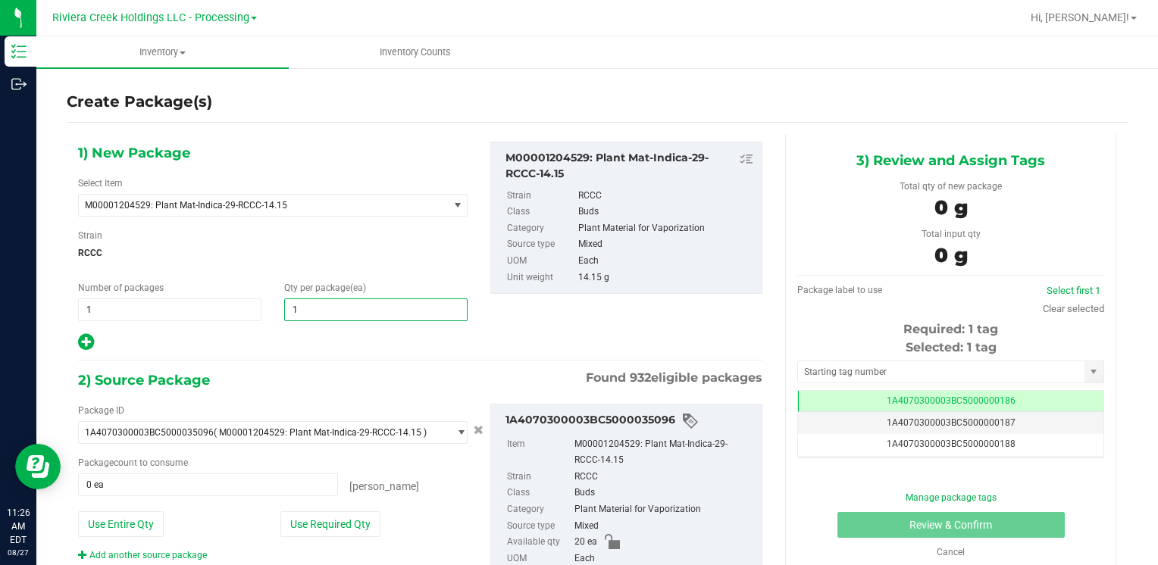
type input "15"
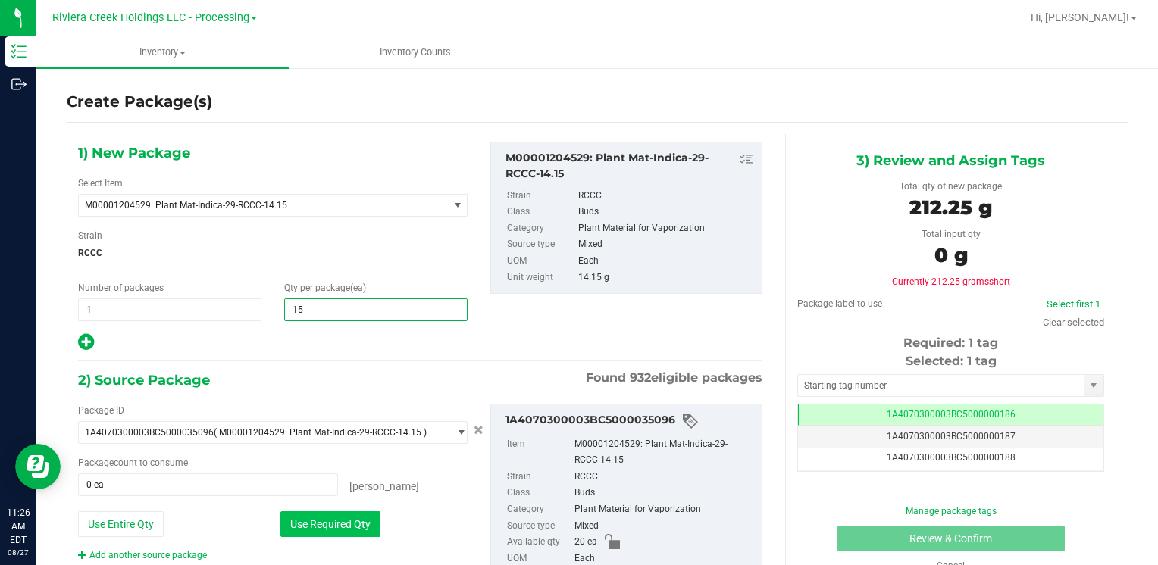
type input "15"
click at [335, 526] on button "Use Required Qty" at bounding box center [330, 525] width 100 height 26
type input "15 ea"
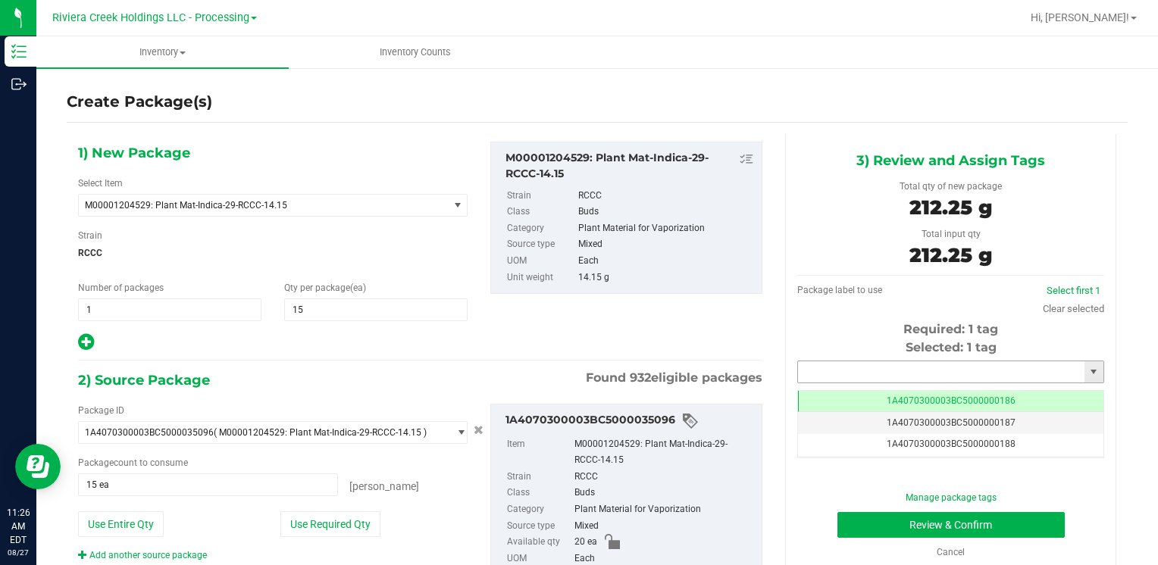
click at [834, 362] on input "text" at bounding box center [941, 372] width 286 height 21
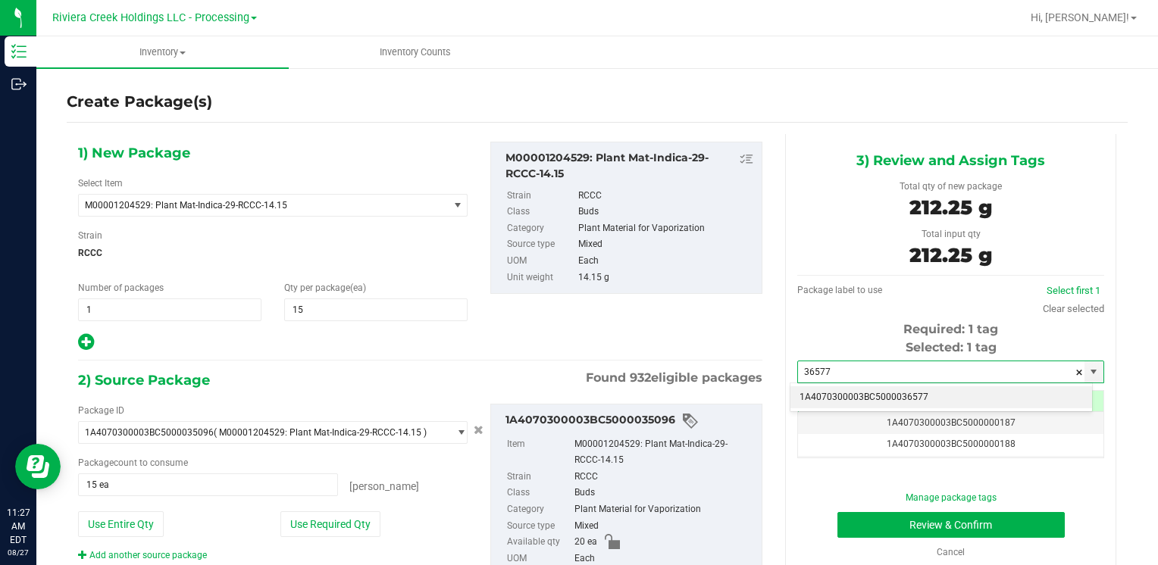
click at [850, 395] on li "1A4070300003BC5000036577" at bounding box center [942, 398] width 302 height 23
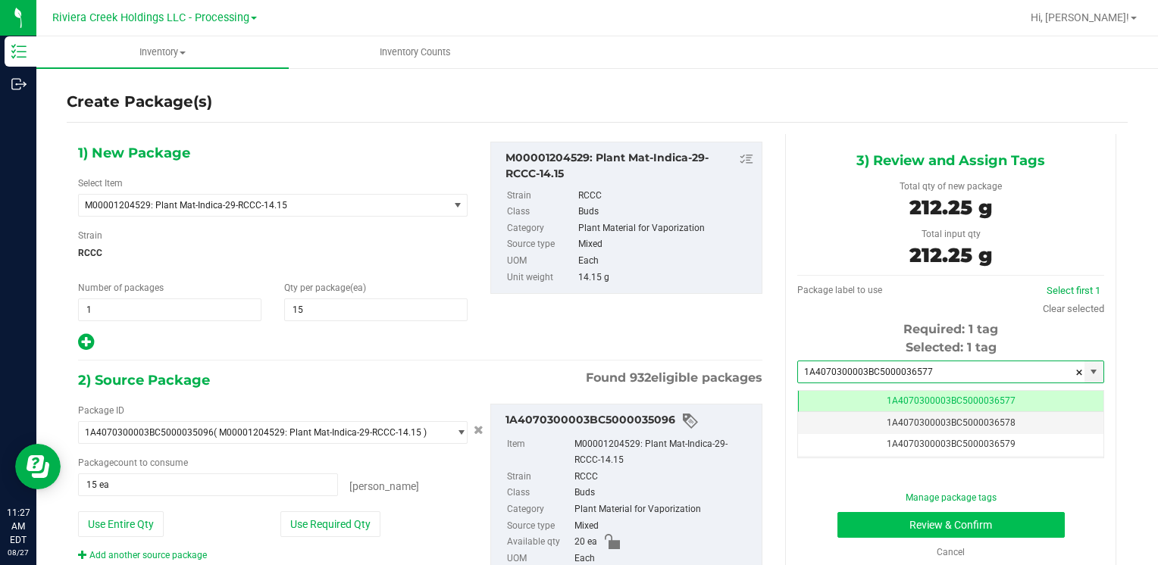
type input "1A4070300003BC5000036577"
click at [870, 518] on button "Review & Confirm" at bounding box center [951, 525] width 227 height 26
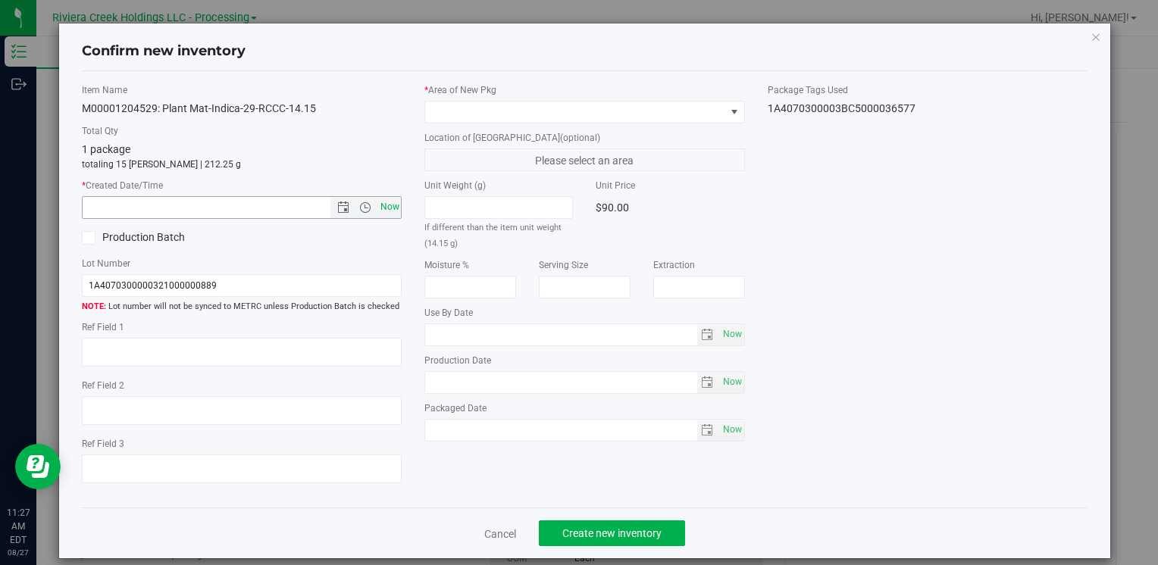
click at [379, 210] on span "Now" at bounding box center [390, 207] width 26 height 22
type input "[DATE] 11:27 AM"
click at [442, 99] on div "* Area of [GEOGRAPHIC_DATA]" at bounding box center [584, 103] width 320 height 40
click at [465, 101] on span at bounding box center [584, 112] width 320 height 23
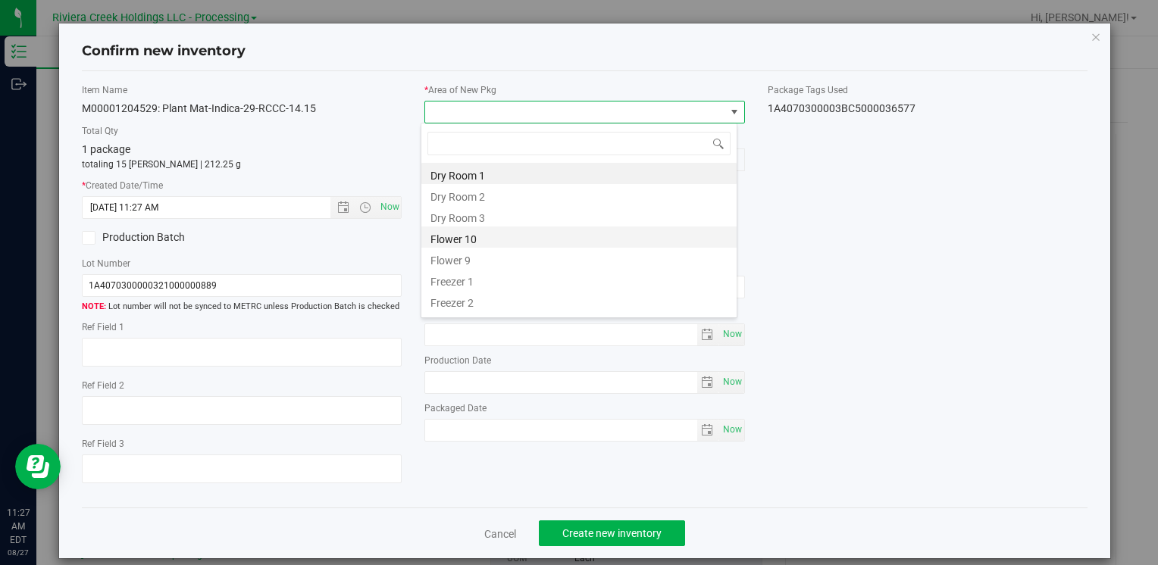
click at [494, 241] on li "Flower 10" at bounding box center [578, 237] width 315 height 21
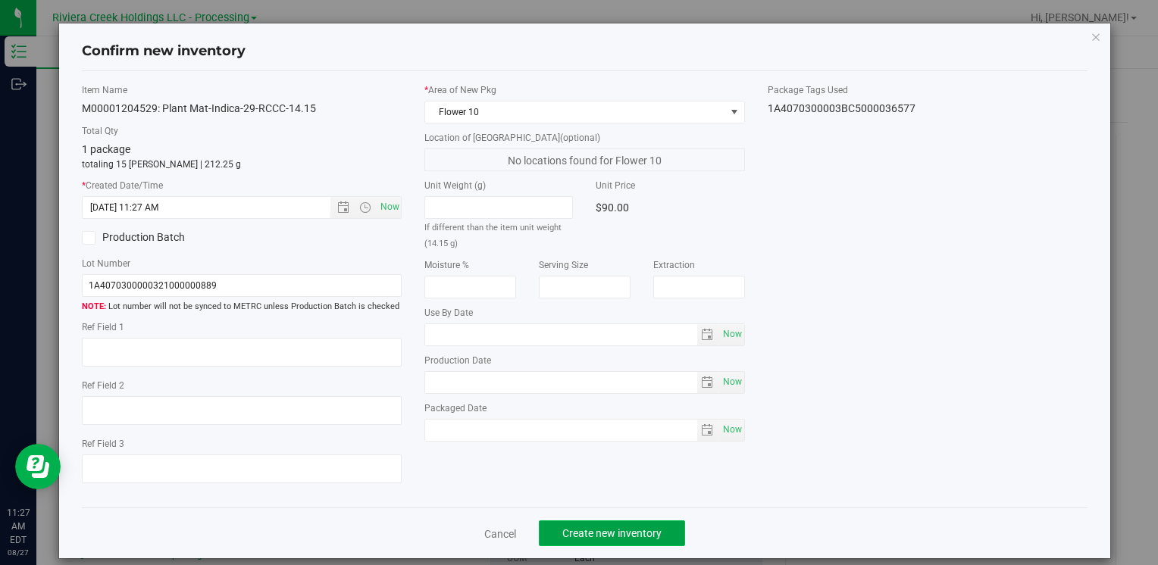
click at [595, 544] on button "Create new inventory" at bounding box center [612, 534] width 146 height 26
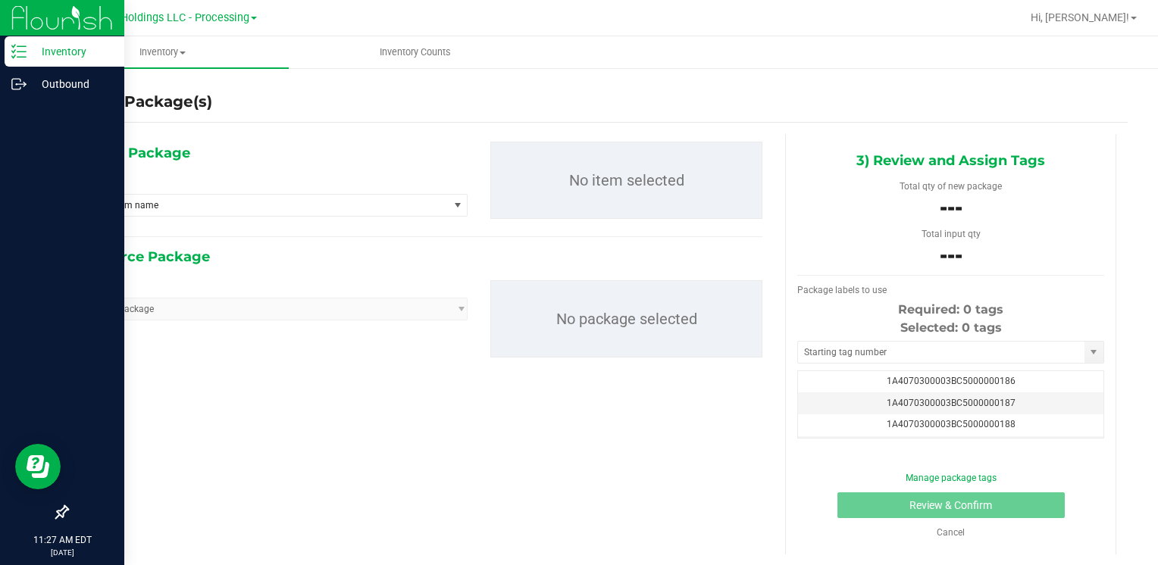
click at [58, 51] on p "Inventory" at bounding box center [72, 51] width 91 height 18
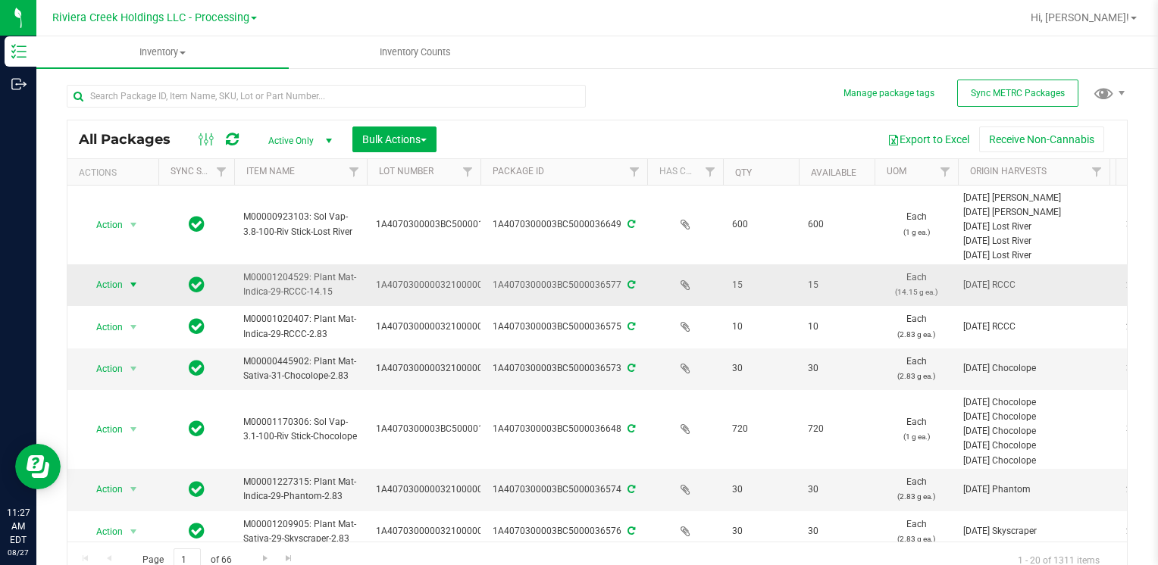
click at [122, 283] on span "Action" at bounding box center [103, 284] width 41 height 21
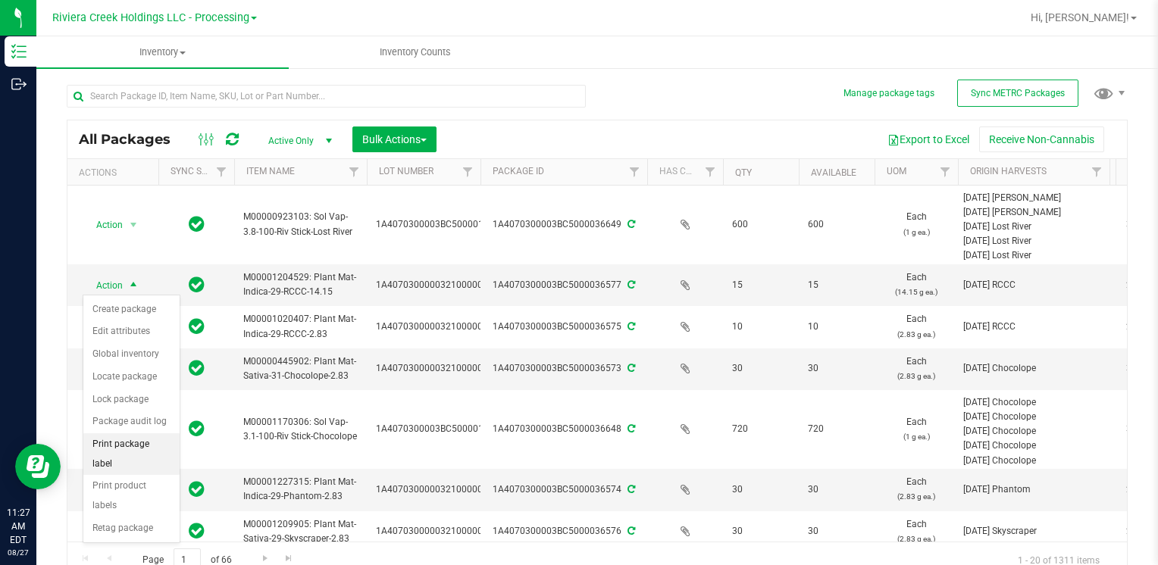
click at [161, 441] on li "Print package label" at bounding box center [131, 455] width 96 height 42
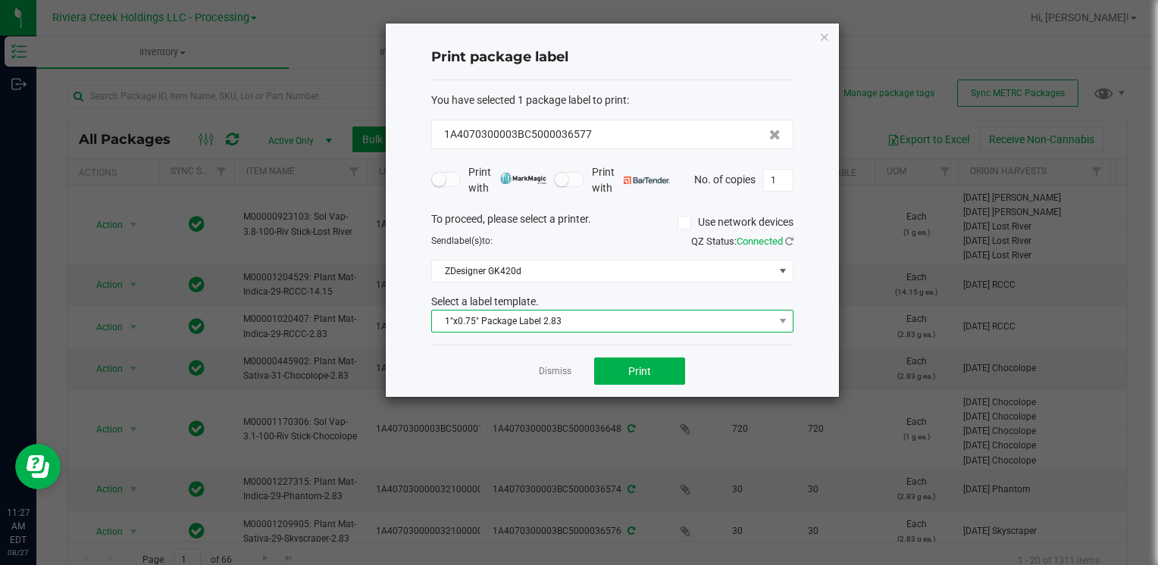
click at [518, 320] on span "1"x0.75" Package Label 2.83" at bounding box center [603, 321] width 342 height 21
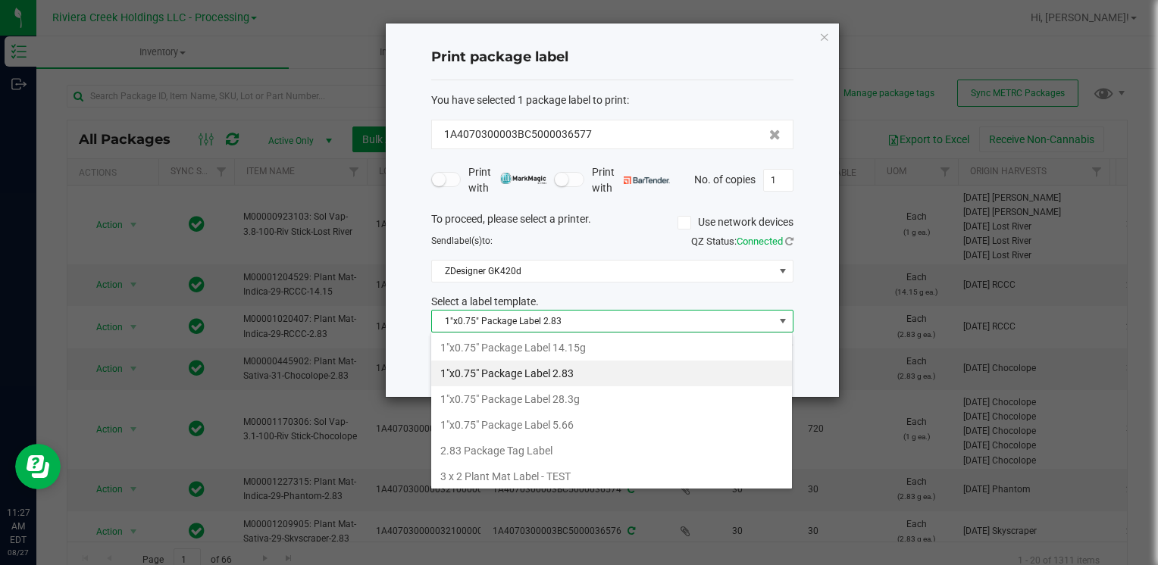
click at [572, 351] on li "1"x0.75" Package Label 14.15g" at bounding box center [611, 348] width 361 height 26
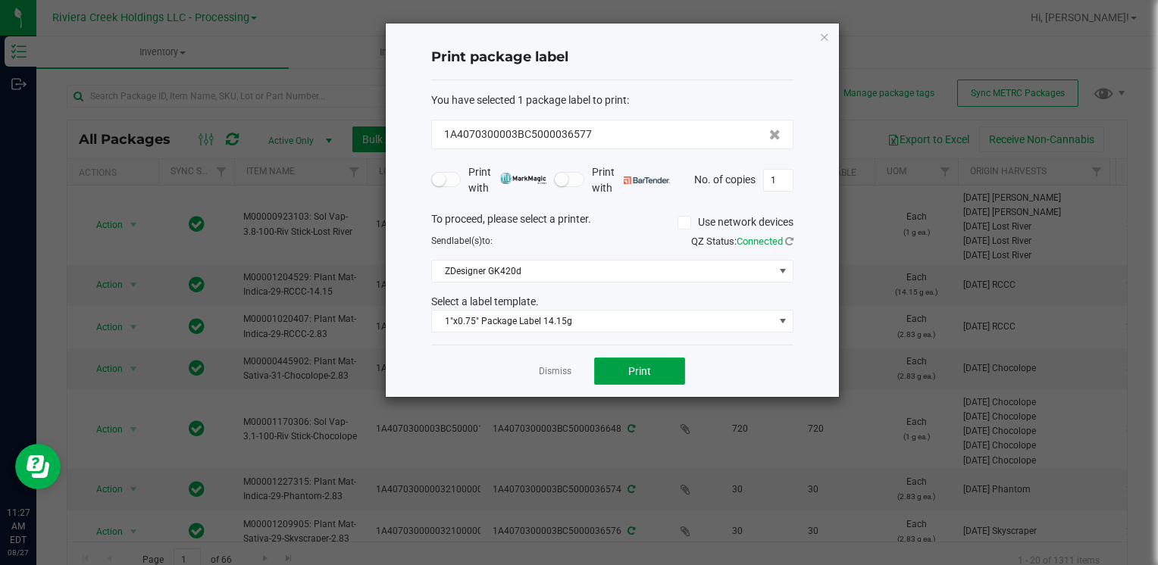
click at [600, 365] on button "Print" at bounding box center [639, 371] width 91 height 27
click at [823, 35] on icon "button" at bounding box center [824, 36] width 11 height 18
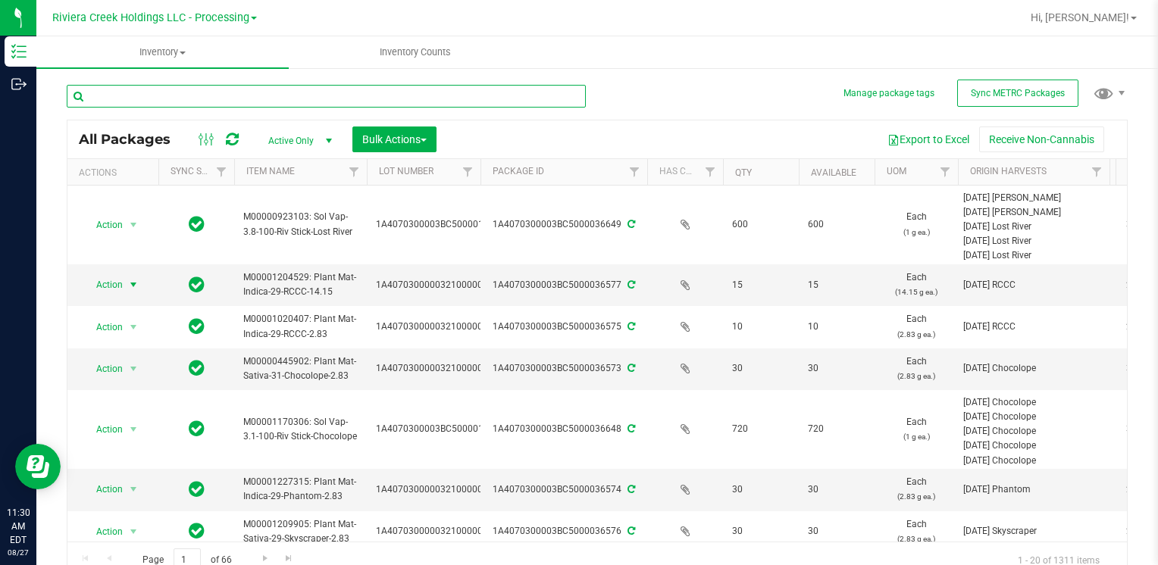
click at [277, 99] on input "text" at bounding box center [326, 96] width 519 height 23
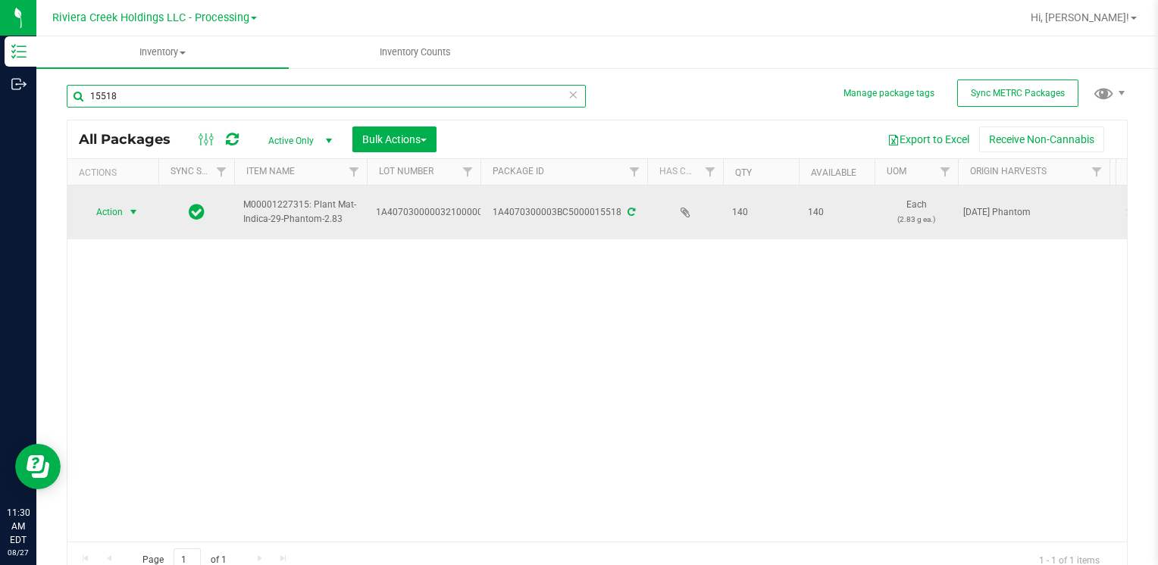
type input "15518"
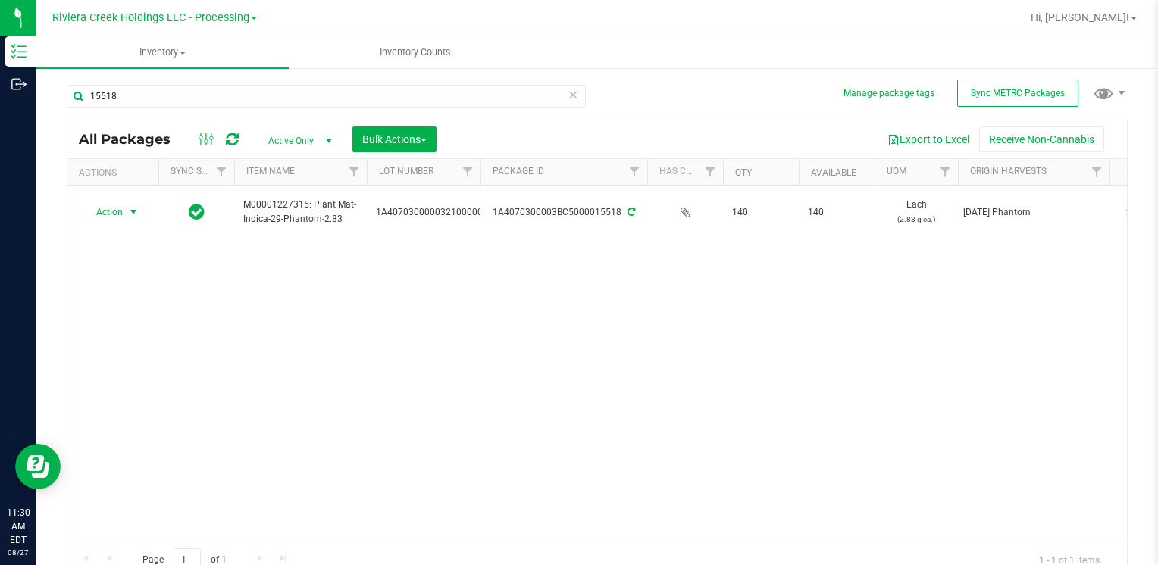
drag, startPoint x: 121, startPoint y: 213, endPoint x: 124, endPoint y: 224, distance: 11.8
click at [121, 213] on span "Action" at bounding box center [103, 212] width 41 height 21
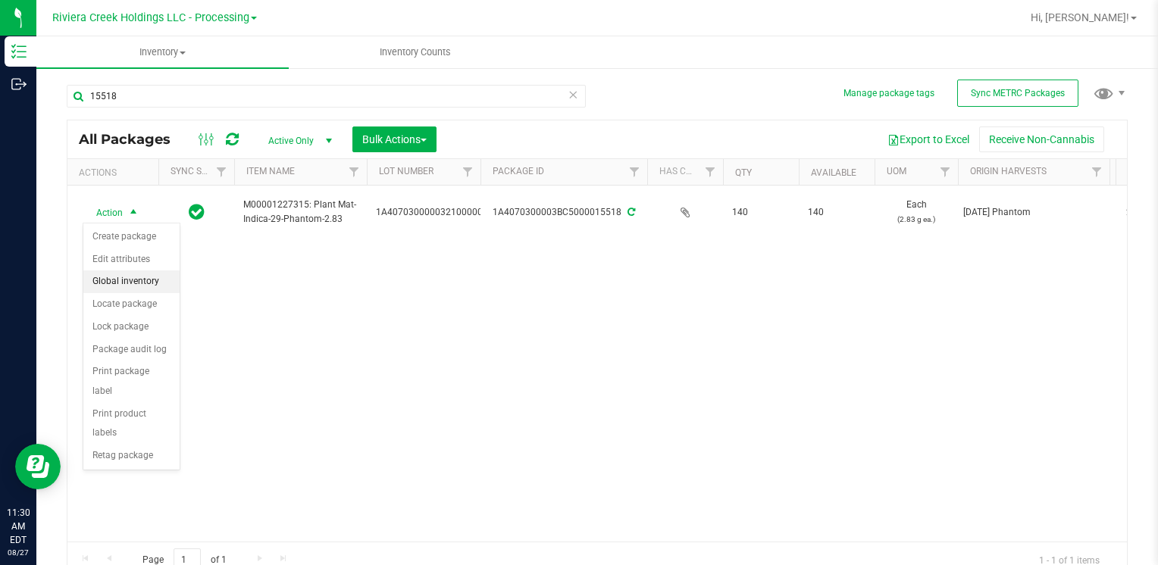
click at [130, 238] on li "Create package" at bounding box center [131, 237] width 96 height 23
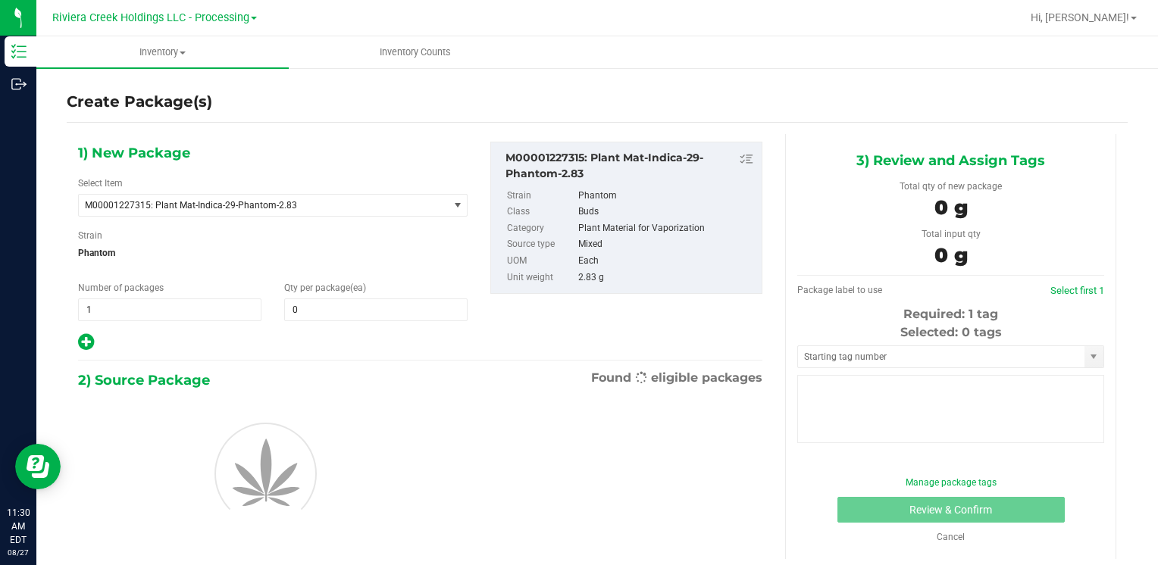
type input "0"
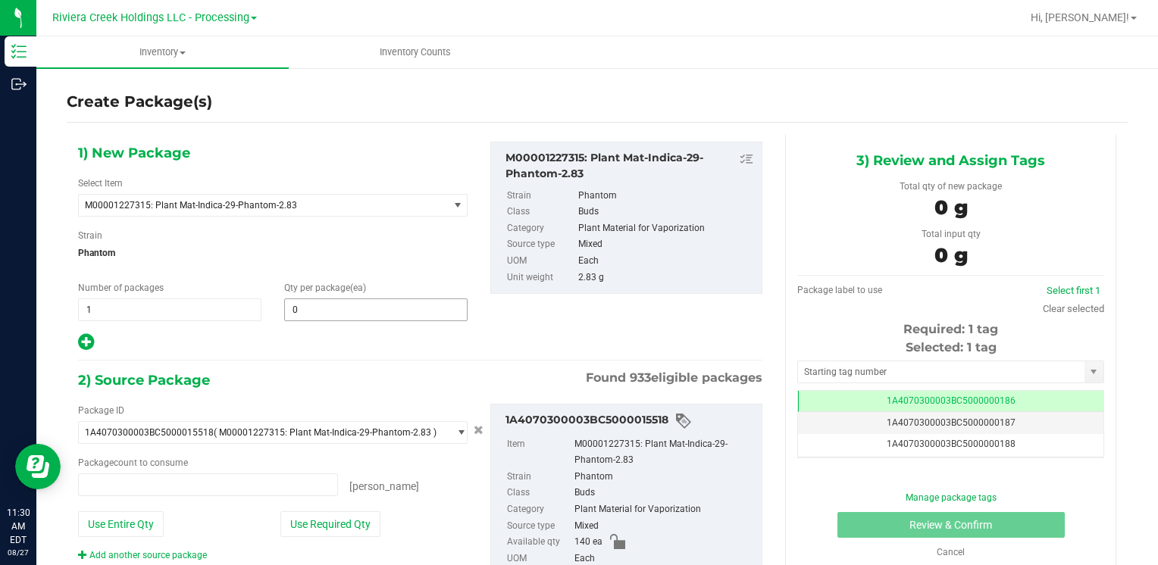
type input "0 ea"
click at [346, 305] on span at bounding box center [375, 310] width 183 height 23
type input "40"
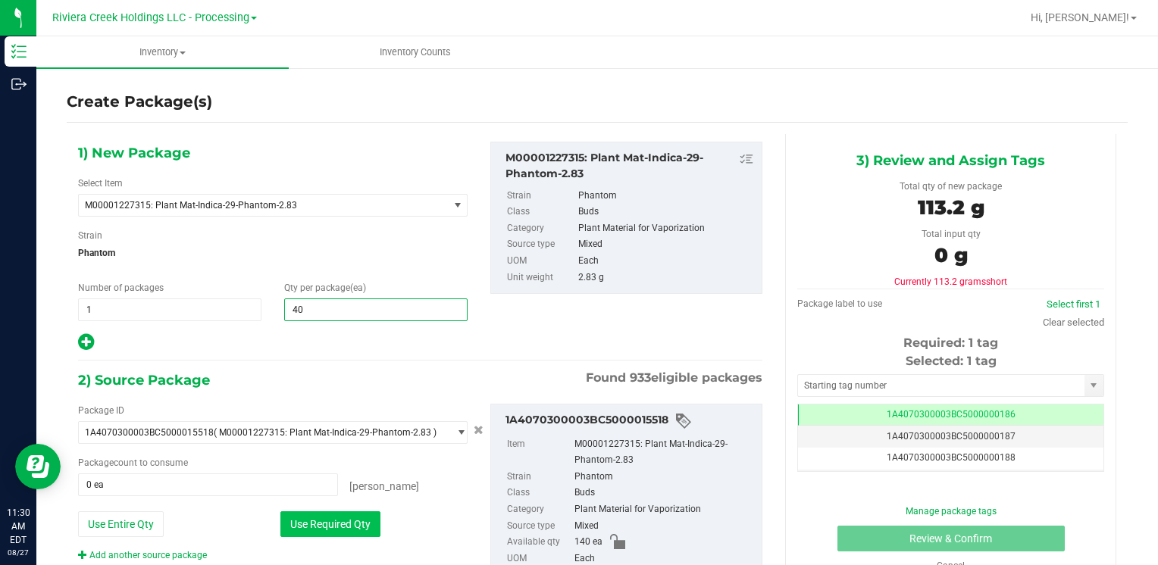
type input "40"
click at [322, 530] on button "Use Required Qty" at bounding box center [330, 525] width 100 height 26
type input "40 ea"
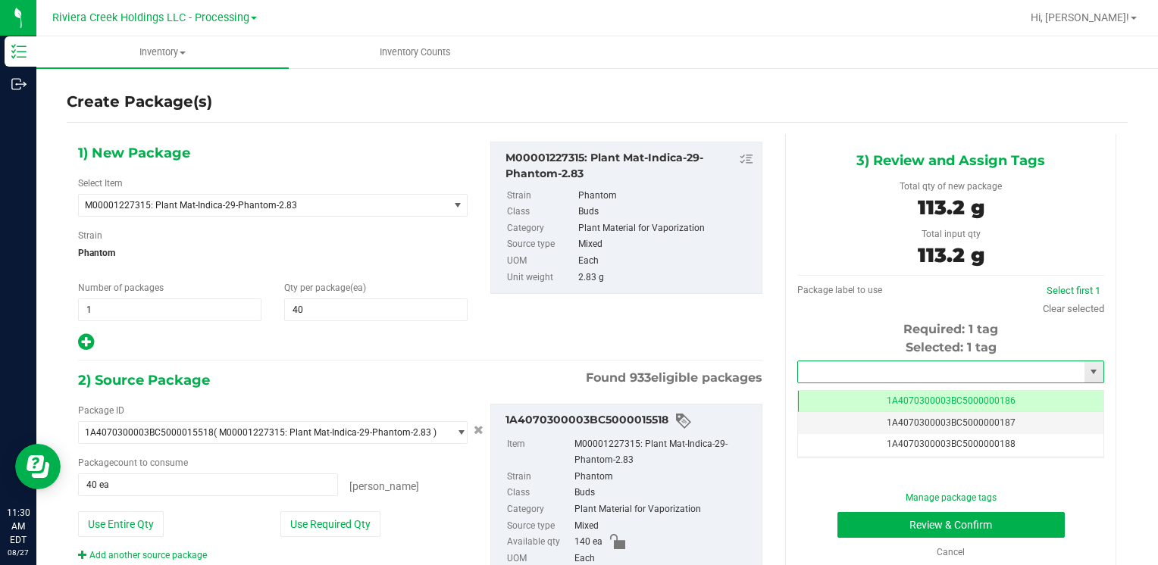
click at [897, 371] on input "text" at bounding box center [941, 372] width 286 height 21
click at [879, 391] on li "1A4070300003BC5000036579" at bounding box center [942, 398] width 302 height 23
type input "1A4070300003BC5000036579"
click at [898, 518] on button "Review & Confirm" at bounding box center [951, 525] width 227 height 26
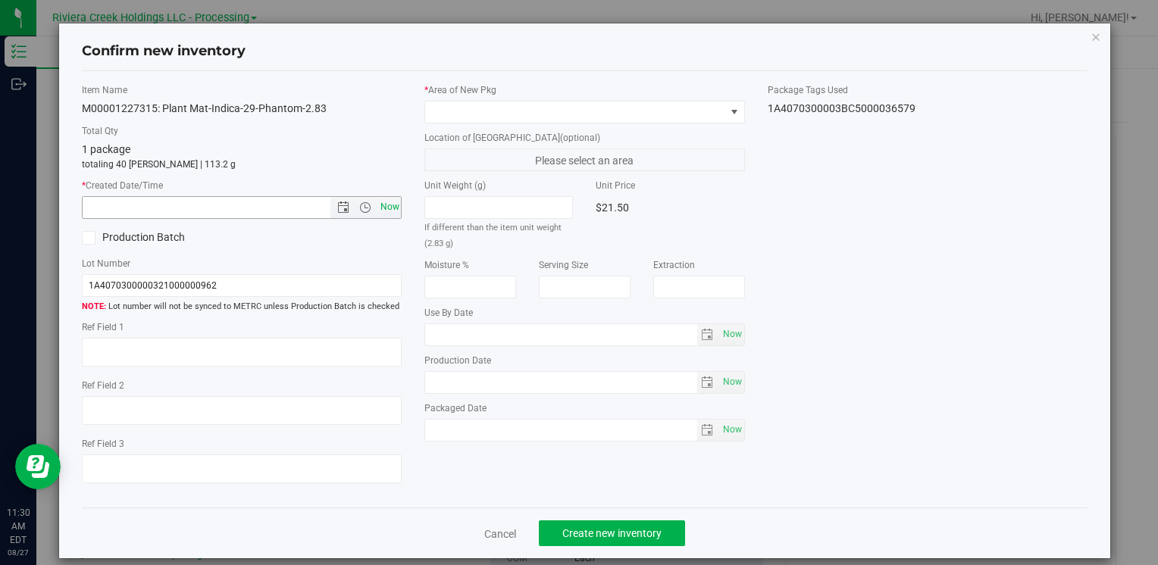
click at [390, 203] on span "Now" at bounding box center [390, 207] width 26 height 22
type input "8/27/2025 11:30 AM"
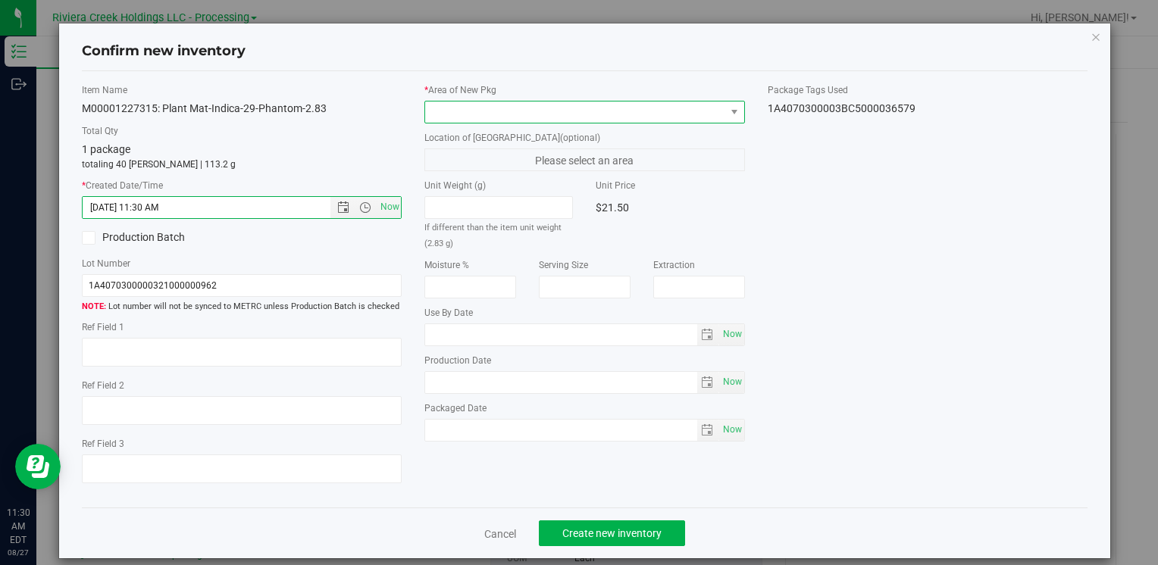
click at [456, 111] on span at bounding box center [574, 112] width 299 height 21
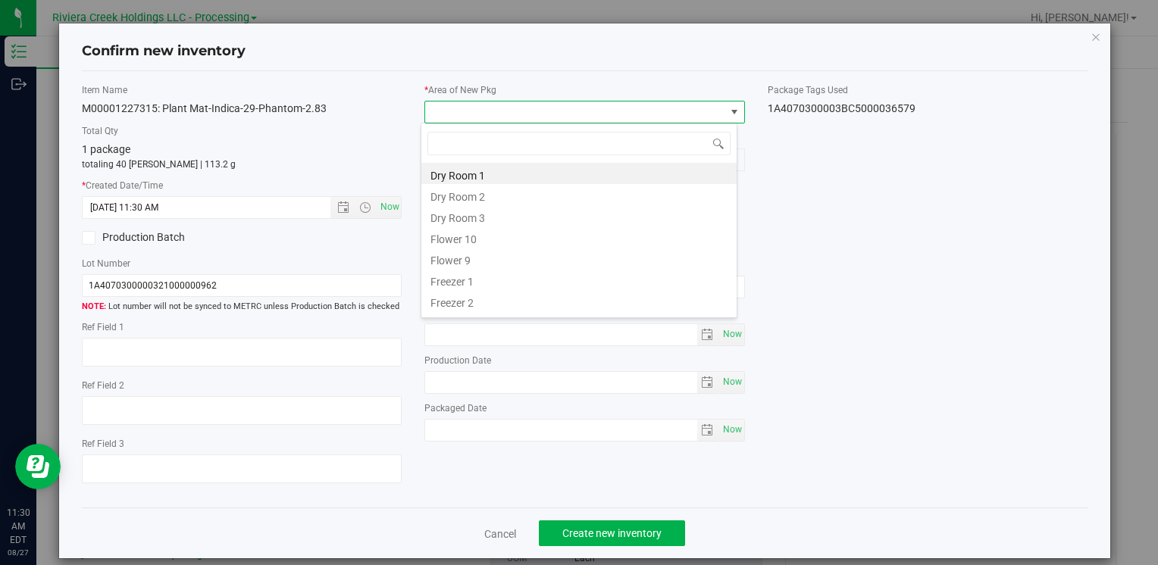
click at [477, 235] on li "Flower 10" at bounding box center [578, 237] width 315 height 21
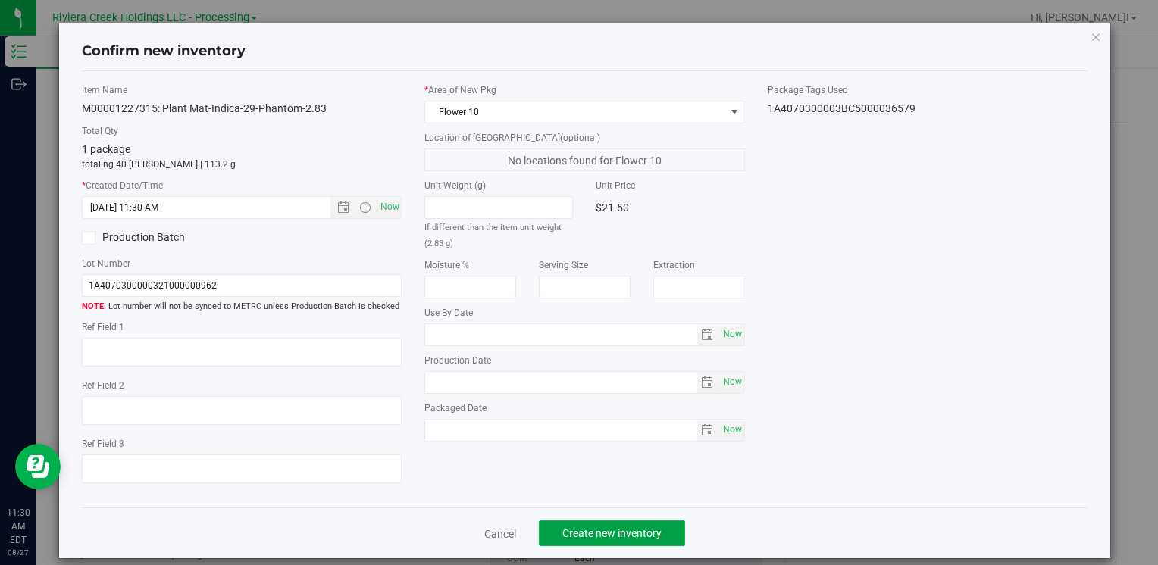
click at [593, 525] on button "Create new inventory" at bounding box center [612, 534] width 146 height 26
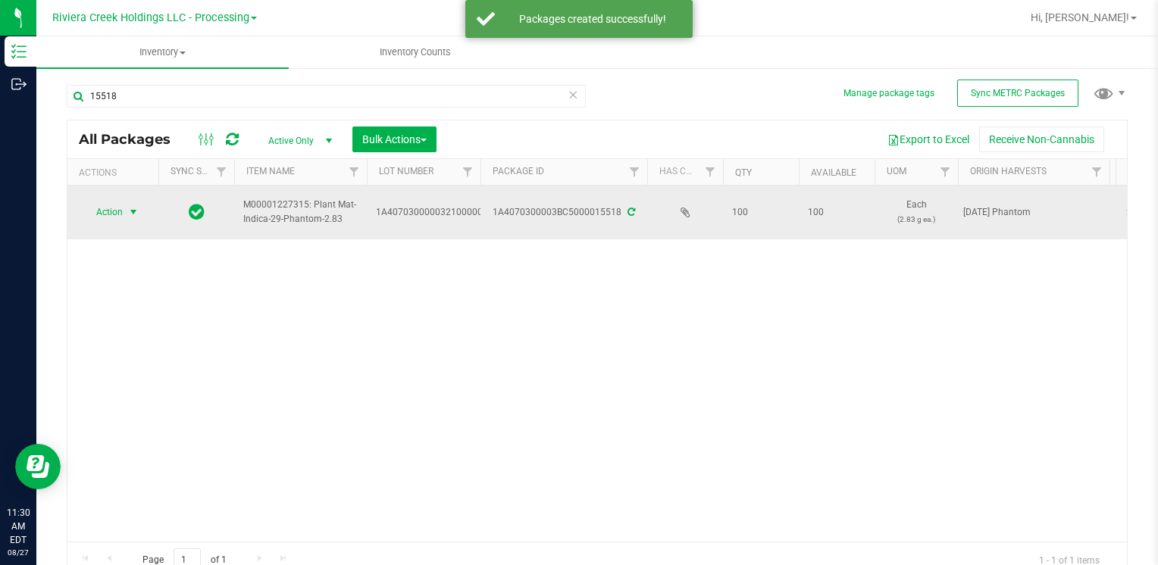
click at [90, 211] on span "Action" at bounding box center [103, 212] width 41 height 21
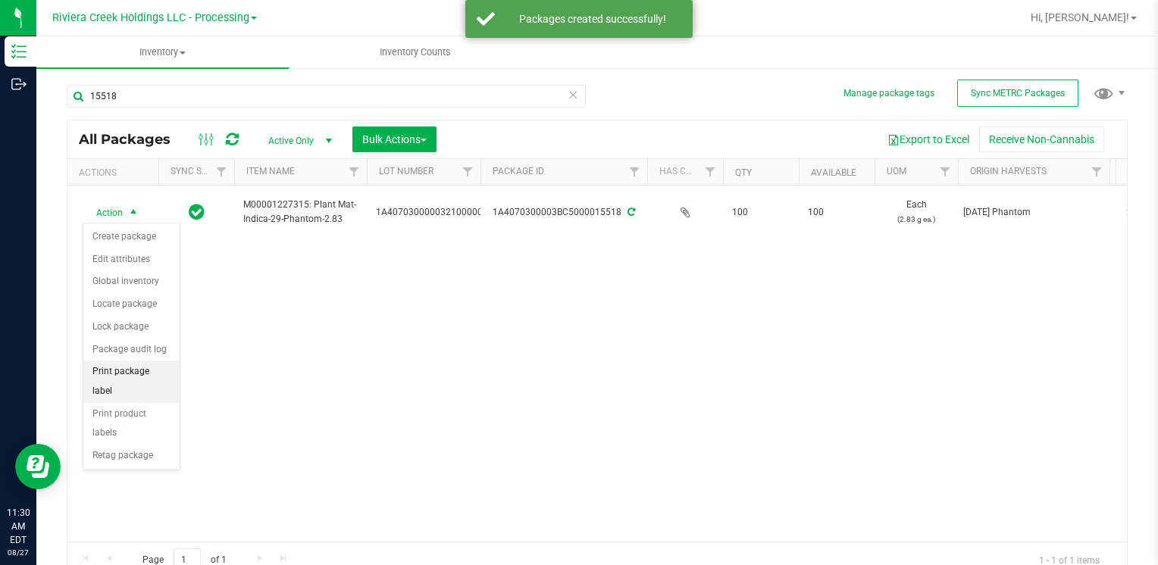
click at [170, 363] on li "Print package label" at bounding box center [131, 382] width 96 height 42
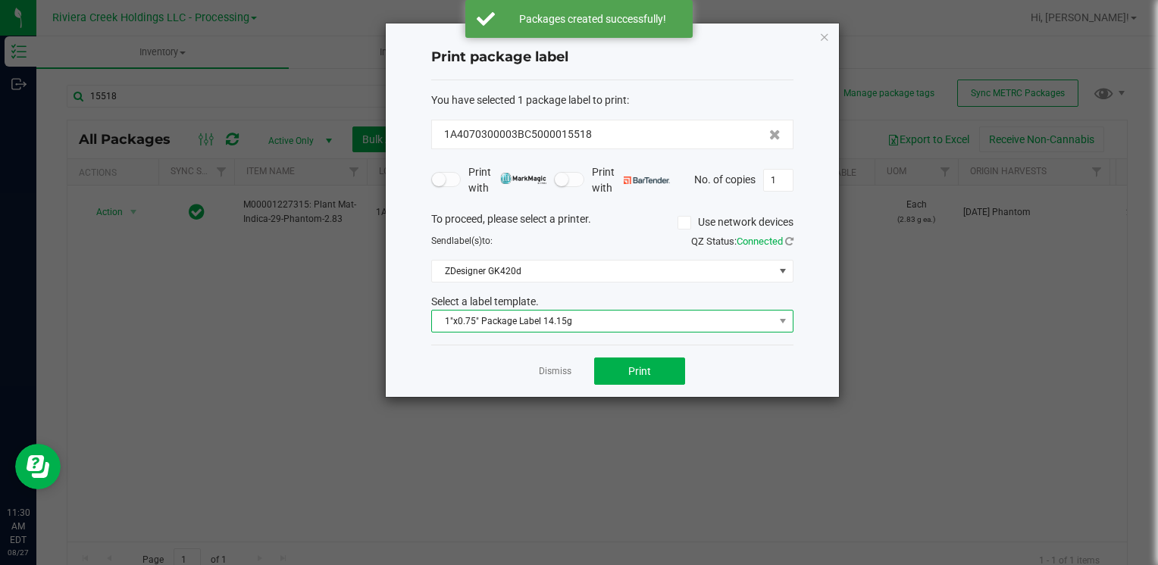
click at [581, 311] on span "1"x0.75" Package Label 14.15g" at bounding box center [603, 321] width 342 height 21
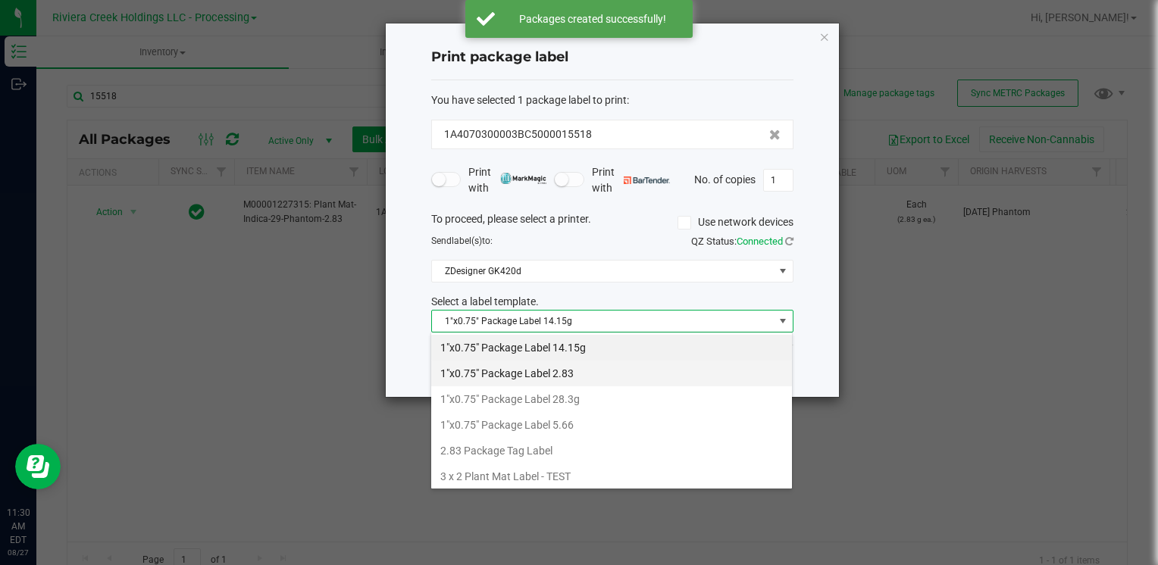
click at [593, 371] on li "1"x0.75" Package Label 2.83" at bounding box center [611, 374] width 361 height 26
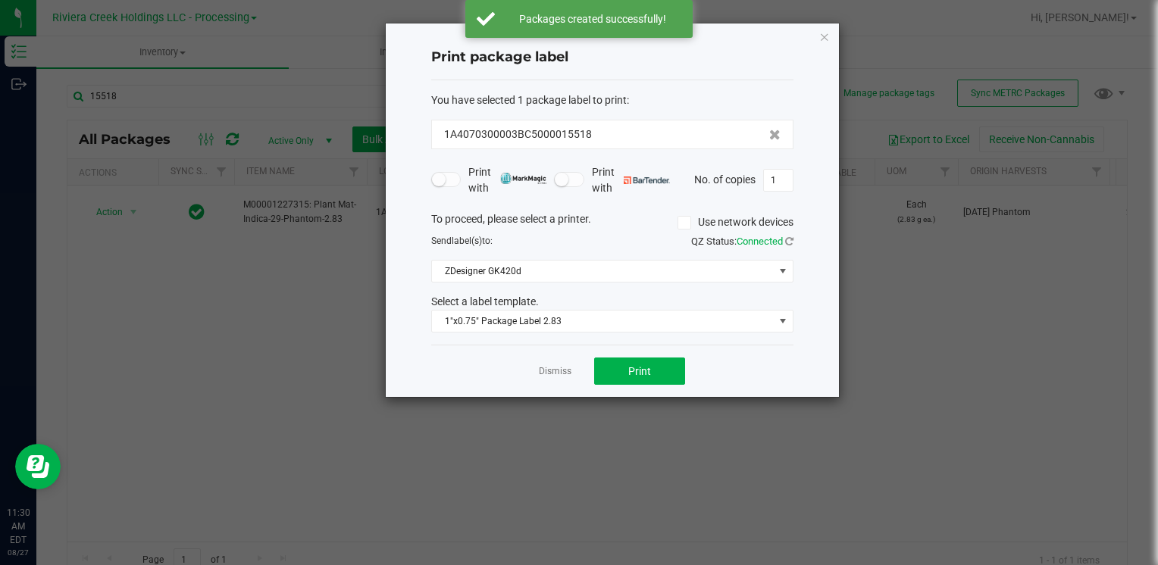
click at [645, 354] on div "Dismiss Print" at bounding box center [612, 371] width 362 height 52
click at [647, 368] on button "Print" at bounding box center [639, 371] width 91 height 27
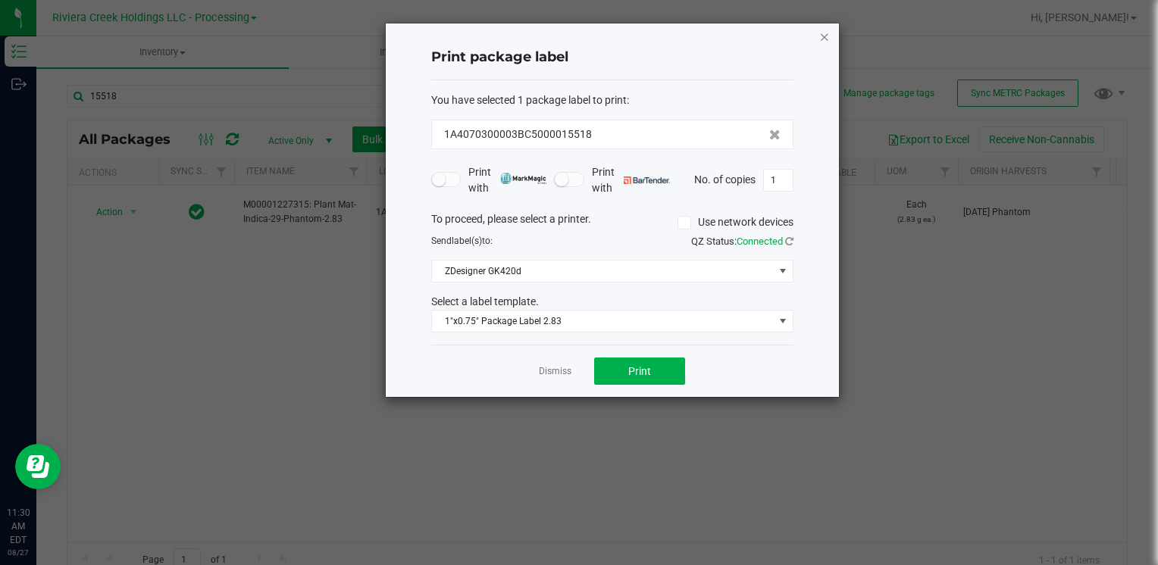
click at [819, 40] on icon "button" at bounding box center [824, 36] width 11 height 18
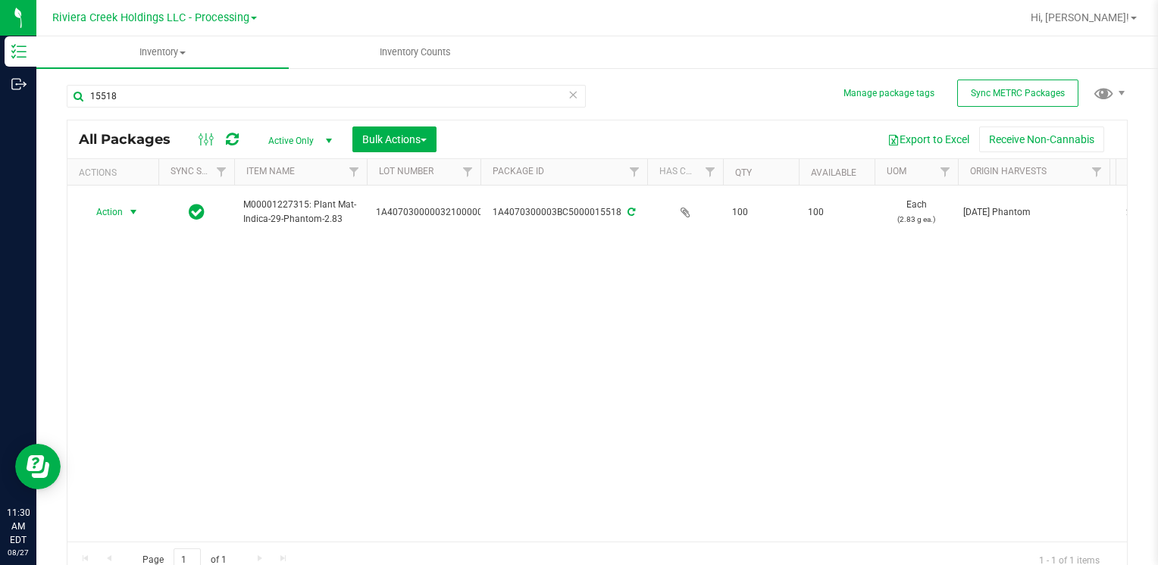
click at [252, 108] on div "15518" at bounding box center [326, 102] width 519 height 35
click at [250, 94] on input "15518" at bounding box center [326, 96] width 519 height 23
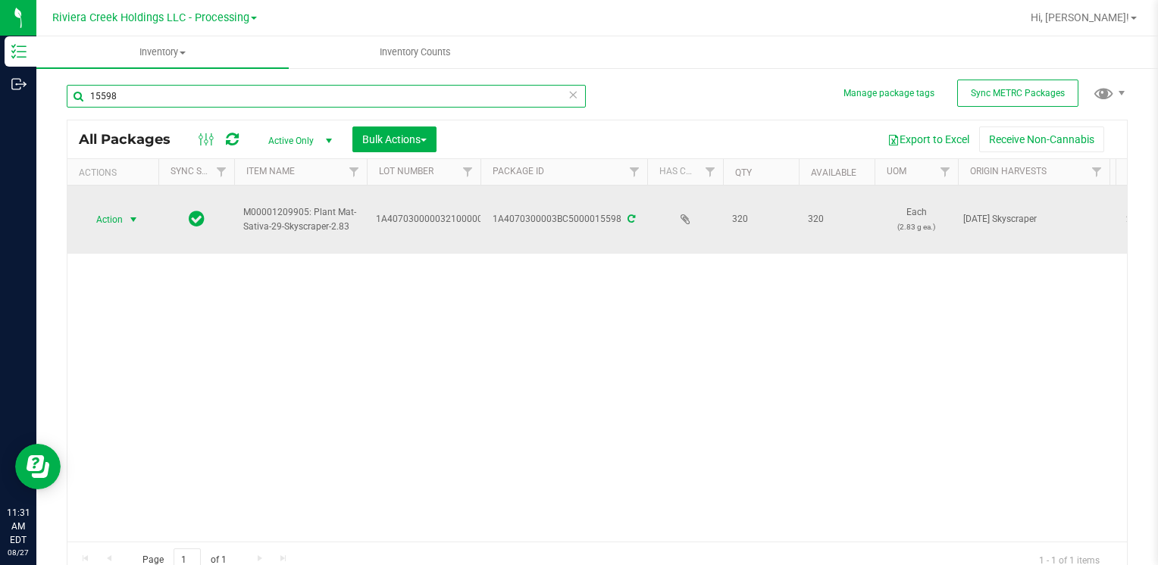
type input "15598"
click at [124, 217] on span "select" at bounding box center [133, 219] width 19 height 21
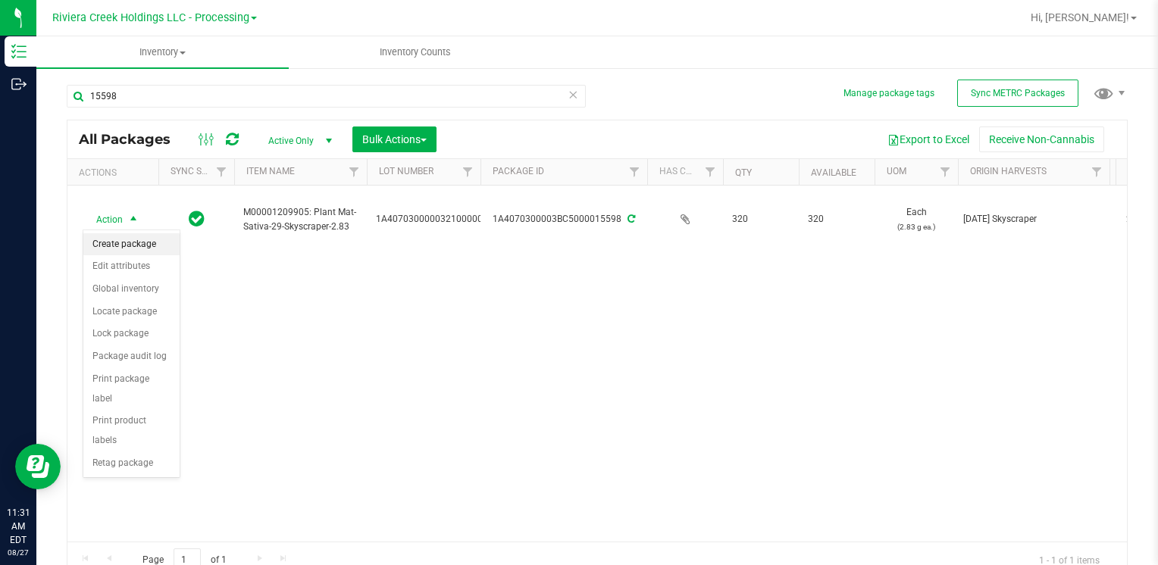
click at [139, 244] on li "Create package" at bounding box center [131, 244] width 96 height 23
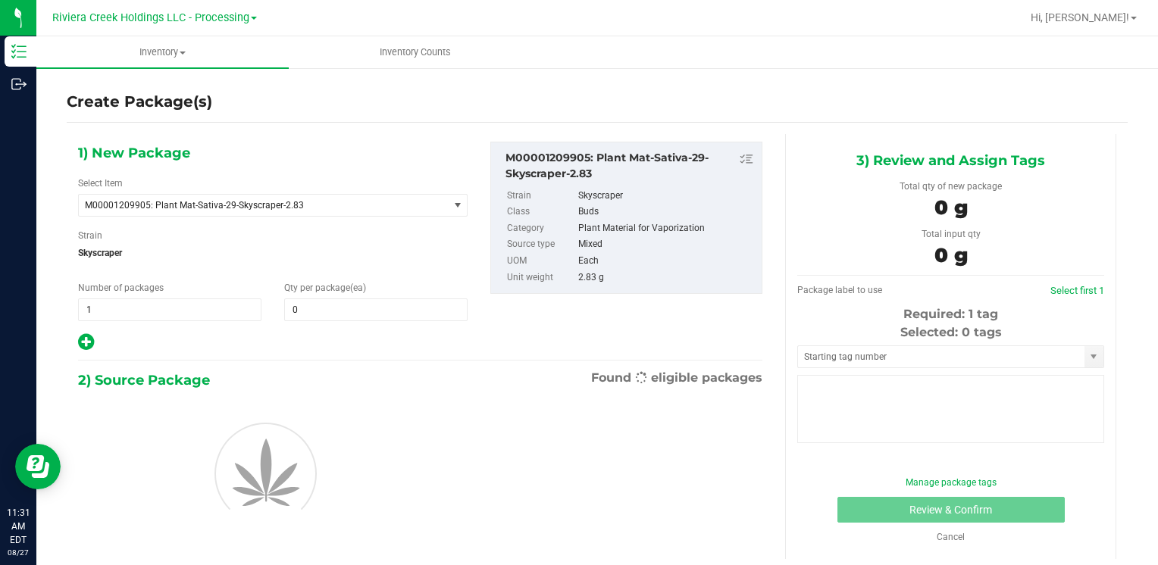
type input "0"
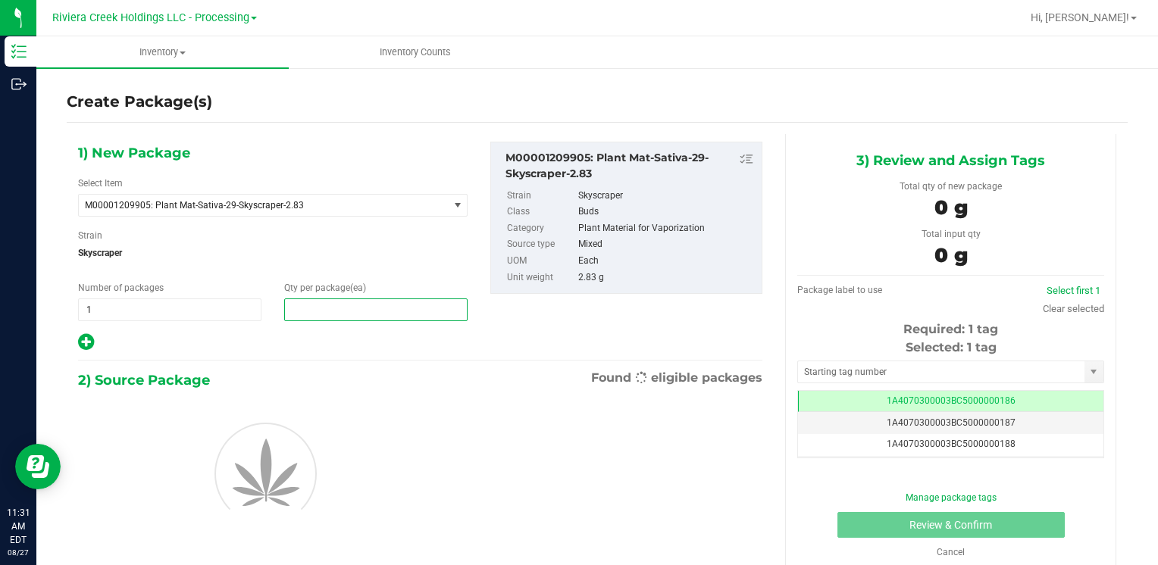
click at [364, 312] on span at bounding box center [375, 310] width 183 height 23
type input "40"
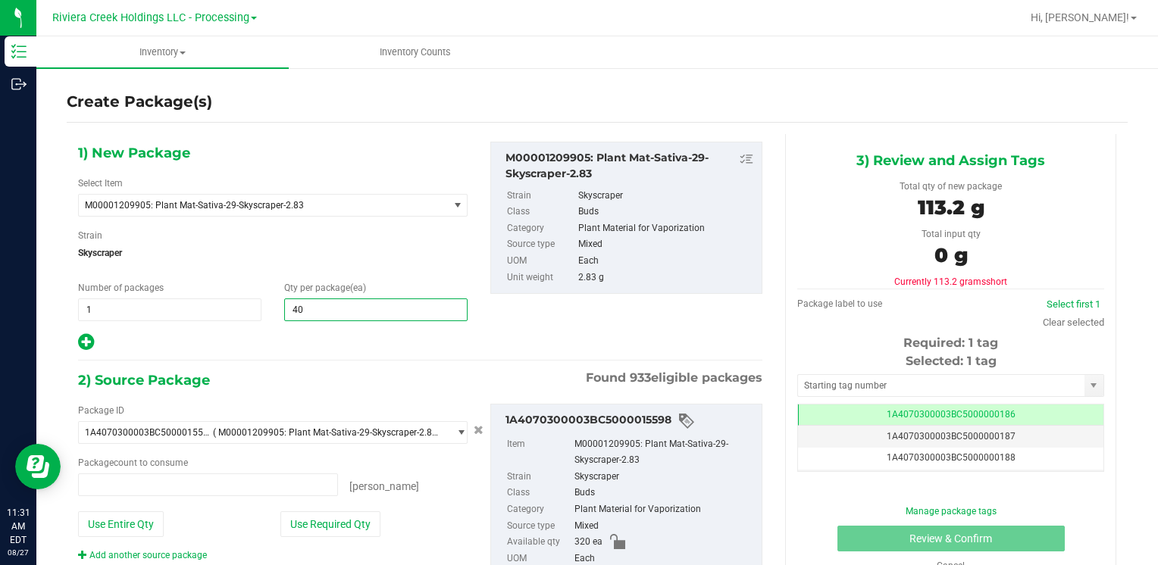
type input "0 ea"
type input "40"
click at [299, 514] on button "Use Required Qty" at bounding box center [330, 525] width 100 height 26
type input "40 ea"
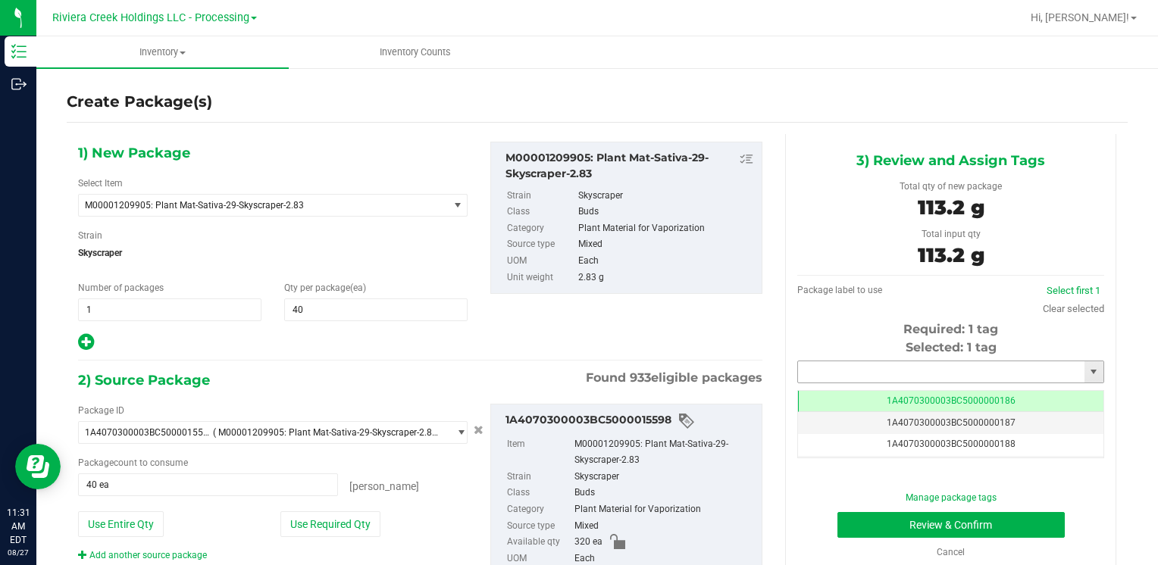
click at [854, 368] on input "text" at bounding box center [941, 372] width 286 height 21
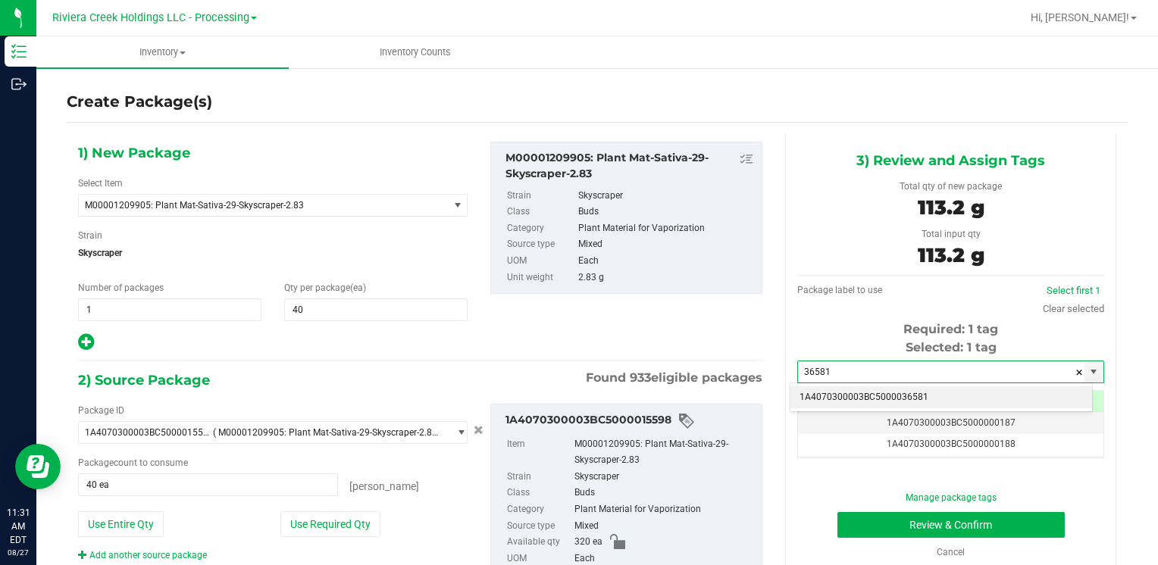
click at [847, 390] on li "1A4070300003BC5000036581" at bounding box center [942, 398] width 302 height 23
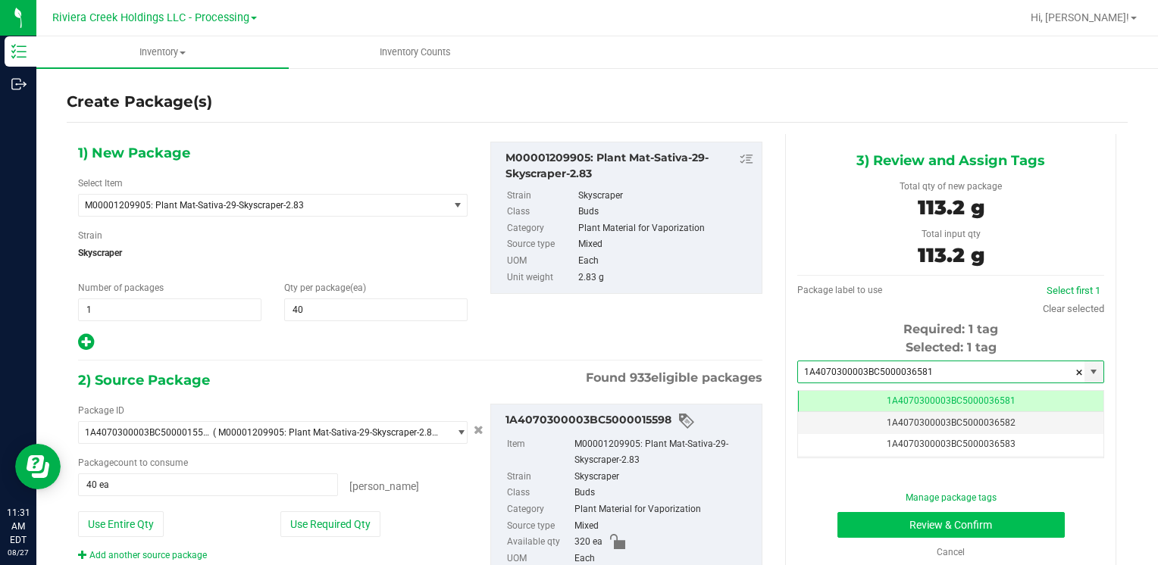
type input "1A4070300003BC5000036581"
click at [869, 517] on button "Review & Confirm" at bounding box center [951, 525] width 227 height 26
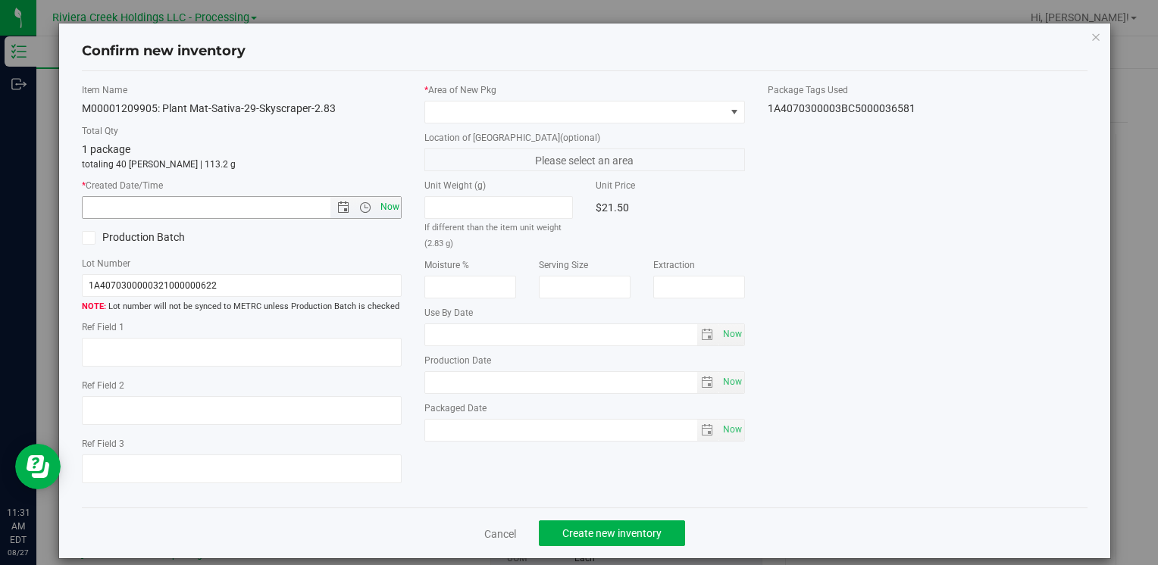
click at [395, 205] on span "Now" at bounding box center [390, 207] width 26 height 22
type input "8/27/2025 11:31 AM"
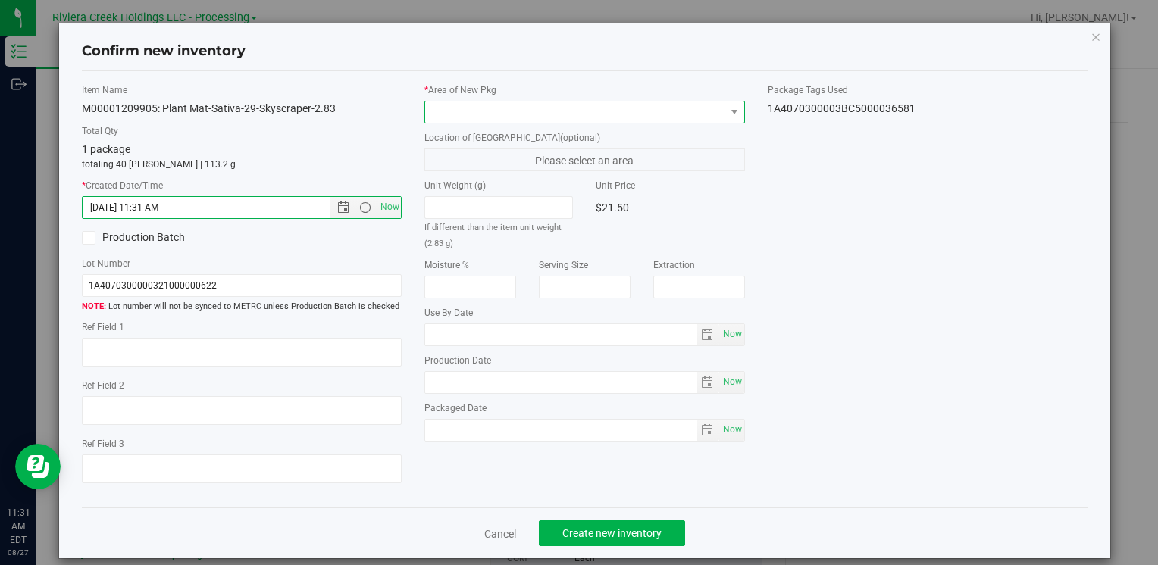
click at [454, 111] on span at bounding box center [574, 112] width 299 height 21
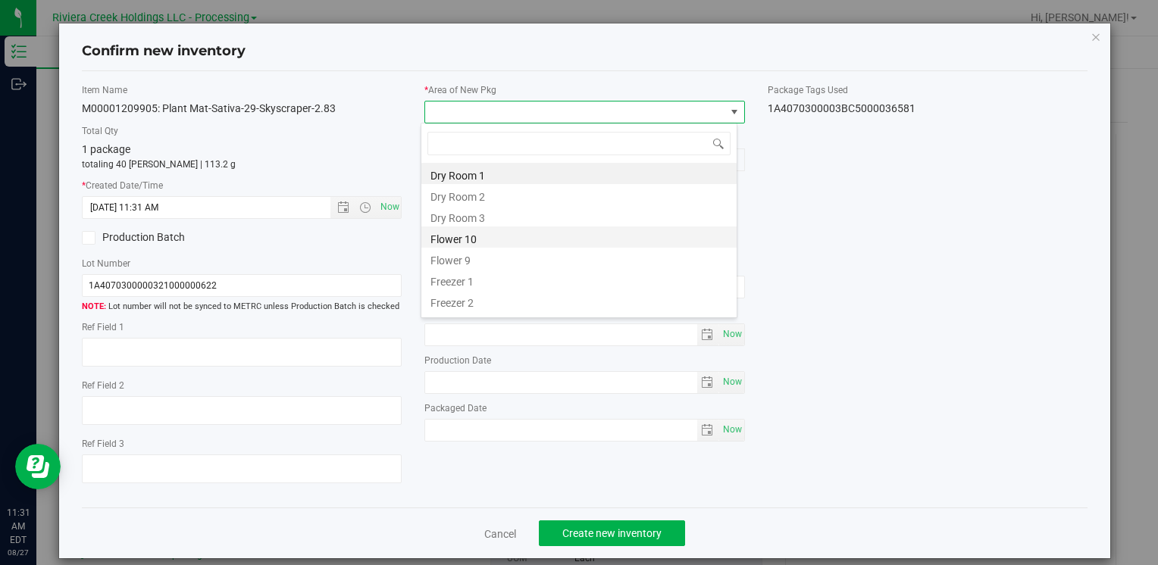
click at [497, 236] on li "Flower 10" at bounding box center [578, 237] width 315 height 21
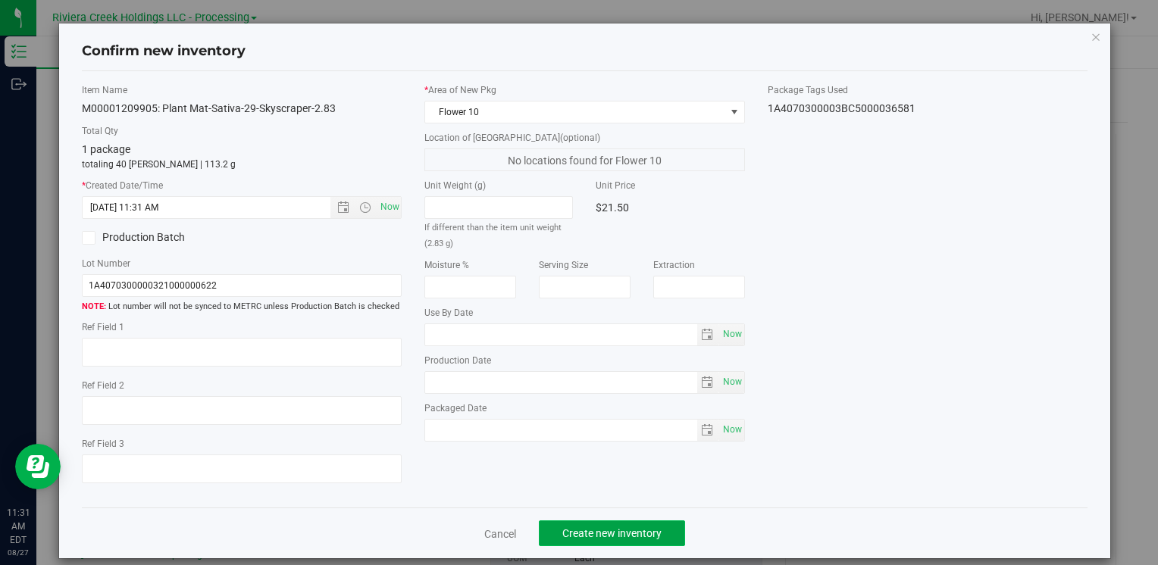
click at [585, 524] on button "Create new inventory" at bounding box center [612, 534] width 146 height 26
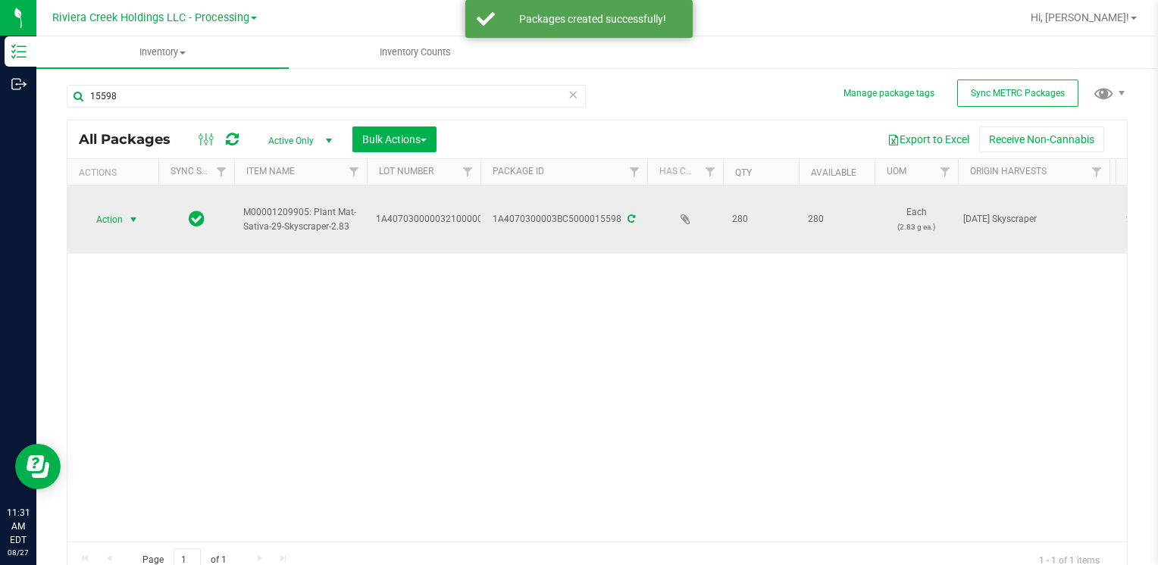
click at [122, 218] on span "Action" at bounding box center [103, 219] width 41 height 21
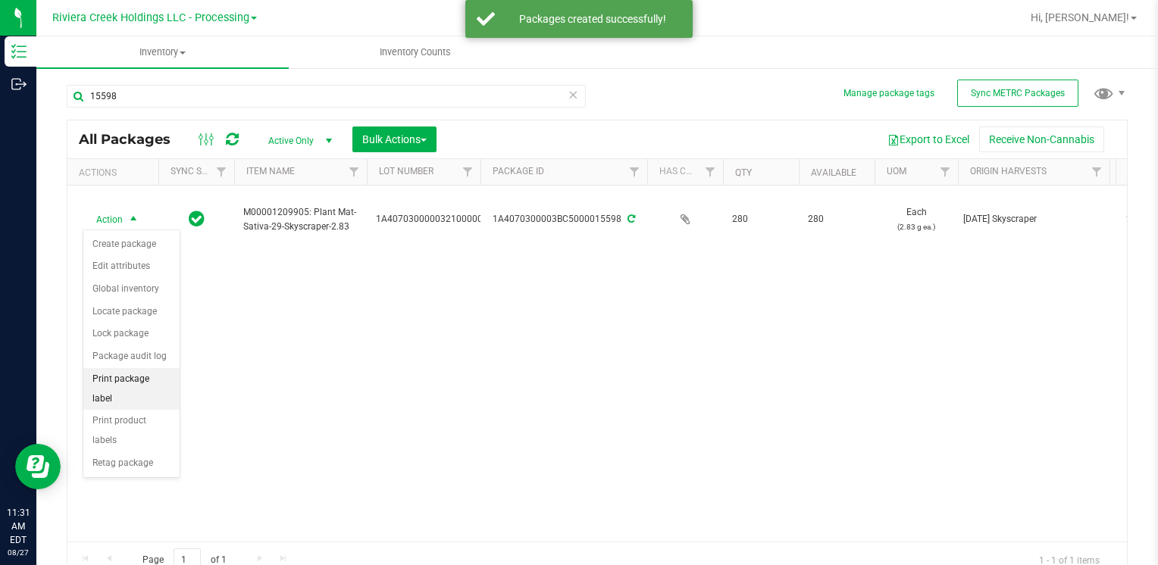
click at [143, 374] on li "Print package label" at bounding box center [131, 389] width 96 height 42
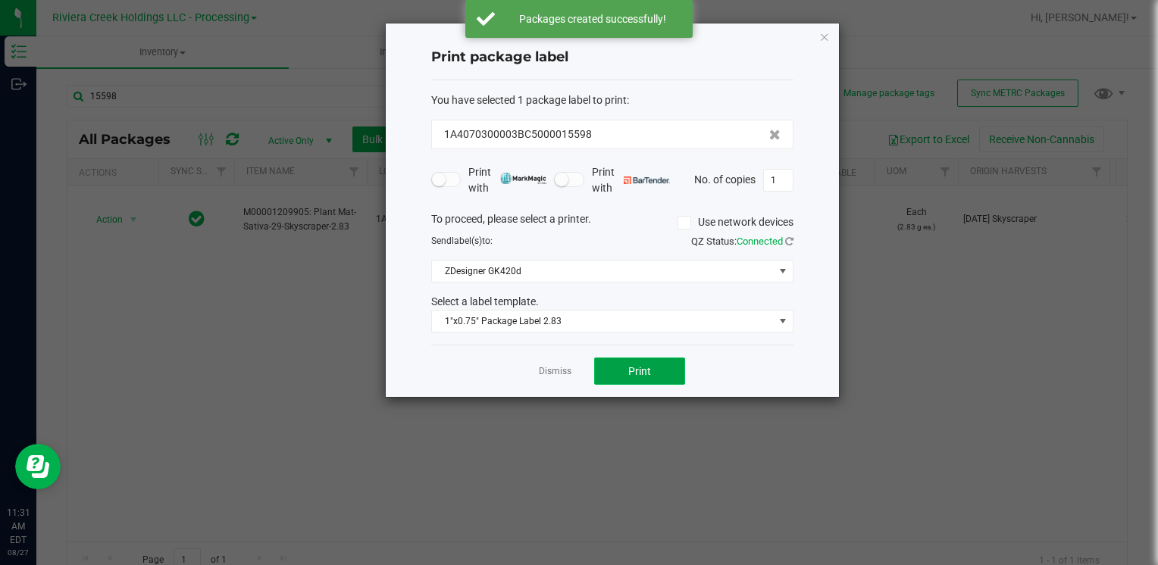
click at [646, 382] on button "Print" at bounding box center [639, 371] width 91 height 27
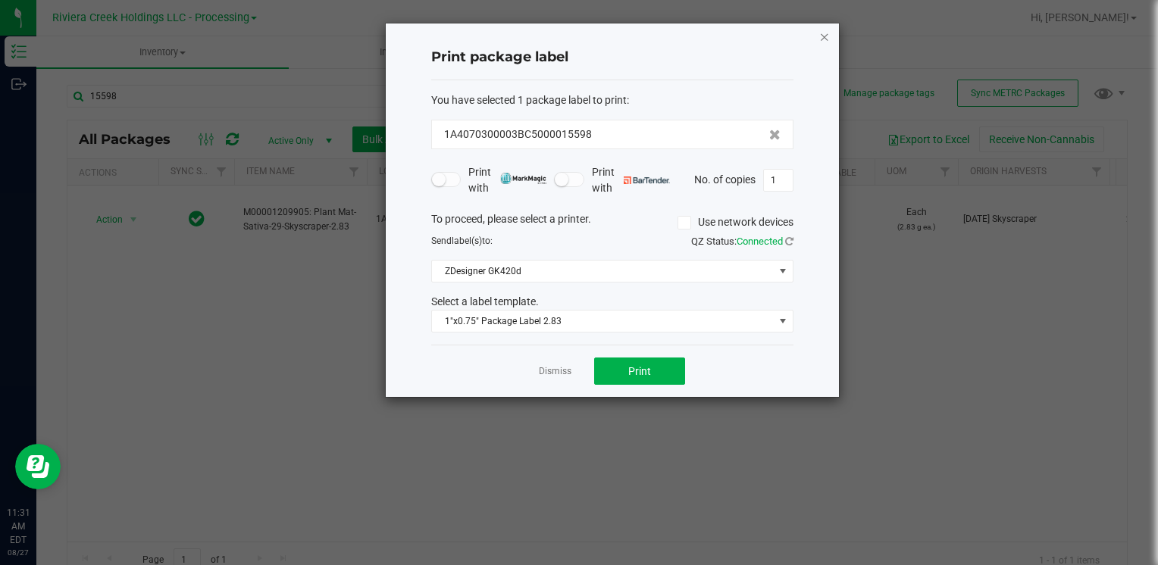
click at [821, 43] on icon "button" at bounding box center [824, 36] width 11 height 18
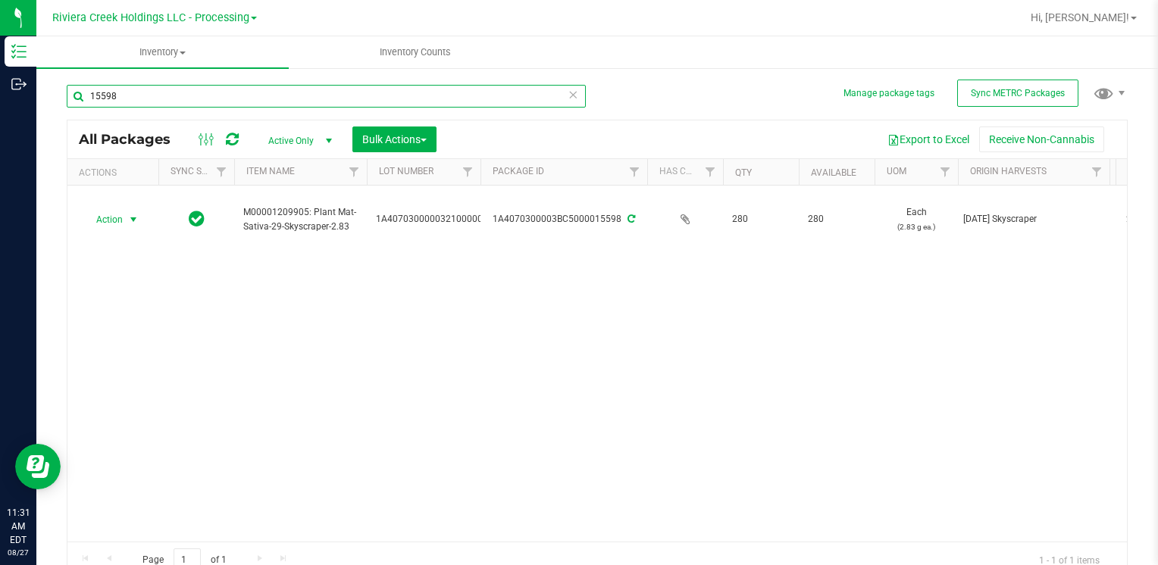
click at [258, 92] on input "15598" at bounding box center [326, 96] width 519 height 23
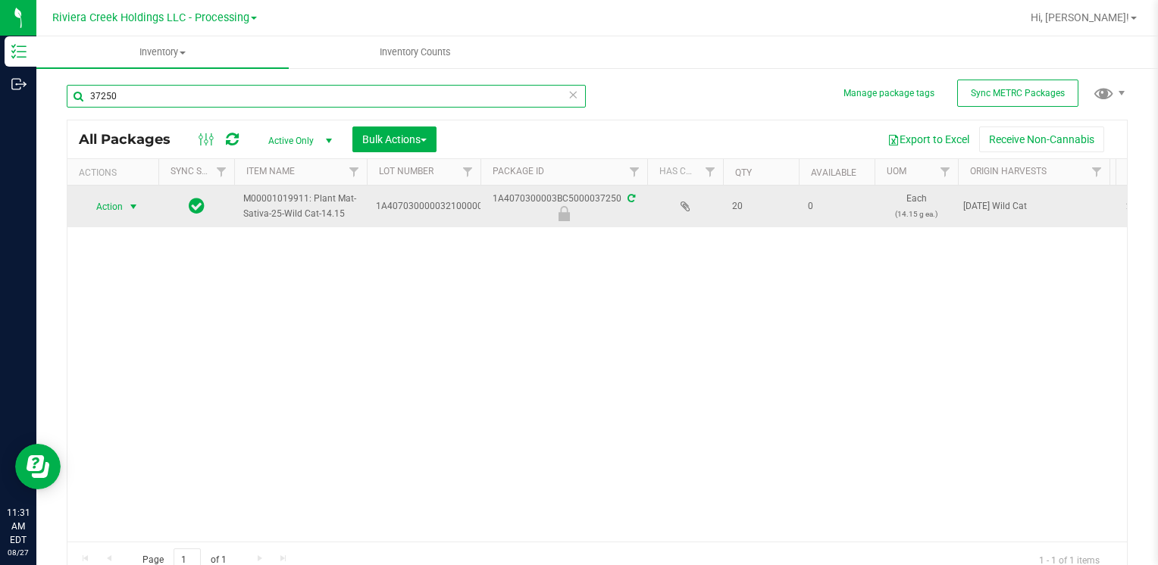
type input "37250"
click at [126, 208] on span "select" at bounding box center [133, 206] width 19 height 21
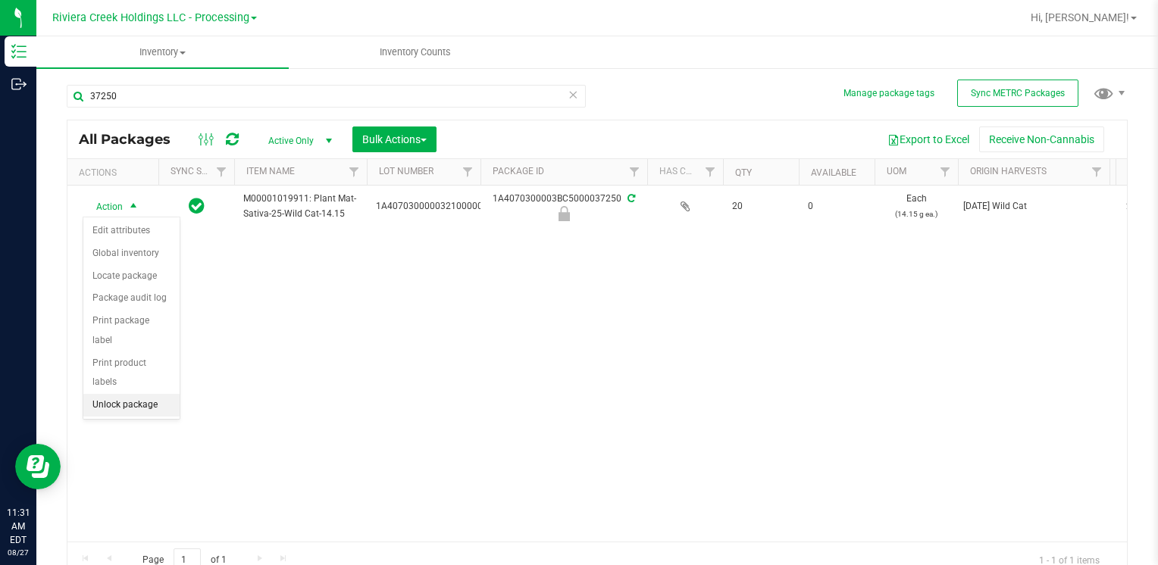
click at [152, 394] on li "Unlock package" at bounding box center [131, 405] width 96 height 23
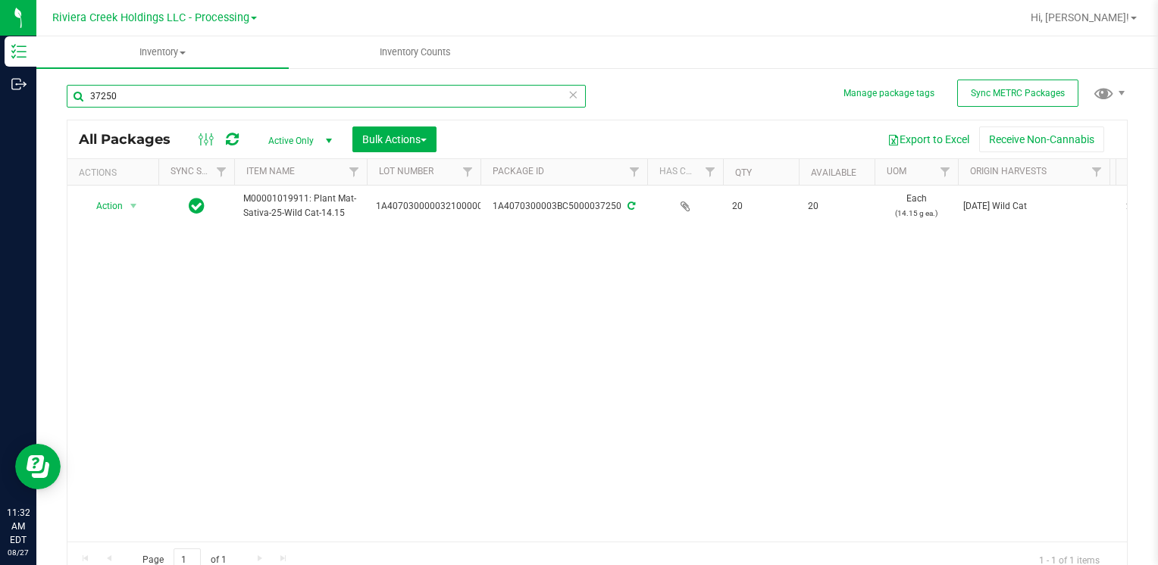
click at [149, 93] on input "37250" at bounding box center [326, 96] width 519 height 23
click at [118, 102] on input "35722" at bounding box center [326, 96] width 519 height 23
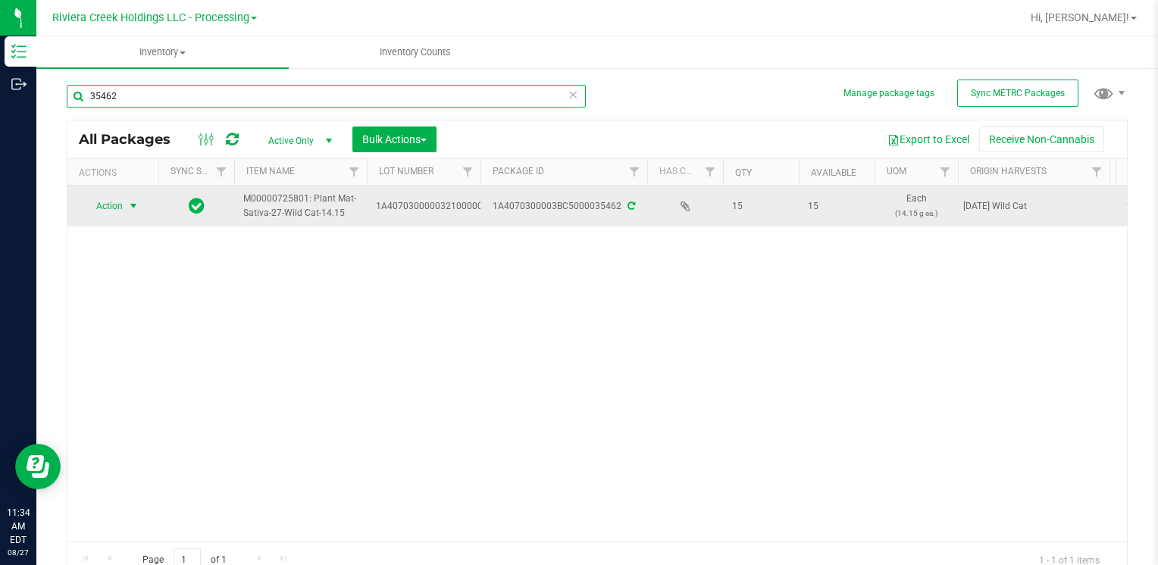
type input "35462"
click at [105, 212] on span "Action" at bounding box center [103, 206] width 41 height 21
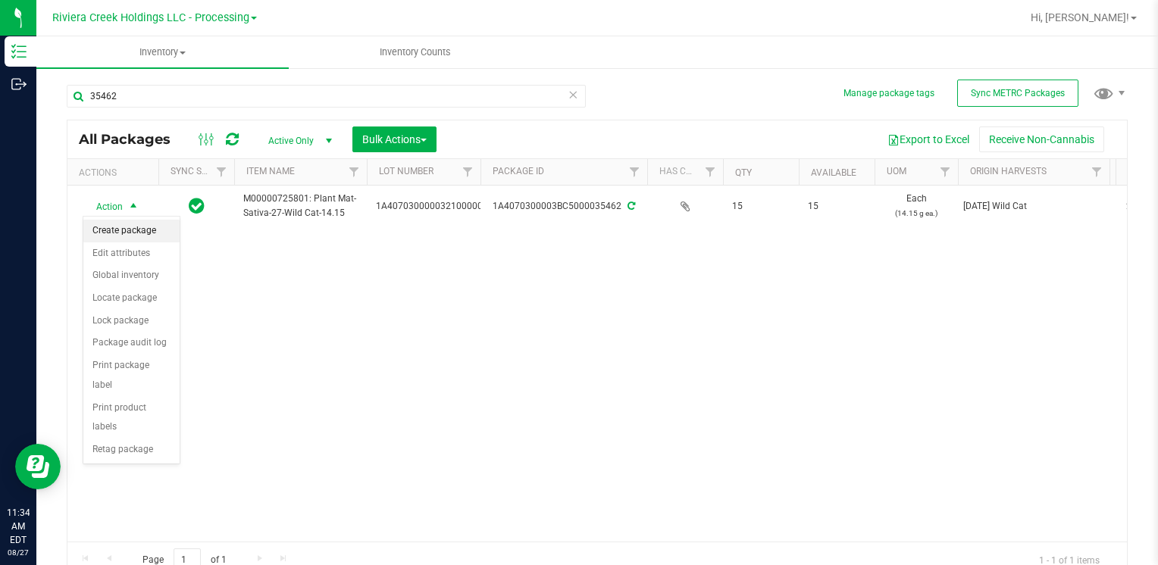
click at [118, 226] on li "Create package" at bounding box center [131, 231] width 96 height 23
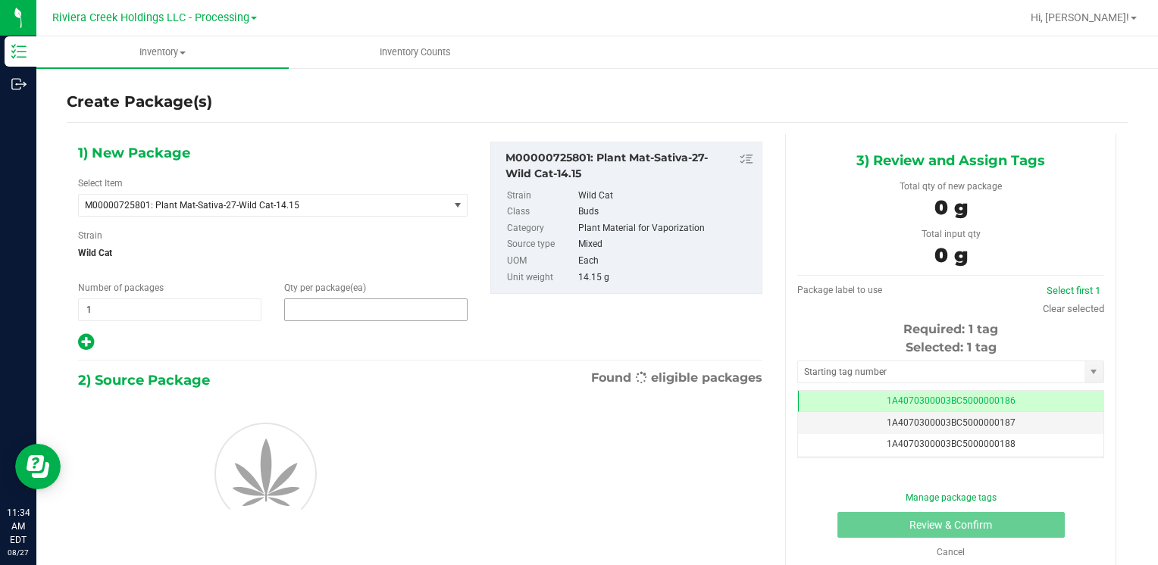
click at [330, 314] on span at bounding box center [375, 310] width 183 height 23
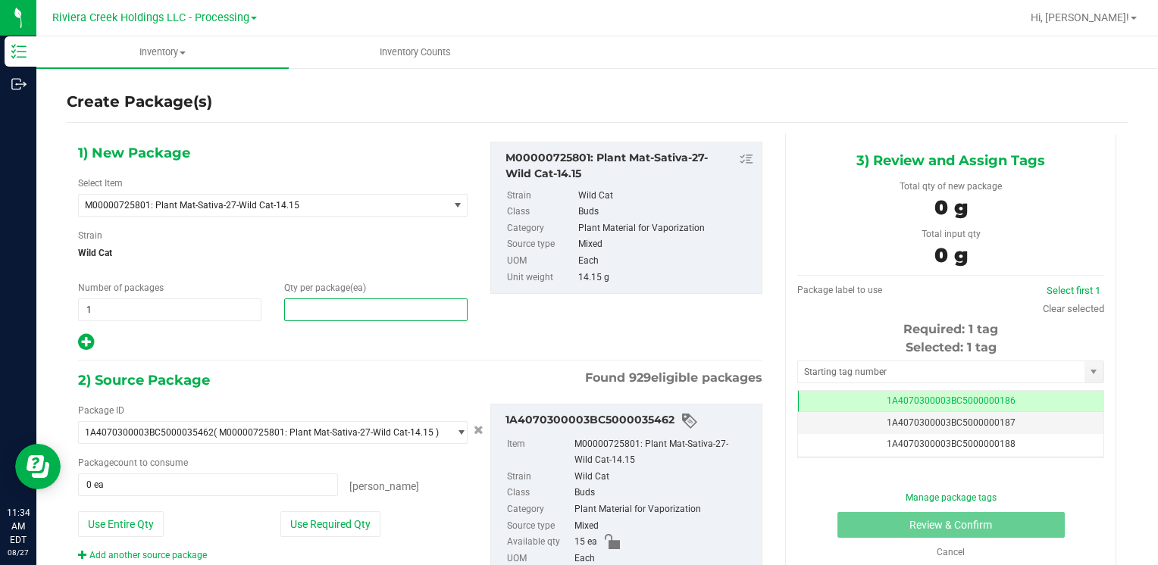
type input "7"
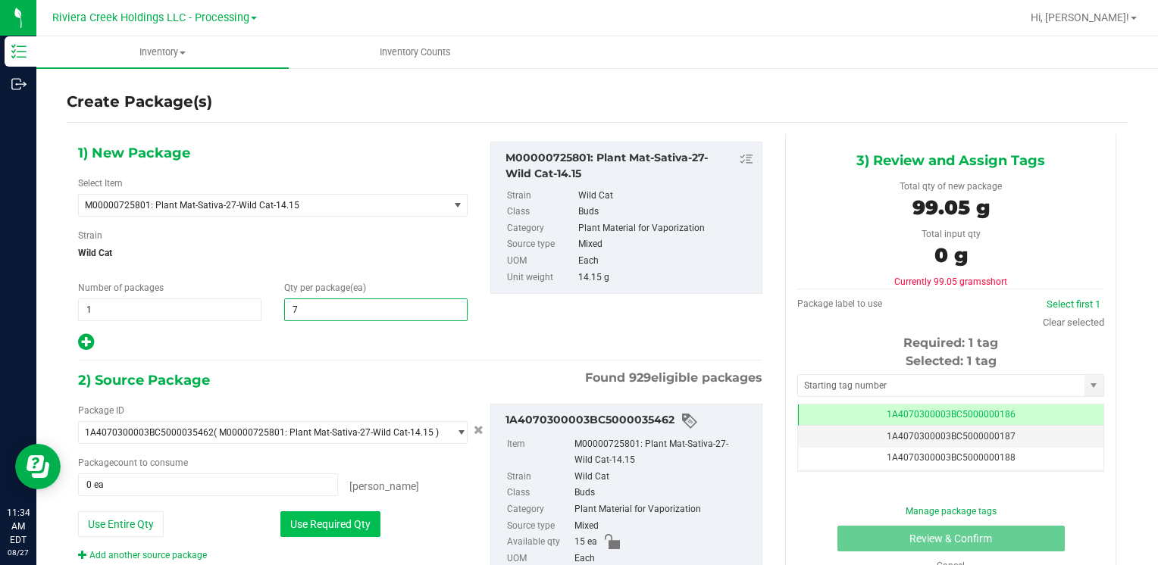
type input "7"
click at [293, 528] on button "Use Required Qty" at bounding box center [330, 525] width 100 height 26
type input "7 ea"
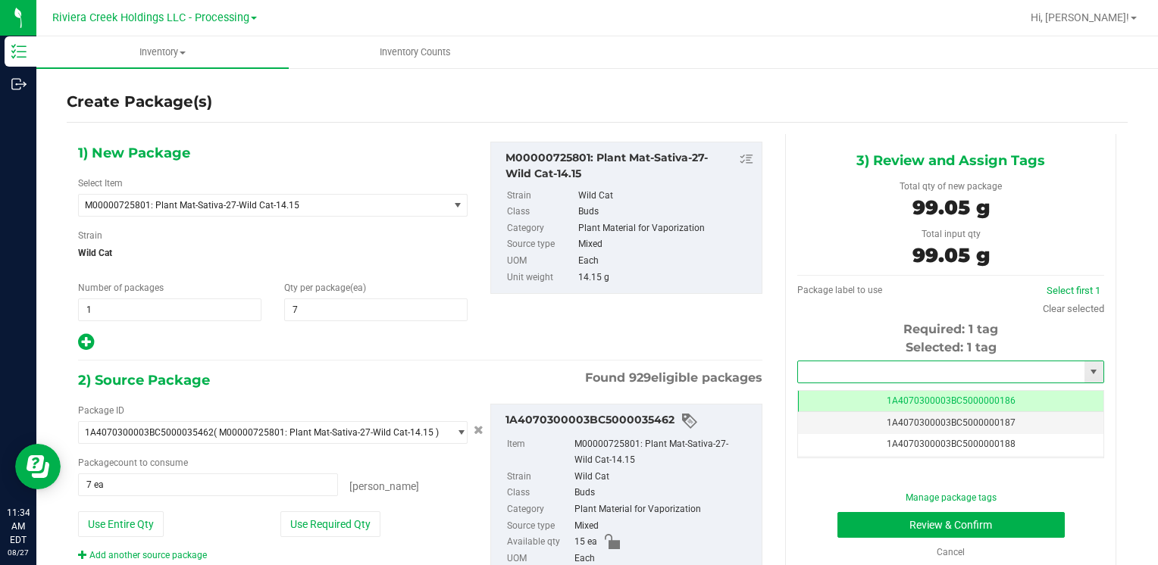
click at [830, 379] on input "text" at bounding box center [941, 372] width 286 height 21
click at [828, 389] on li "1A4070300003BC5000036583" at bounding box center [942, 398] width 302 height 23
type input "1A4070300003BC5000036583"
click at [851, 523] on button "Review & Confirm" at bounding box center [951, 525] width 227 height 26
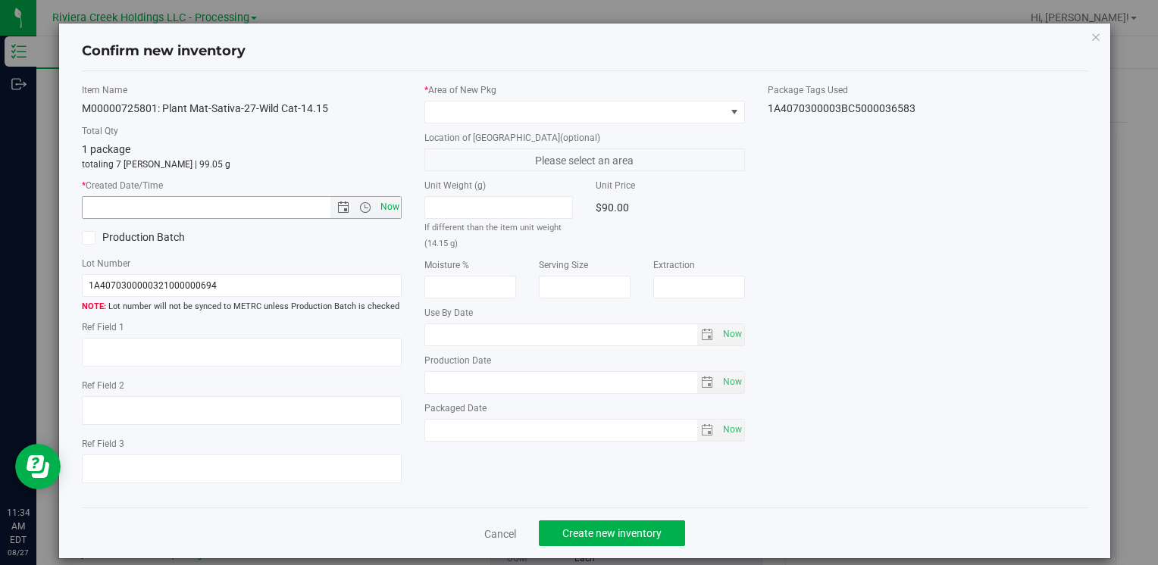
click at [391, 209] on span "Now" at bounding box center [390, 207] width 26 height 22
type input "8/27/2025 11:34 AM"
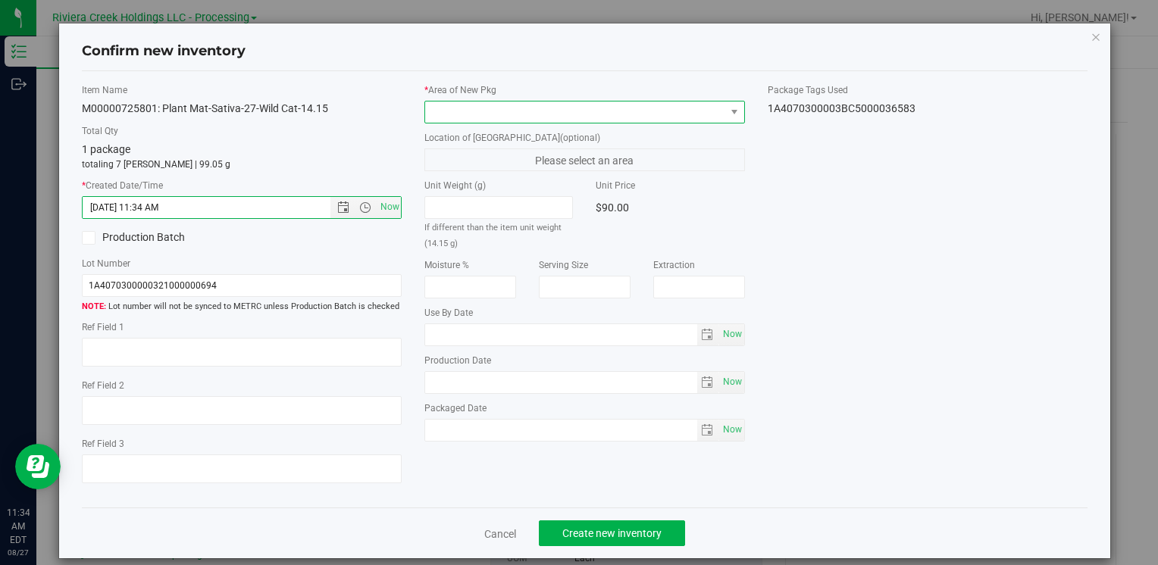
click at [449, 105] on span at bounding box center [574, 112] width 299 height 21
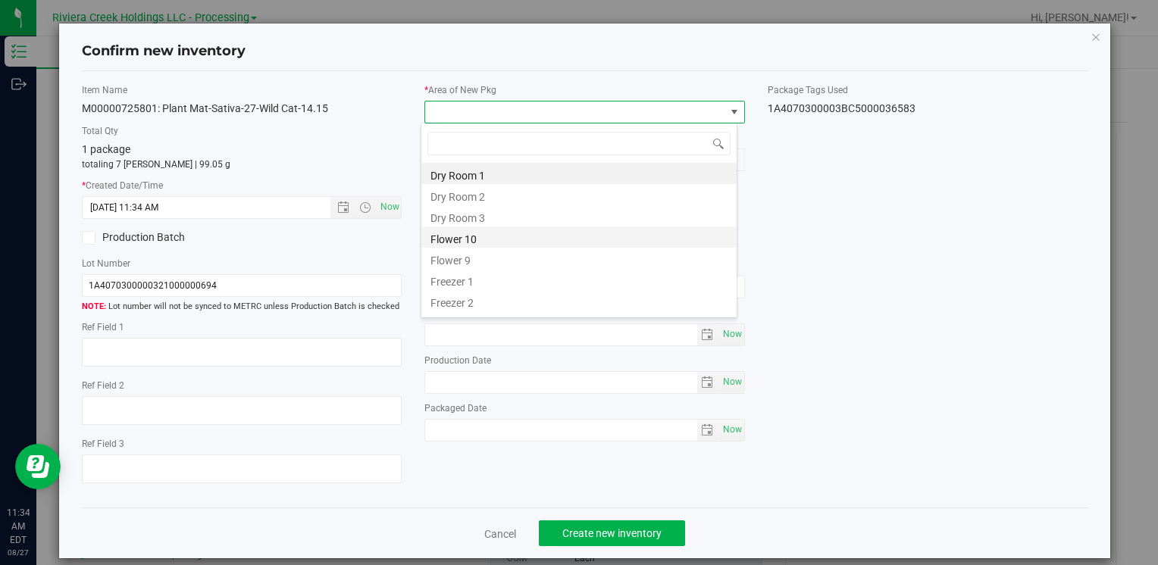
click at [499, 239] on li "Flower 10" at bounding box center [578, 237] width 315 height 21
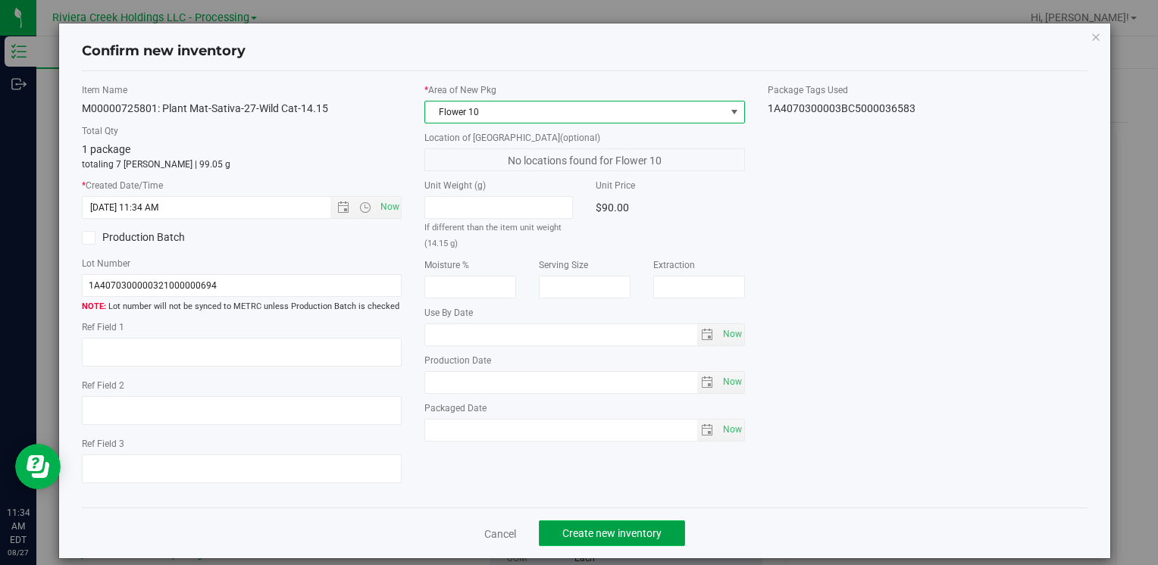
click at [612, 535] on span "Create new inventory" at bounding box center [611, 534] width 99 height 12
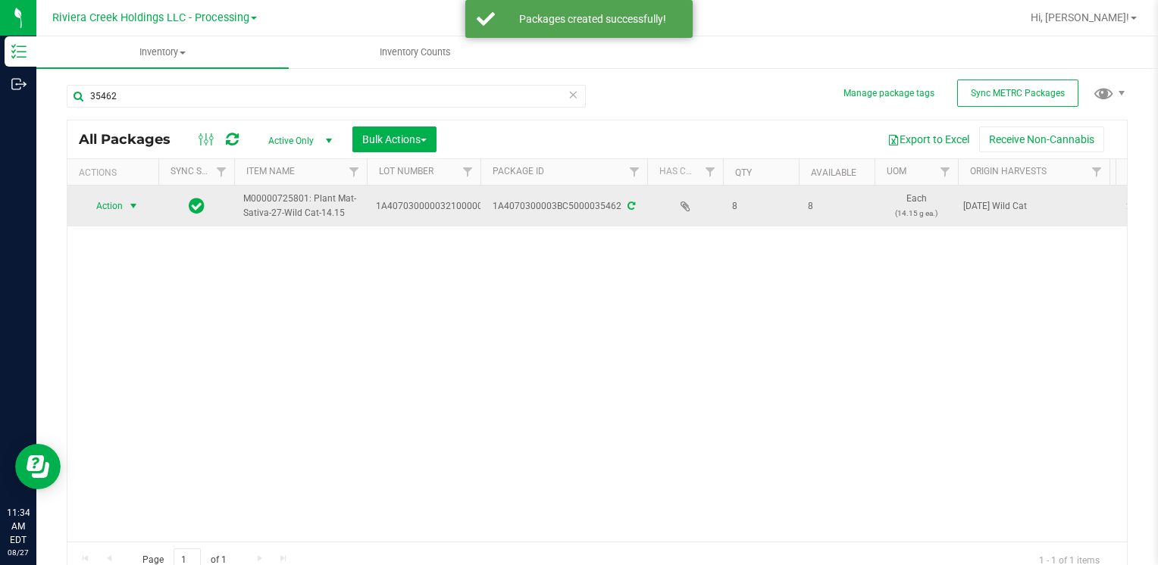
click at [102, 199] on span "Action" at bounding box center [103, 206] width 41 height 21
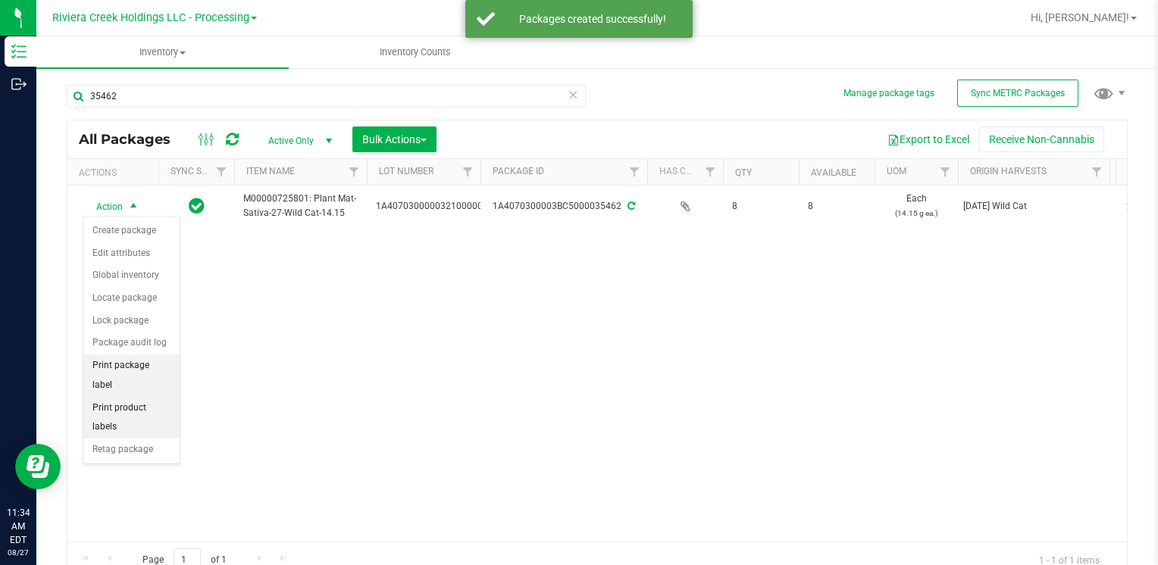
click at [165, 362] on li "Print package label" at bounding box center [131, 376] width 96 height 42
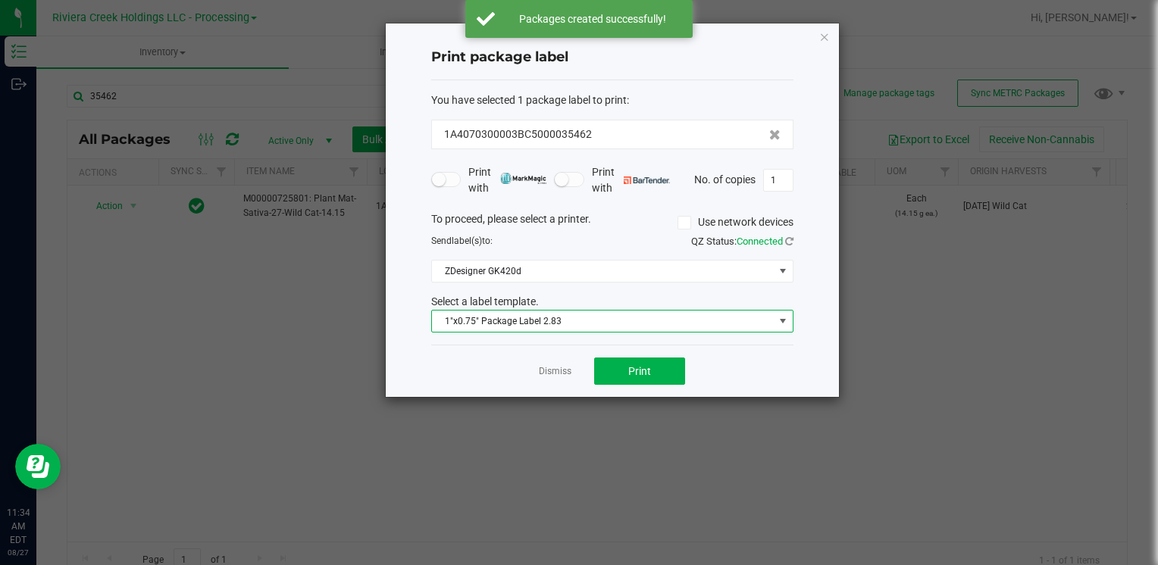
click at [525, 321] on span "1"x0.75" Package Label 2.83" at bounding box center [603, 321] width 342 height 21
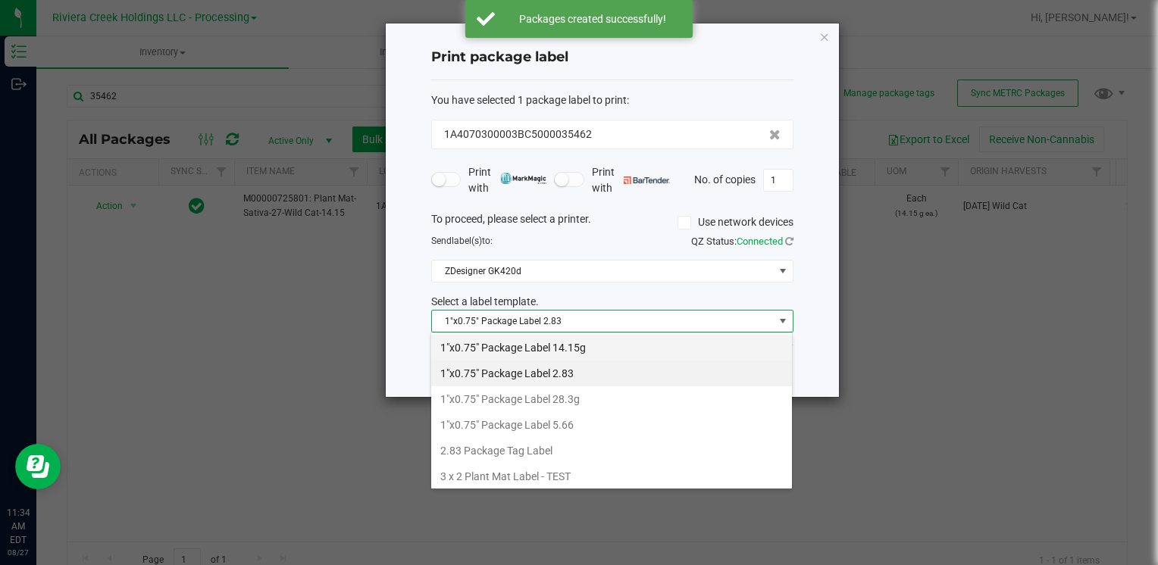
click at [563, 352] on li "1"x0.75" Package Label 14.15g" at bounding box center [611, 348] width 361 height 26
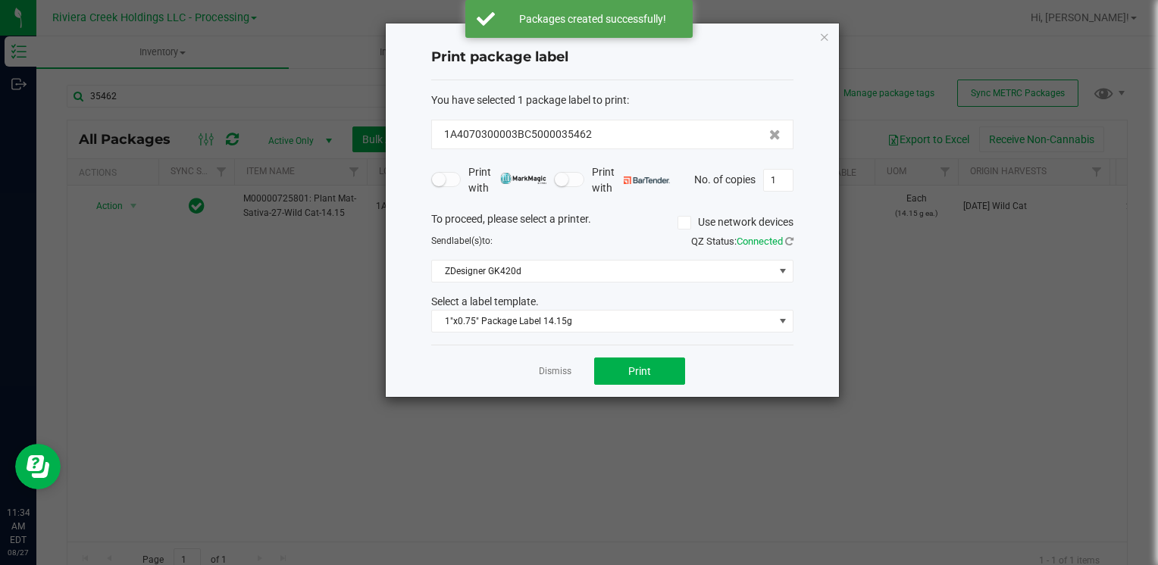
click at [623, 387] on div "Dismiss Print" at bounding box center [612, 371] width 362 height 52
click at [627, 376] on button "Print" at bounding box center [639, 371] width 91 height 27
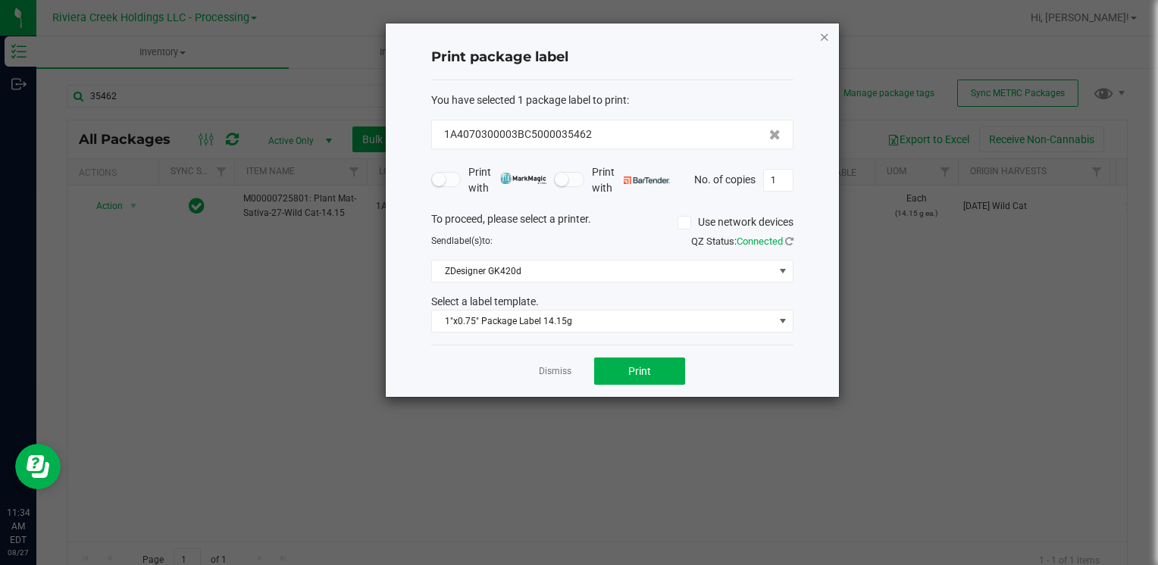
click at [826, 30] on icon "button" at bounding box center [824, 36] width 11 height 18
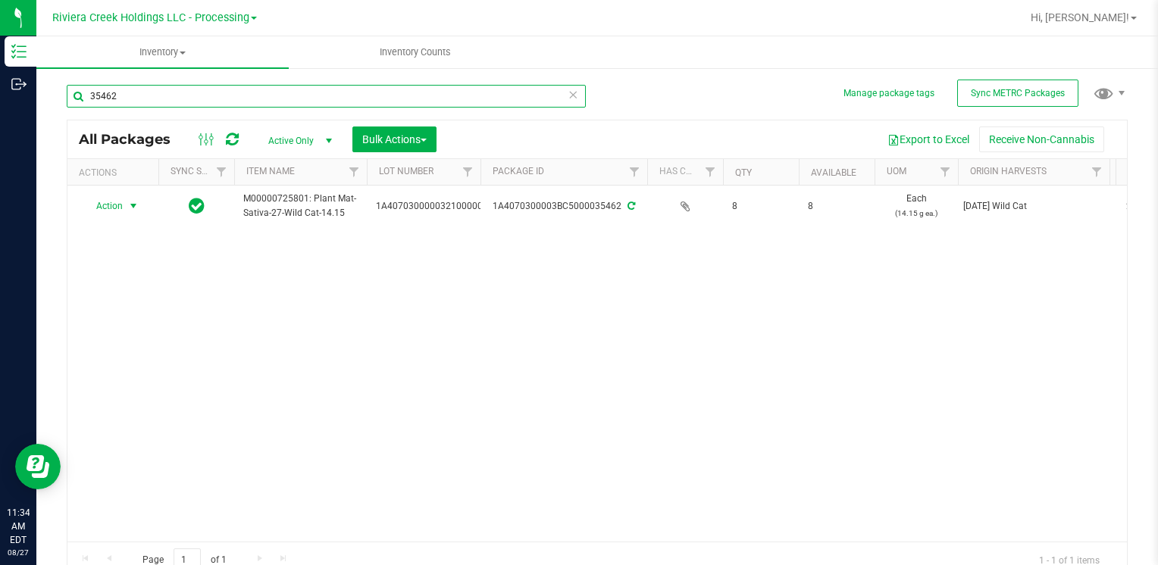
click at [191, 106] on input "35462" at bounding box center [326, 96] width 519 height 23
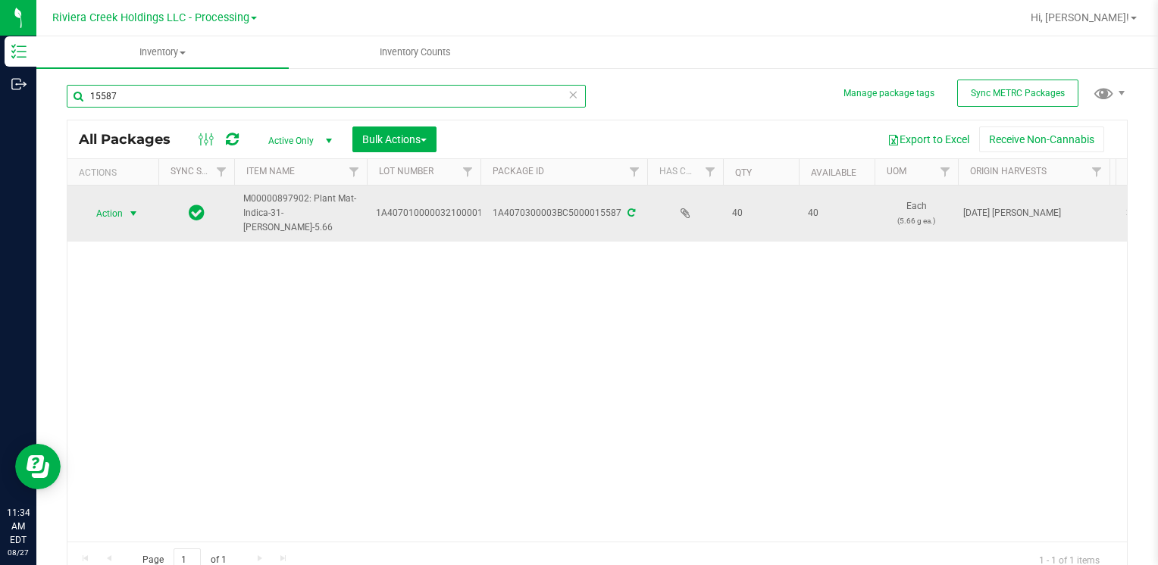
type input "15587"
click at [114, 212] on span "Action" at bounding box center [103, 213] width 41 height 21
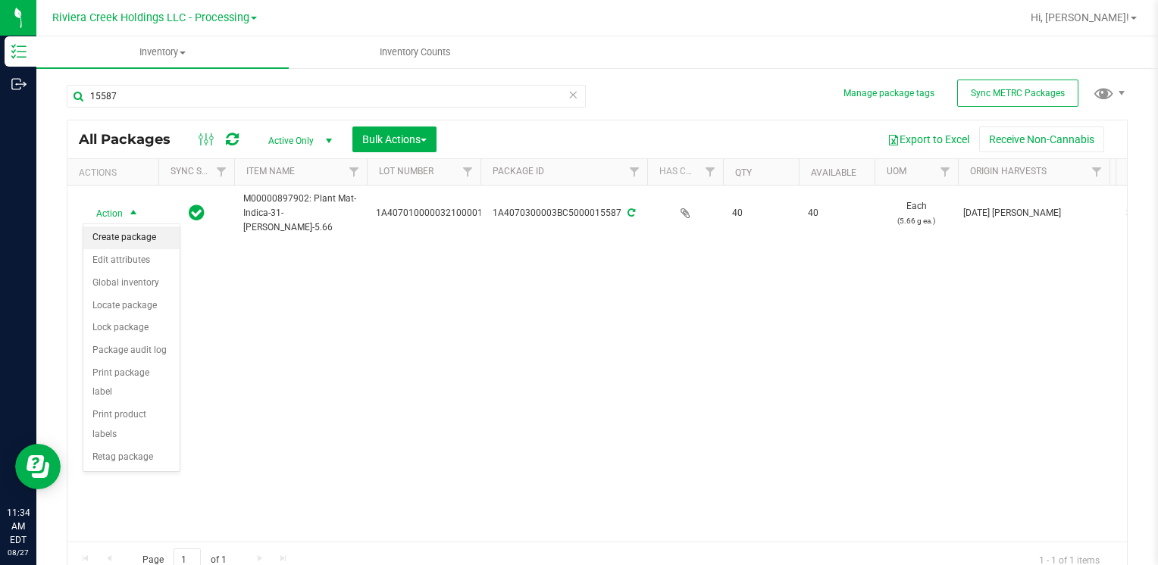
click at [136, 235] on li "Create package" at bounding box center [131, 238] width 96 height 23
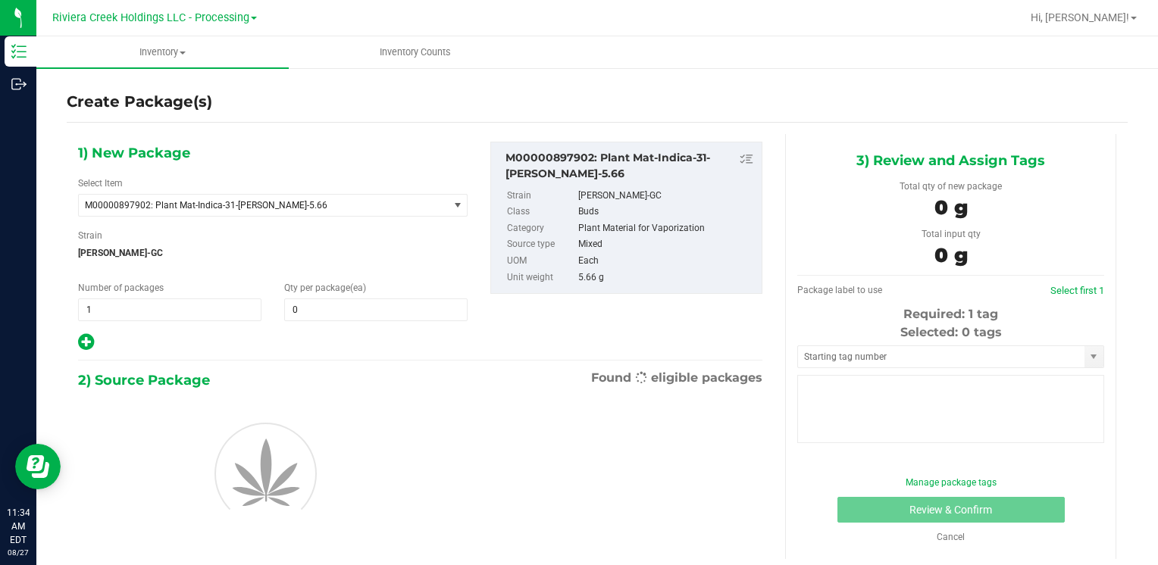
type input "0"
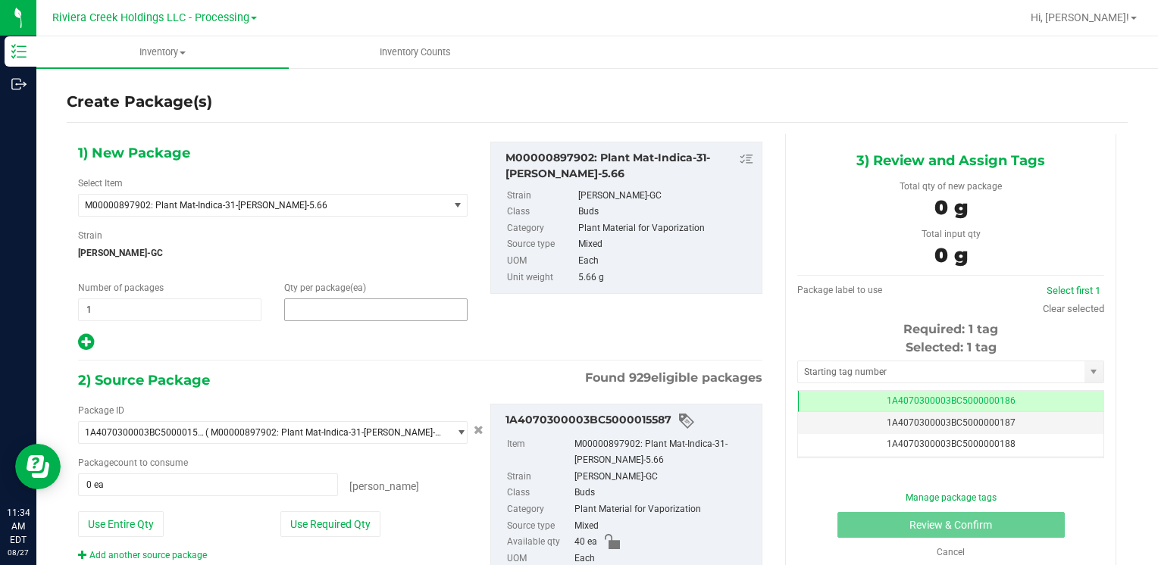
click at [321, 312] on span at bounding box center [375, 310] width 183 height 23
type input "20"
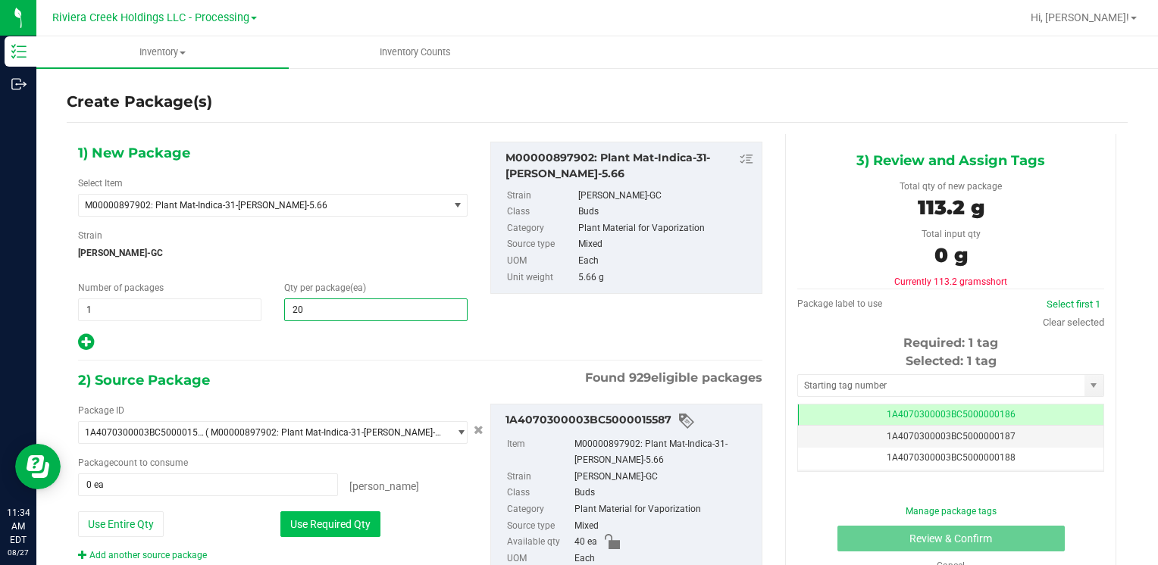
type input "20"
click at [343, 523] on button "Use Required Qty" at bounding box center [330, 525] width 100 height 26
type input "20 ea"
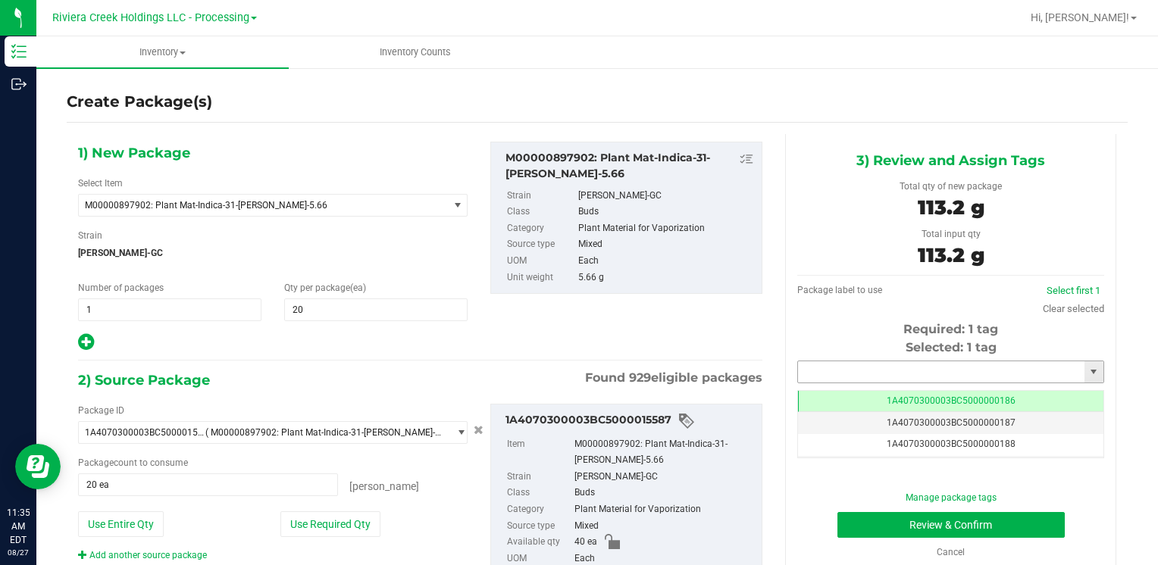
click at [798, 362] on input "text" at bounding box center [941, 372] width 286 height 21
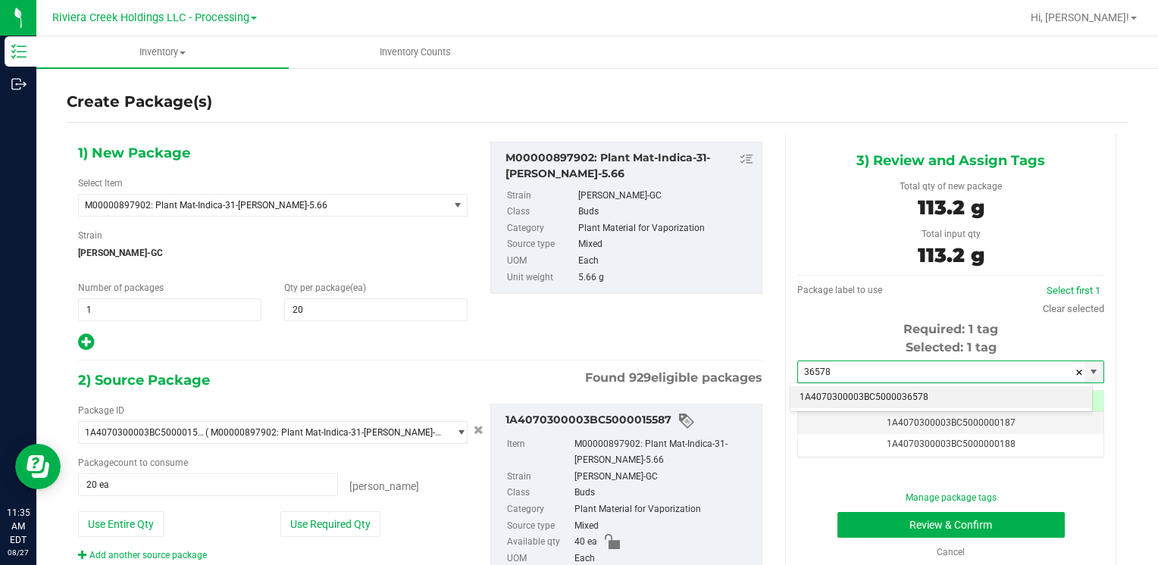
drag, startPoint x: 847, startPoint y: 393, endPoint x: 847, endPoint y: 384, distance: 9.1
click at [846, 393] on li "1A4070300003BC5000036578" at bounding box center [942, 398] width 302 height 23
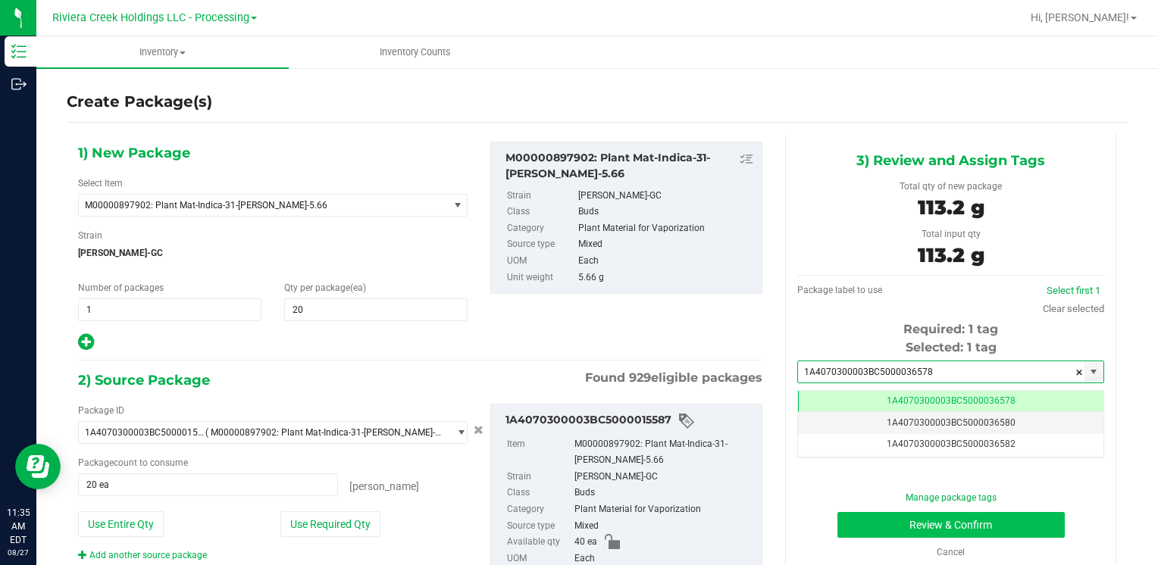
type input "1A4070300003BC5000036578"
click at [870, 527] on button "Review & Confirm" at bounding box center [951, 525] width 227 height 26
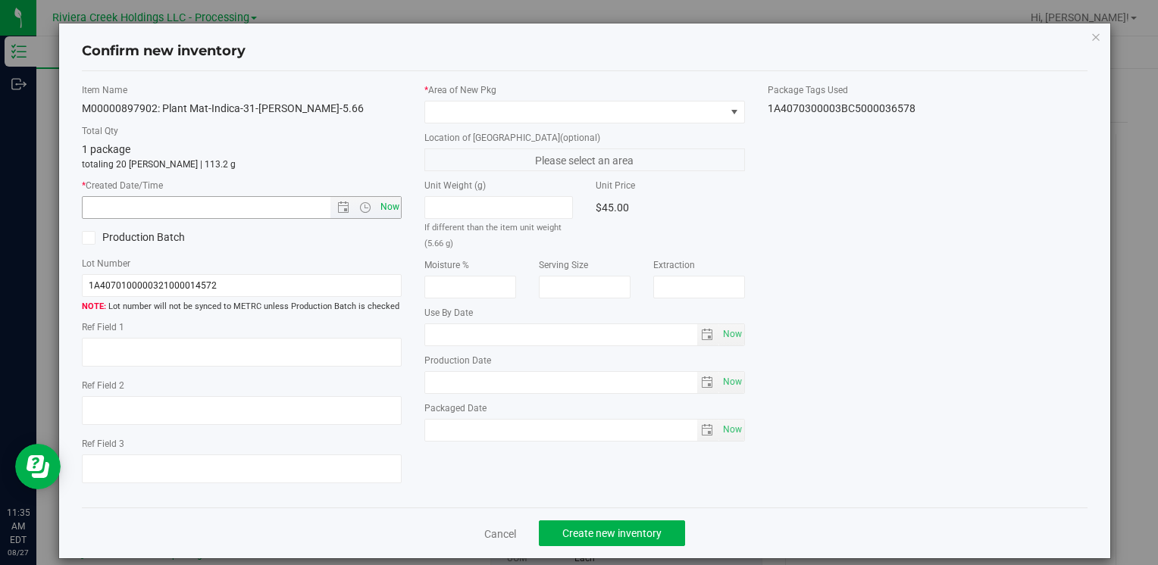
click at [384, 209] on span "Now" at bounding box center [390, 207] width 26 height 22
type input "8/27/2025 11:35 AM"
drag, startPoint x: 452, startPoint y: 108, endPoint x: 459, endPoint y: 111, distance: 8.2
click at [454, 108] on span at bounding box center [574, 112] width 299 height 21
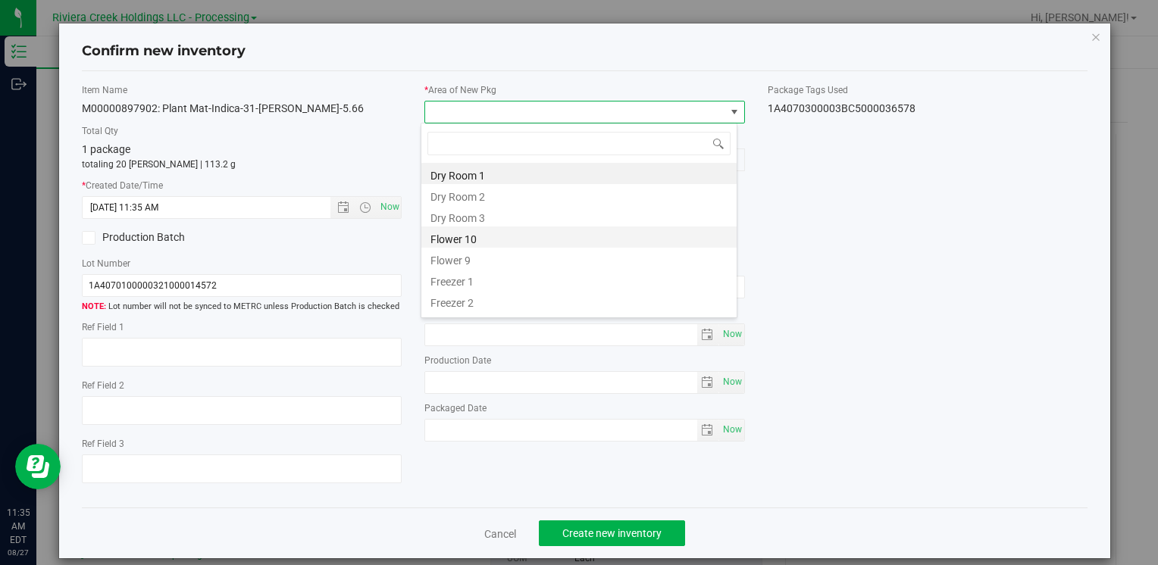
click at [500, 233] on li "Flower 10" at bounding box center [578, 237] width 315 height 21
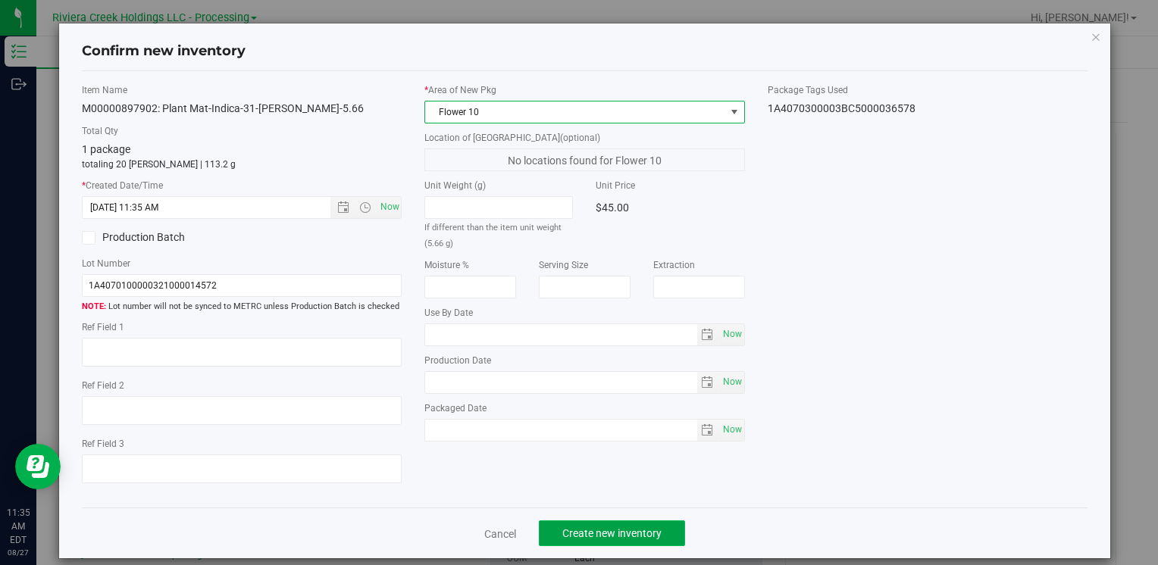
click at [611, 538] on span "Create new inventory" at bounding box center [611, 534] width 99 height 12
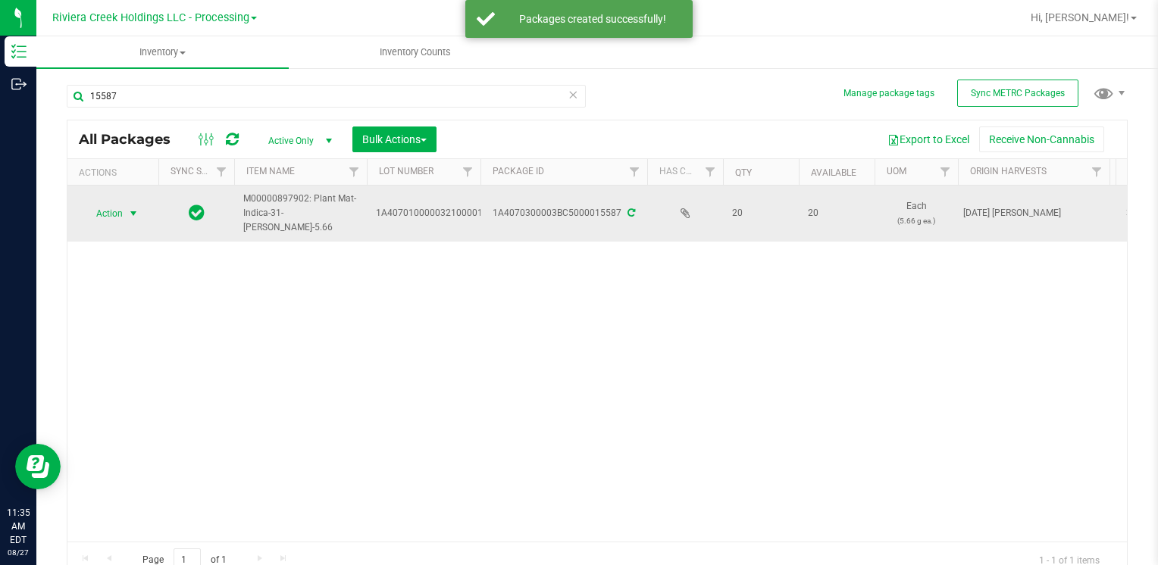
click at [113, 216] on span "Action" at bounding box center [103, 213] width 41 height 21
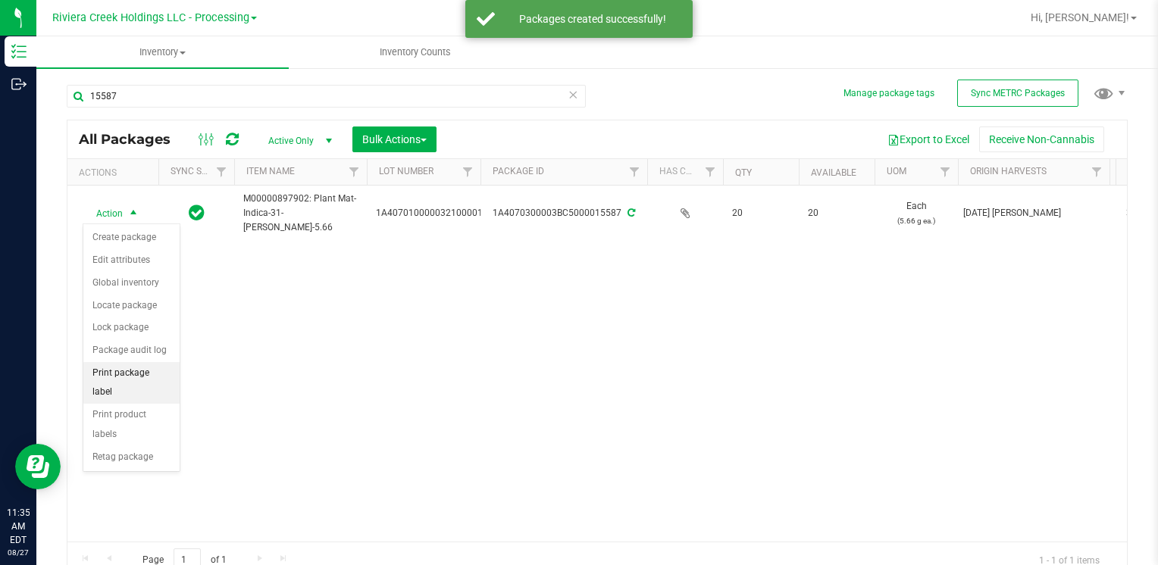
click at [165, 374] on li "Print package label" at bounding box center [131, 383] width 96 height 42
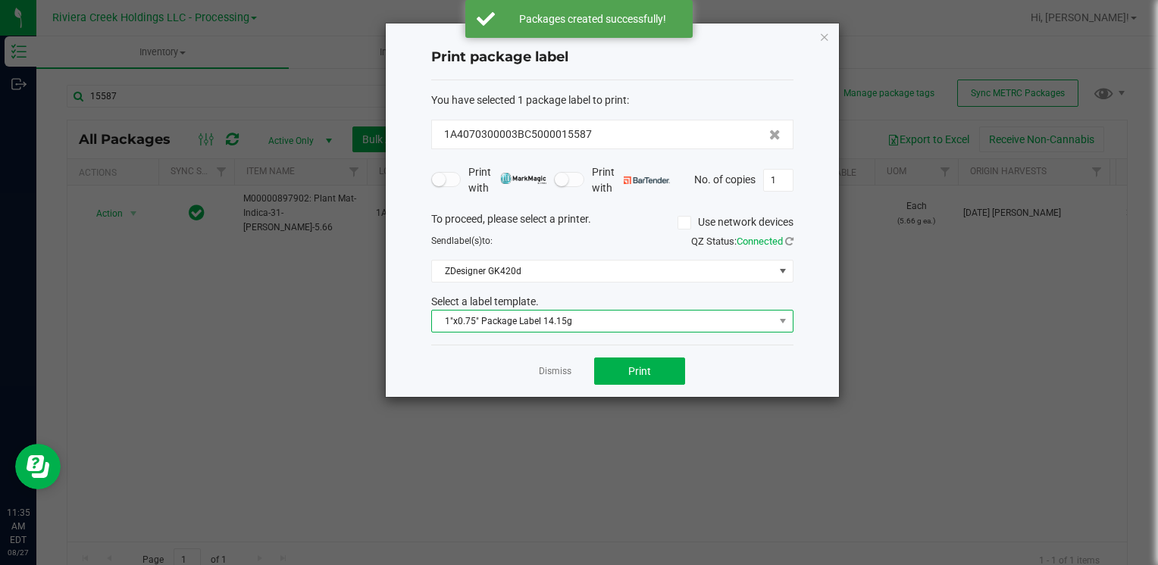
click at [499, 327] on span "1"x0.75" Package Label 14.15g" at bounding box center [603, 321] width 342 height 21
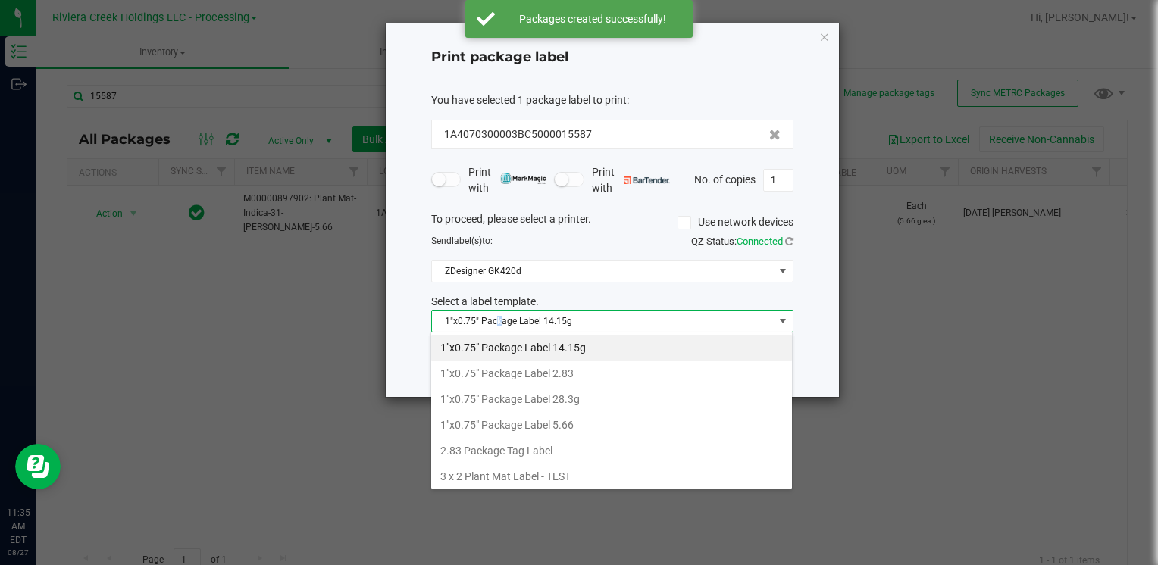
drag, startPoint x: 499, startPoint y: 327, endPoint x: 585, endPoint y: 427, distance: 132.8
click at [585, 427] on li "1"x0.75" Package Label 5.66" at bounding box center [611, 425] width 361 height 26
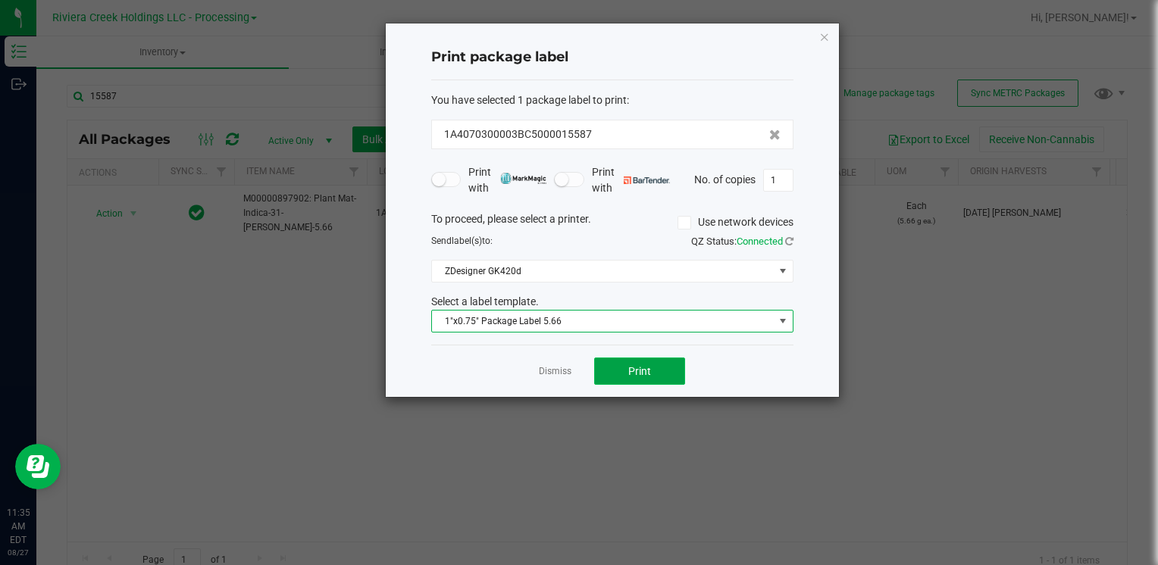
click at [631, 378] on button "Print" at bounding box center [639, 371] width 91 height 27
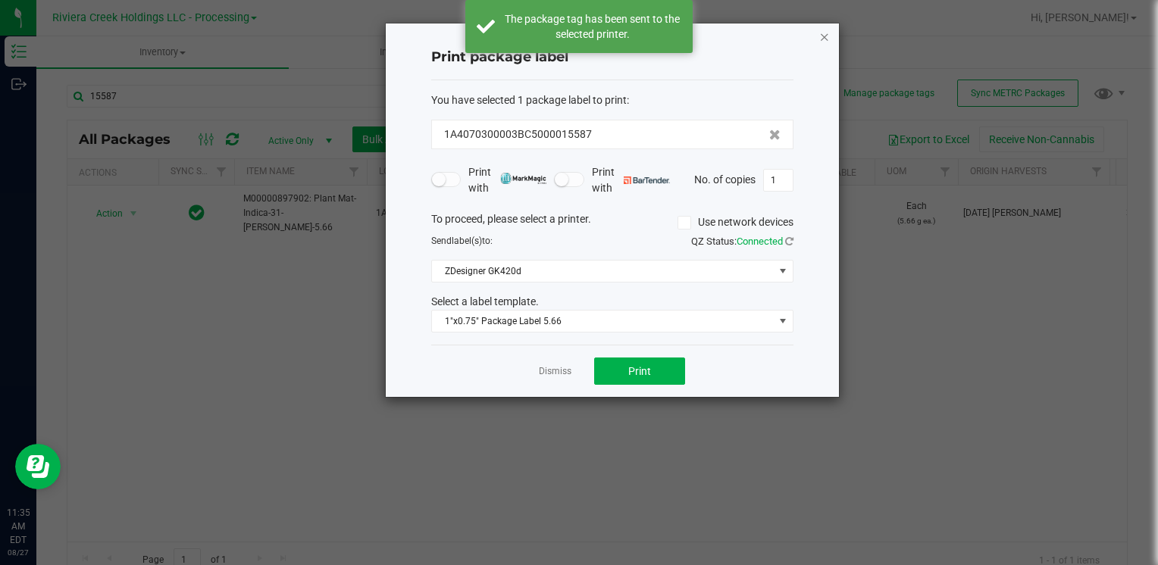
click at [824, 37] on icon "button" at bounding box center [824, 36] width 11 height 18
